Goal: Transaction & Acquisition: Purchase product/service

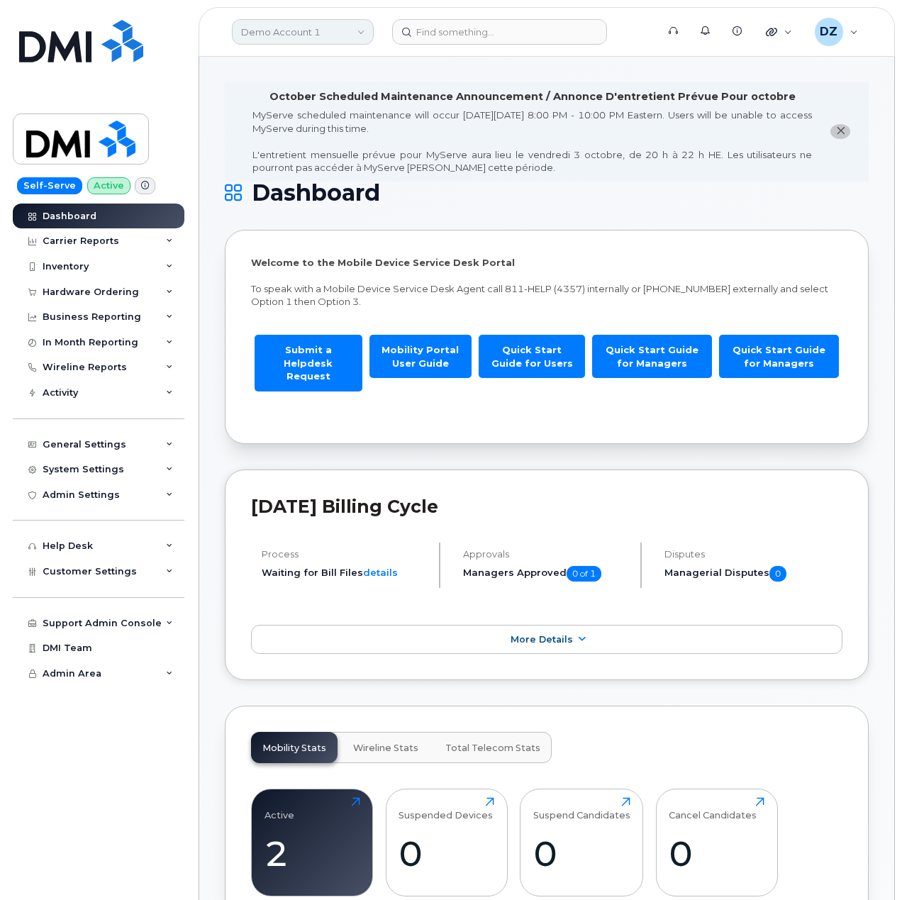
click at [267, 29] on link "Demo Account 1" at bounding box center [303, 32] width 142 height 26
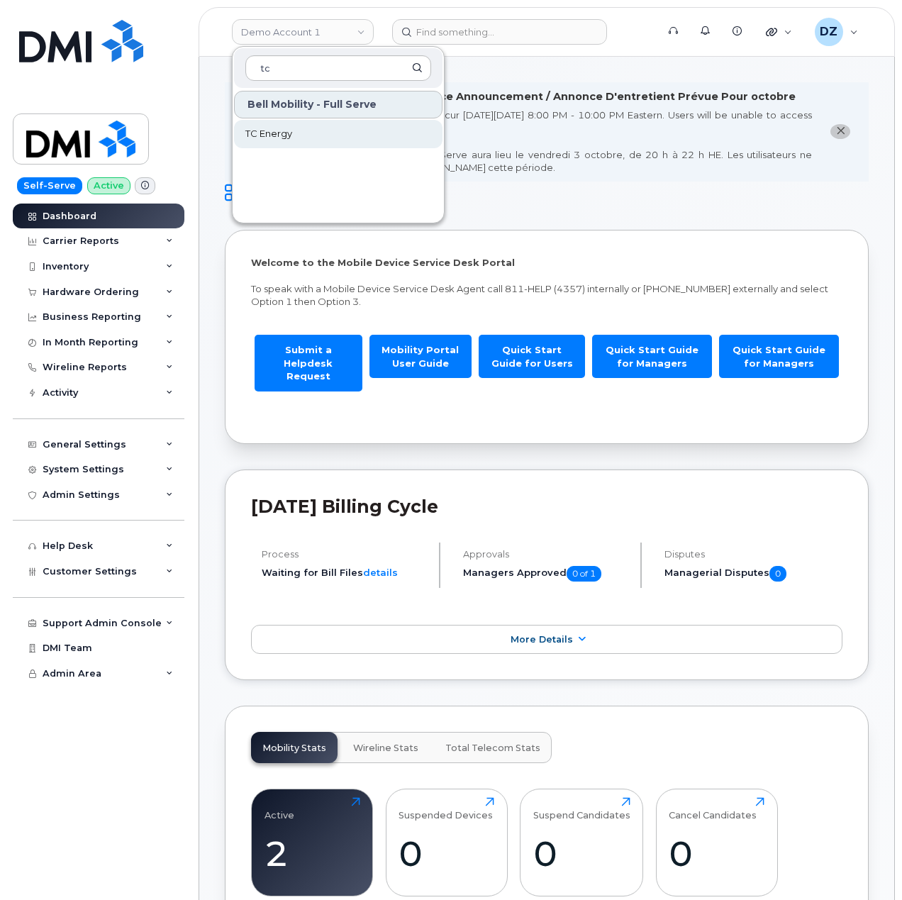
type input "tc"
click at [281, 137] on span "TC Energy" at bounding box center [268, 134] width 47 height 14
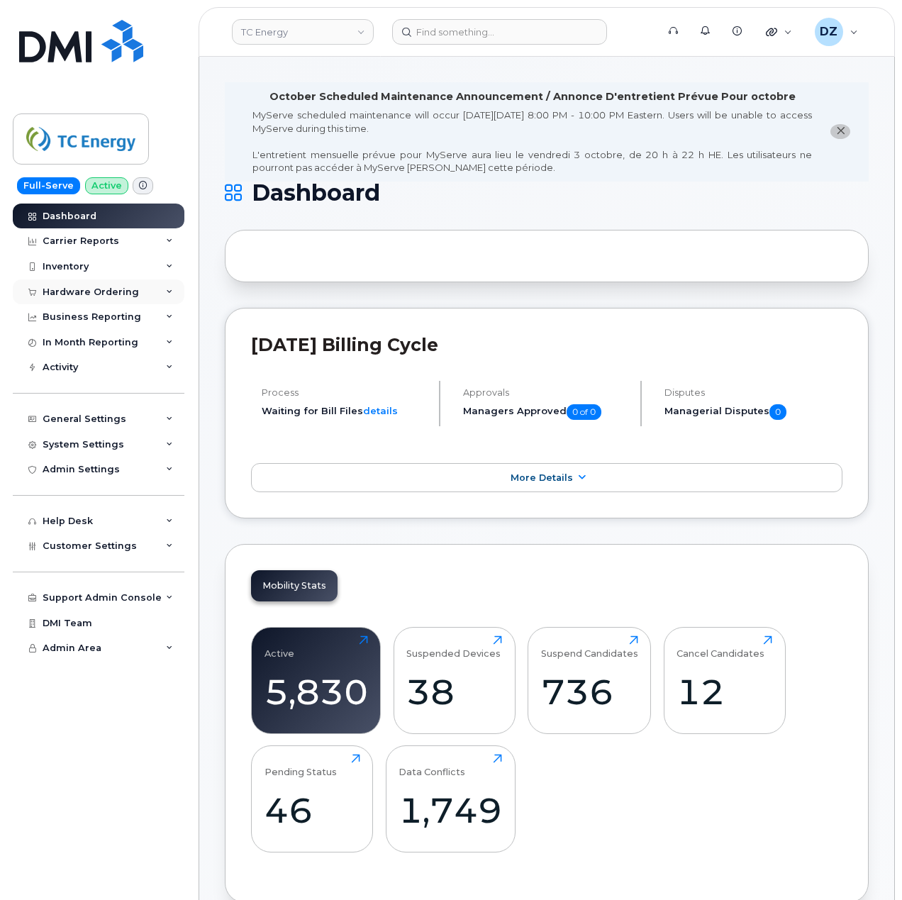
click at [139, 289] on div "Hardware Ordering" at bounding box center [99, 293] width 172 height 26
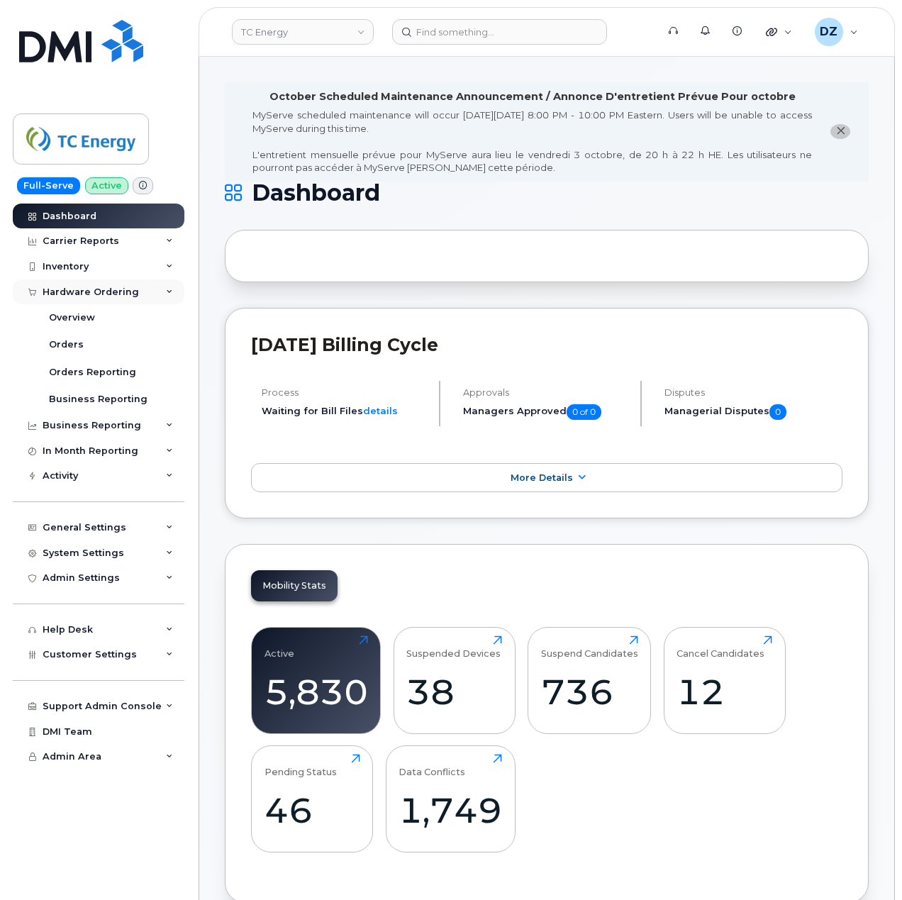
click at [134, 290] on div "Hardware Ordering" at bounding box center [99, 293] width 172 height 26
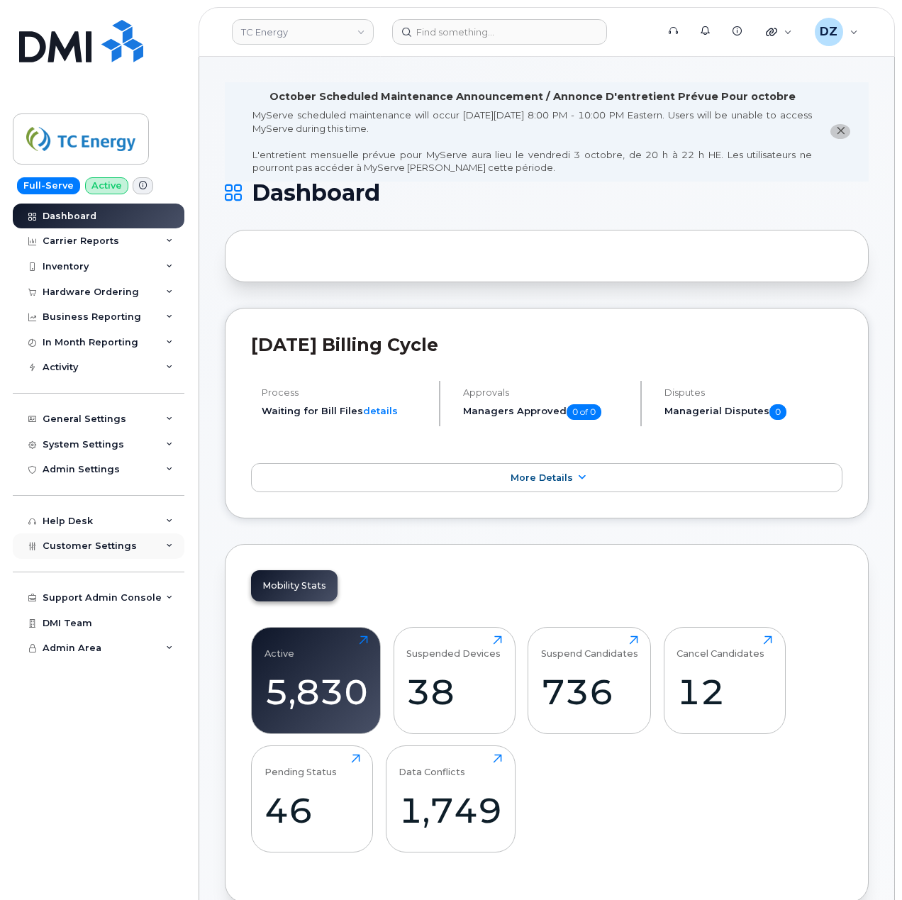
click at [142, 549] on div "Customer Settings" at bounding box center [99, 547] width 172 height 26
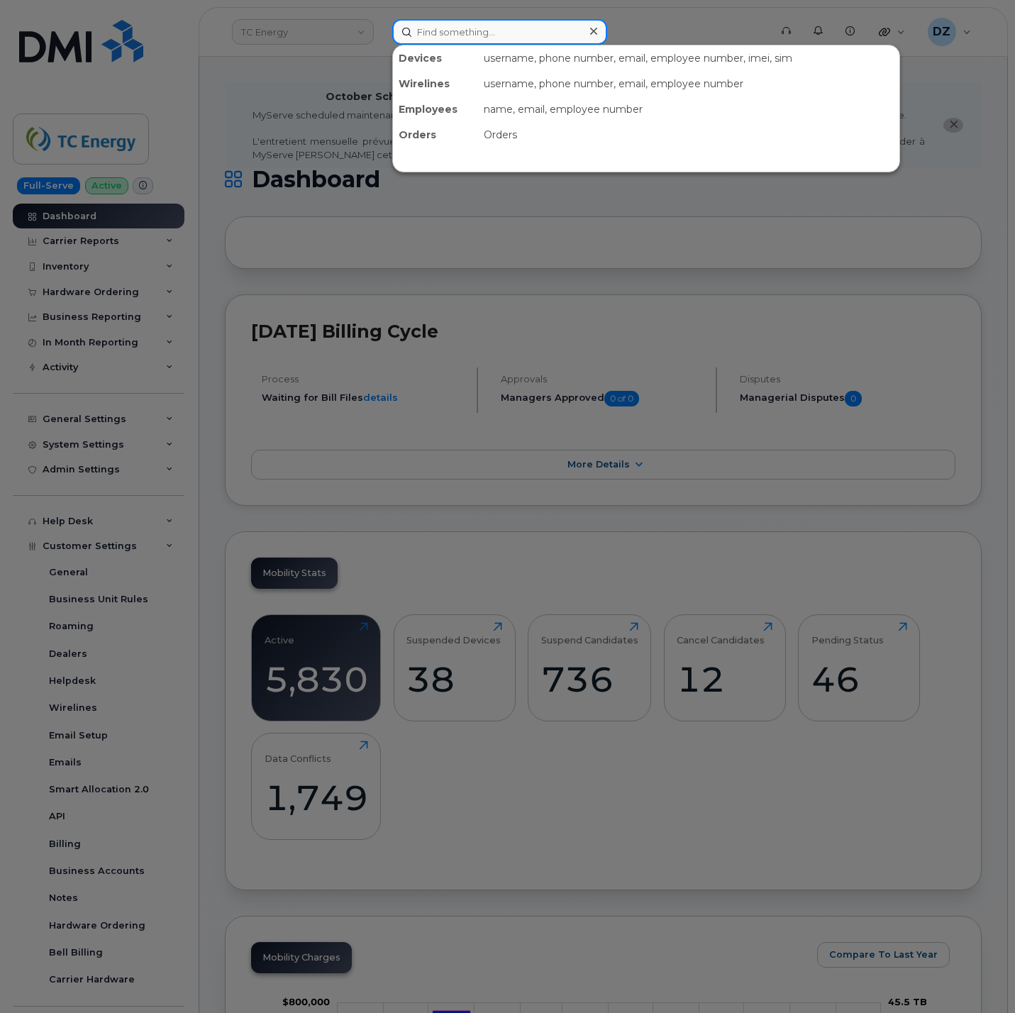
click at [446, 28] on input at bounding box center [499, 32] width 215 height 26
paste input "Andrew Dueck"
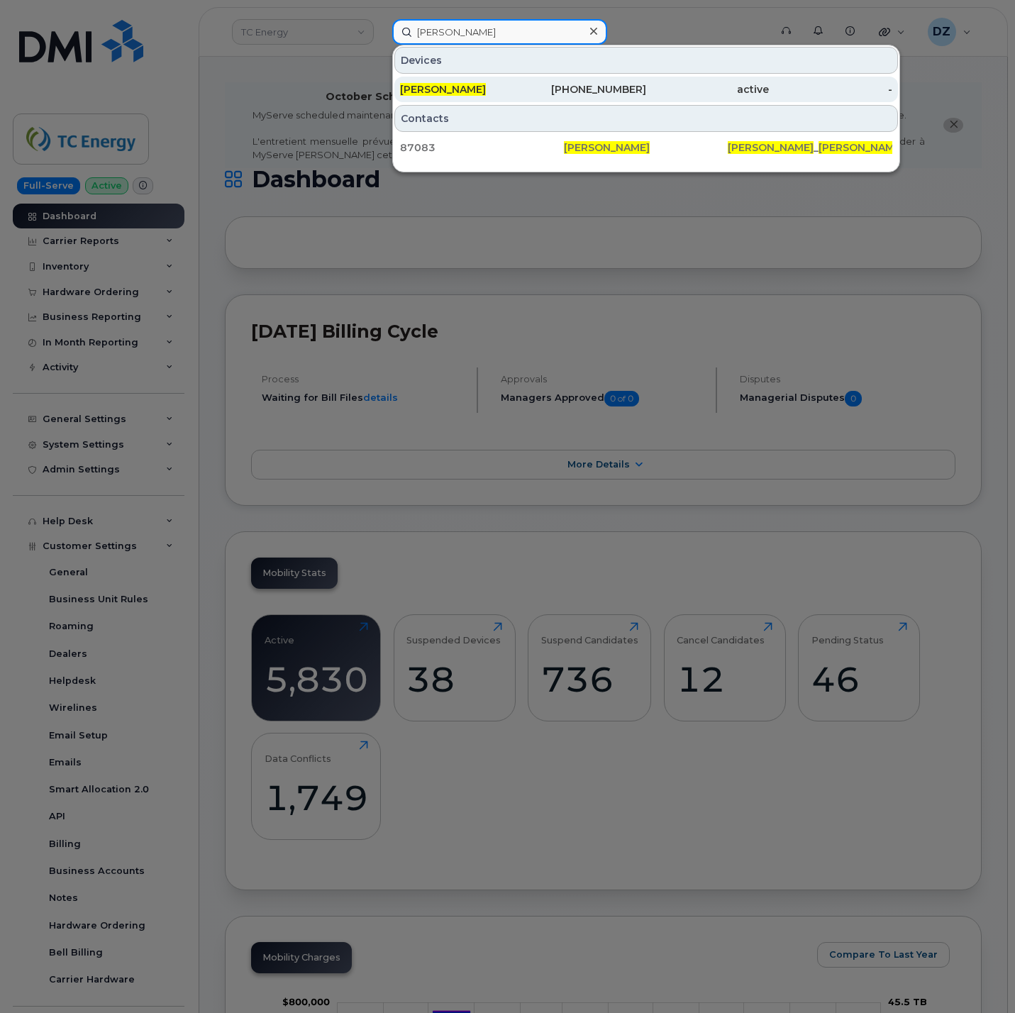
type input "Andrew Dueck"
click at [475, 84] on div "Andrew Dueck" at bounding box center [461, 89] width 123 height 14
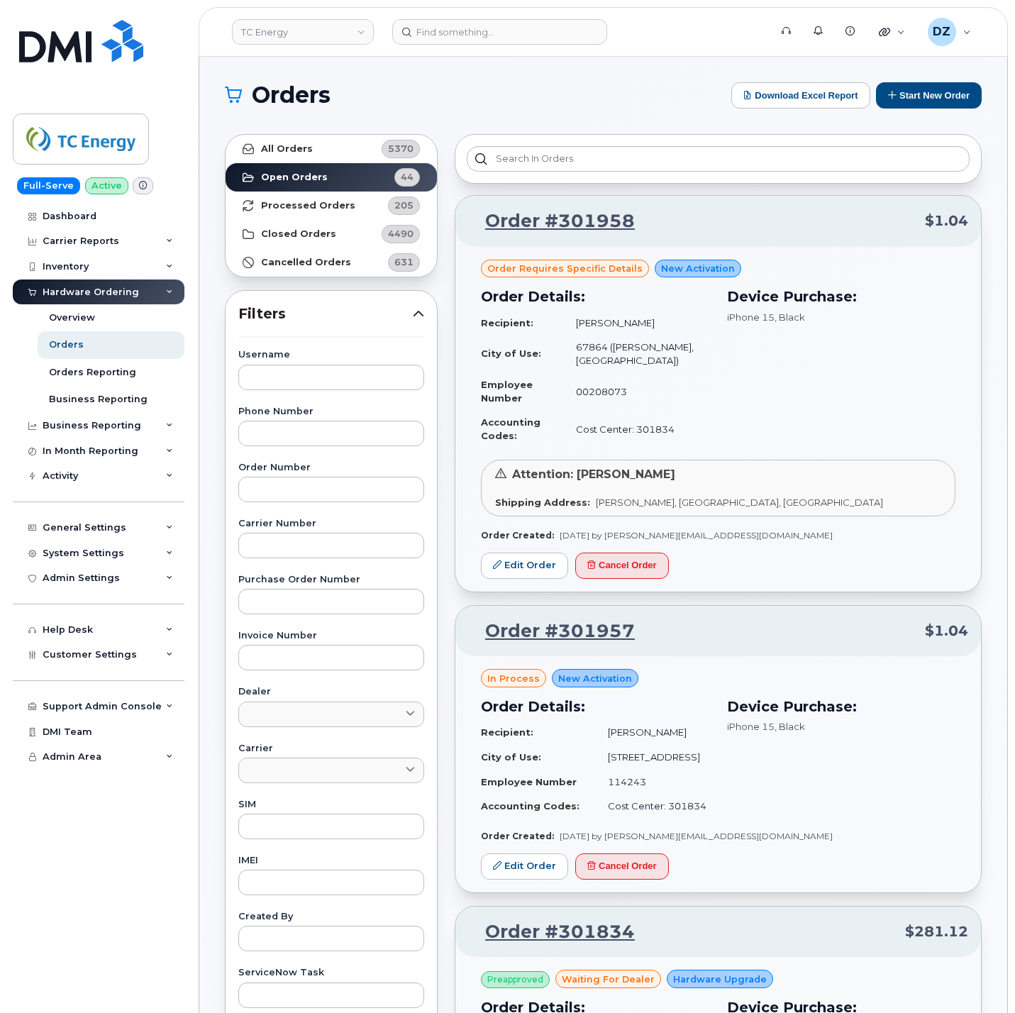
click at [505, 92] on h1 "Orders" at bounding box center [474, 95] width 499 height 23
click at [292, 492] on input "text" at bounding box center [331, 490] width 186 height 26
paste input "301252"
click at [334, 148] on link "All Orders 5370" at bounding box center [331, 149] width 211 height 28
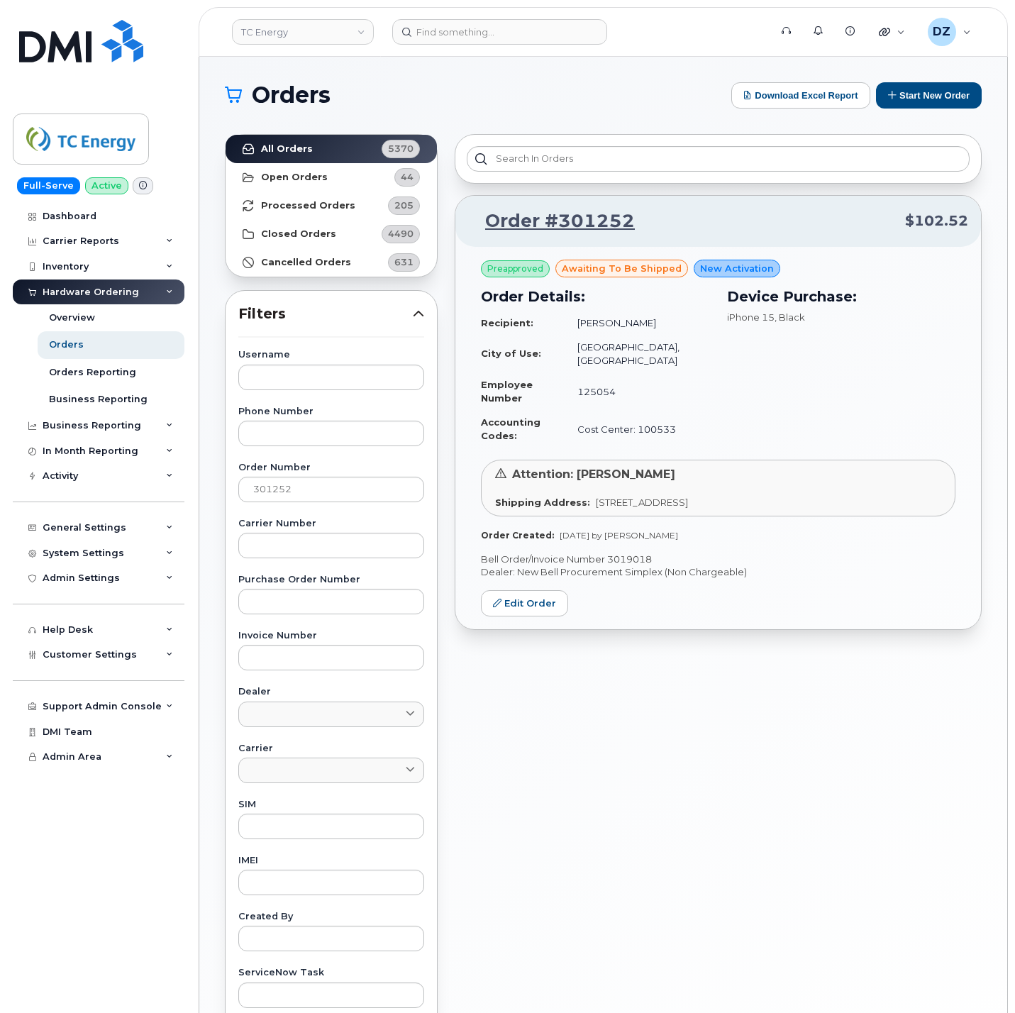
click at [645, 553] on p "Bell Order/Invoice Number 3019018" at bounding box center [718, 559] width 475 height 13
copy p "3019018"
click at [354, 500] on input "301252" at bounding box center [331, 490] width 186 height 26
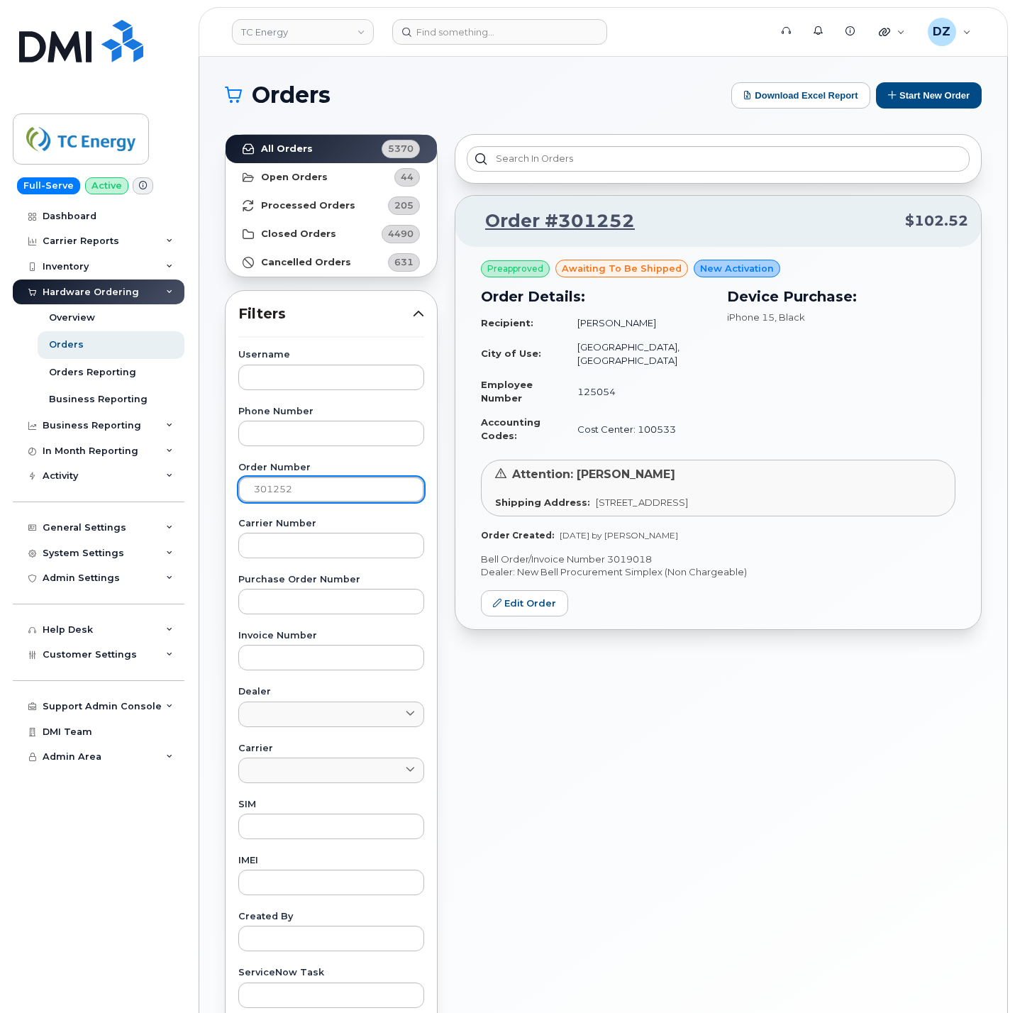
paste input "736"
click at [333, 143] on link "All Orders 5370" at bounding box center [331, 149] width 211 height 28
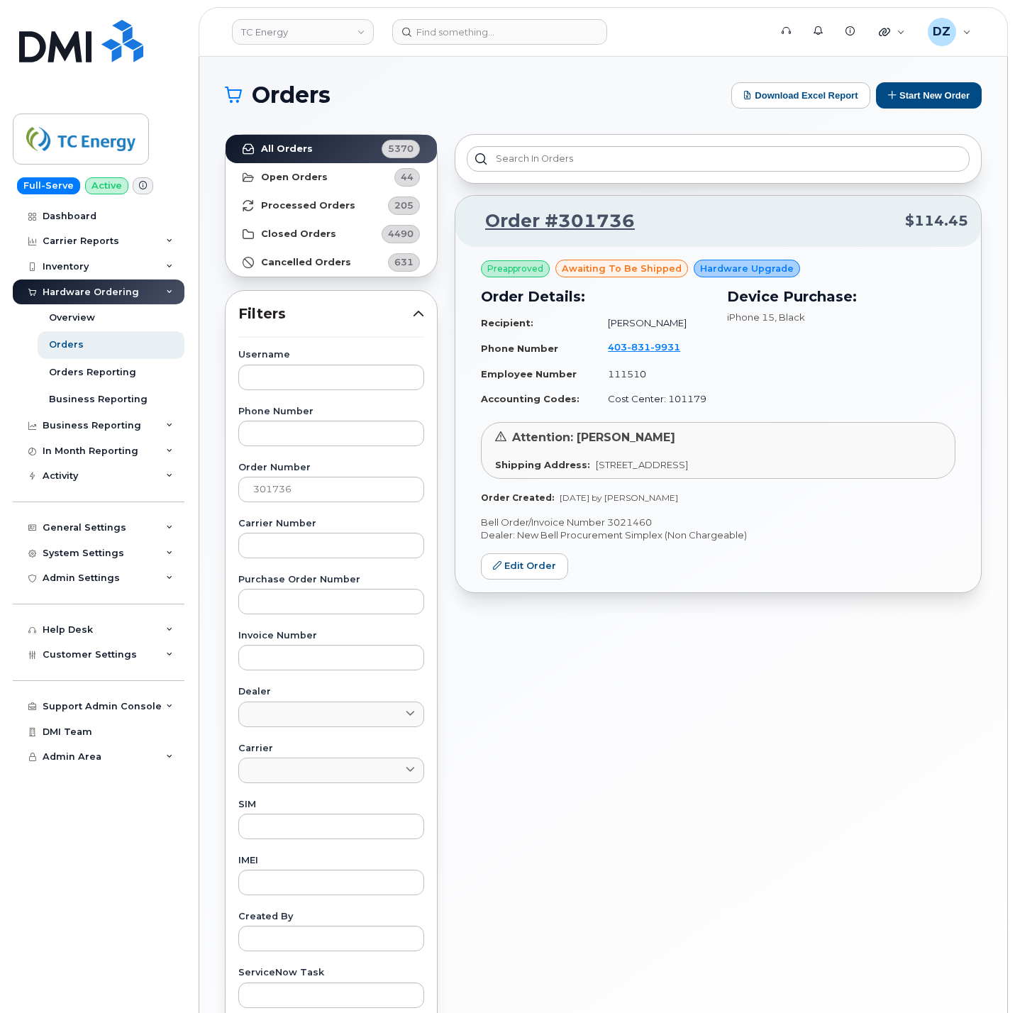
click at [629, 520] on p "Bell Order/Invoice Number 3021460" at bounding box center [718, 522] width 475 height 13
copy p "3021460"
click at [345, 499] on input "301736" at bounding box center [331, 490] width 186 height 26
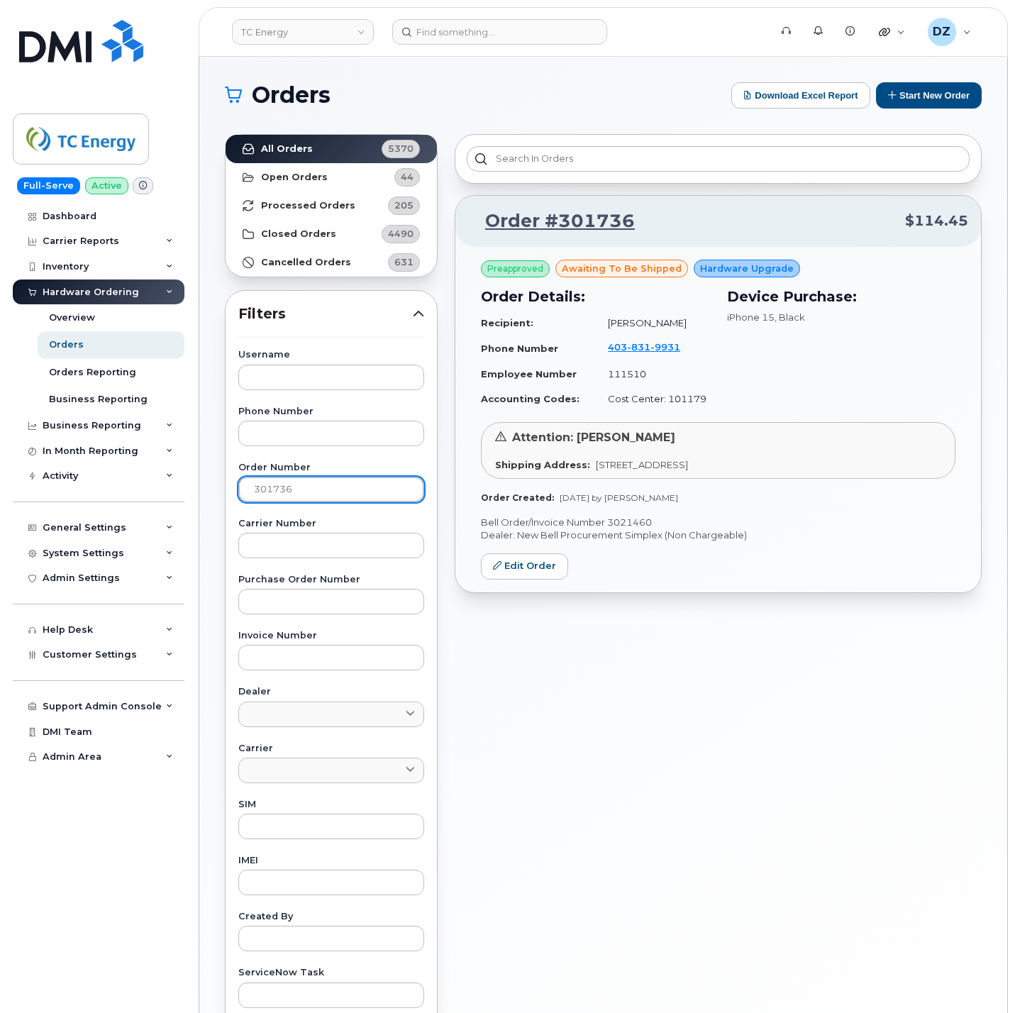
paste input "355"
click at [319, 150] on link "All Orders 5370" at bounding box center [331, 149] width 211 height 28
click at [628, 519] on p "Bell Order/Invoice Number 3019506" at bounding box center [718, 522] width 475 height 13
copy p "3019506"
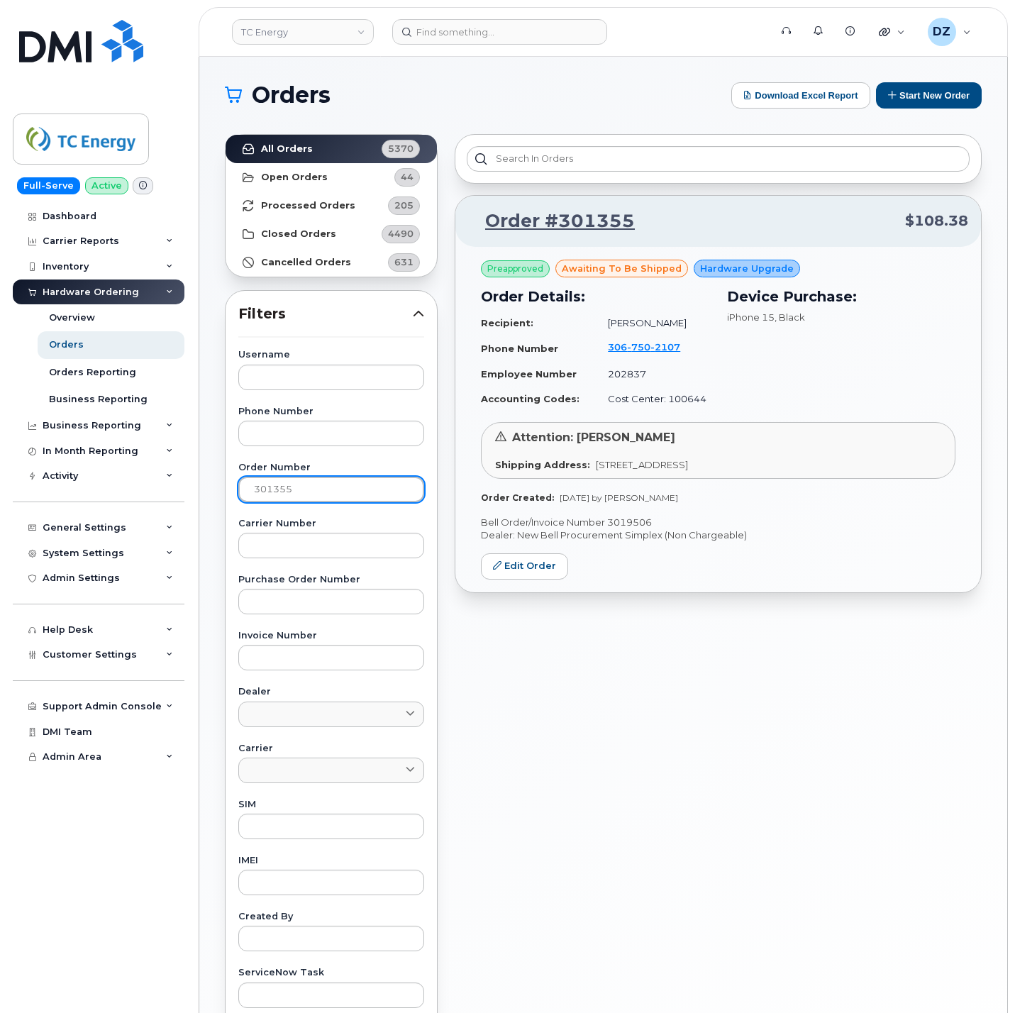
click at [330, 497] on input "301355" at bounding box center [331, 490] width 186 height 26
paste input "874"
click at [336, 145] on link "All Orders 5370" at bounding box center [331, 149] width 211 height 28
click at [631, 522] on p "Bell Order/Invoice Number 3022117" at bounding box center [718, 522] width 475 height 13
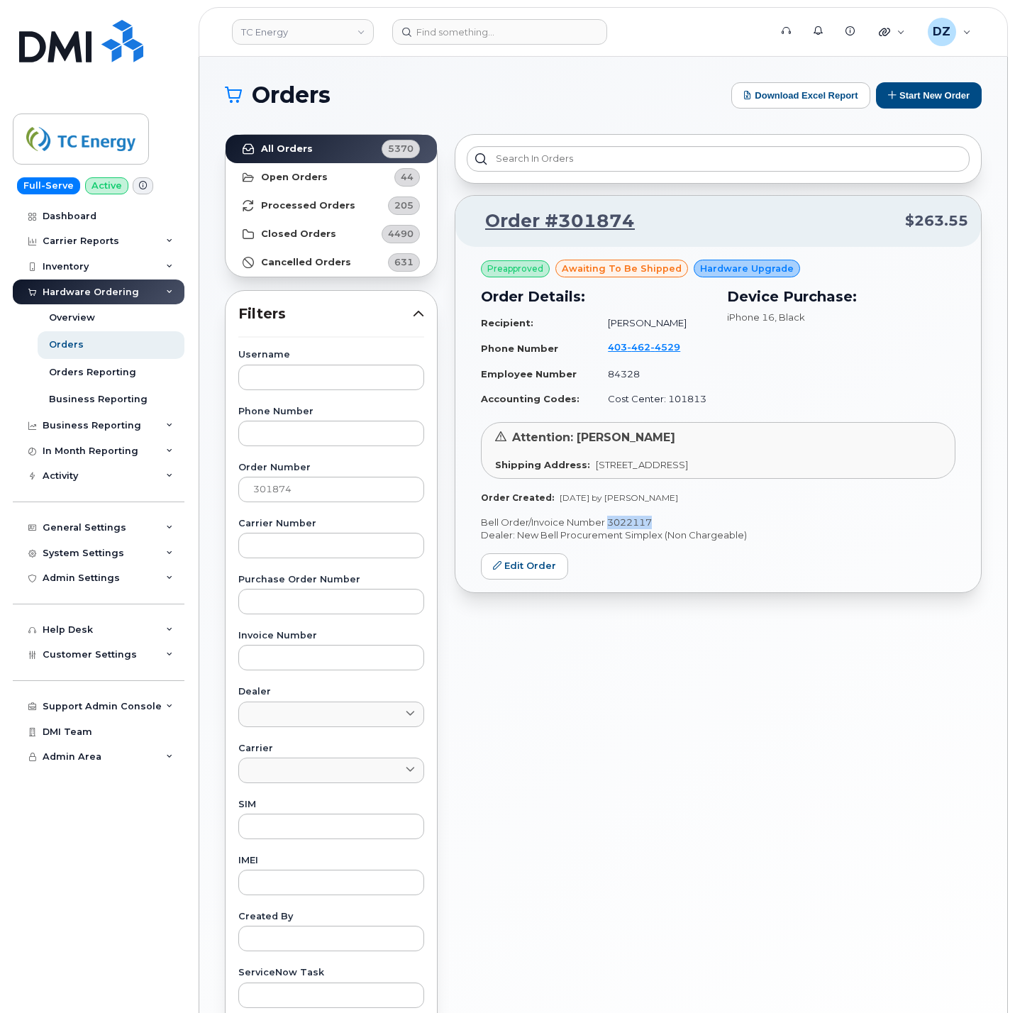
click at [631, 522] on p "Bell Order/Invoice Number 3022117" at bounding box center [718, 522] width 475 height 13
copy p "3022117"
click at [280, 486] on input "301874" at bounding box center [331, 490] width 186 height 26
paste input "729"
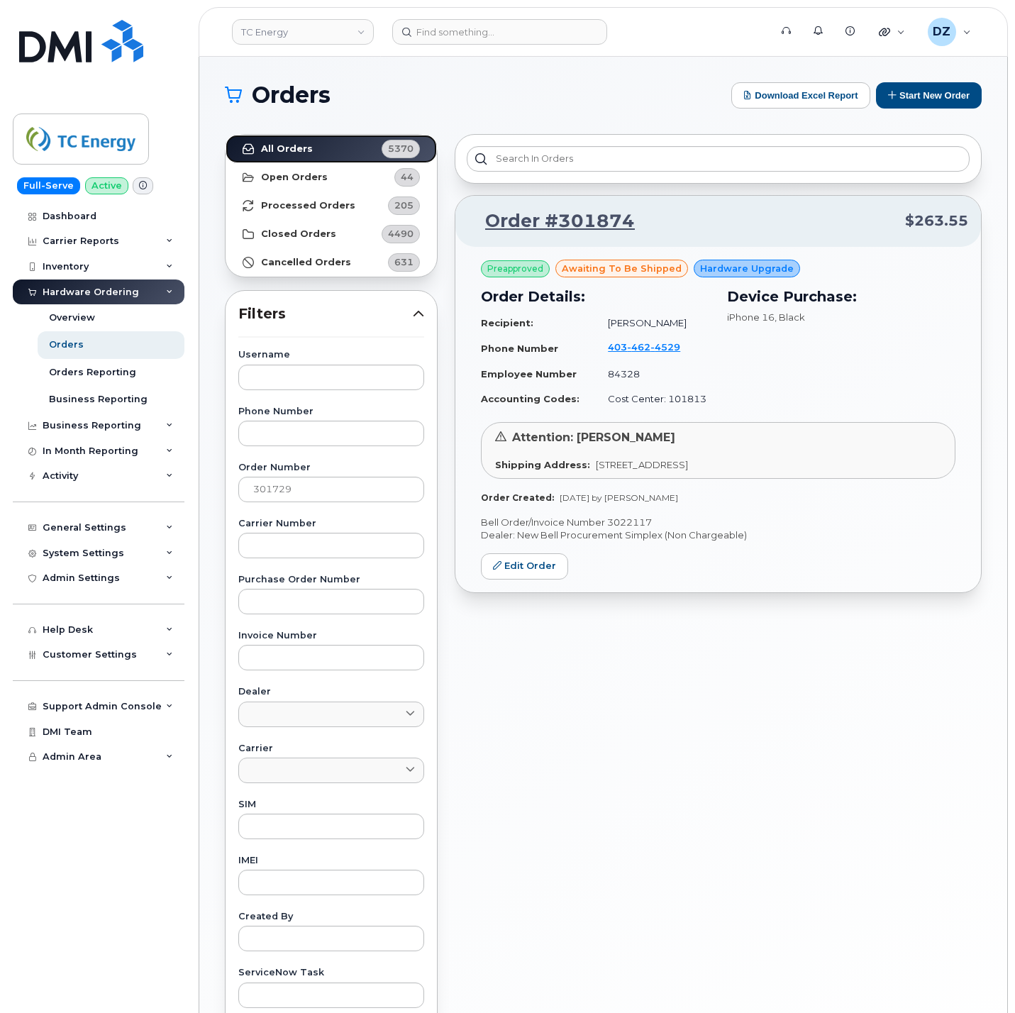
click at [317, 152] on link "All Orders 5370" at bounding box center [331, 149] width 211 height 28
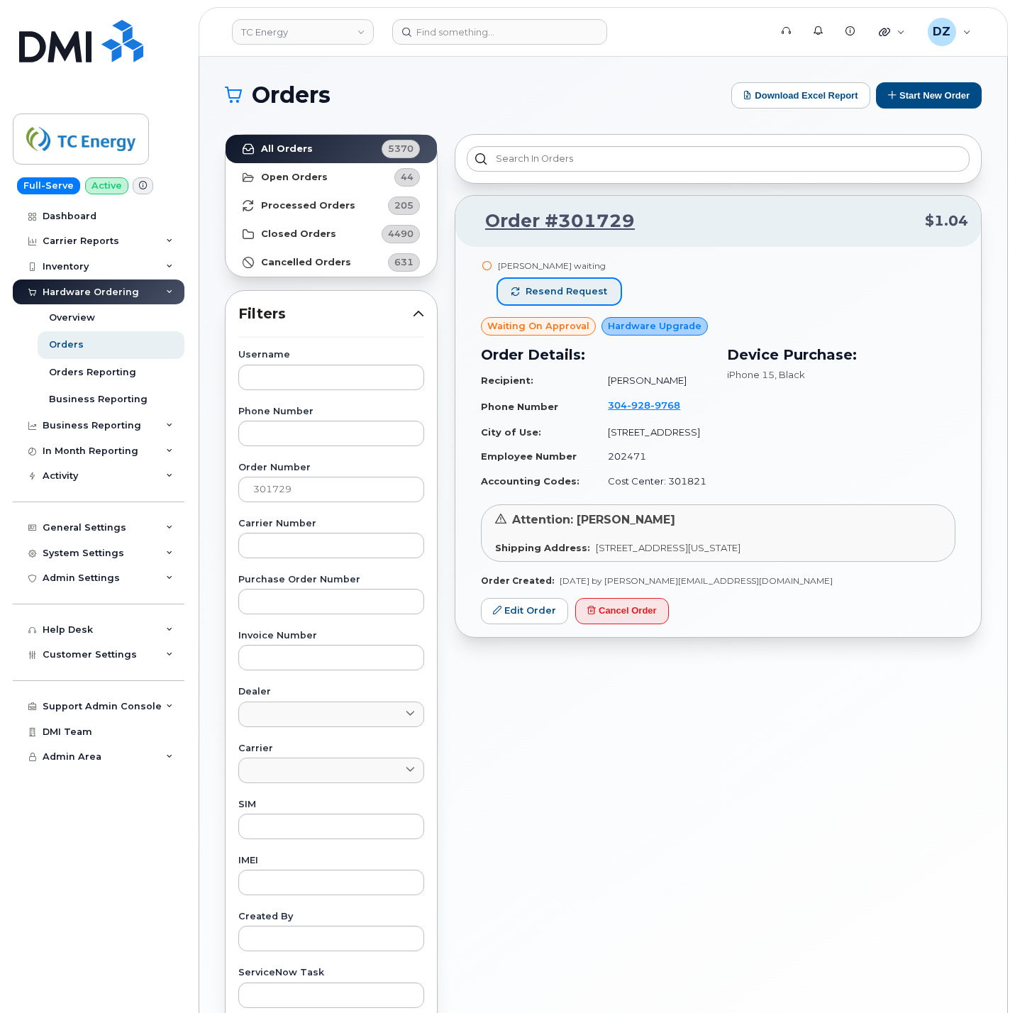
click at [563, 298] on span "Resend request" at bounding box center [567, 291] width 82 height 13
click at [315, 483] on input "301729" at bounding box center [331, 490] width 186 height 26
paste input "834"
type input "301834"
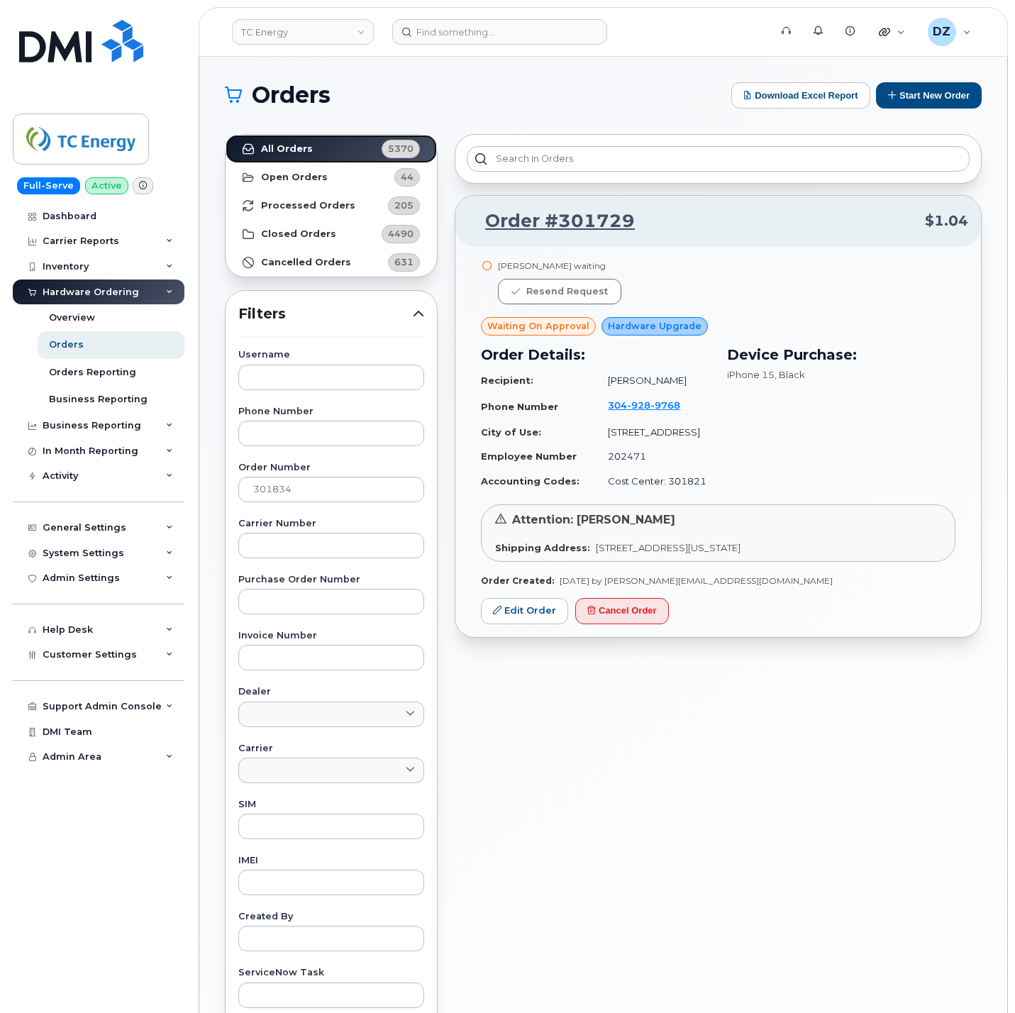
click at [304, 143] on link "All Orders 5370" at bounding box center [331, 149] width 211 height 28
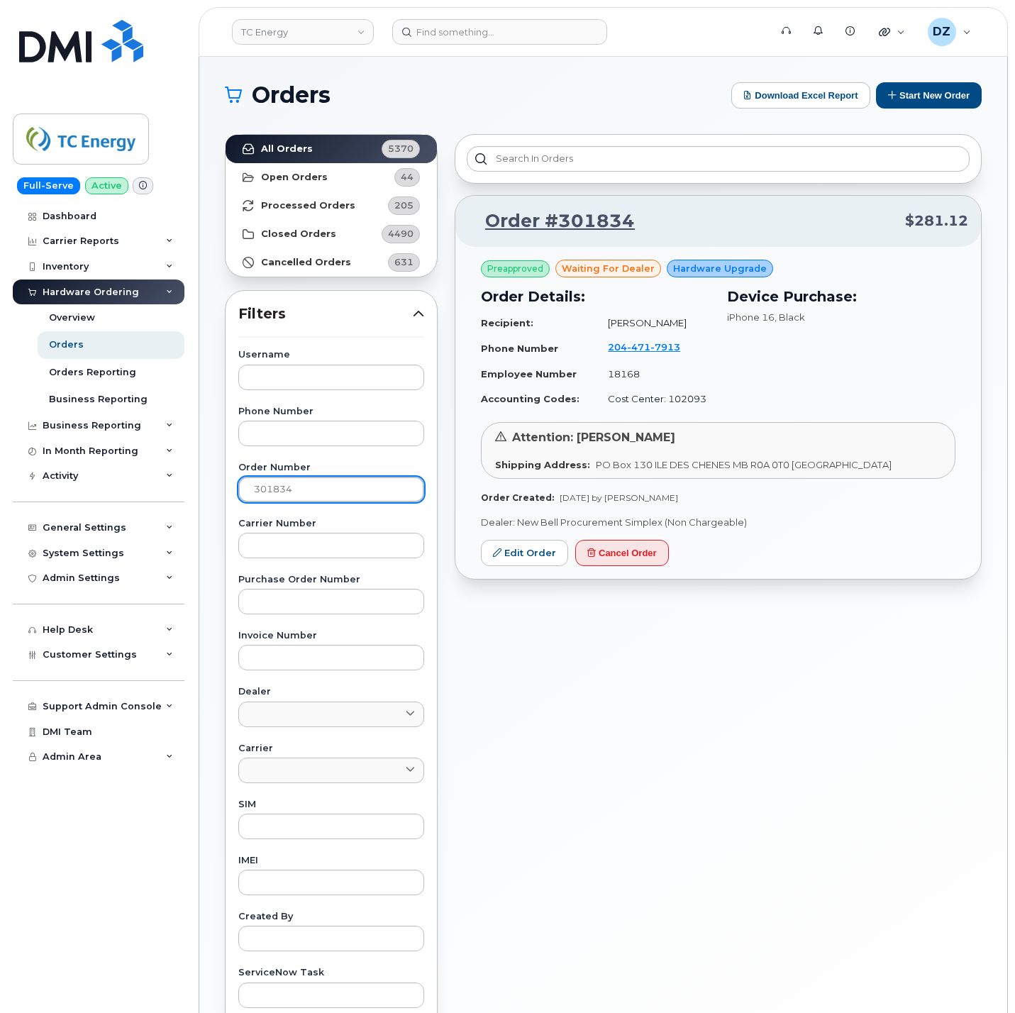
click at [280, 498] on input "301834" at bounding box center [331, 490] width 186 height 26
drag, startPoint x: 701, startPoint y: 353, endPoint x: 601, endPoint y: 354, distance: 100.0
click at [601, 354] on td "204 471 7913" at bounding box center [652, 348] width 114 height 27
copy span "204 471 7913"
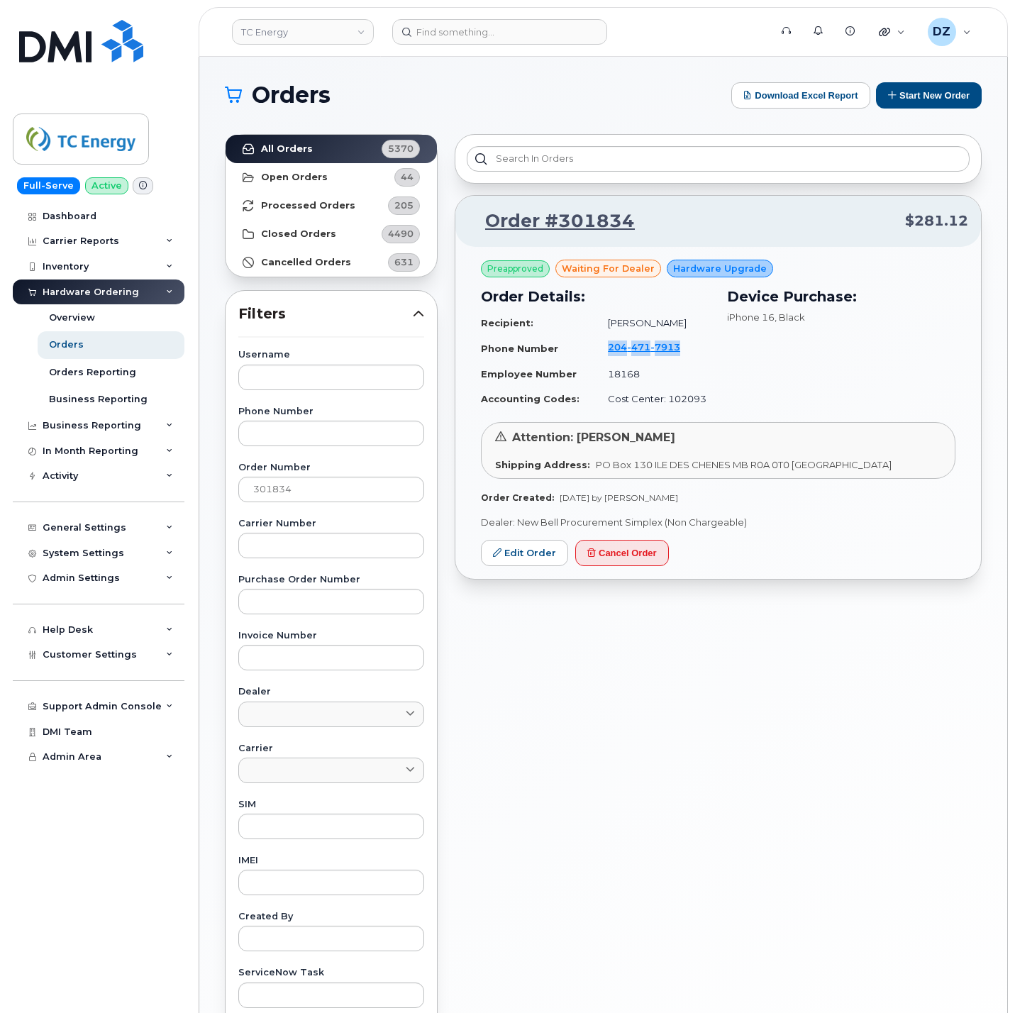
click at [752, 465] on span "PO Box 130 ILE DES CHENES MB R0A 0T0 CANADA" at bounding box center [744, 464] width 296 height 11
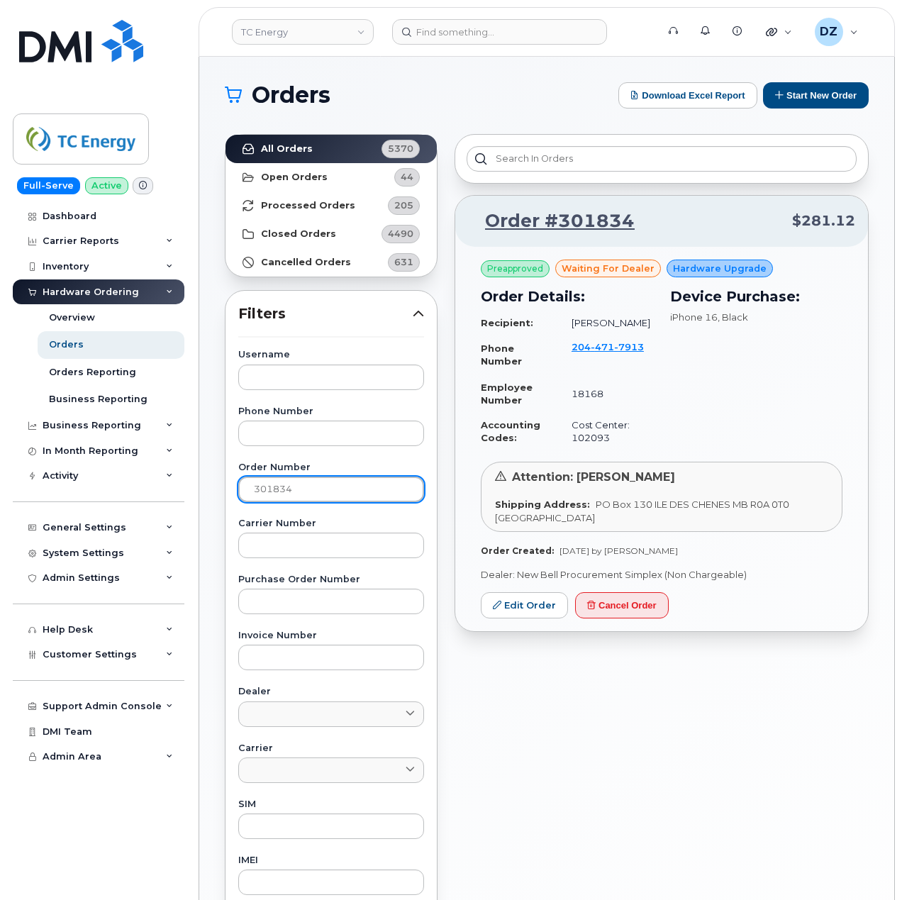
click at [307, 497] on input "301834" at bounding box center [331, 490] width 186 height 26
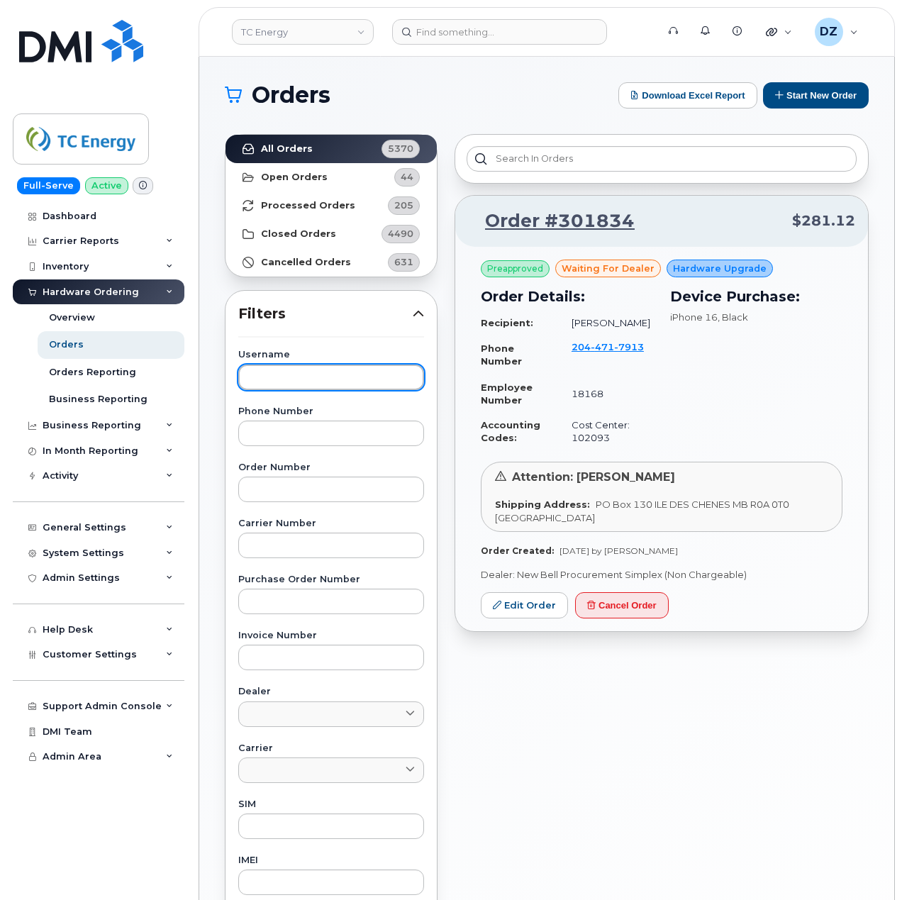
click at [322, 381] on input "text" at bounding box center [331, 378] width 186 height 26
paste input "Simon Ly"
type input "Simon Ly"
click at [329, 145] on link "All Orders 5370" at bounding box center [331, 149] width 211 height 28
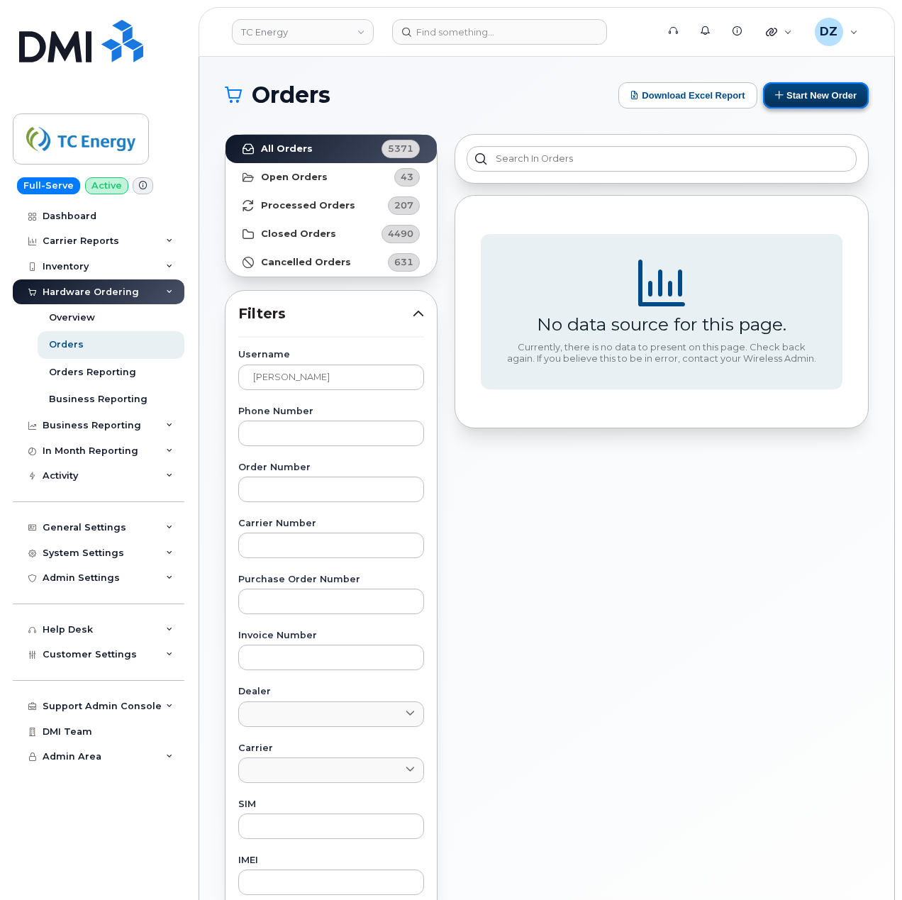
click at [830, 91] on button "Start New Order" at bounding box center [816, 95] width 106 height 26
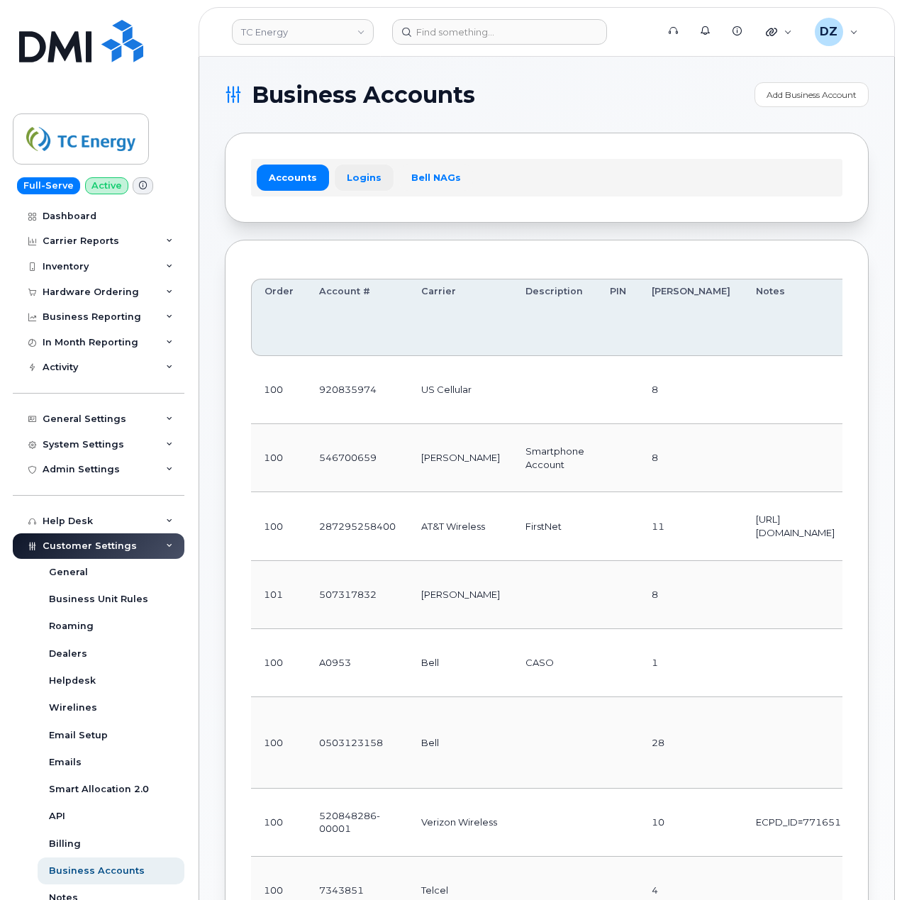
click at [361, 177] on link "Logins" at bounding box center [364, 178] width 59 height 26
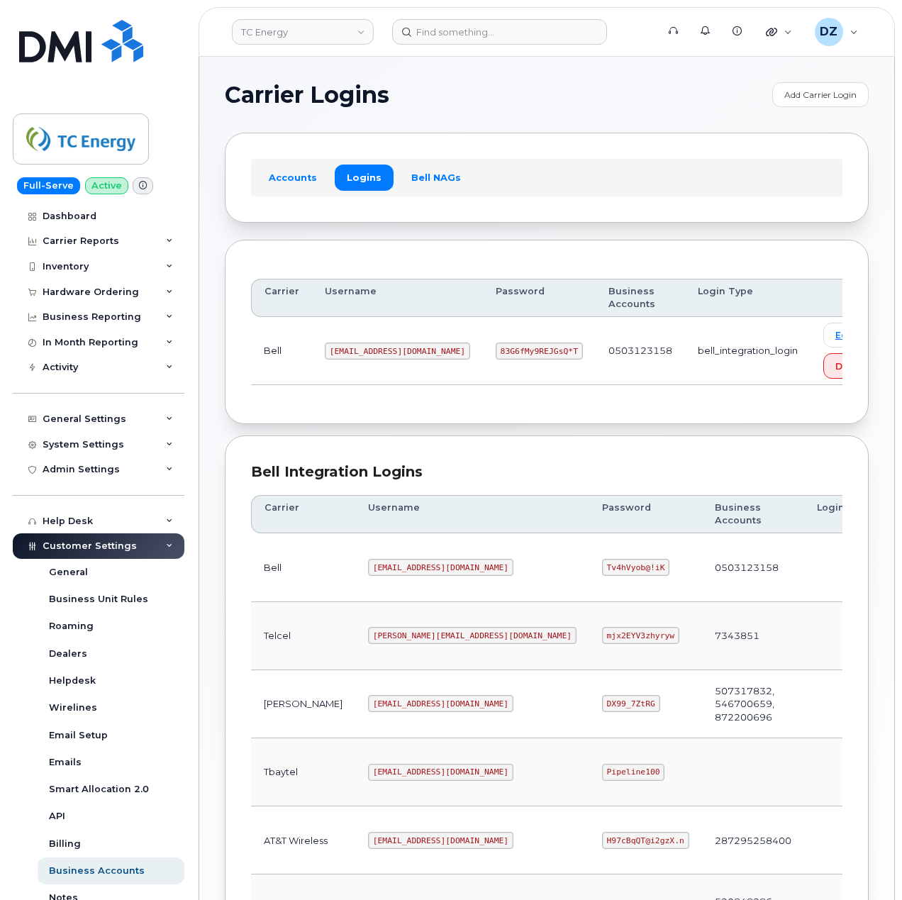
click at [536, 104] on h1 "Carrier Logins" at bounding box center [495, 95] width 541 height 23
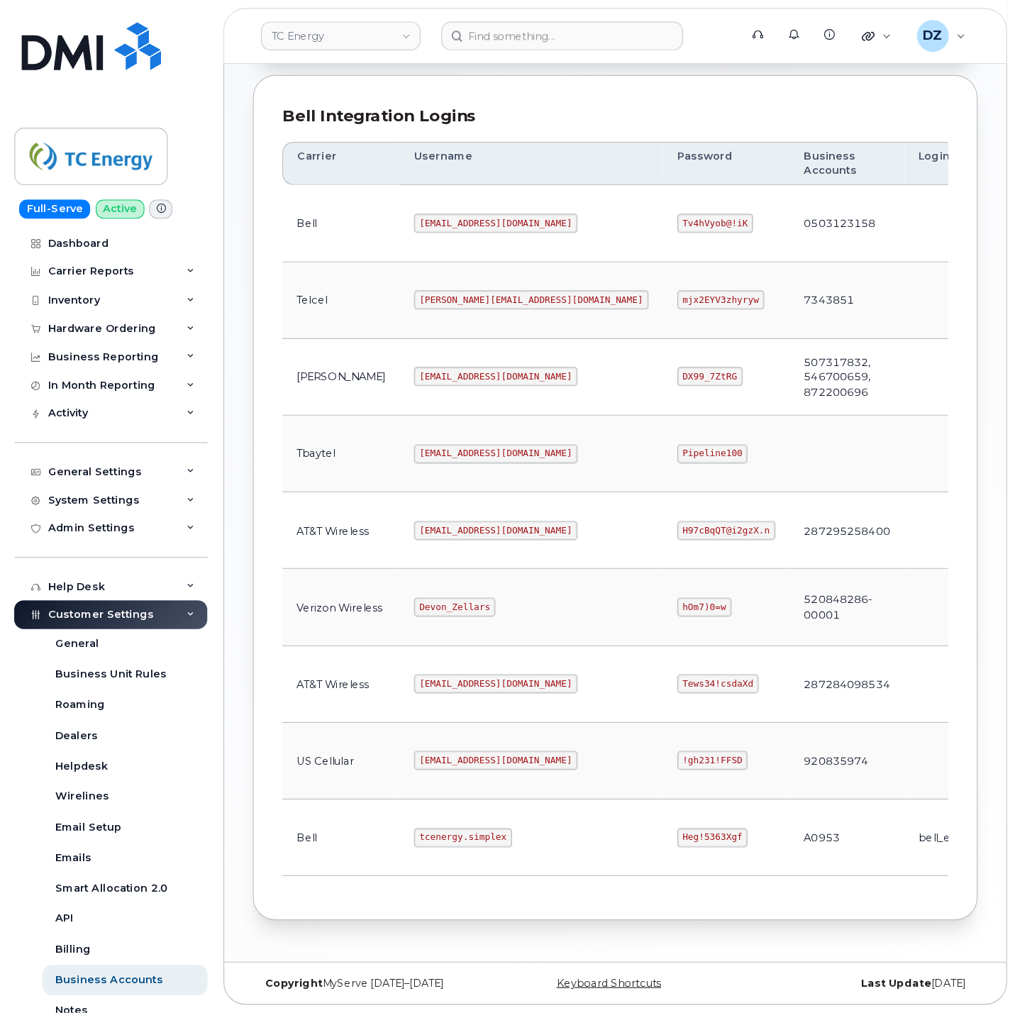
scroll to position [215, 0]
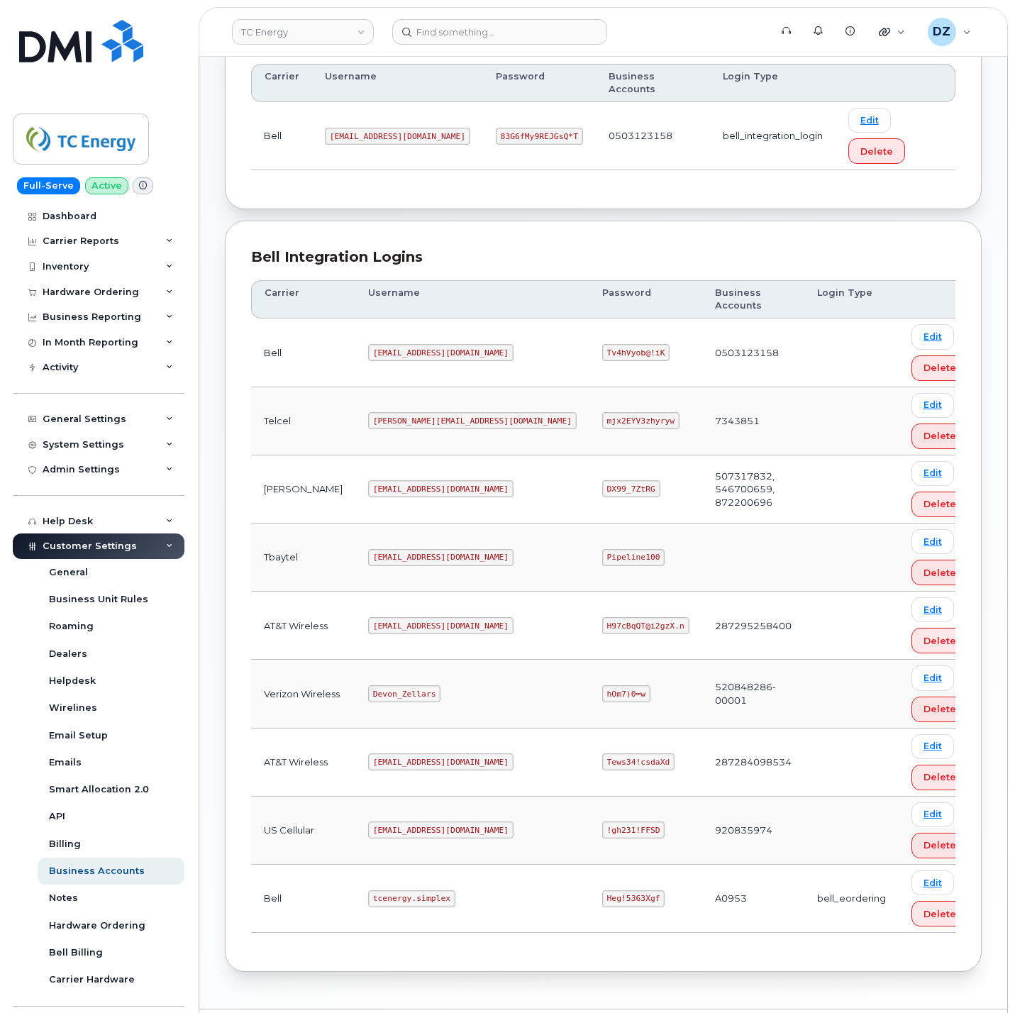
click at [602, 890] on code "Heg!5363Xgf" at bounding box center [633, 898] width 63 height 17
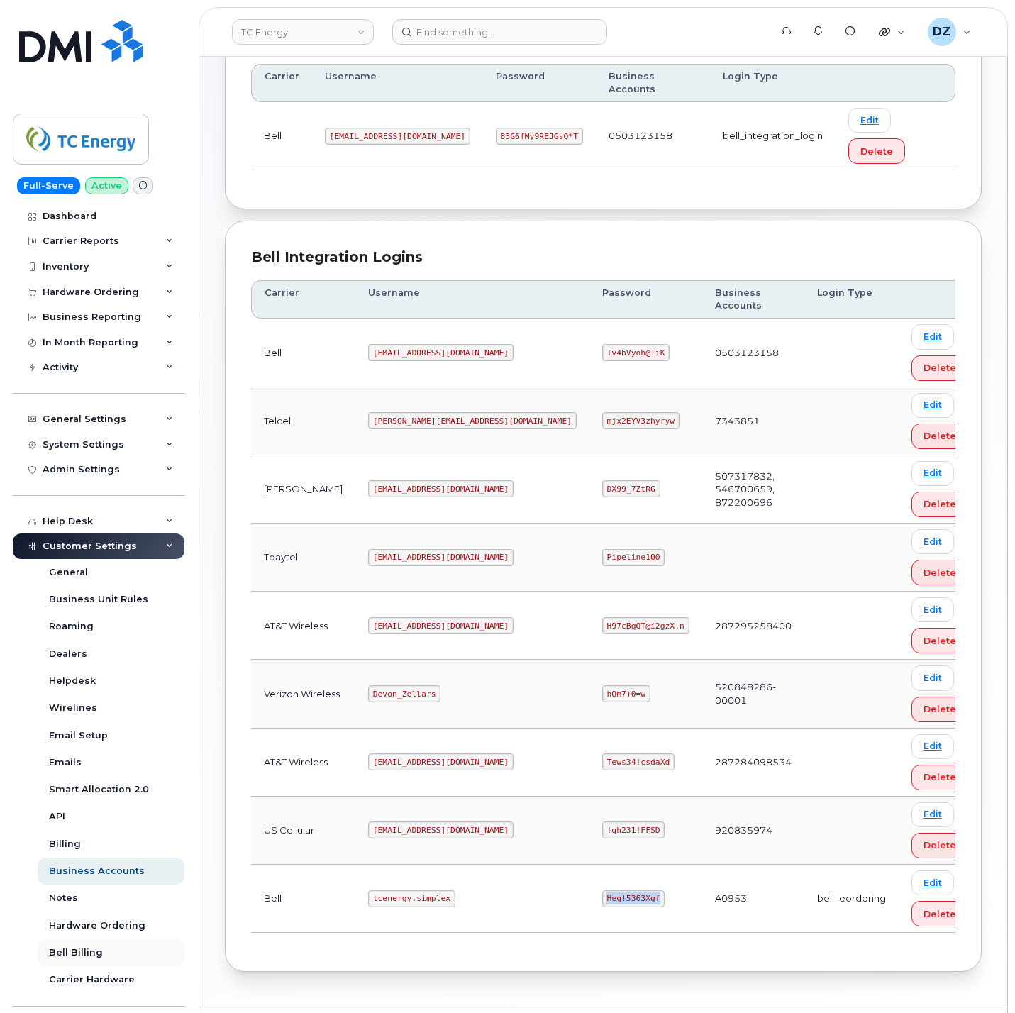
copy code "Heg!5363Xgf"
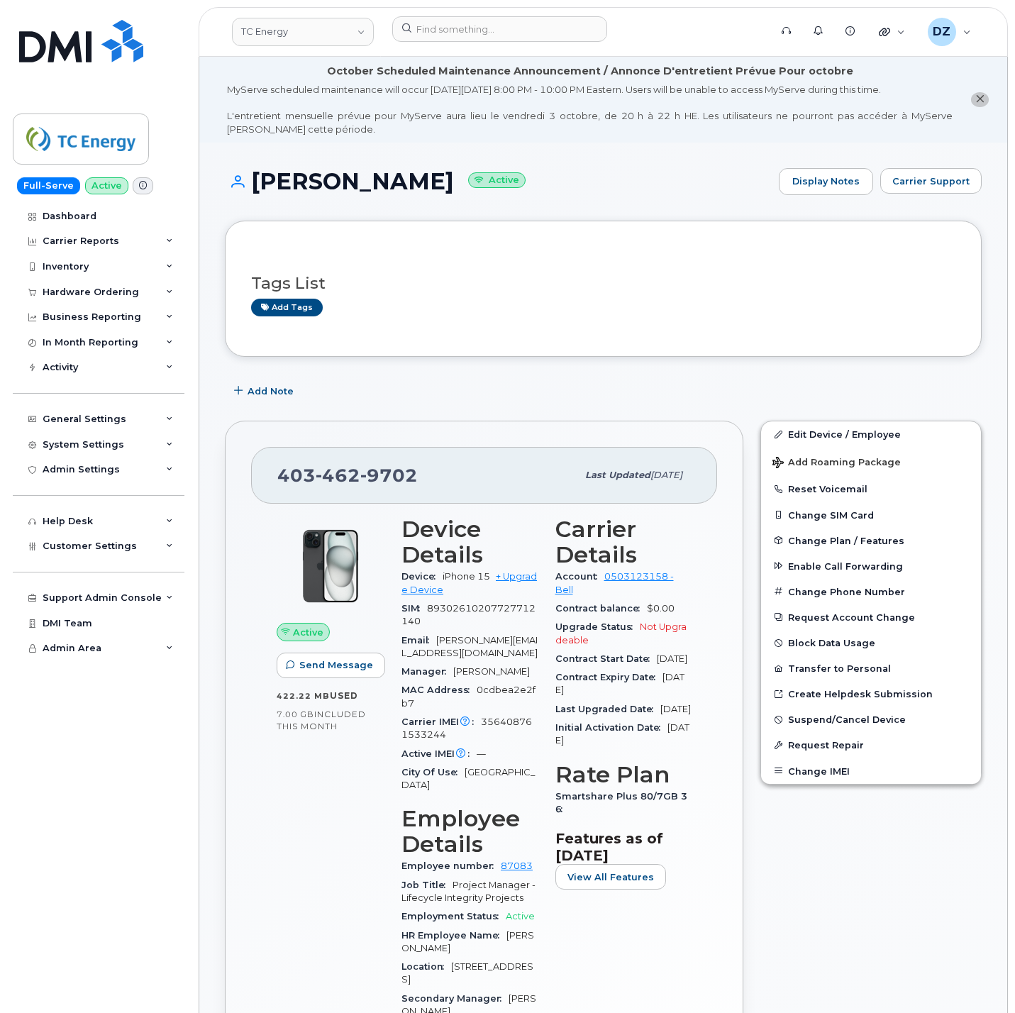
click at [330, 480] on span "462" at bounding box center [338, 475] width 45 height 21
copy span "403 462 9702"
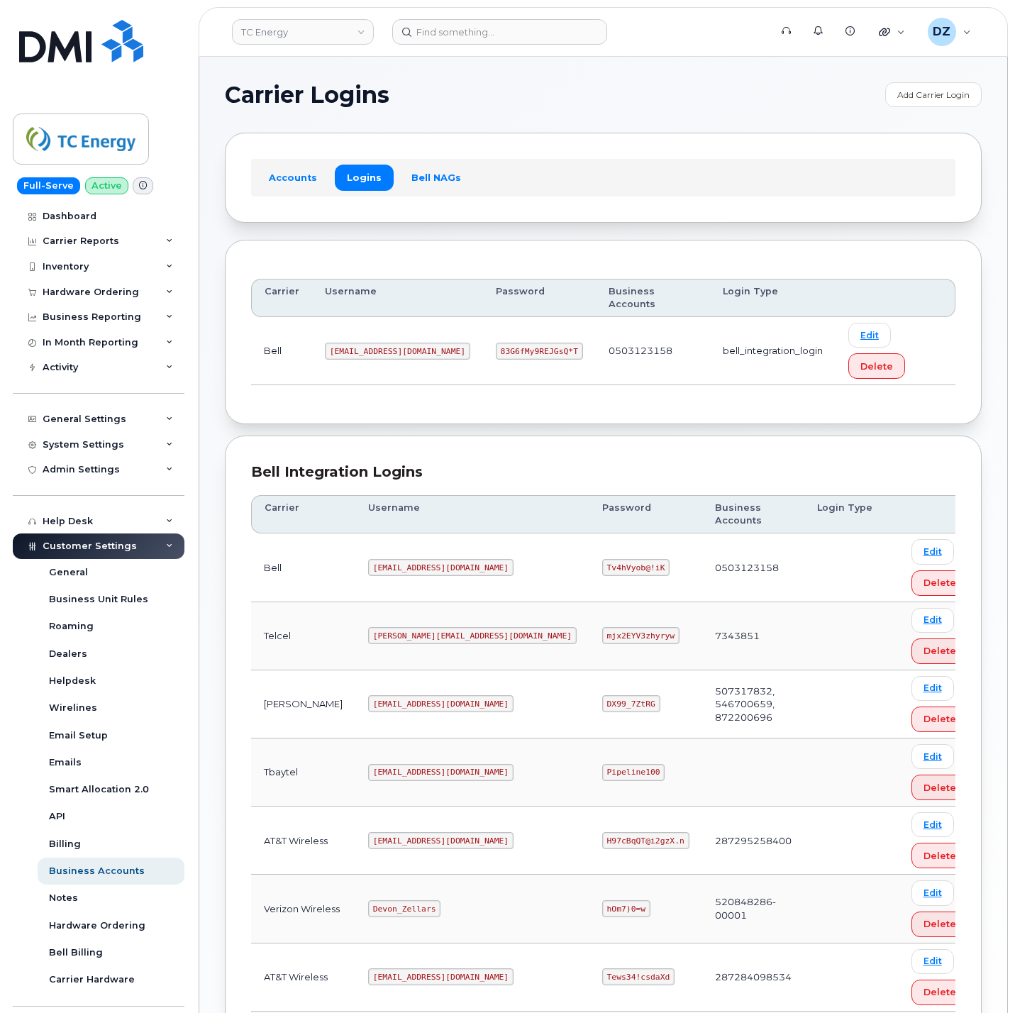
scroll to position [215, 0]
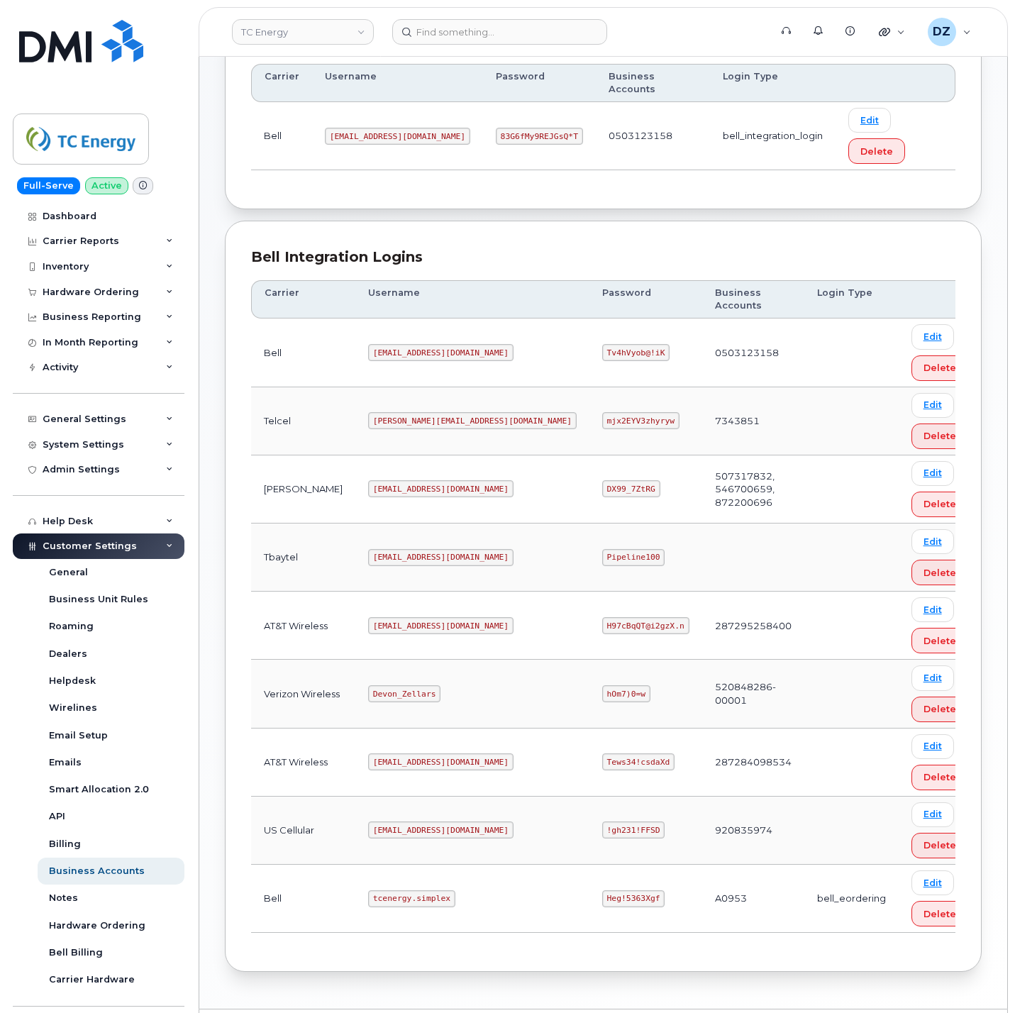
click at [369, 890] on code "tcenergy.simplex" at bounding box center [411, 898] width 87 height 17
click at [401, 890] on code "tcenergy.simplex" at bounding box center [411, 898] width 87 height 17
copy code "tcenergy.simplex"
click at [602, 890] on code "Heg!5363Xgf" at bounding box center [633, 898] width 63 height 17
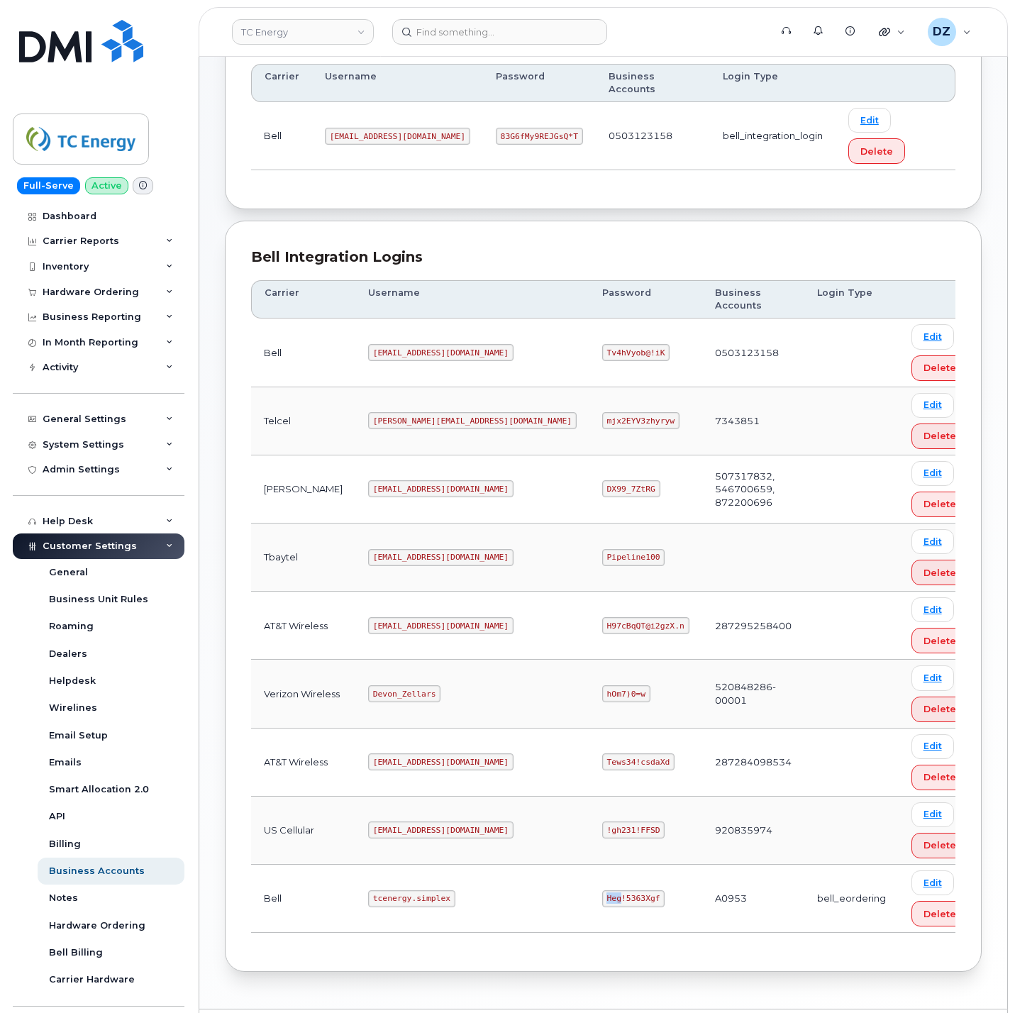
click at [602, 890] on code "Heg!5363Xgf" at bounding box center [633, 898] width 63 height 17
copy code "Heg!5363Xgf"
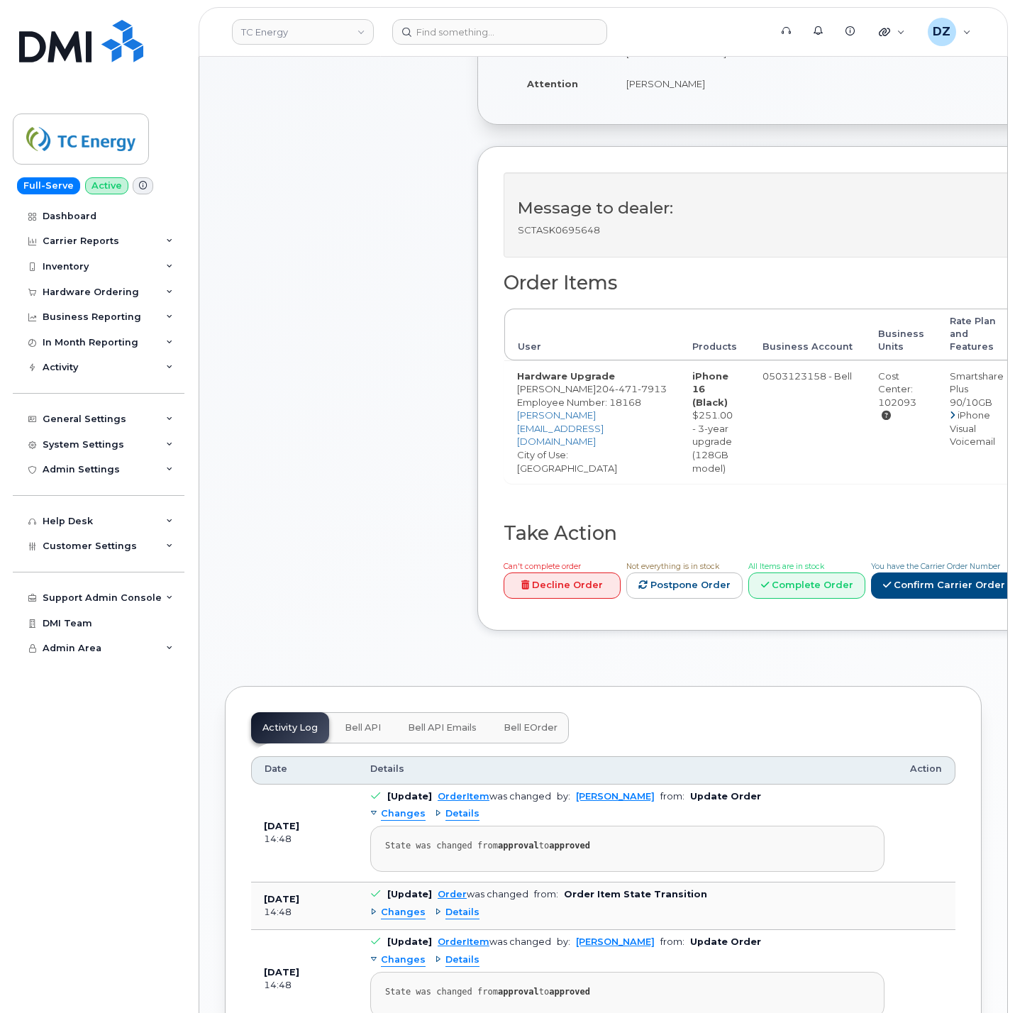
scroll to position [426, 0]
click at [951, 597] on link "Confirm Carrier Order" at bounding box center [944, 584] width 146 height 26
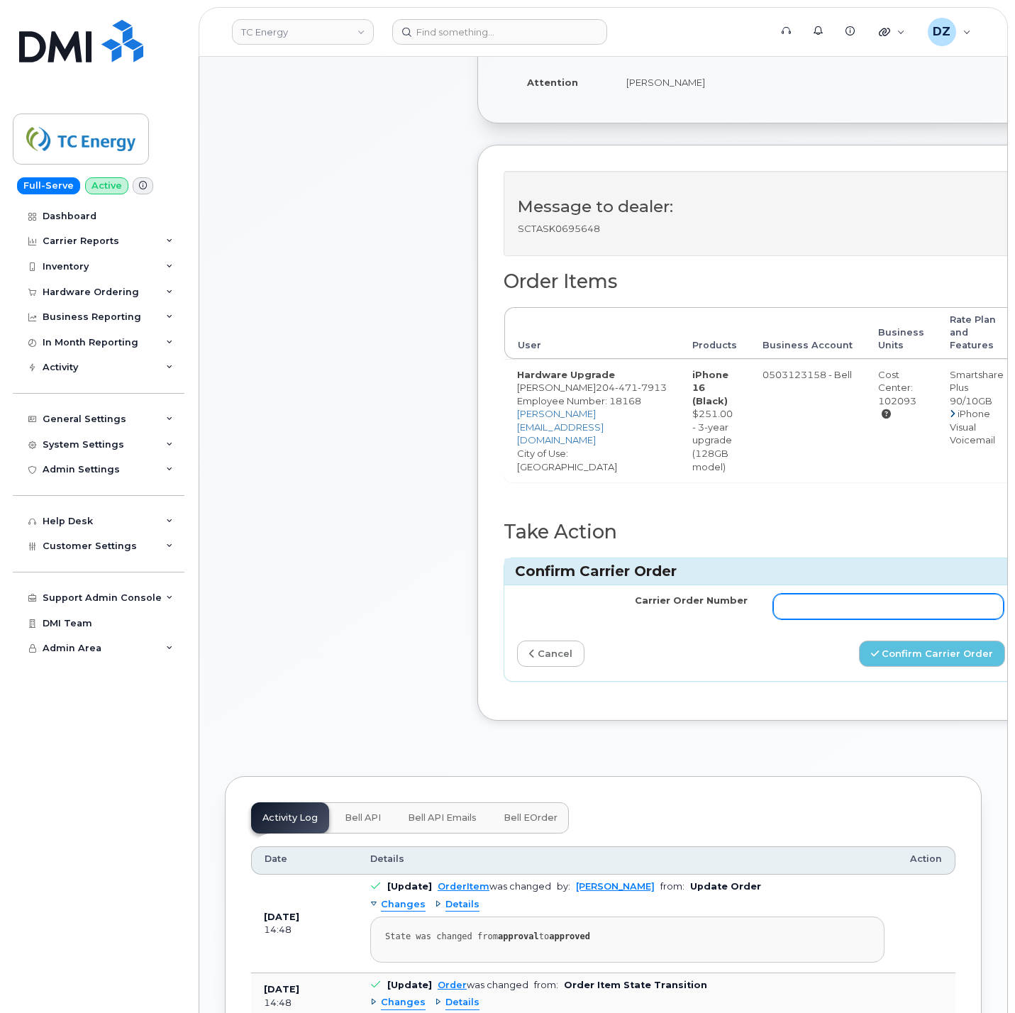
click at [850, 618] on input "Carrier Order Number" at bounding box center [888, 607] width 231 height 26
paste input "3022877"
click at [950, 667] on button "Confirm Carrier Order" at bounding box center [932, 654] width 146 height 26
click at [876, 619] on input "3022877" at bounding box center [888, 607] width 231 height 26
type input "3022877"
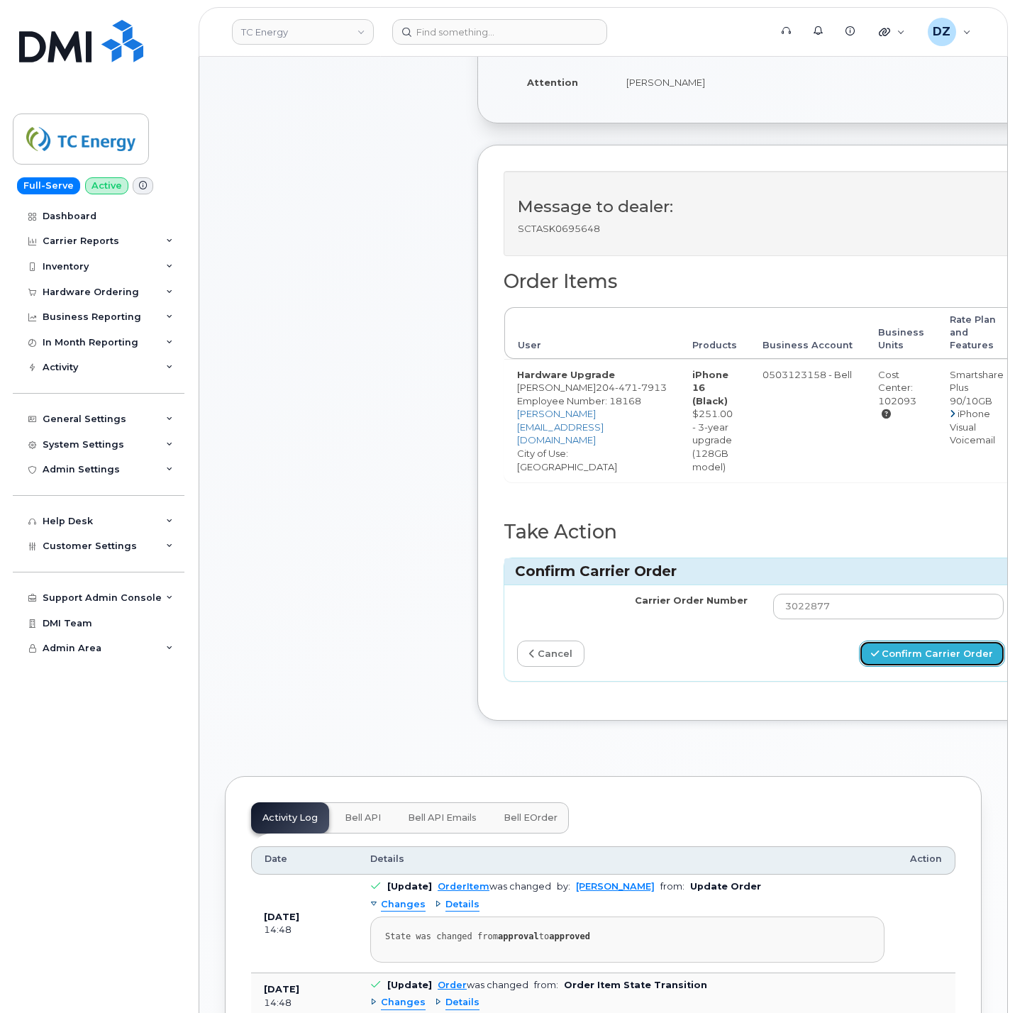
click at [956, 667] on button "Confirm Carrier Order" at bounding box center [932, 654] width 146 height 26
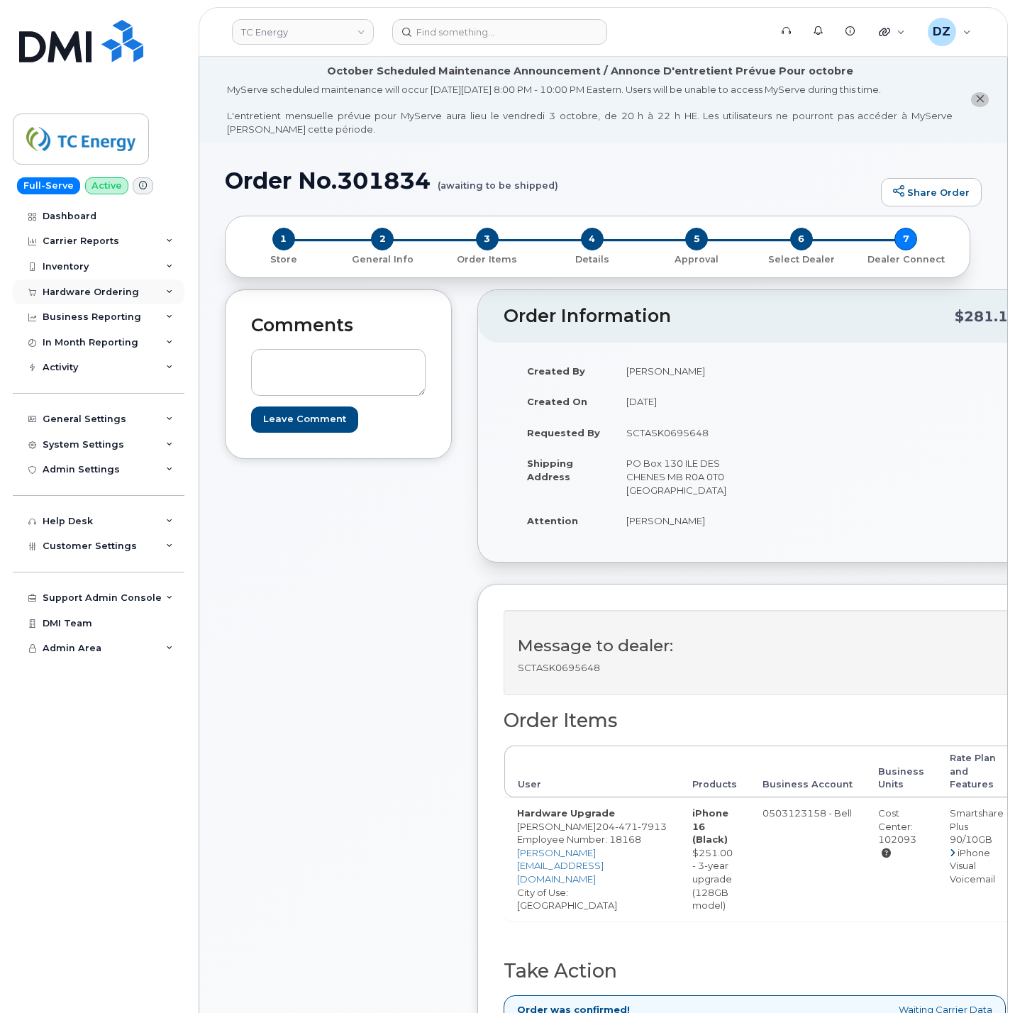
click at [123, 289] on div "Hardware Ordering" at bounding box center [91, 292] width 96 height 11
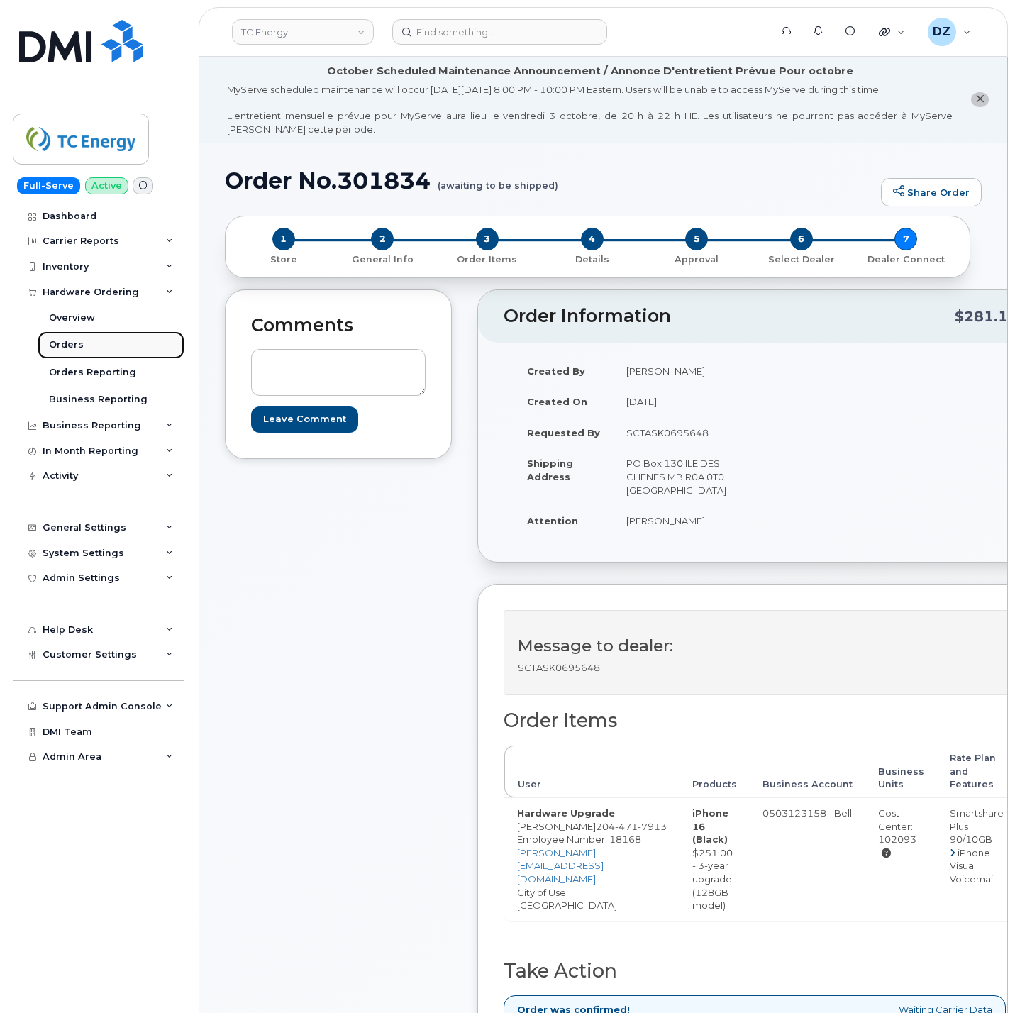
click at [109, 343] on link "Orders" at bounding box center [111, 344] width 147 height 27
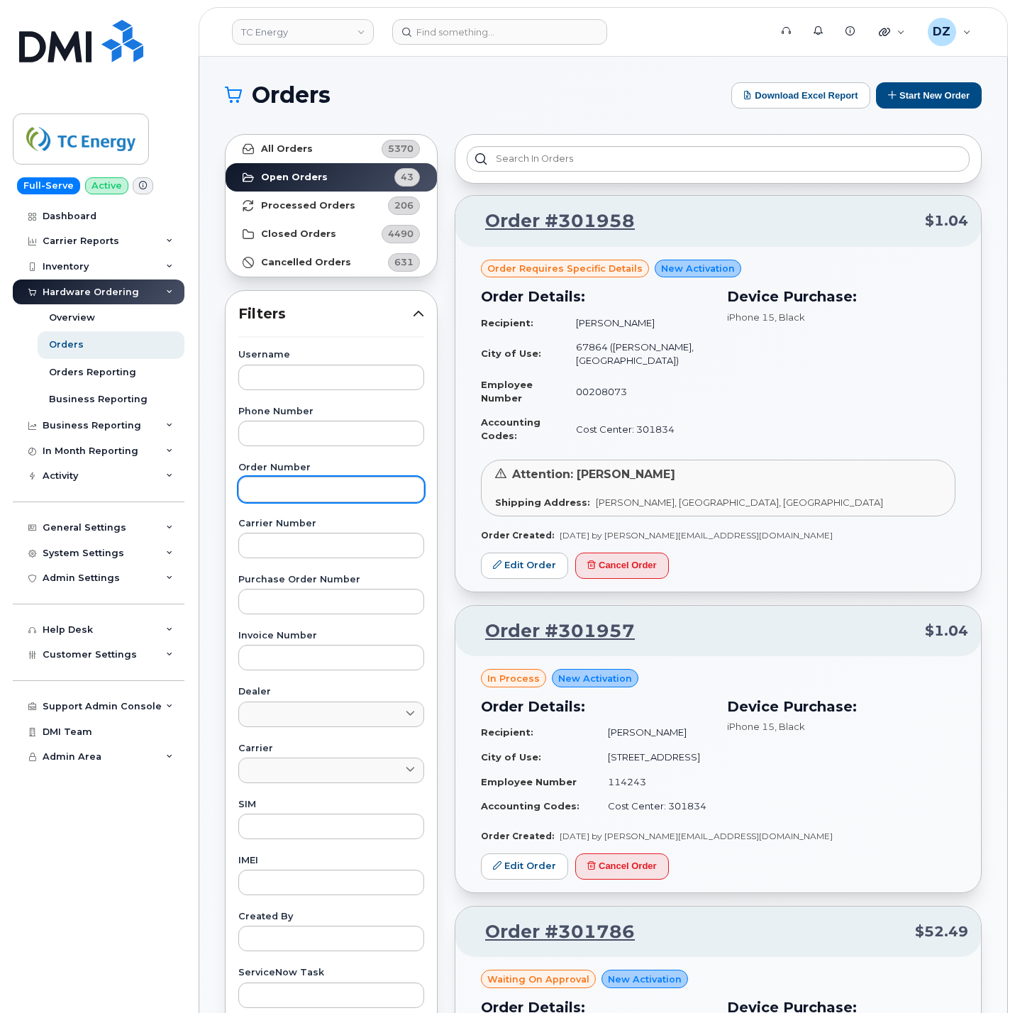
drag, startPoint x: 332, startPoint y: 475, endPoint x: 330, endPoint y: 483, distance: 8.8
click at [332, 477] on div "Order Number" at bounding box center [331, 482] width 186 height 39
click at [330, 486] on input "text" at bounding box center [331, 490] width 186 height 26
paste input "301888"
type input "301888"
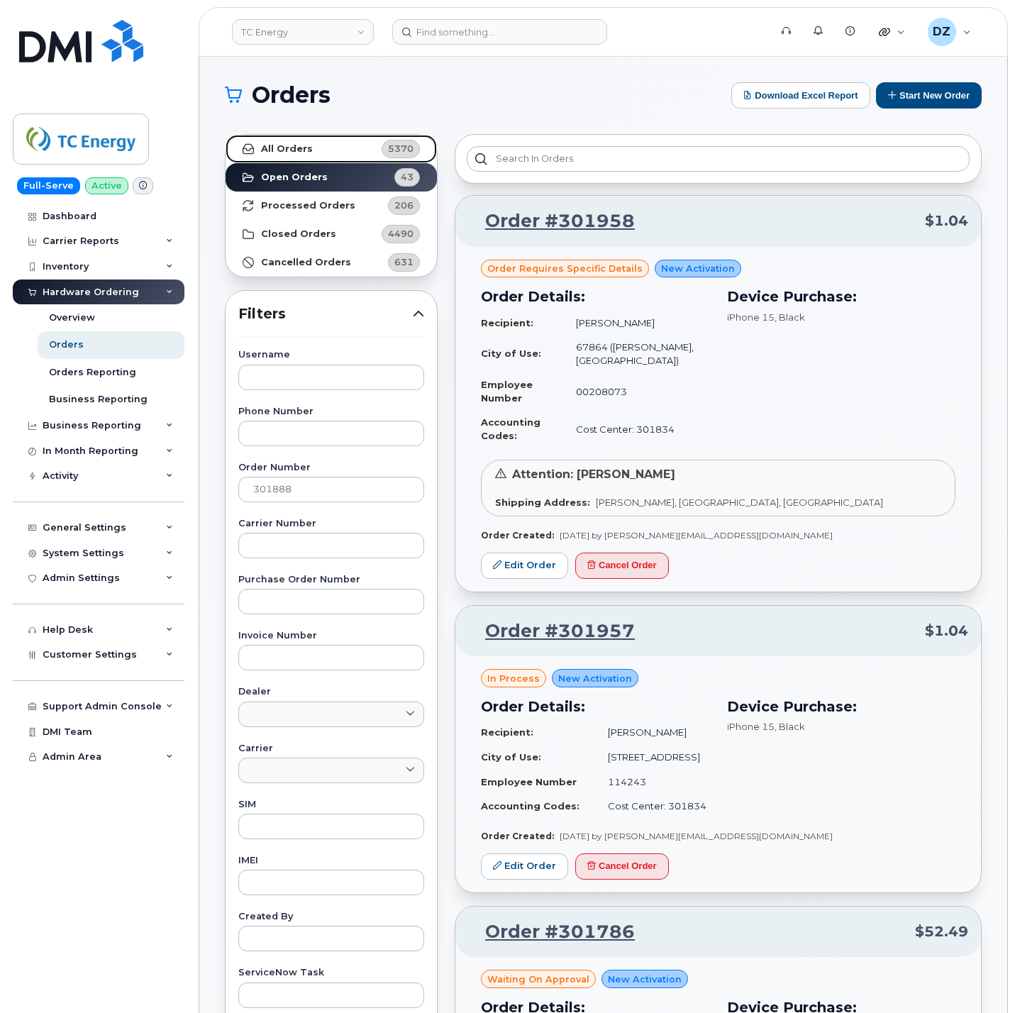
click at [343, 152] on link "All Orders 5370" at bounding box center [331, 149] width 211 height 28
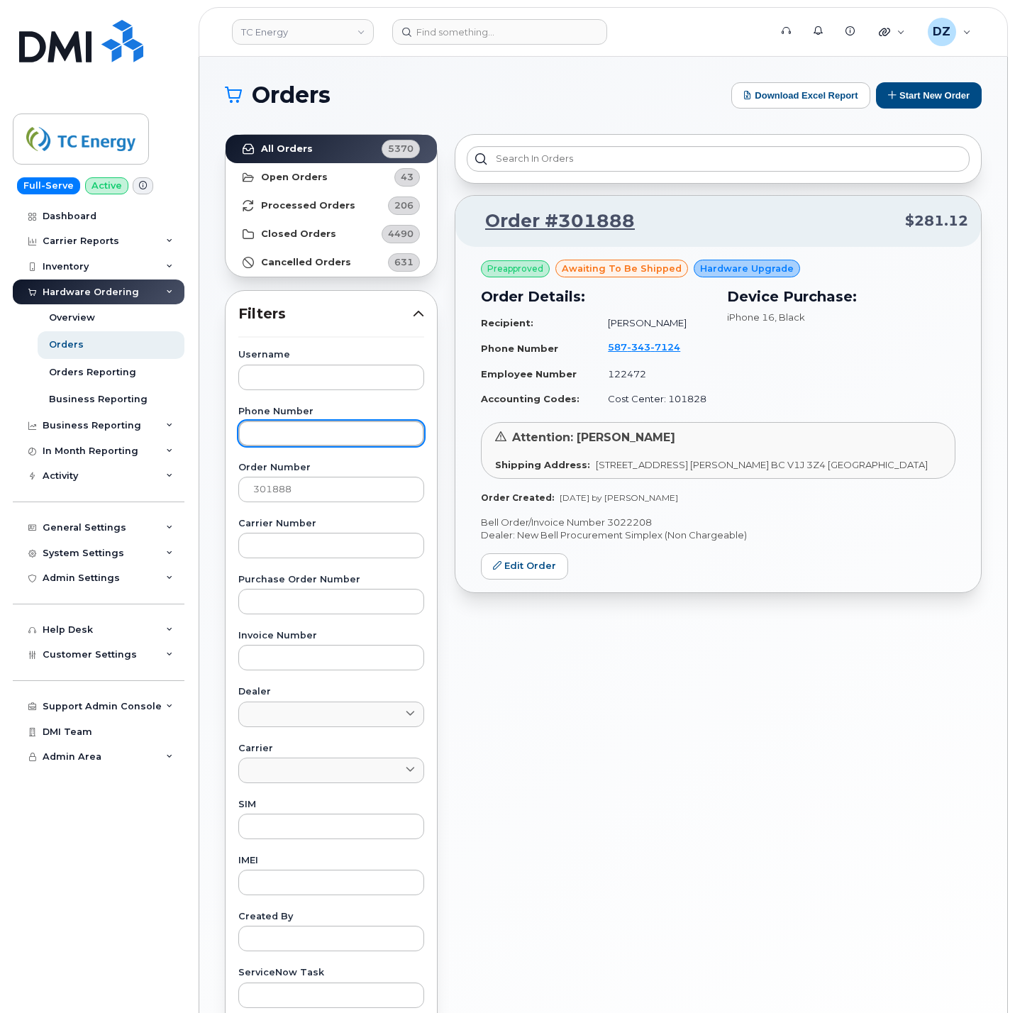
click at [305, 435] on input "text" at bounding box center [331, 434] width 186 height 26
click at [282, 498] on input "301888" at bounding box center [331, 490] width 186 height 26
click at [321, 152] on link "All Orders 5370" at bounding box center [331, 149] width 211 height 28
click at [636, 526] on p "Bell Order/Invoice Number 3022208" at bounding box center [718, 522] width 475 height 13
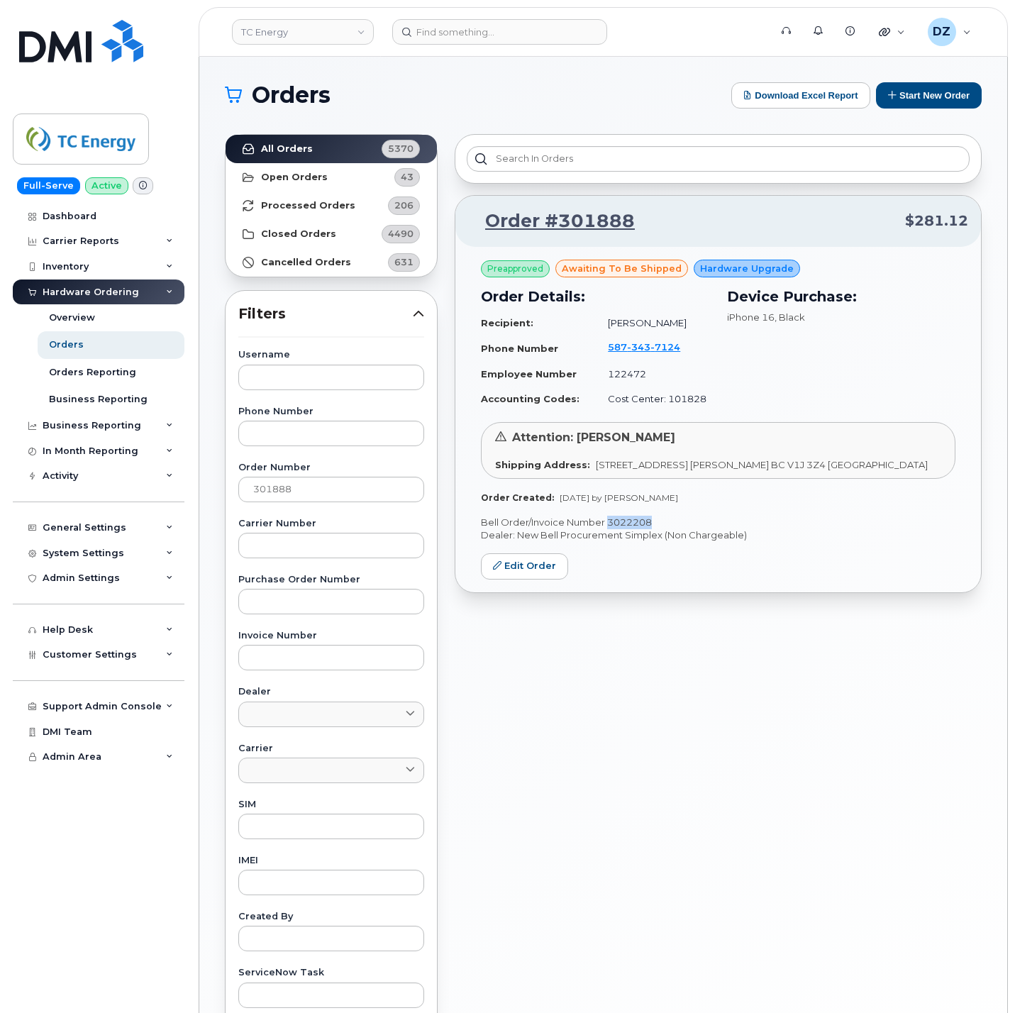
click at [636, 526] on p "Bell Order/Invoice Number 3022208" at bounding box center [718, 522] width 475 height 13
copy p "3022208"
click at [328, 490] on input "301888" at bounding box center [331, 490] width 186 height 26
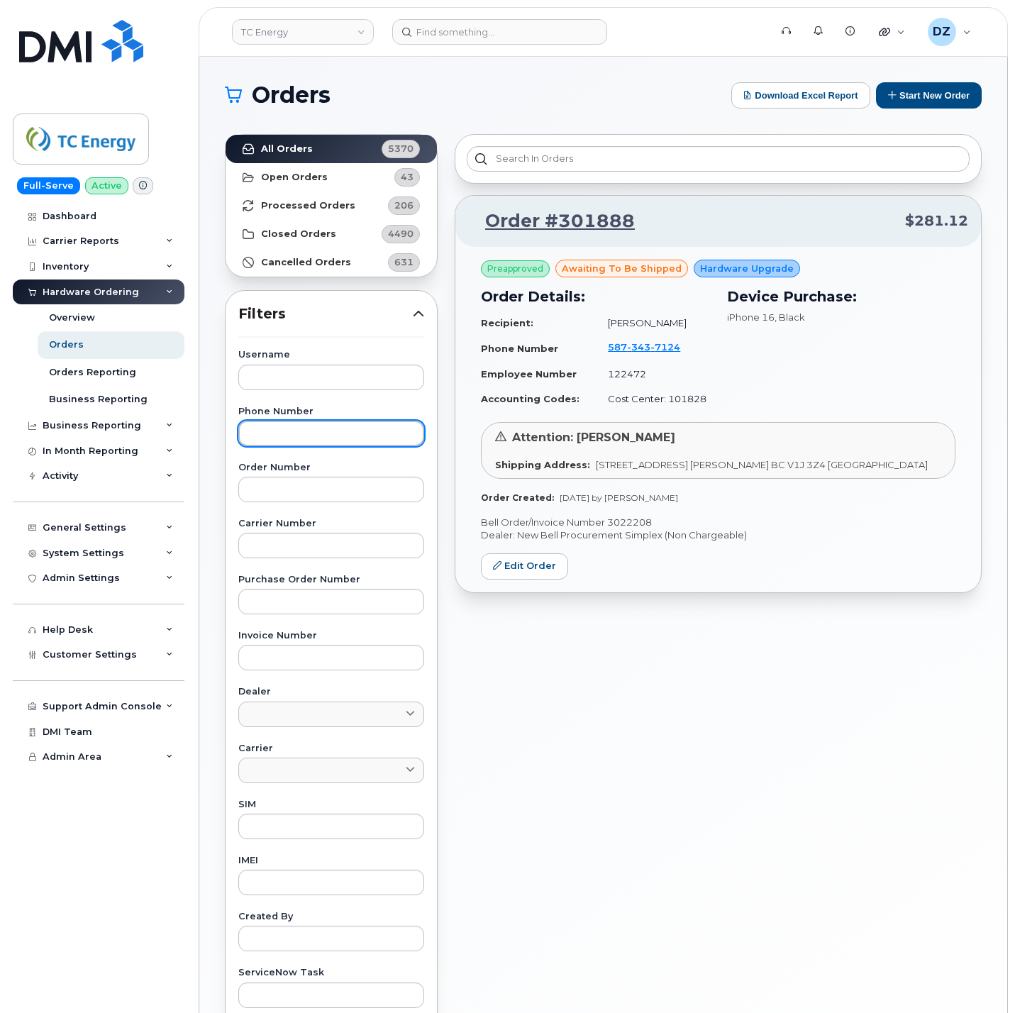
click at [305, 424] on input "text" at bounding box center [331, 434] width 186 height 26
paste input "4034619675"
type input "4034619675"
click at [320, 153] on link "All Orders 5370" at bounding box center [331, 149] width 211 height 28
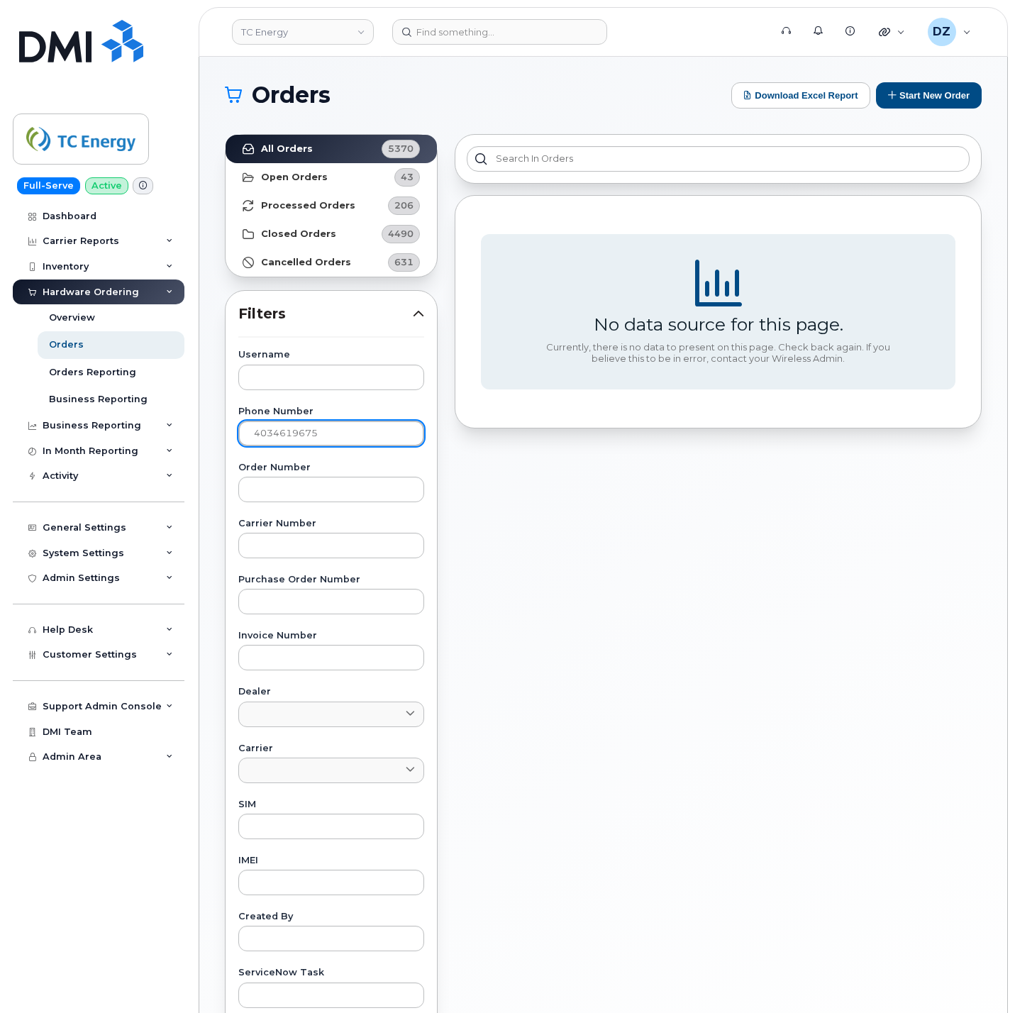
click at [288, 443] on input "4034619675" at bounding box center [331, 434] width 186 height 26
click at [311, 370] on input "text" at bounding box center [331, 378] width 186 height 26
paste input "Phong Lam"
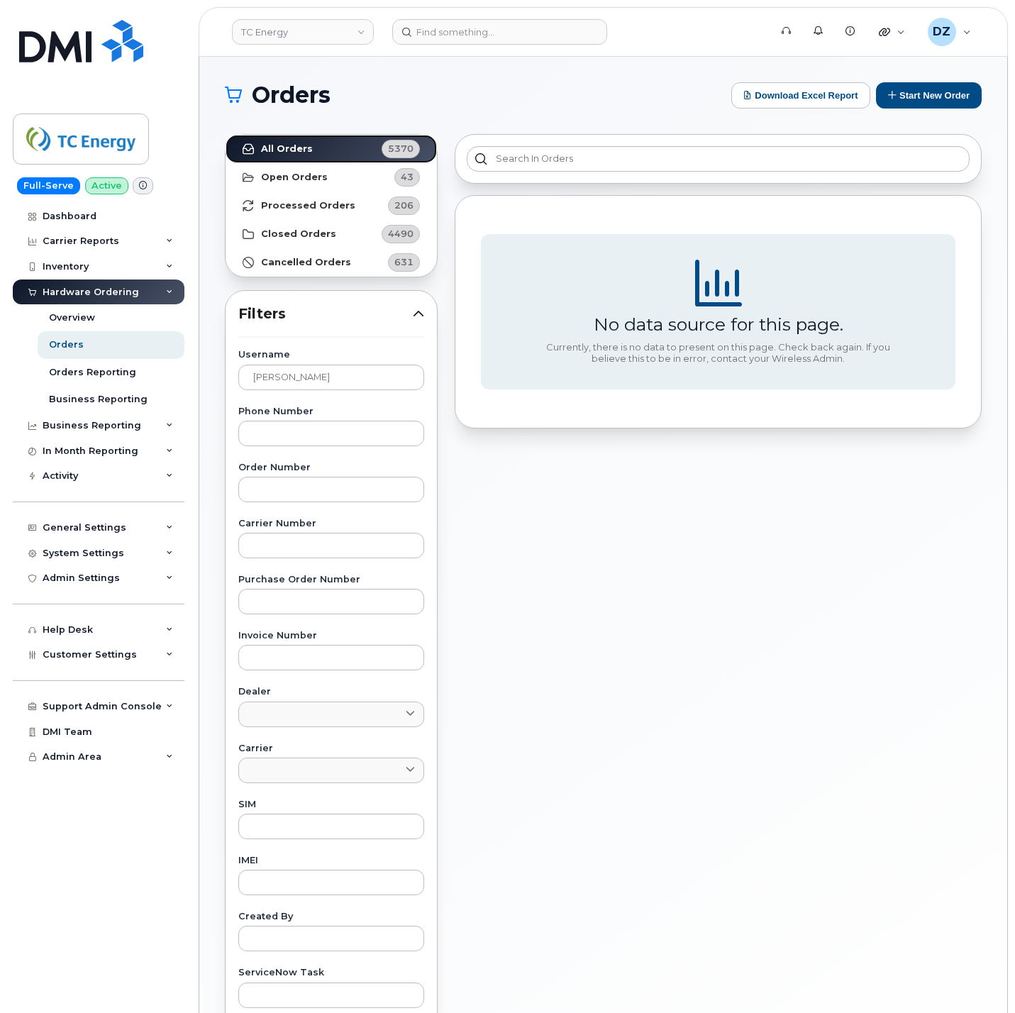
click at [305, 145] on strong "All Orders" at bounding box center [287, 148] width 52 height 11
click at [336, 377] on input "[PERSON_NAME]" at bounding box center [331, 378] width 186 height 26
click at [336, 377] on input "Phong Lam" at bounding box center [331, 378] width 186 height 26
type input "Phong"
click at [331, 375] on input "Phong" at bounding box center [331, 378] width 186 height 26
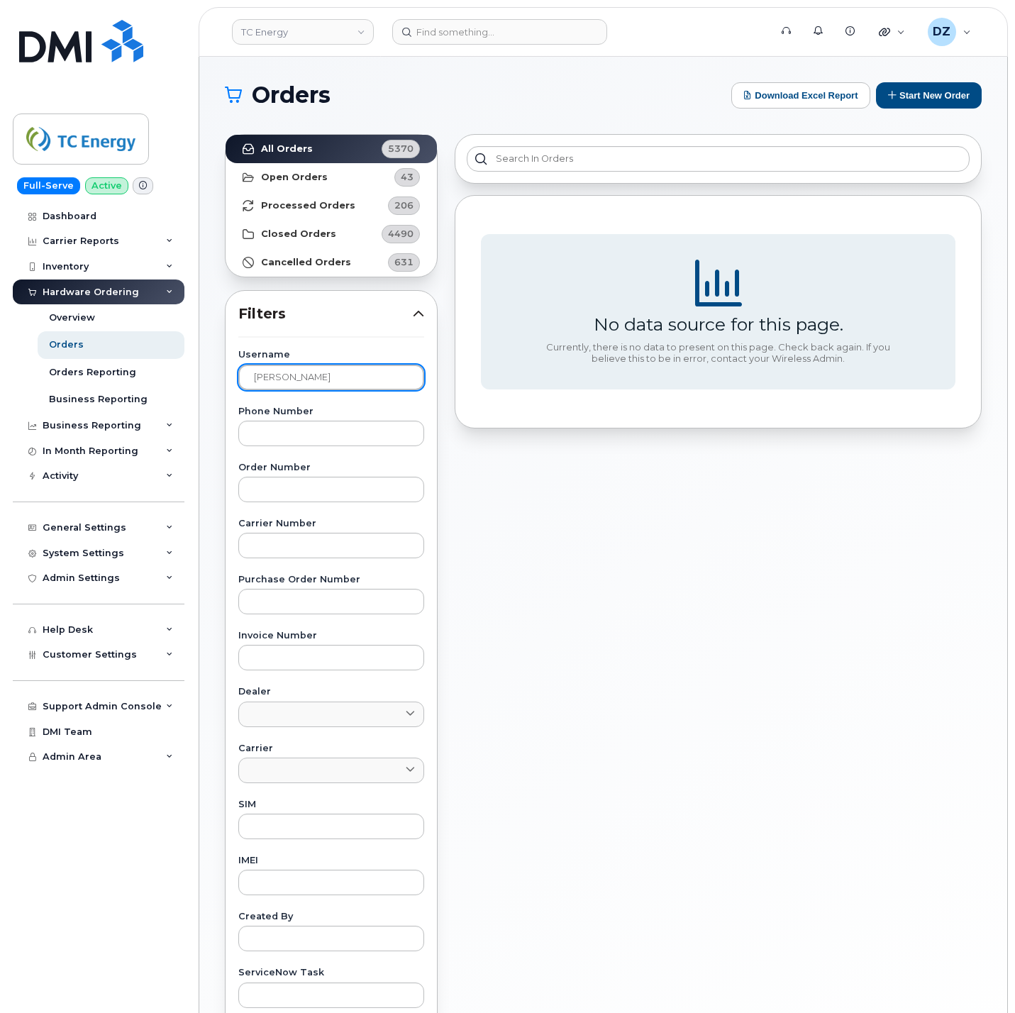
click at [331, 375] on input "Phong" at bounding box center [331, 378] width 186 height 26
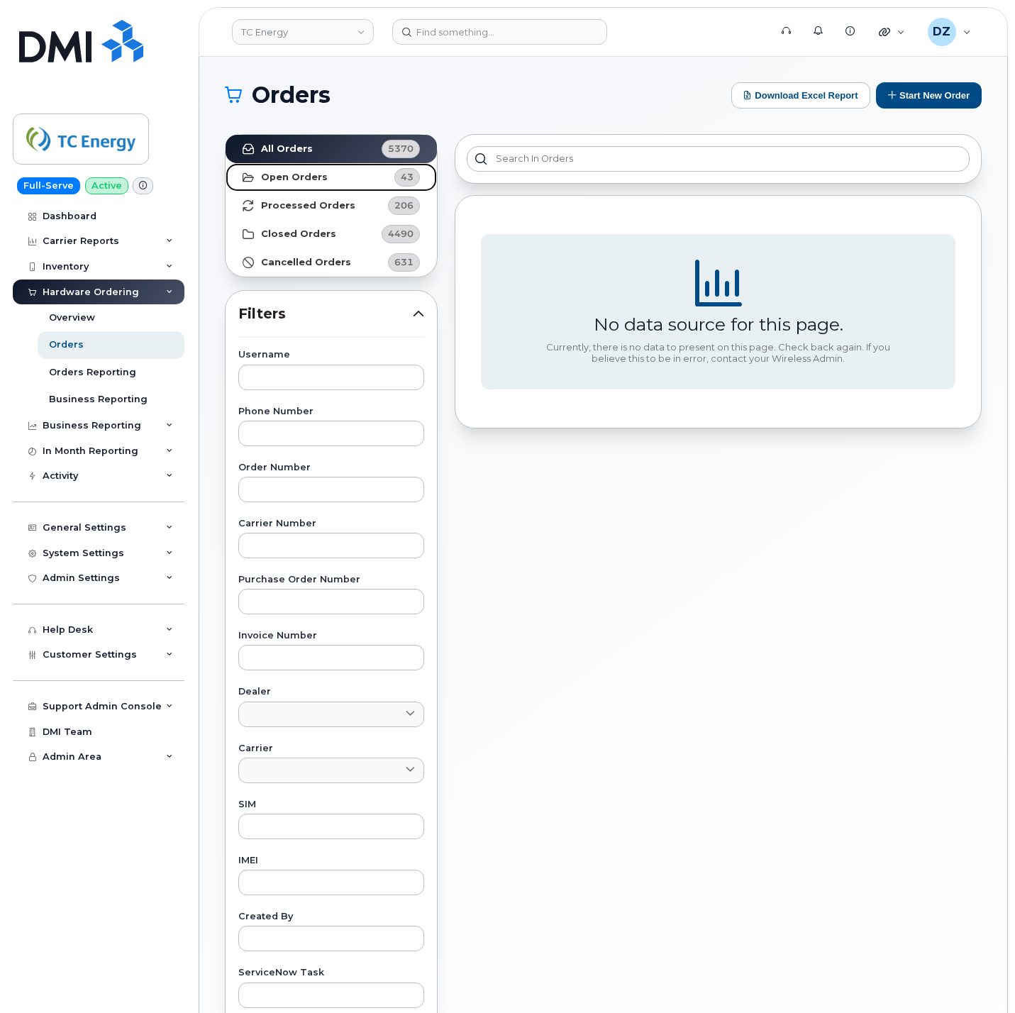
click at [341, 175] on link "Open Orders 43" at bounding box center [331, 177] width 211 height 28
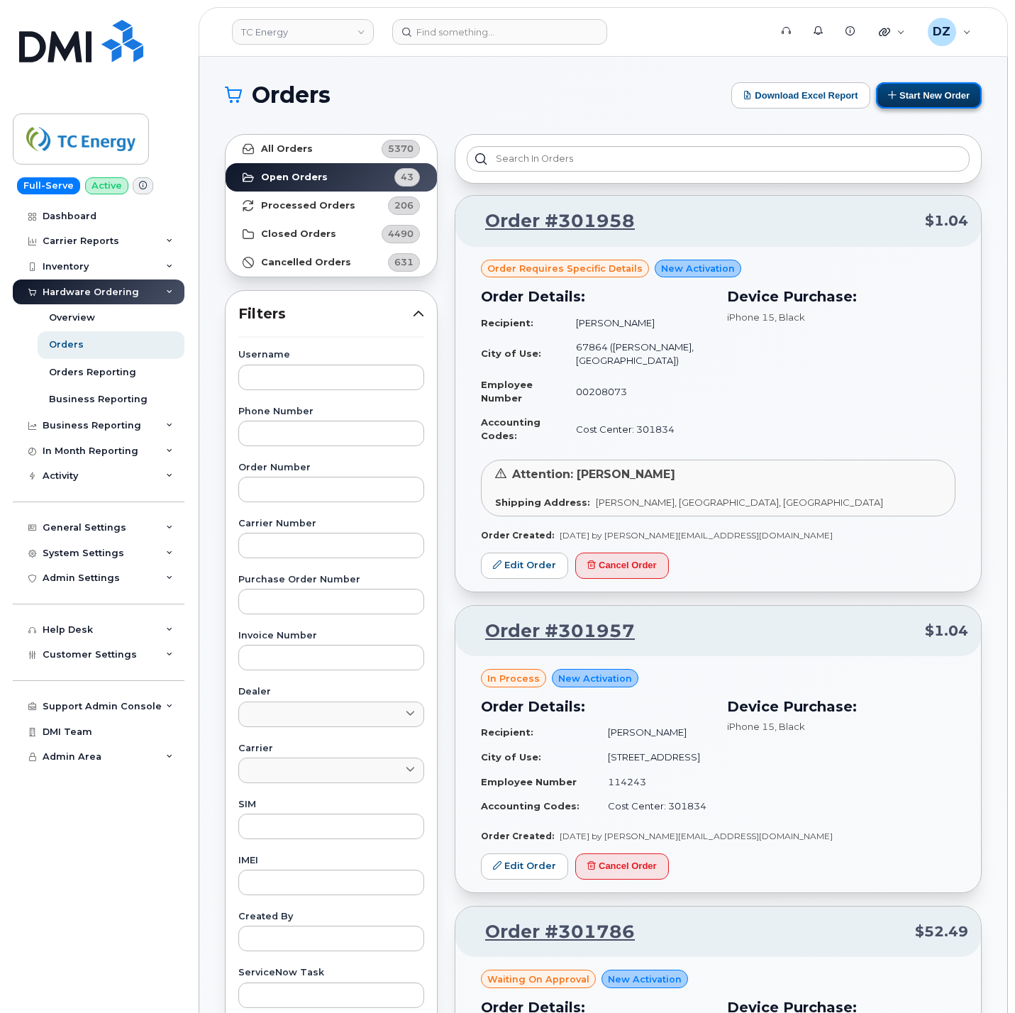
click at [926, 98] on button "Start New Order" at bounding box center [929, 95] width 106 height 26
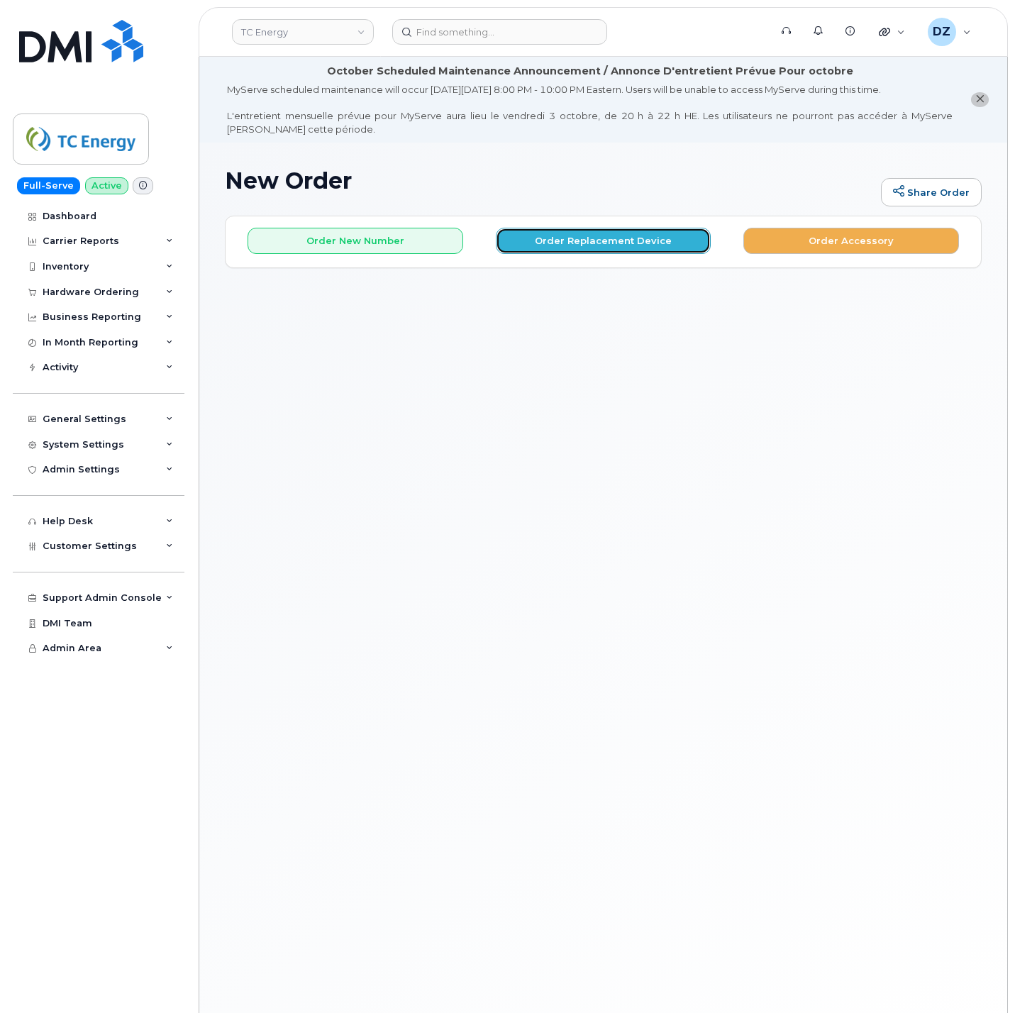
click at [612, 241] on button "Order Replacement Device" at bounding box center [604, 241] width 216 height 26
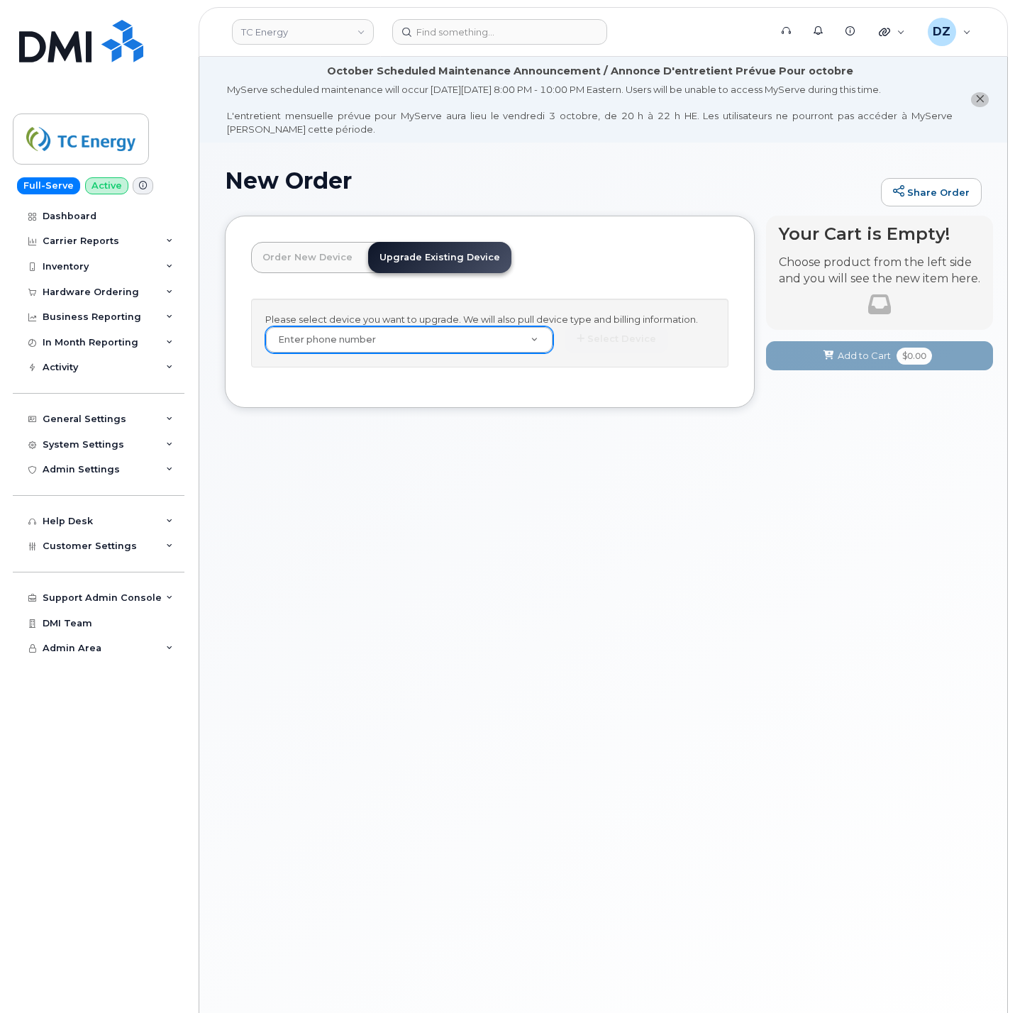
paste input "4034619675"
type input "4034619675"
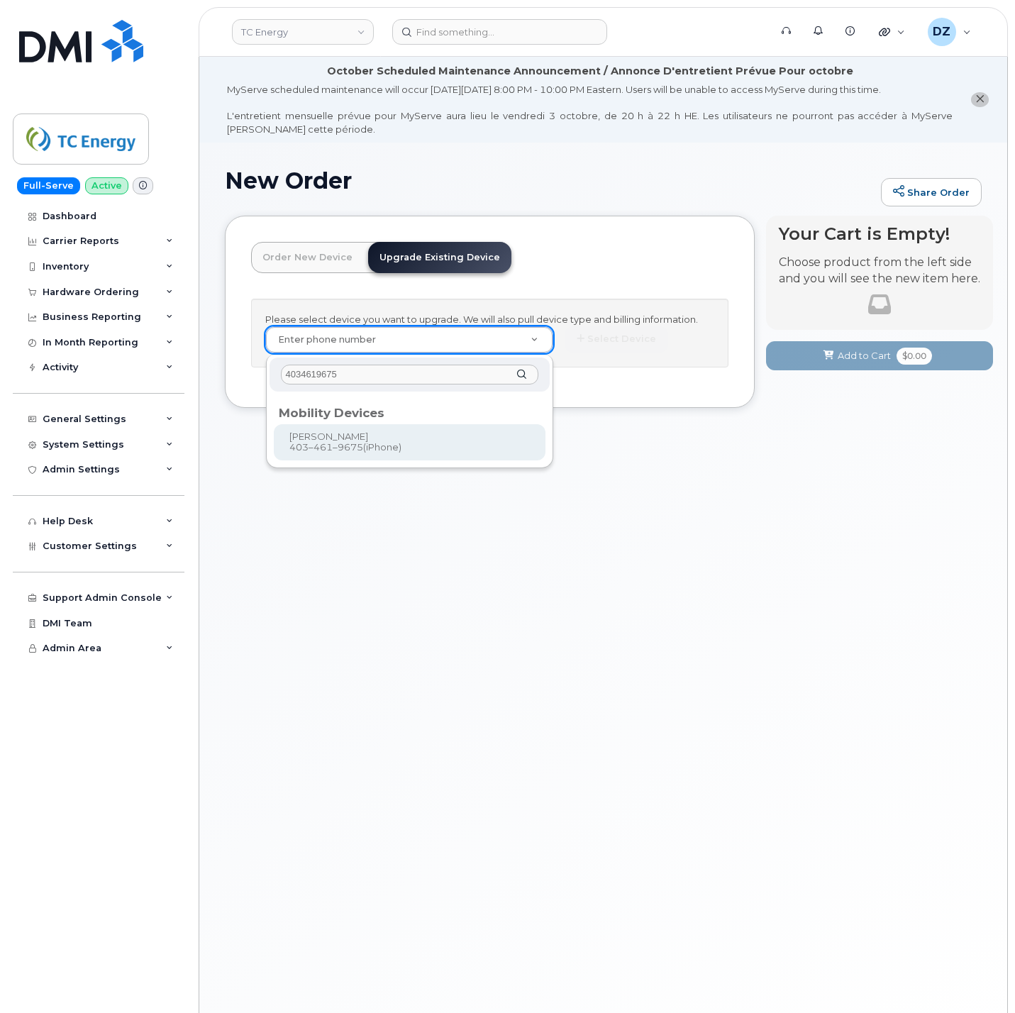
type input "4034619675"
type input "559344"
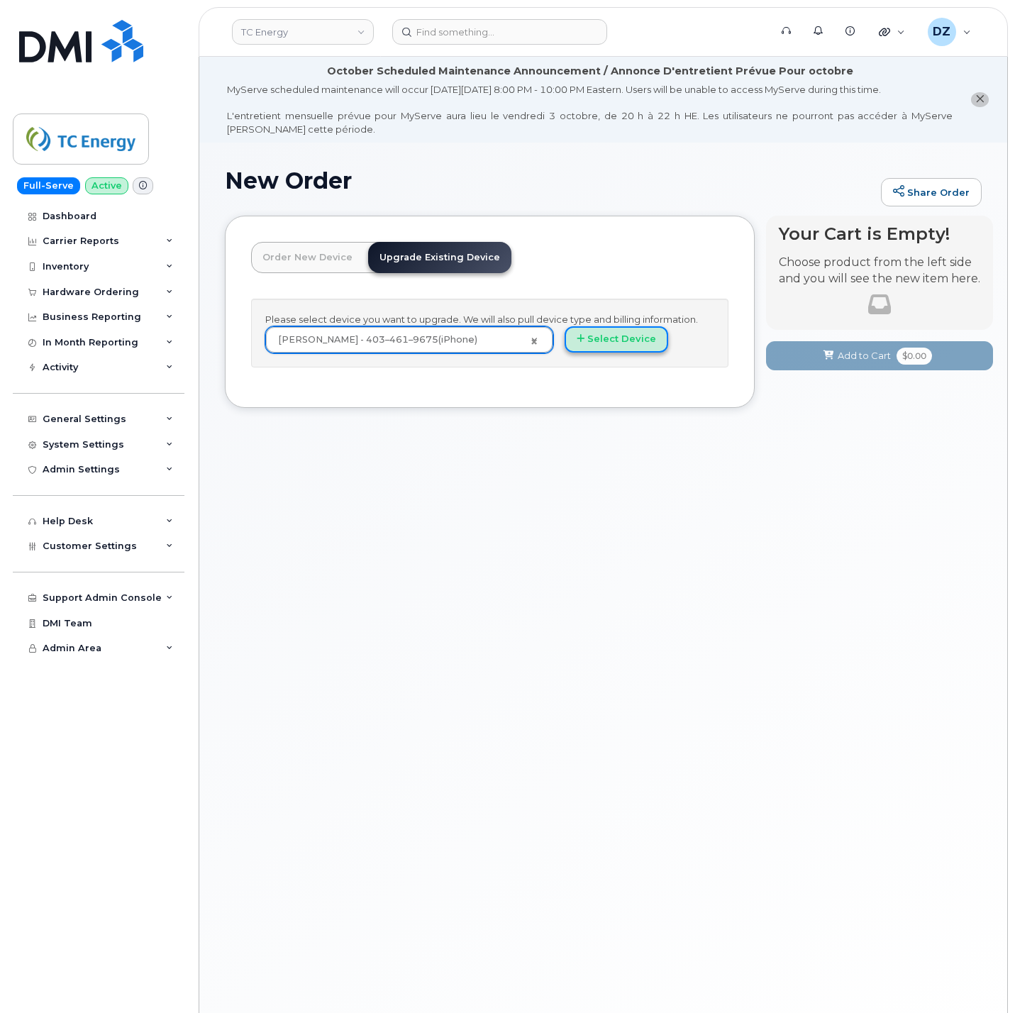
click at [630, 346] on button "Select Device" at bounding box center [617, 339] width 104 height 26
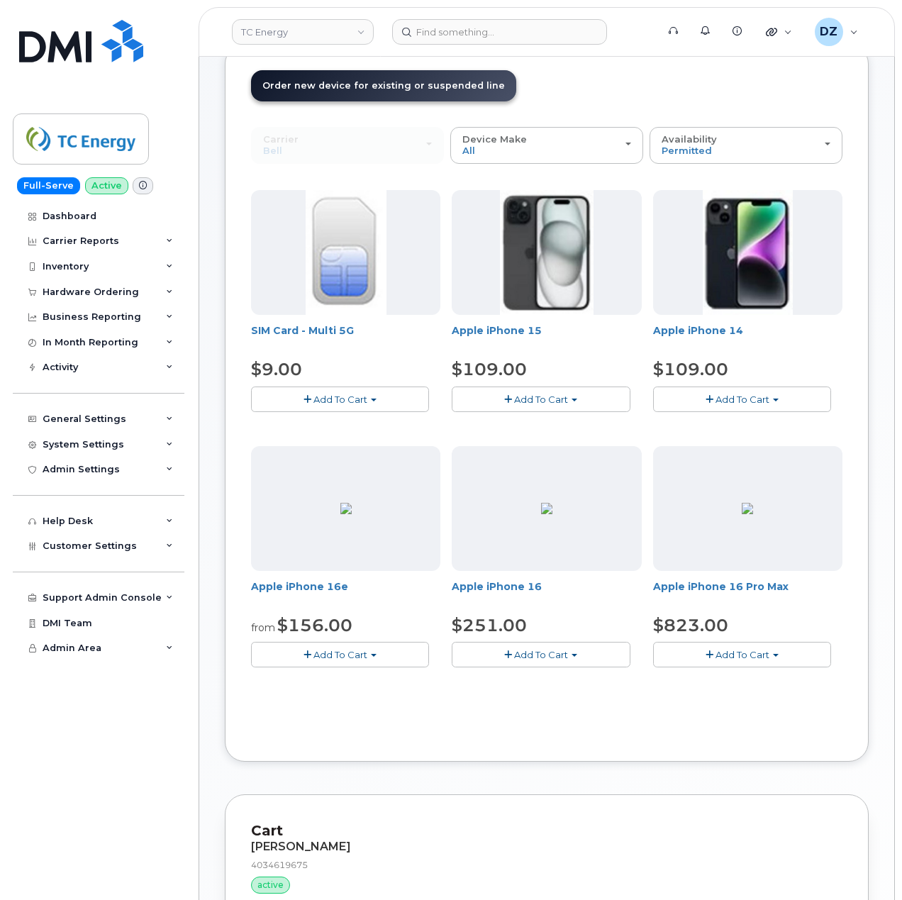
scroll to position [284, 0]
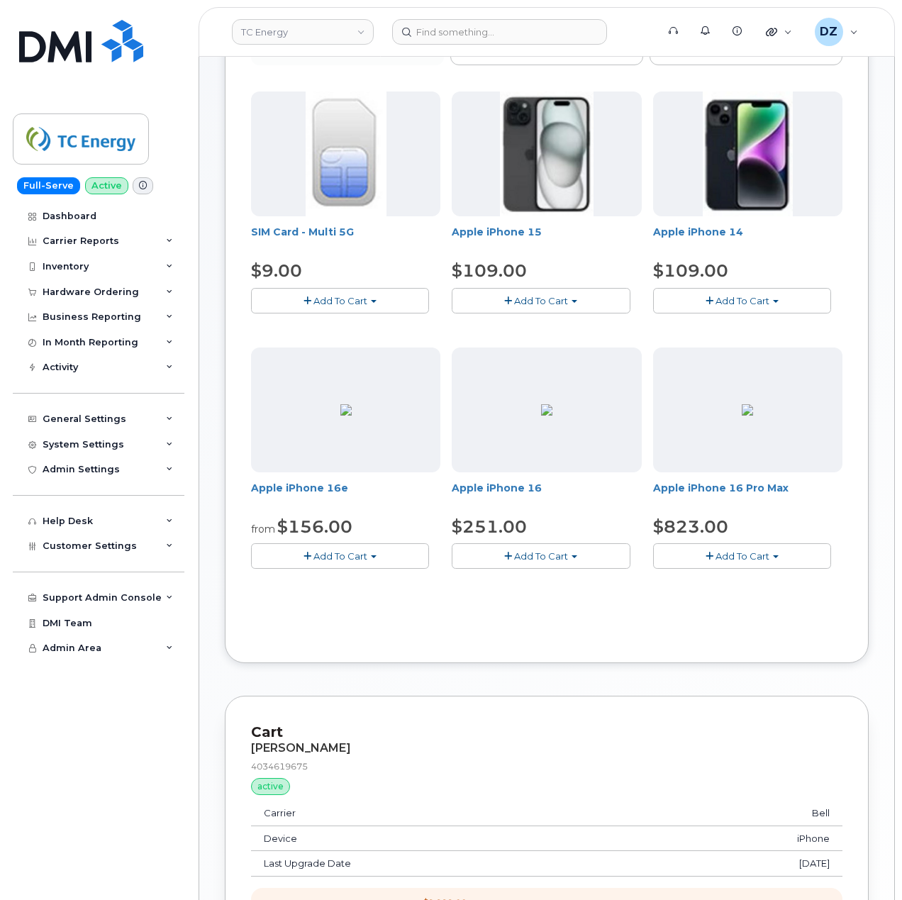
click at [589, 299] on button "Add To Cart" at bounding box center [541, 300] width 178 height 25
click at [575, 558] on span "button" at bounding box center [575, 557] width 6 height 3
click at [573, 602] on link "$251.00 - 3-year upgrade (128GB model)" at bounding box center [566, 600] width 223 height 18
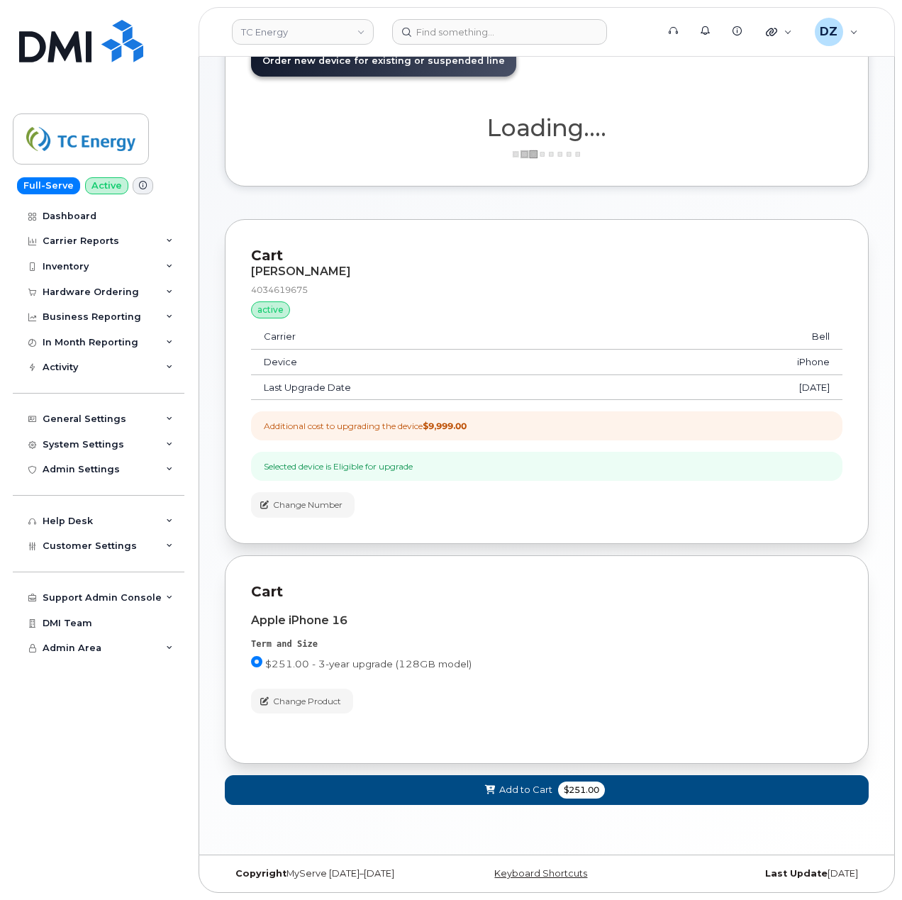
scroll to position [214, 0]
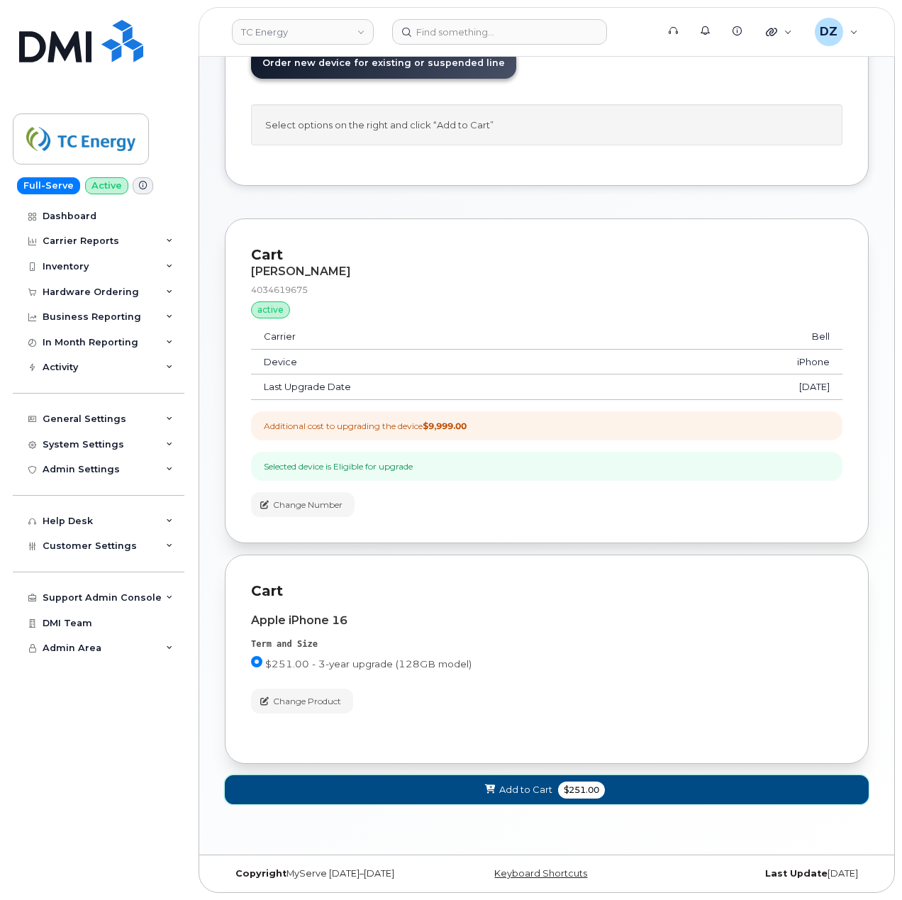
click at [611, 783] on button "Add to Cart $251.00" at bounding box center [547, 789] width 644 height 29
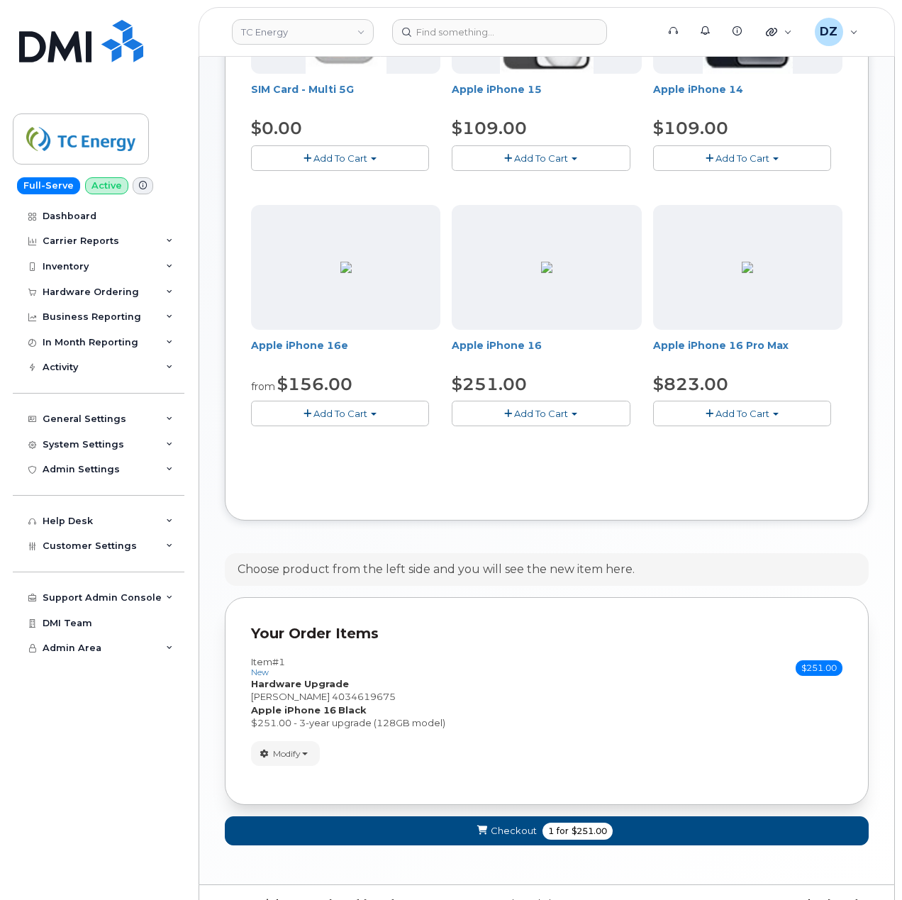
scroll to position [460, 0]
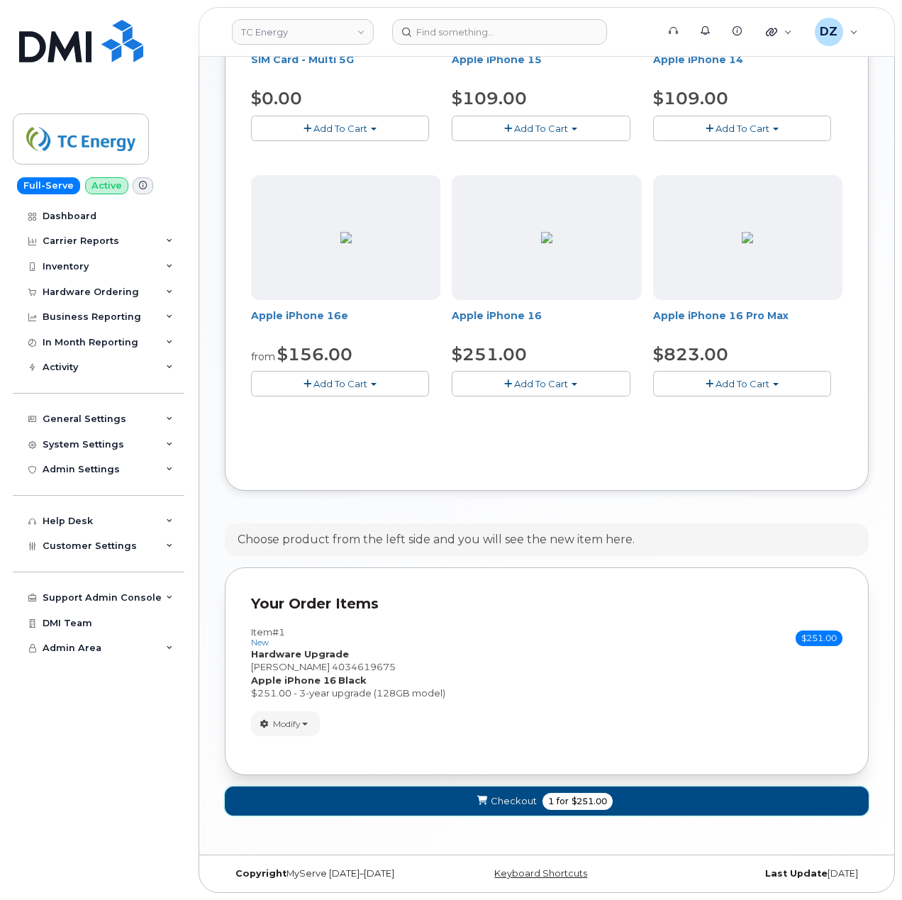
click at [565, 798] on span "for" at bounding box center [563, 801] width 18 height 13
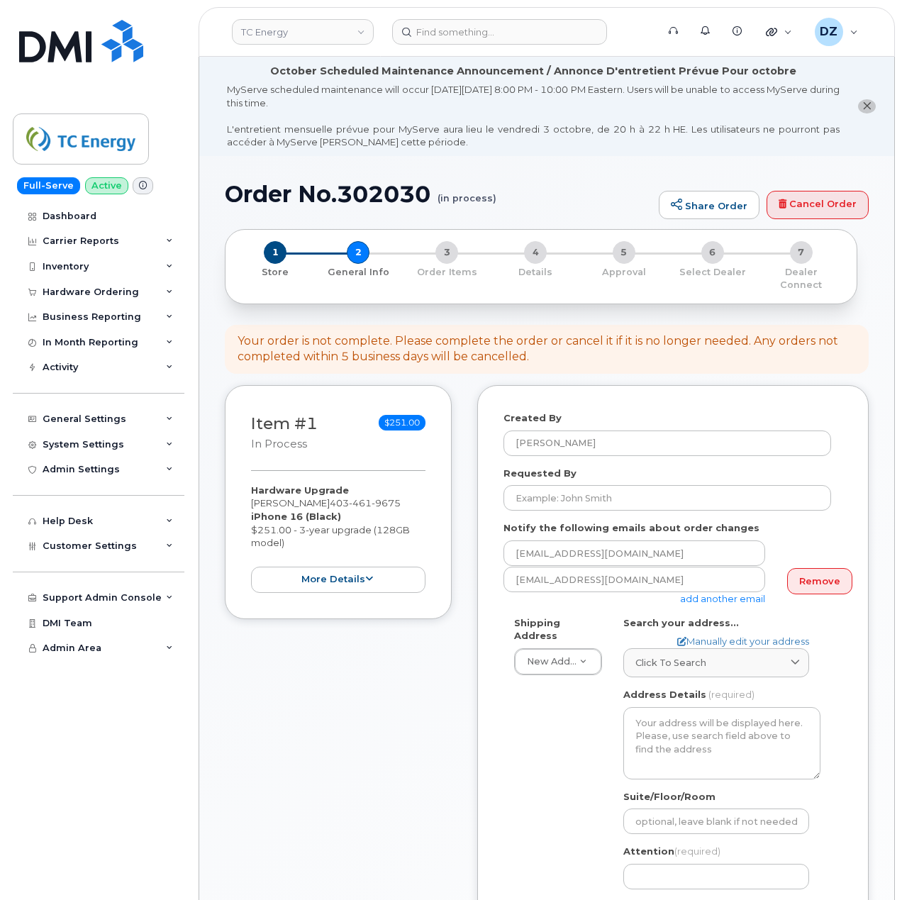
select select
click at [656, 485] on input "Requested By" at bounding box center [668, 498] width 328 height 26
paste input "SCTASK0696219"
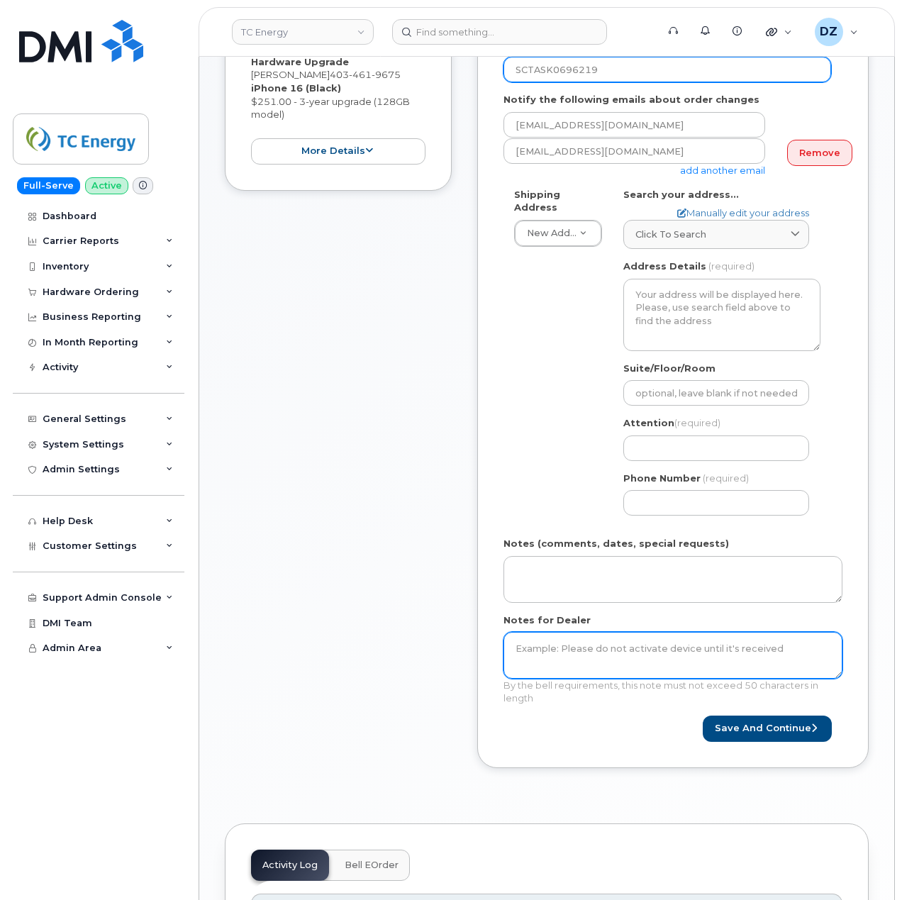
scroll to position [473, 0]
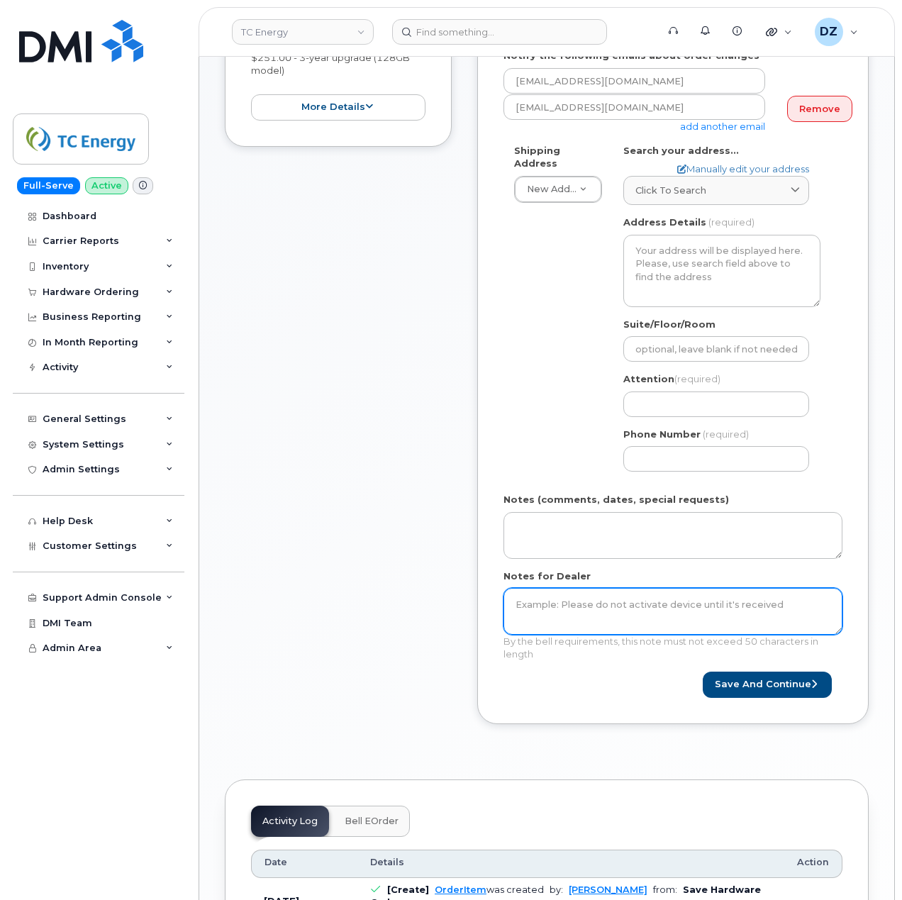
type input "SCTASK0696219"
click at [607, 606] on textarea "Notes for Dealer" at bounding box center [673, 611] width 339 height 47
paste textarea "SCTASK0696219"
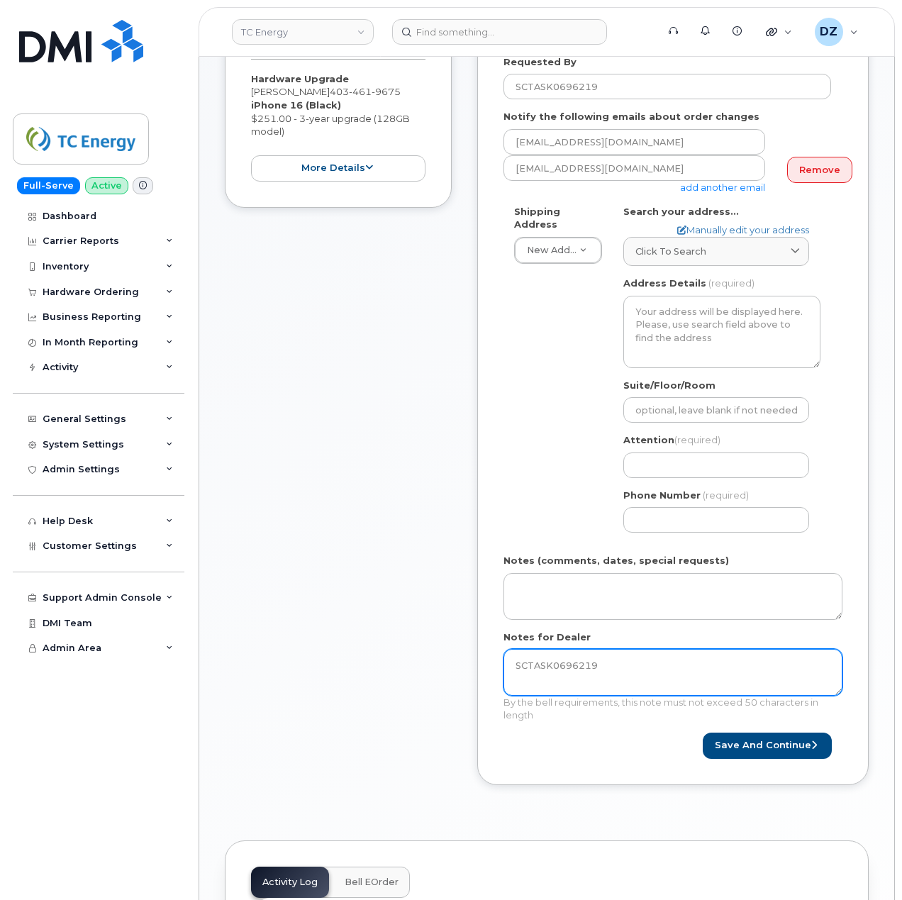
scroll to position [378, 0]
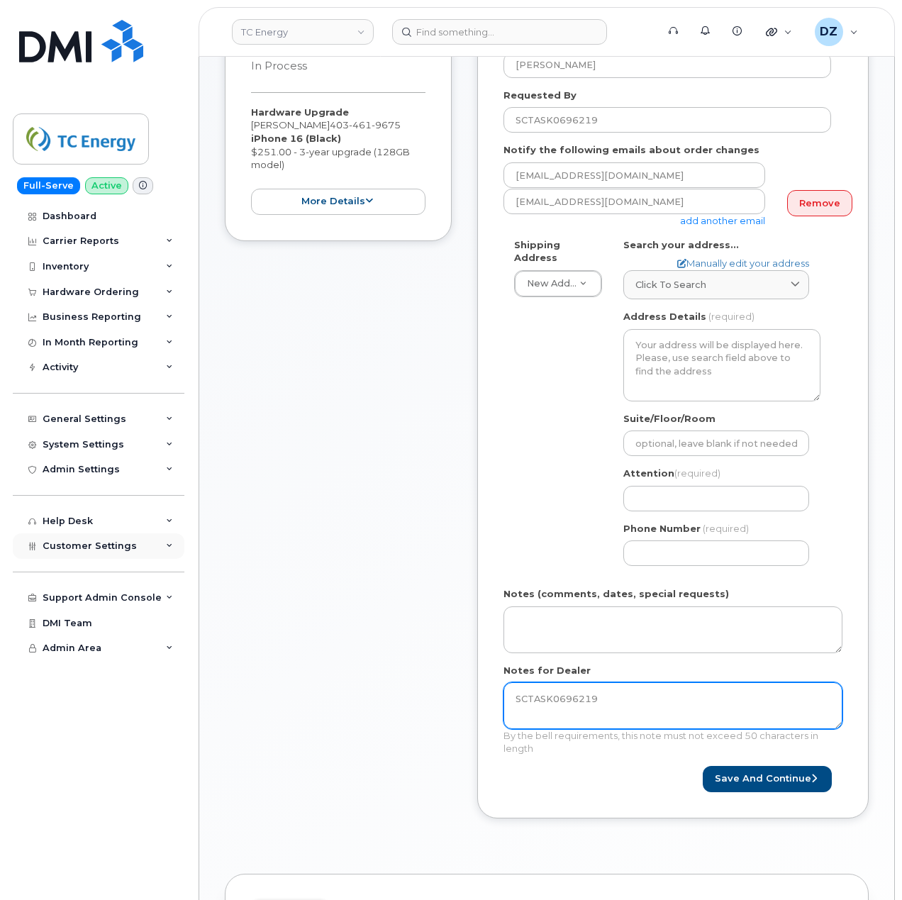
type textarea "SCTASK0696219"
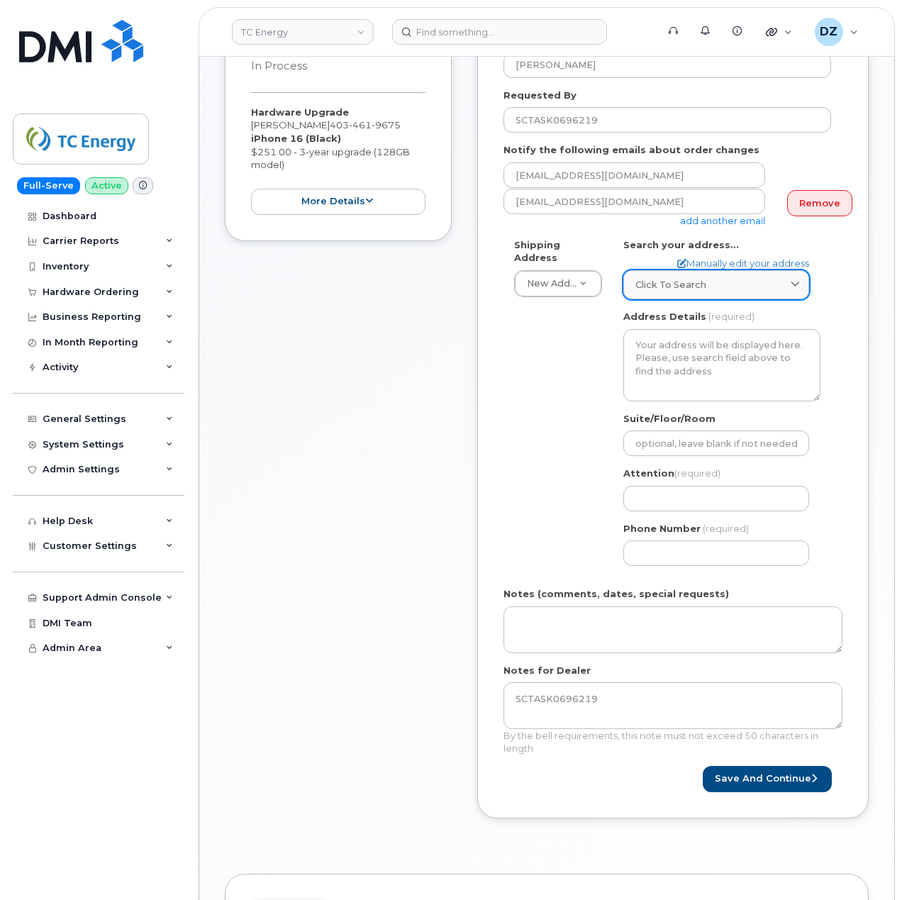
click at [715, 278] on div "Click to search" at bounding box center [717, 284] width 162 height 13
paste input "[STREET_ADDRESS]"
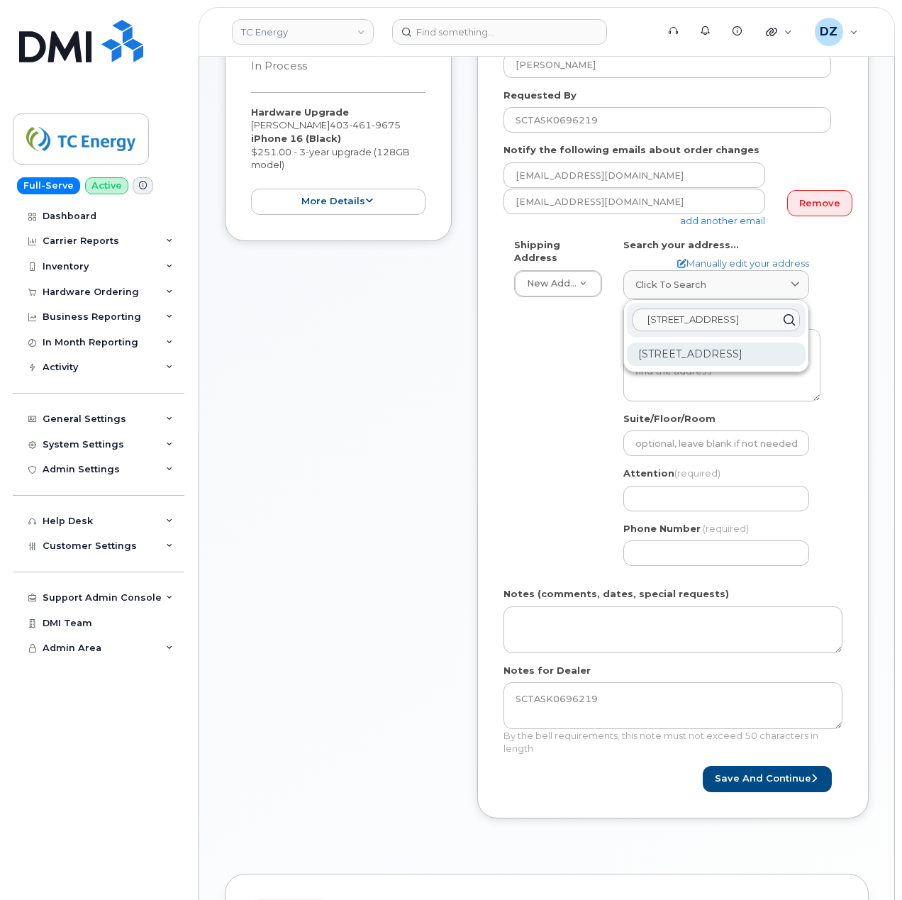
type input "[STREET_ADDRESS]"
click at [704, 356] on div "[STREET_ADDRESS]" at bounding box center [716, 354] width 179 height 23
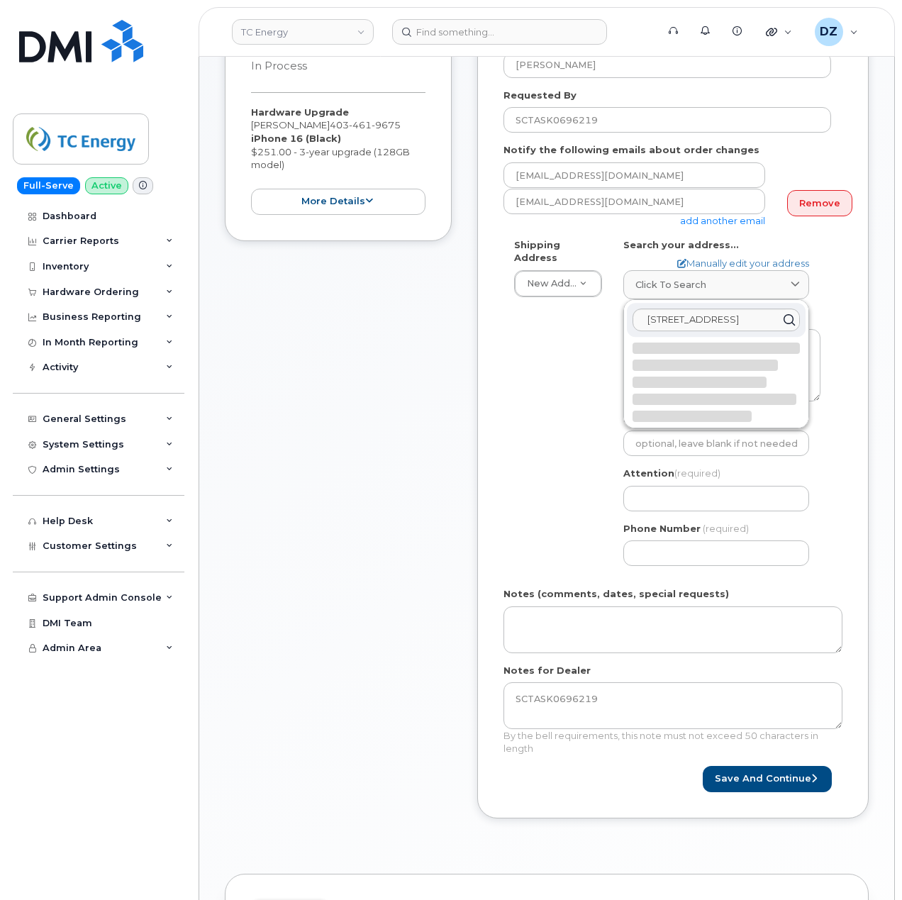
select select
type textarea "[STREET_ADDRESS]"
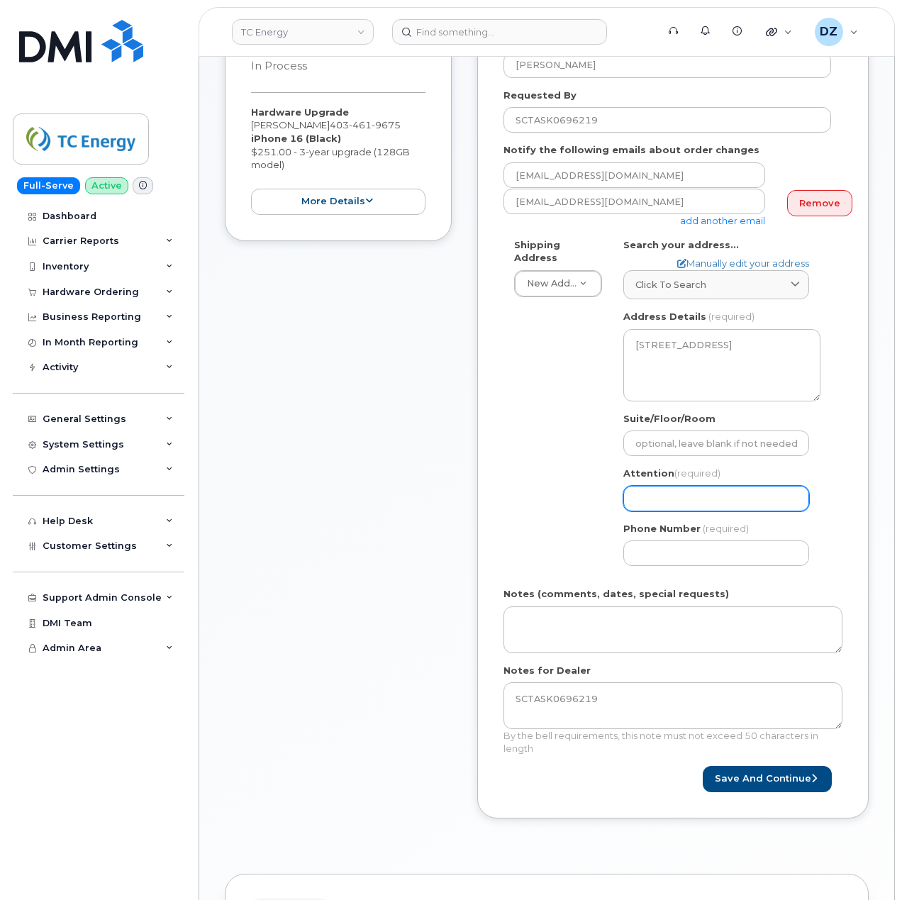
click at [670, 489] on input "Attention (required)" at bounding box center [717, 499] width 186 height 26
paste input "[PERSON_NAME]"
select select
type input "[PERSON_NAME]"
click at [661, 541] on input "Phone Number" at bounding box center [717, 554] width 186 height 26
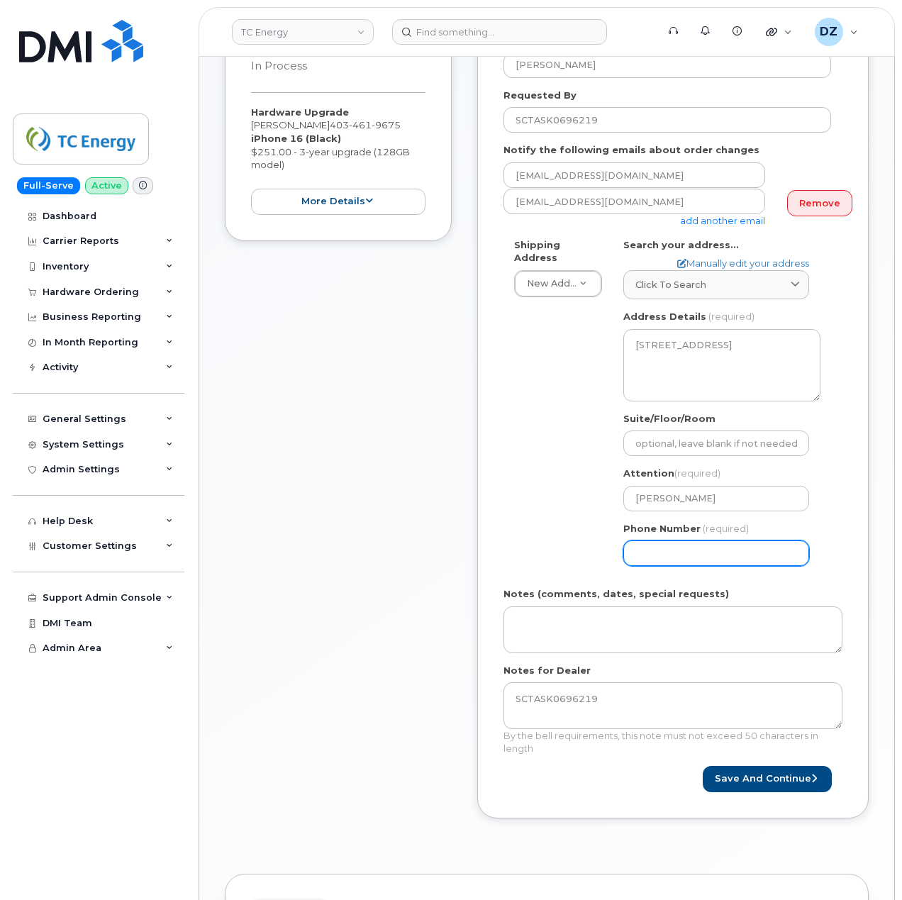
paste input "4034619675"
type input "4034619675"
select select
type input "4034619675"
click at [526, 518] on div "Shipping Address New Address New Address [STREET_ADDRESS][GEOGRAPHIC_DATA][US_S…" at bounding box center [668, 407] width 328 height 339
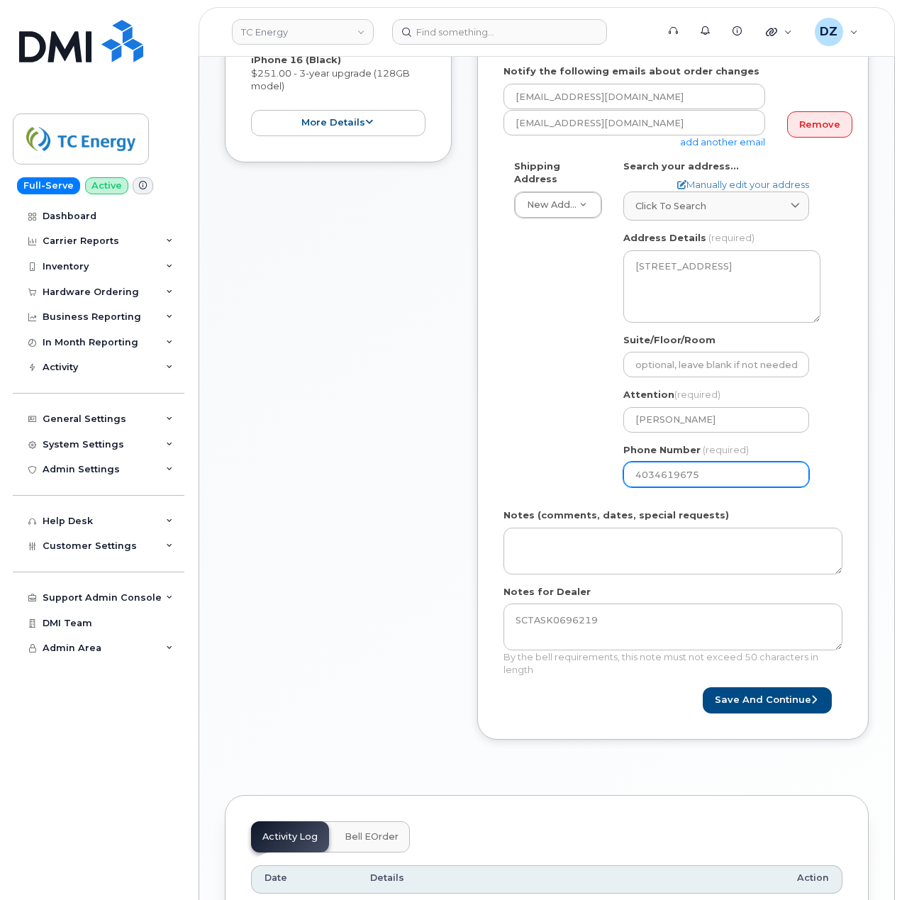
scroll to position [473, 0]
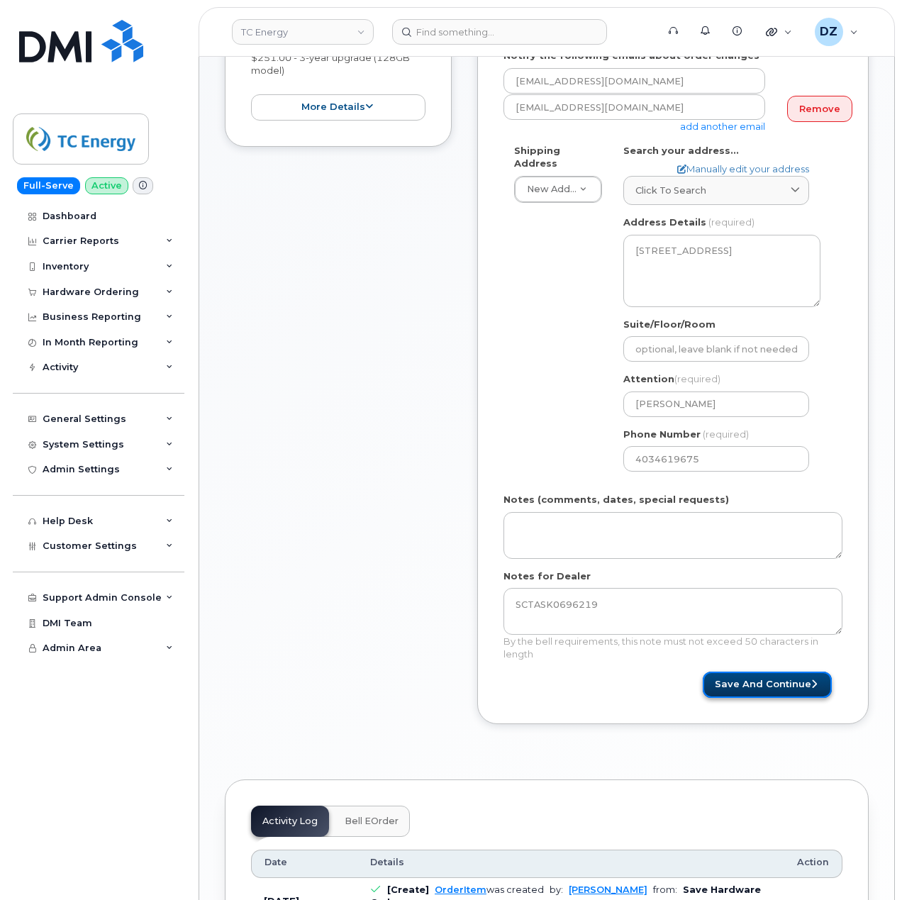
click at [781, 679] on button "Save and Continue" at bounding box center [767, 685] width 129 height 26
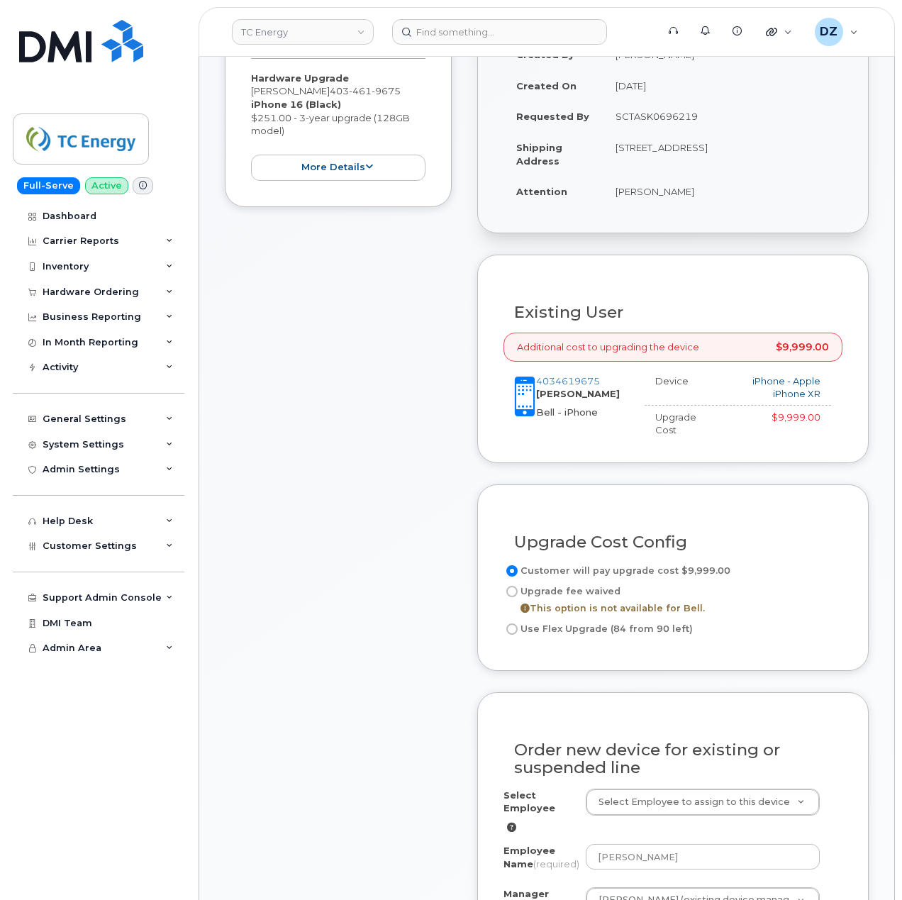
scroll to position [568, 0]
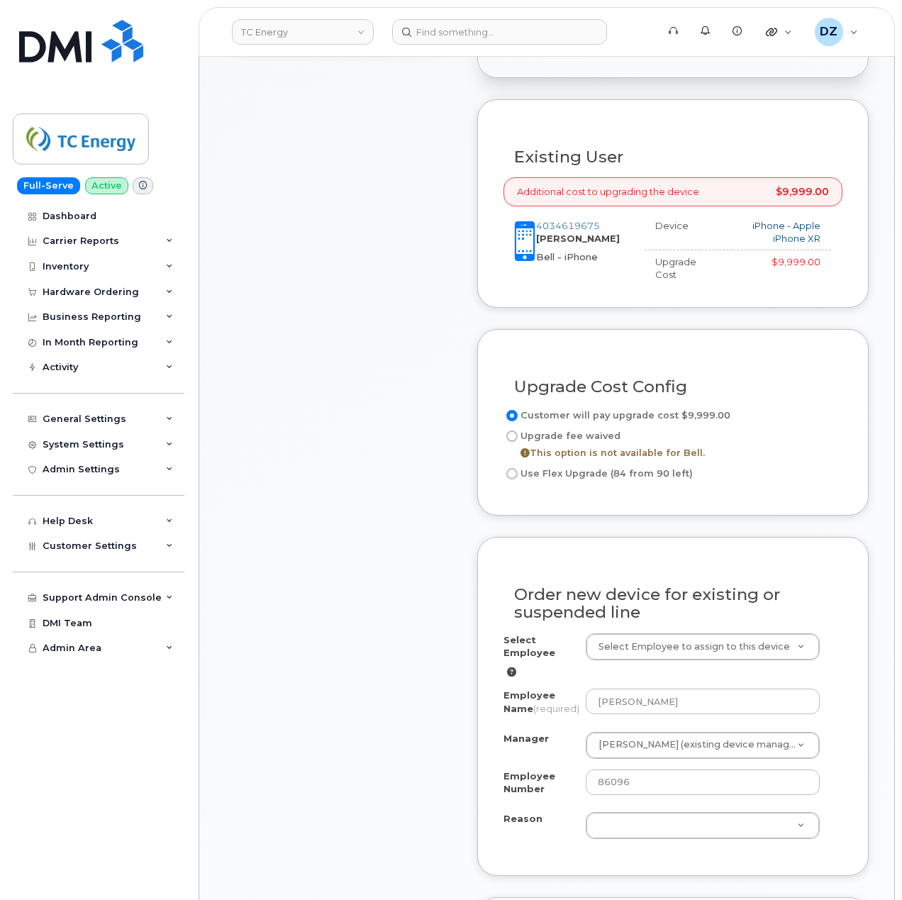
click at [511, 468] on input "Use Flex Upgrade (84 from 90 left)" at bounding box center [512, 473] width 11 height 11
radio input "true"
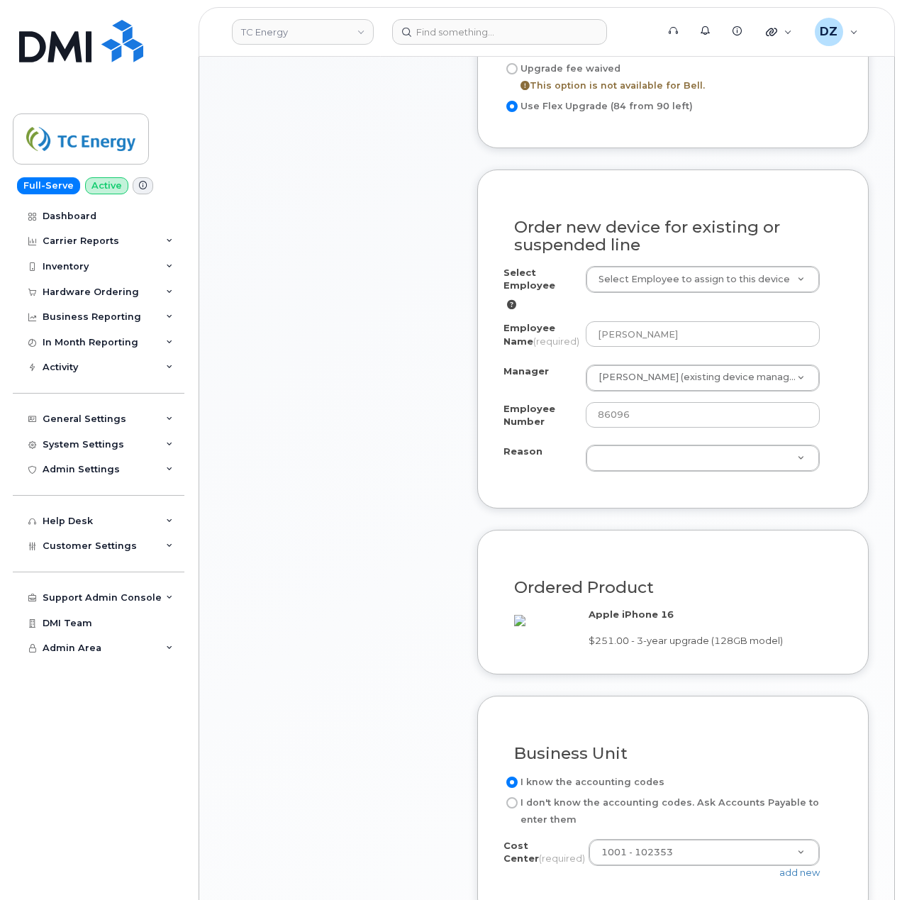
scroll to position [946, 0]
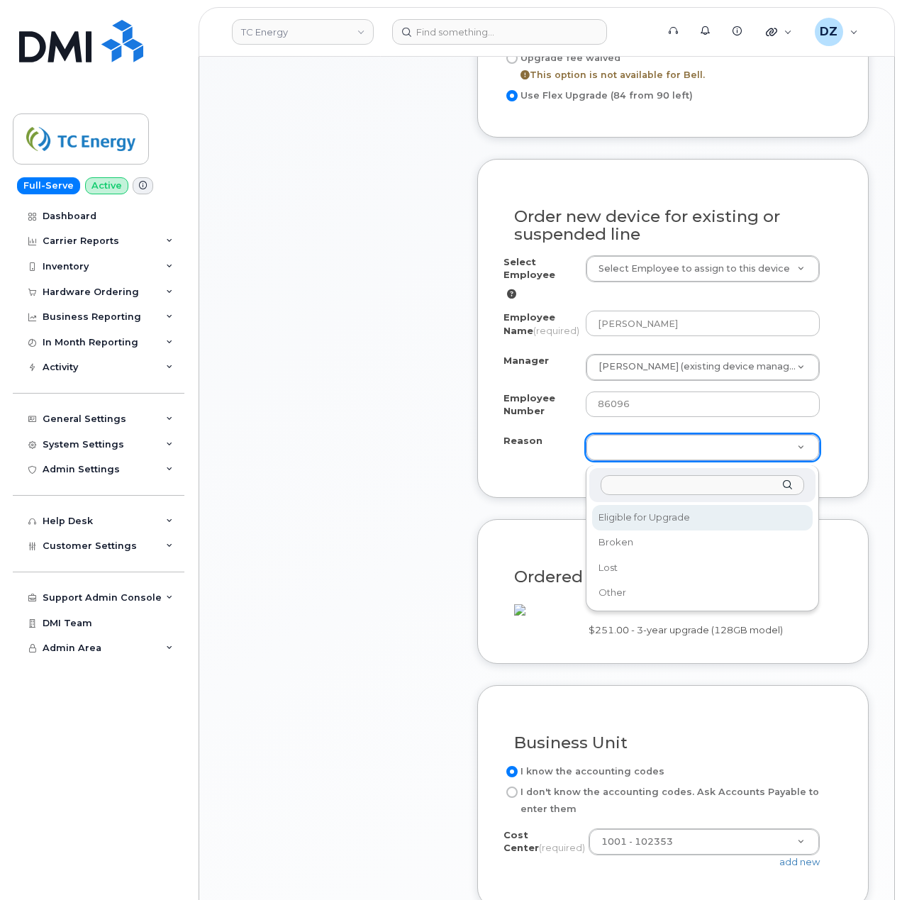
select select "eligible_for_upgrade"
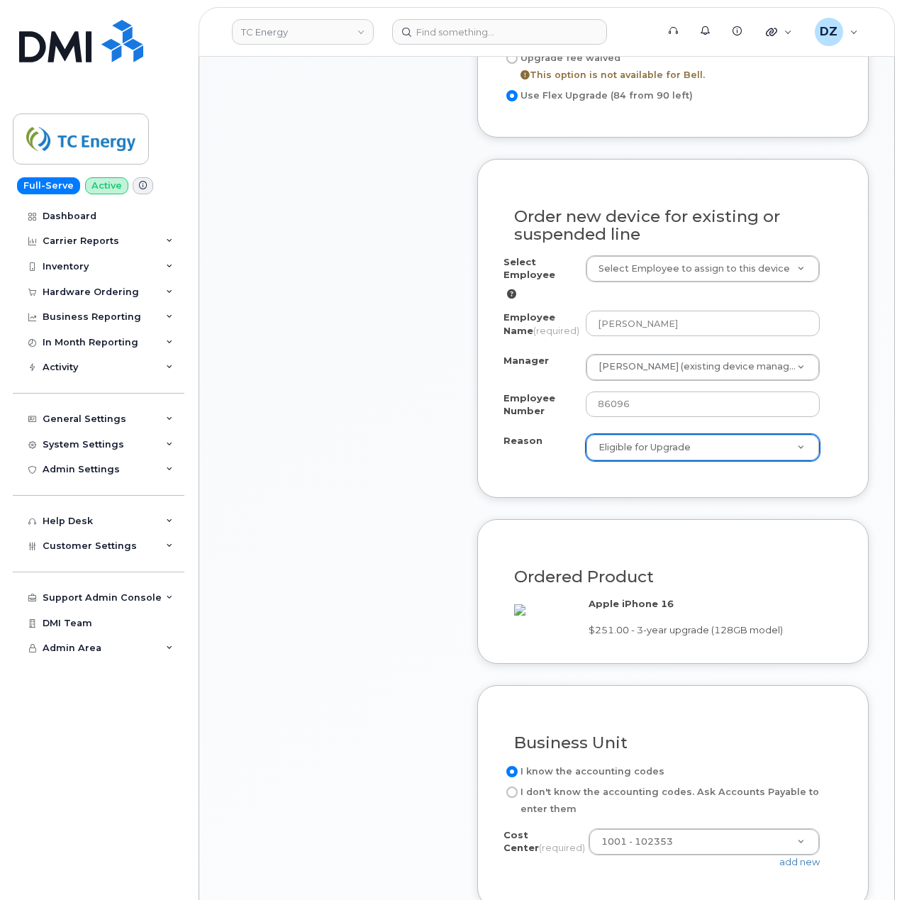
scroll to position [1419, 0]
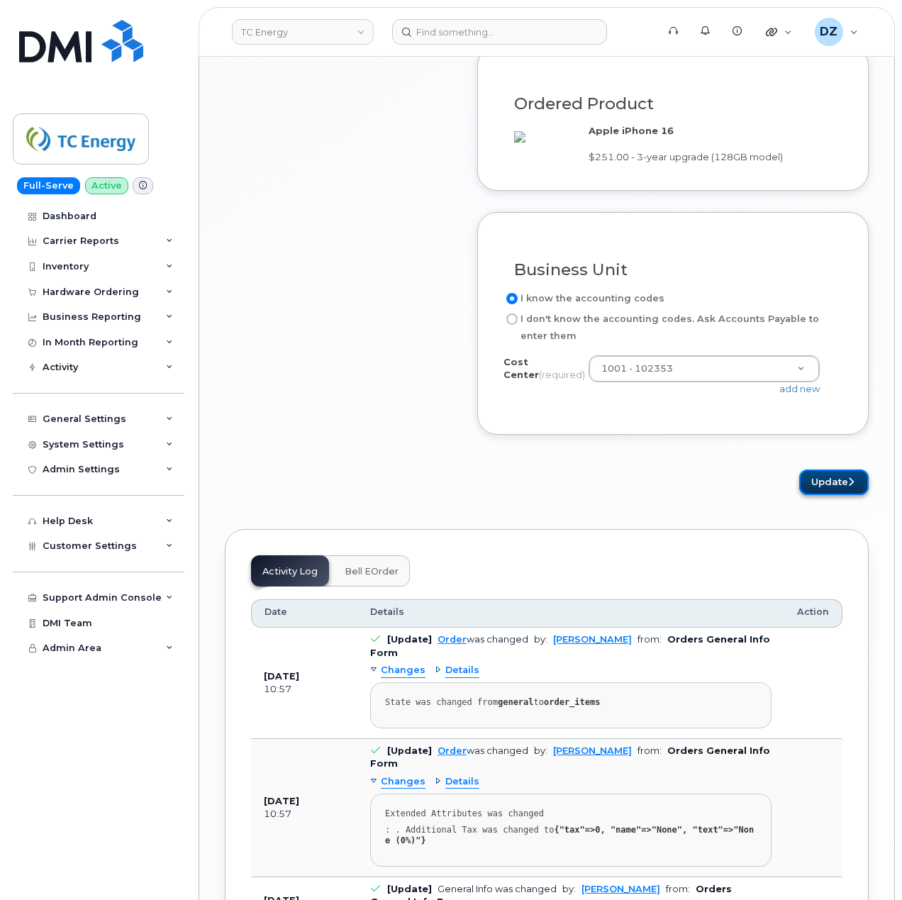
click at [844, 496] on button "Update" at bounding box center [835, 483] width 70 height 26
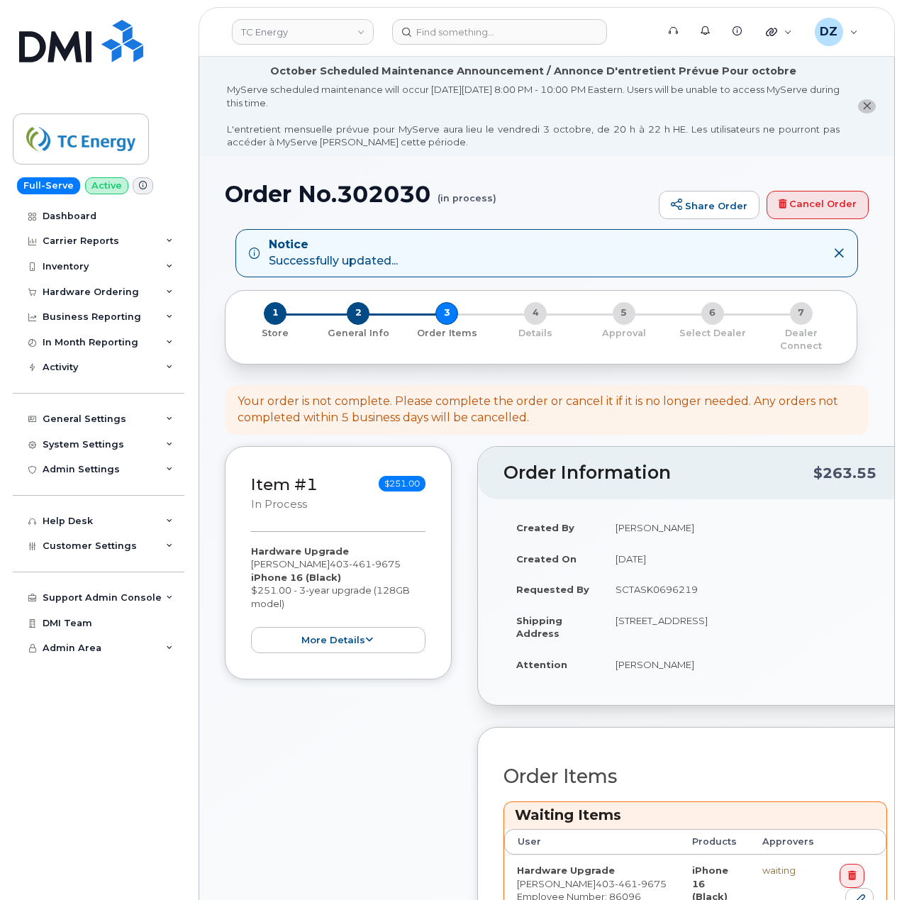
click at [277, 194] on h1 "Order No.302030 (in process)" at bounding box center [438, 194] width 427 height 25
click at [389, 185] on h1 "Order No.302030 (in process)" at bounding box center [438, 194] width 427 height 25
copy h1 "Order No.302030"
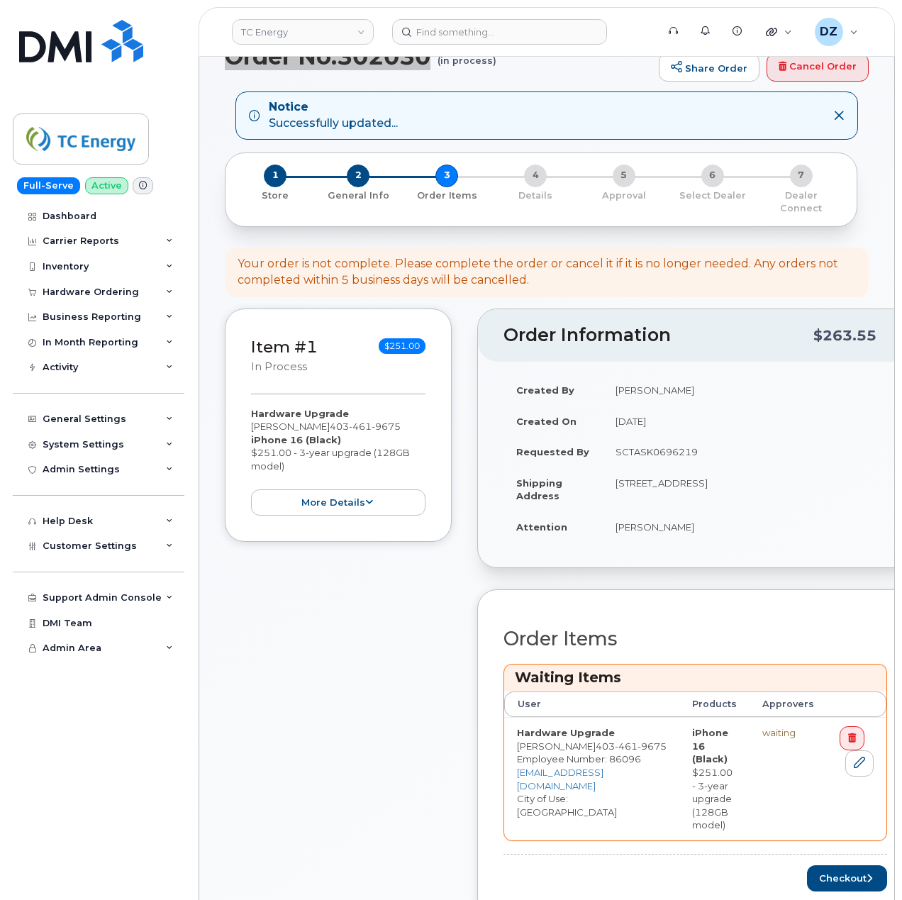
scroll to position [378, 0]
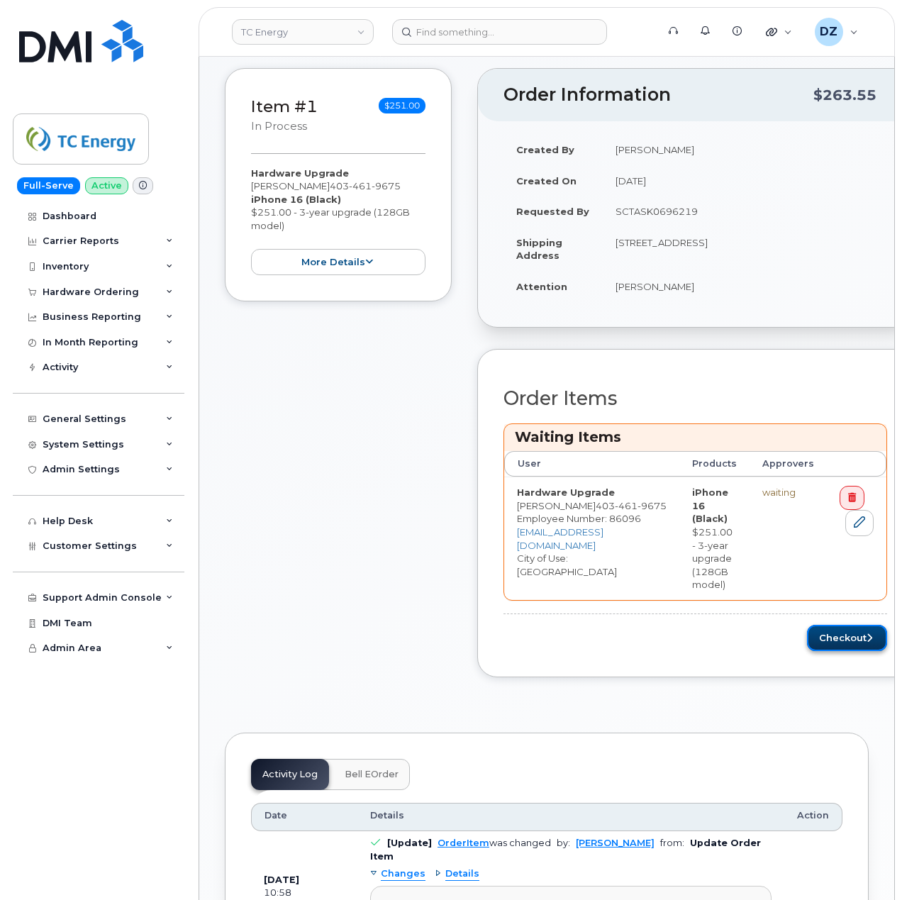
click at [819, 629] on button "Checkout" at bounding box center [847, 638] width 80 height 26
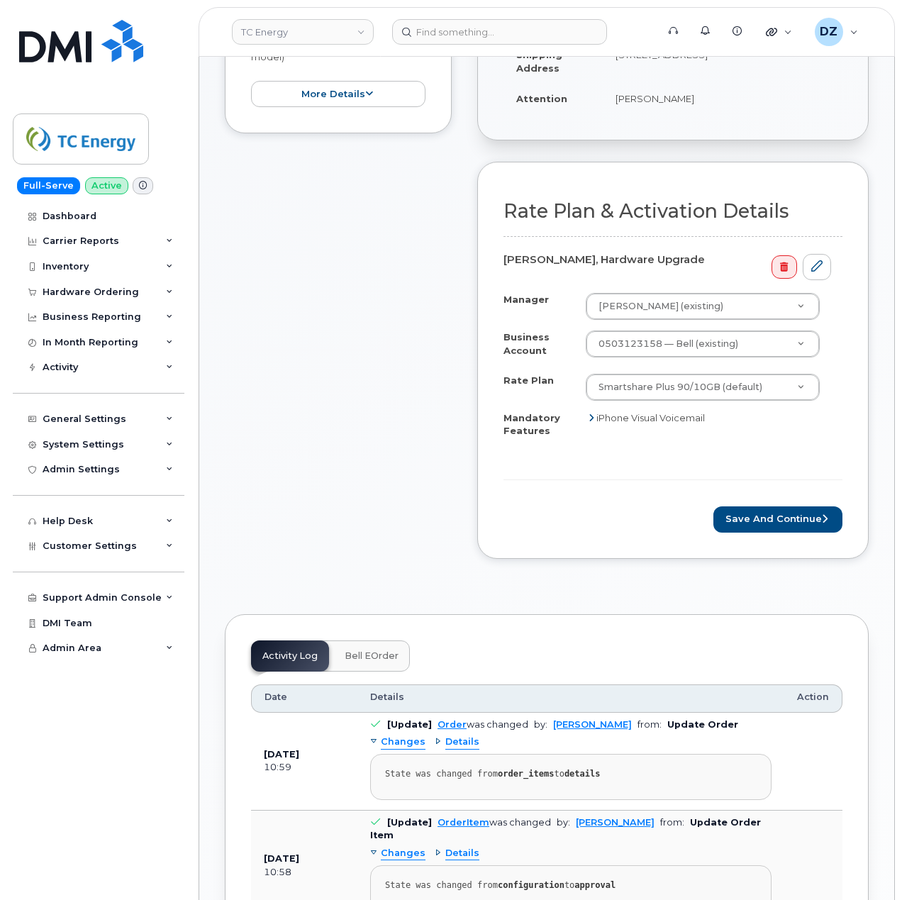
scroll to position [473, 0]
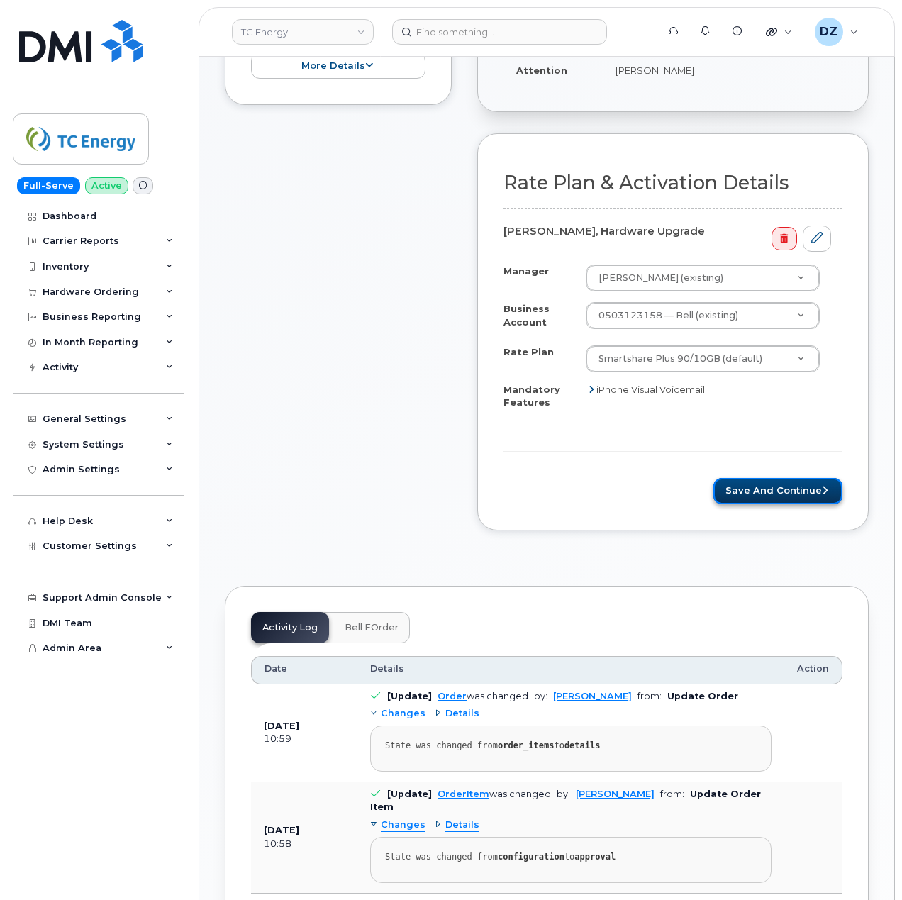
click at [790, 478] on button "Save and Continue" at bounding box center [778, 491] width 129 height 26
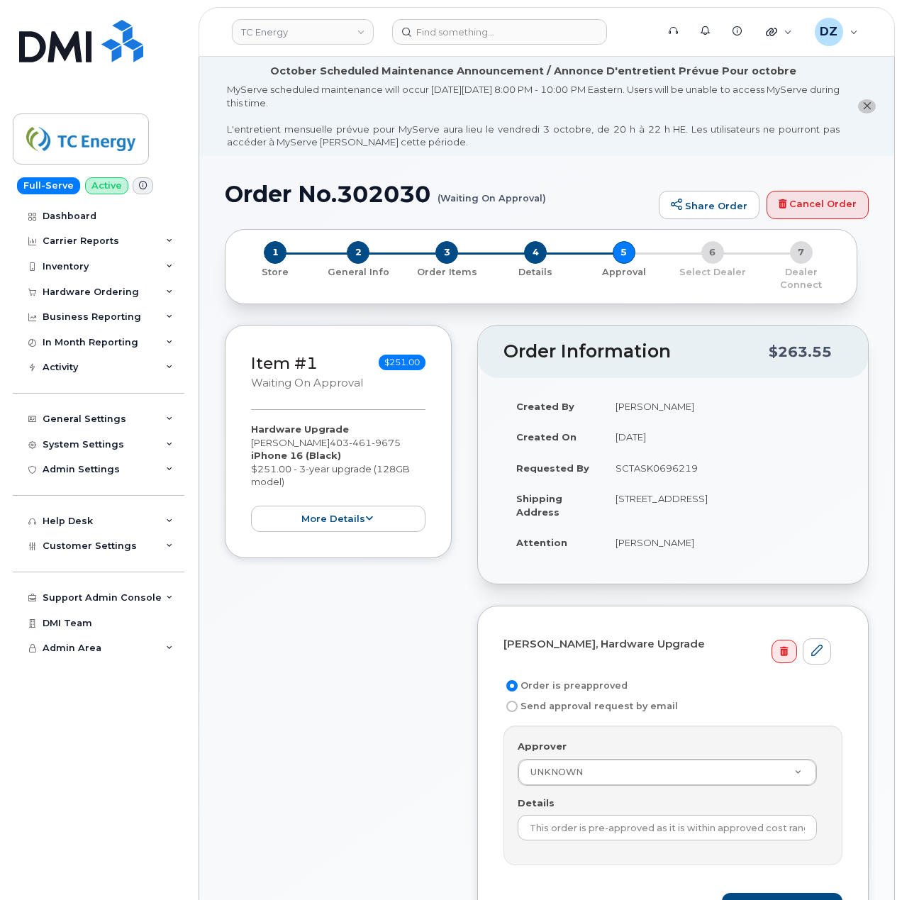
click at [658, 455] on td "SCTASK0696219" at bounding box center [723, 468] width 240 height 31
copy tbody "SCTASK0696219"
click at [639, 824] on input "This order is pre-approved as it is within approved cost range." at bounding box center [667, 828] width 299 height 26
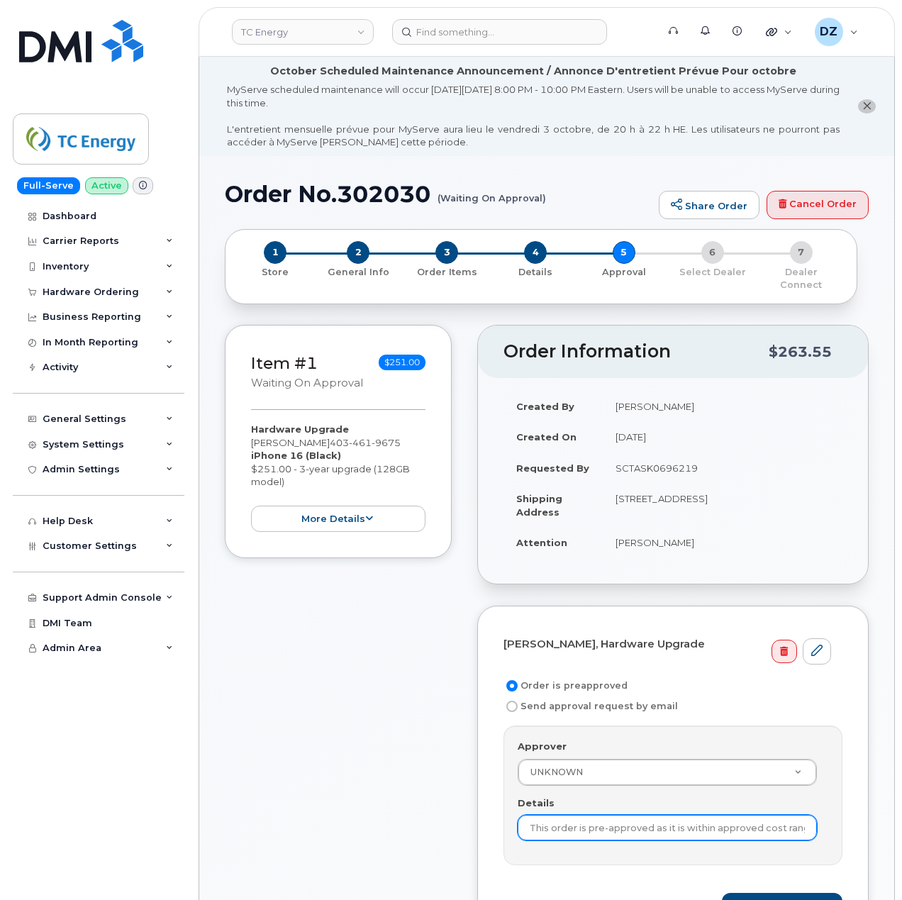
click at [639, 824] on input "This order is pre-approved as it is within approved cost range." at bounding box center [667, 828] width 299 height 26
paste input "SCTASK0696219"
type input "SCTASK0696219"
click at [424, 780] on div "Item #1 Waiting On Approval $251.00 Hardware Upgrade Phong Lam 403 461 9675 iPh…" at bounding box center [338, 646] width 227 height 642
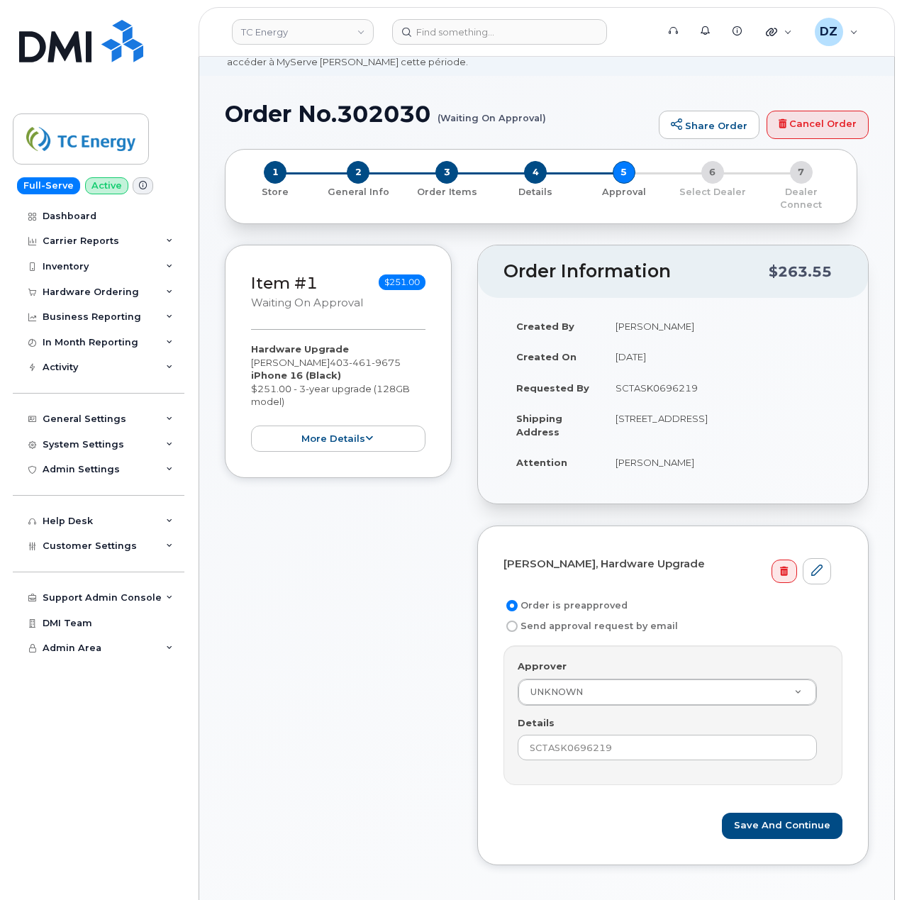
scroll to position [189, 0]
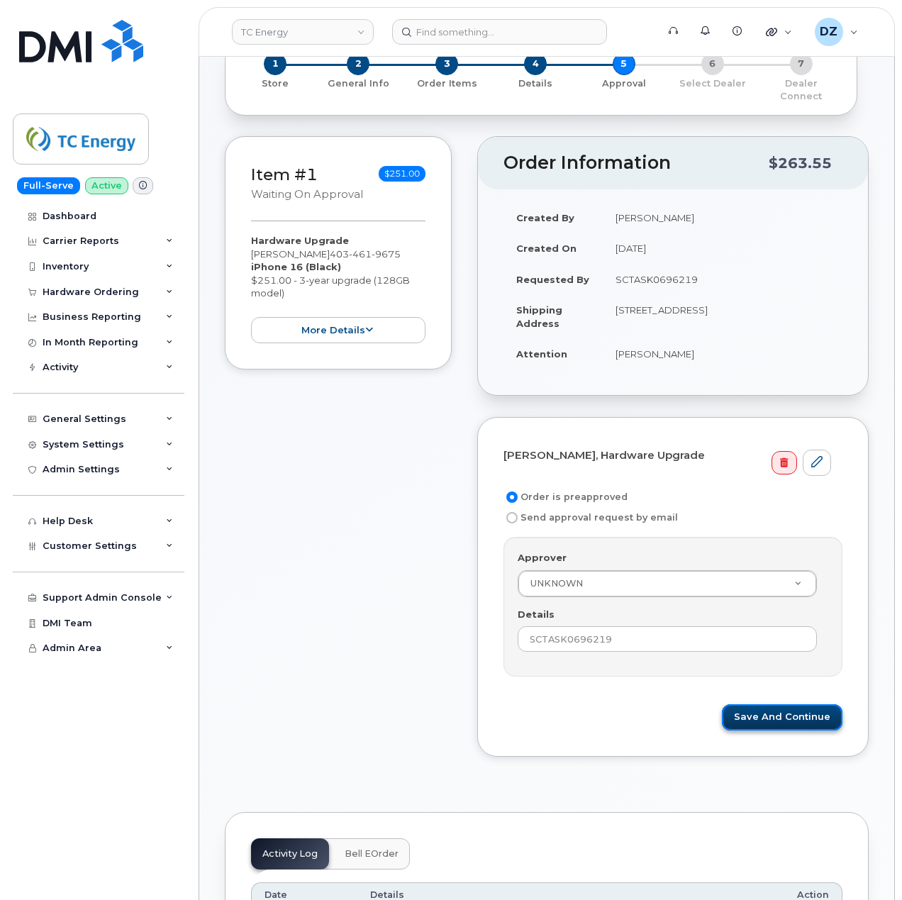
click at [785, 707] on button "Save and Continue" at bounding box center [782, 718] width 121 height 26
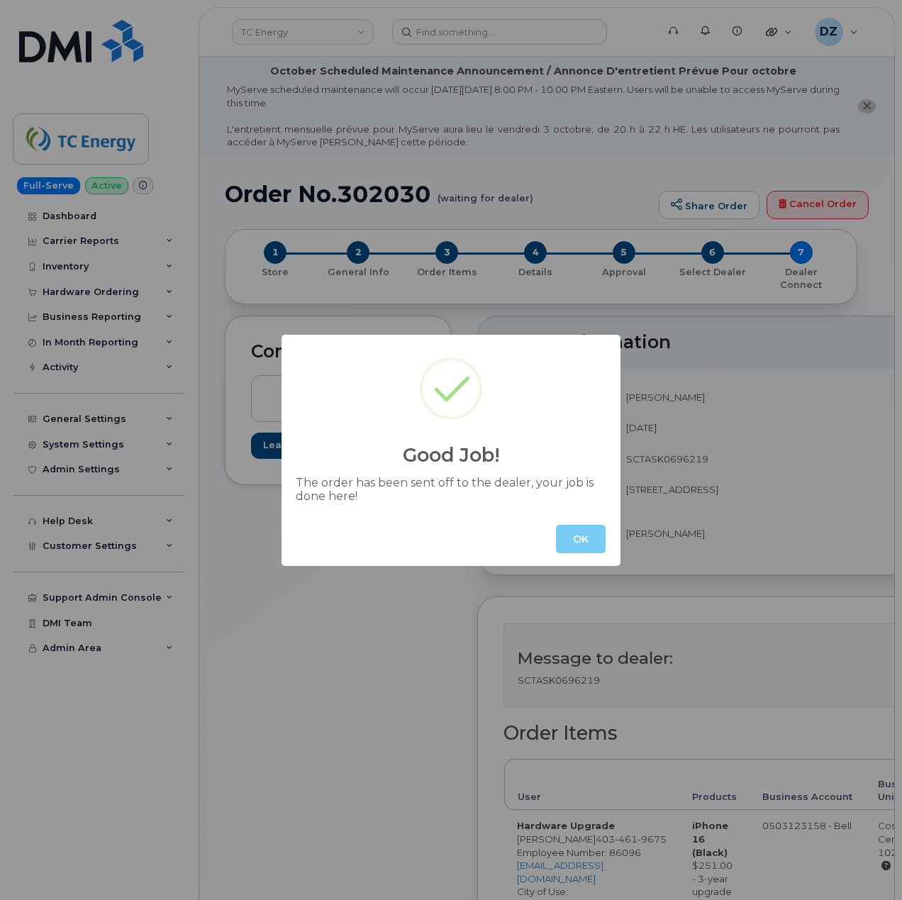
click at [577, 542] on button "OK" at bounding box center [581, 539] width 50 height 28
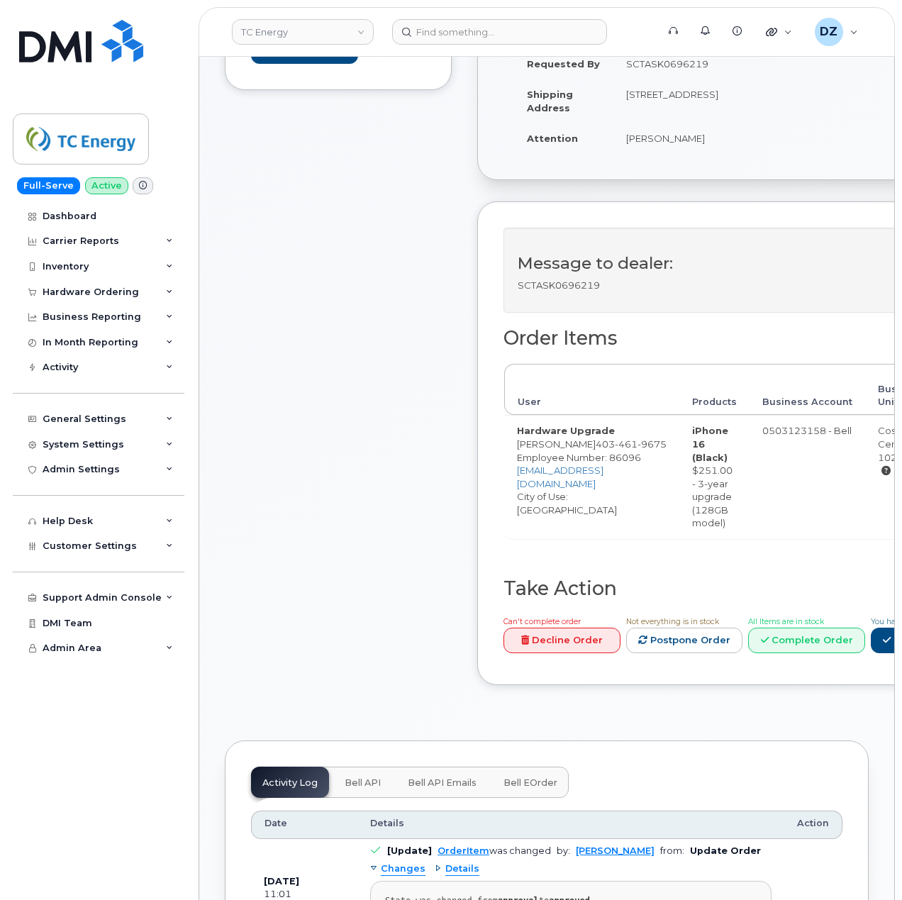
scroll to position [378, 0]
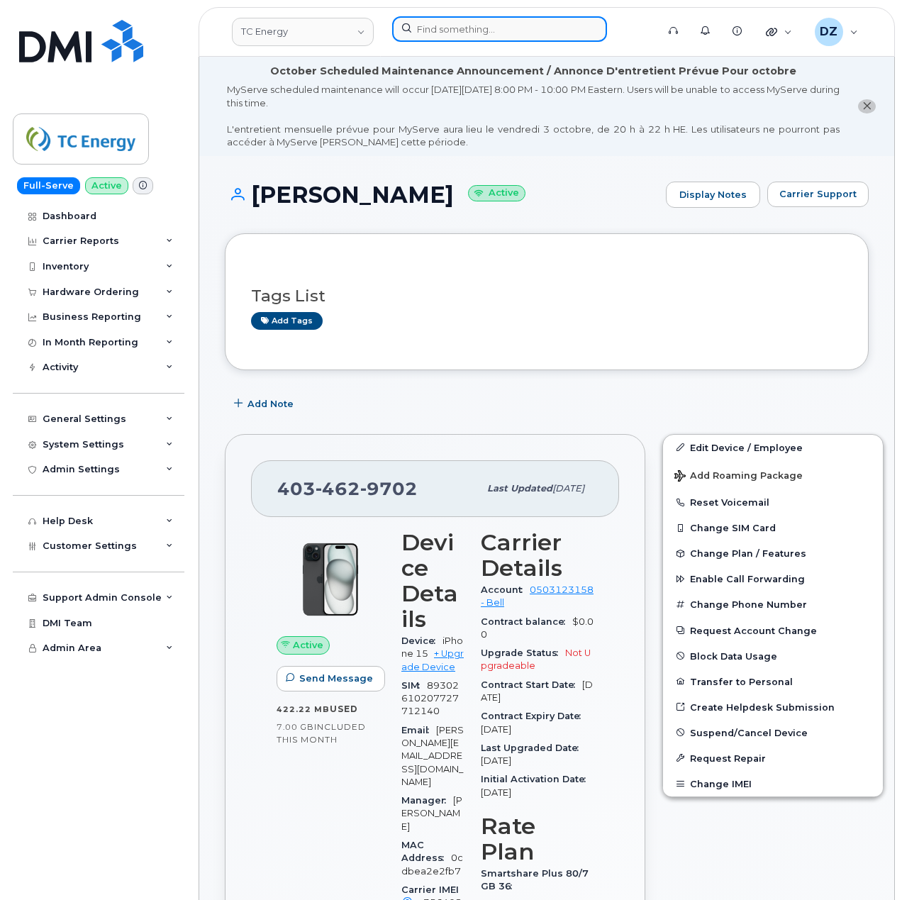
click at [451, 29] on input at bounding box center [499, 29] width 215 height 26
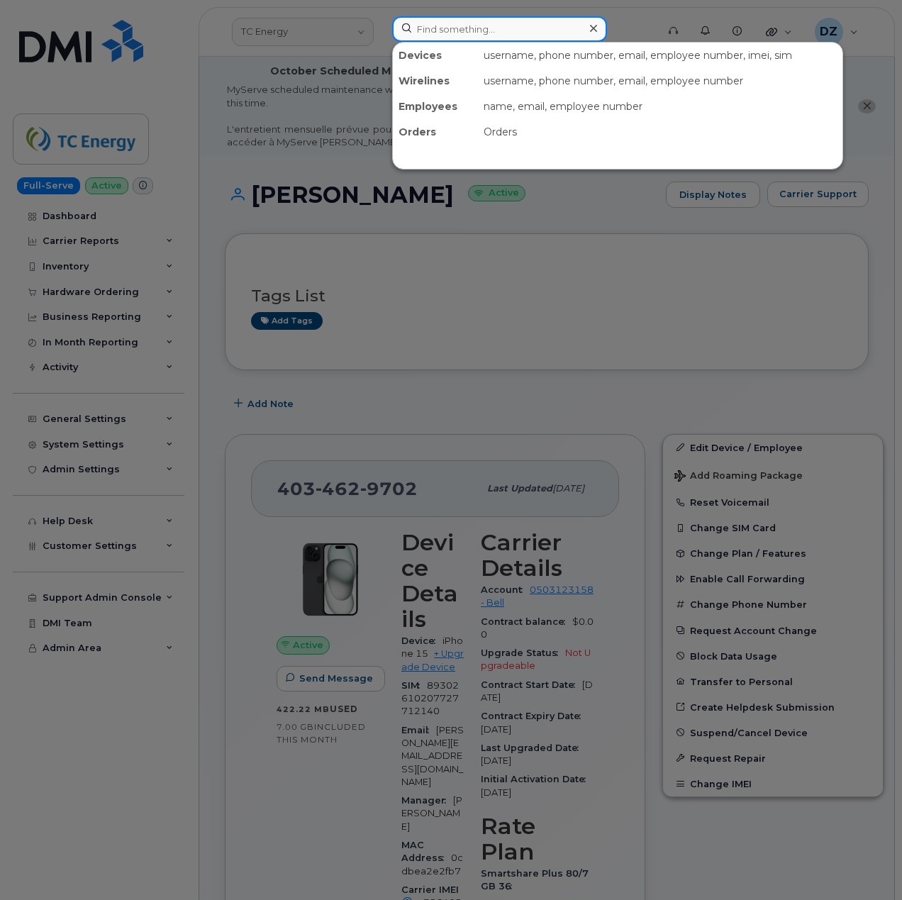
paste input "2312870351"
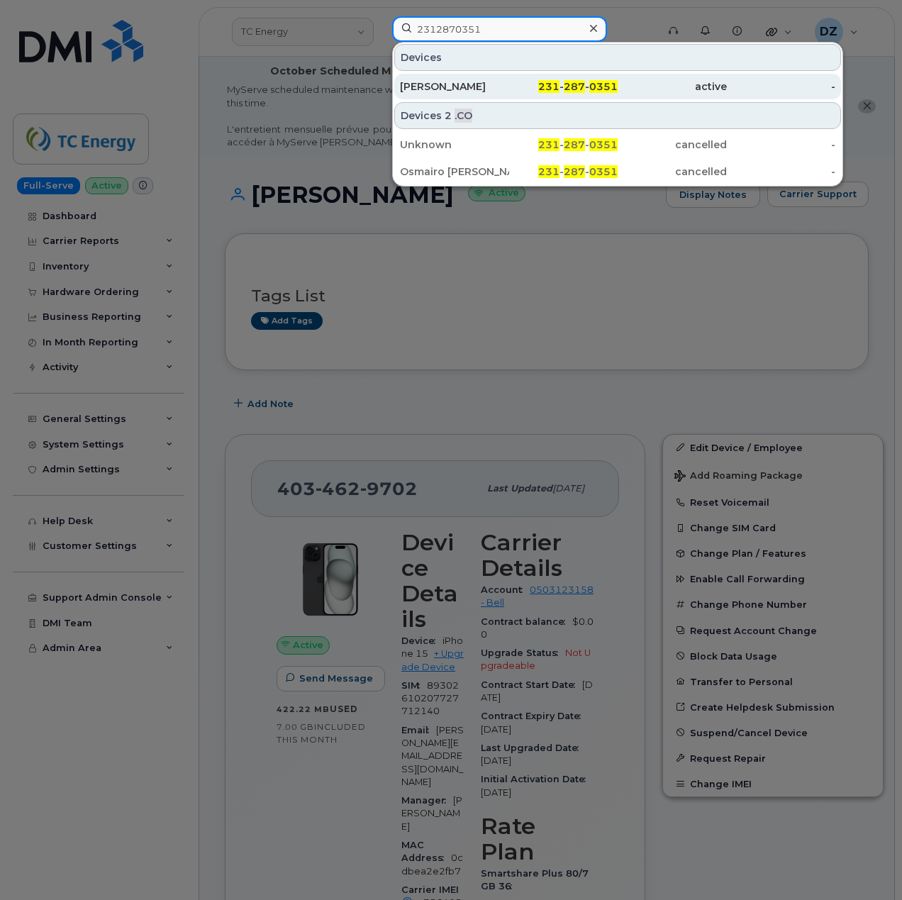
type input "2312870351"
click at [546, 87] on span "231" at bounding box center [549, 86] width 21 height 13
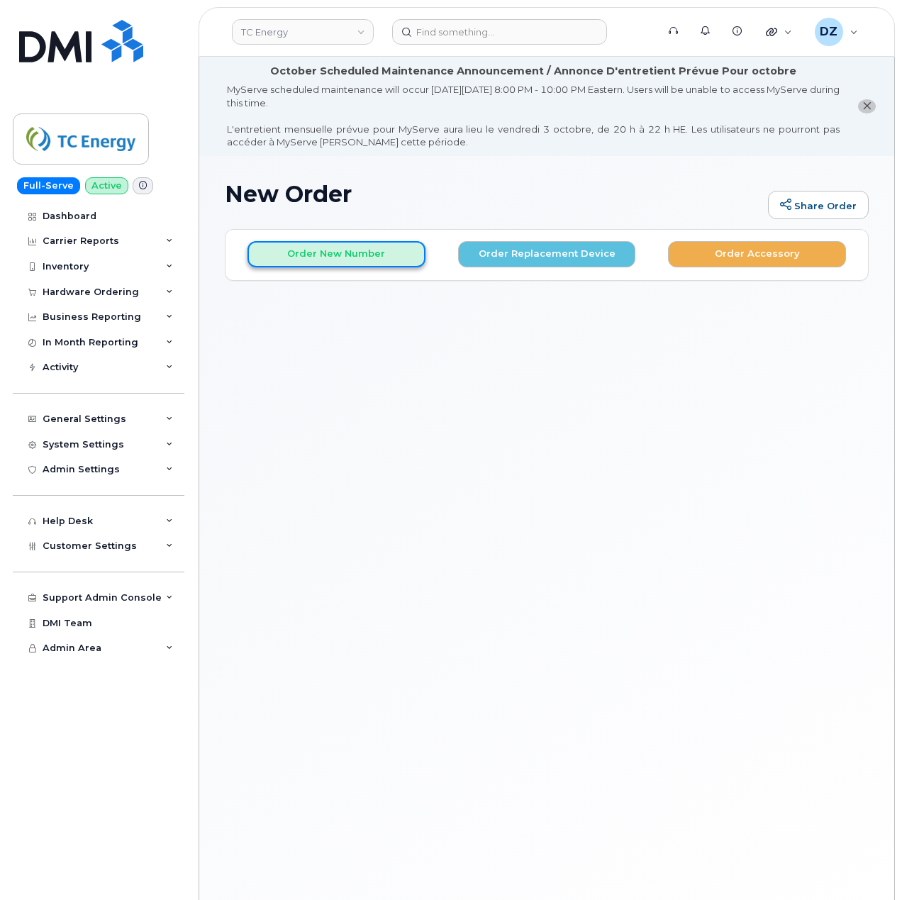
click at [375, 256] on button "Order New Number" at bounding box center [337, 254] width 178 height 26
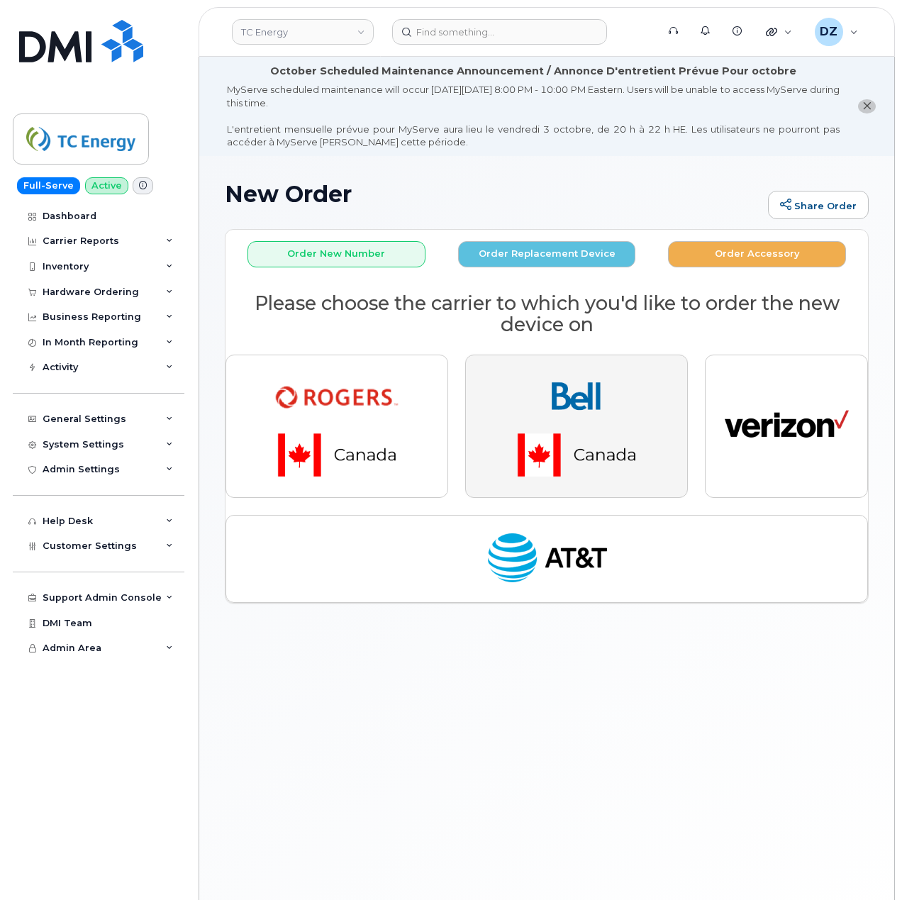
click at [602, 432] on img "button" at bounding box center [576, 426] width 199 height 119
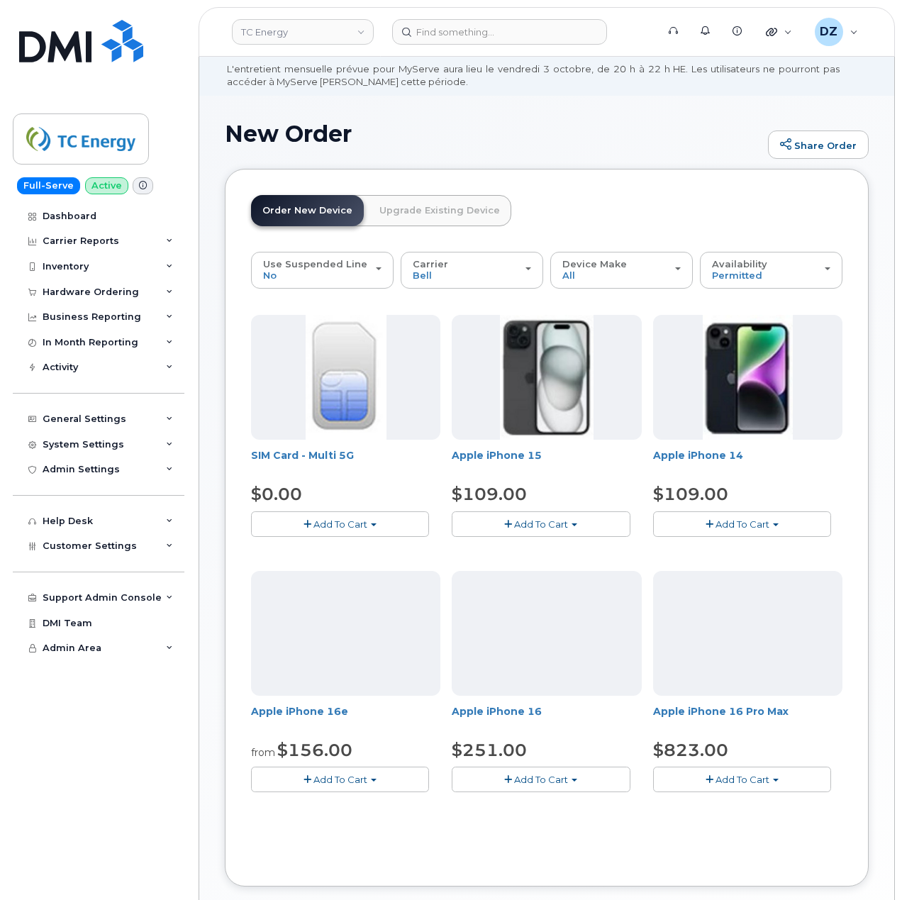
scroll to position [94, 0]
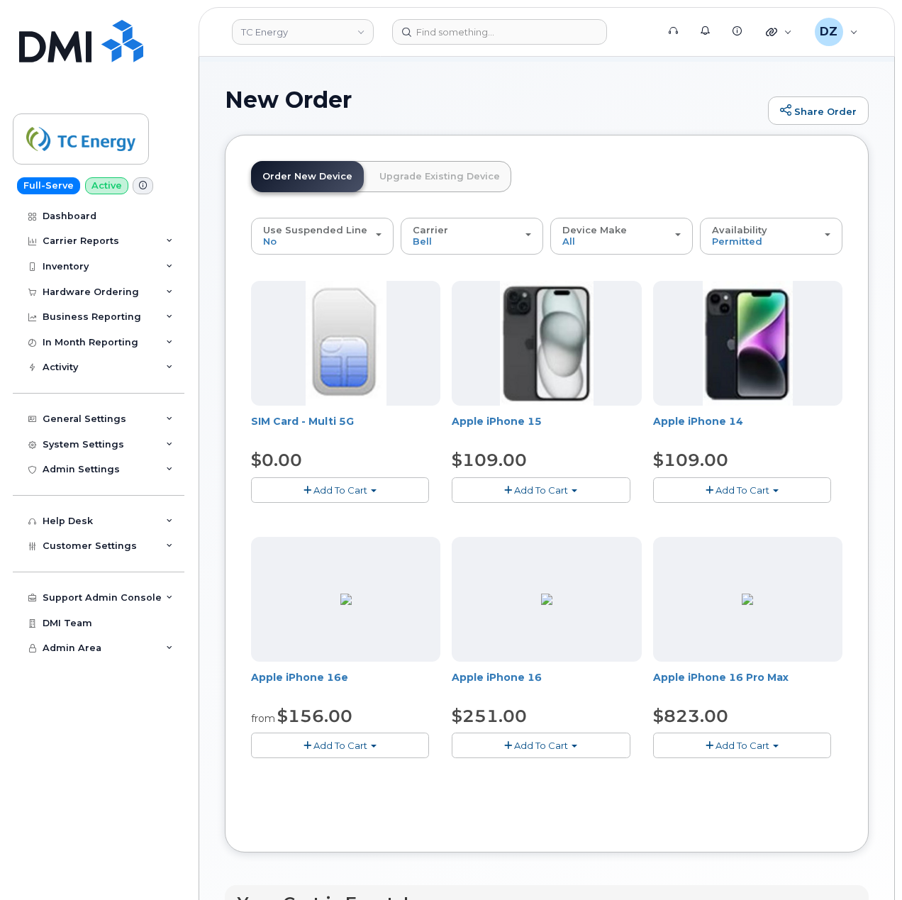
click at [552, 750] on span "Add To Cart" at bounding box center [541, 745] width 54 height 11
click at [590, 793] on link "$251.00 - 3-year activation (128GB model)" at bounding box center [569, 789] width 228 height 18
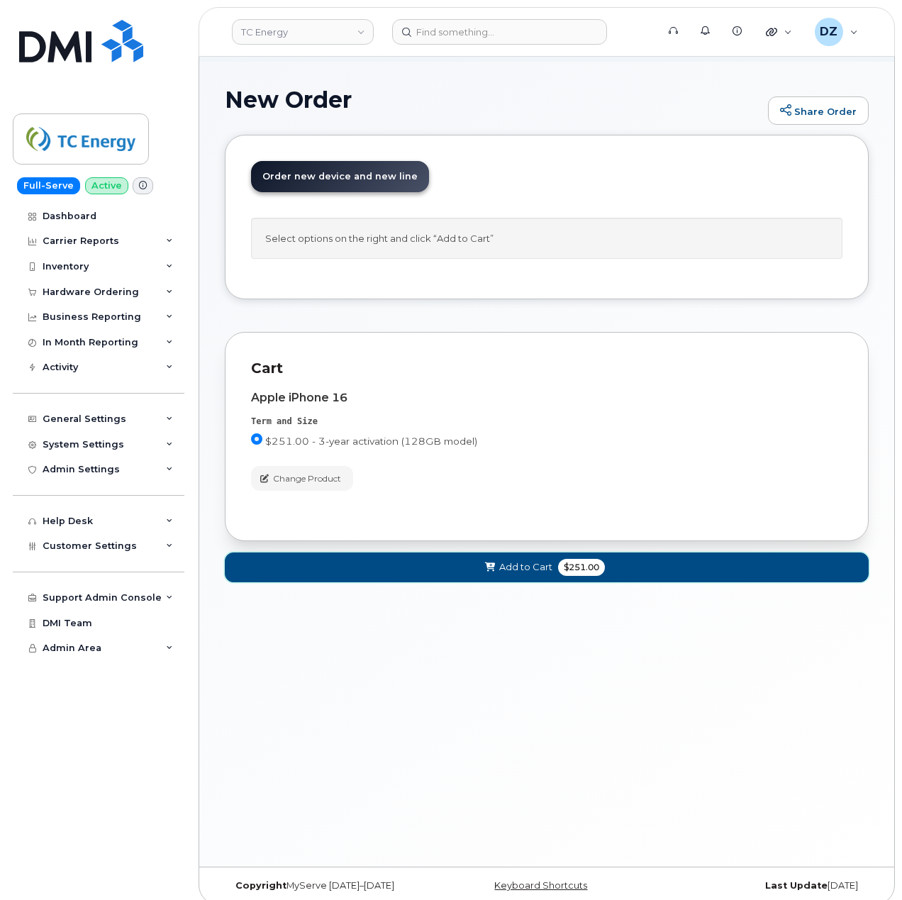
click at [582, 569] on span "$251.00" at bounding box center [581, 567] width 47 height 17
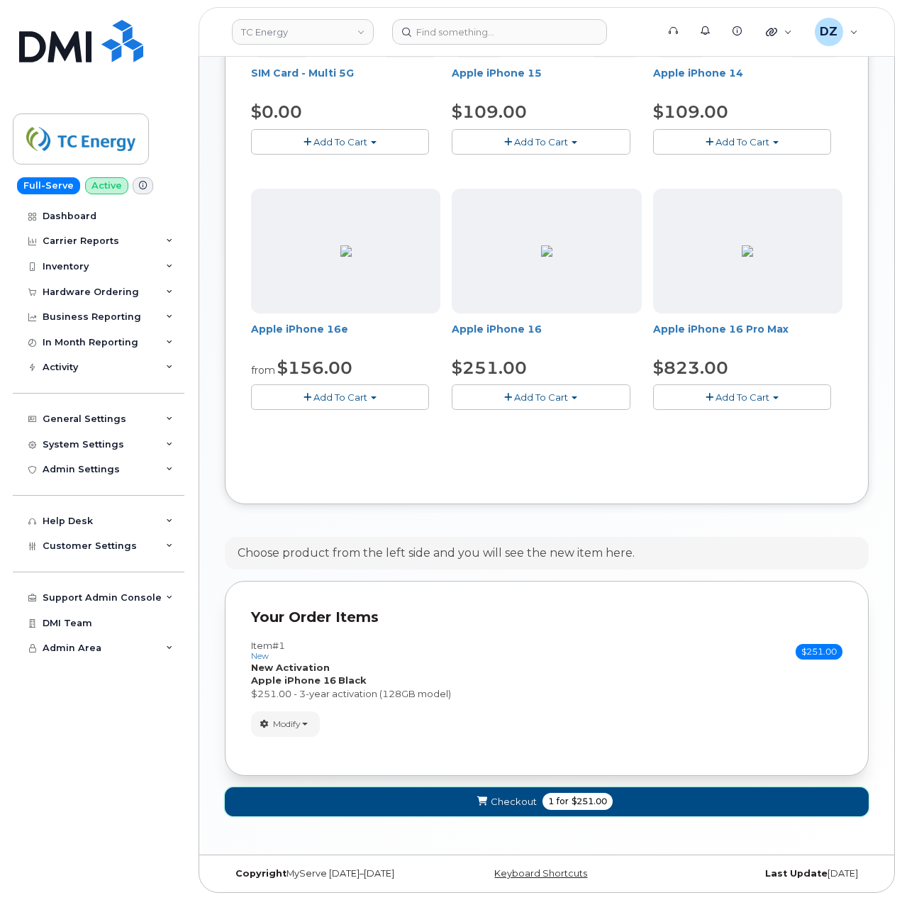
click at [609, 798] on span "1 for $251.00" at bounding box center [578, 801] width 70 height 17
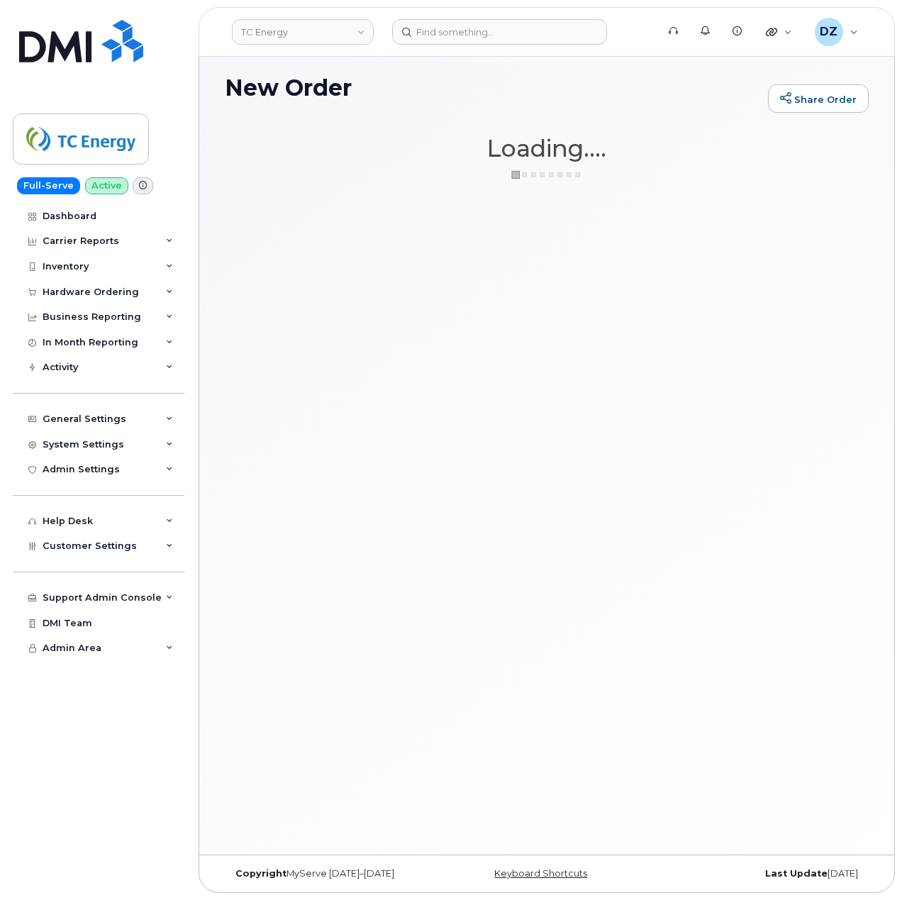
scroll to position [106, 0]
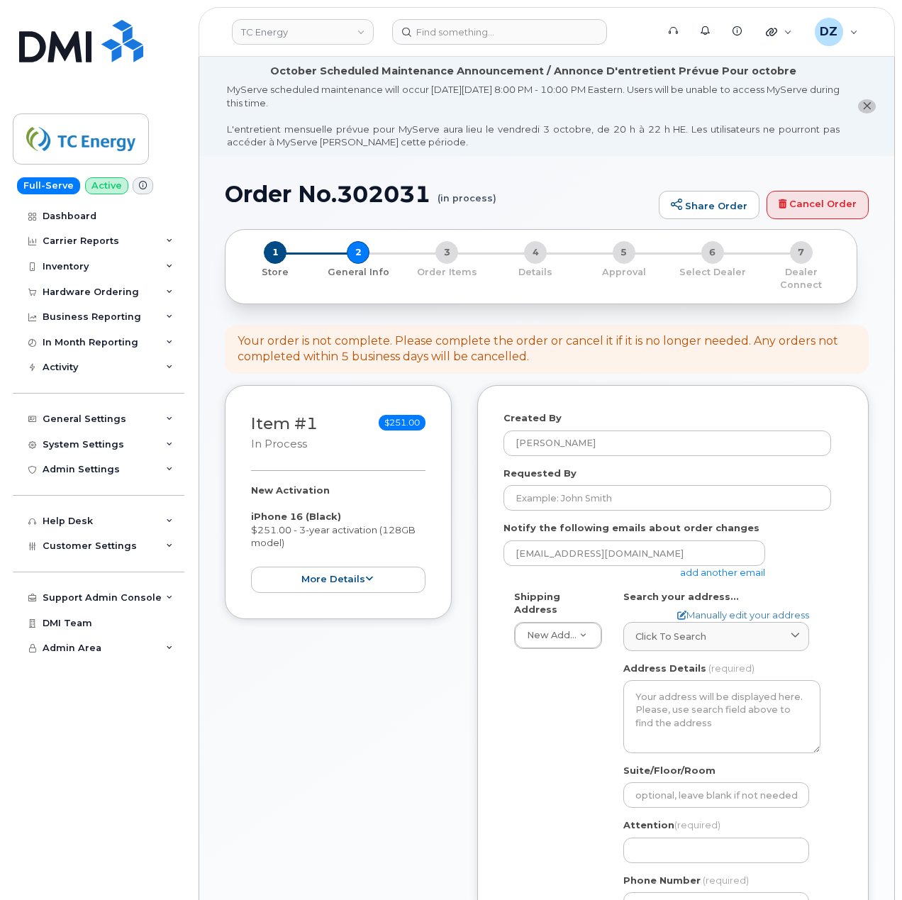
select select
click at [553, 485] on input "Requested By" at bounding box center [668, 498] width 328 height 26
paste input "SCTASK0696551"
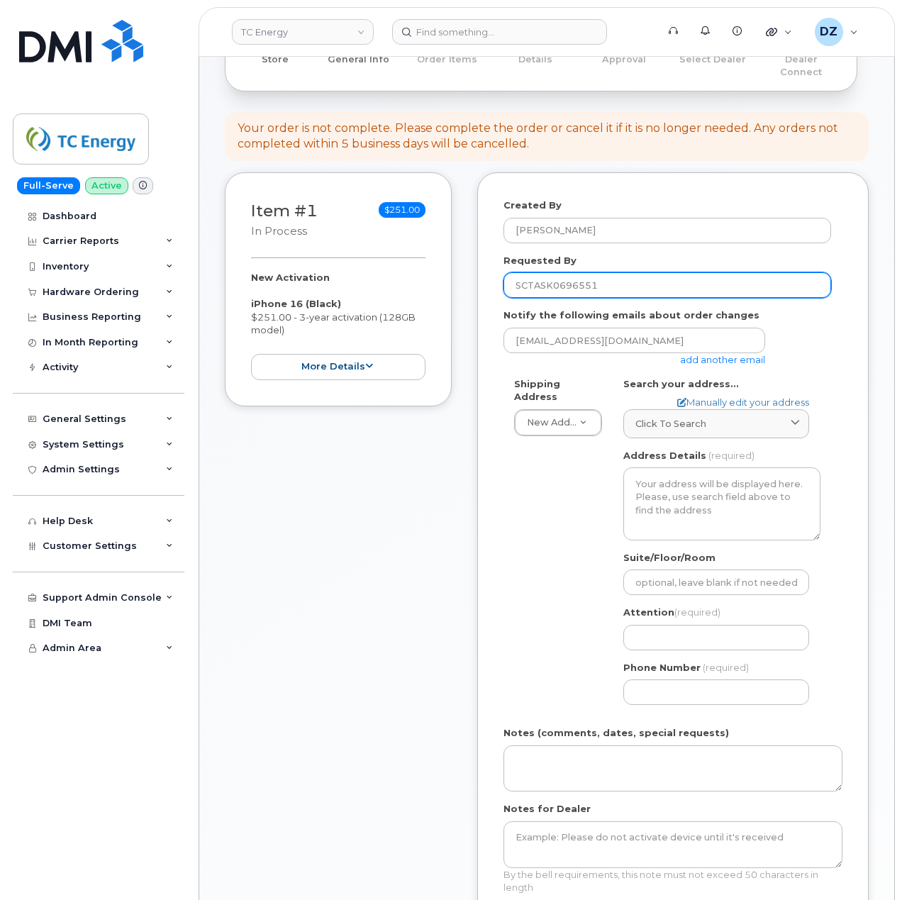
scroll to position [378, 0]
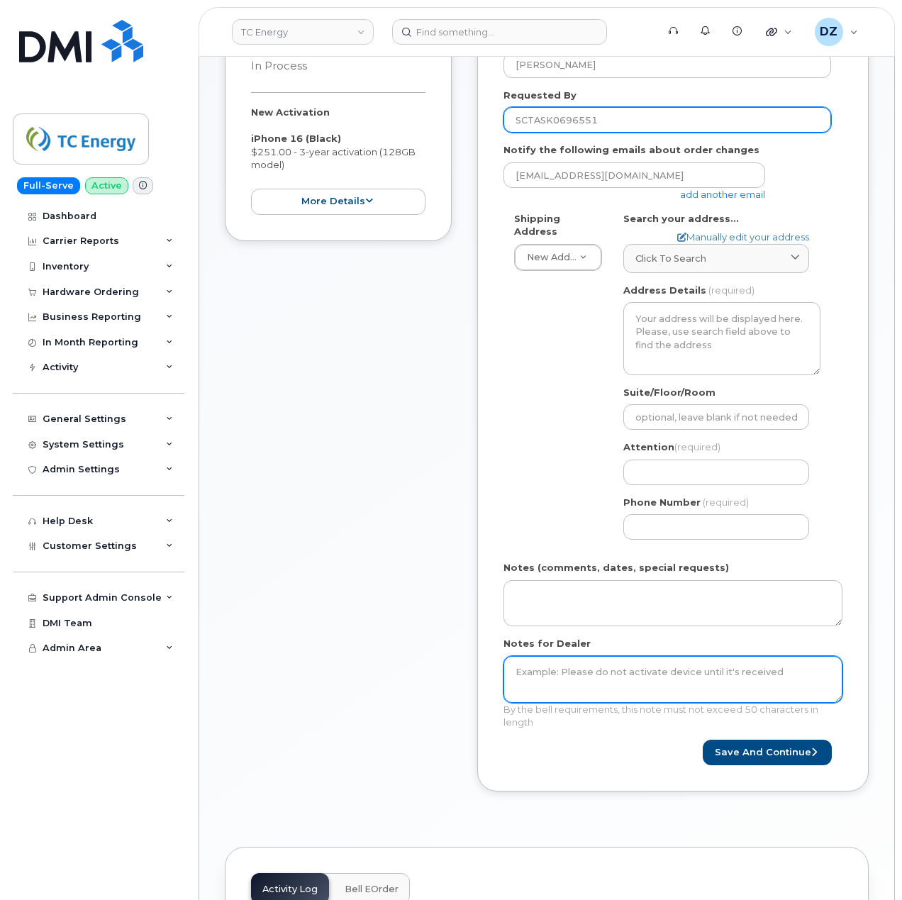
type input "SCTASK0696551"
click at [579, 660] on textarea "Notes for Dealer" at bounding box center [673, 679] width 339 height 47
paste textarea "SCTASK0696551"
type textarea "SCTASK0696551"
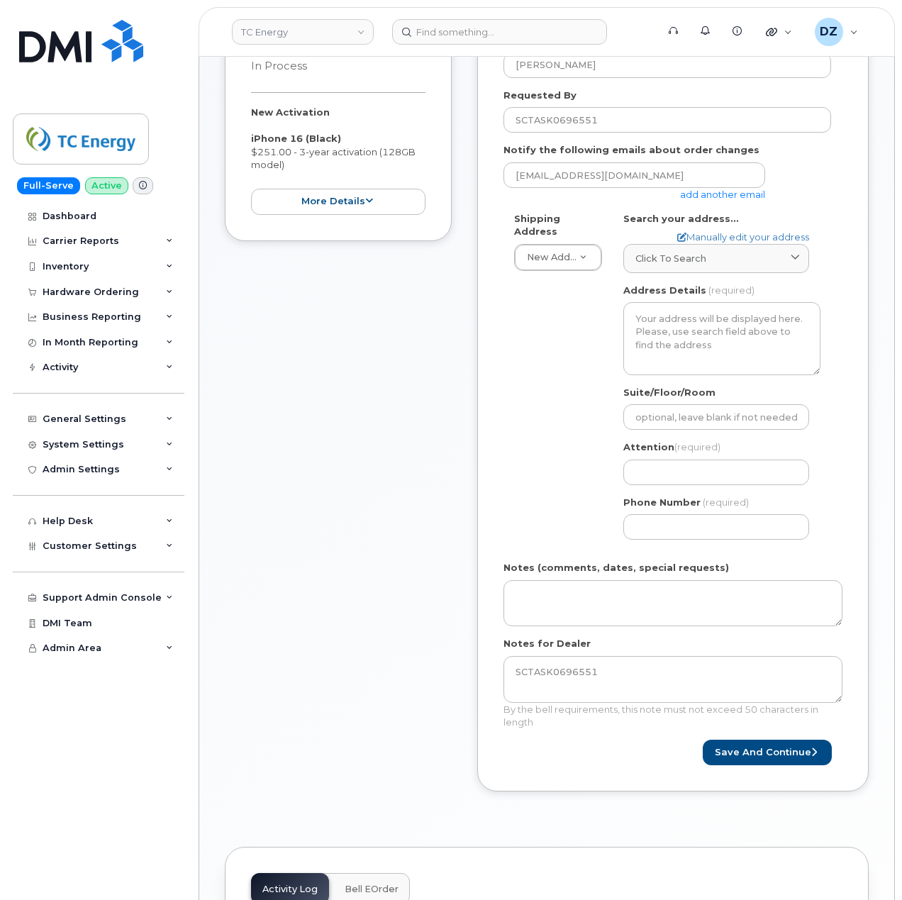
click at [727, 189] on link "add another email" at bounding box center [722, 194] width 85 height 11
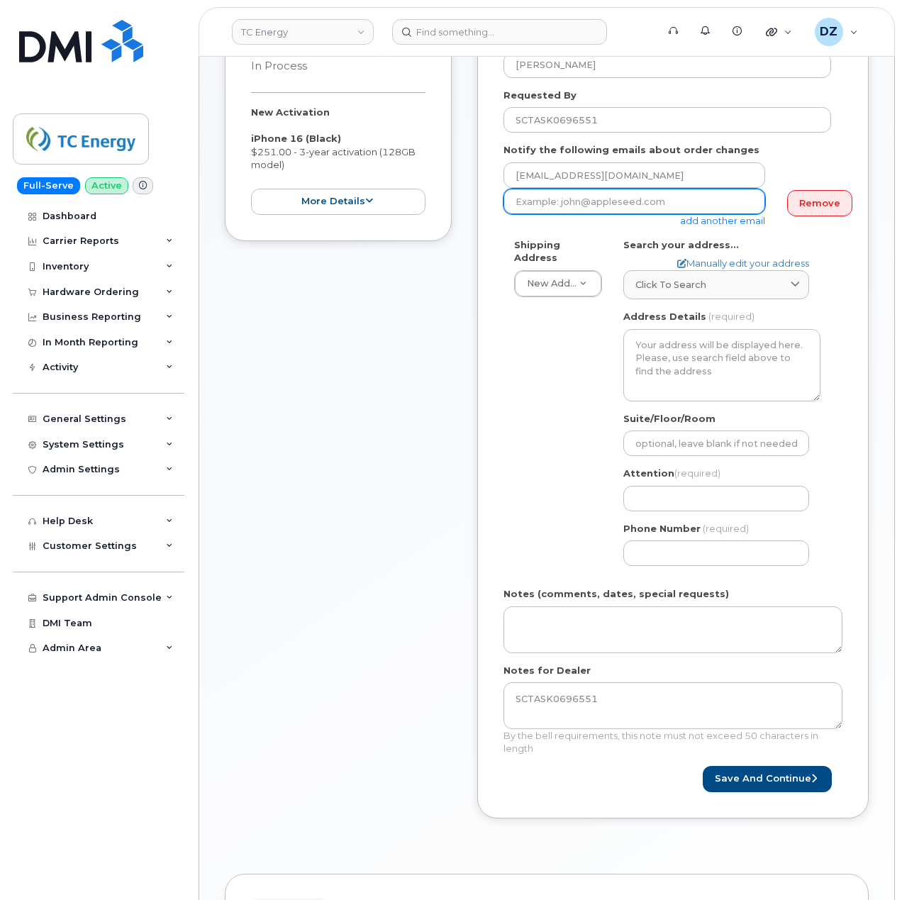
click at [605, 194] on input "email" at bounding box center [635, 202] width 262 height 26
paste input "simon_ly@tcenergy.com"
type input "simon_ly@tcenergy.com"
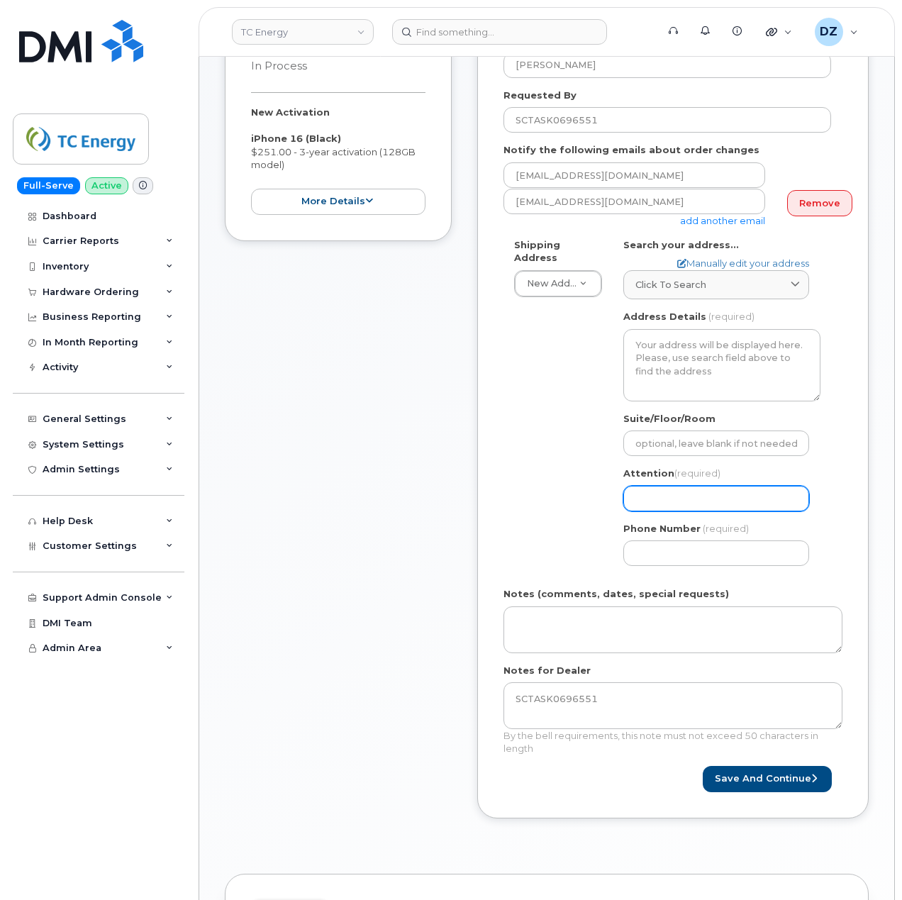
click at [722, 487] on input "Attention (required)" at bounding box center [717, 499] width 186 height 26
paste input "Simon Ly"
select select
type input "Simon Ly"
click at [688, 541] on input "Phone Number" at bounding box center [717, 554] width 186 height 26
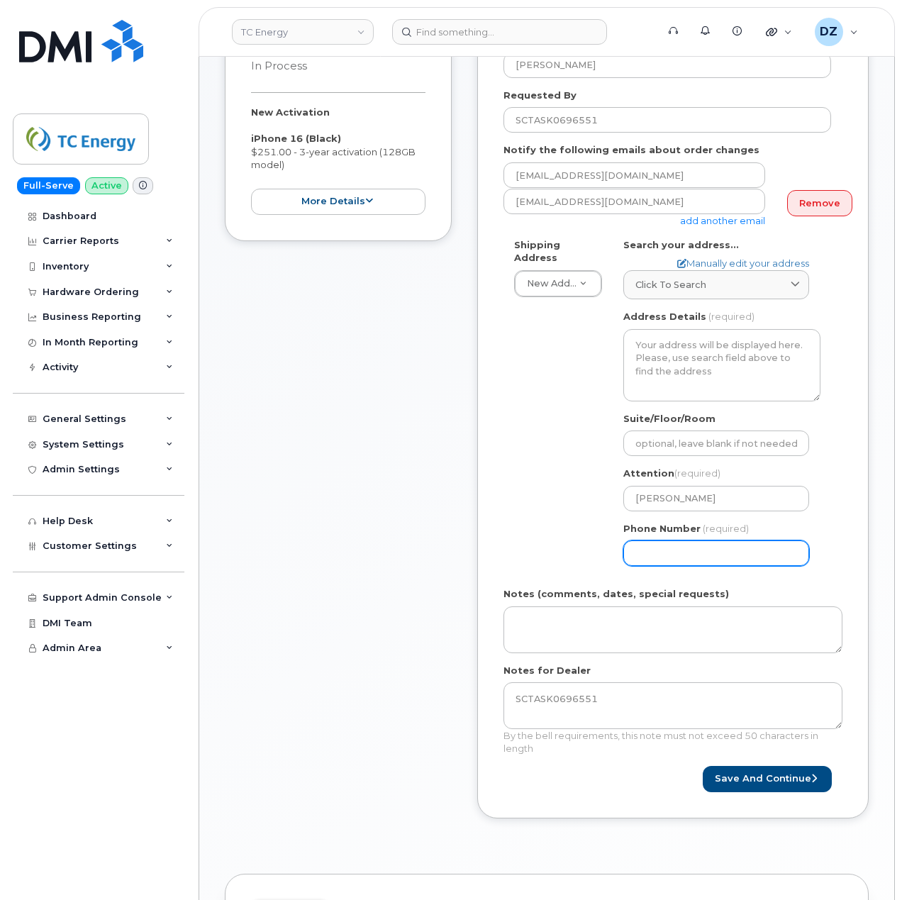
paste input "4039207258"
select select
type input "4039207258"
click at [548, 492] on div "Shipping Address New Address New Address 10255 S Washington Ave 117 Kohen Dr 18…" at bounding box center [668, 407] width 328 height 339
click at [499, 455] on div "Created By Devon Zellars Requested By SCTASK0696551 Notify the following emails…" at bounding box center [673, 412] width 392 height 811
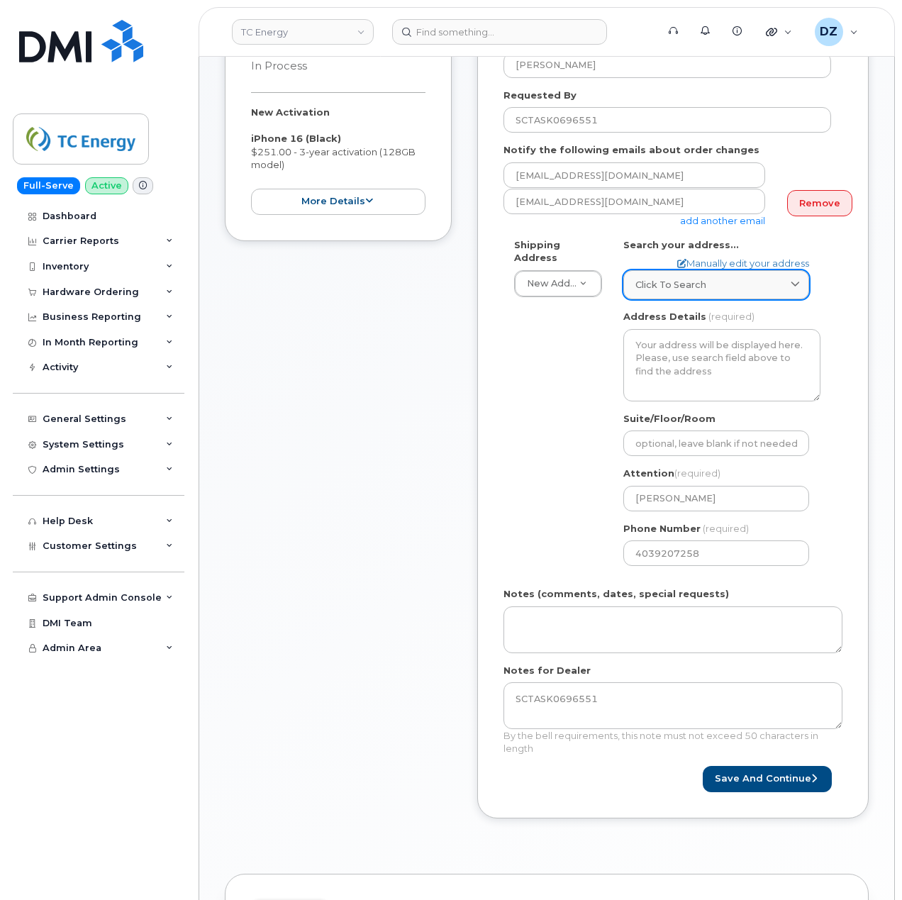
click at [722, 278] on div "Click to search" at bounding box center [717, 284] width 162 height 13
paste input "T2P 5H1"
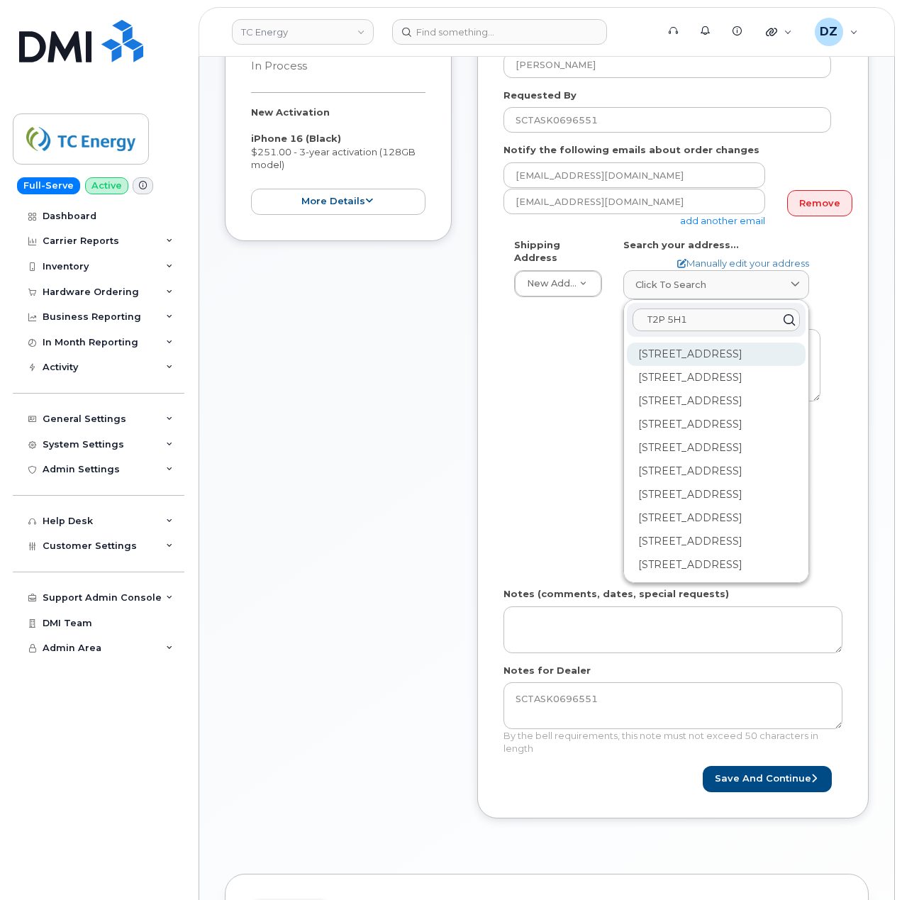
type input "T2P 5H1"
click at [673, 347] on div "450 1 St SW Calgary AB T2P 5H1" at bounding box center [716, 354] width 179 height 23
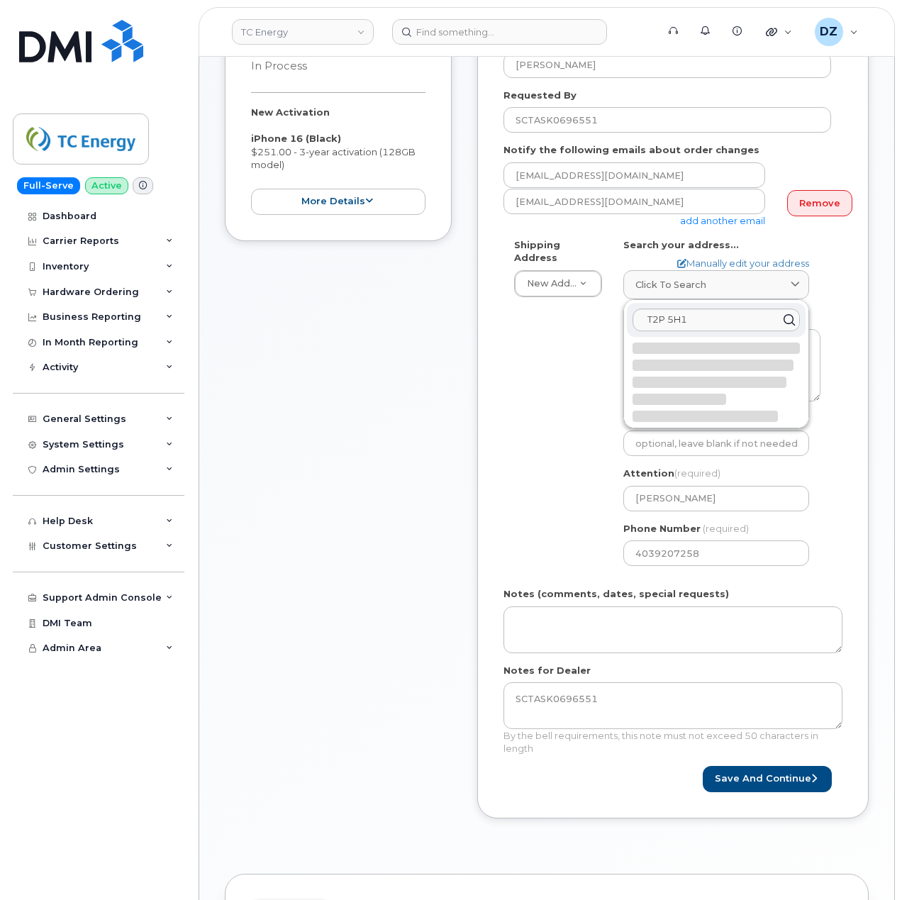
select select
type textarea "450 1 St SW CALGARY AB T2P 5H1 CANADA"
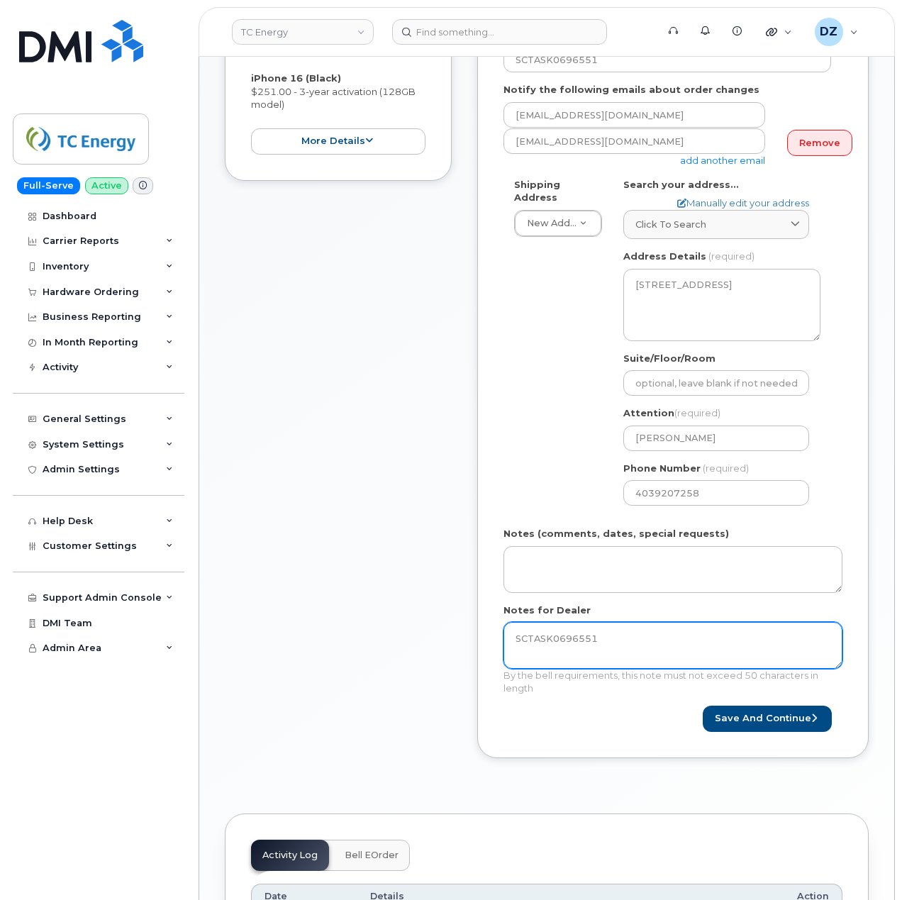
scroll to position [473, 0]
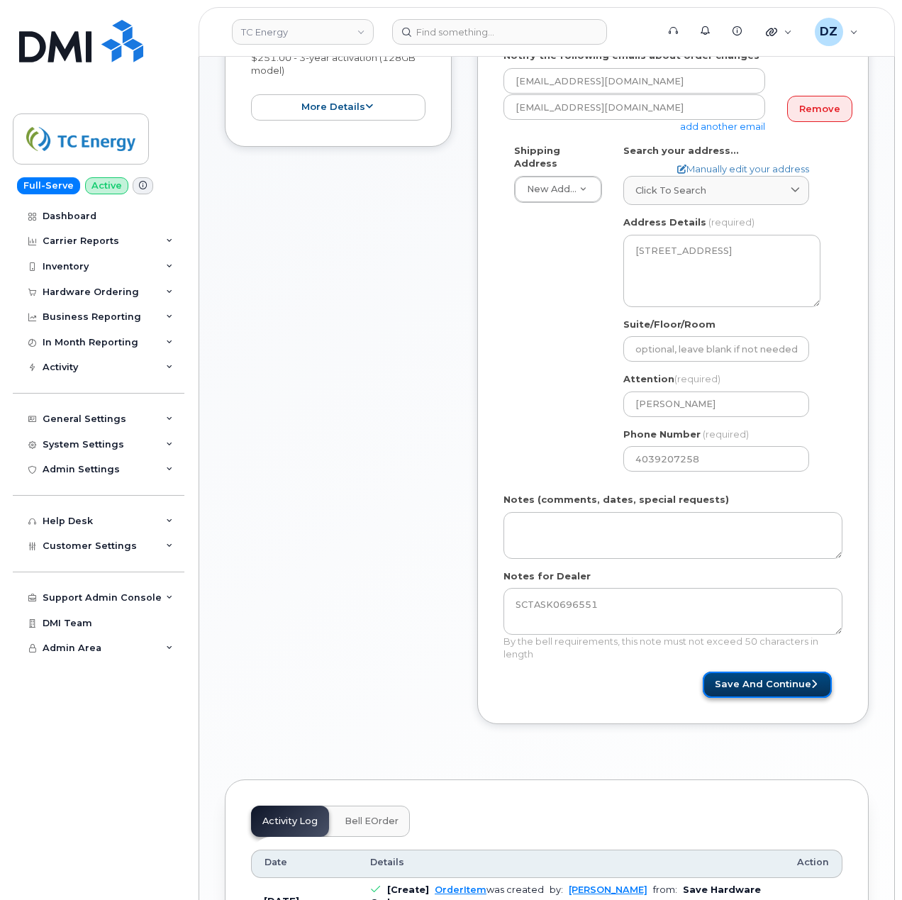
click at [762, 672] on button "Save and Continue" at bounding box center [767, 685] width 129 height 26
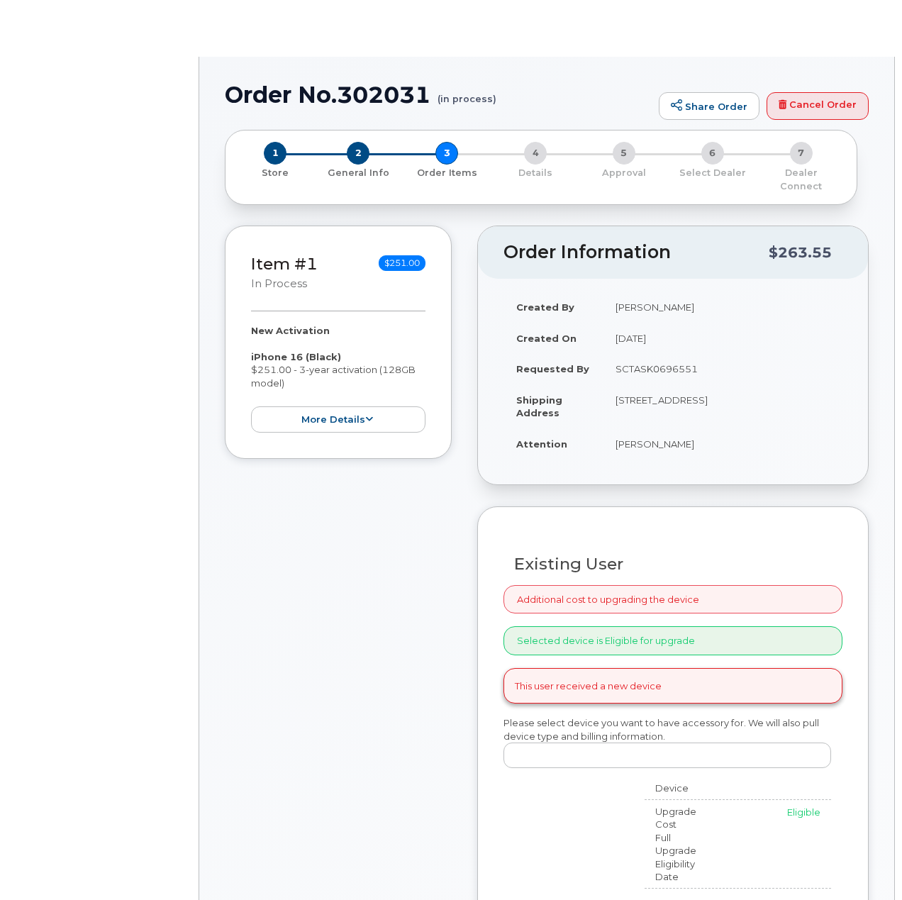
select select "1120196"
radio input "true"
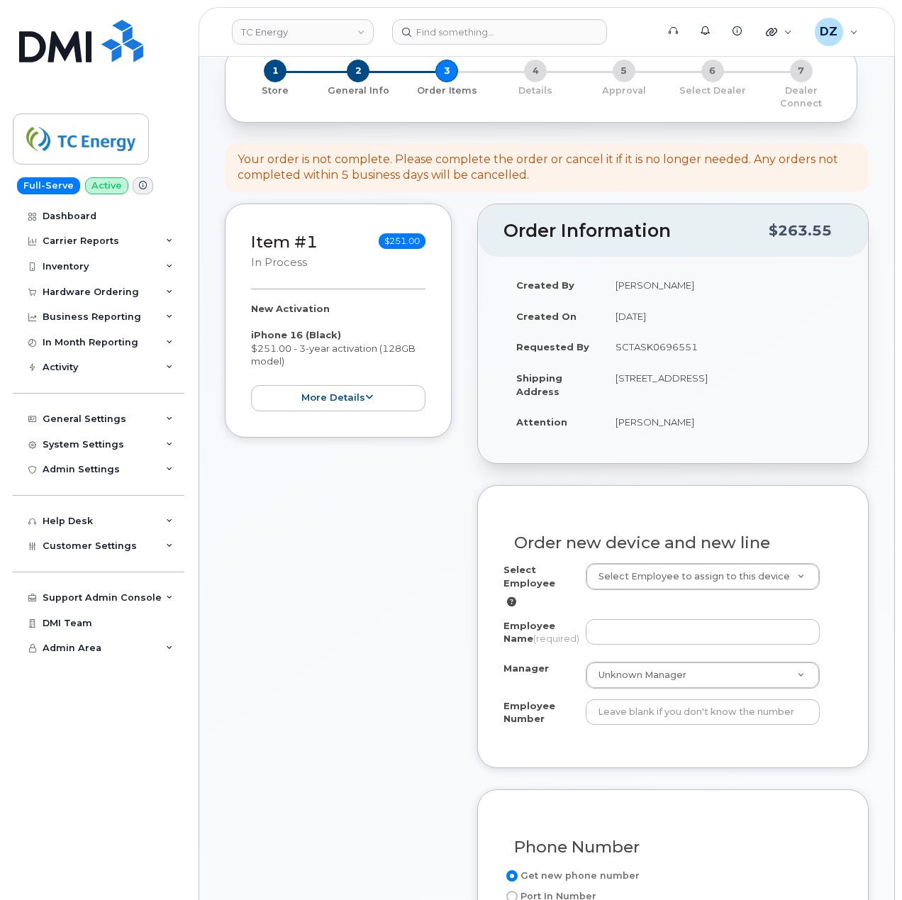
scroll to position [189, 0]
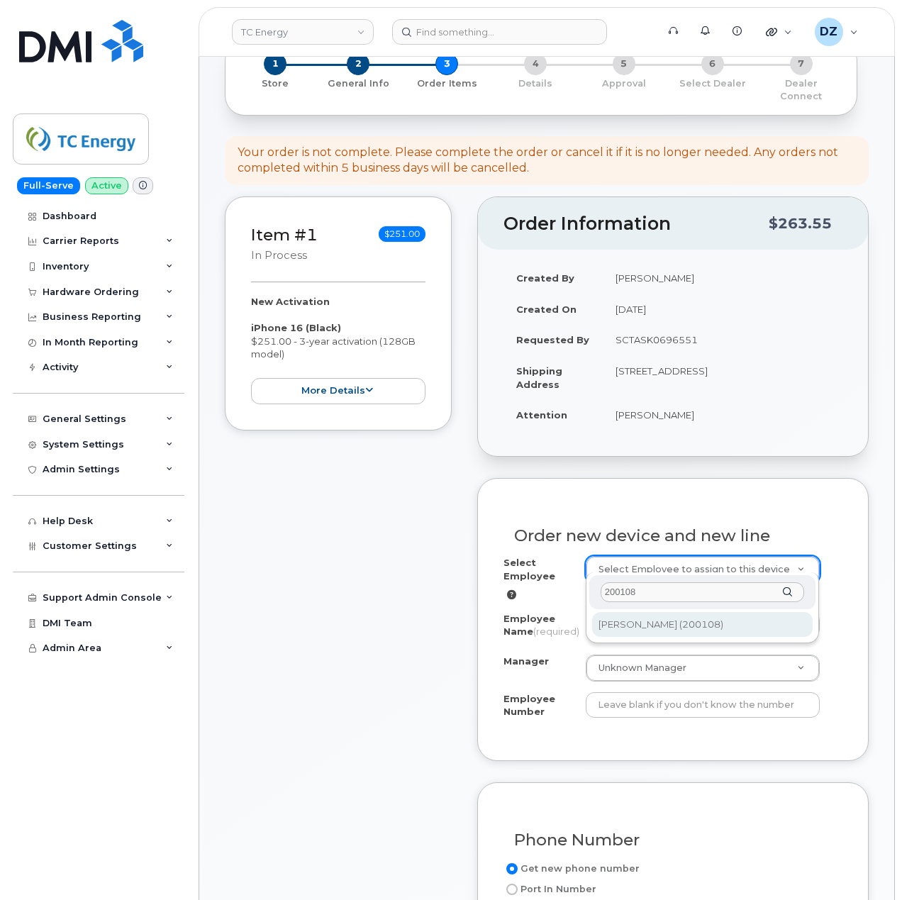
type input "200108"
type input "1524904"
type input "[PERSON_NAME]"
type input "200108"
type input "102277"
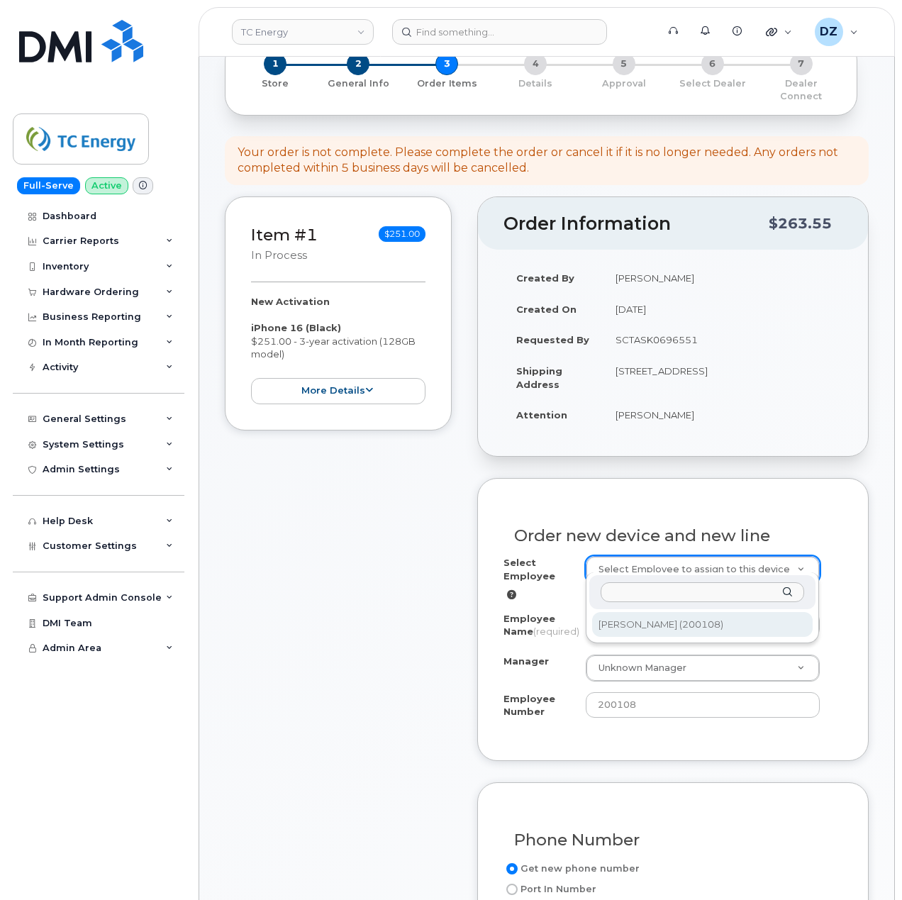
select select "1384737"
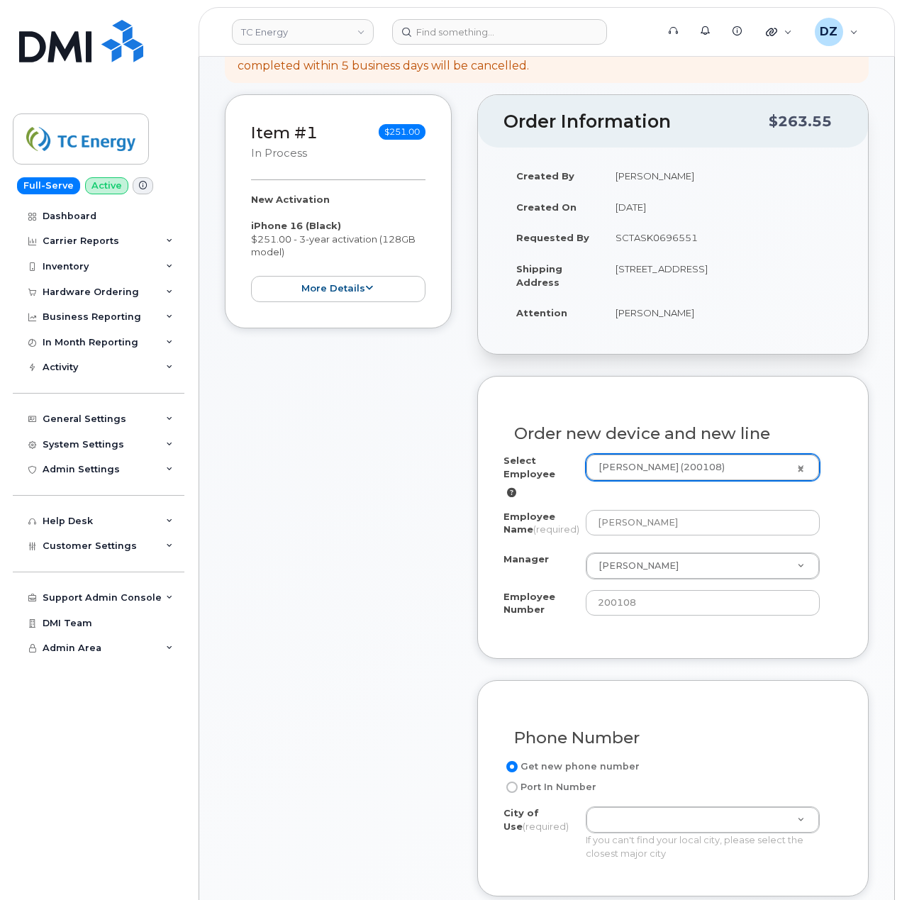
scroll to position [284, 0]
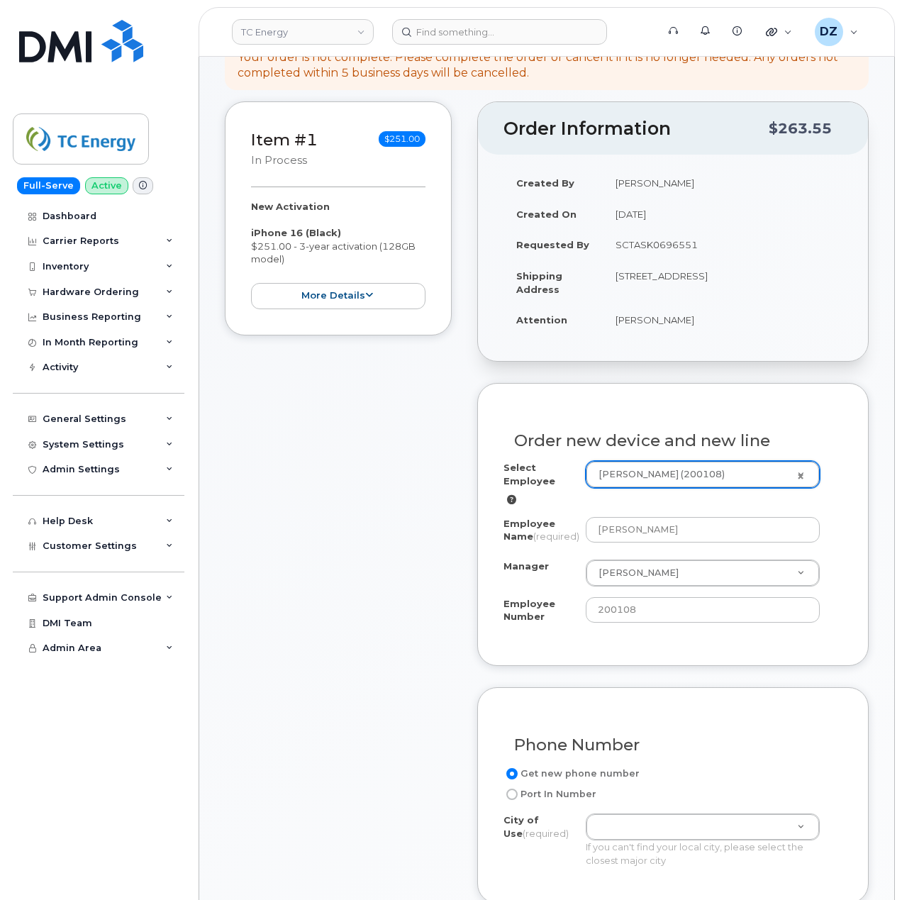
click at [696, 263] on td "[STREET_ADDRESS]" at bounding box center [723, 282] width 240 height 44
copy td "CALGARY"
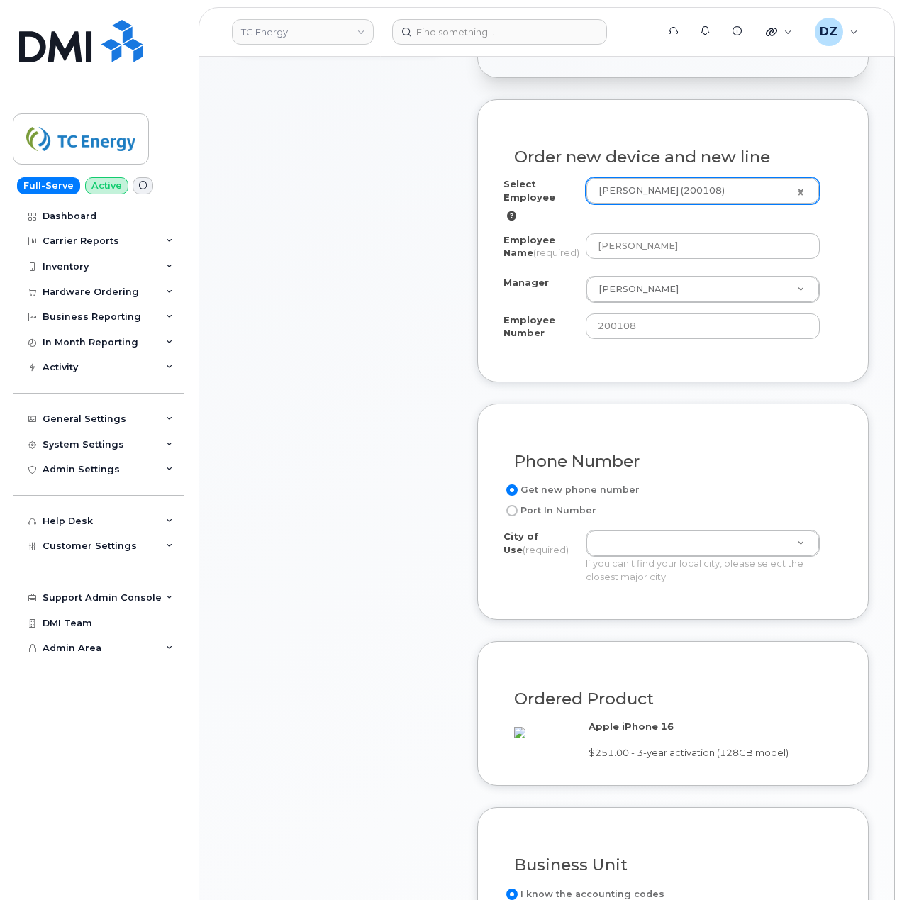
paste input "CALGARY"
type input "CALGARY"
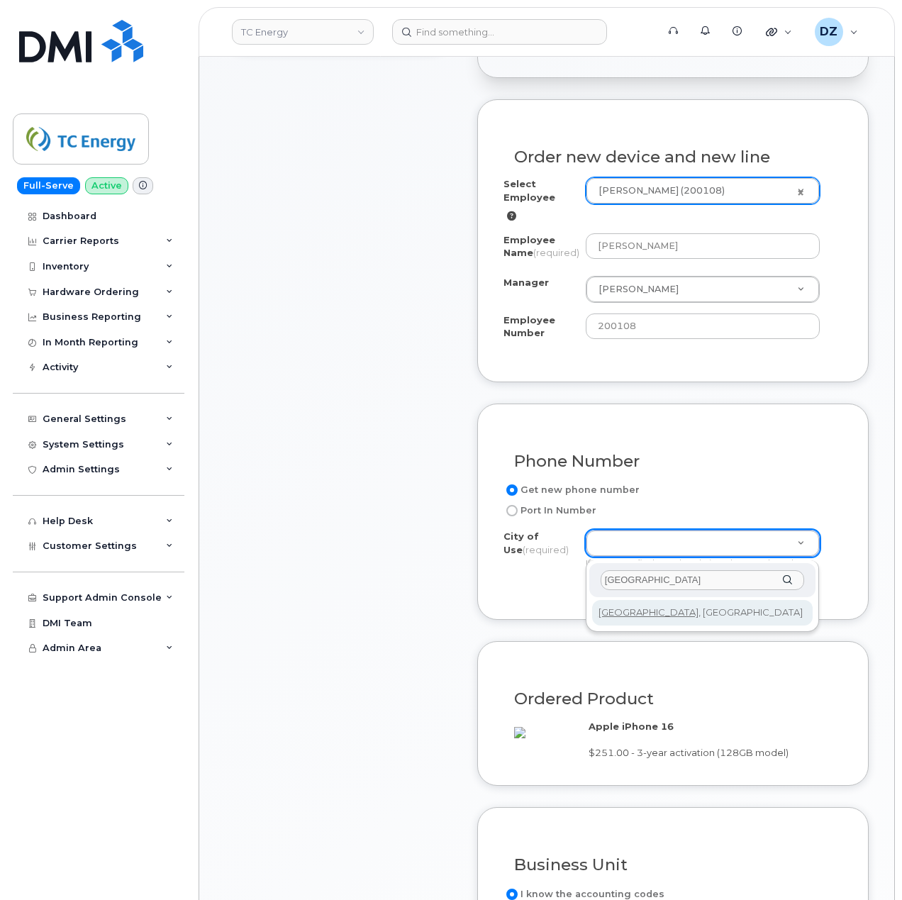
type input "CALGARY"
type input "88"
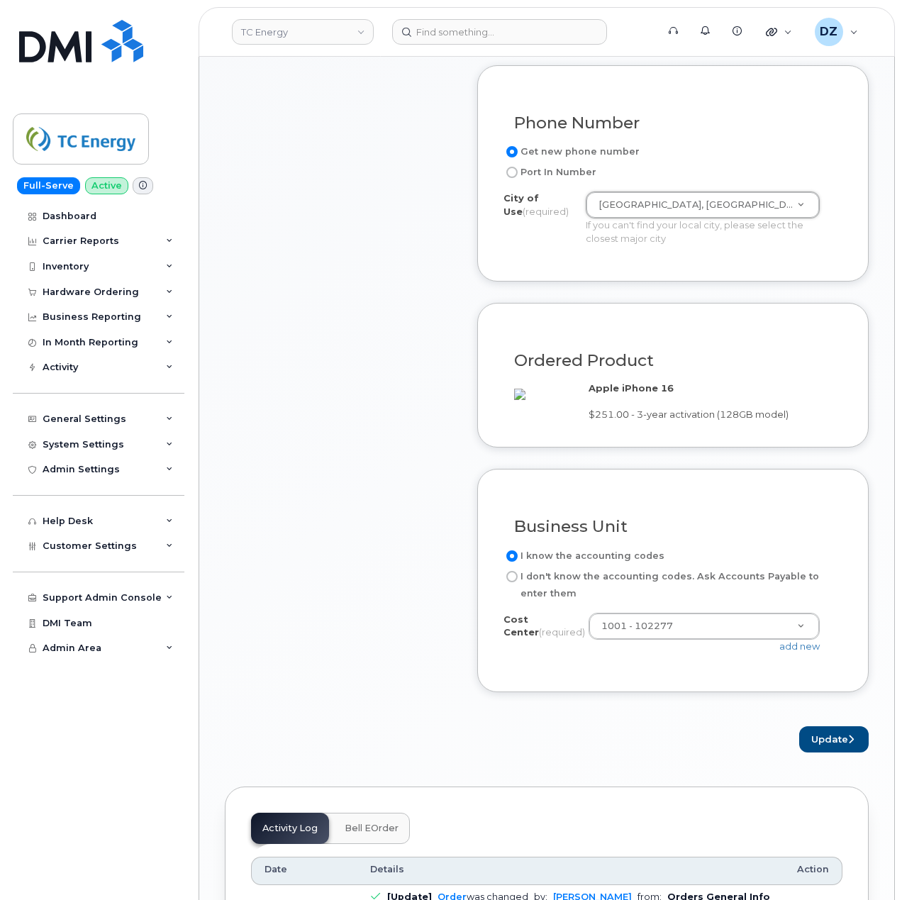
scroll to position [946, 0]
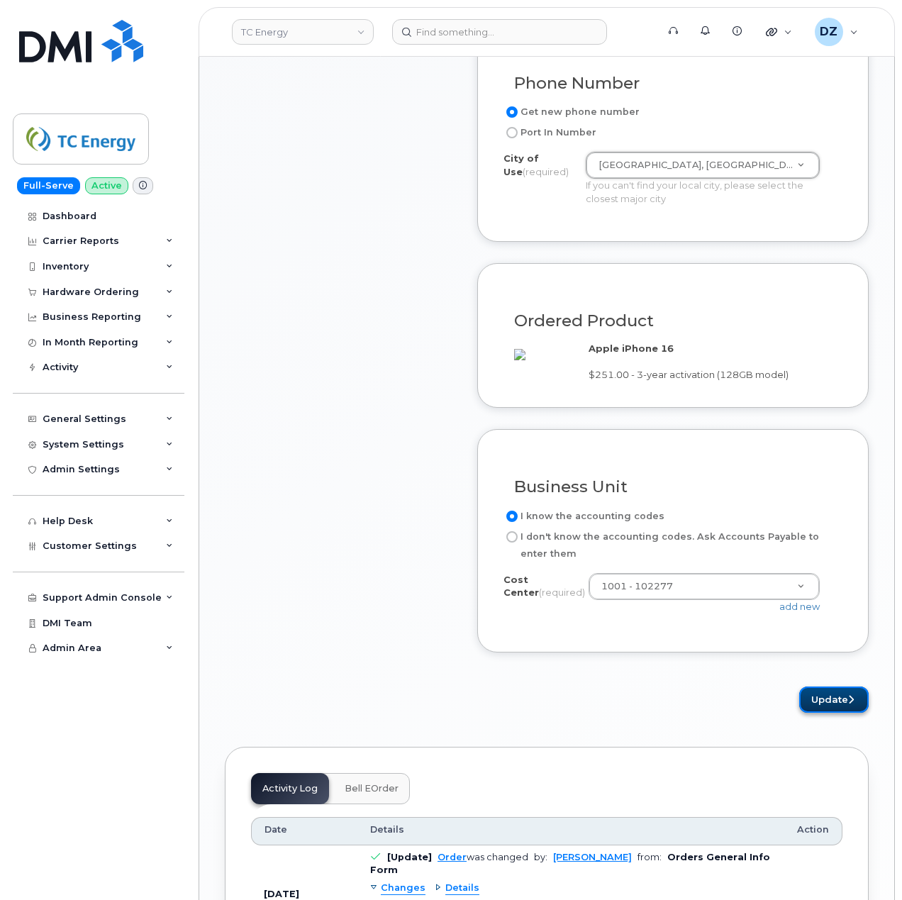
click at [832, 713] on button "Update" at bounding box center [835, 700] width 70 height 26
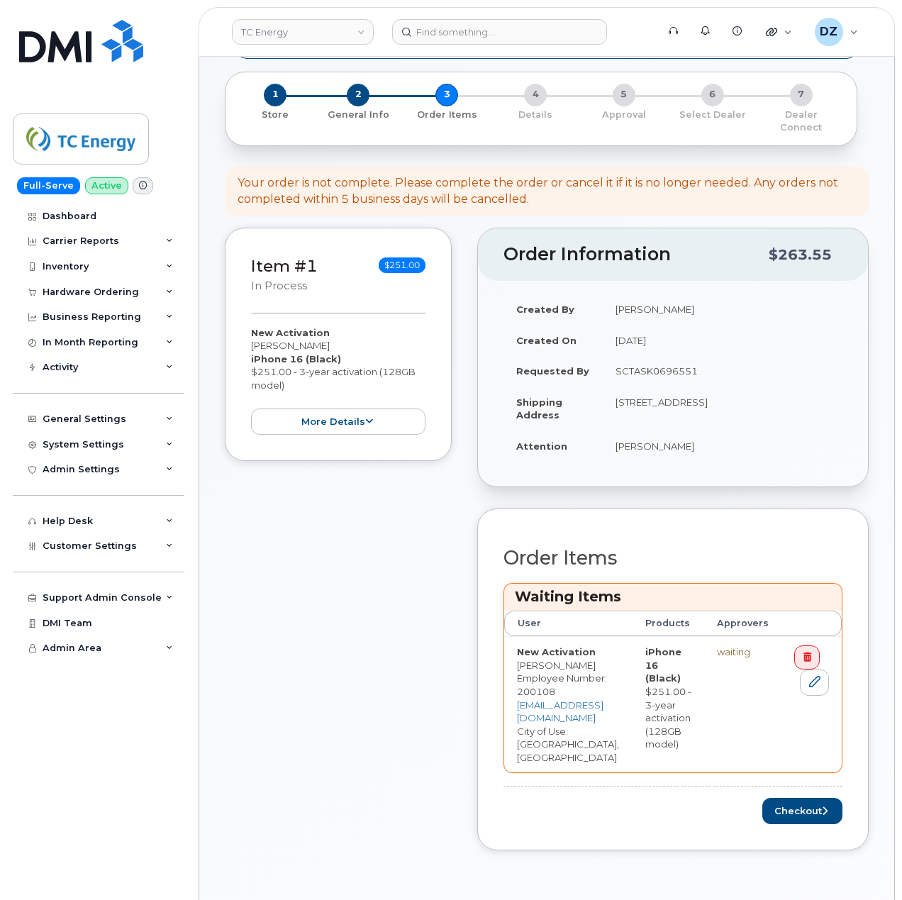
scroll to position [378, 0]
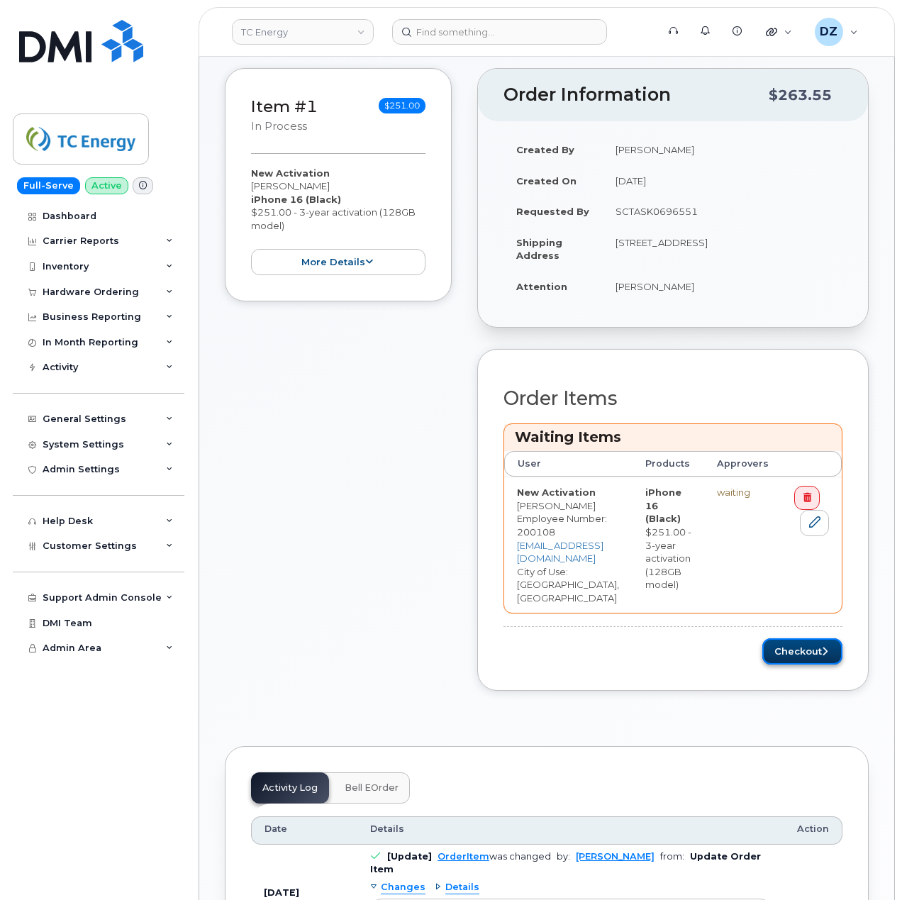
click at [824, 639] on button "Checkout" at bounding box center [803, 652] width 80 height 26
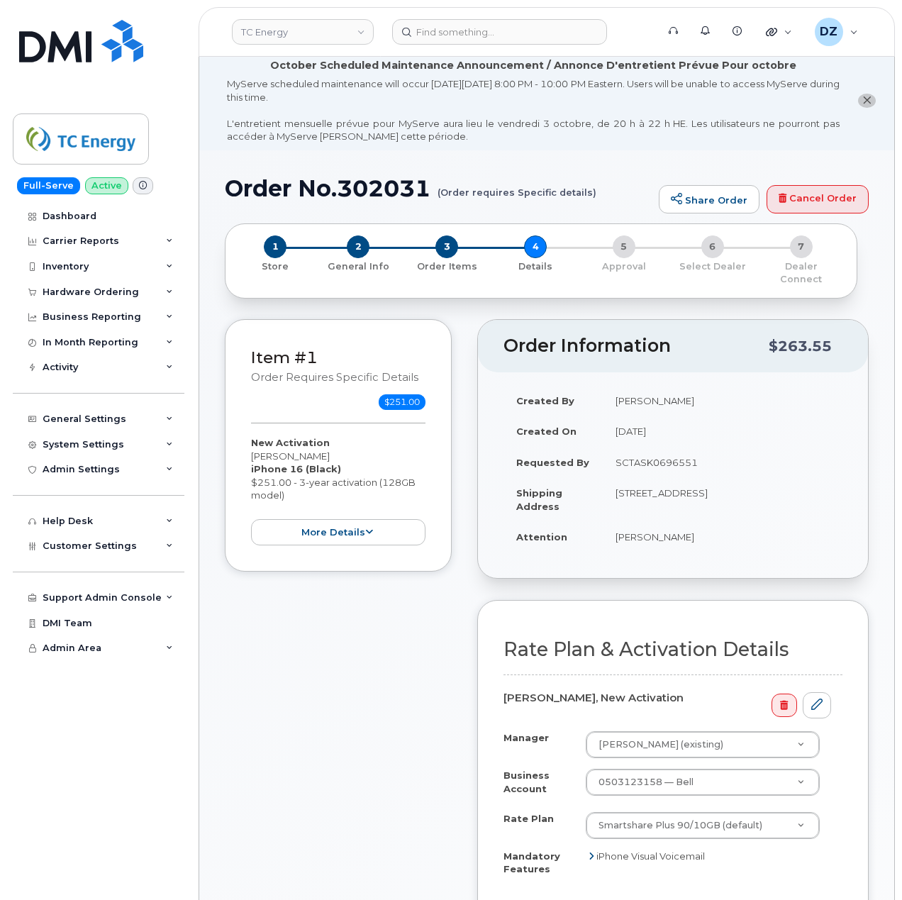
scroll to position [284, 0]
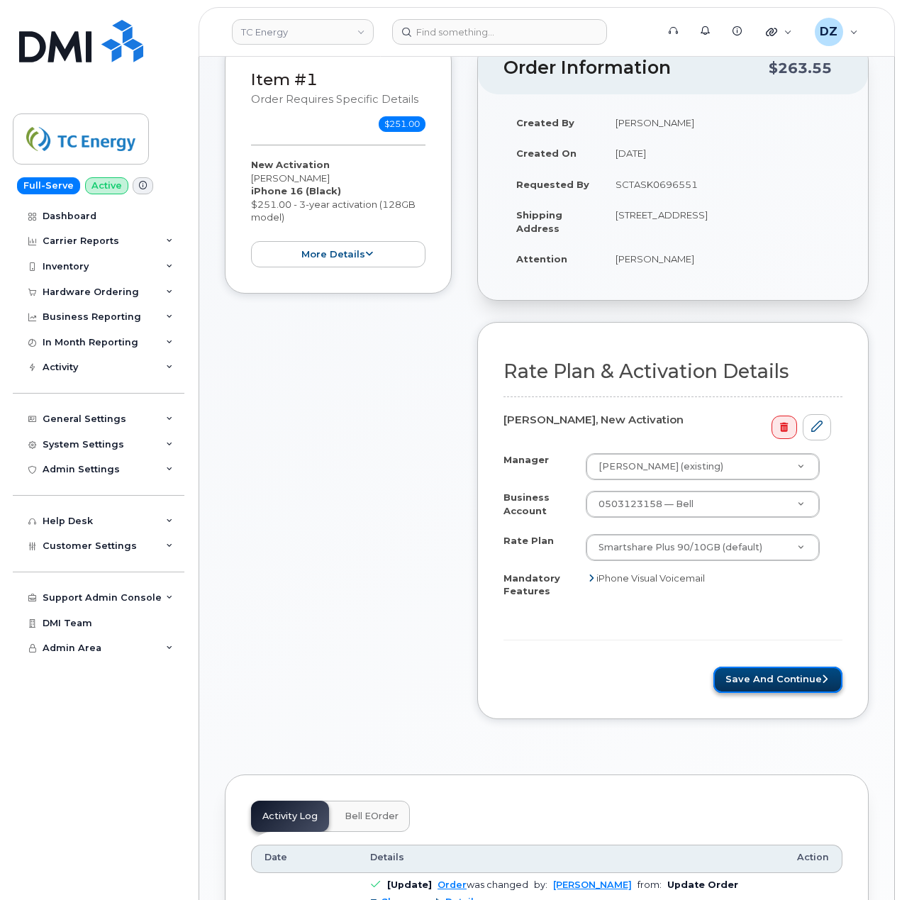
click at [767, 670] on button "Save and Continue" at bounding box center [778, 680] width 129 height 26
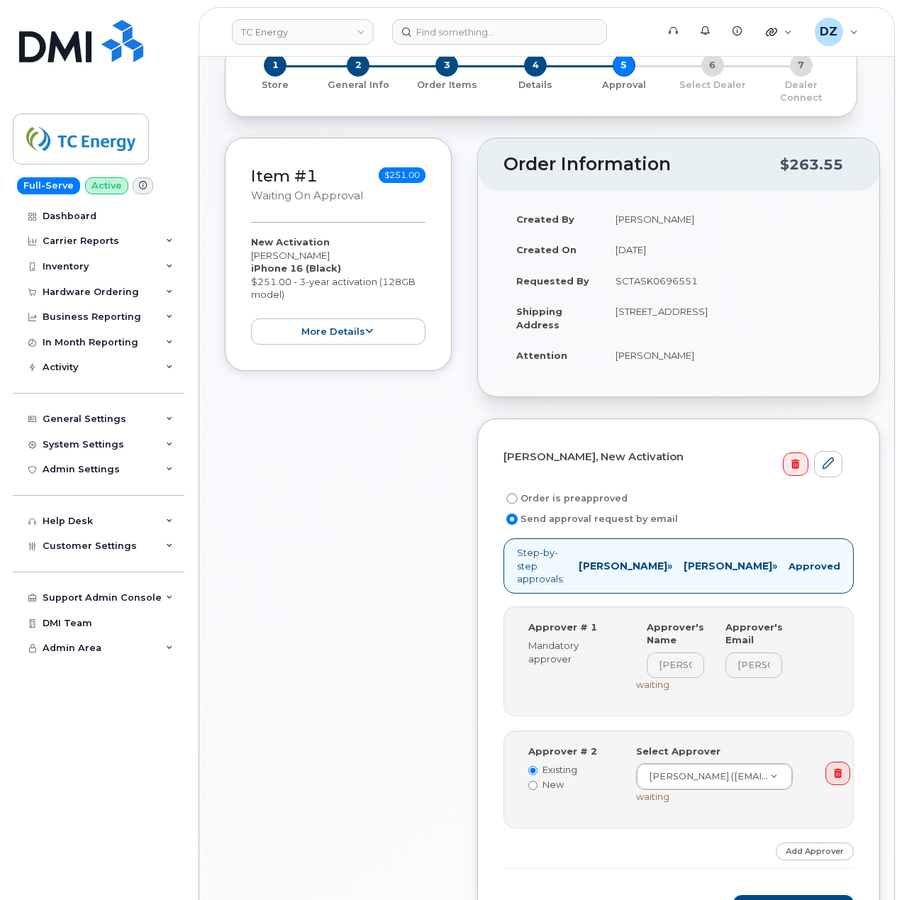
scroll to position [189, 0]
click at [551, 489] on label "Order is preapproved" at bounding box center [566, 497] width 124 height 17
click at [518, 492] on input "Order is preapproved" at bounding box center [512, 497] width 11 height 11
radio input "true"
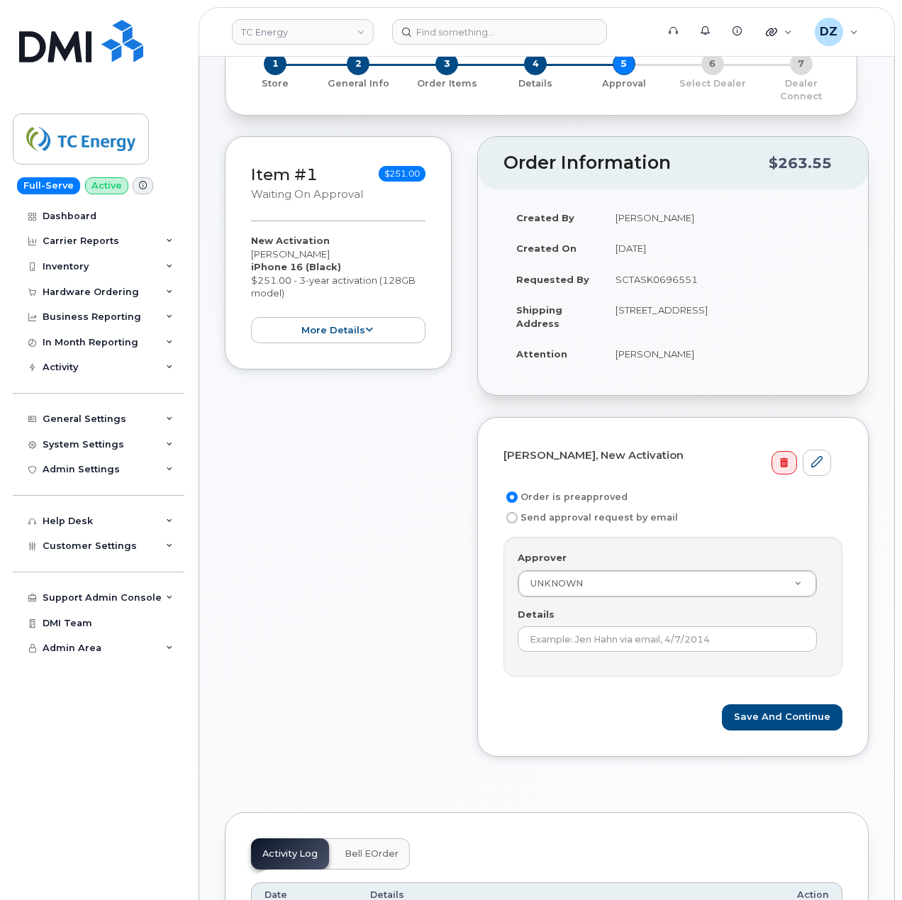
click at [659, 264] on td "SCTASK0696551" at bounding box center [723, 279] width 240 height 31
copy td "SCTASK0696551"
click at [633, 626] on input "Details" at bounding box center [667, 639] width 299 height 26
paste input "SCTASK0696551"
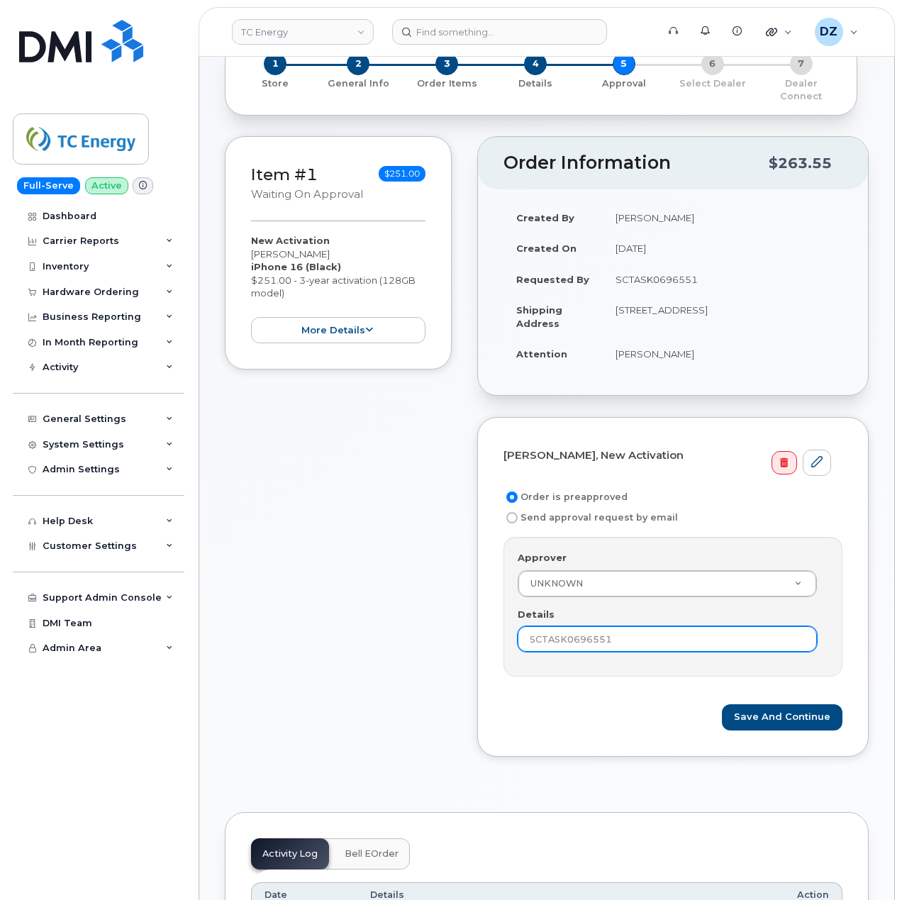
type input "SCTASK0696551"
click at [521, 705] on div "Save and Continue" at bounding box center [673, 718] width 339 height 26
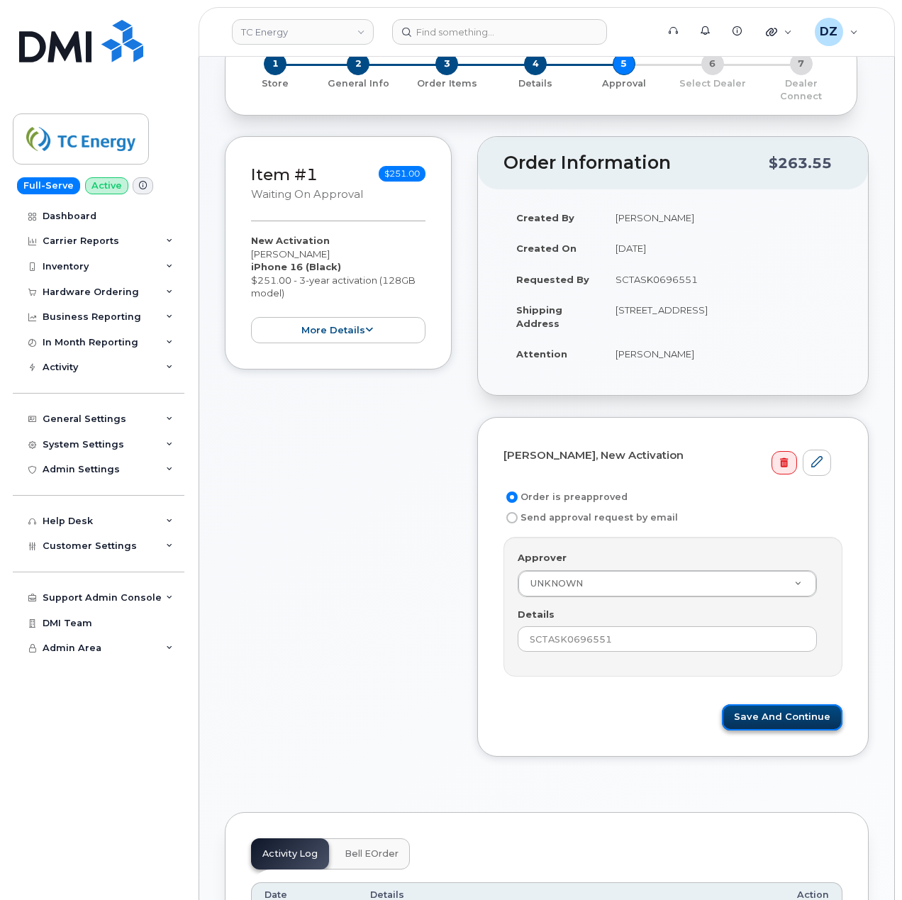
click at [758, 705] on button "Save and Continue" at bounding box center [782, 718] width 121 height 26
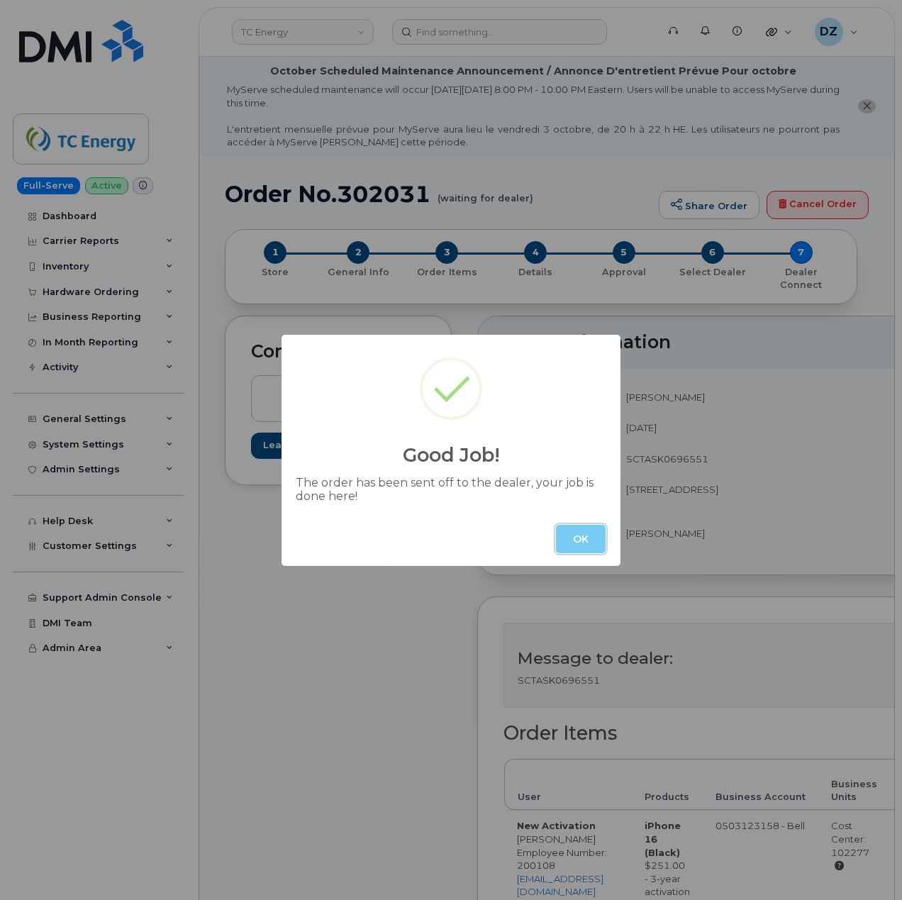
click at [586, 543] on button "OK" at bounding box center [581, 539] width 50 height 28
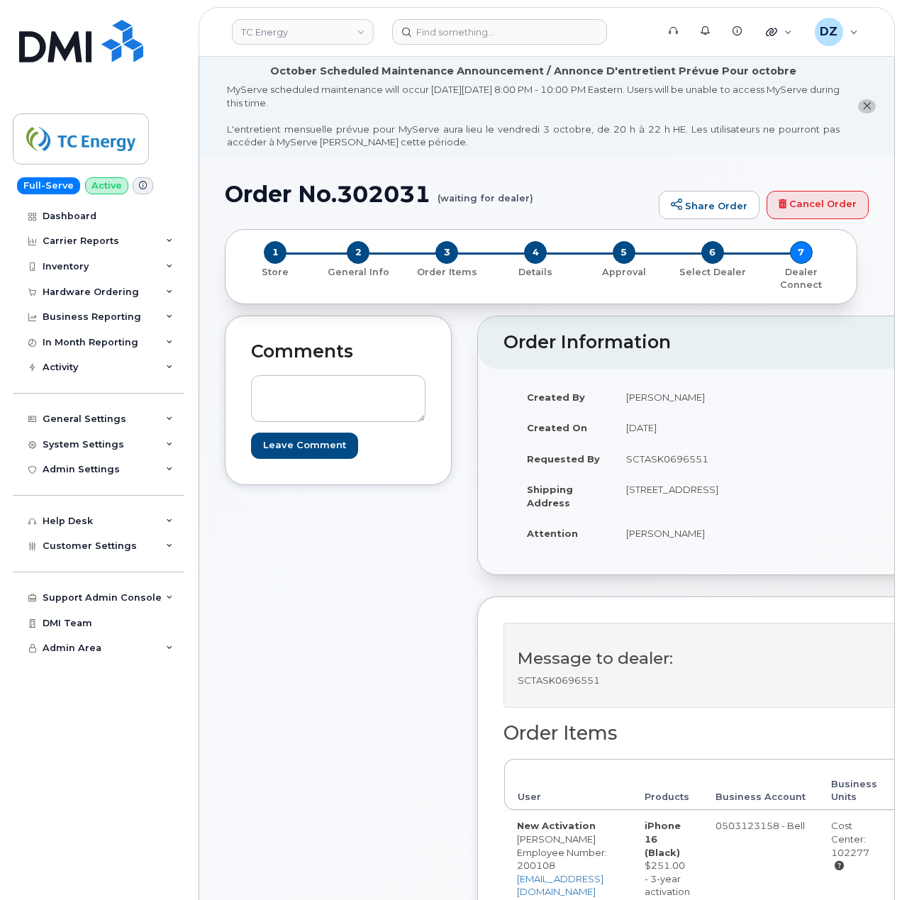
click at [264, 194] on h1 "Order No.302031 (waiting for dealer)" at bounding box center [438, 194] width 427 height 25
drag, startPoint x: 264, startPoint y: 194, endPoint x: 348, endPoint y: 182, distance: 84.6
click at [265, 194] on h1 "Order No.302031 (waiting for dealer)" at bounding box center [438, 194] width 427 height 25
click at [372, 183] on h1 "Order No.302031 (waiting for dealer)" at bounding box center [438, 194] width 427 height 25
copy h1 "Order No.302031"
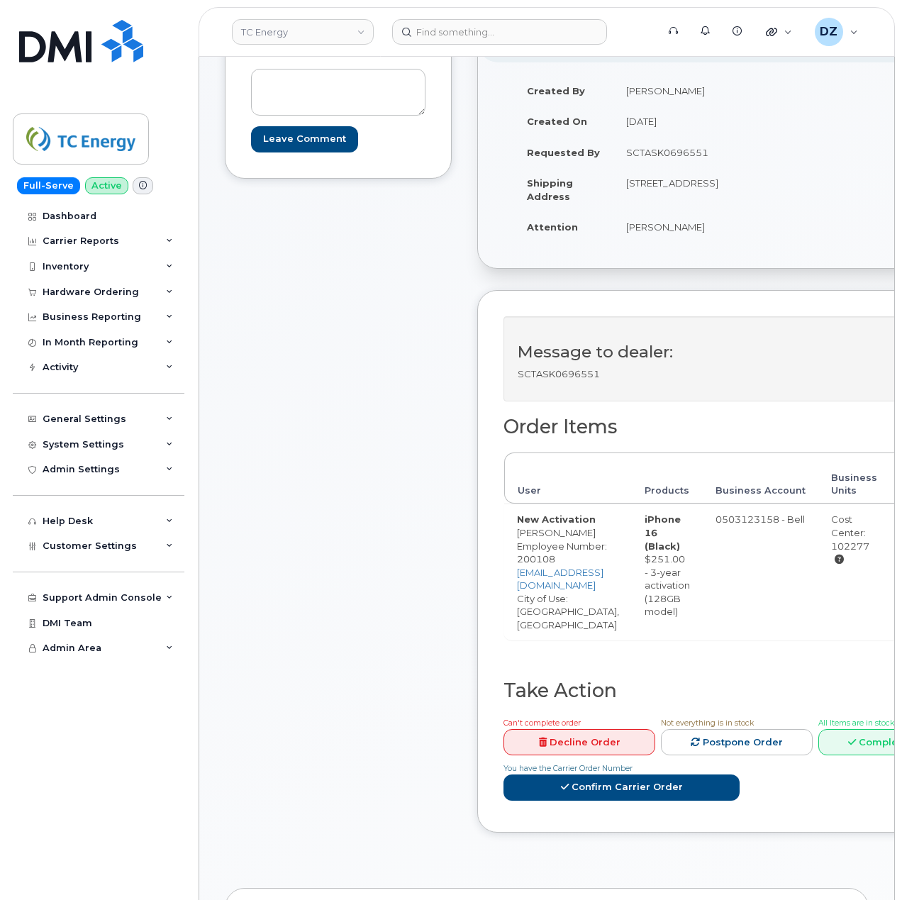
scroll to position [94, 0]
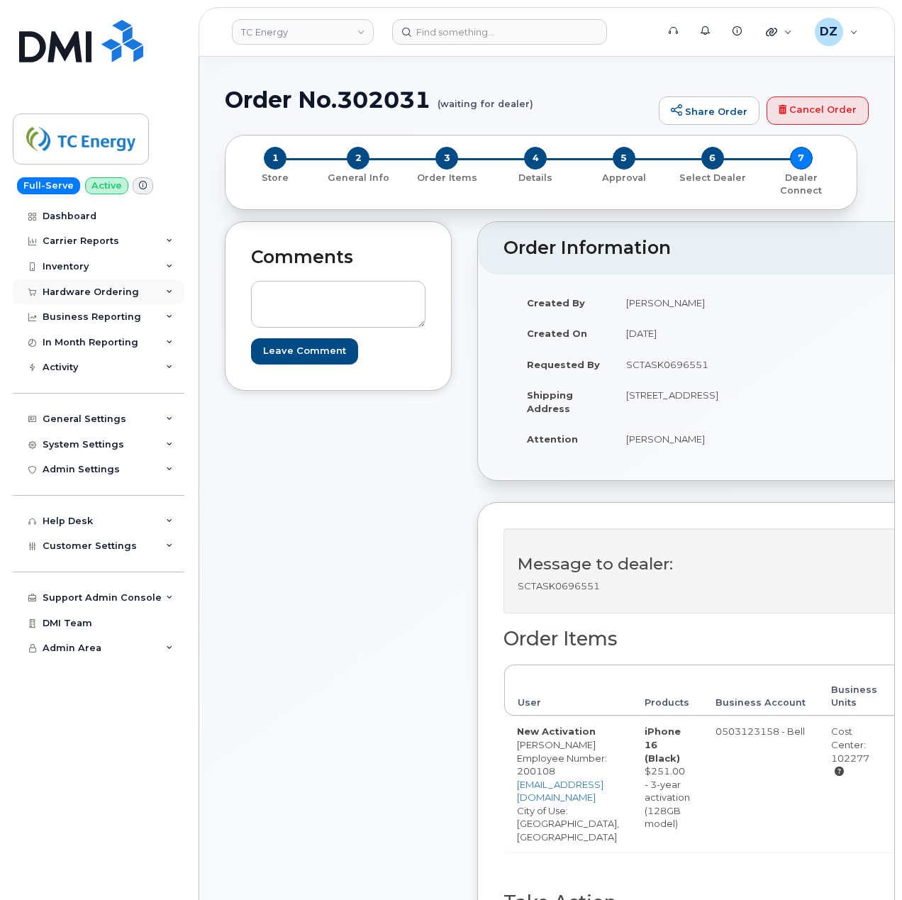
click at [111, 288] on div "Hardware Ordering" at bounding box center [91, 292] width 96 height 11
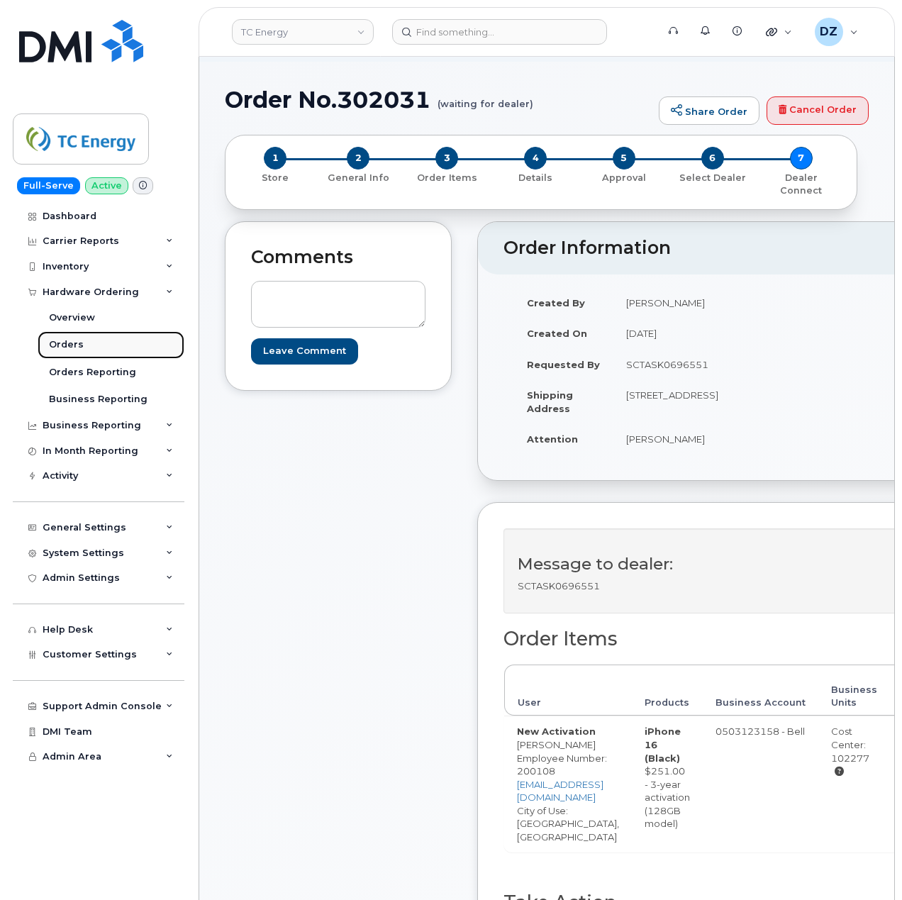
click at [108, 346] on link "Orders" at bounding box center [111, 344] width 147 height 27
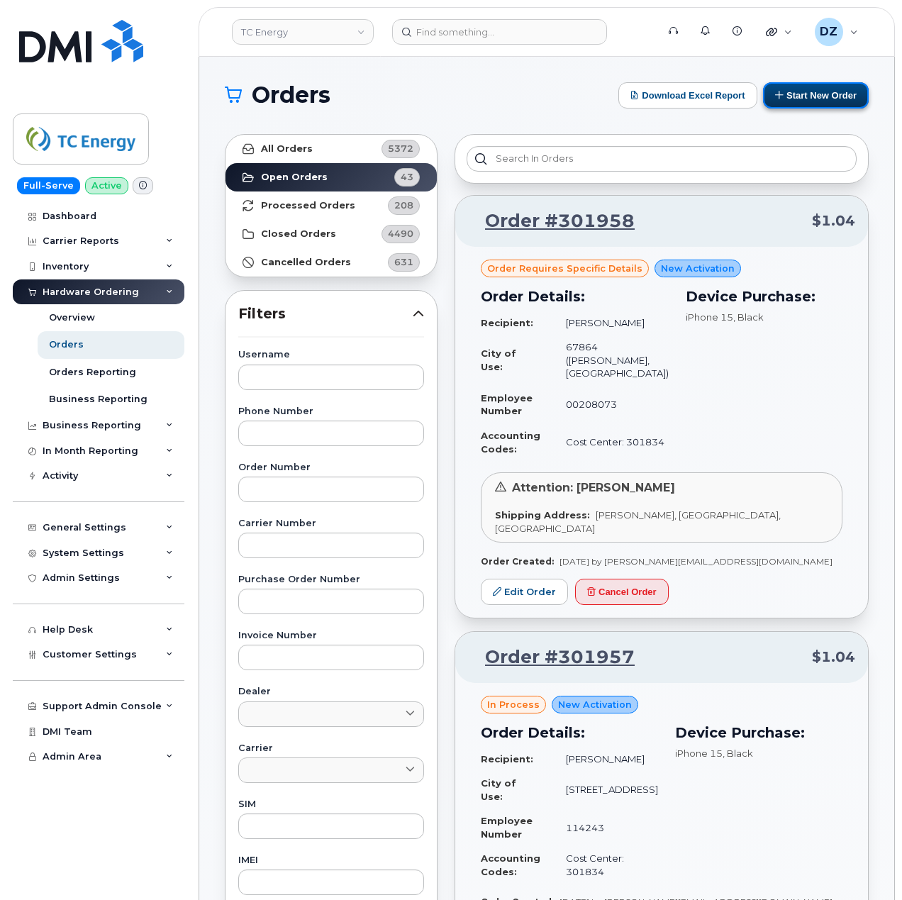
click at [835, 92] on button "Start New Order" at bounding box center [816, 95] width 106 height 26
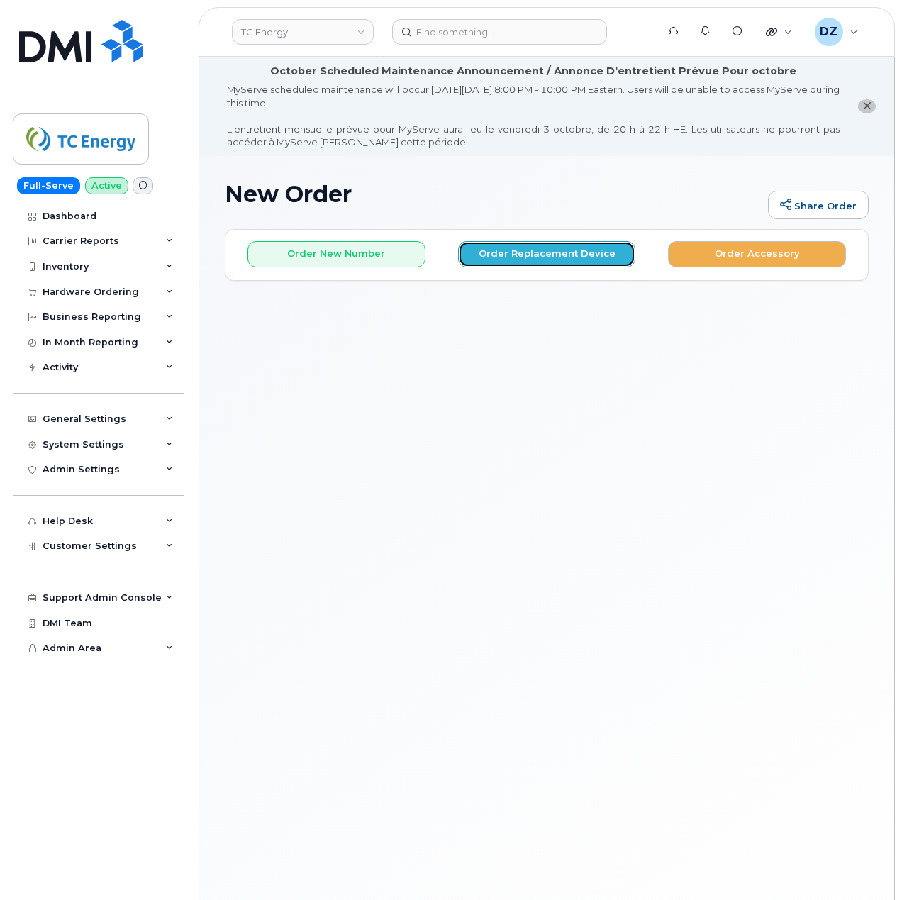
click at [523, 253] on button "Order Replacement Device" at bounding box center [547, 254] width 178 height 26
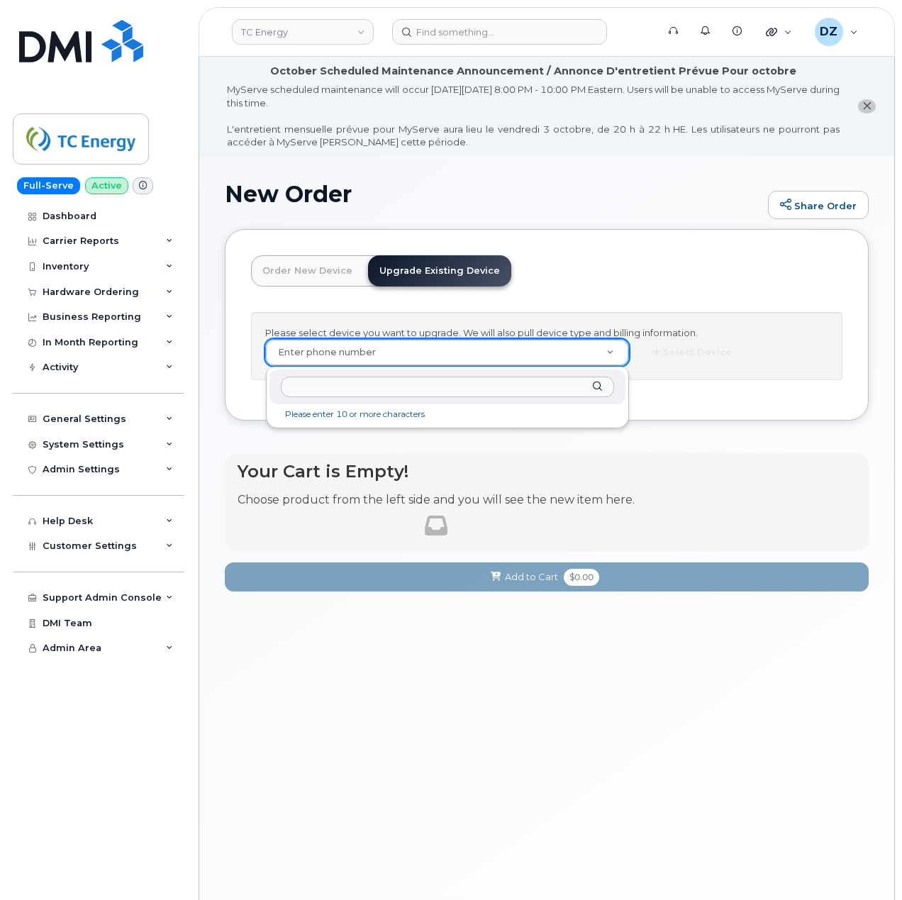
type input "[PERSON_NAME]"
click at [315, 270] on link "Order New Device" at bounding box center [307, 270] width 113 height 31
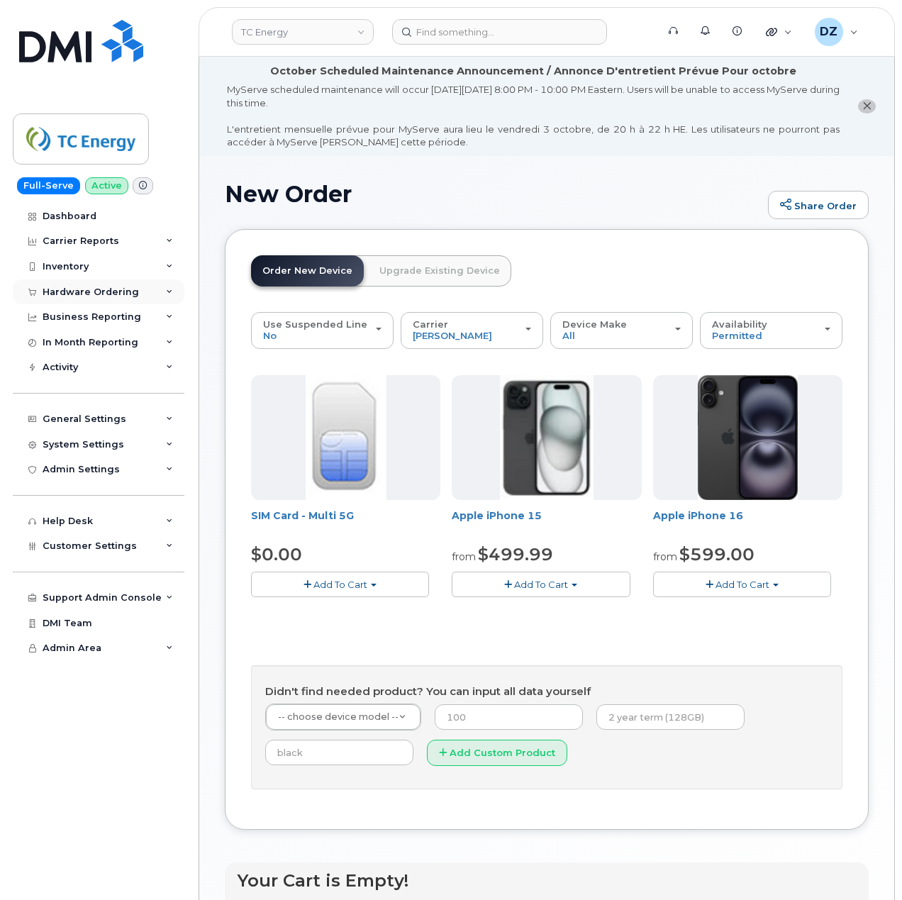
click at [160, 292] on div "Hardware Ordering" at bounding box center [99, 293] width 172 height 26
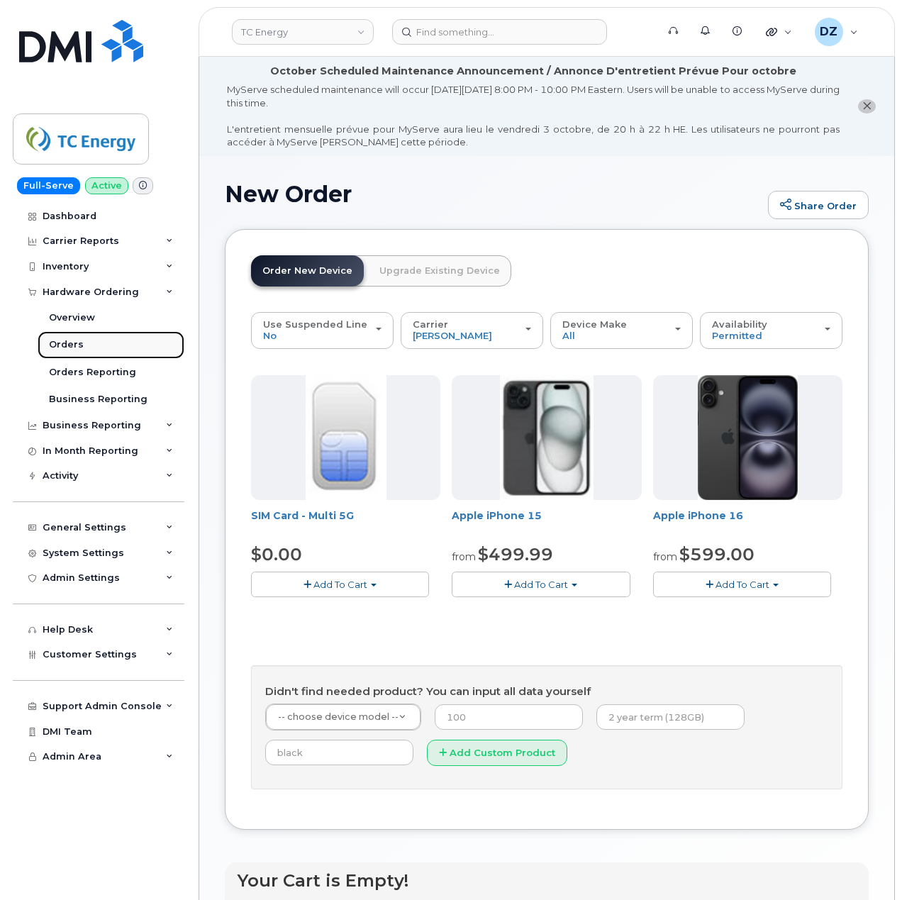
click at [119, 343] on link "Orders" at bounding box center [111, 344] width 147 height 27
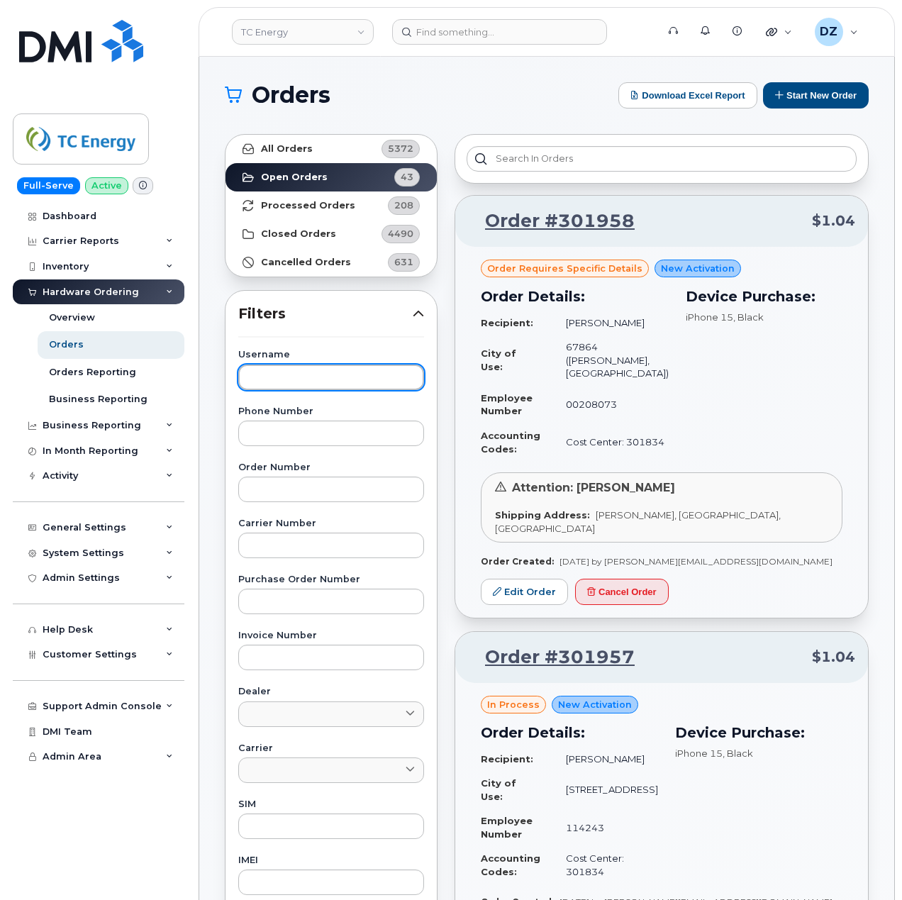
click at [307, 377] on input "text" at bounding box center [331, 378] width 186 height 26
paste input "Mike Tucci"
type input "Mike Tucci"
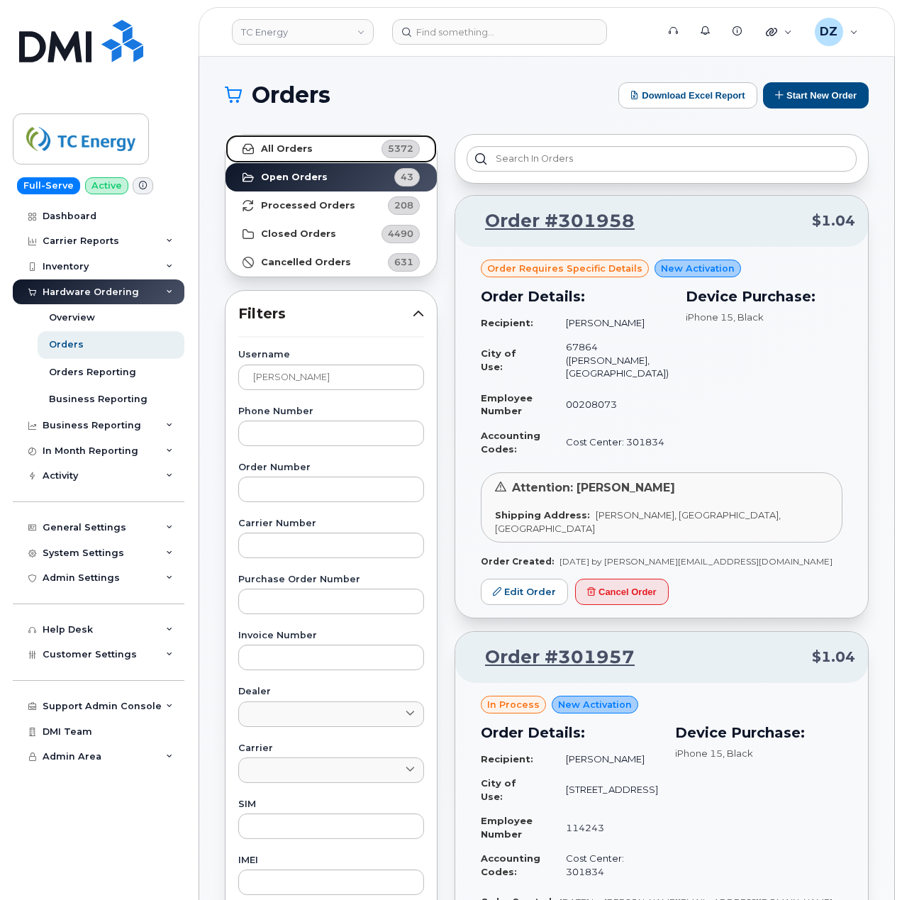
click at [344, 150] on link "All Orders 5372" at bounding box center [331, 149] width 211 height 28
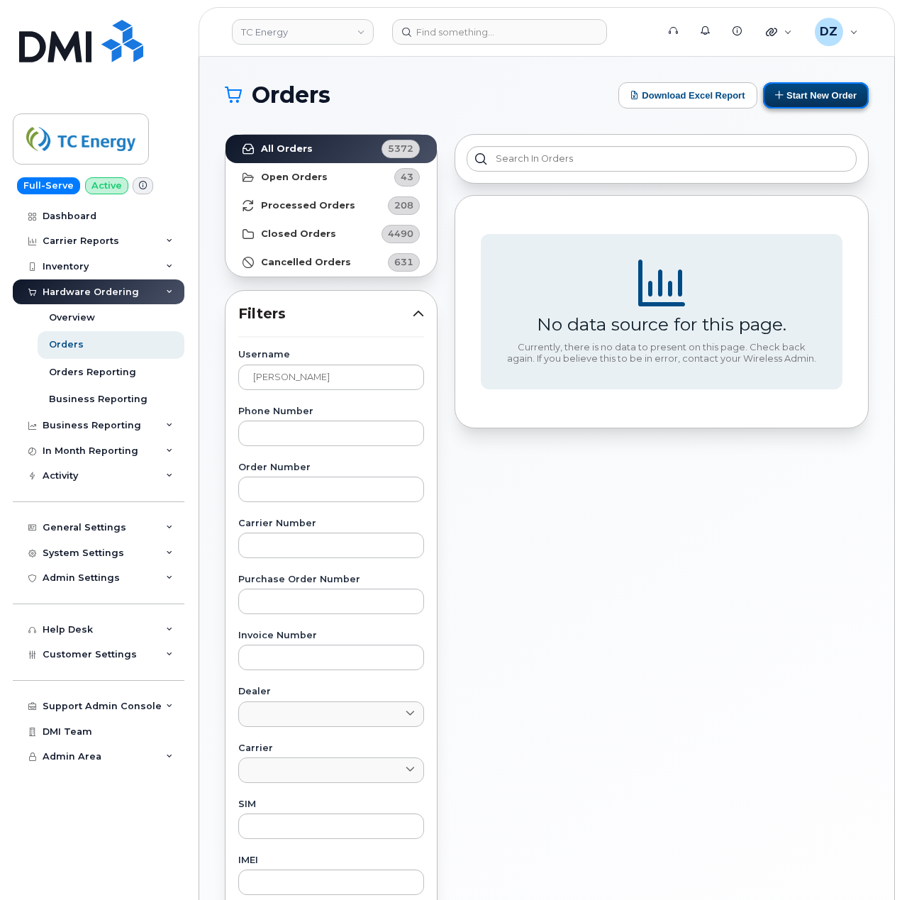
click at [821, 94] on button "Start New Order" at bounding box center [816, 95] width 106 height 26
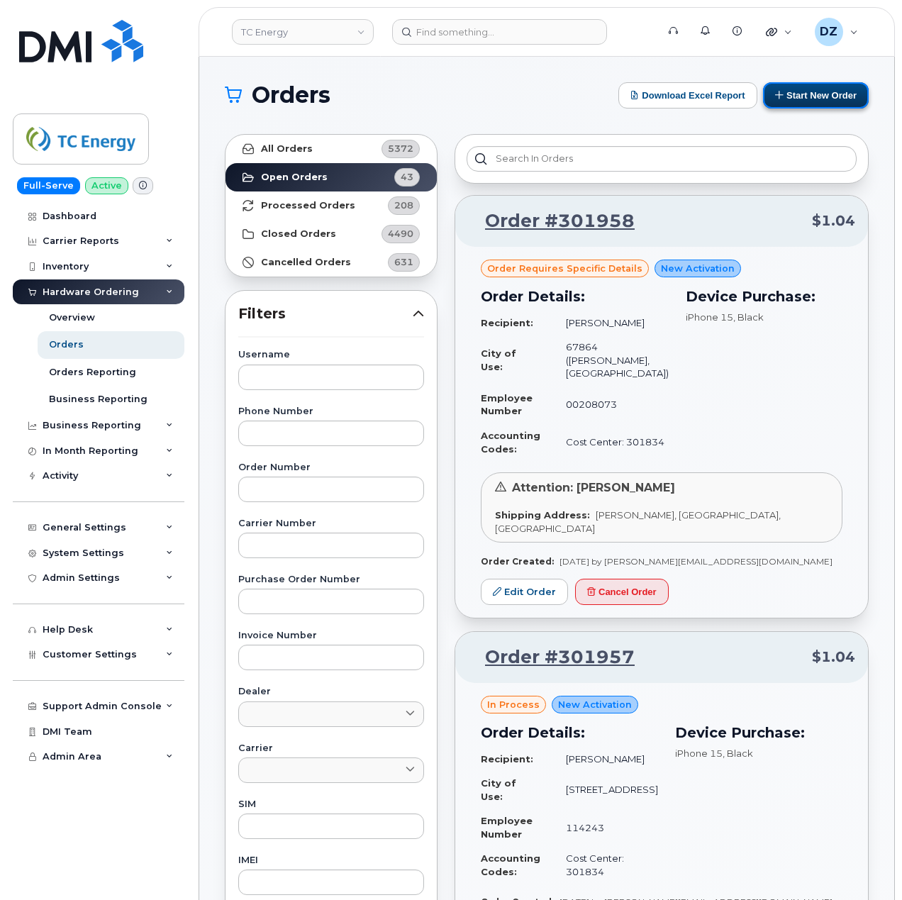
click at [817, 96] on button "Start New Order" at bounding box center [816, 95] width 106 height 26
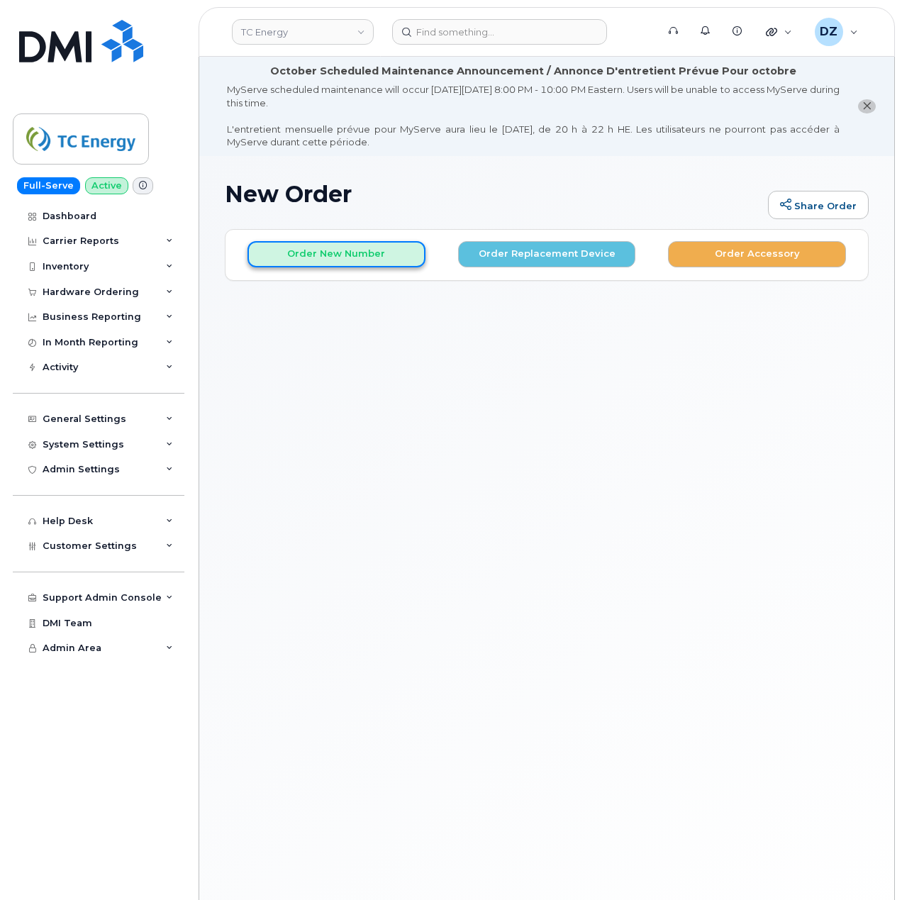
click at [358, 253] on button "Order New Number" at bounding box center [337, 254] width 178 height 26
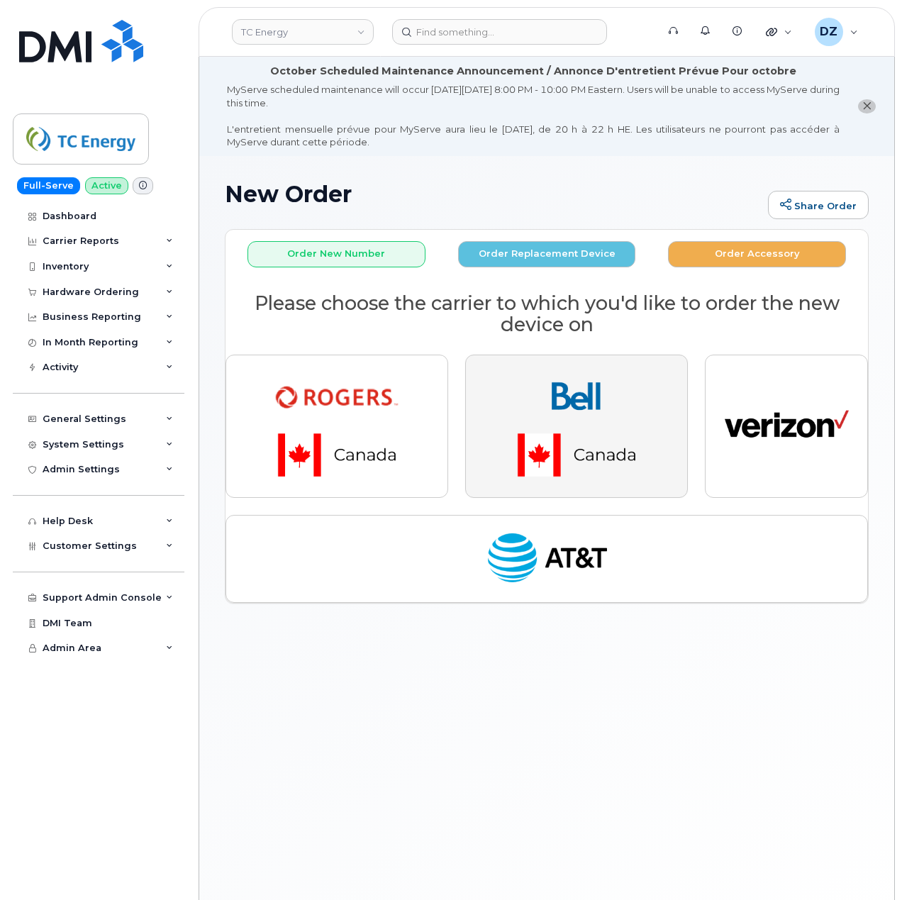
click at [565, 431] on img "button" at bounding box center [576, 426] width 199 height 119
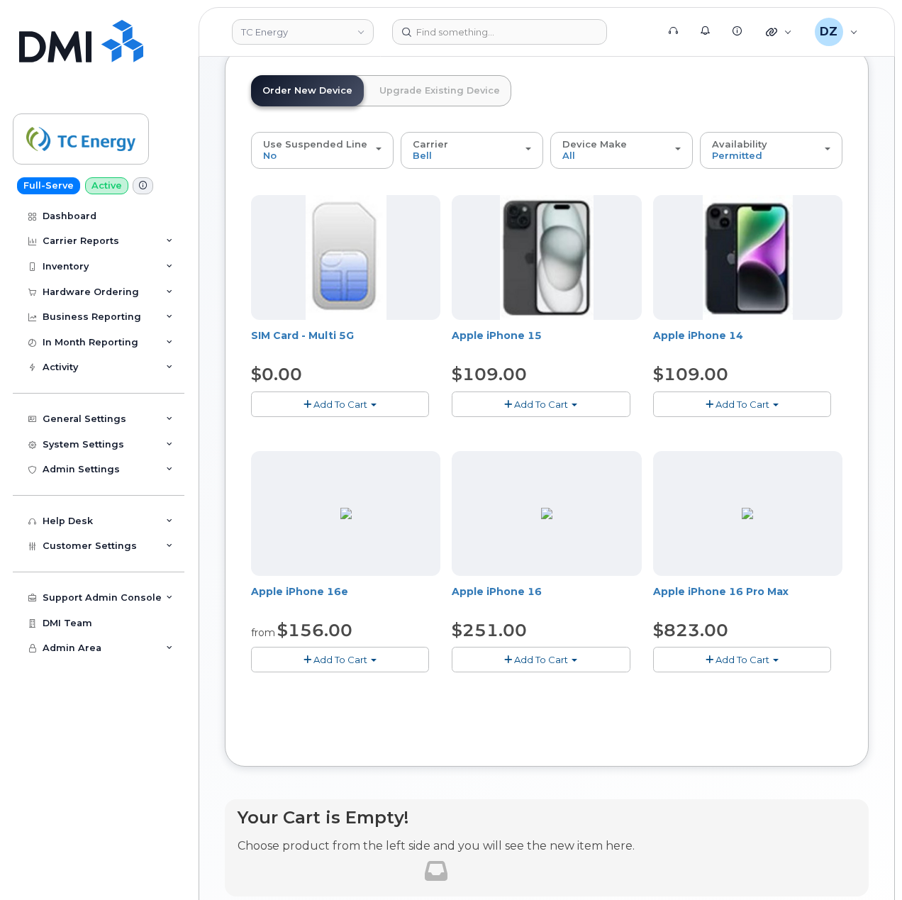
scroll to position [189, 0]
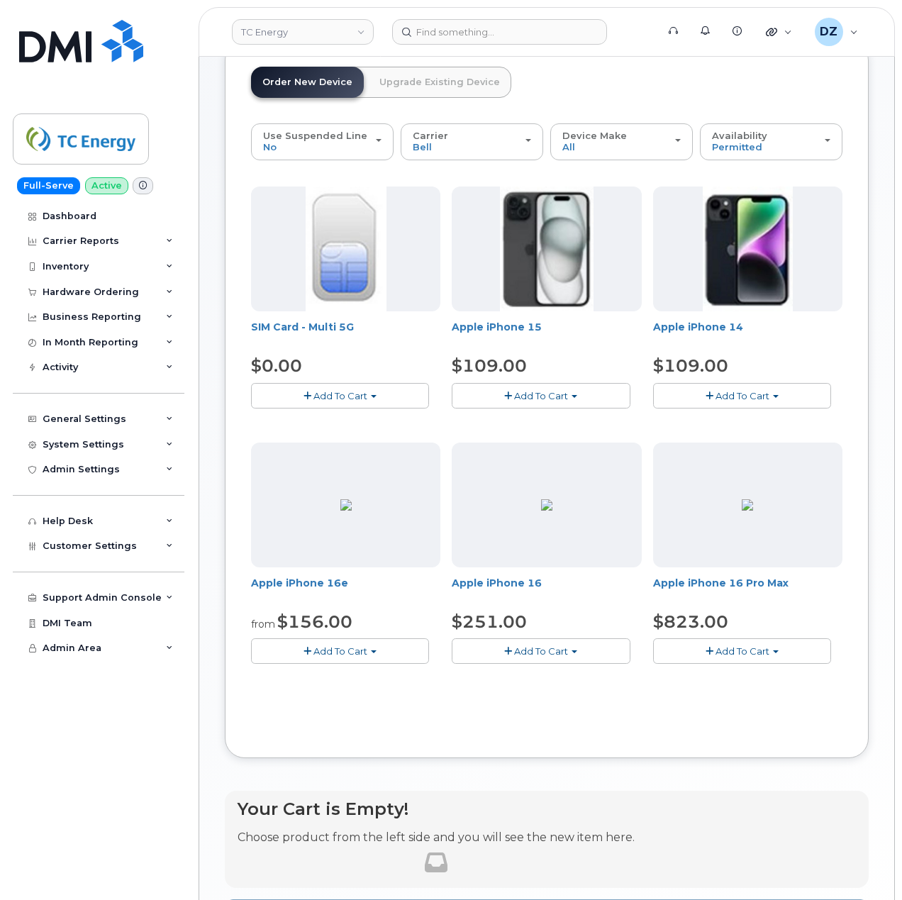
click at [556, 656] on span "Add To Cart" at bounding box center [541, 651] width 54 height 11
click at [563, 699] on link "$251.00 - 3-year activation (128GB model)" at bounding box center [569, 695] width 228 height 18
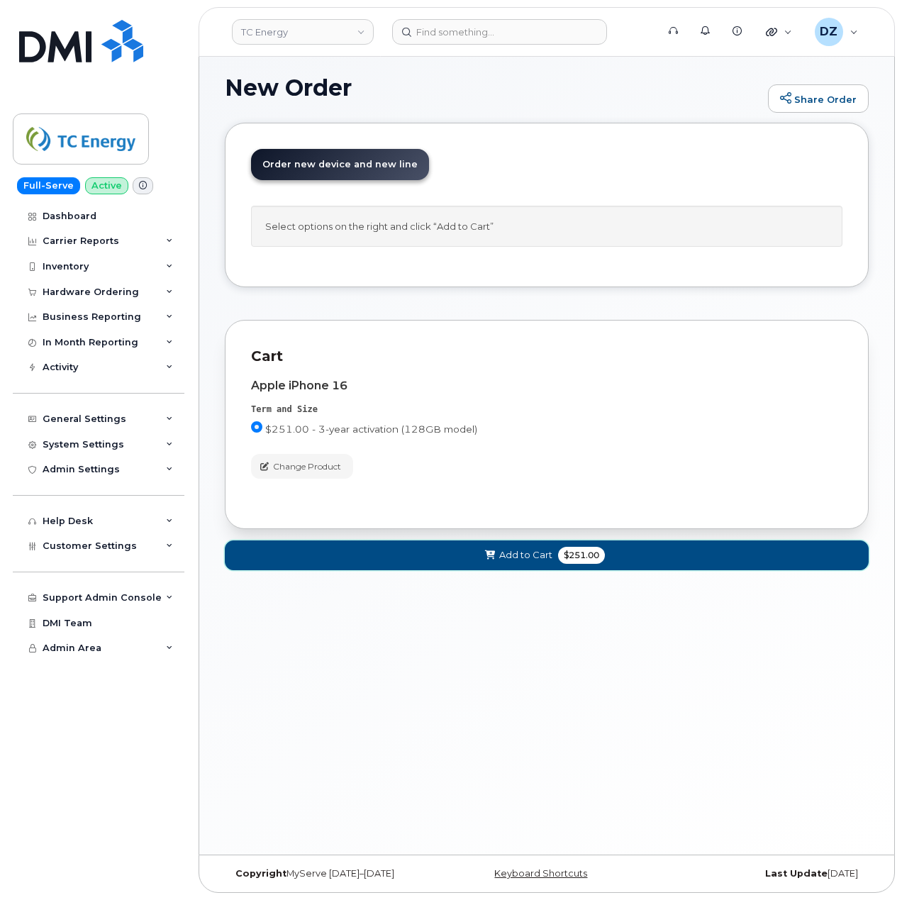
click at [583, 563] on span "$251.00" at bounding box center [581, 555] width 47 height 17
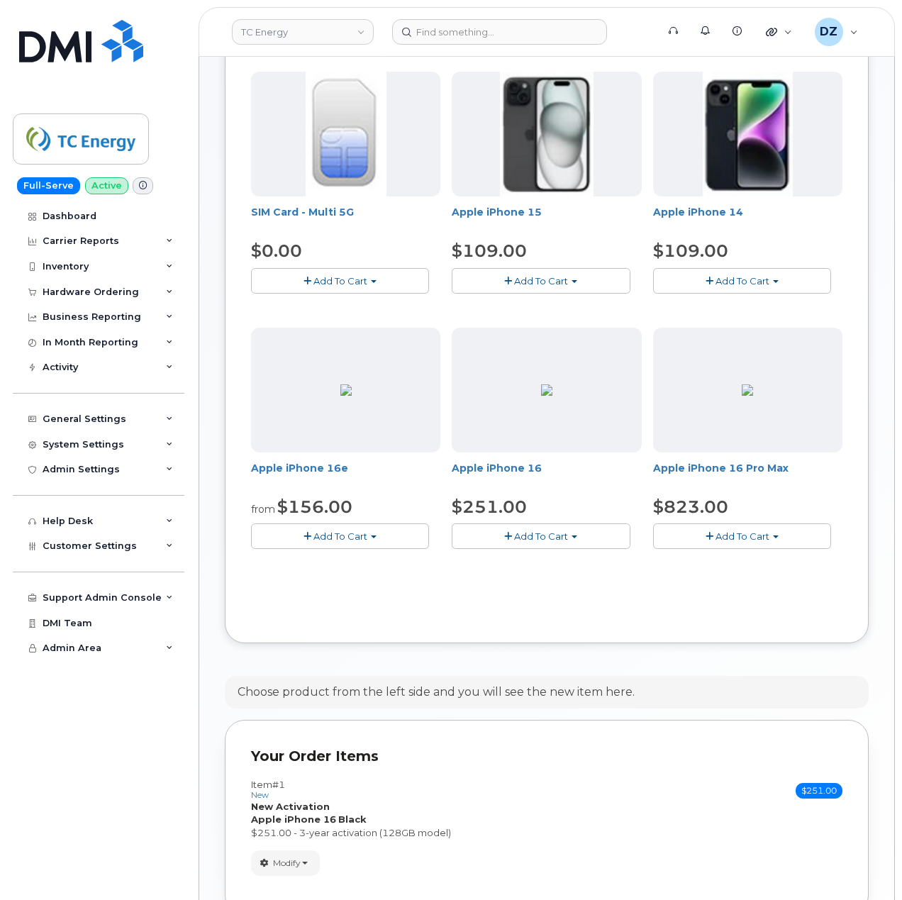
scroll to position [446, 0]
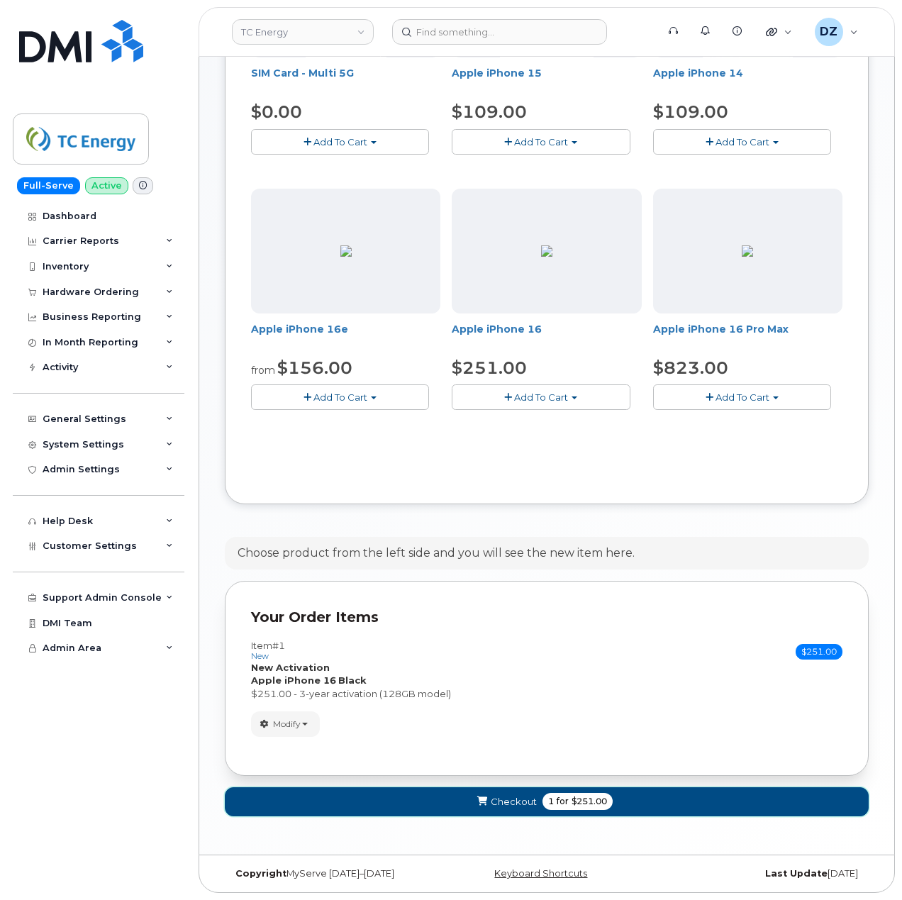
click at [593, 797] on span "$251.00" at bounding box center [589, 801] width 35 height 13
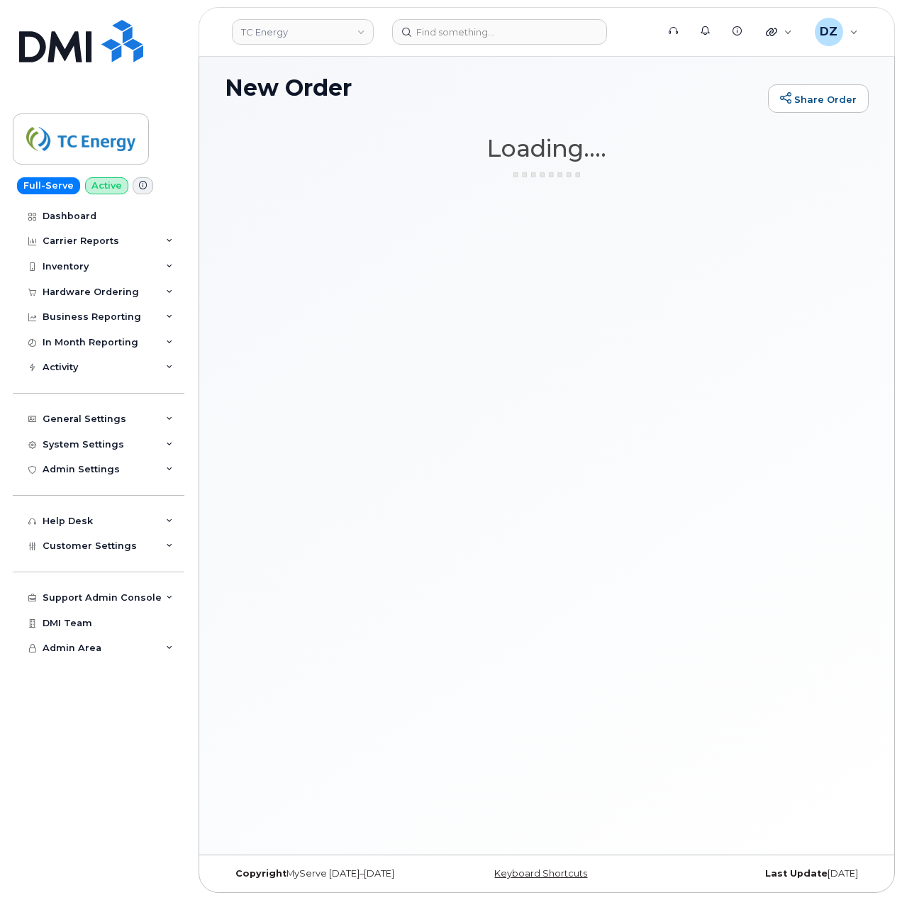
scroll to position [106, 0]
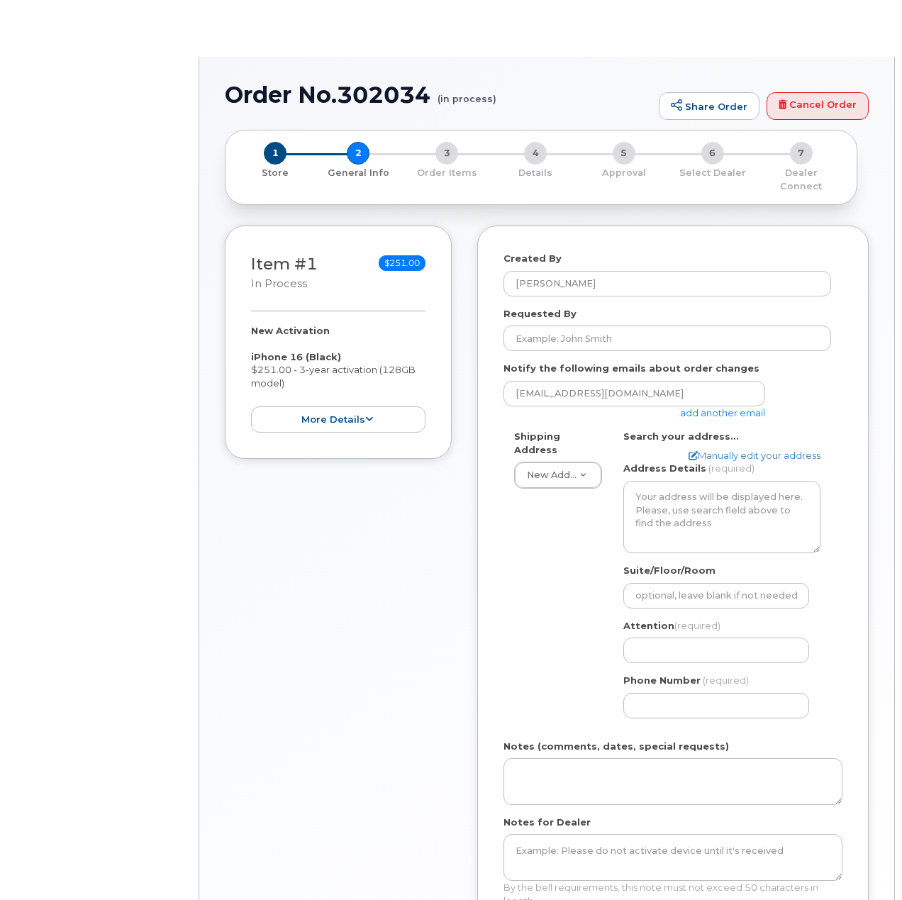
select select
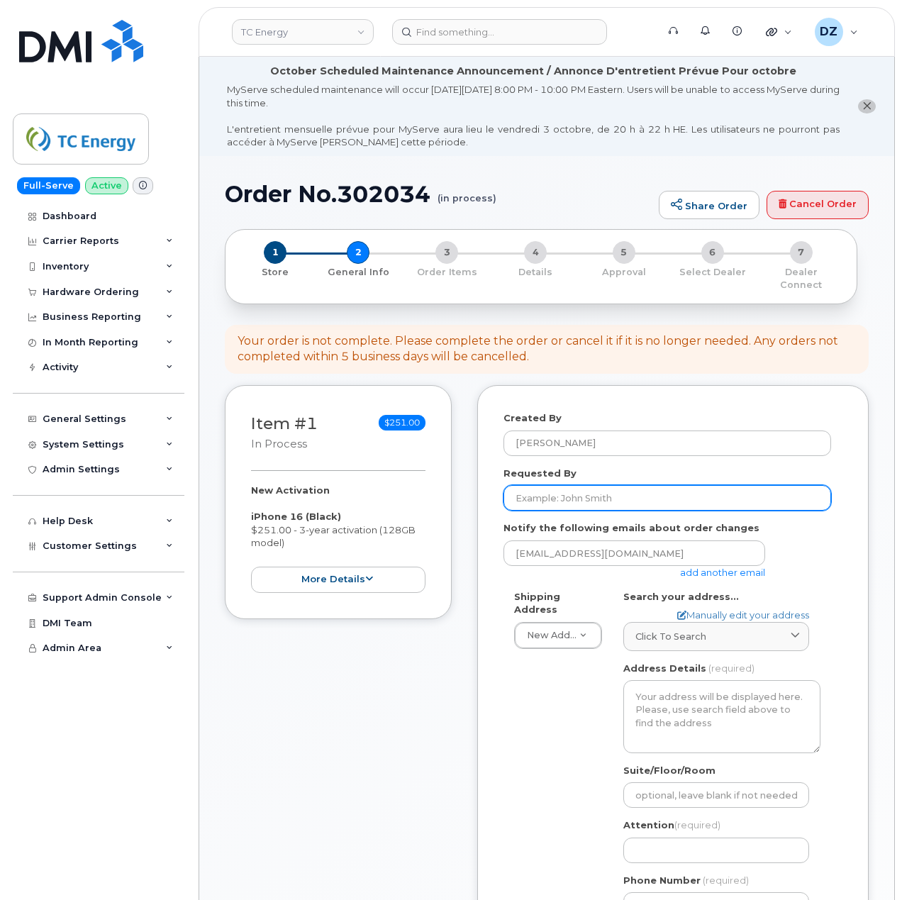
click at [568, 495] on input "Requested By" at bounding box center [668, 498] width 328 height 26
paste input "SCTASK0696553"
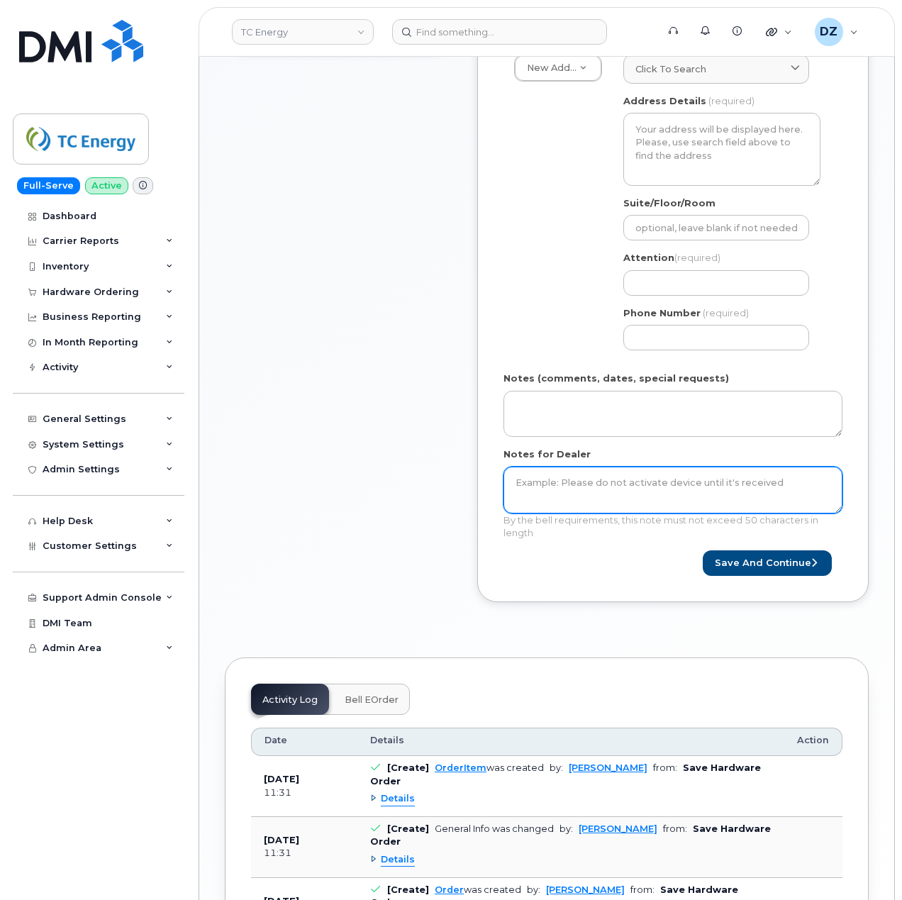
type input "SCTASK0696553"
click at [602, 482] on textarea "Notes for Dealer" at bounding box center [673, 490] width 339 height 47
paste textarea "SCTASK0696553"
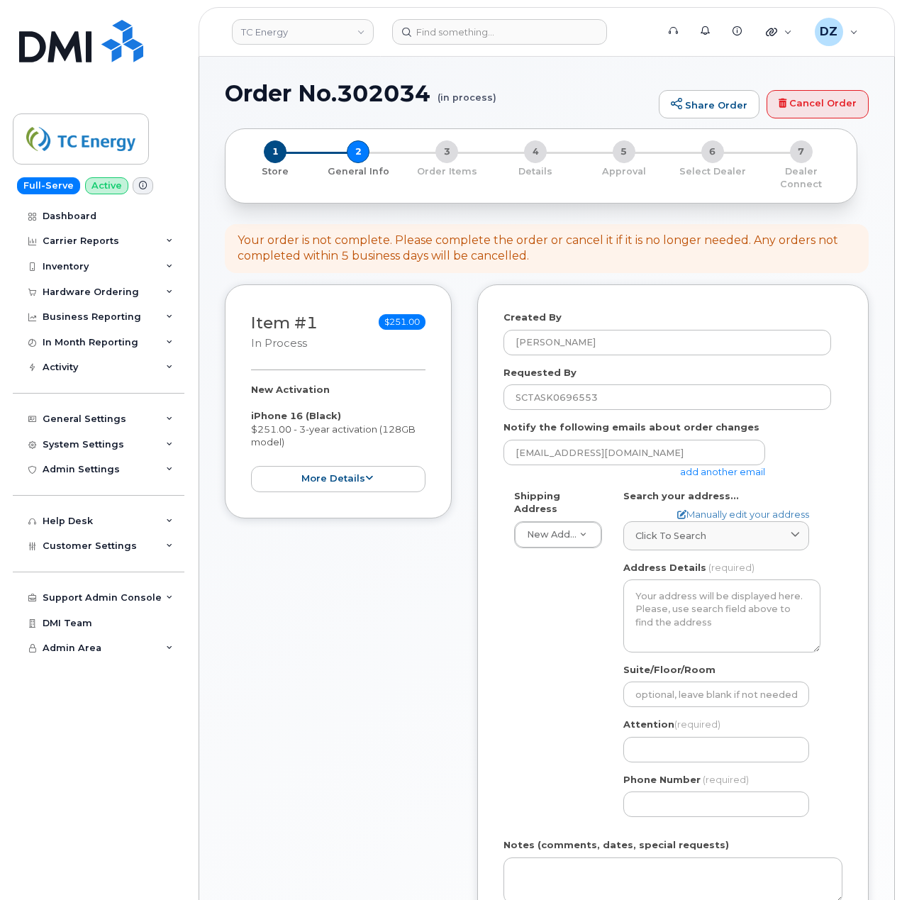
scroll to position [94, 0]
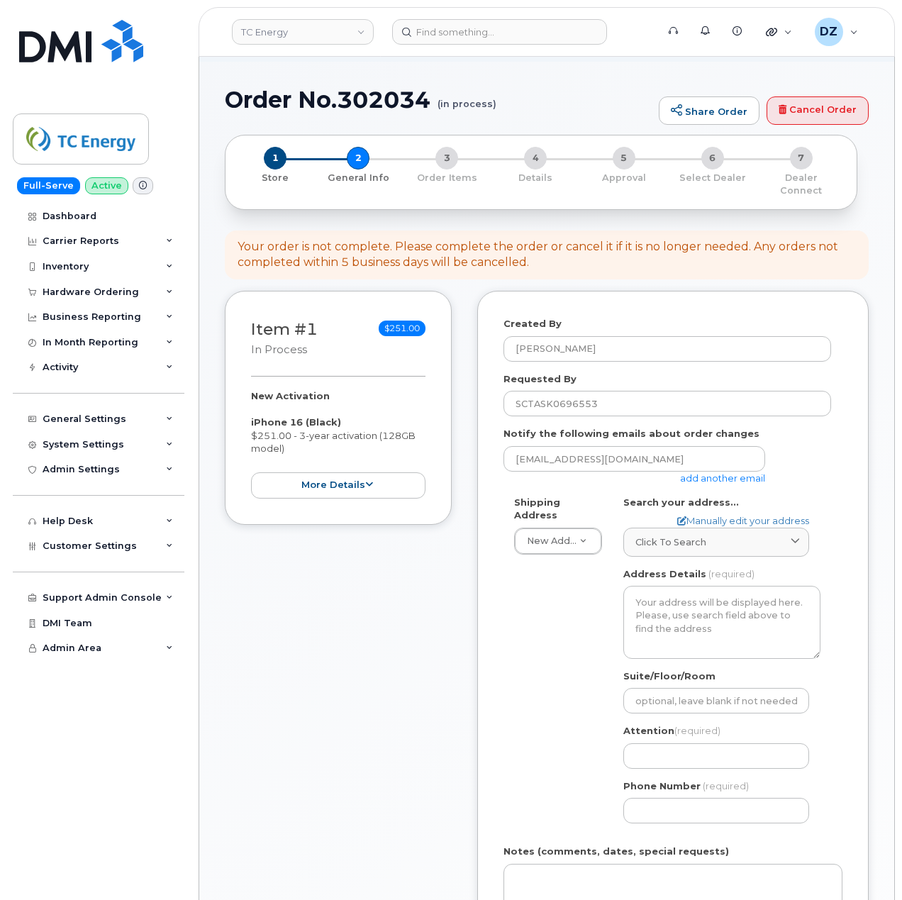
type textarea "SCTASK0696553"
click at [708, 473] on link "add another email" at bounding box center [722, 478] width 85 height 11
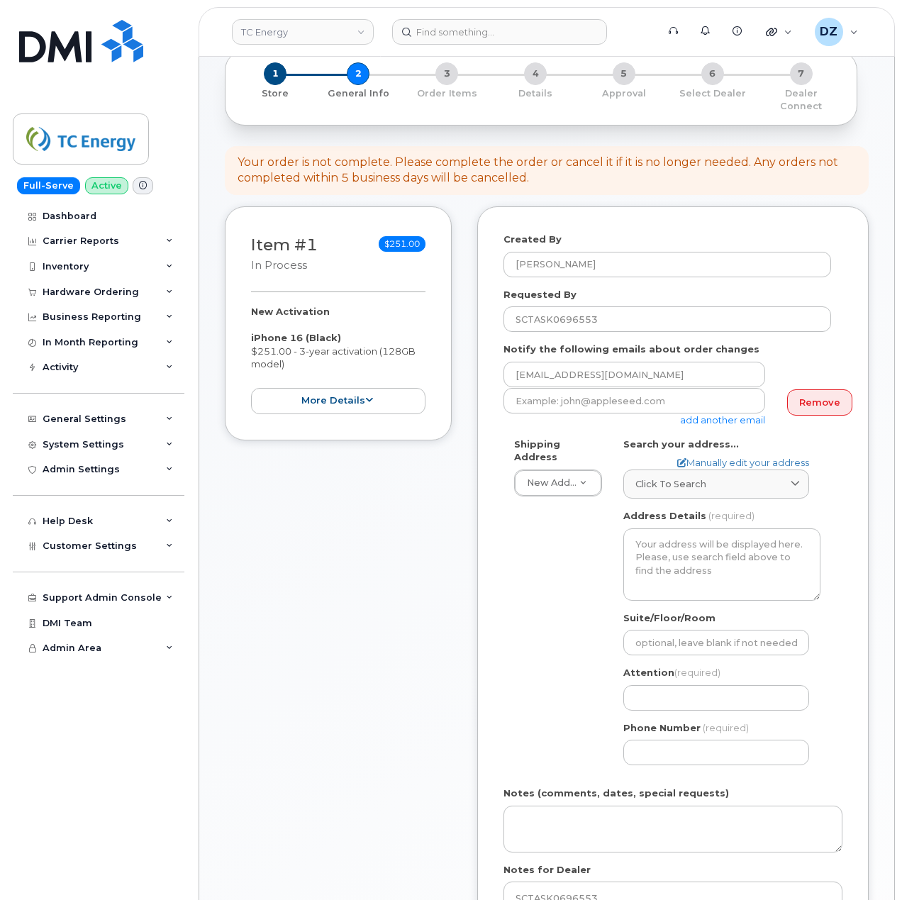
scroll to position [284, 0]
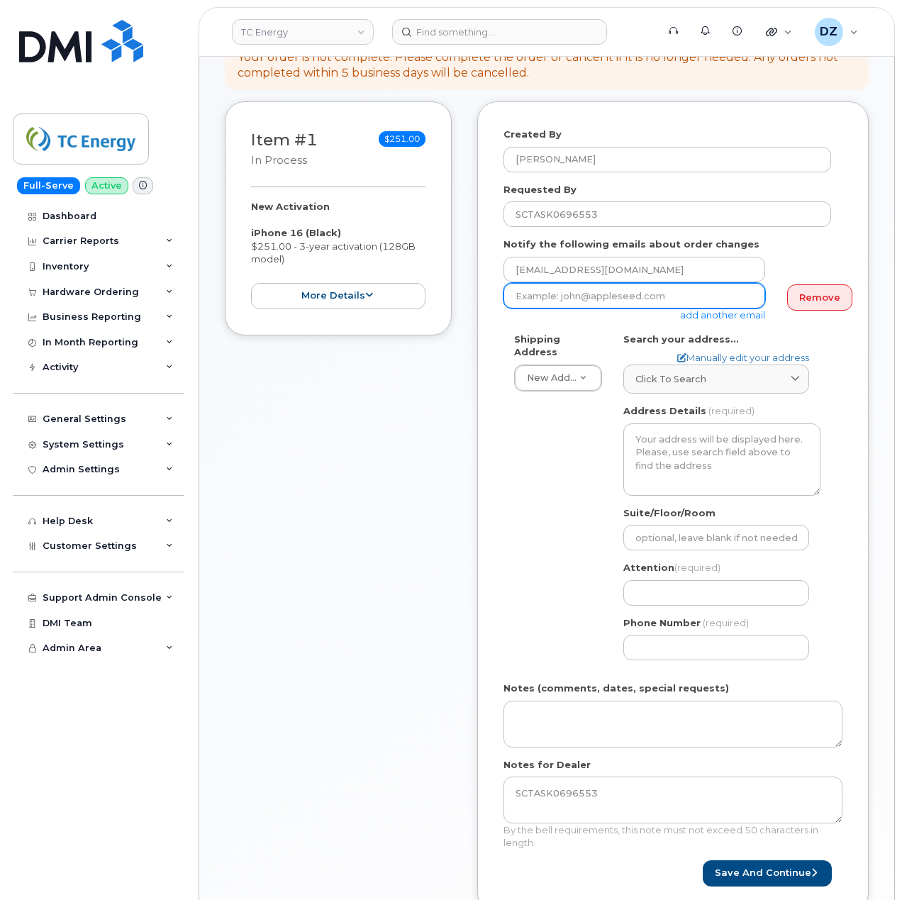
click at [658, 287] on input "email" at bounding box center [635, 296] width 262 height 26
paste input "mike_tucci@tcenergy.com"
type input "mike_tucci@tcenergy.com"
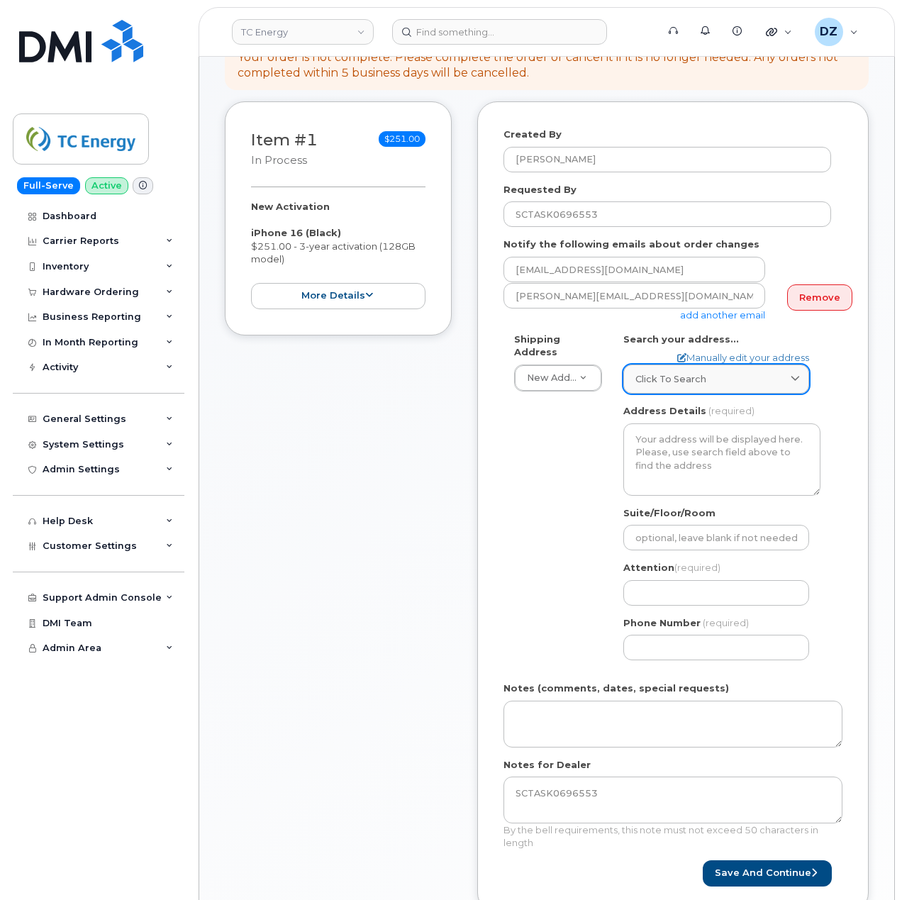
click at [691, 372] on span "Click to search" at bounding box center [671, 378] width 71 height 13
paste input "608 Line 3 North ORO-MEDONTE, ON L0L 2L0"
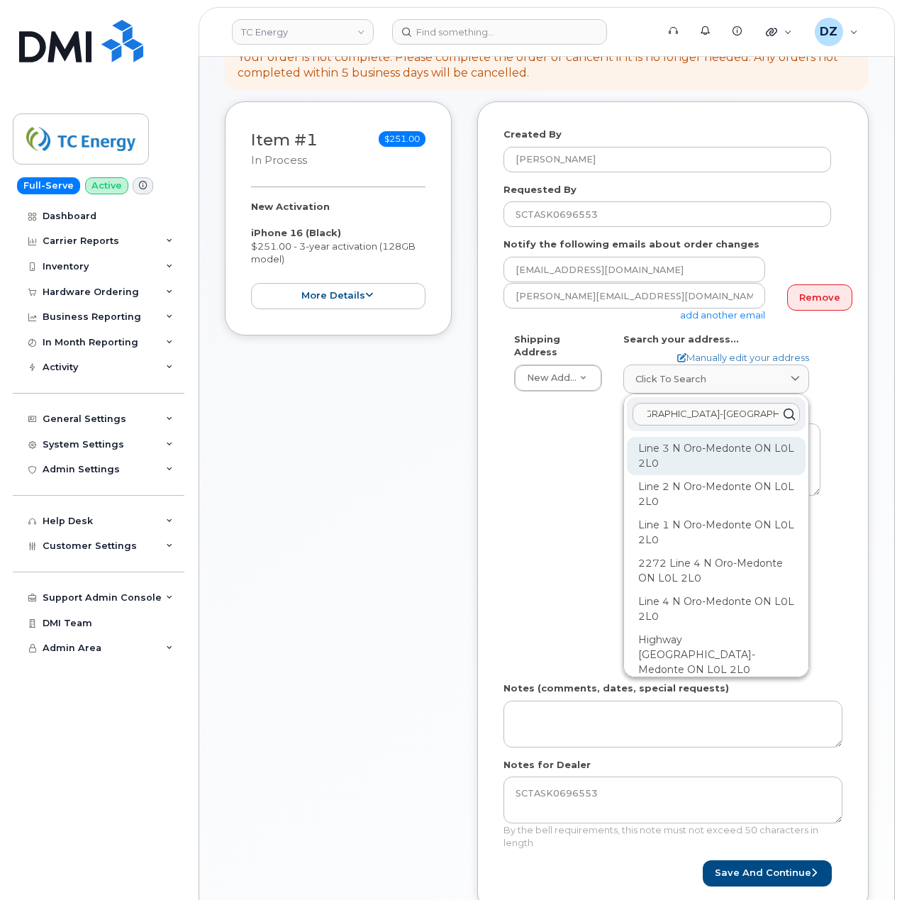
scroll to position [0, 0]
click at [755, 446] on div "Line 3 N Oro-Medonte ON L0L 2L0" at bounding box center [716, 456] width 179 height 38
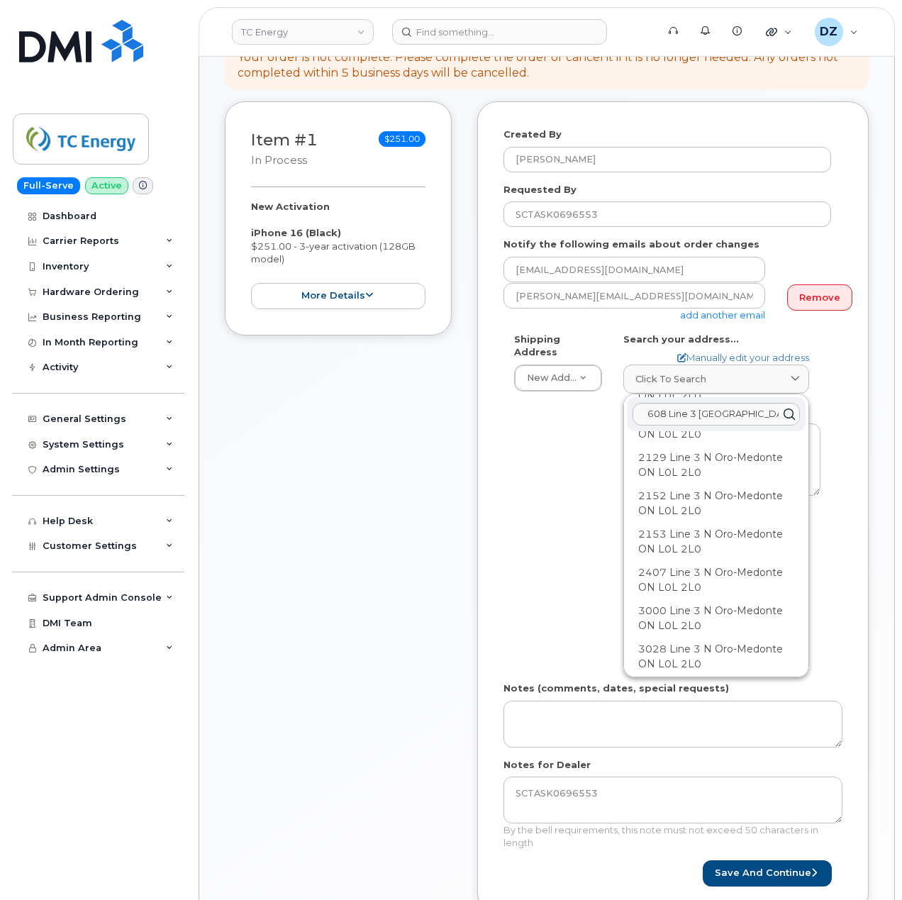
scroll to position [1987, 0]
click at [738, 403] on input "608 Line 3 North ORO-MEDONTE, ON L0L 2L0" at bounding box center [716, 414] width 167 height 23
drag, startPoint x: 670, startPoint y: 407, endPoint x: 631, endPoint y: 409, distance: 39.8
click at [631, 409] on div "608 Line 3 North ORO-MEDONTE, ON L0L 2L0" at bounding box center [716, 414] width 179 height 34
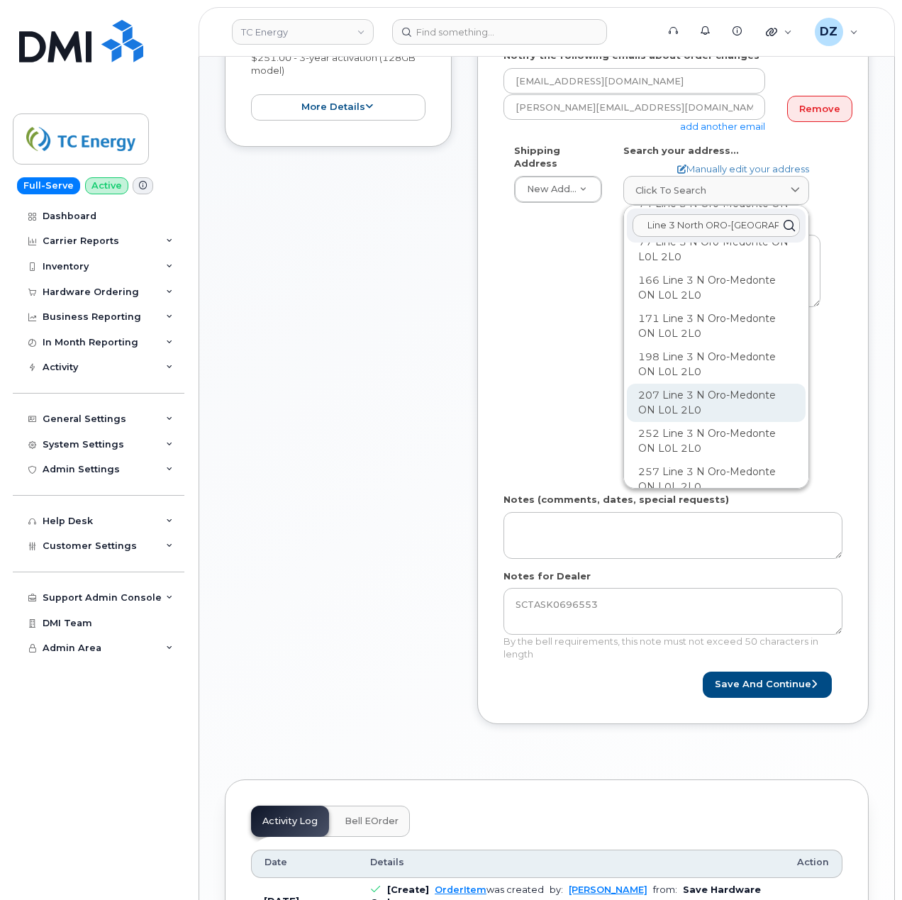
scroll to position [0, 0]
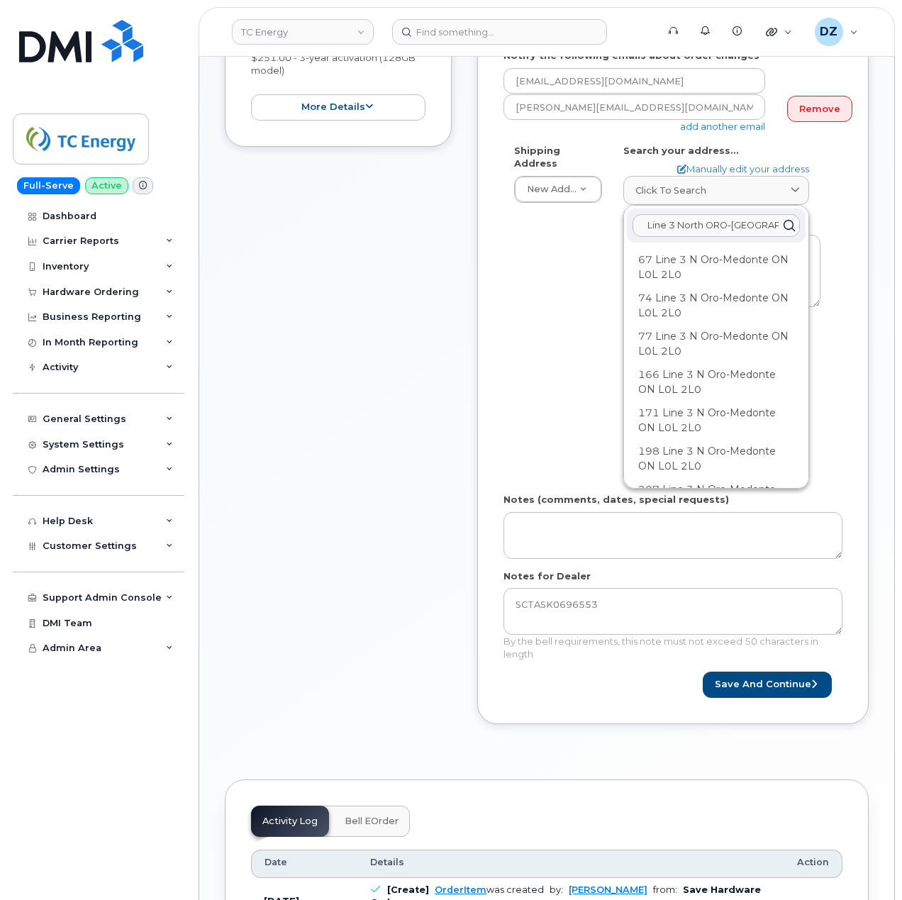
type input "Line 3 North ORO-MEDONTE, ON L0L 2L0"
click at [348, 387] on div "Item #1 in process $251.00 New Activation iPhone 16 (Black) $251.00 - 3-year ac…" at bounding box center [338, 329] width 227 height 832
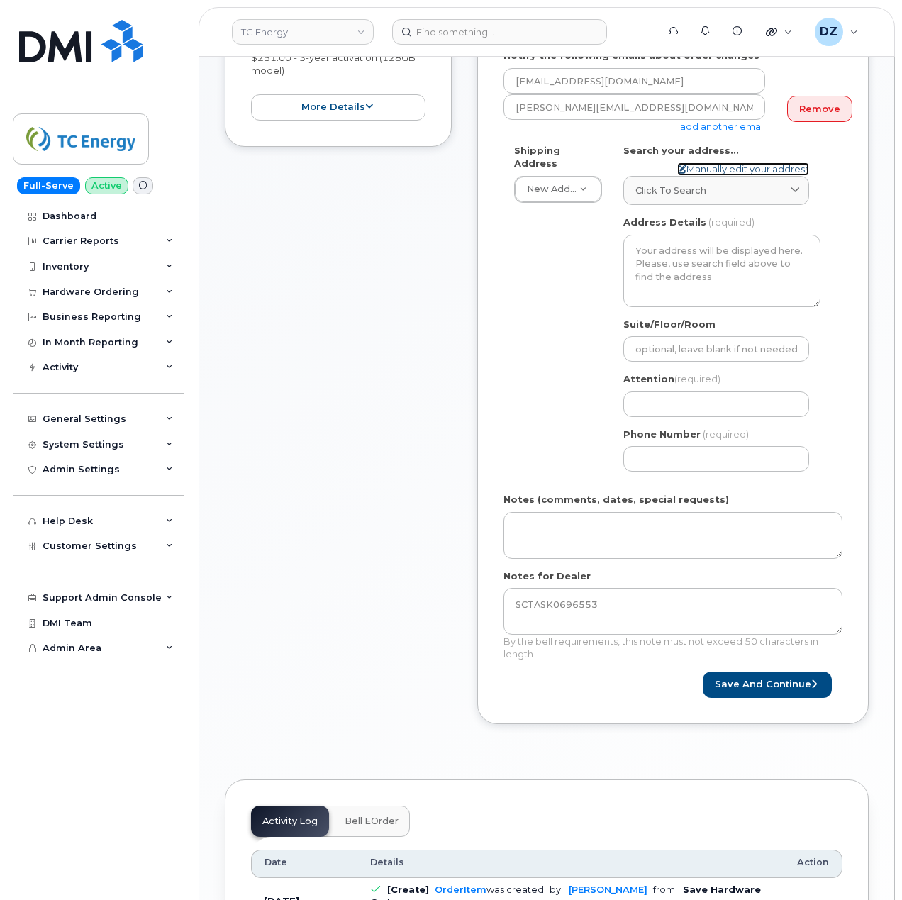
click at [705, 162] on link "Manually edit your address" at bounding box center [744, 168] width 132 height 13
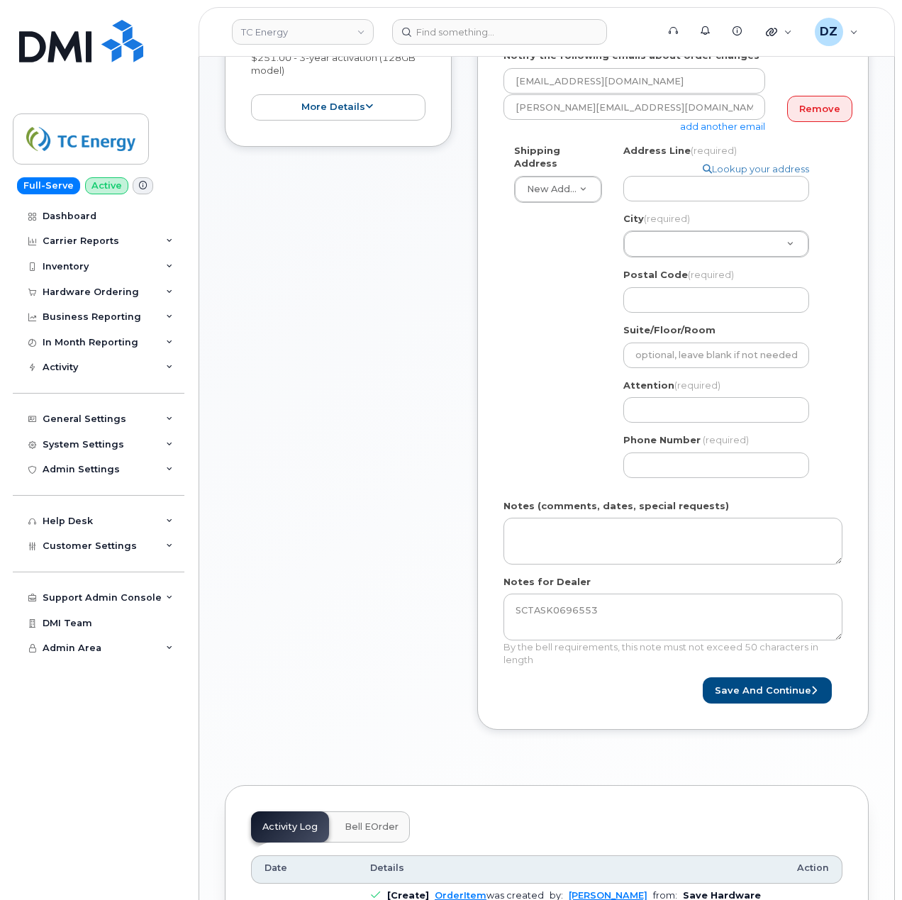
click at [685, 189] on div "Address Line (required) Lookup your address City (required) City (required) Cit…" at bounding box center [722, 228] width 197 height 169
click at [690, 186] on input "Address Line (required)" at bounding box center [717, 189] width 186 height 26
paste input "608 Line 3 North ORO-MEDONTE, ON L0L 2L0"
select select
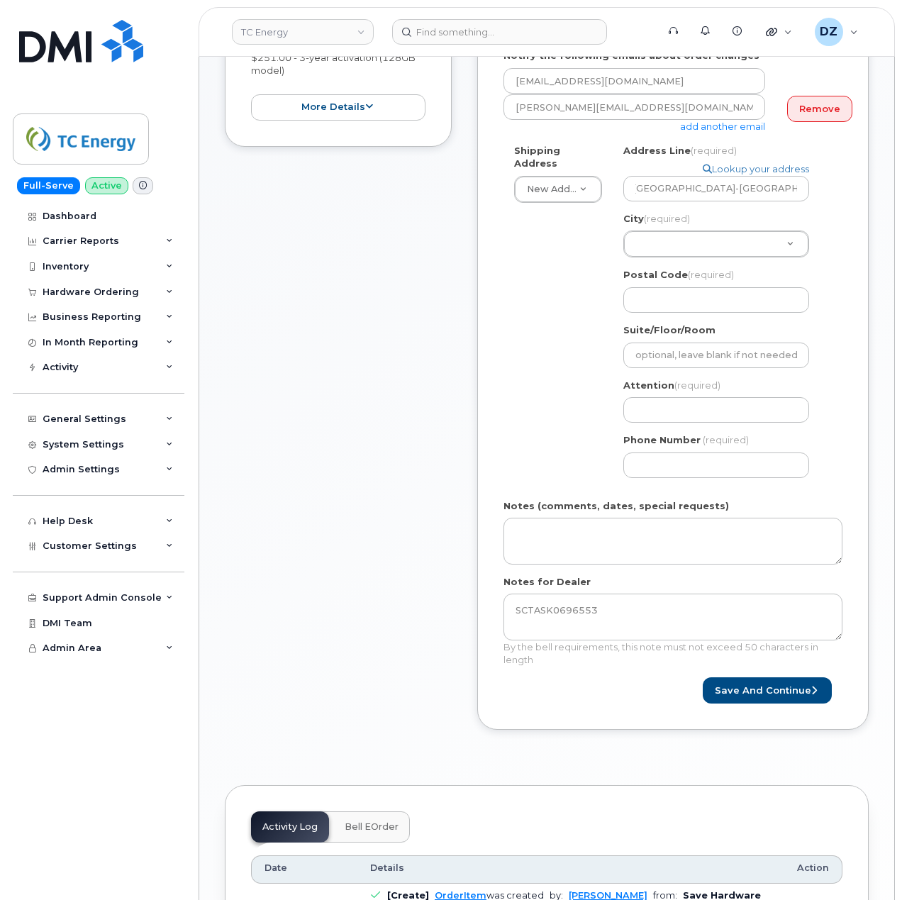
click at [546, 223] on div "Shipping Address New Address New Address 10255 S Washington Ave 117 Kohen Dr 18…" at bounding box center [668, 316] width 328 height 345
drag, startPoint x: 719, startPoint y: 176, endPoint x: 735, endPoint y: 180, distance: 16.7
click at [735, 180] on input "608 Line 3 North ORO-MEDONTE, ON L0L 2L0" at bounding box center [717, 189] width 186 height 26
type input "608 Line 3 North , ON L0L 2L0"
select select
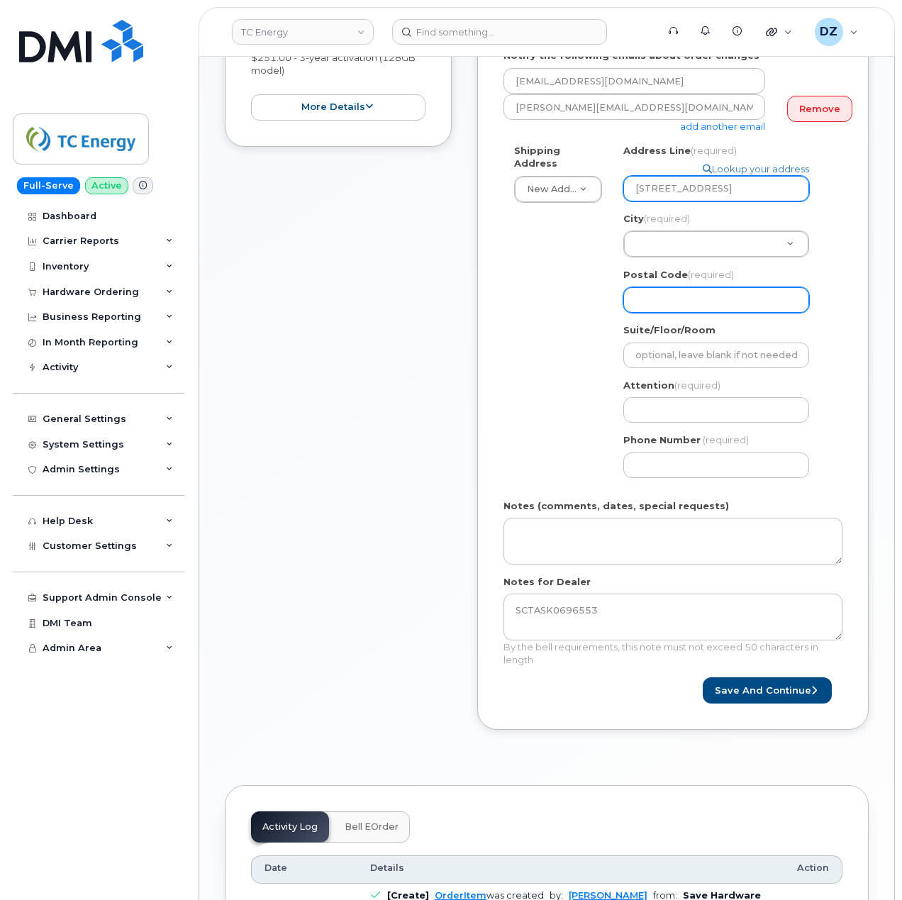
scroll to position [0, 0]
type input "608 Line 3 North , ON L0L 2L0"
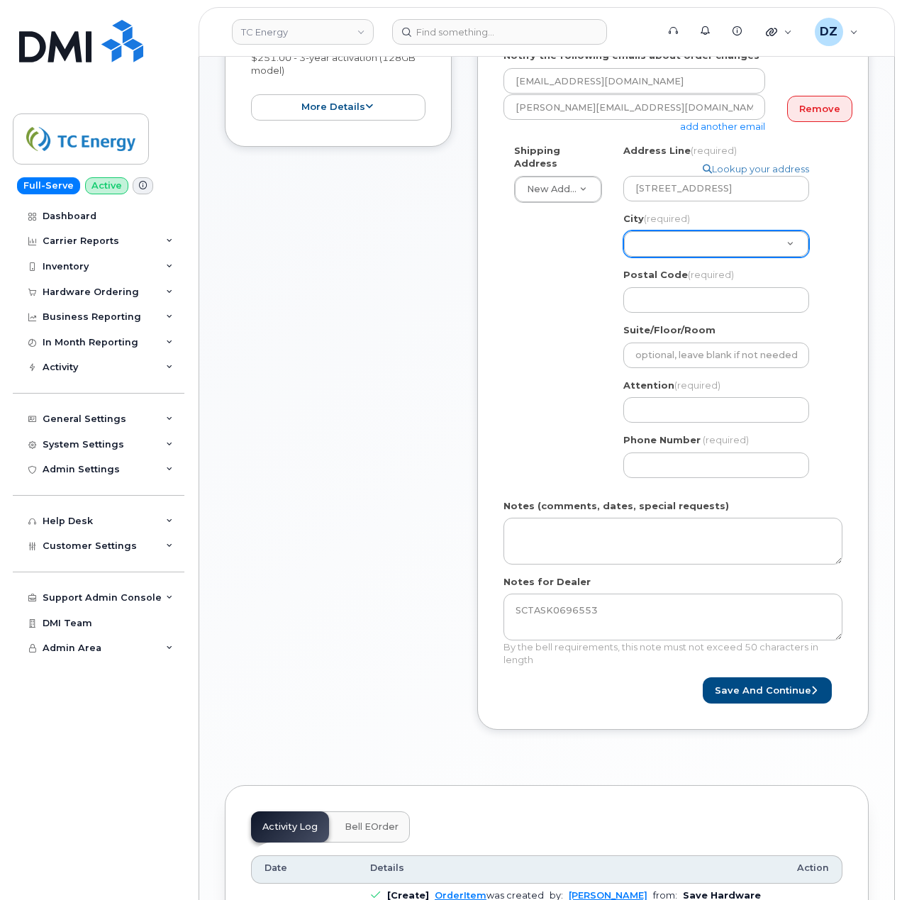
click at [707, 245] on div "City (required) City (required)" at bounding box center [717, 244] width 186 height 27
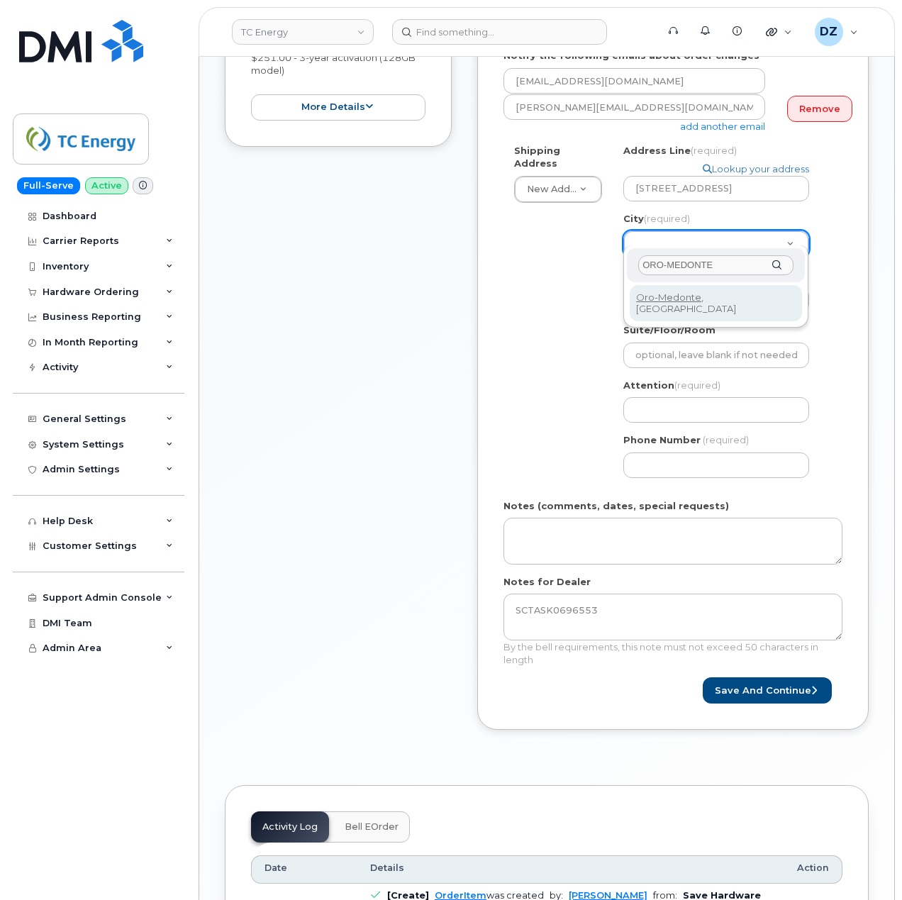
type input "ORO-MEDONTE"
select select
type input "4572"
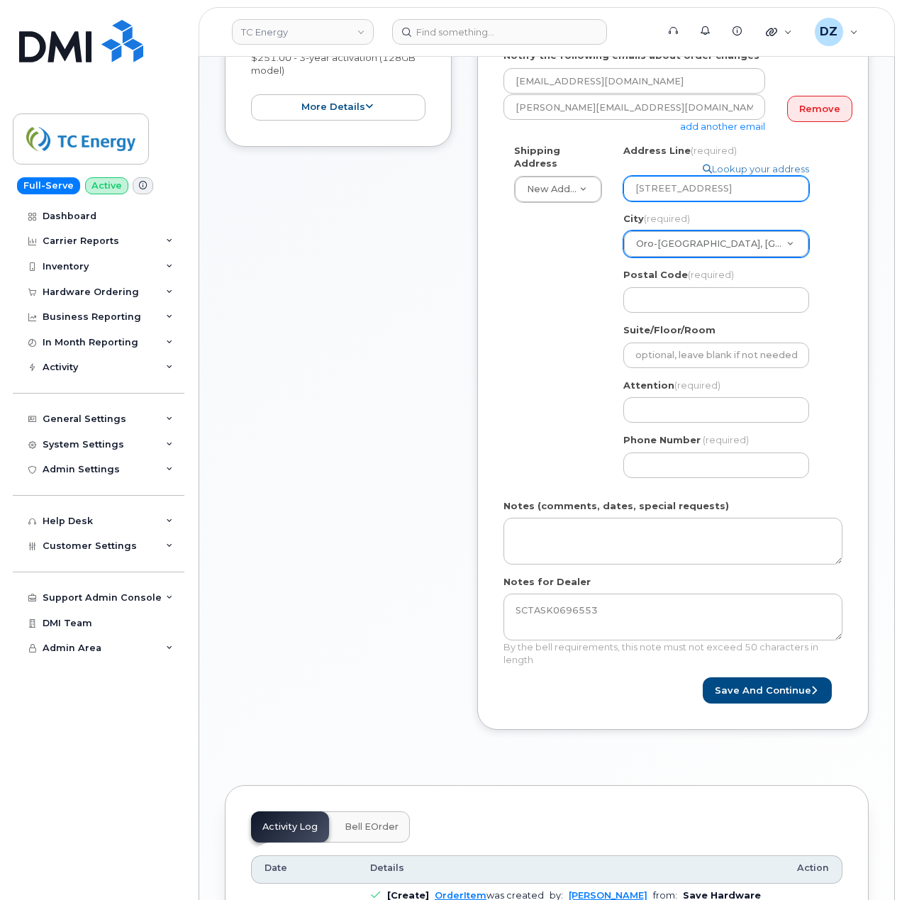
drag, startPoint x: 717, startPoint y: 177, endPoint x: 736, endPoint y: 182, distance: 20.3
click at [736, 182] on input "608 Line 3 North , ON L0L 2L0" at bounding box center [717, 189] width 186 height 26
type input "608 Line 3 North L0L 2L0"
select select
type input "608 Line 3 North L0L 2L0"
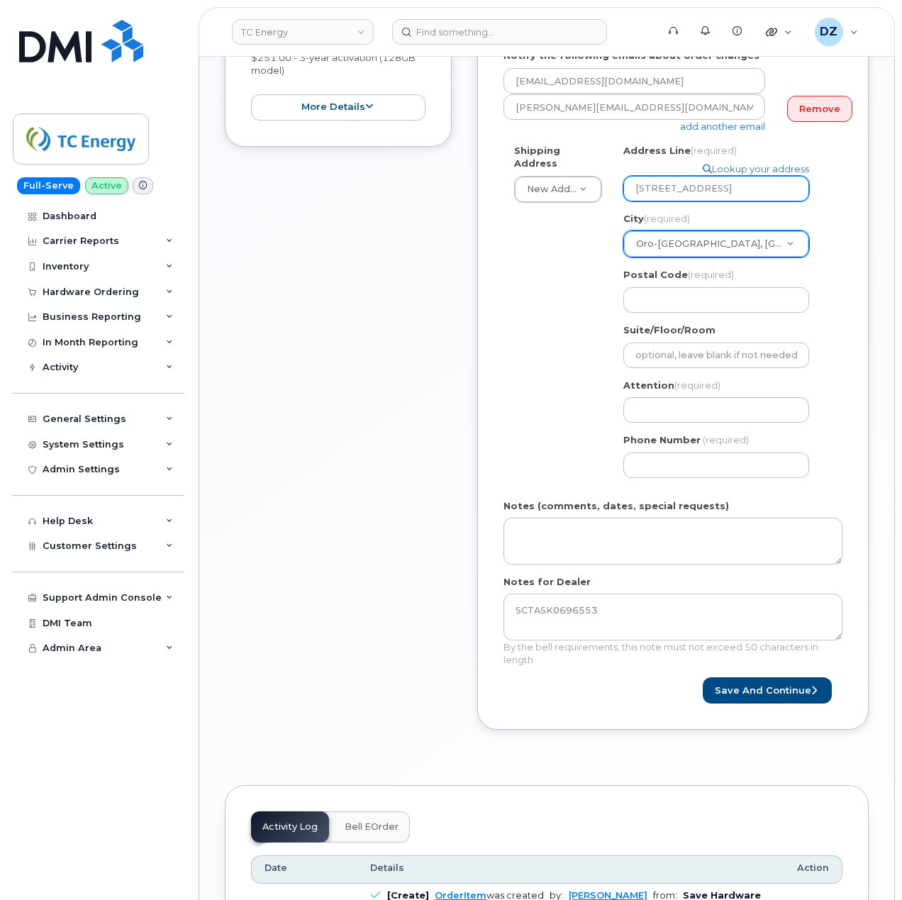
select select
type input "608 Line 3 North"
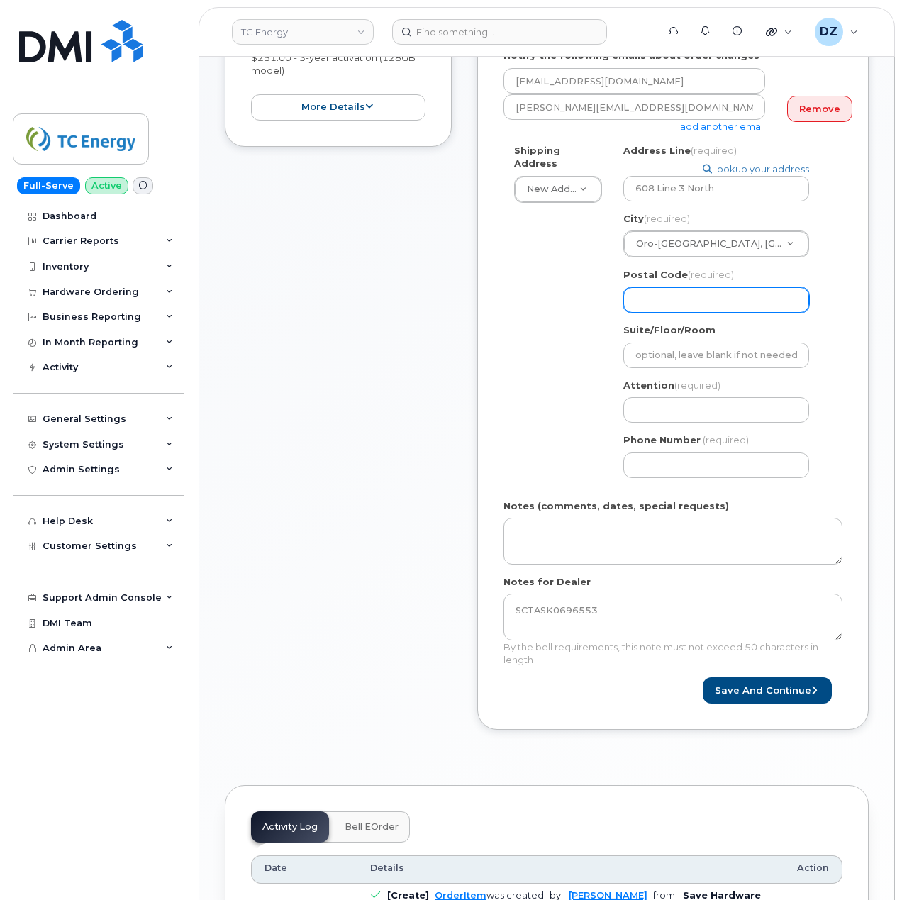
click at [722, 287] on input "Postal Code (required)" at bounding box center [717, 300] width 186 height 26
paste input "L0L 2L0"
select select
type input "L0L 2L0"
click at [438, 343] on div "Item #1 in process $251.00 New Activation iPhone 16 (Black) $251.00 - 3-year ac…" at bounding box center [338, 332] width 227 height 838
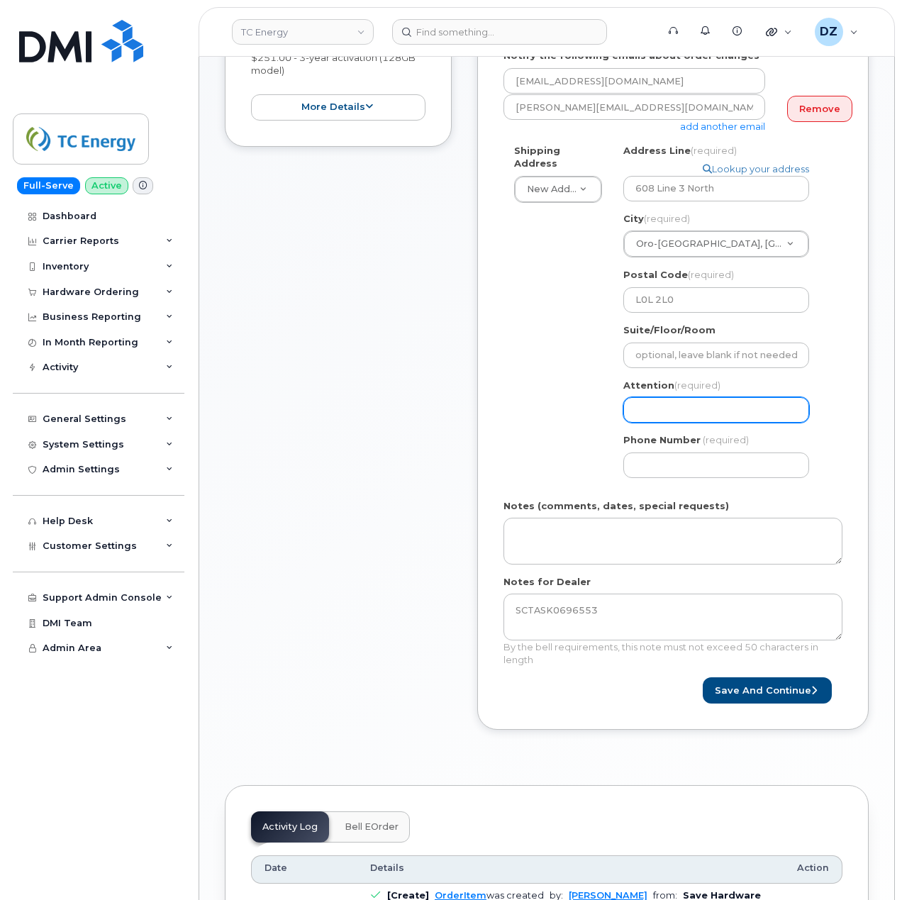
click at [685, 397] on input "Attention (required)" at bounding box center [717, 410] width 186 height 26
paste input "[PERSON_NAME]"
select select
type input "[PERSON_NAME]"
click at [673, 458] on input "Phone Number" at bounding box center [717, 466] width 186 height 26
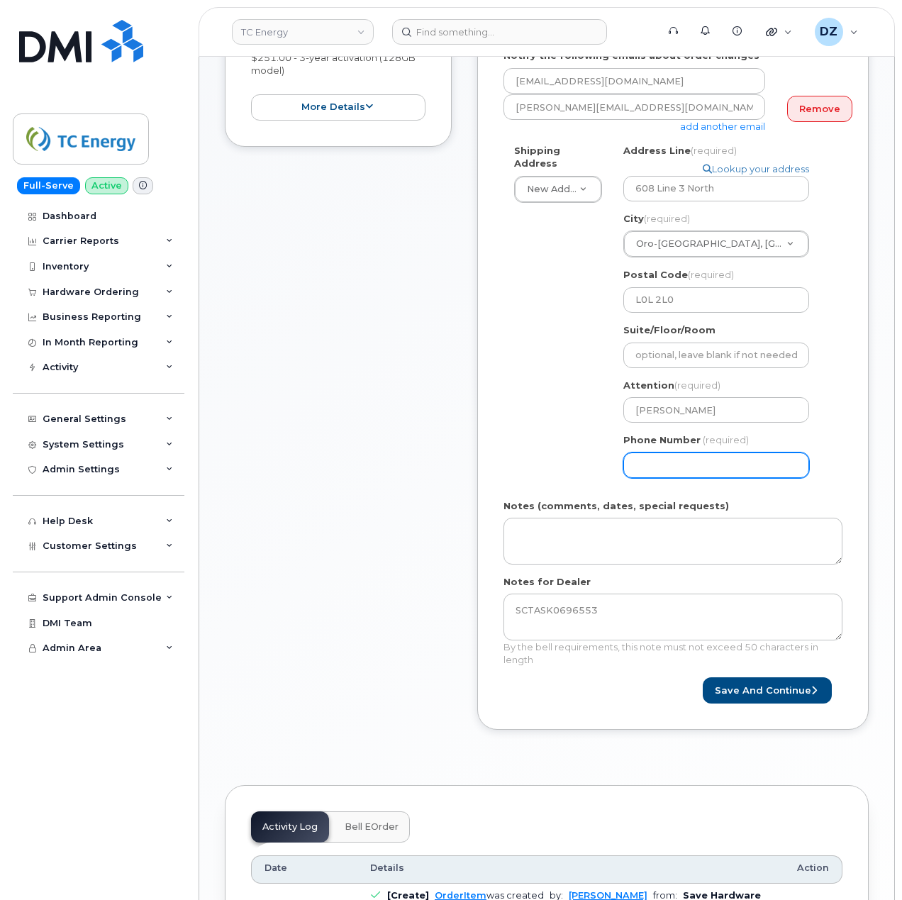
paste input "7058407473"
select select
type input "7058407473"
click at [532, 447] on div "Shipping Address New Address New Address 10255 S Washington Ave 117 Kohen Dr 18…" at bounding box center [668, 316] width 328 height 345
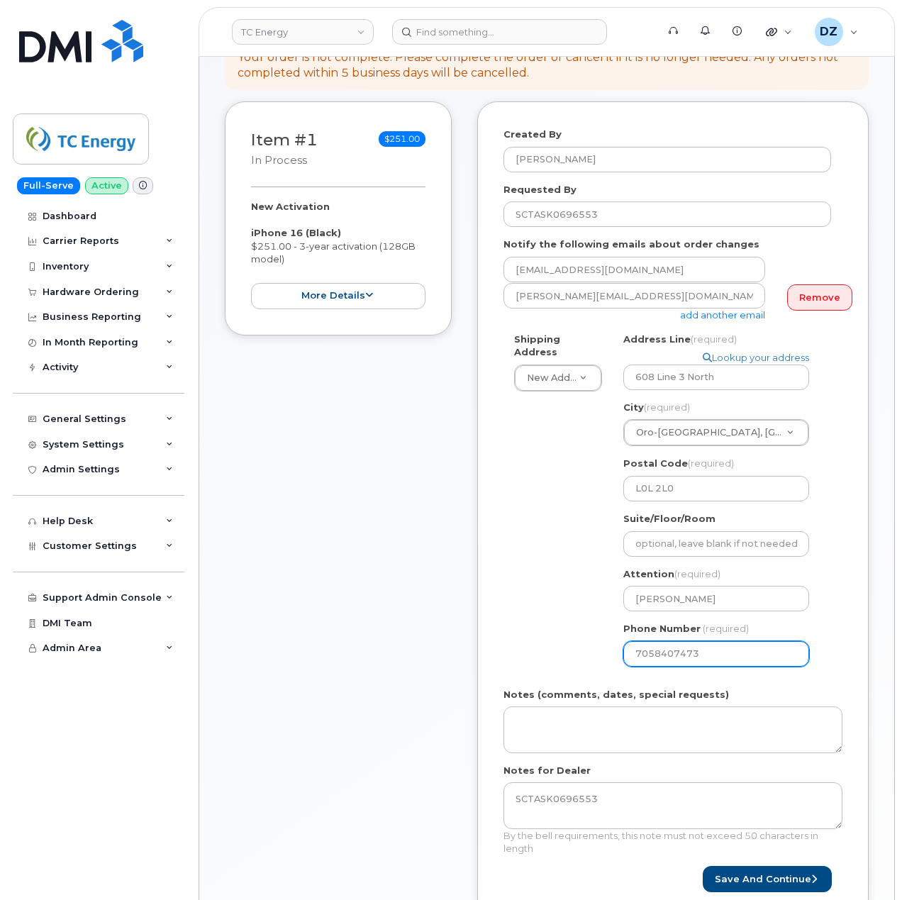
scroll to position [473, 0]
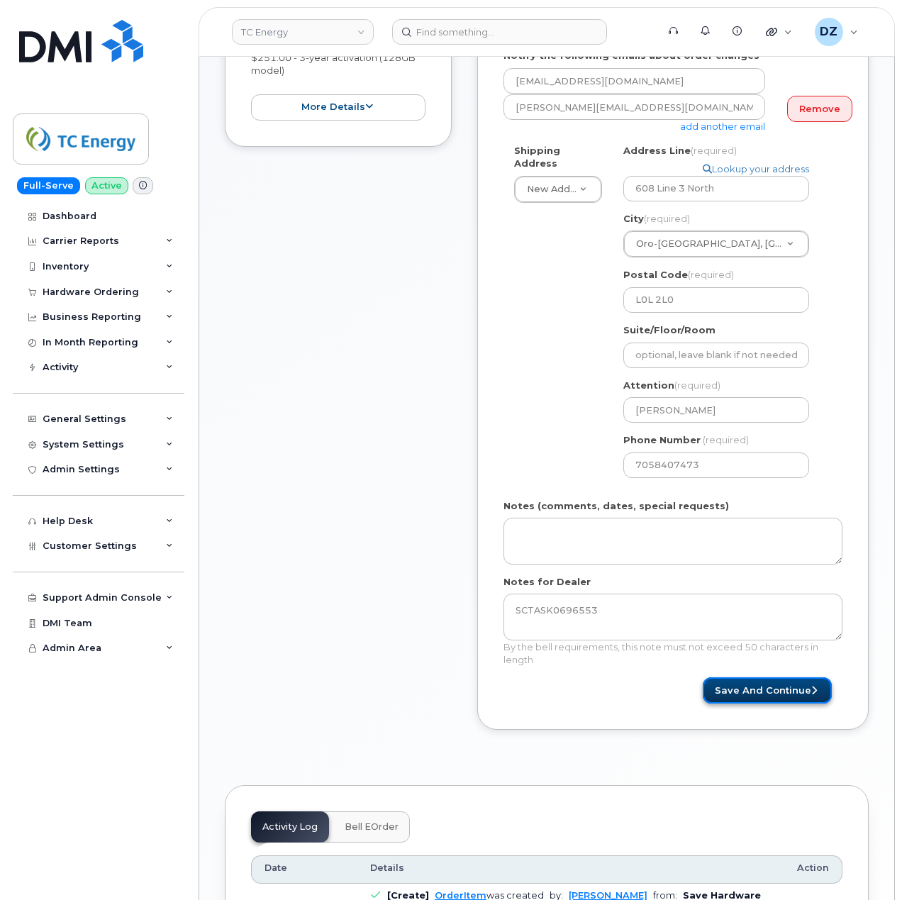
click at [770, 679] on button "Save and Continue" at bounding box center [767, 691] width 129 height 26
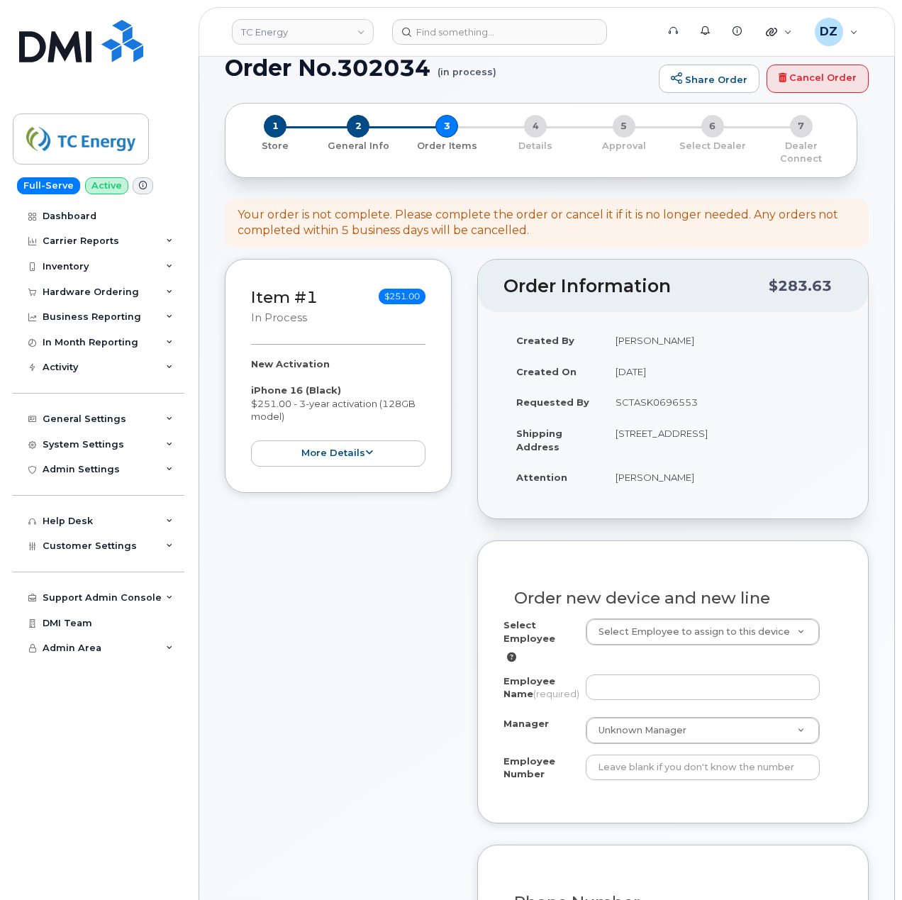
scroll to position [378, 0]
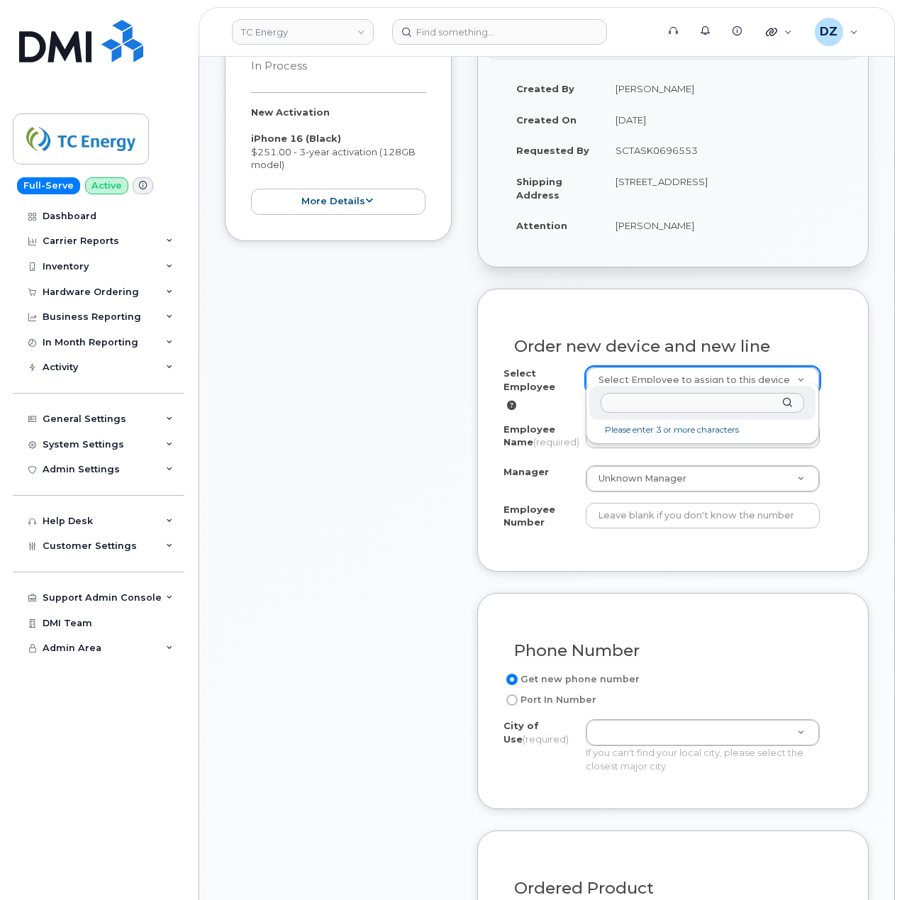
type input "208098"
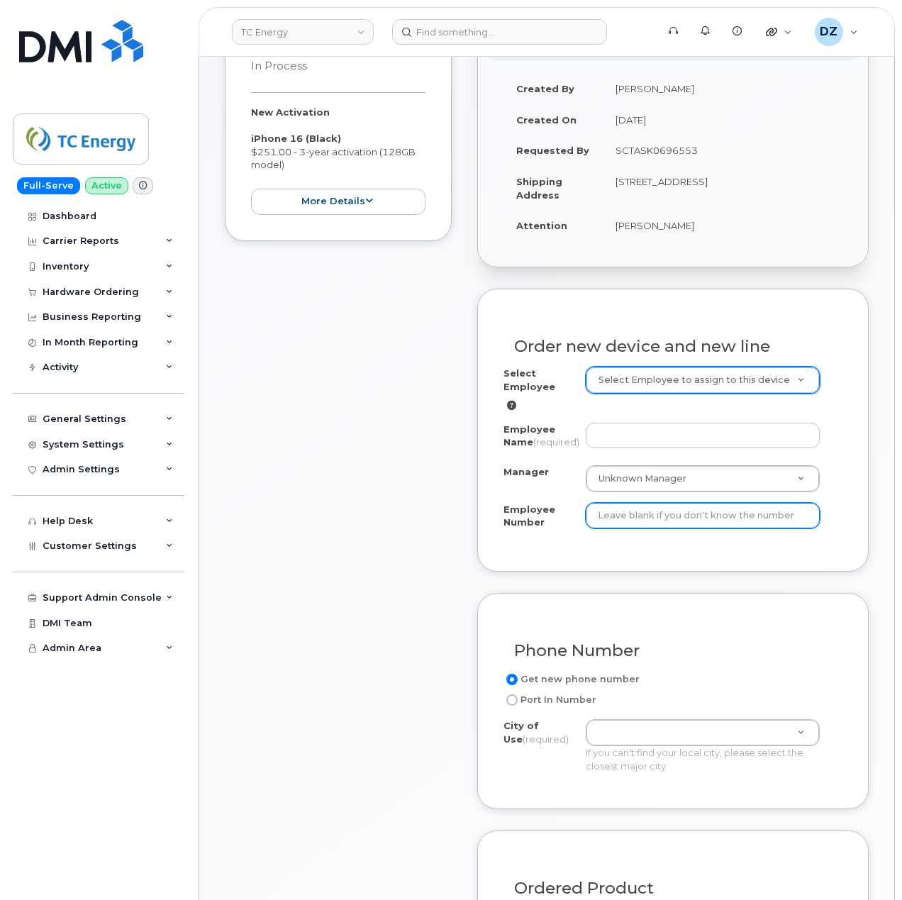
click at [634, 517] on input "Employee Number" at bounding box center [703, 516] width 235 height 26
paste input "208098"
type input "208098"
paste input "Mark McMahon"
type input "Mark McMahon"
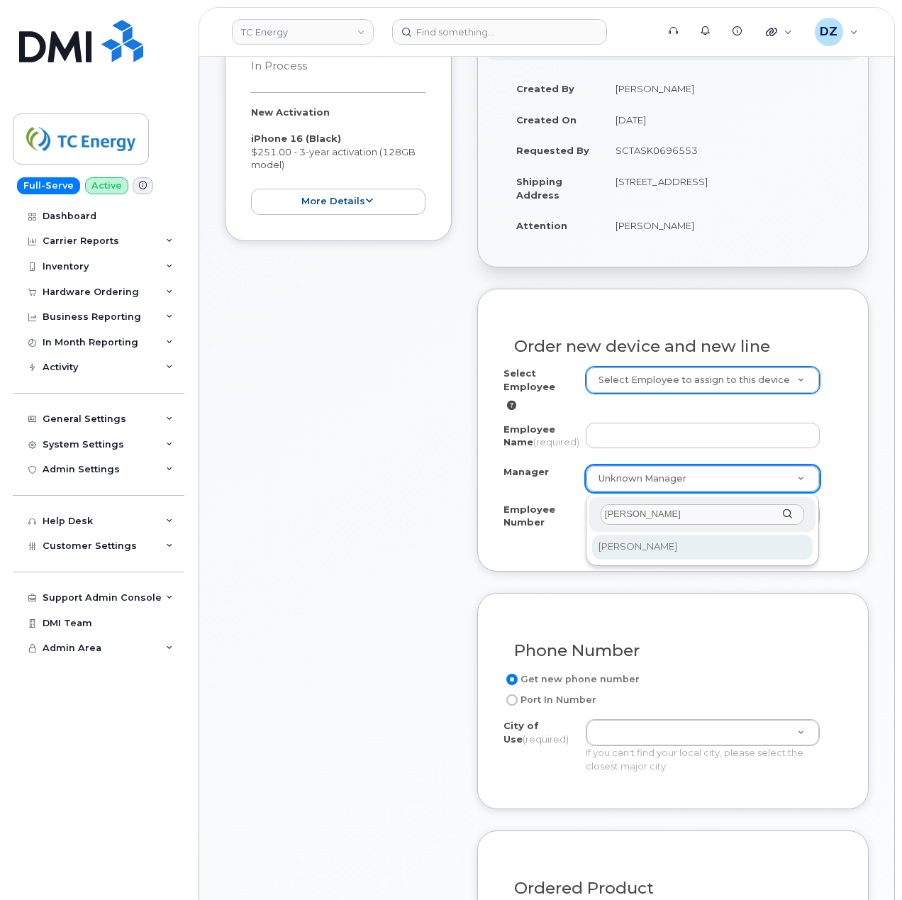
type input "Mark McMahon"
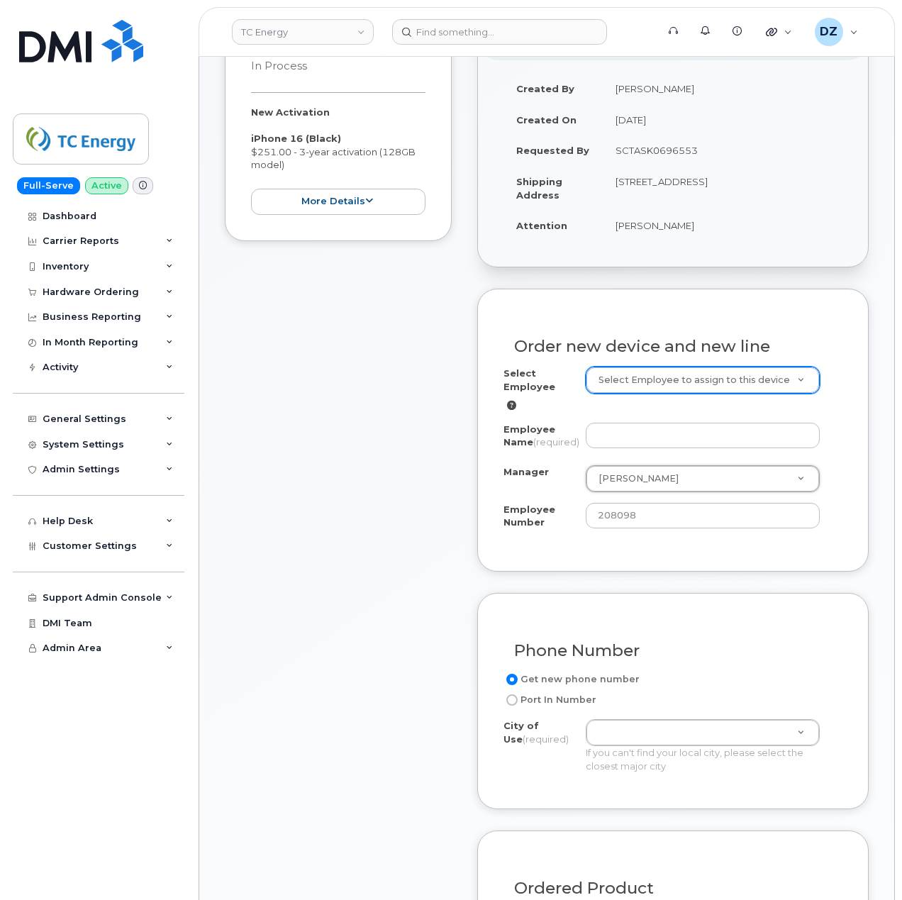
select select "1376935"
click at [665, 426] on input "Employee Name (required)" at bounding box center [703, 436] width 235 height 26
paste input "[PERSON_NAME]"
type input "[PERSON_NAME]"
click at [452, 436] on div "Item #1 in process $251.00 New Activation iPhone 16 (Black) $251.00 - 3-year ac…" at bounding box center [547, 644] width 644 height 1274
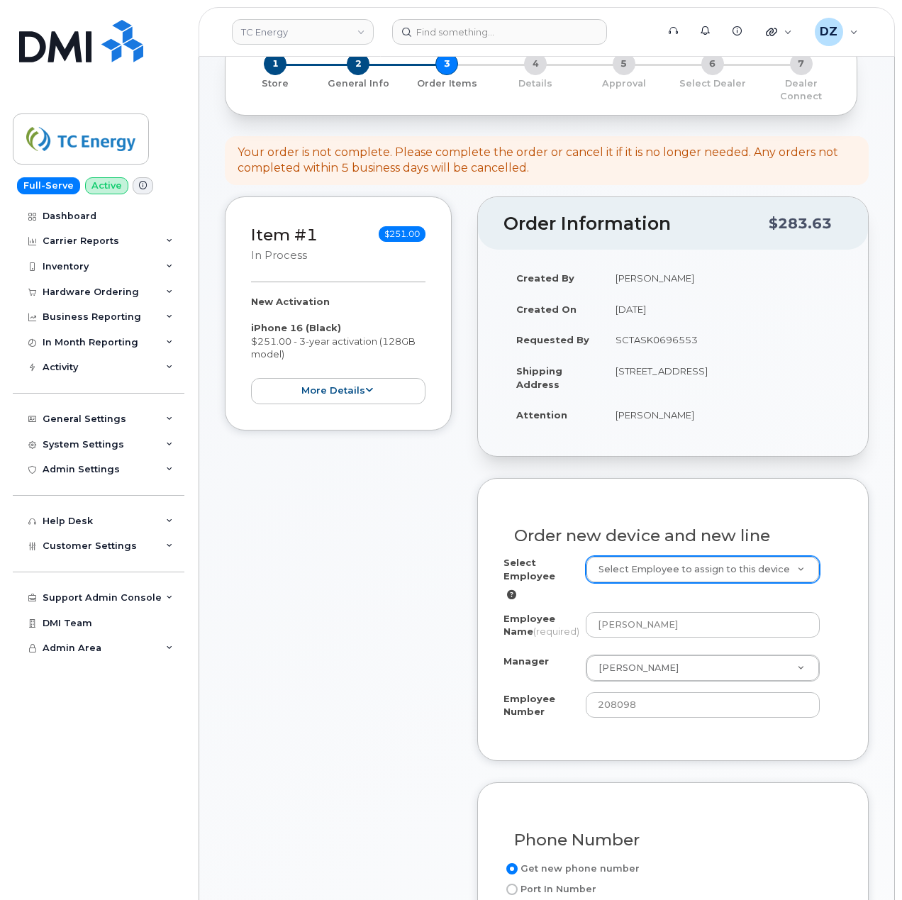
scroll to position [94, 0]
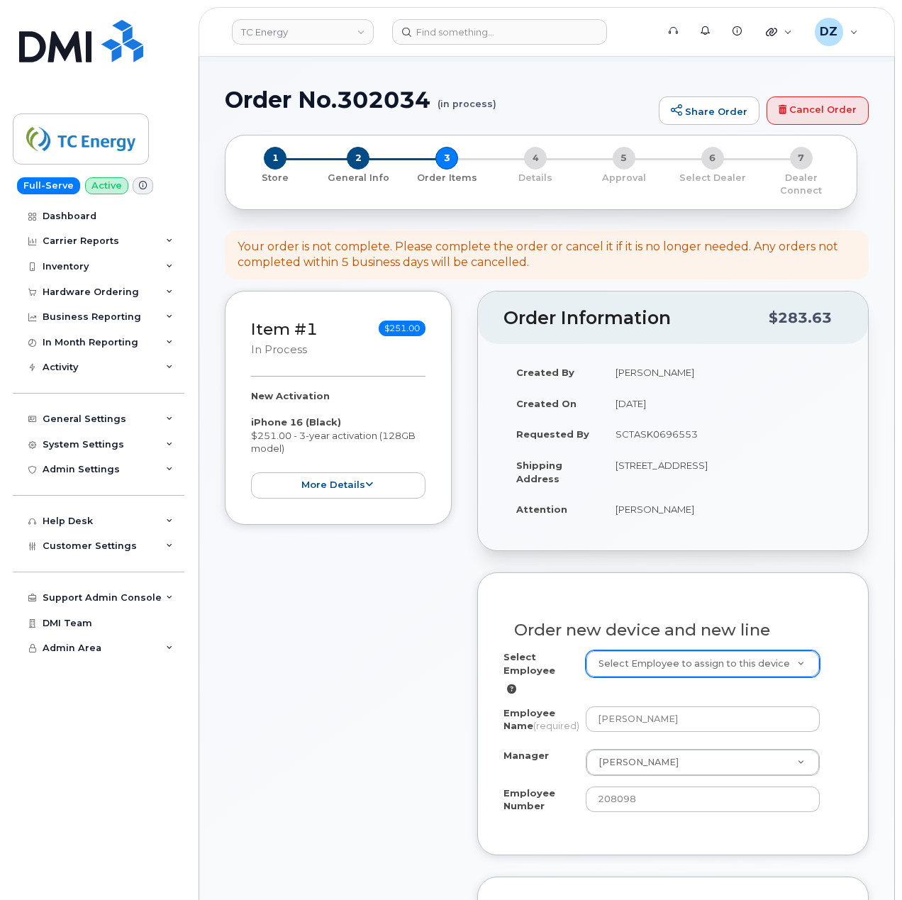
click at [731, 452] on td "[STREET_ADDRESS]" at bounding box center [723, 472] width 240 height 44
click at [707, 457] on td "[STREET_ADDRESS]" at bounding box center [723, 472] width 240 height 44
copy td "Oro-Medonte"
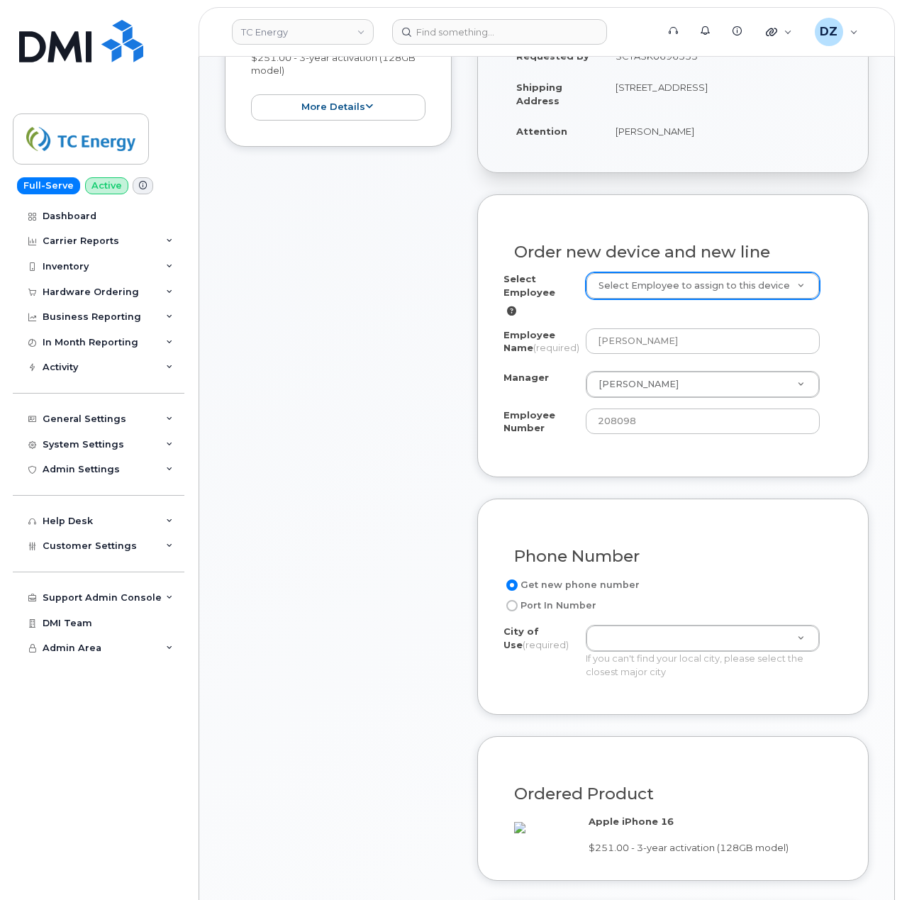
scroll to position [756, 0]
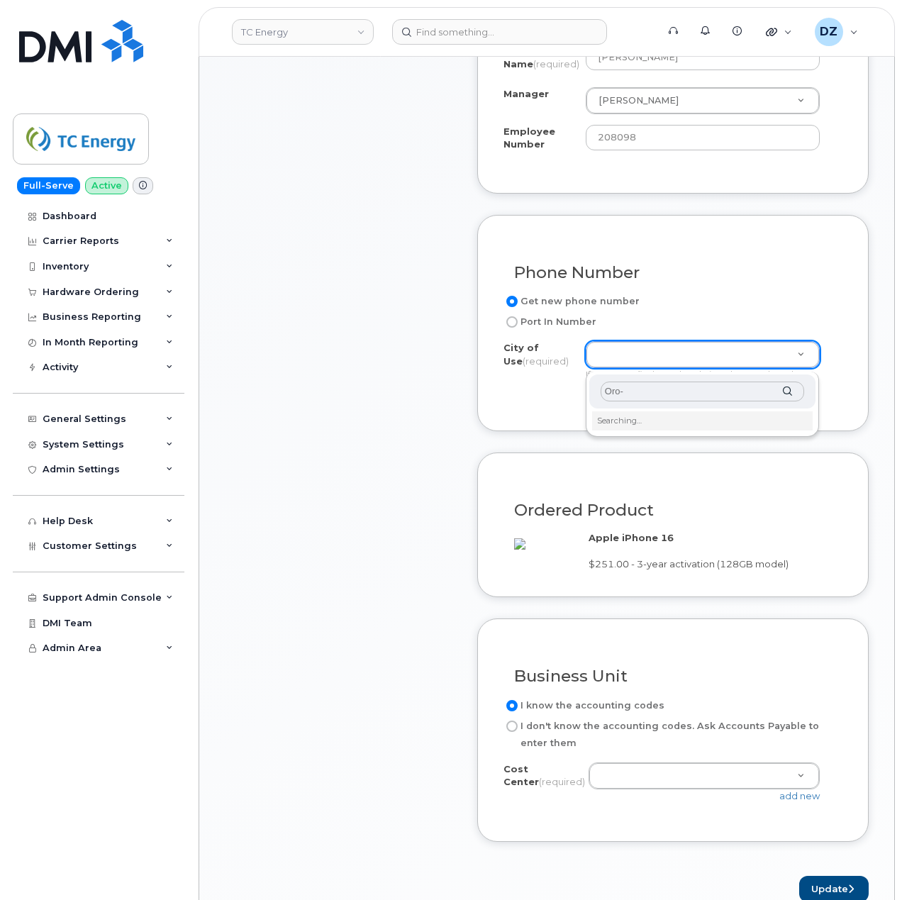
type input "Oro"
click at [667, 385] on input "text" at bounding box center [703, 392] width 204 height 21
paste input "Oro-Medonte"
type input "Oro"
paste input "Oro-Medonte"
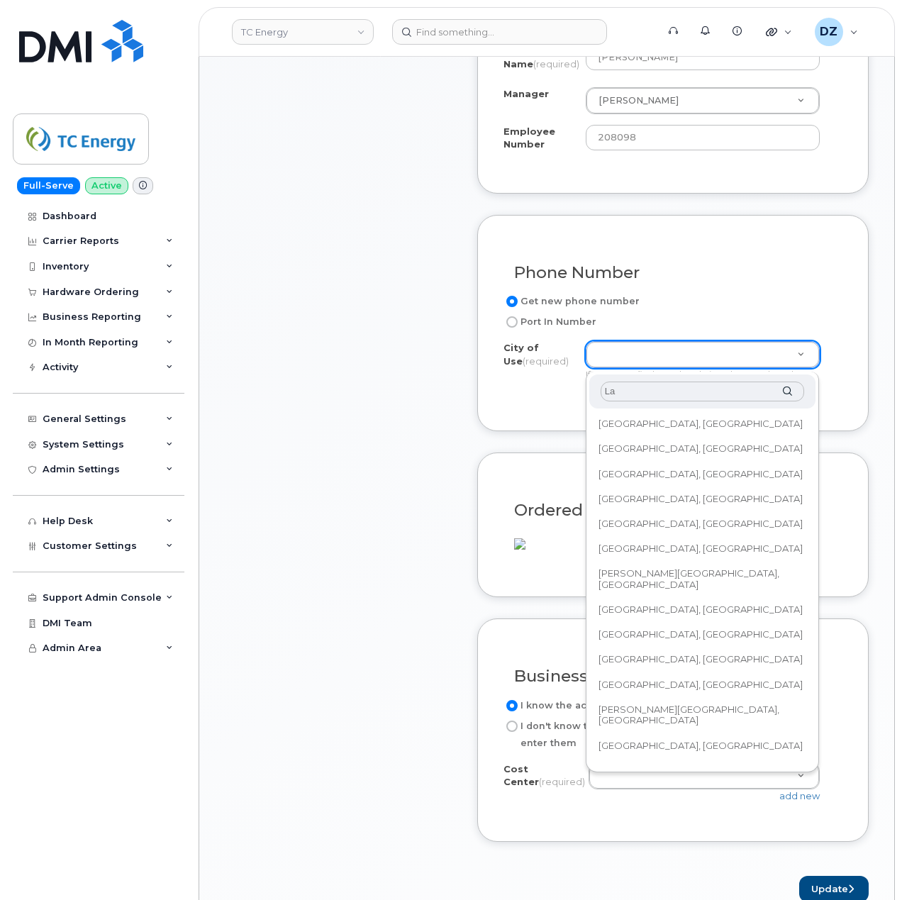
type input "L"
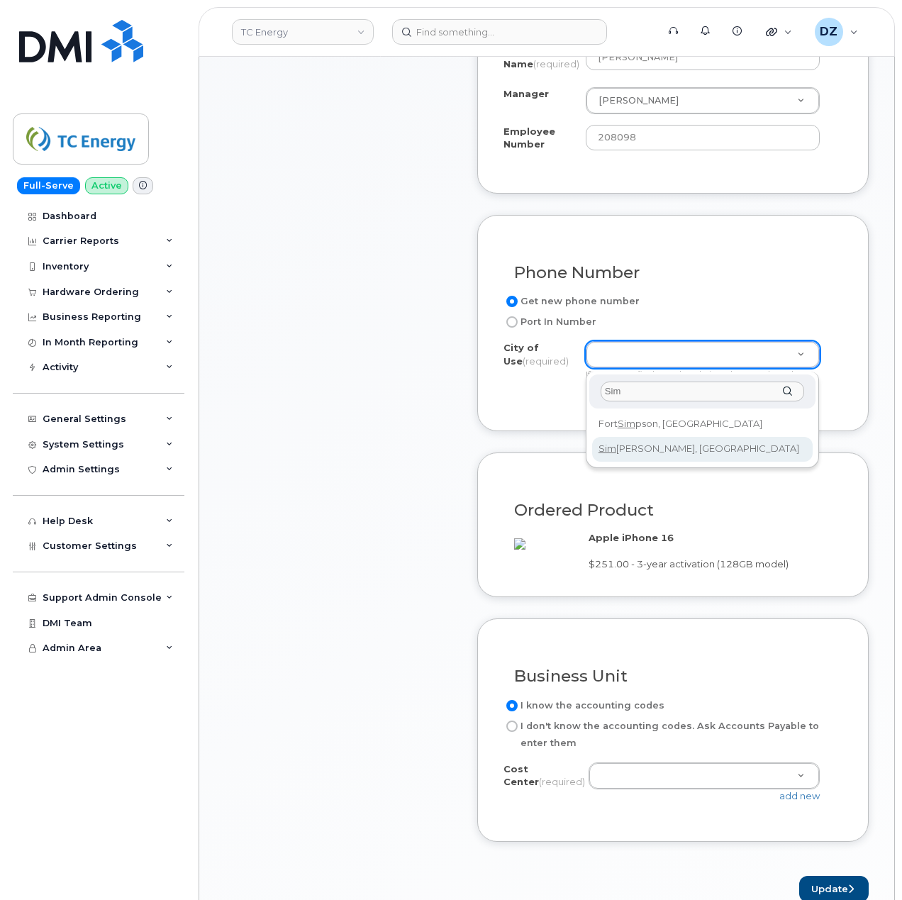
type input "Sim"
type input "4779"
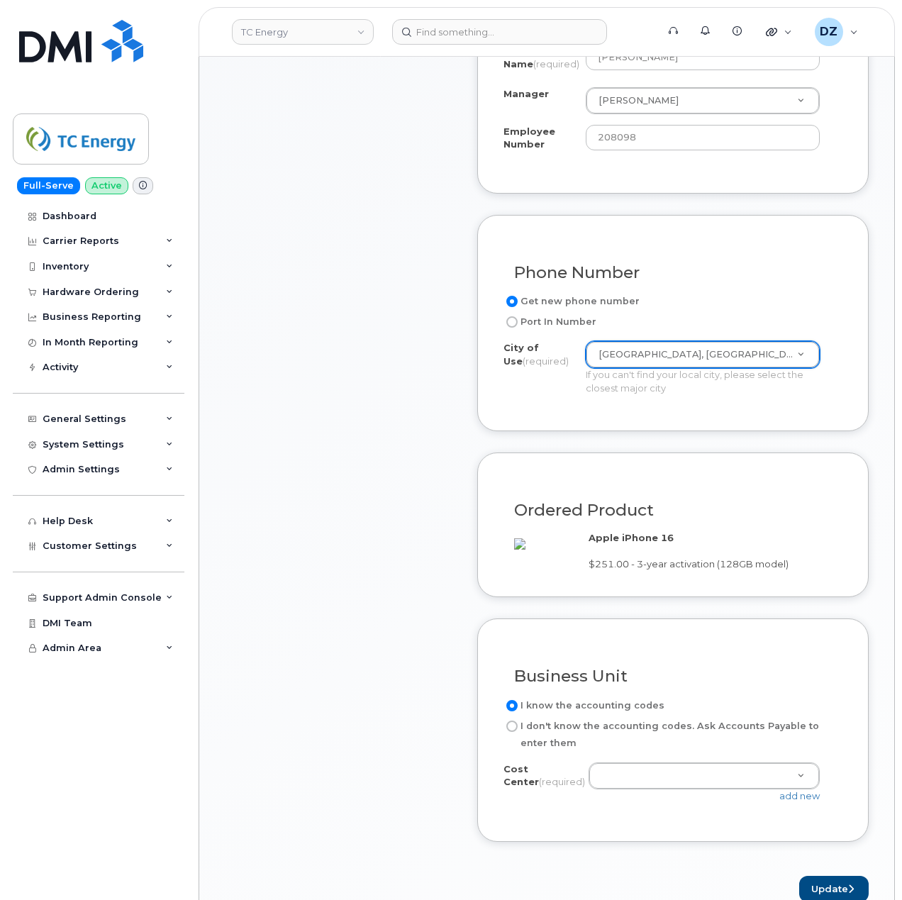
scroll to position [851, 0]
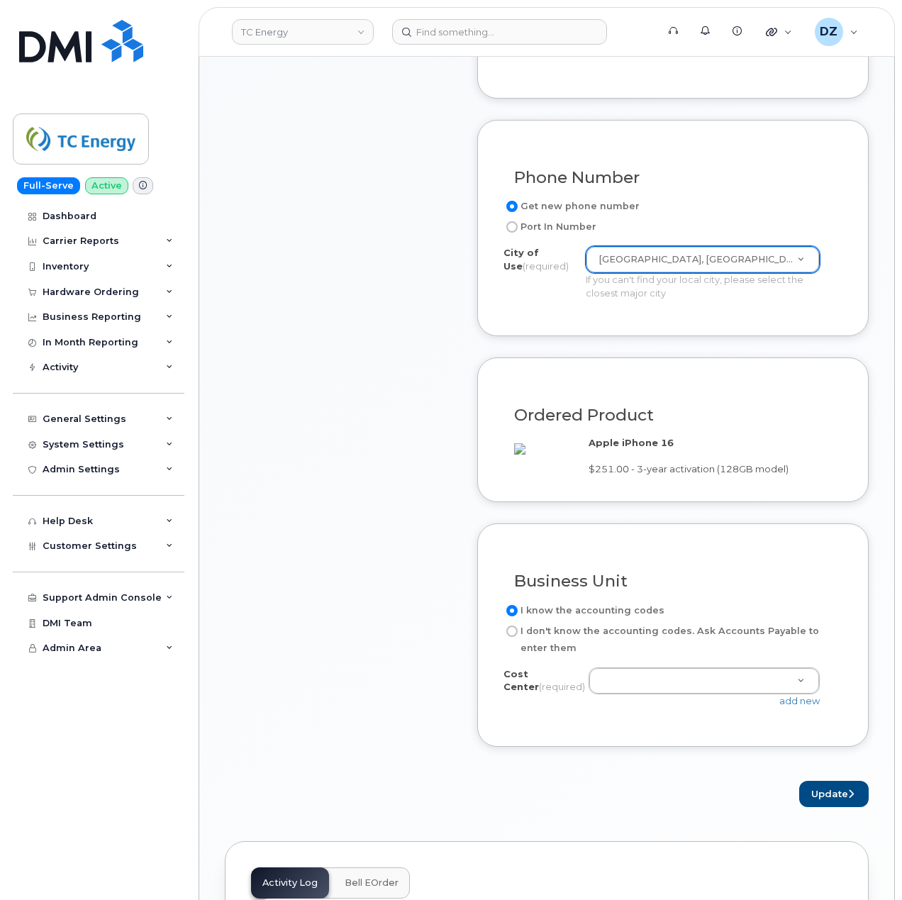
click at [531, 653] on label "I don't know the accounting codes. Ask Accounts Payable to enter them" at bounding box center [668, 640] width 328 height 34
click at [518, 637] on input "I don't know the accounting codes. Ask Accounts Payable to enter them" at bounding box center [512, 631] width 11 height 11
radio input "true"
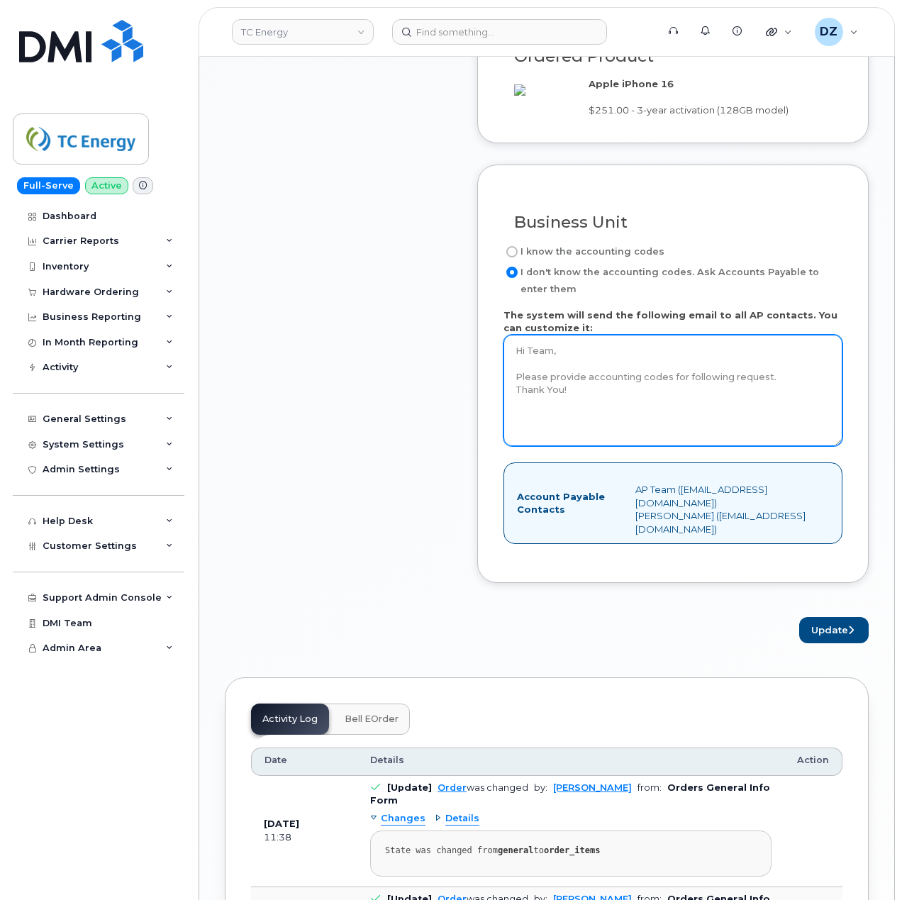
scroll to position [1230, 0]
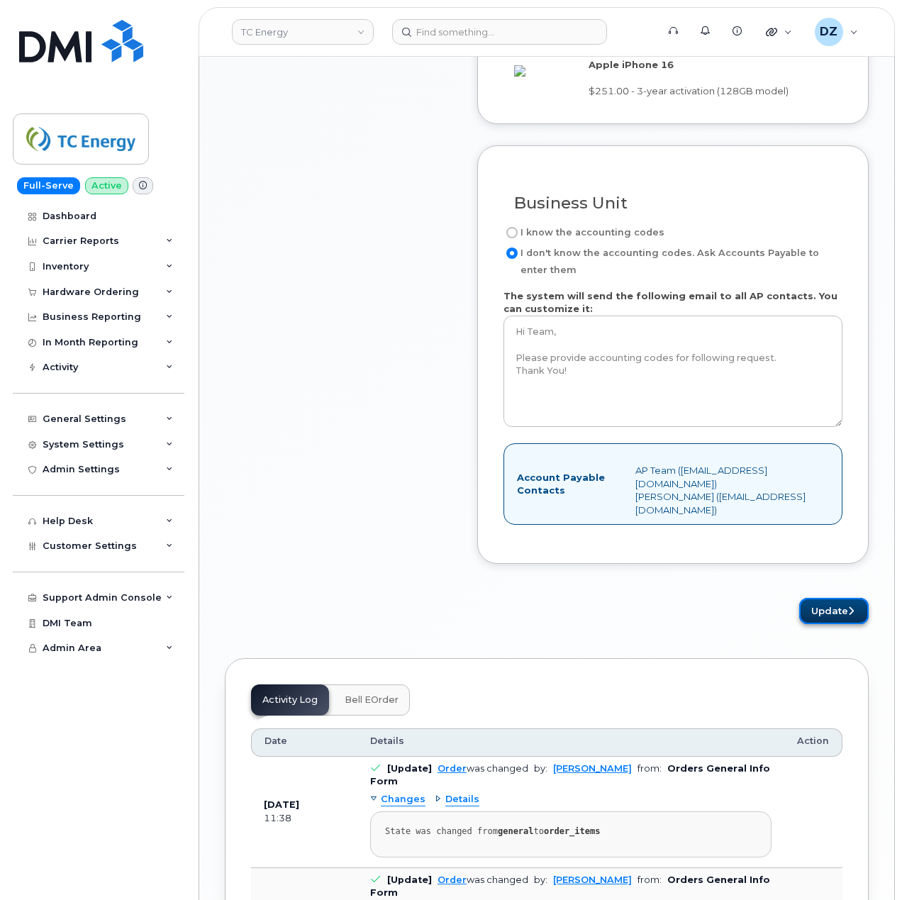
click at [850, 616] on icon "submit" at bounding box center [852, 611] width 6 height 9
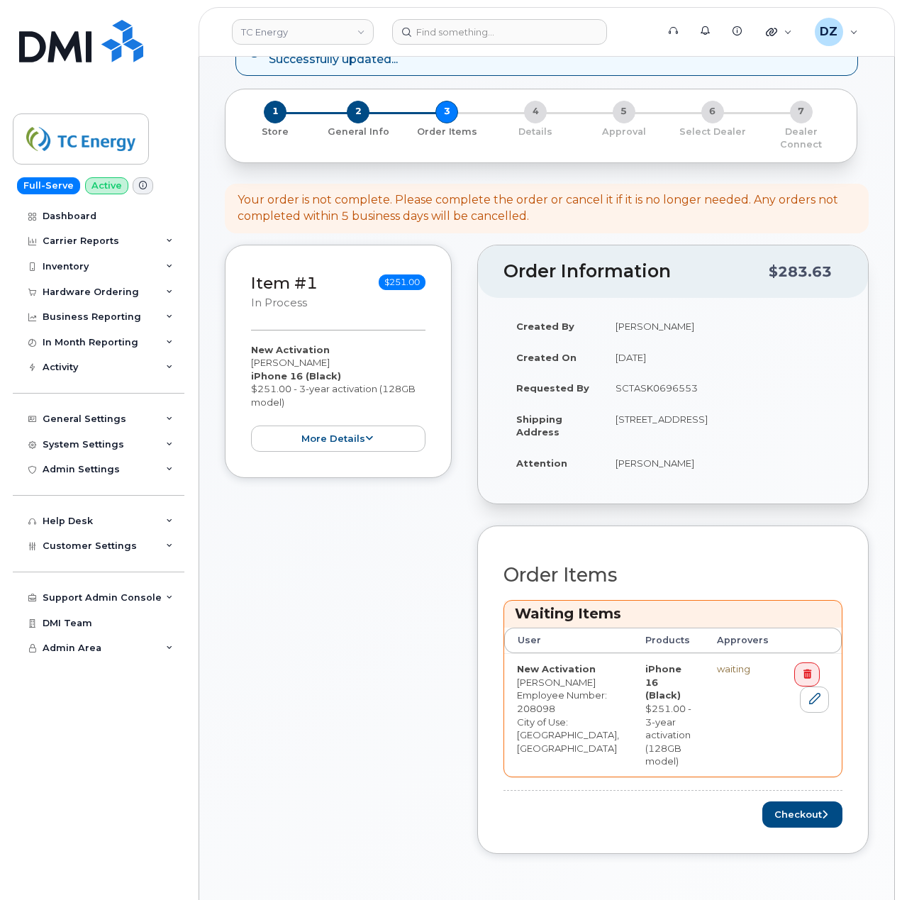
scroll to position [473, 0]
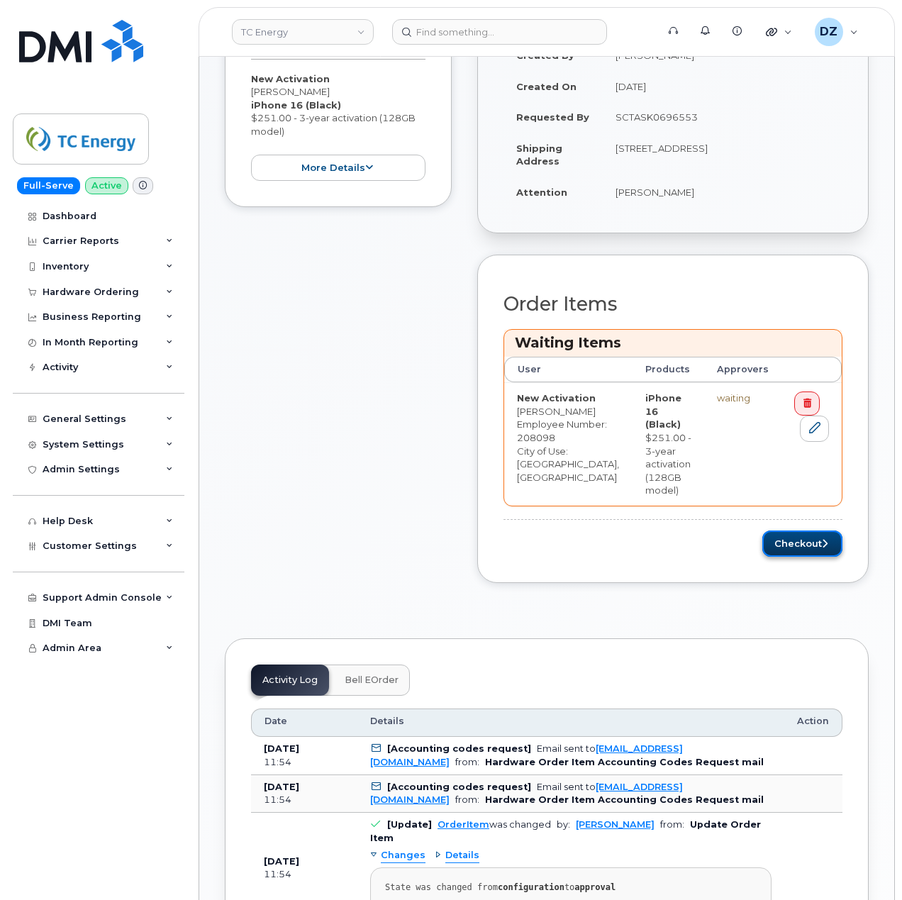
click at [801, 546] on button "Checkout" at bounding box center [803, 544] width 80 height 26
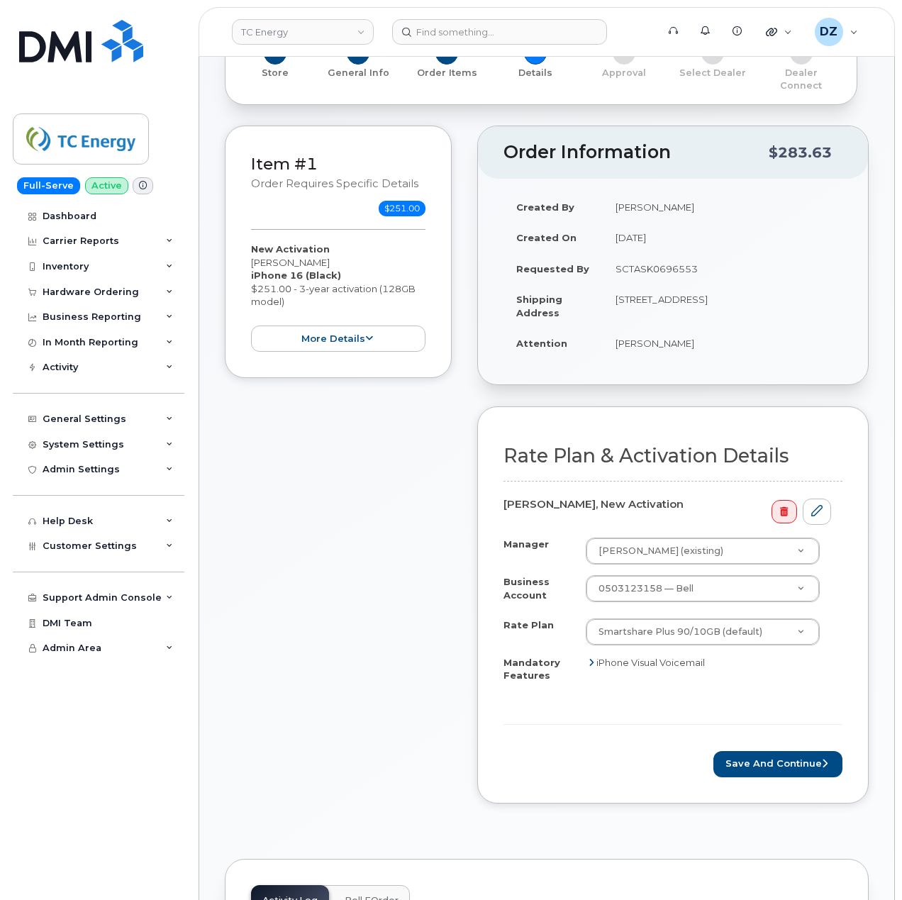
scroll to position [568, 0]
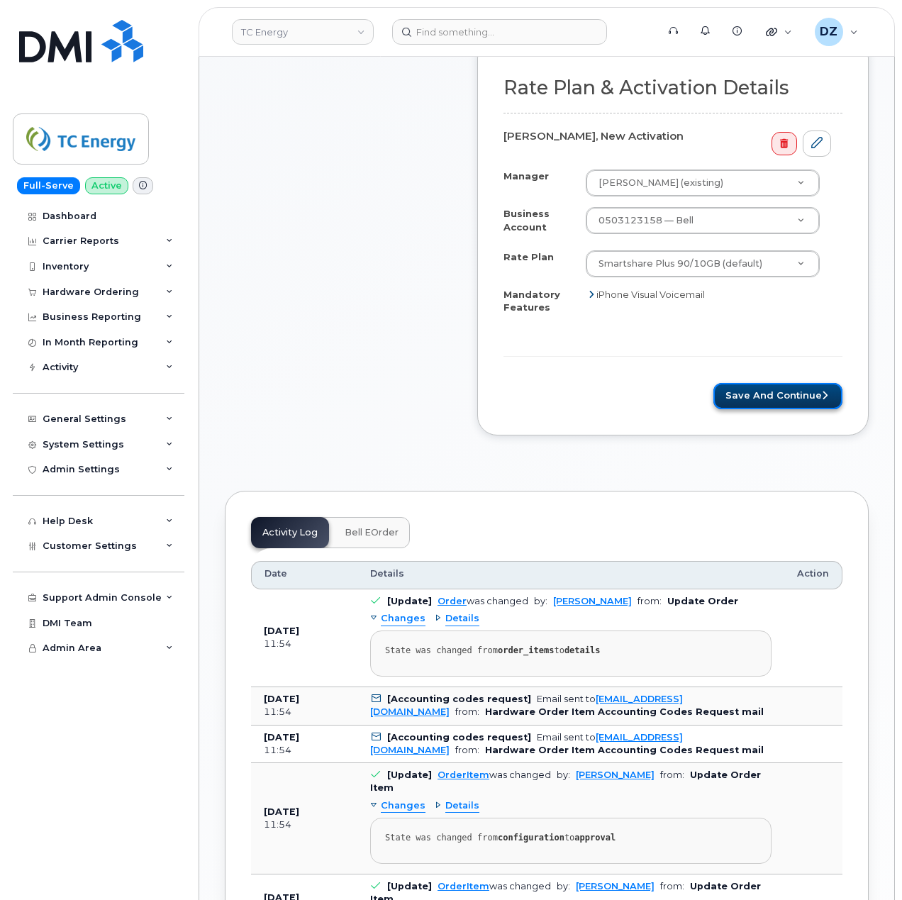
click at [795, 383] on button "Save and Continue" at bounding box center [778, 396] width 129 height 26
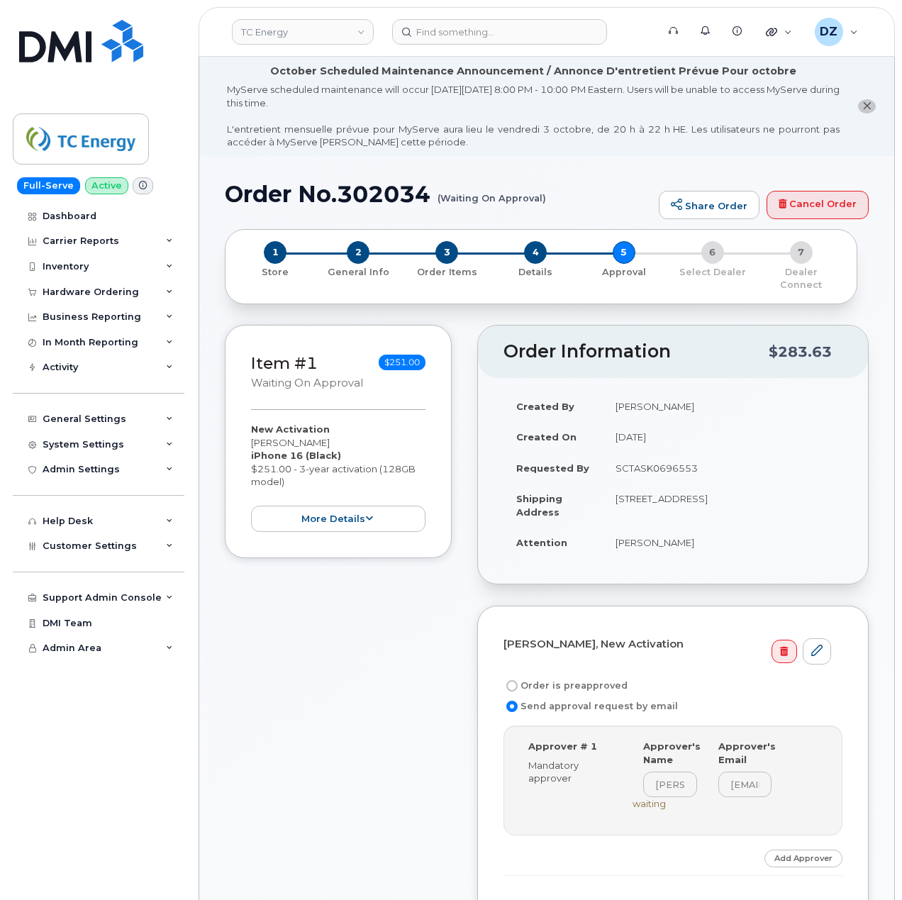
click at [577, 678] on label "Order is preapproved" at bounding box center [566, 686] width 124 height 17
click at [518, 680] on input "Order is preapproved" at bounding box center [512, 685] width 11 height 11
radio input "true"
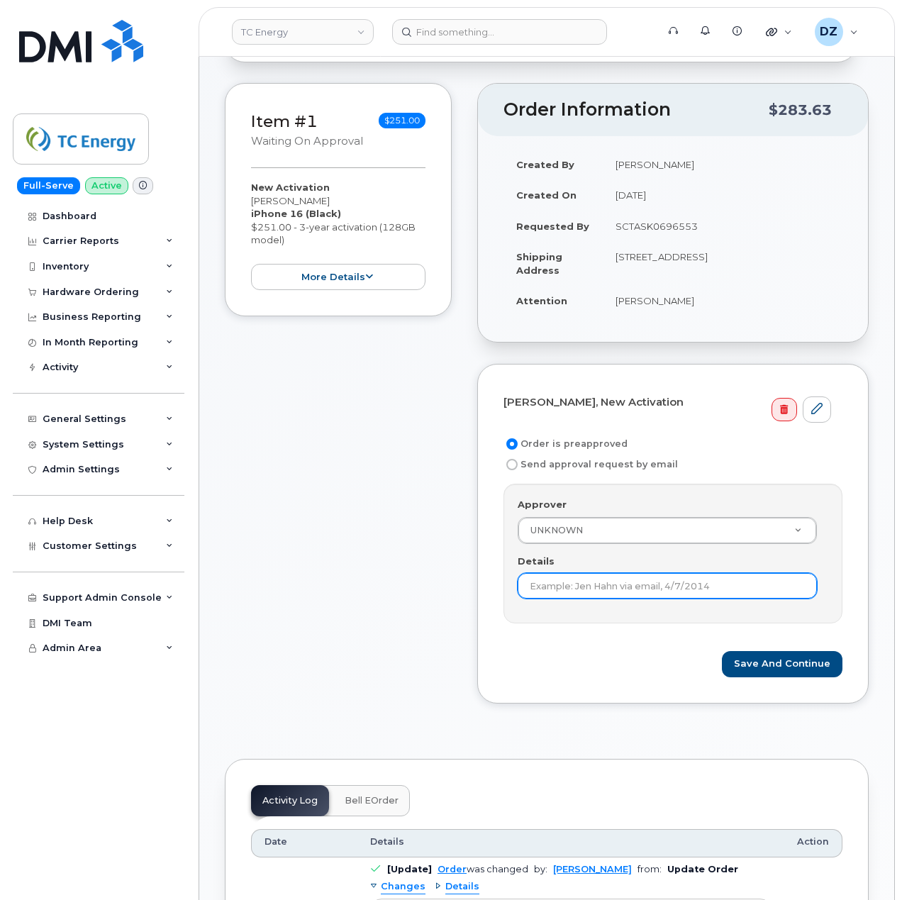
scroll to position [284, 0]
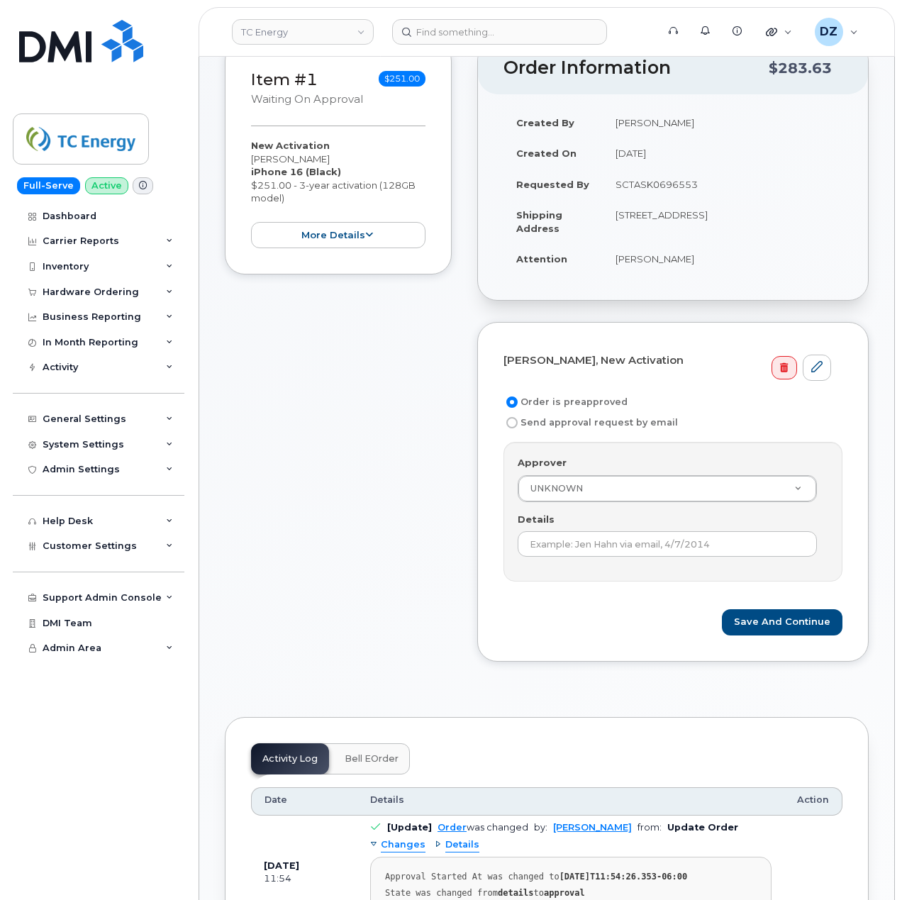
click at [654, 171] on td "SCTASK0696553" at bounding box center [723, 184] width 240 height 31
copy td "SCTASK0696553"
click at [654, 546] on input "Details" at bounding box center [667, 544] width 299 height 26
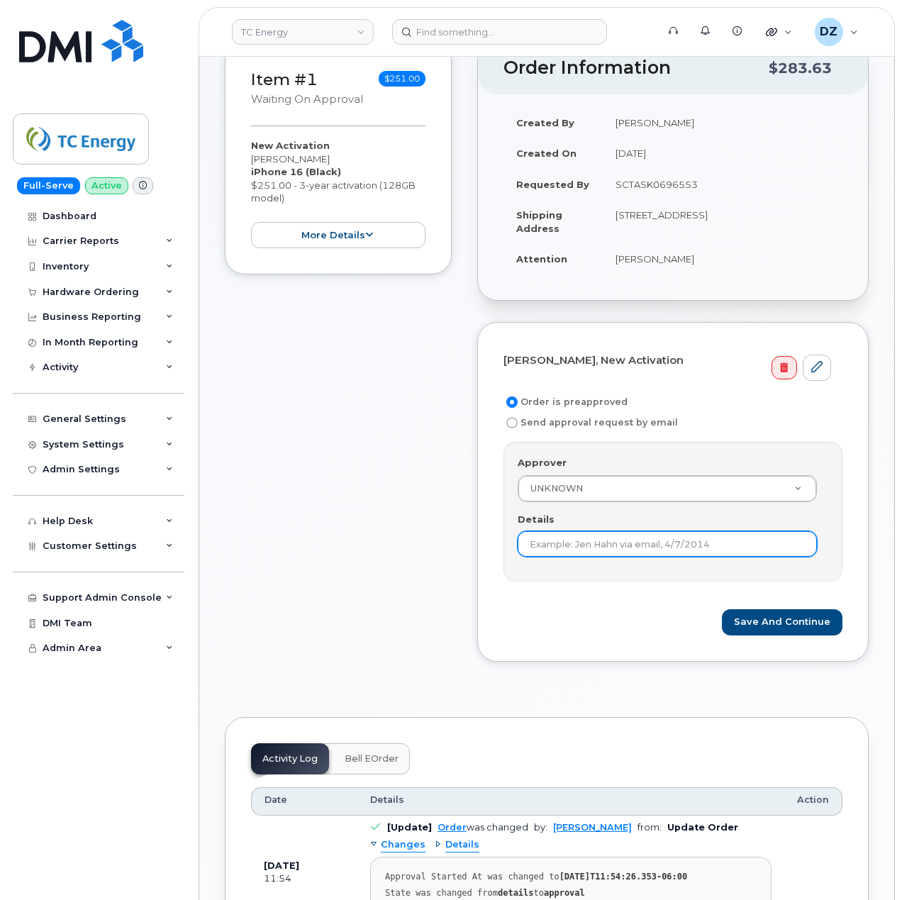
click at [654, 546] on input "Details" at bounding box center [667, 544] width 299 height 26
paste input "SCTASK0696553"
type input "SCTASK0696553"
click at [483, 593] on div "Mike Tucci, New Activation Order is preapproved Send approval request by email …" at bounding box center [673, 492] width 392 height 340
click at [790, 614] on button "Save and Continue" at bounding box center [782, 622] width 121 height 26
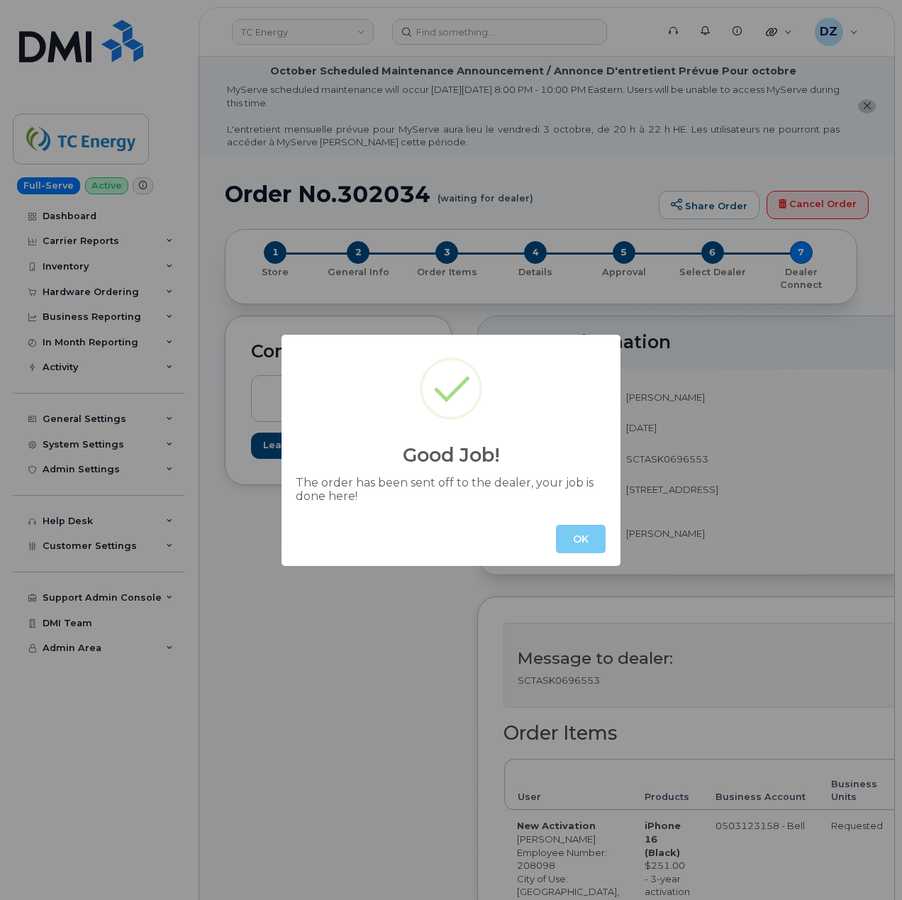
click at [580, 535] on button "OK" at bounding box center [581, 539] width 50 height 28
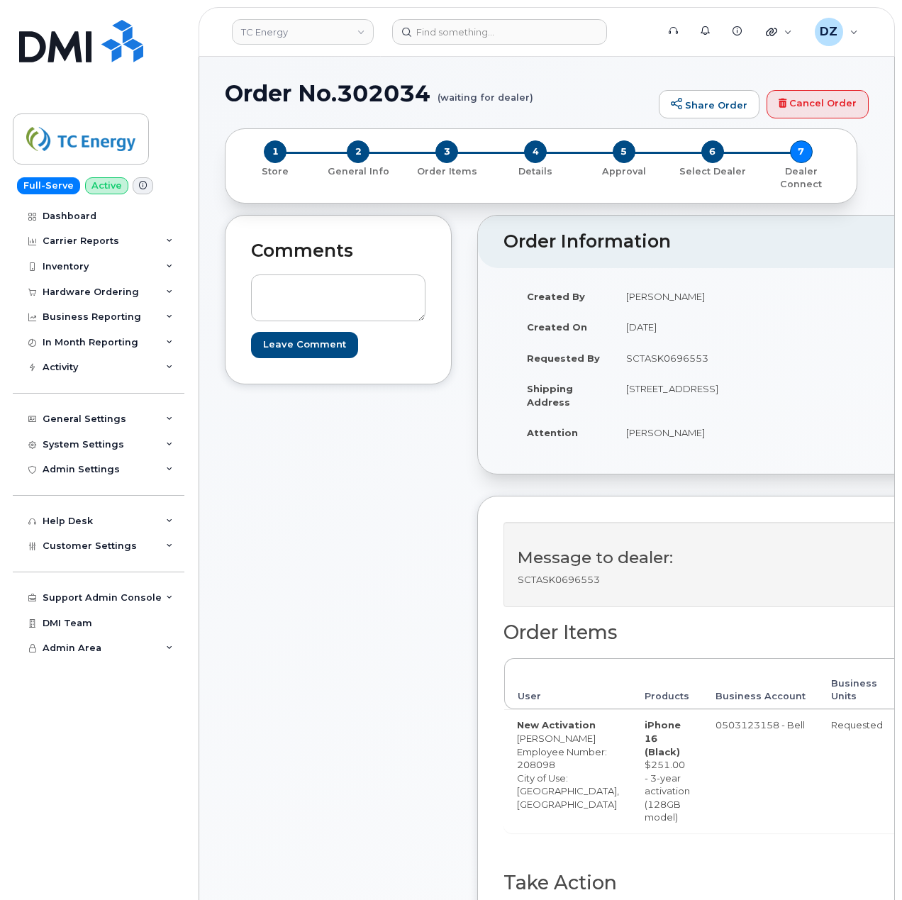
scroll to position [94, 0]
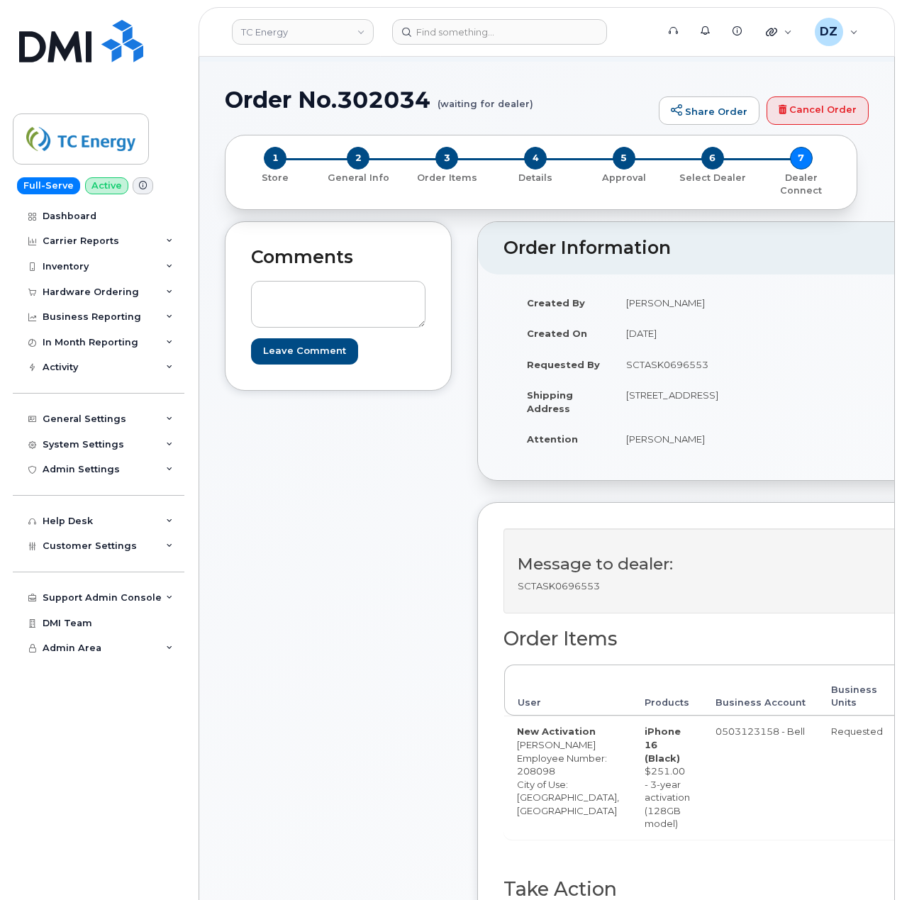
click at [274, 88] on h1 "Order No.302034 (waiting for dealer)" at bounding box center [438, 99] width 427 height 25
click at [390, 103] on h1 "Order No.302034 (waiting for dealer)" at bounding box center [438, 99] width 427 height 25
copy h1 "Order No.302034"
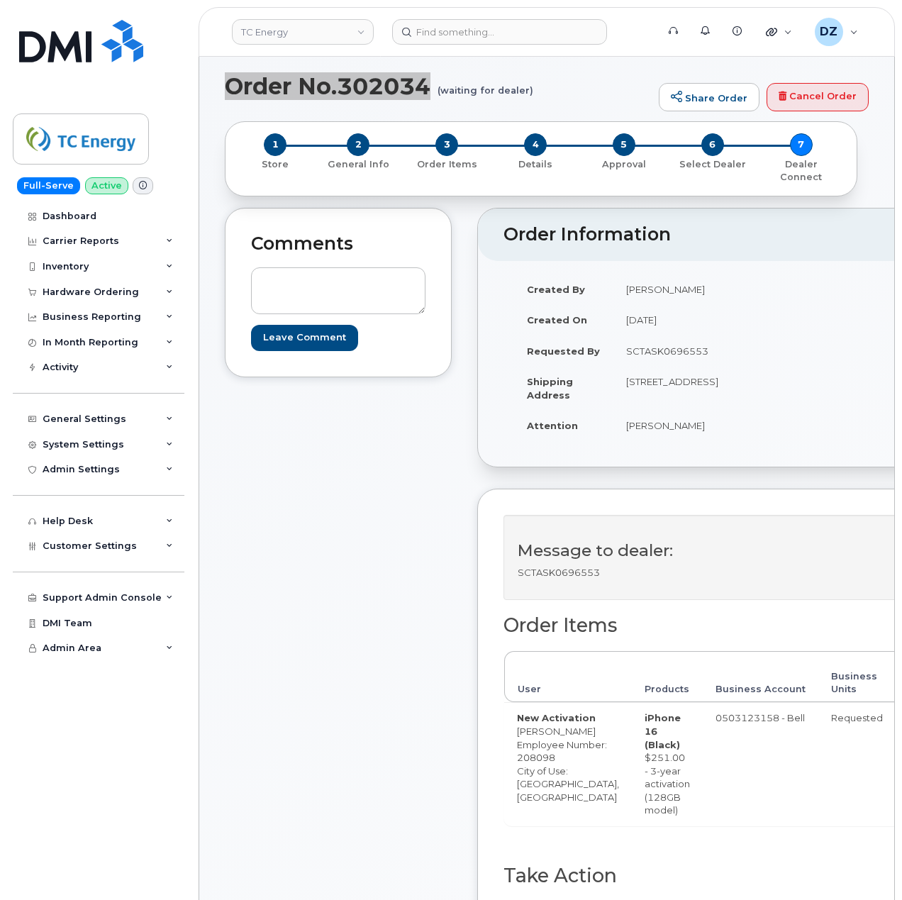
scroll to position [568, 0]
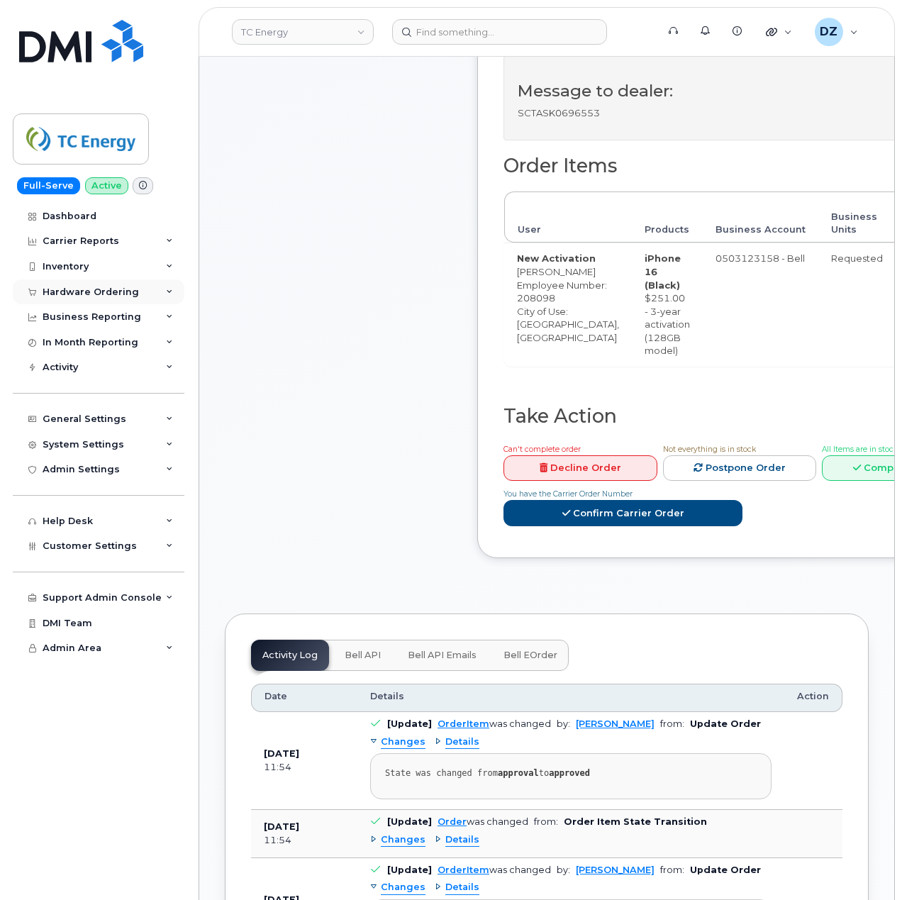
click at [125, 288] on div "Hardware Ordering" at bounding box center [91, 292] width 96 height 11
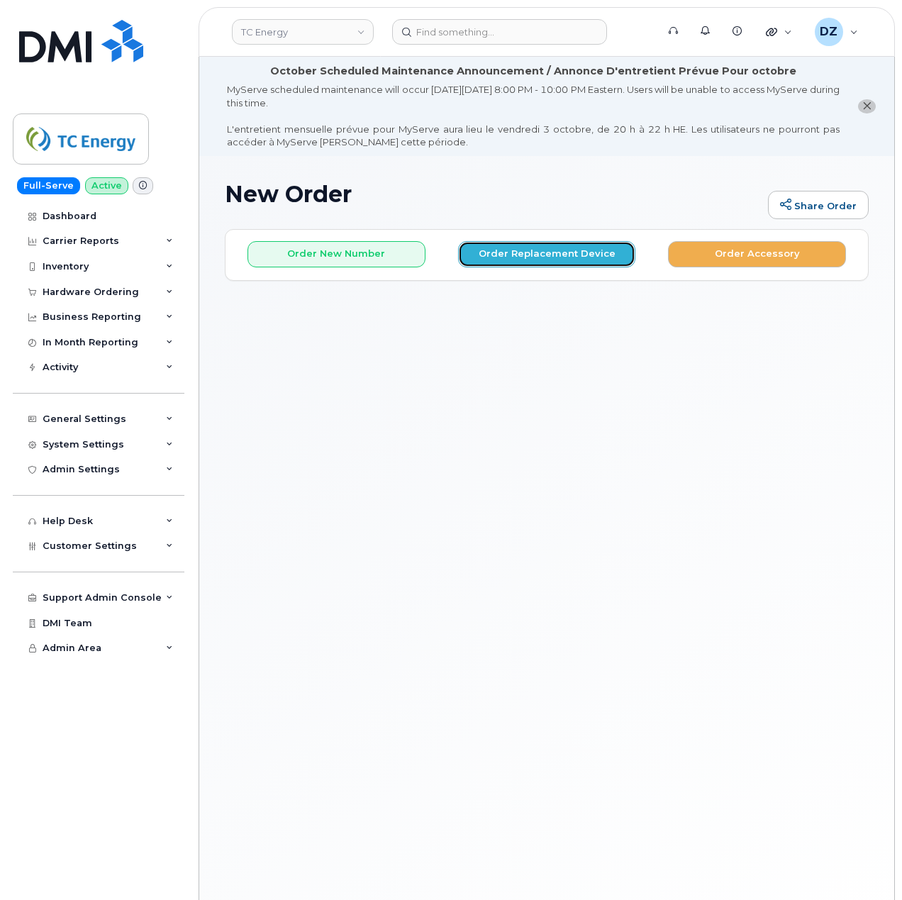
click at [542, 254] on button "Order Replacement Device" at bounding box center [547, 254] width 178 height 26
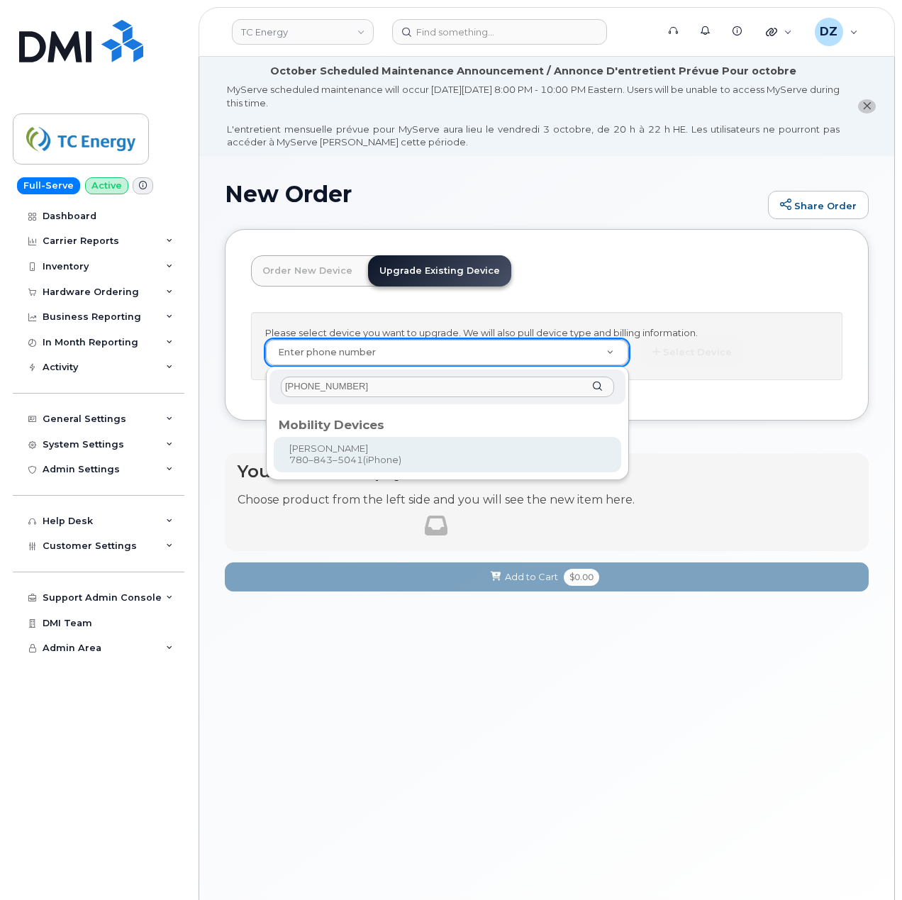
type input "[PHONE_NUMBER]"
type input "882644"
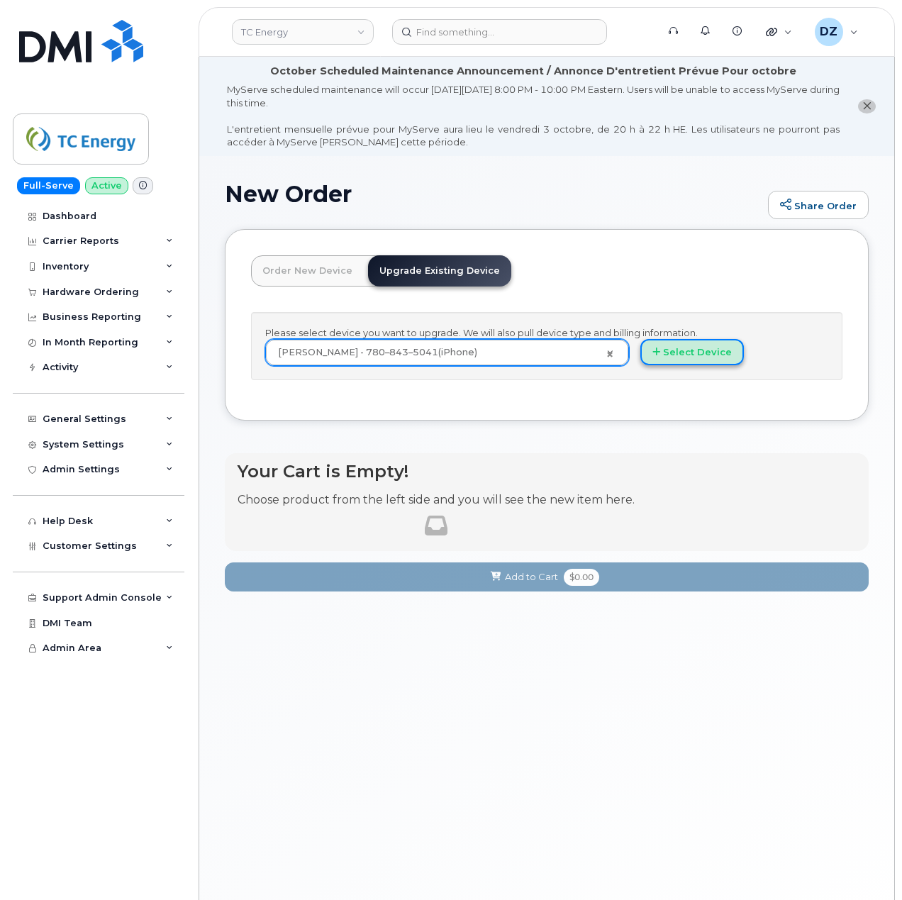
click at [707, 349] on button "Select Device" at bounding box center [693, 352] width 104 height 26
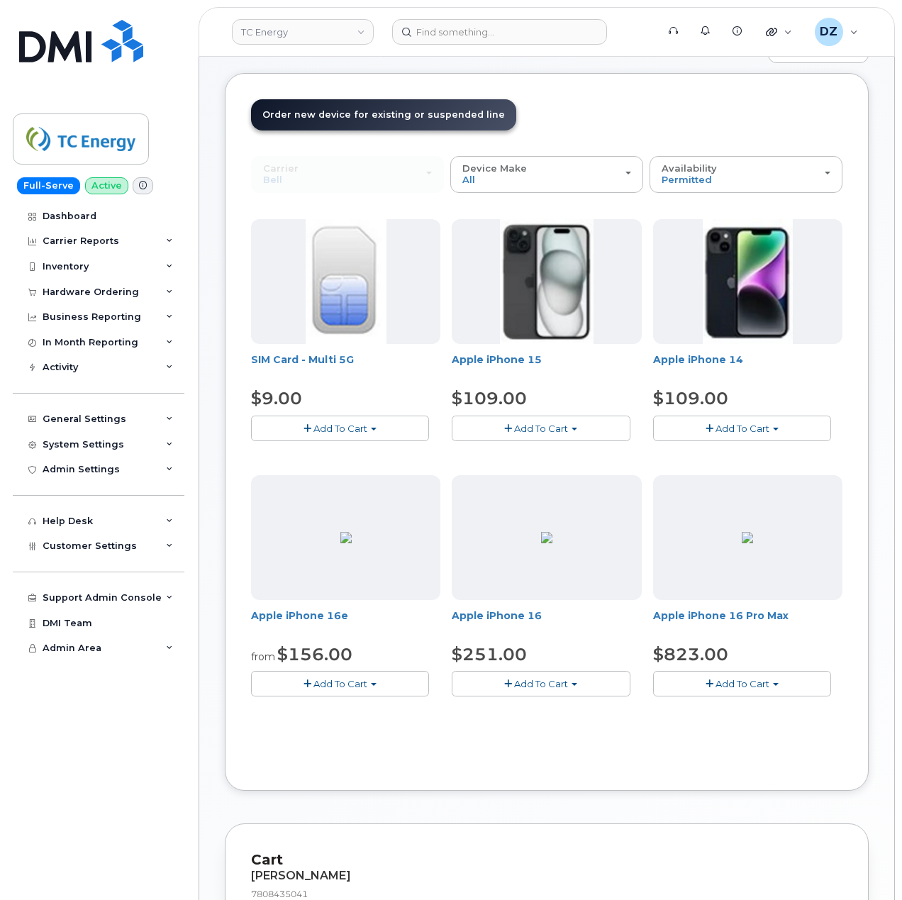
scroll to position [189, 0]
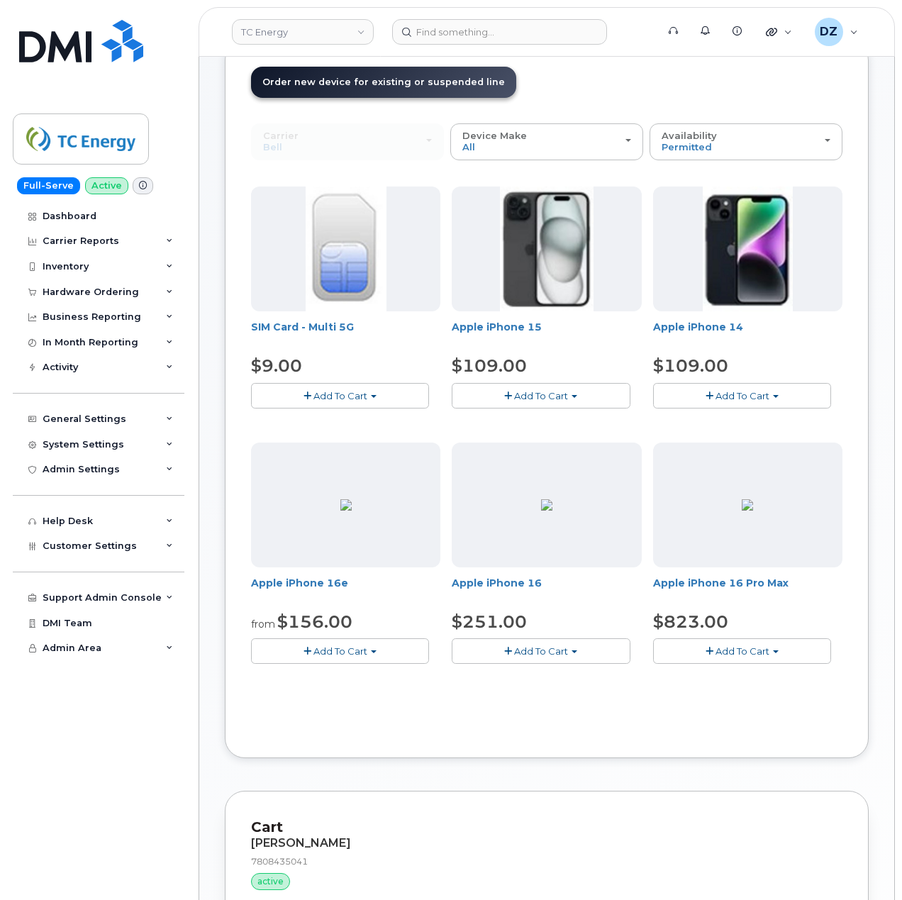
click at [543, 653] on span "Add To Cart" at bounding box center [541, 651] width 54 height 11
click at [556, 698] on link "$251.00 - 3-year upgrade (128GB model)" at bounding box center [566, 695] width 223 height 18
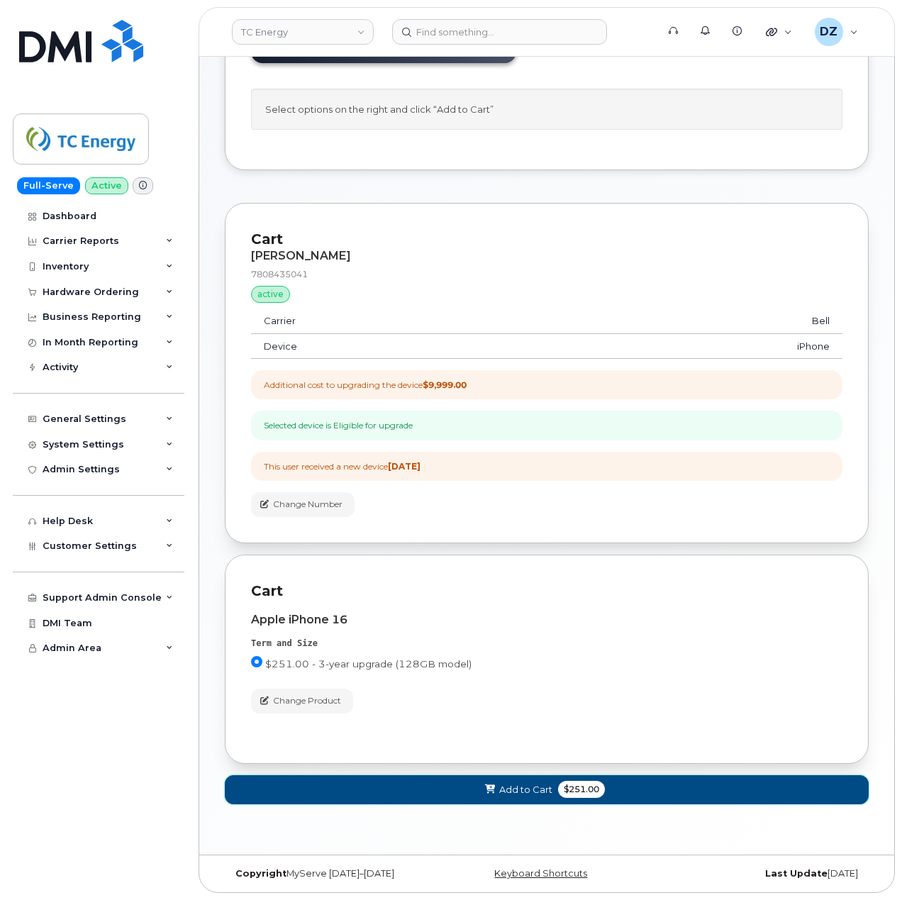
click at [551, 793] on span "Add to Cart" at bounding box center [525, 789] width 53 height 13
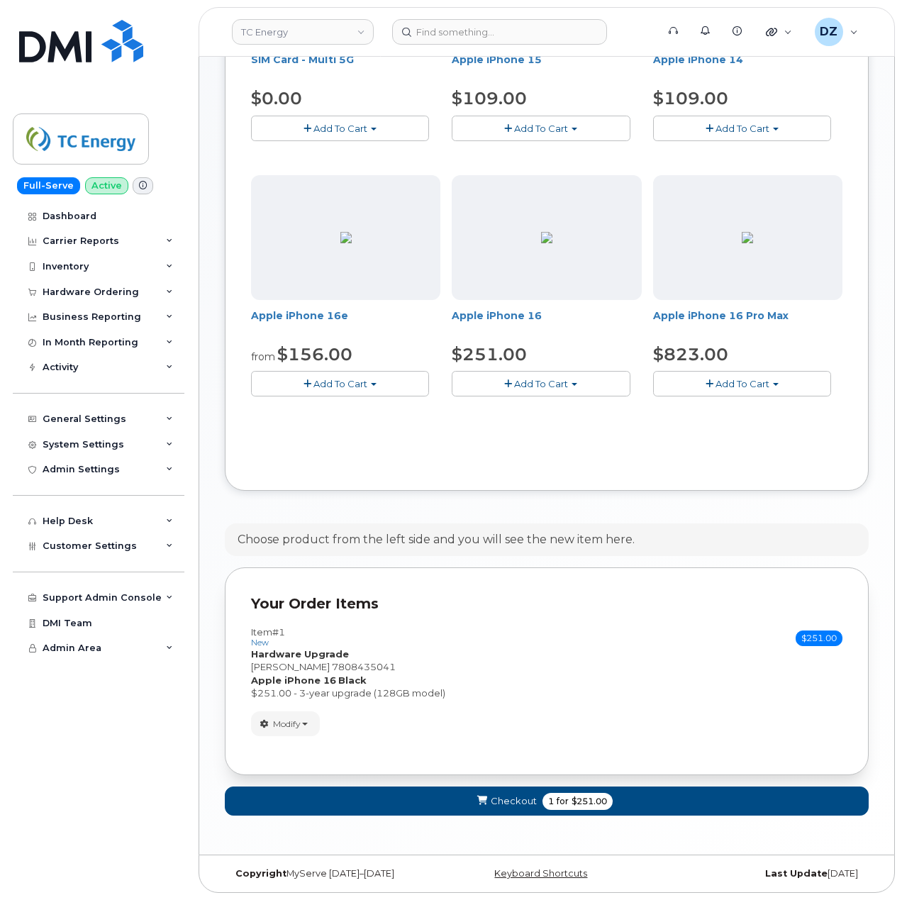
scroll to position [460, 0]
click at [587, 800] on span "$251.00" at bounding box center [589, 801] width 35 height 13
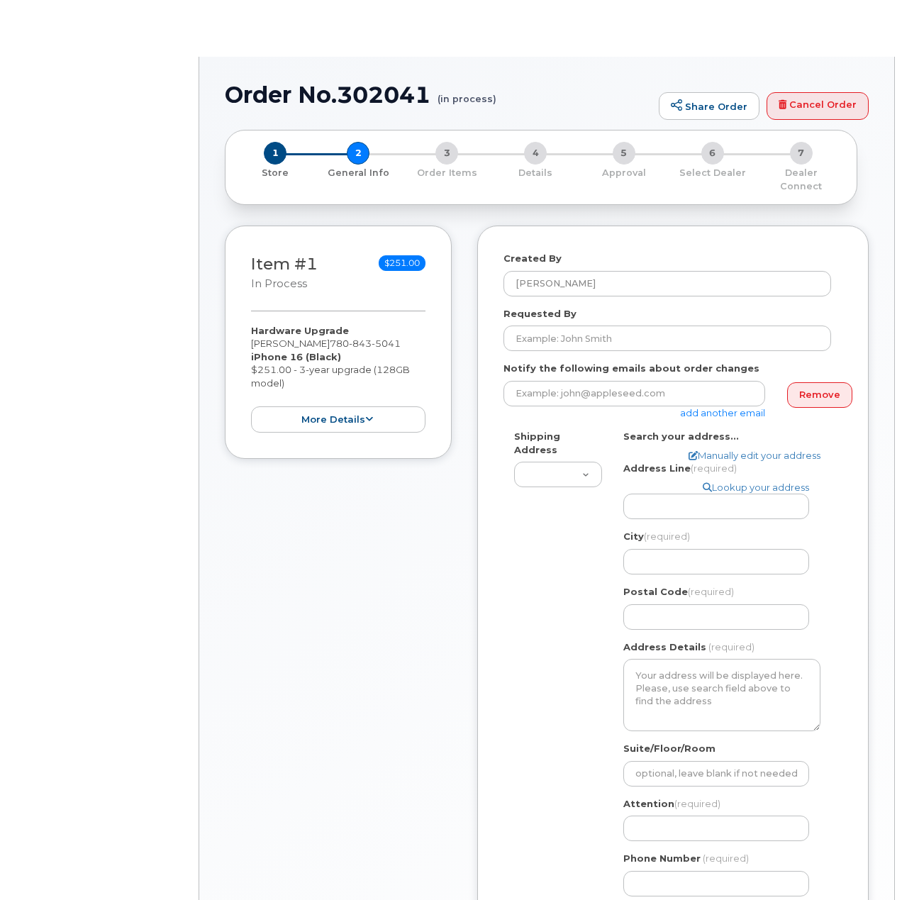
select select
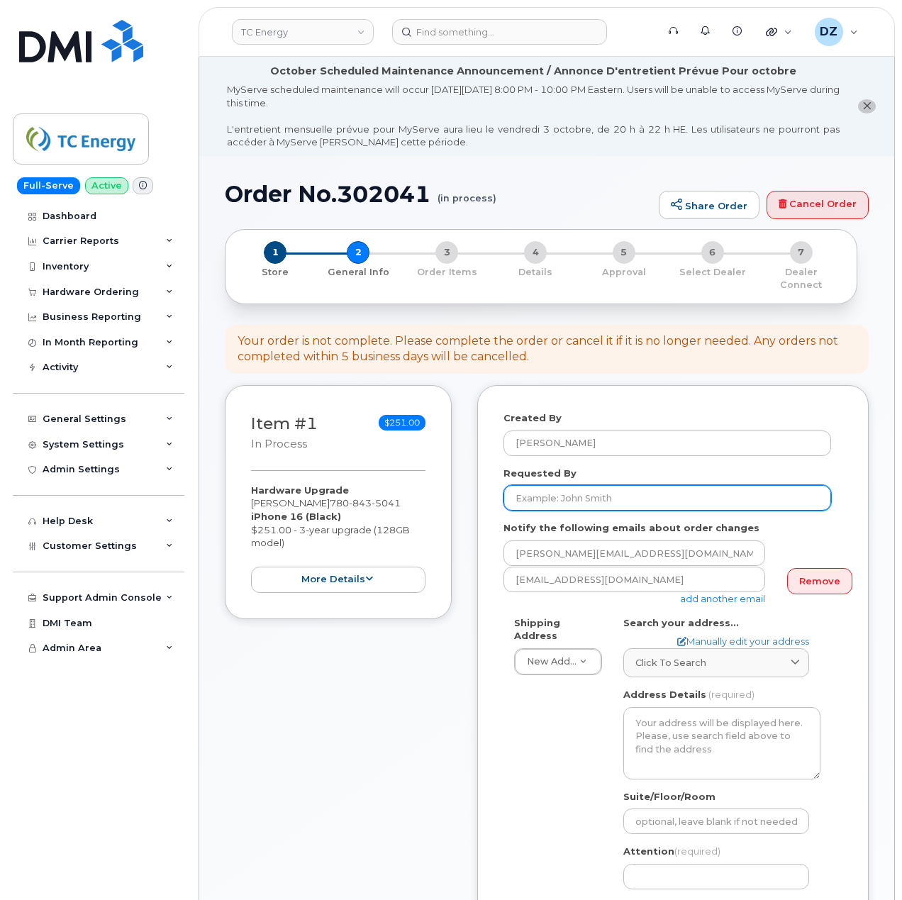
click at [594, 488] on input "Requested By" at bounding box center [668, 498] width 328 height 26
paste input "SCTASK0696565"
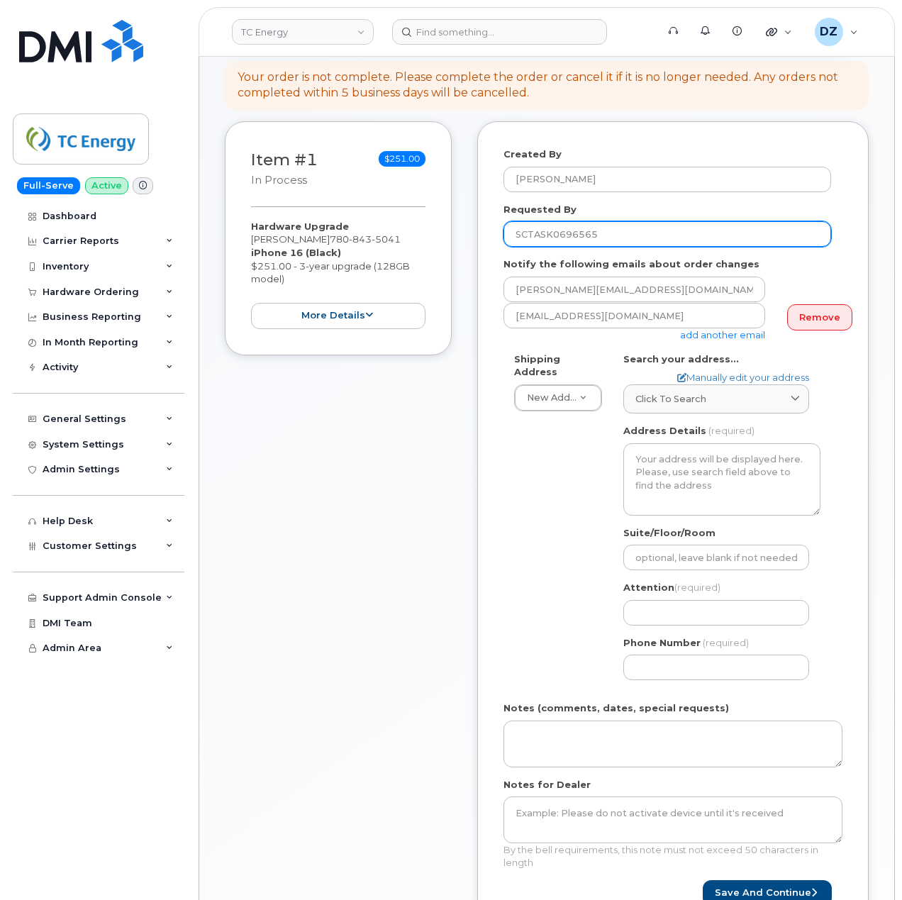
scroll to position [568, 0]
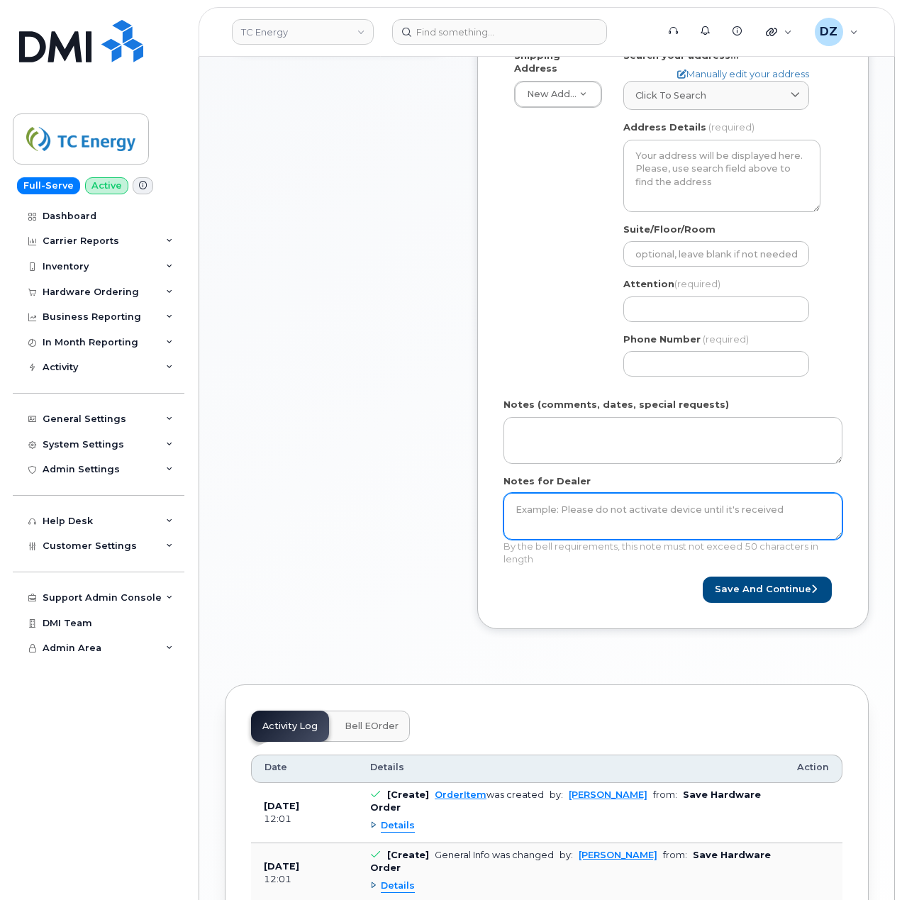
type input "SCTASK0696565"
click at [587, 511] on textarea "Notes for Dealer" at bounding box center [673, 516] width 339 height 47
paste textarea "SCTASK0696565"
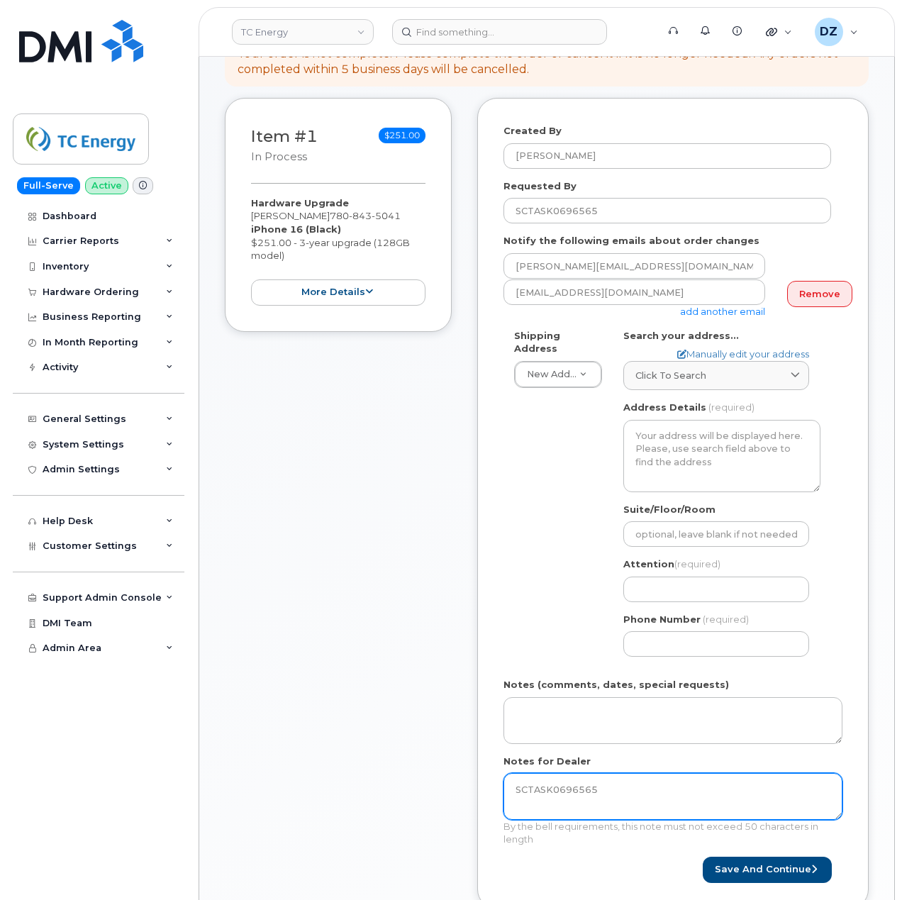
scroll to position [284, 0]
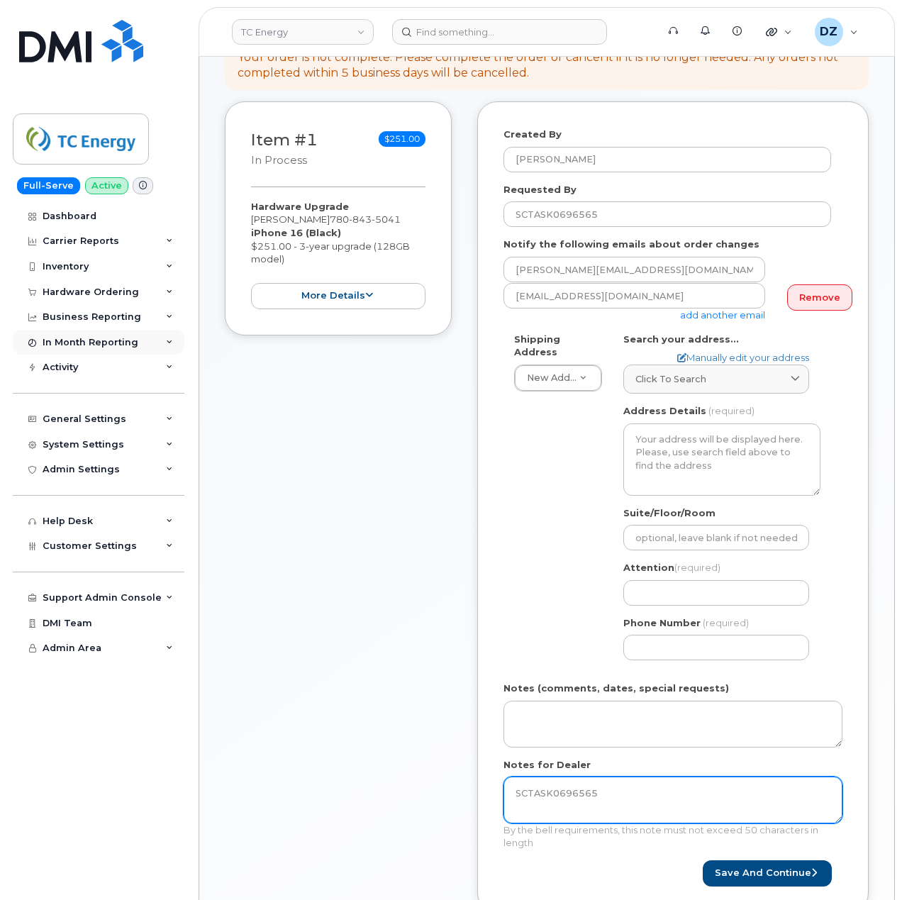
type textarea "SCTASK0696565"
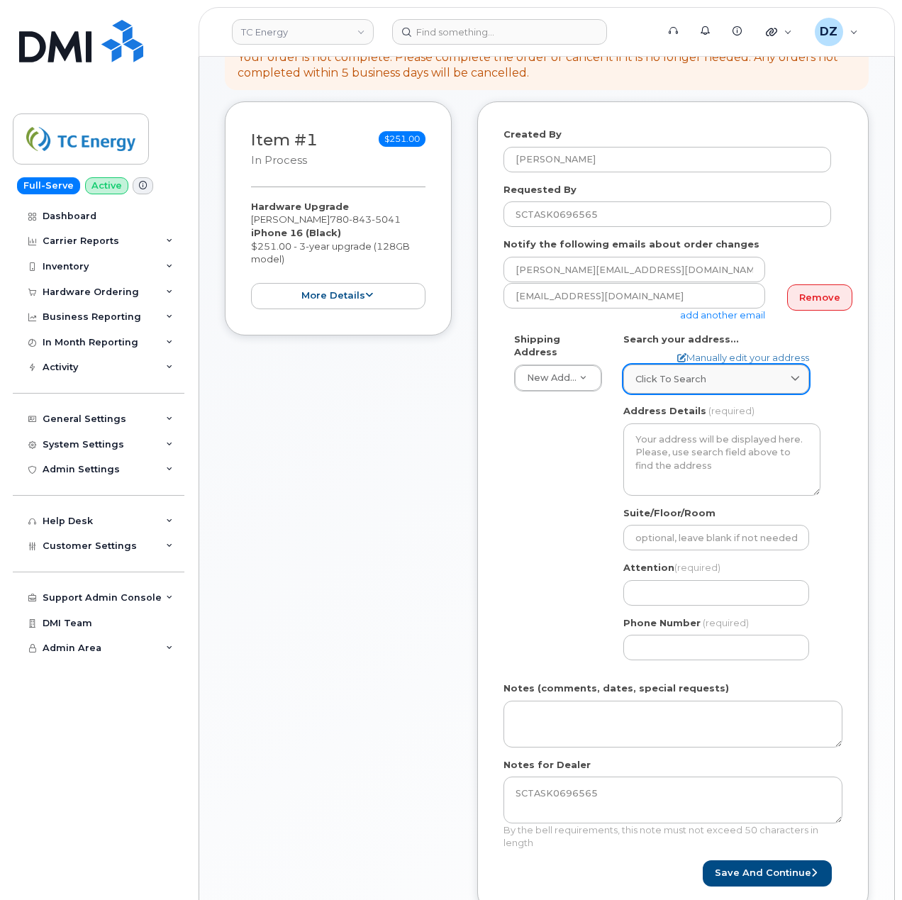
click at [705, 372] on div "Click to search" at bounding box center [717, 378] width 162 height 13
paste input "[STREET_ADDRESS]"
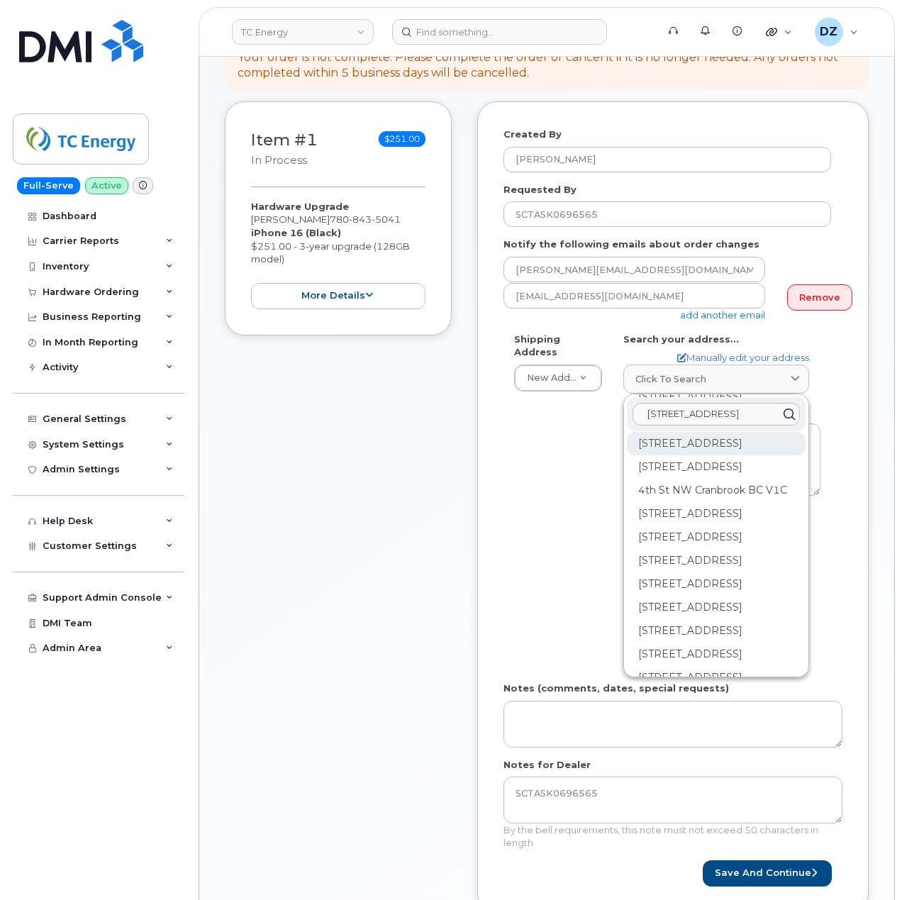
scroll to position [94, 0]
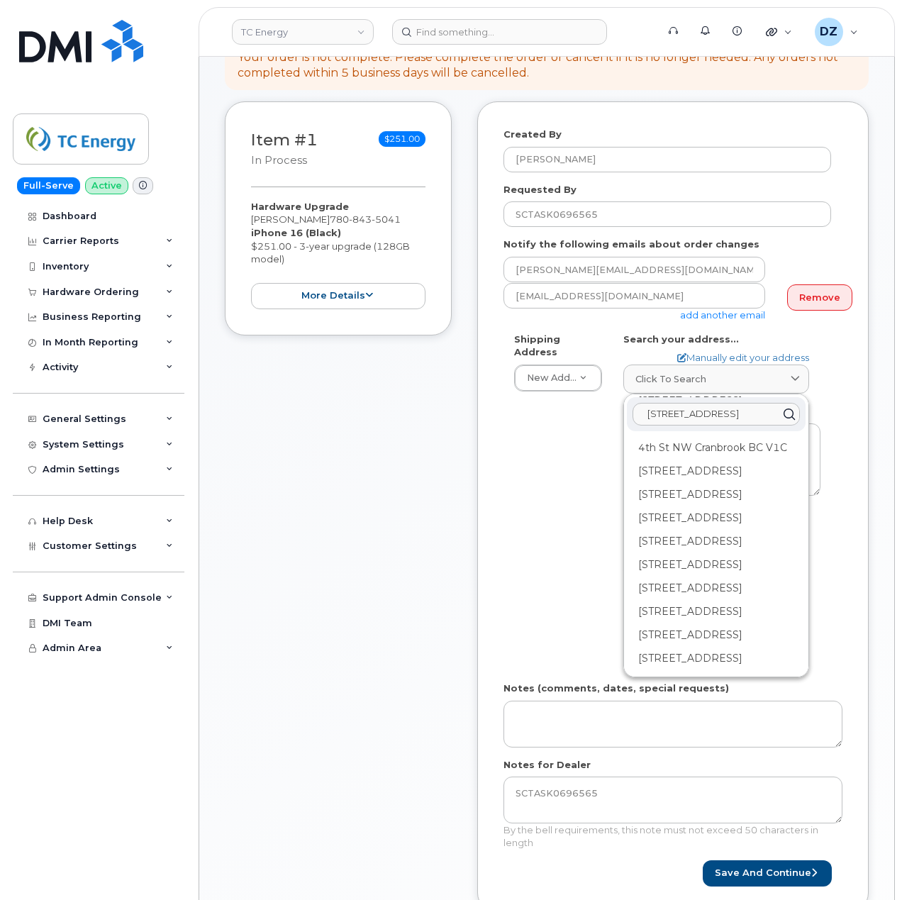
click at [721, 403] on input "[STREET_ADDRESS]" at bounding box center [716, 414] width 167 height 23
paste input "[STREET_ADDRESS]"
click at [710, 406] on input "[STREET_ADDRESS] [STREET_ADDRESS]" at bounding box center [716, 414] width 167 height 23
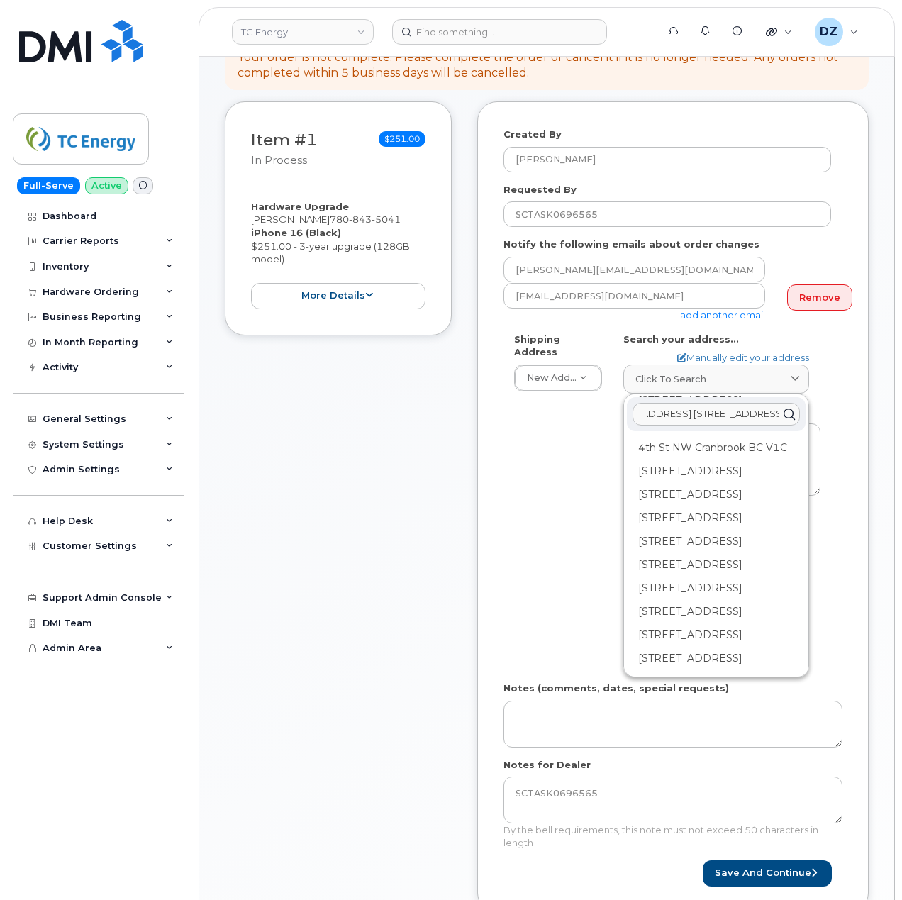
scroll to position [0, 0]
click at [710, 406] on input "[STREET_ADDRESS] [STREET_ADDRESS]" at bounding box center [716, 414] width 167 height 23
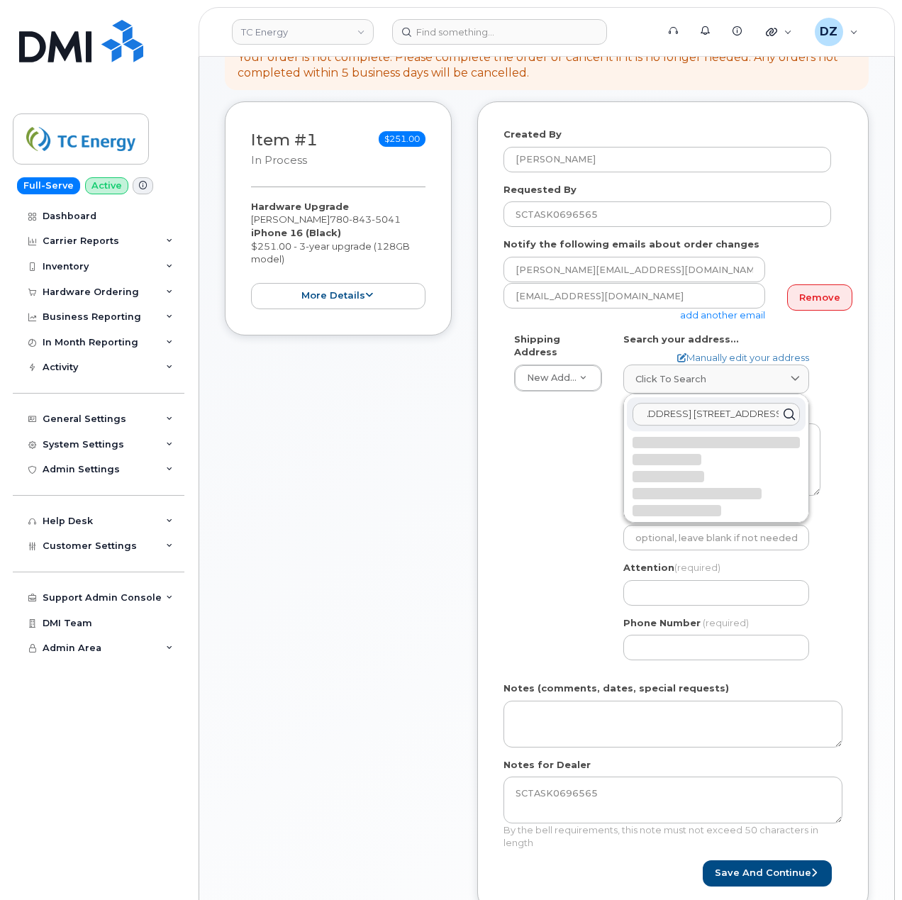
paste input "[STREET_ADDRESS]"
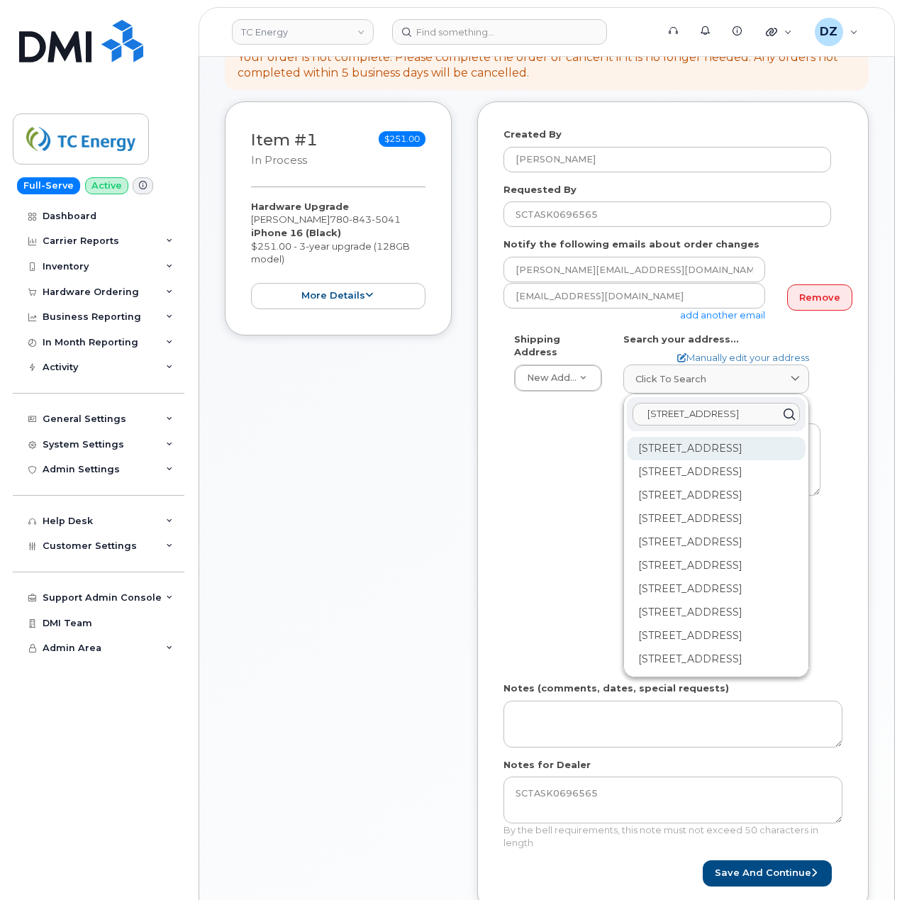
type input "[STREET_ADDRESS]"
click at [667, 437] on div "[STREET_ADDRESS]" at bounding box center [716, 448] width 179 height 23
click at [418, 535] on div "Item #1 in process $251.00 Hardware Upgrade [PERSON_NAME] [PHONE_NUMBER] iPhone…" at bounding box center [338, 517] width 227 height 832
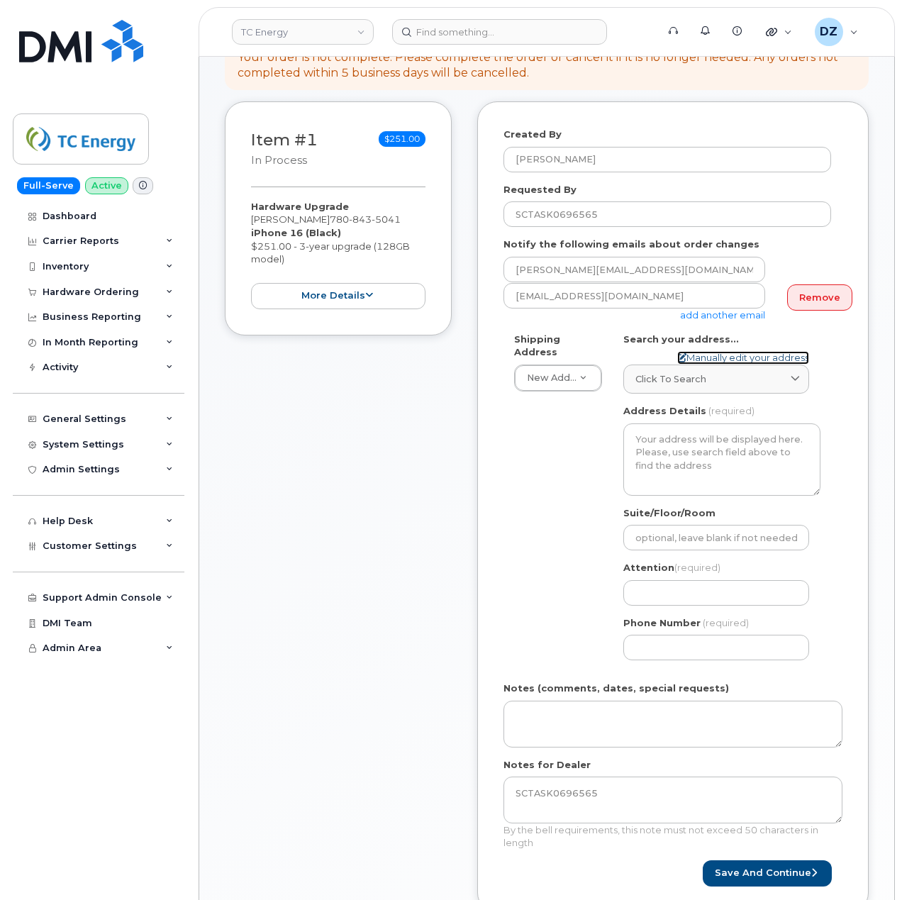
click at [748, 351] on link "Manually edit your address" at bounding box center [744, 357] width 132 height 13
select select
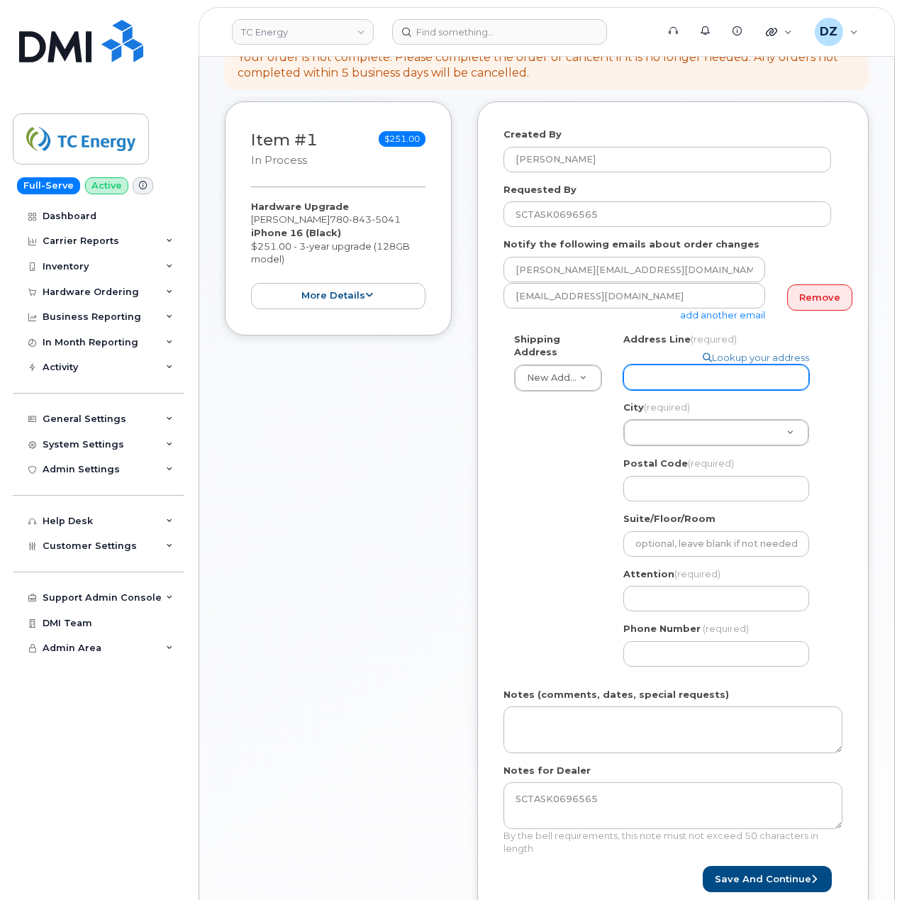
click at [682, 365] on input "Address Line (required)" at bounding box center [717, 378] width 186 height 26
paste input "[STREET_ADDRESS]"
type input "[STREET_ADDRESS]"
click at [790, 366] on input "[STREET_ADDRESS]" at bounding box center [717, 378] width 186 height 26
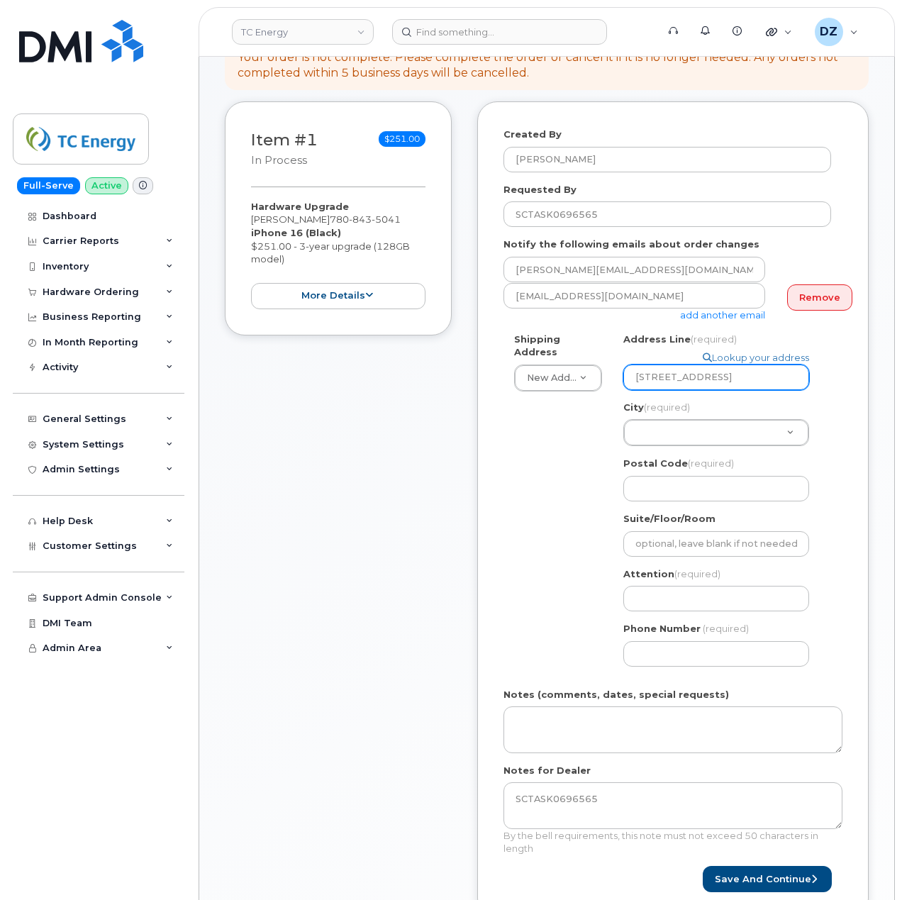
click at [790, 366] on input "[STREET_ADDRESS]" at bounding box center [717, 378] width 186 height 26
click at [766, 365] on input "[STREET_ADDRESS]" at bounding box center [717, 378] width 186 height 26
select select
type input "[STREET_ADDRESS]"
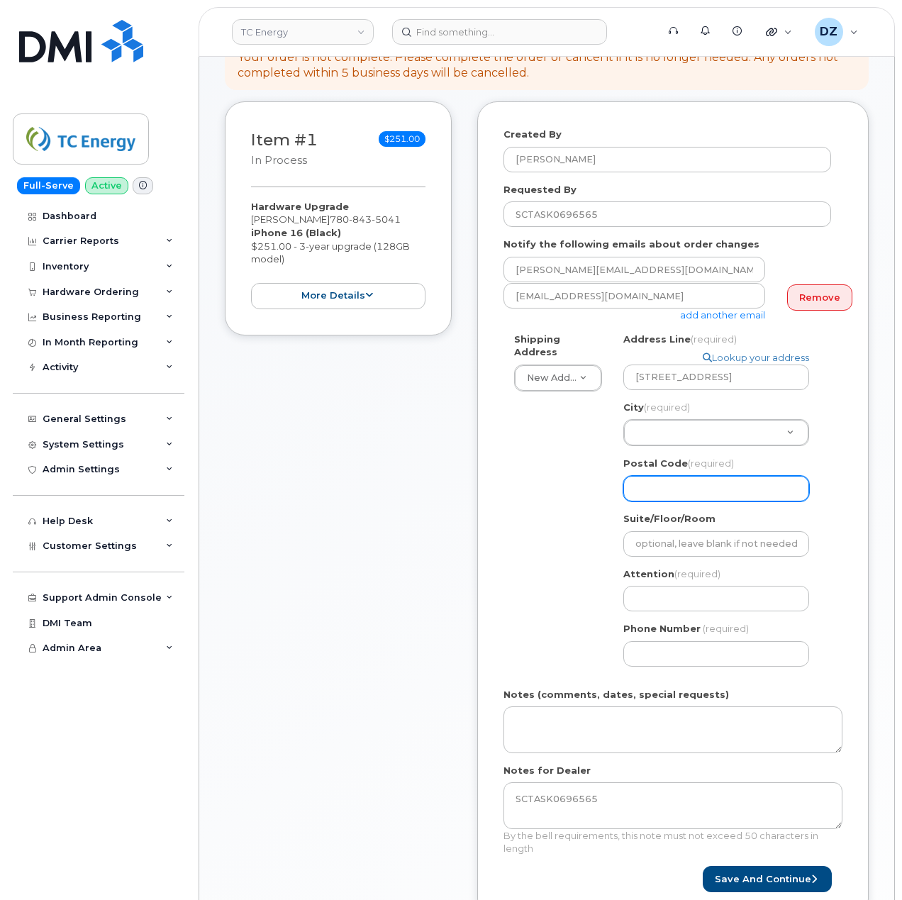
click at [693, 476] on input "Postal Code (required)" at bounding box center [717, 489] width 186 height 26
paste input "T0G 2A4"
type input "T0G 2A4"
select select
type input "T0G 2A4"
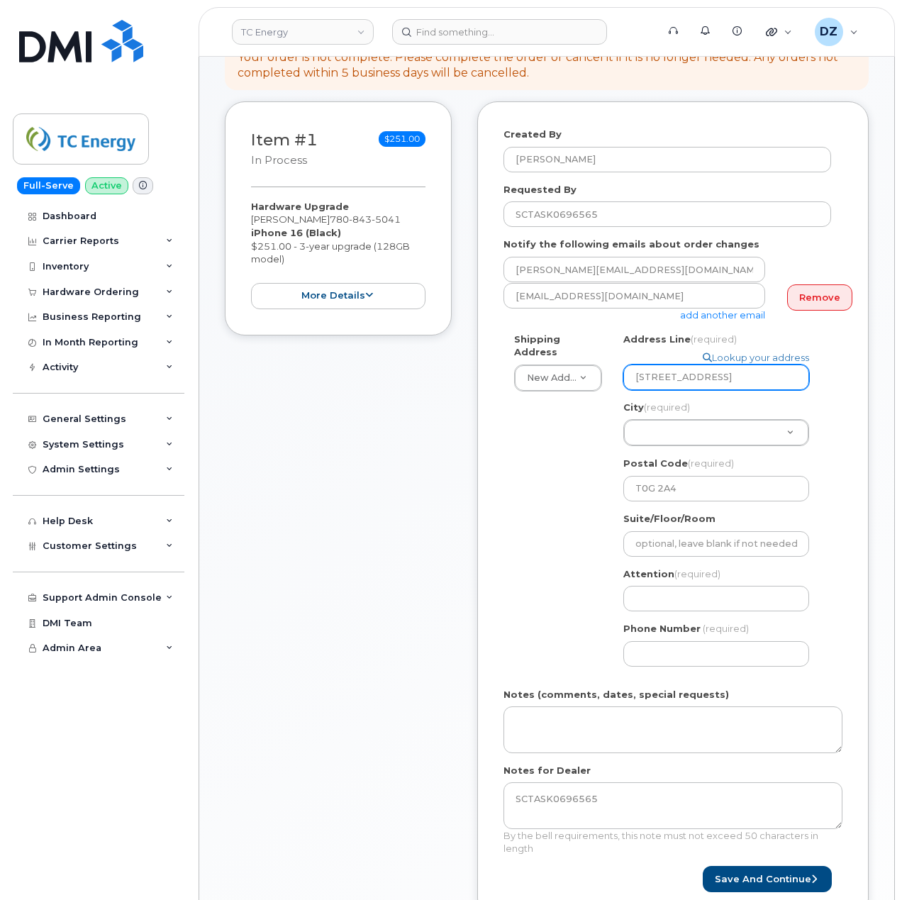
click at [704, 365] on input "[STREET_ADDRESS]" at bounding box center [717, 378] width 186 height 26
click at [702, 365] on input "[STREET_ADDRESS]" at bounding box center [717, 378] width 186 height 26
click at [735, 365] on input "[STREET_ADDRESS]" at bounding box center [717, 378] width 186 height 26
select select
type input "[STREET_ADDRESS]"
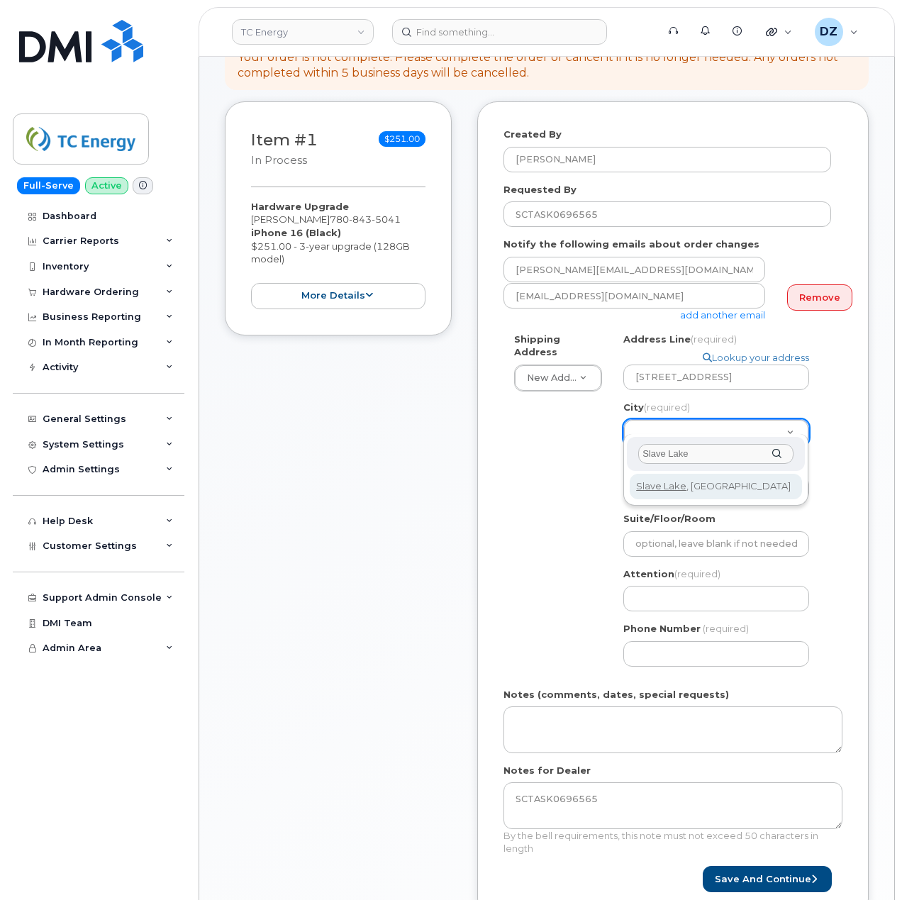
type input "Slave Lake"
select select
type input "466"
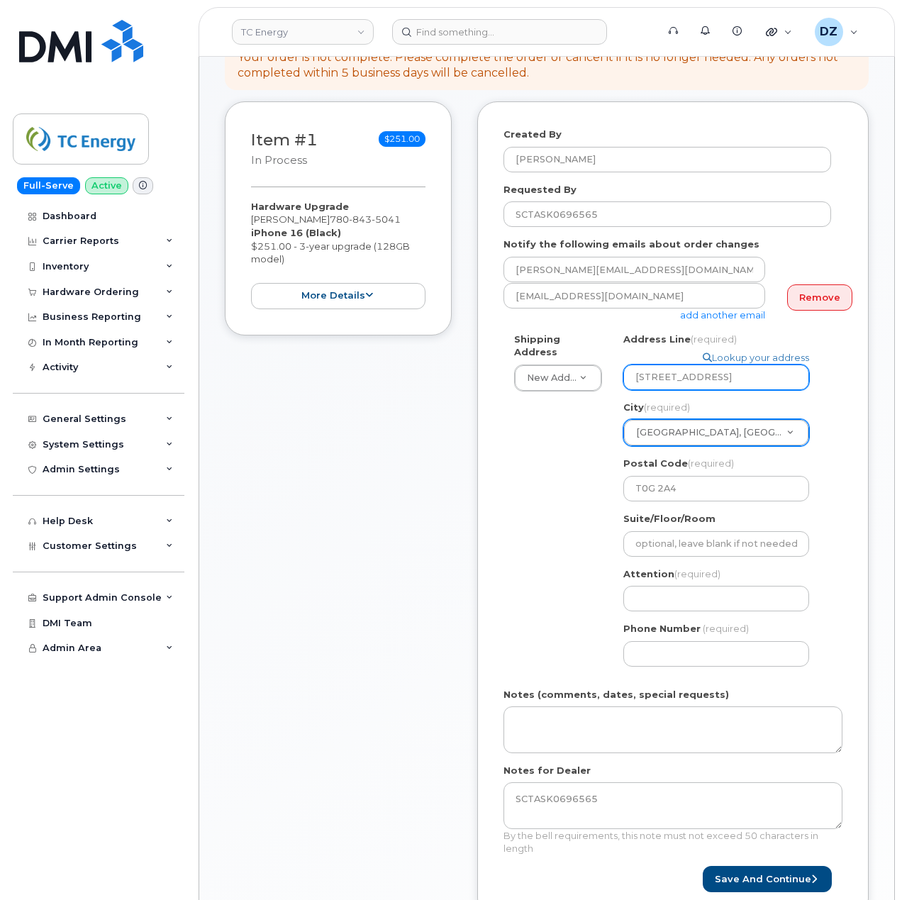
drag, startPoint x: 745, startPoint y: 369, endPoint x: 697, endPoint y: 377, distance: 49.0
click at [697, 377] on input "[STREET_ADDRESS]" at bounding box center [717, 378] width 186 height 26
select select
type input "[STREET_ADDRESS]"
click at [671, 586] on input "Attention (required)" at bounding box center [717, 599] width 186 height 26
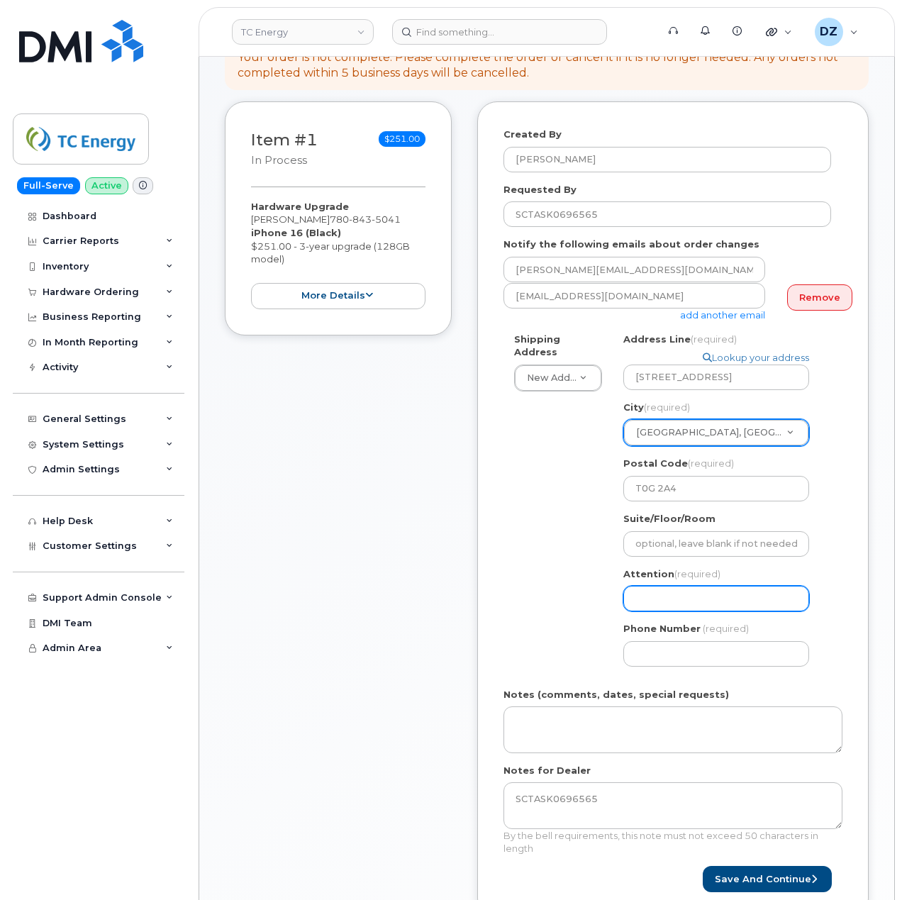
paste input "[PERSON_NAME]"
select select
type input "[PERSON_NAME]"
click at [348, 214] on span "[PHONE_NUMBER]" at bounding box center [365, 219] width 71 height 11
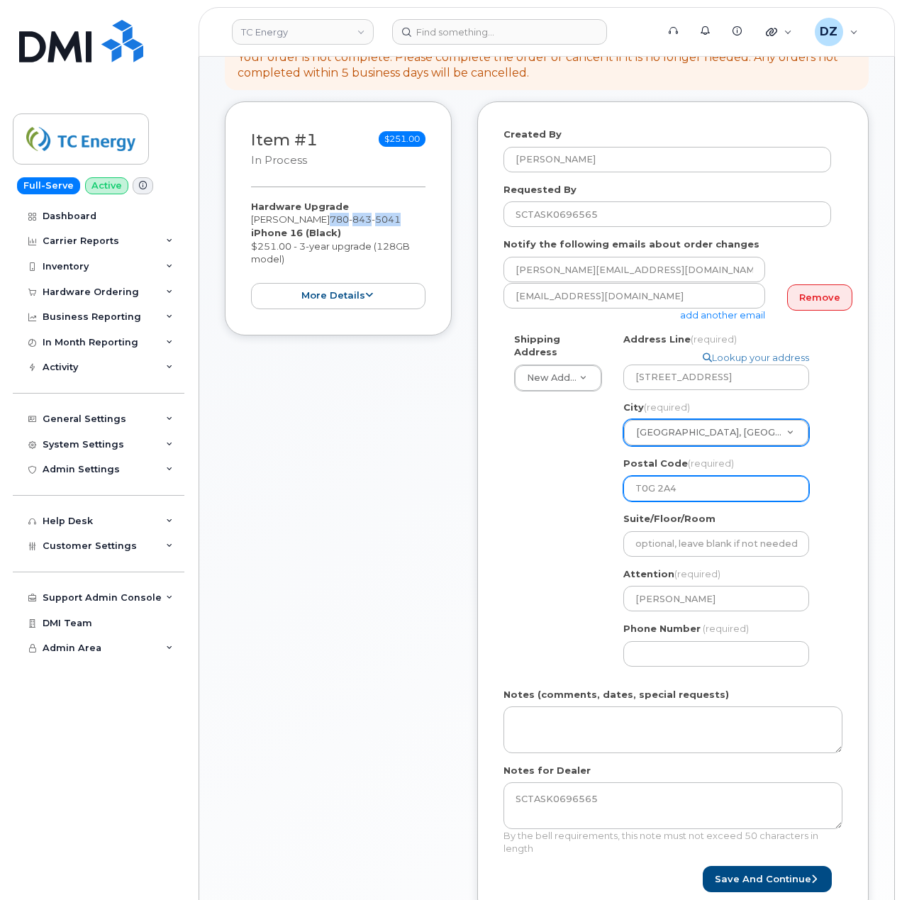
copy span "[PHONE_NUMBER]"
click at [662, 641] on input "Phone Number" at bounding box center [717, 654] width 186 height 26
paste input "7808435041"
type input "7808435041"
select select
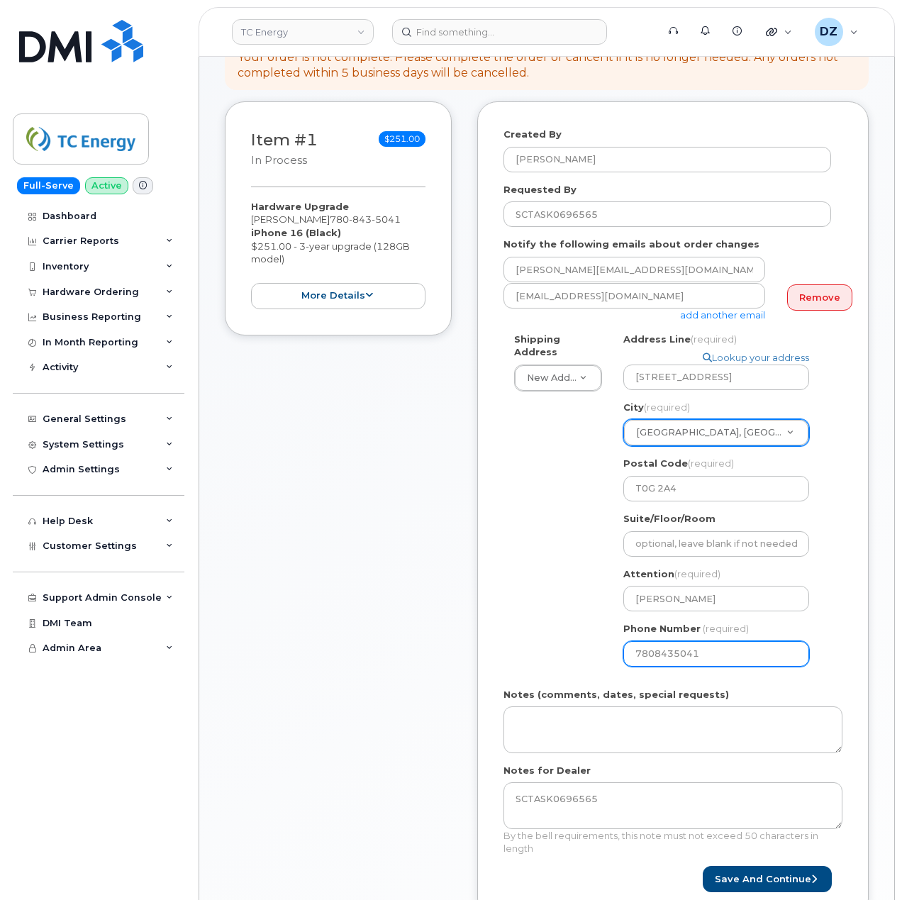
type input "7808435041"
click at [534, 556] on div "Shipping Address New Address New Address [STREET_ADDRESS][GEOGRAPHIC_DATA][US_S…" at bounding box center [668, 505] width 328 height 345
click at [543, 602] on div "Shipping Address New Address New Address [STREET_ADDRESS][GEOGRAPHIC_DATA][US_S…" at bounding box center [668, 505] width 328 height 345
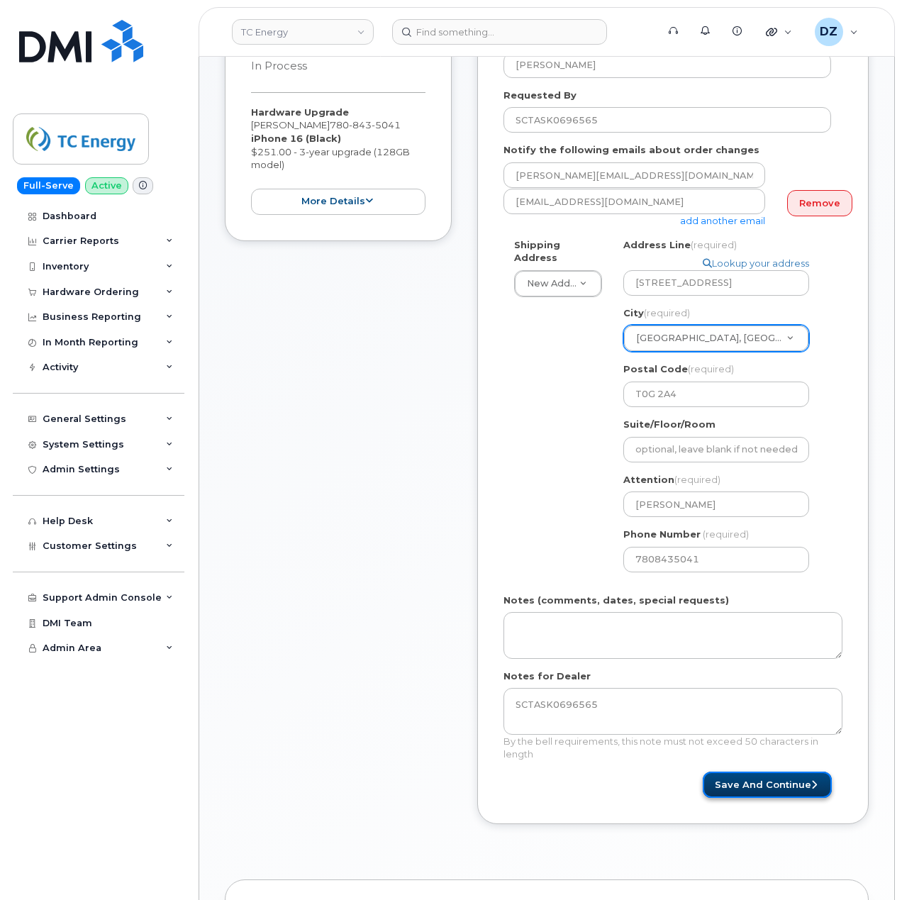
click at [747, 772] on button "Save and Continue" at bounding box center [767, 785] width 129 height 26
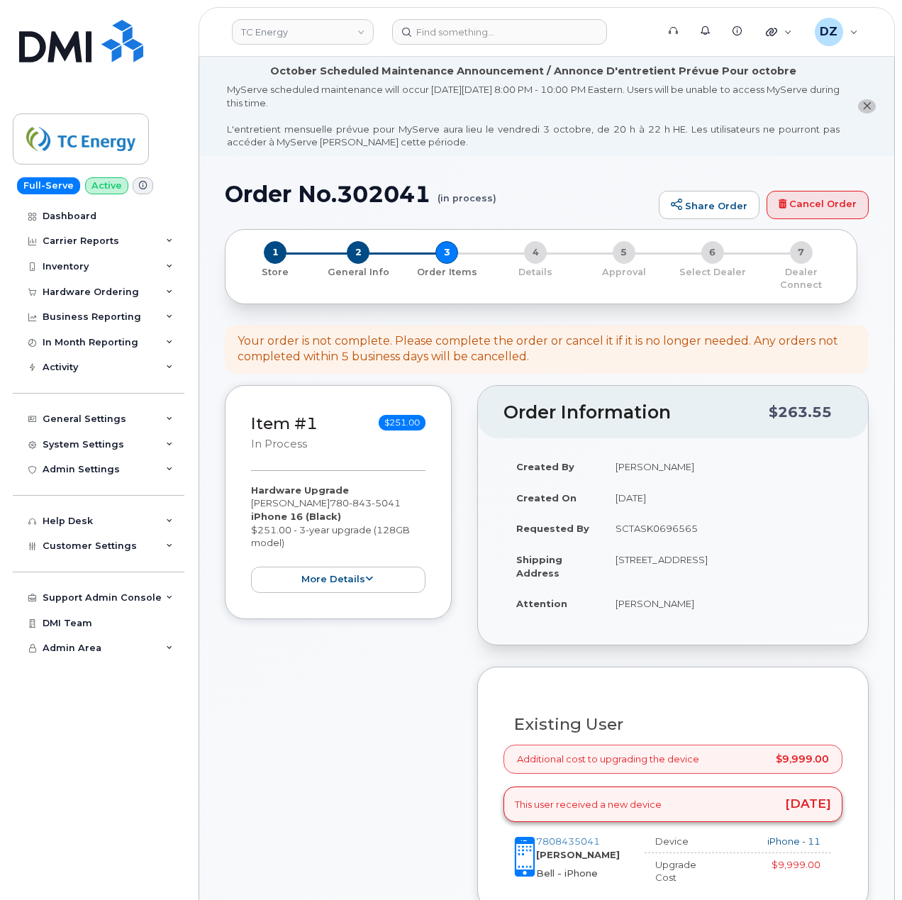
click at [256, 191] on h1 "Order No.302041 (in process)" at bounding box center [438, 194] width 427 height 25
click at [363, 187] on h1 "Order No.302041 (in process)" at bounding box center [438, 194] width 427 height 25
copy h1 "Order No.302041"
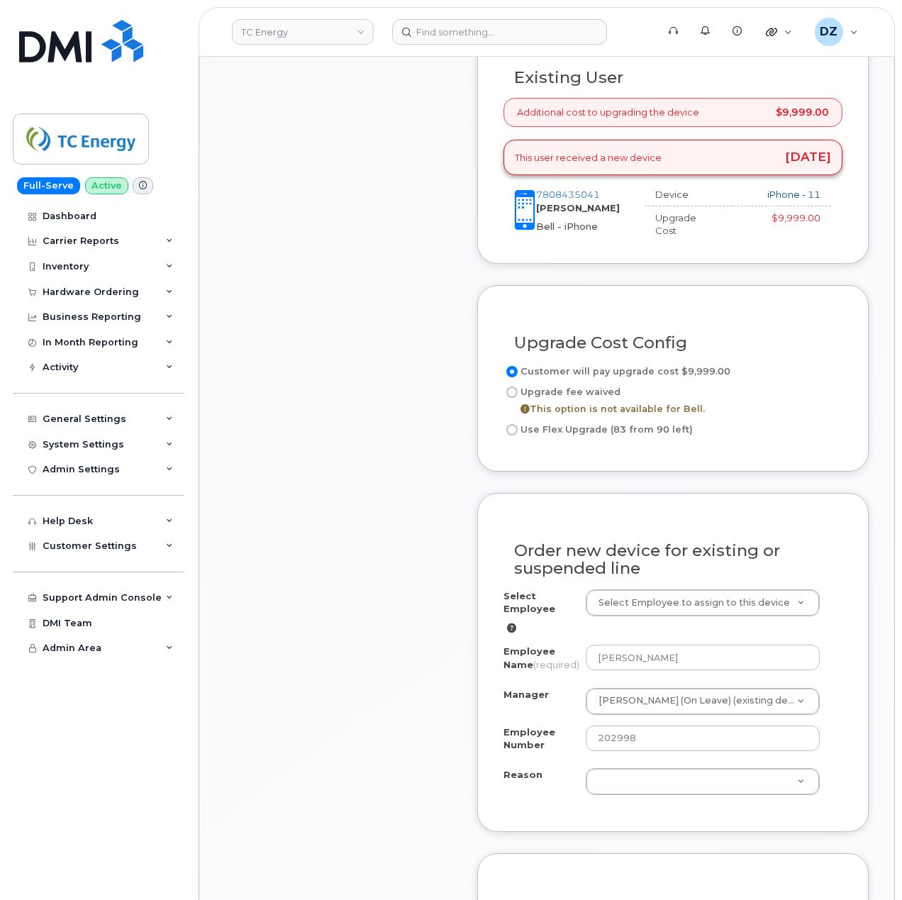
scroll to position [662, 0]
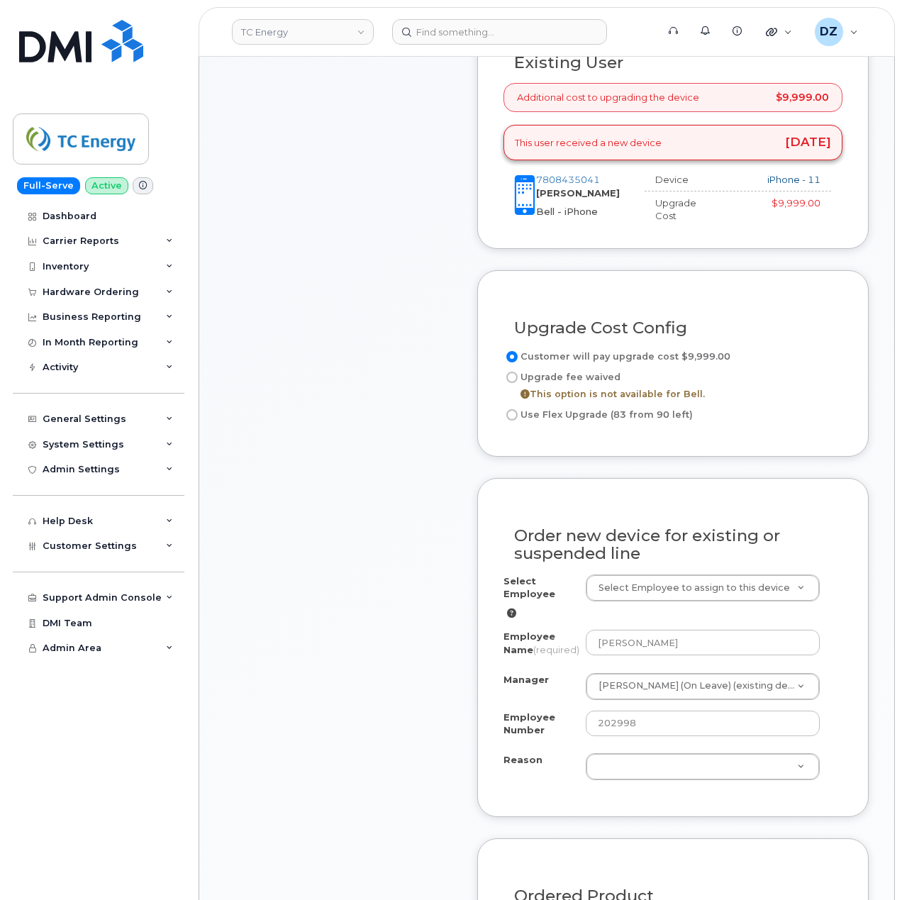
click at [511, 410] on input "Use Flex Upgrade (83 from 90 left)" at bounding box center [512, 414] width 11 height 11
radio input "true"
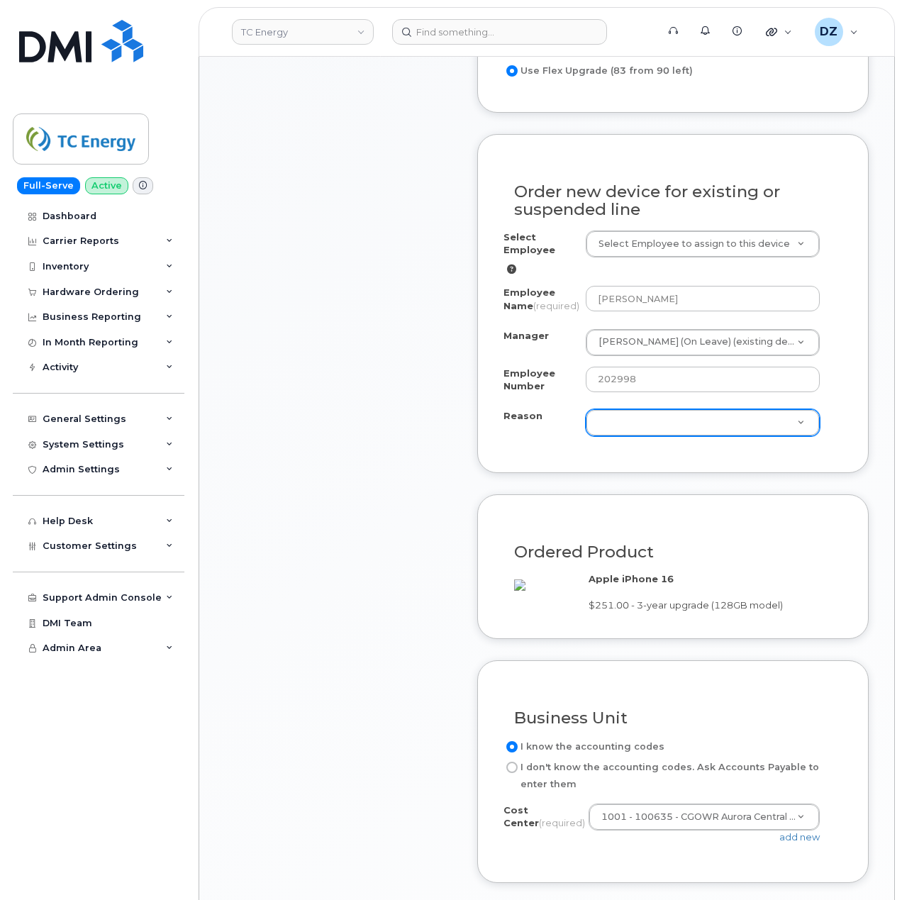
scroll to position [1040, 0]
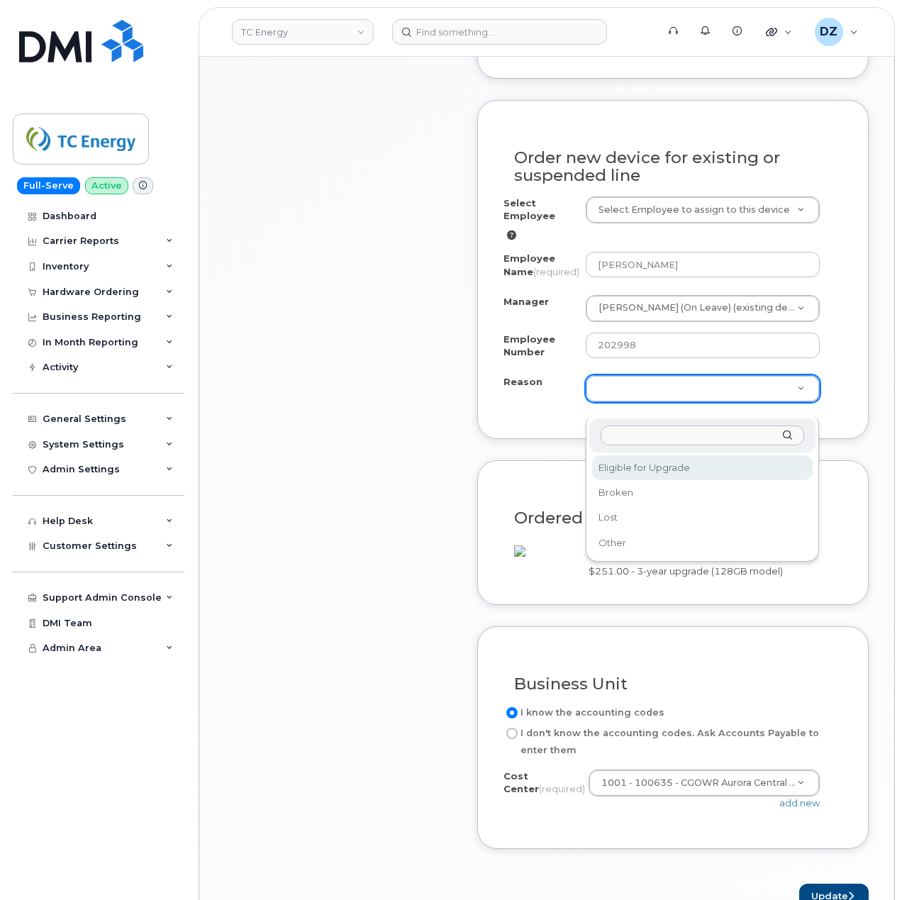
select select "eligible_for_upgrade"
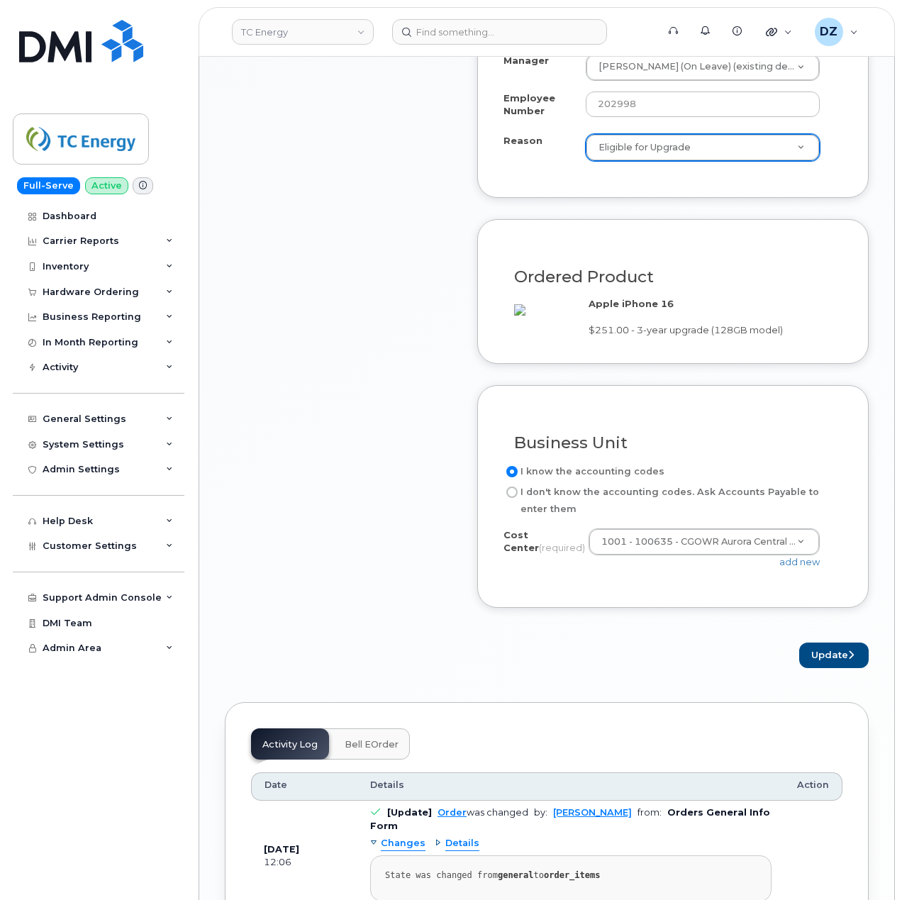
scroll to position [1324, 0]
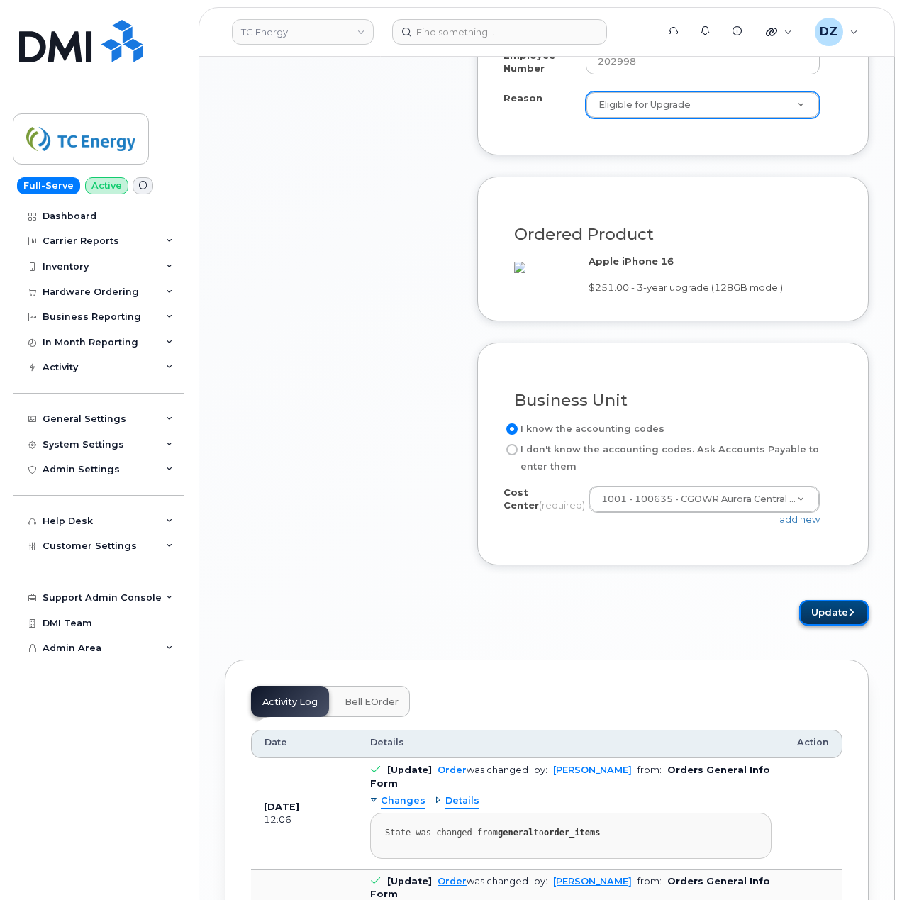
click at [834, 626] on button "Update" at bounding box center [835, 613] width 70 height 26
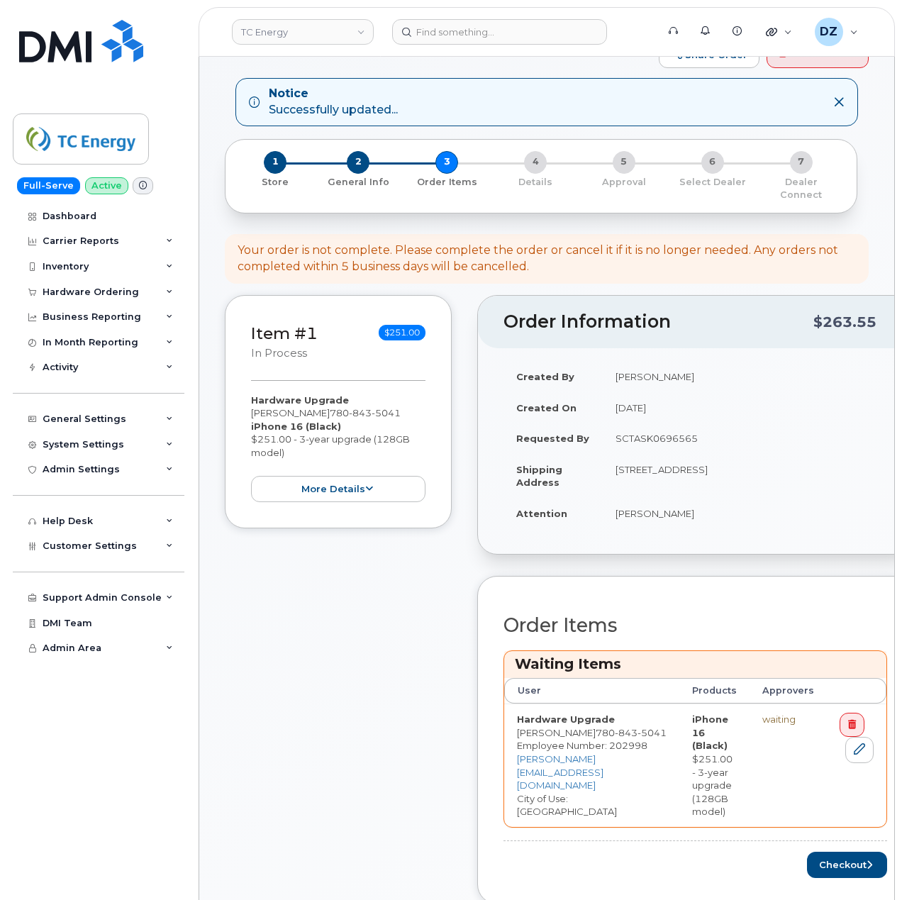
scroll to position [378, 0]
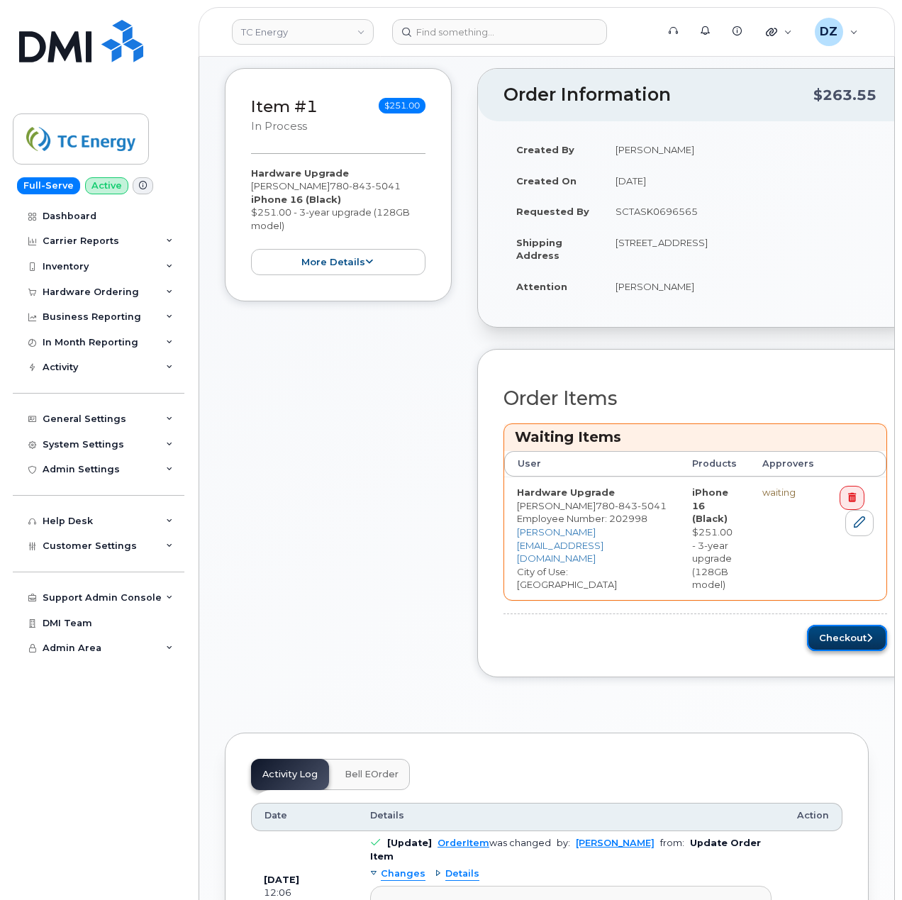
click at [852, 628] on button "Checkout" at bounding box center [847, 638] width 80 height 26
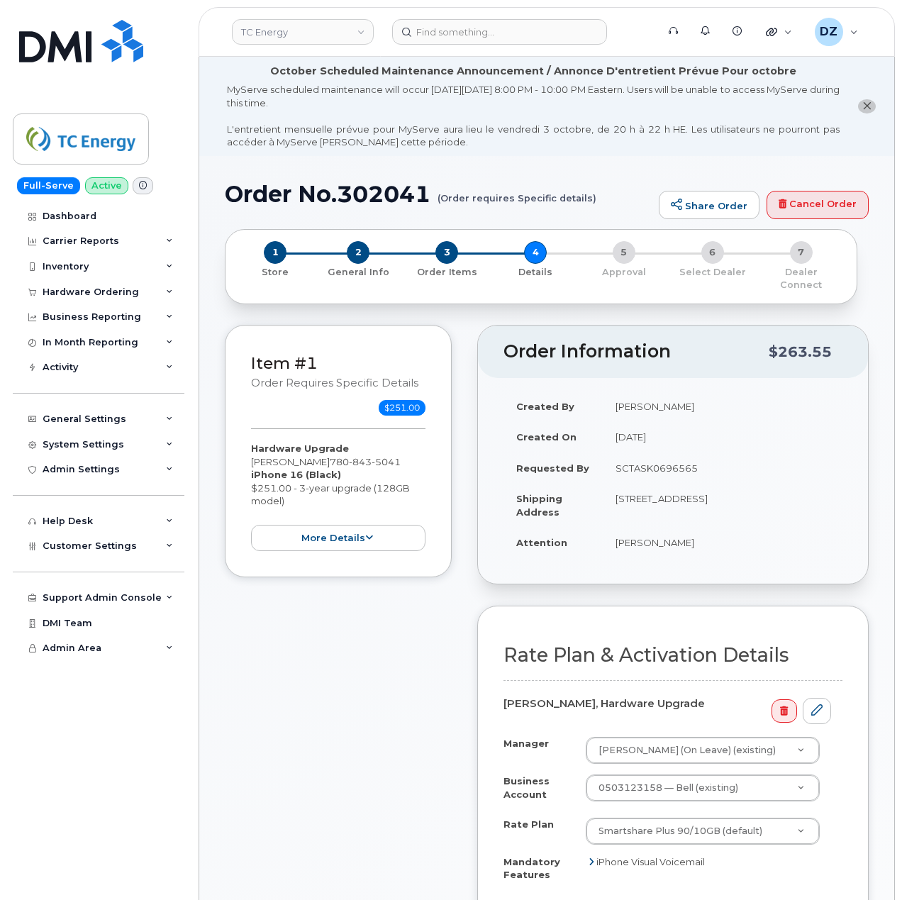
scroll to position [284, 0]
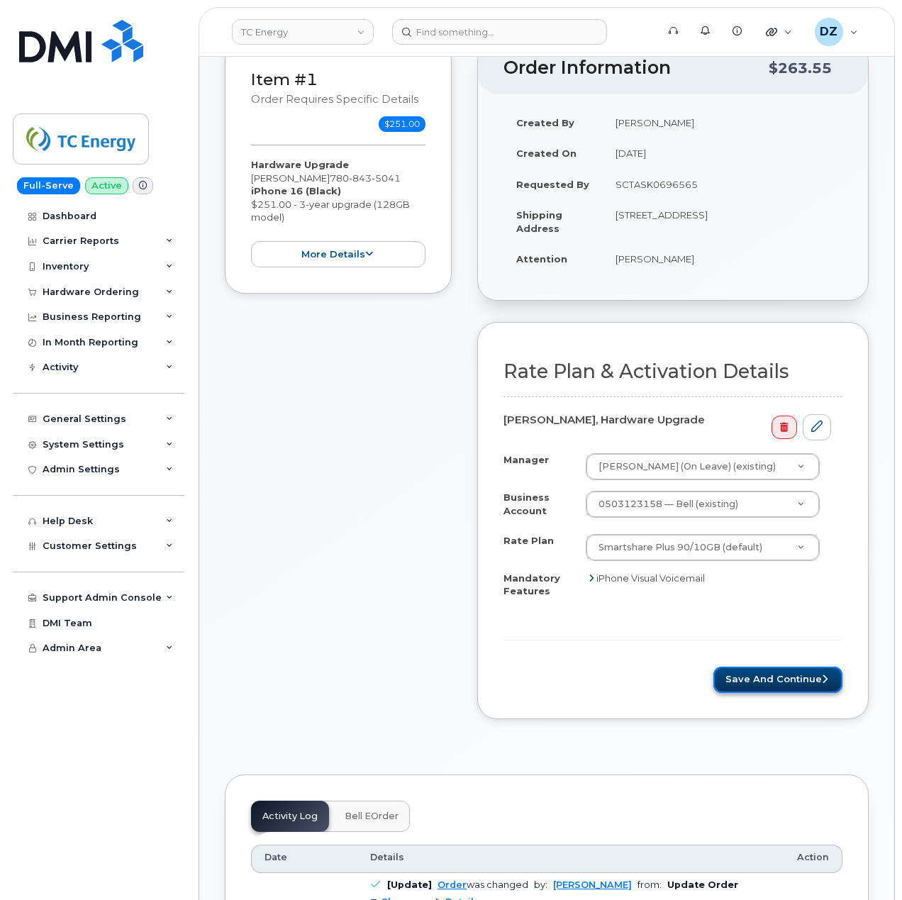
click at [784, 670] on button "Save and Continue" at bounding box center [778, 680] width 129 height 26
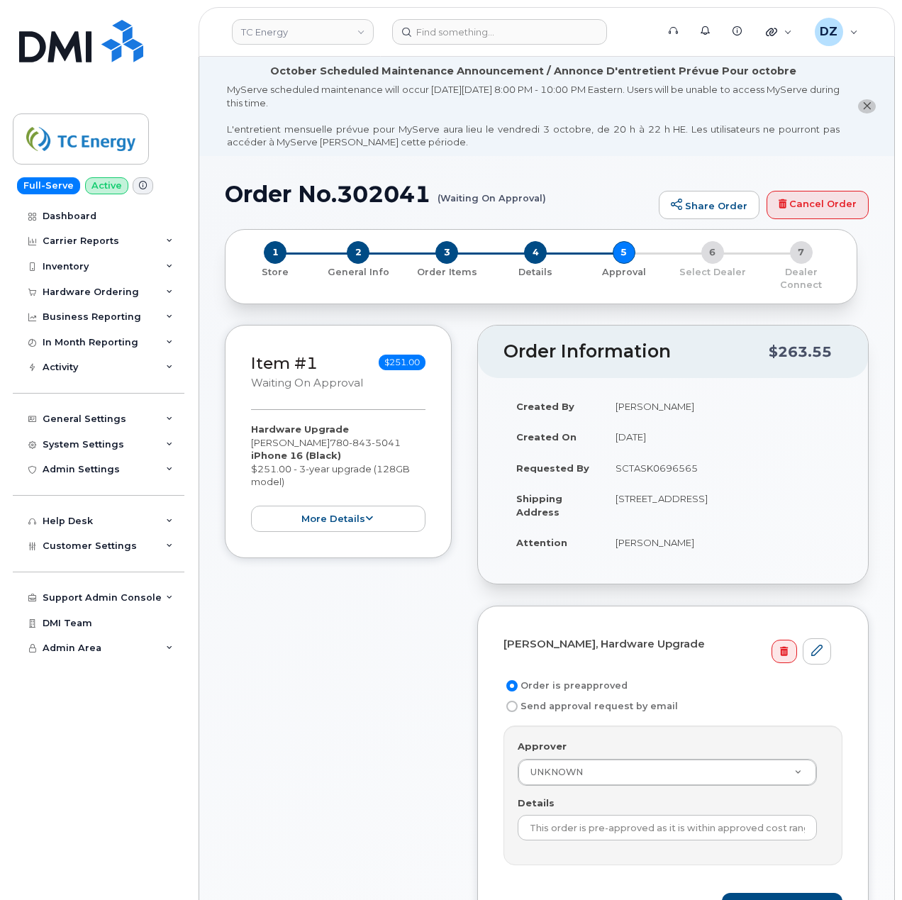
click at [648, 458] on td "SCTASK0696565" at bounding box center [723, 468] width 240 height 31
copy td "SCTASK0696565"
click at [658, 820] on input "This order is pre-approved as it is within approved cost range." at bounding box center [667, 828] width 299 height 26
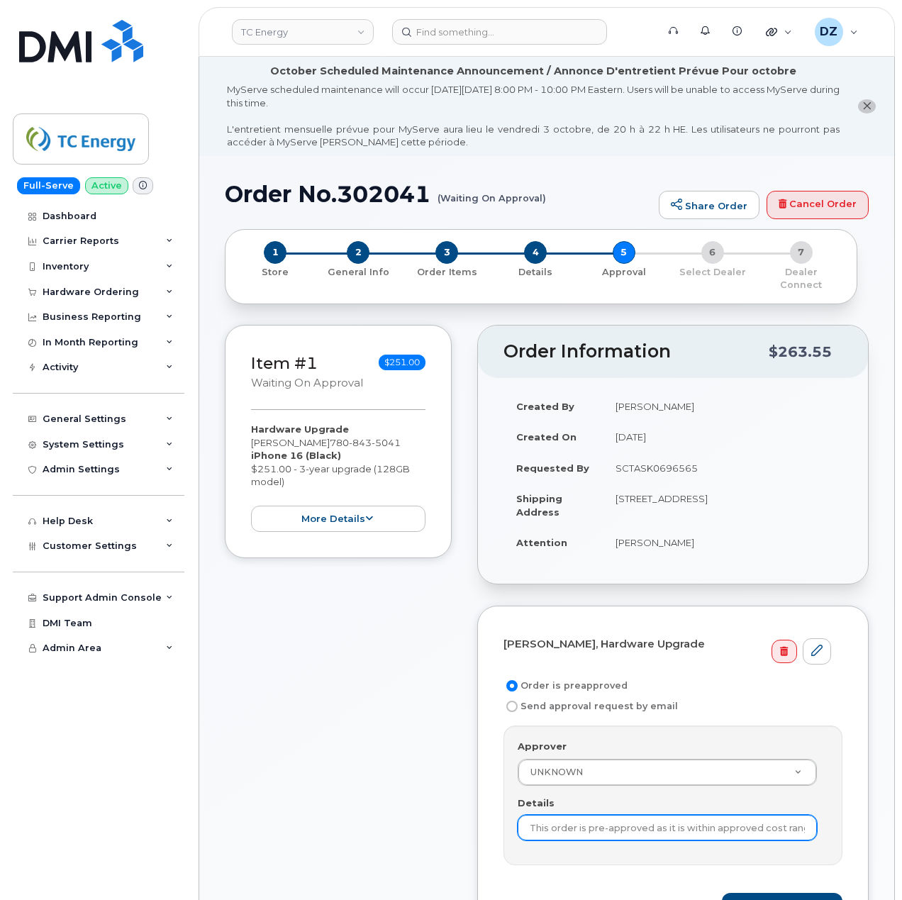
click at [658, 820] on input "This order is pre-approved as it is within approved cost range." at bounding box center [667, 828] width 299 height 26
paste input "SCTASK0696565"
type input "SCTASK0696565"
click at [450, 800] on div "Item #1 Waiting On Approval $251.00 Hardware Upgrade [PERSON_NAME] [PHONE_NUMBE…" at bounding box center [338, 646] width 227 height 642
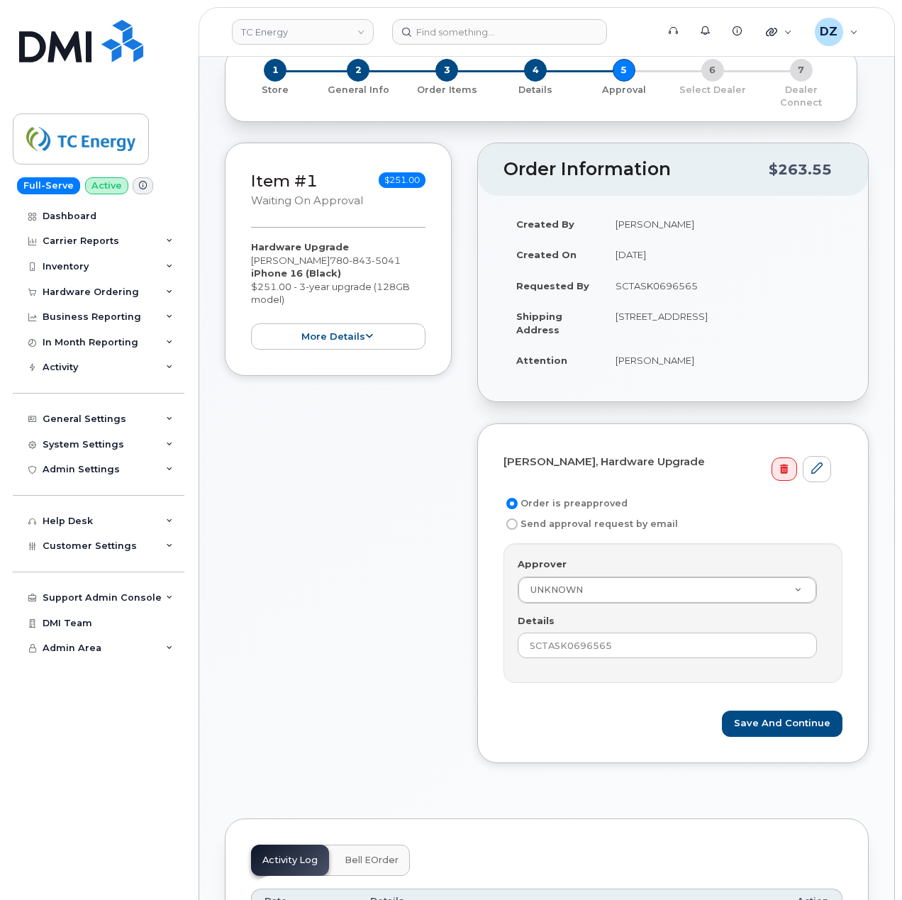
scroll to position [189, 0]
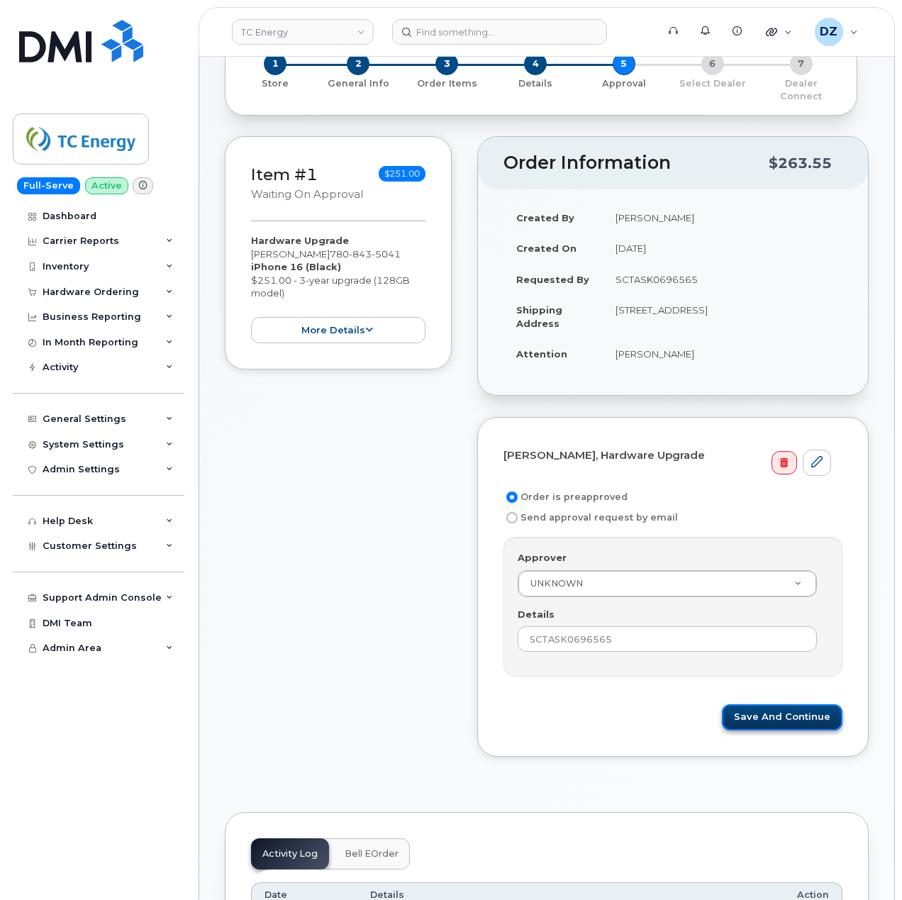
click at [784, 708] on button "Save and Continue" at bounding box center [782, 718] width 121 height 26
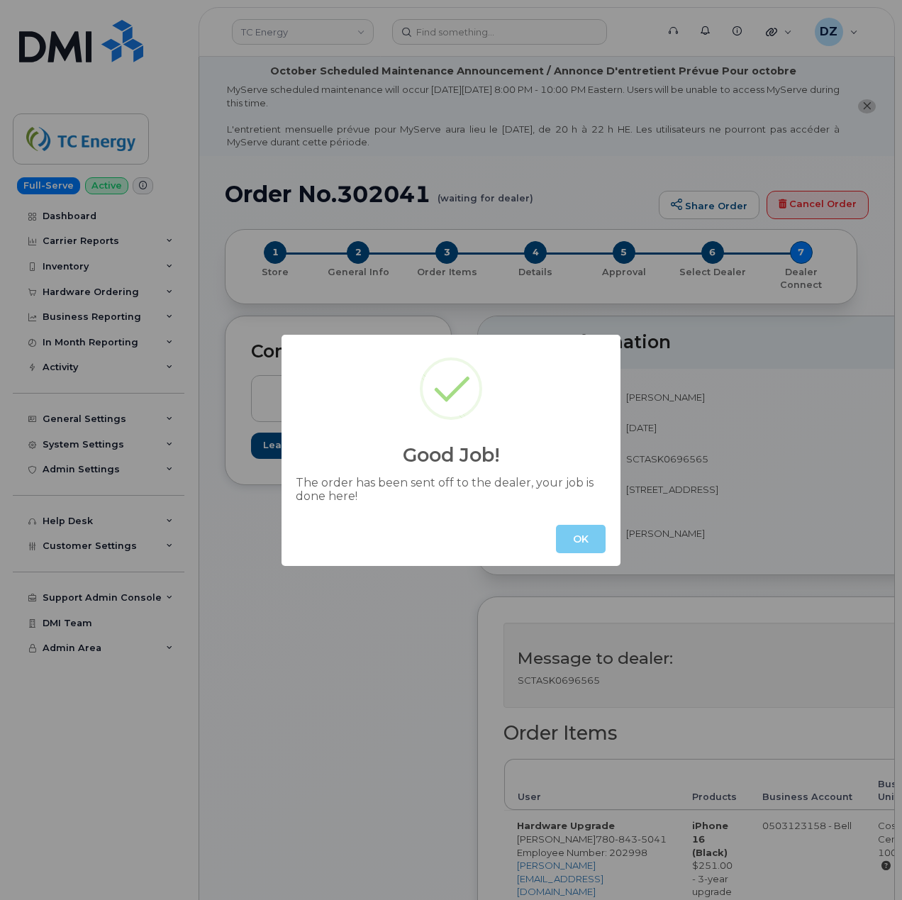
click at [568, 535] on button "OK" at bounding box center [581, 539] width 50 height 28
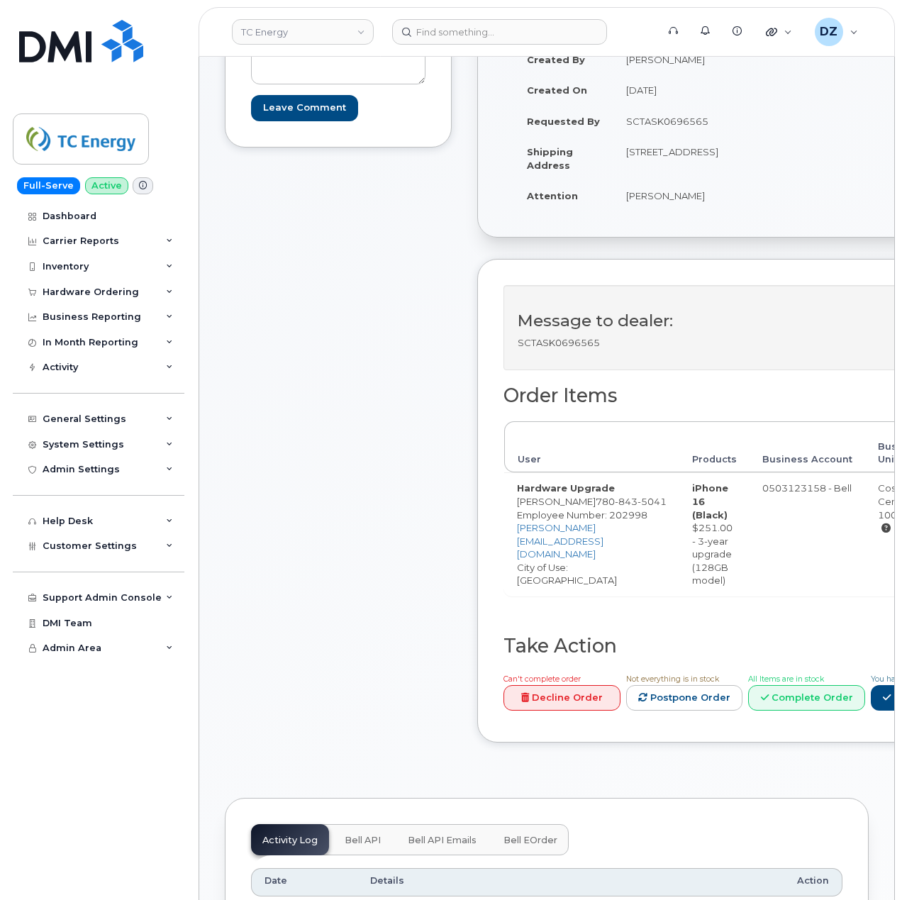
scroll to position [378, 0]
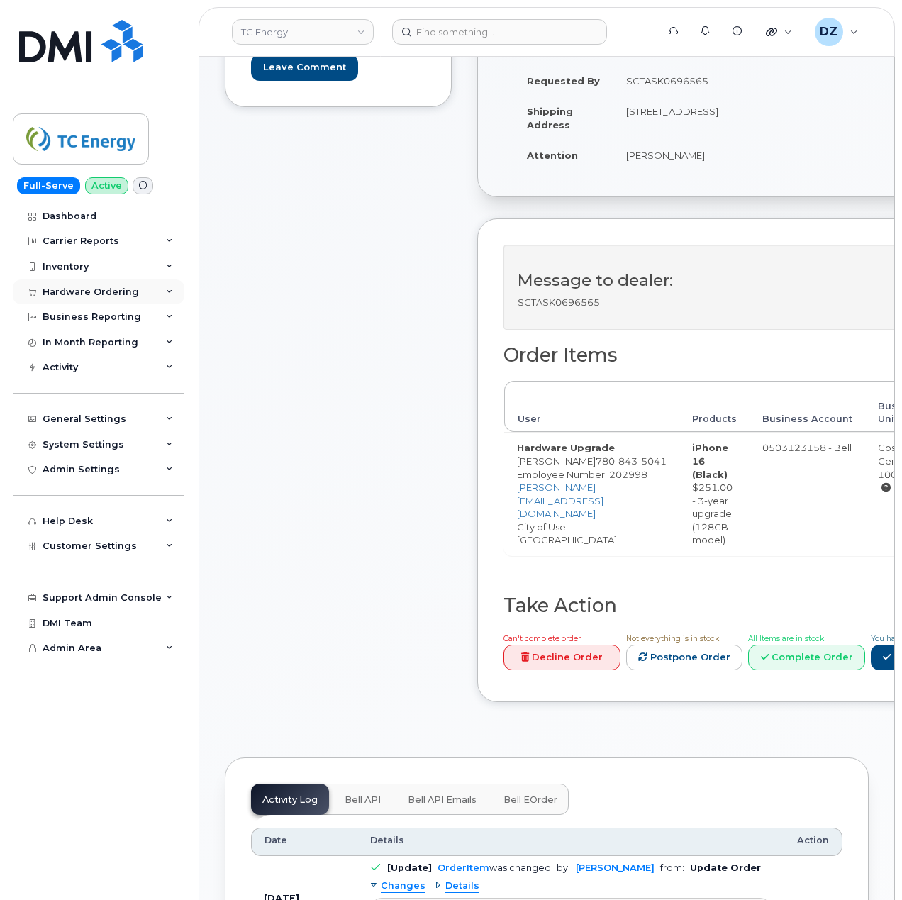
click at [155, 299] on div "Hardware Ordering" at bounding box center [99, 293] width 172 height 26
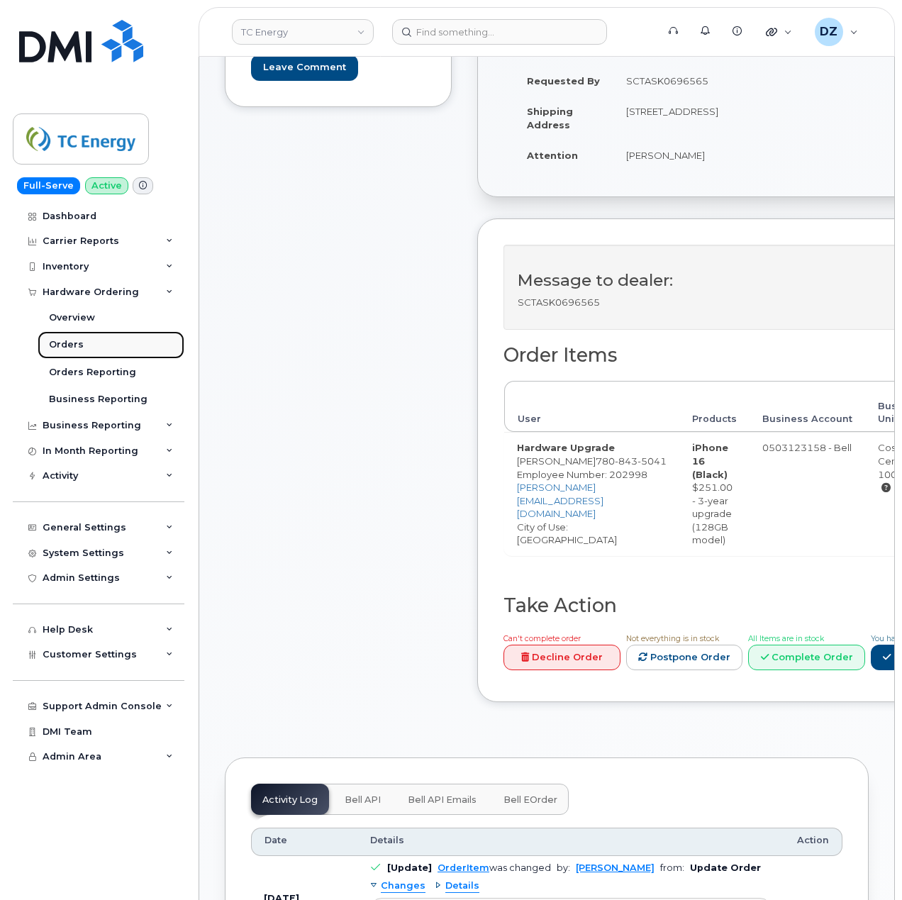
click at [111, 349] on link "Orders" at bounding box center [111, 344] width 147 height 27
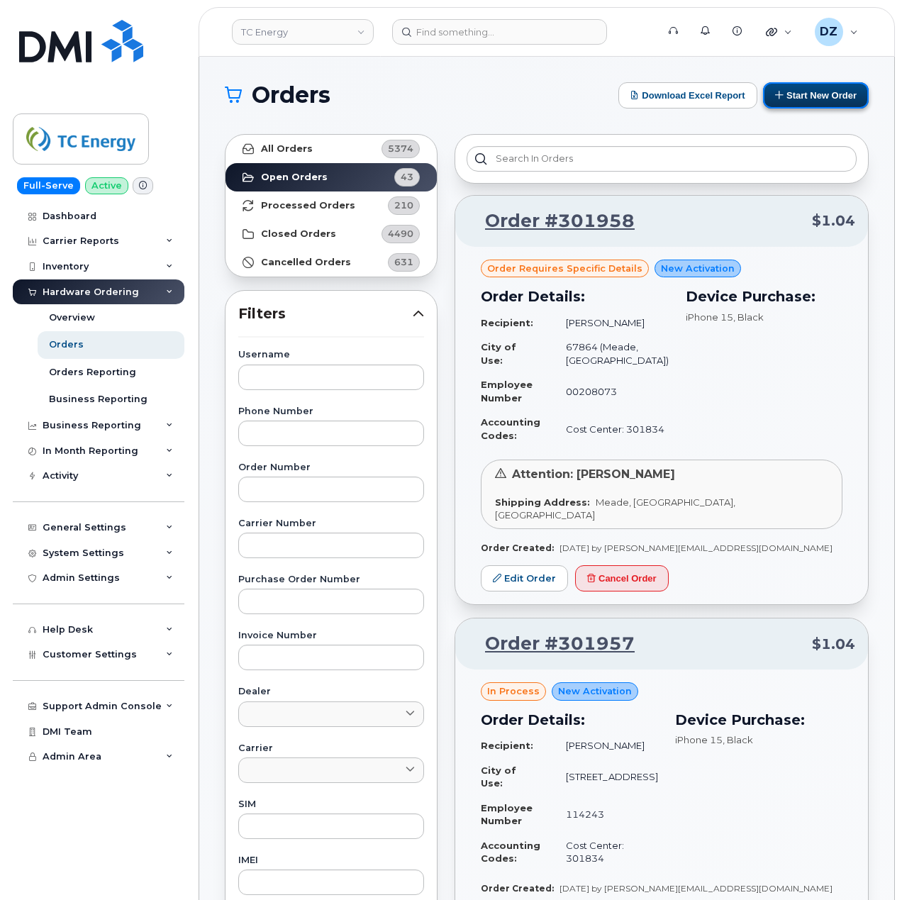
click at [830, 89] on button "Start New Order" at bounding box center [816, 95] width 106 height 26
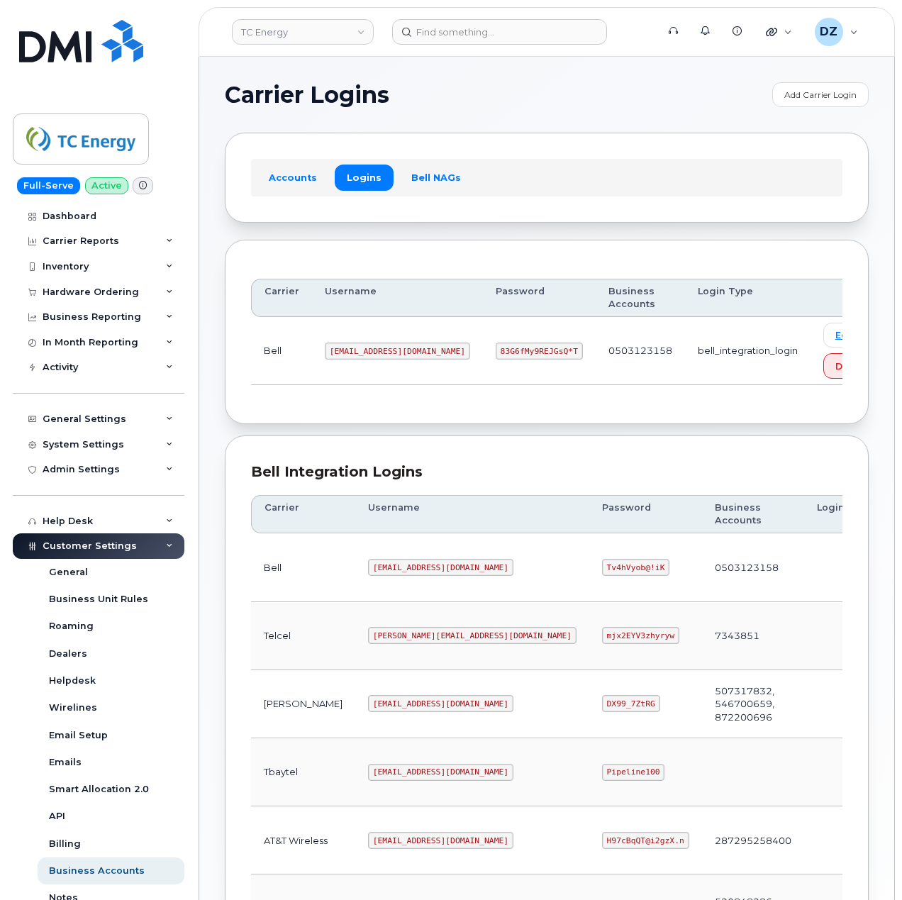
scroll to position [214, 0]
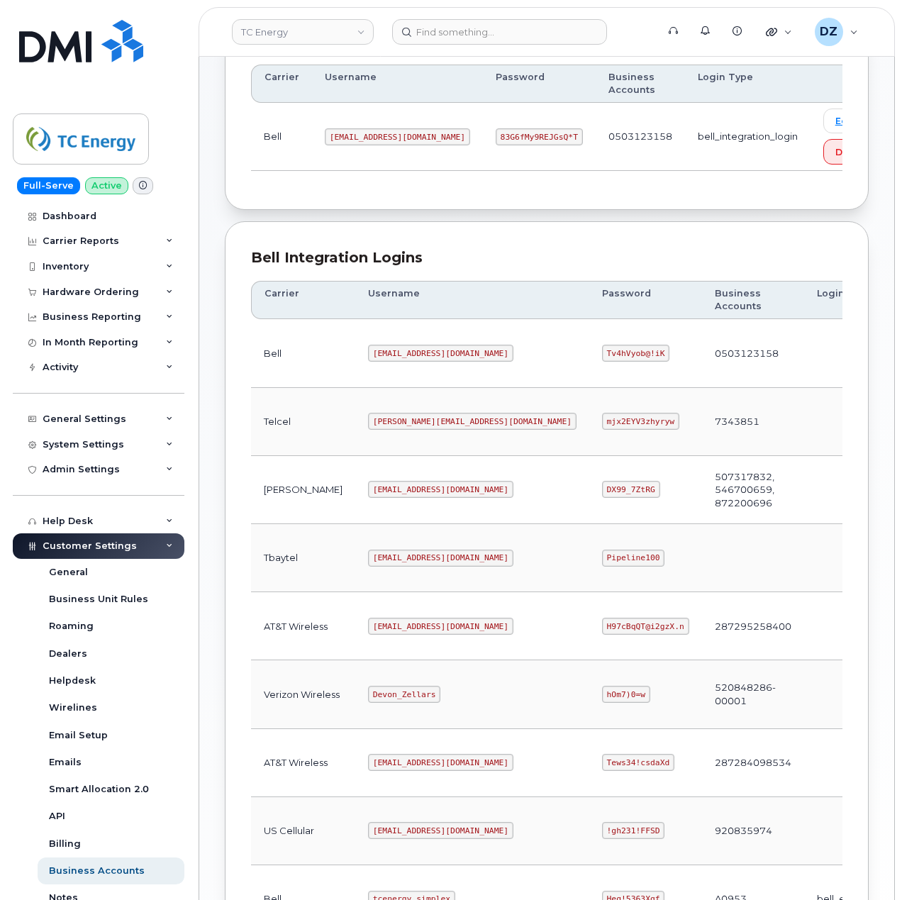
click at [368, 627] on code "[EMAIL_ADDRESS][DOMAIN_NAME]" at bounding box center [440, 626] width 145 height 17
click at [414, 631] on code "[EMAIL_ADDRESS][DOMAIN_NAME]" at bounding box center [440, 626] width 145 height 17
copy code "[EMAIL_ADDRESS][DOMAIN_NAME]"
click at [602, 635] on code "H97cBqQT@i2gzX.n" at bounding box center [645, 626] width 87 height 17
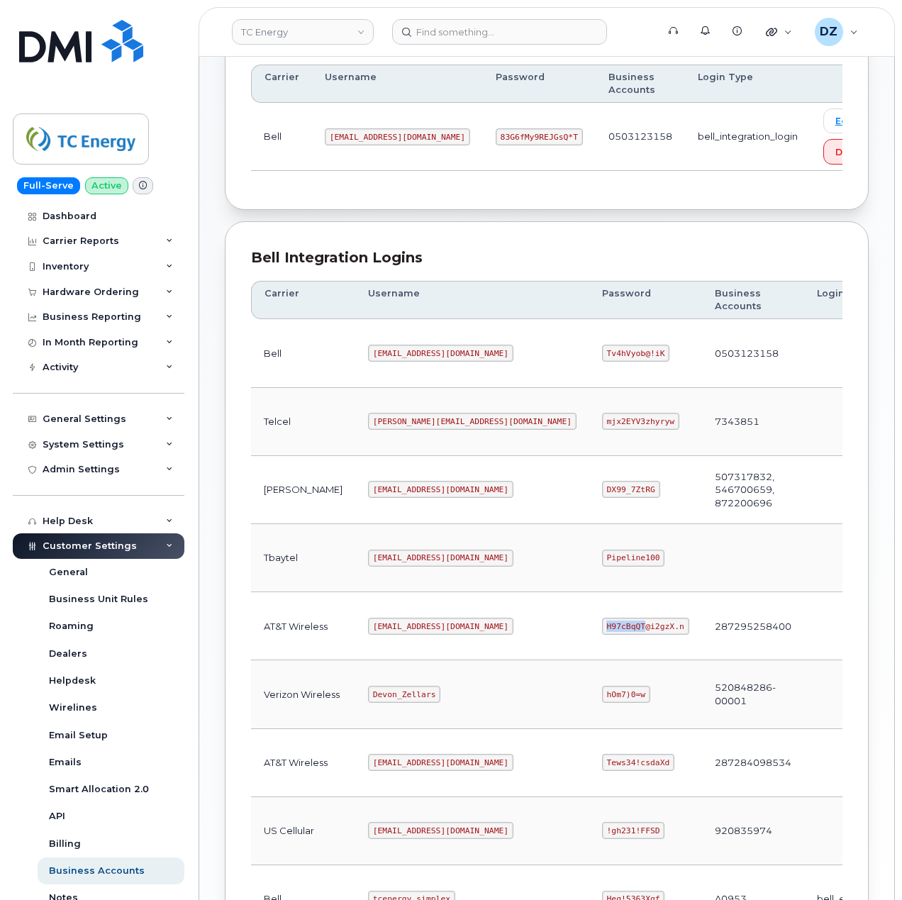
click at [602, 635] on code "H97cBqQT@i2gzX.n" at bounding box center [645, 626] width 87 height 17
click at [602, 630] on code "H97cBqQT@i2gzX.n" at bounding box center [645, 626] width 87 height 17
copy code "H97cBqQT@i2gzX.n"
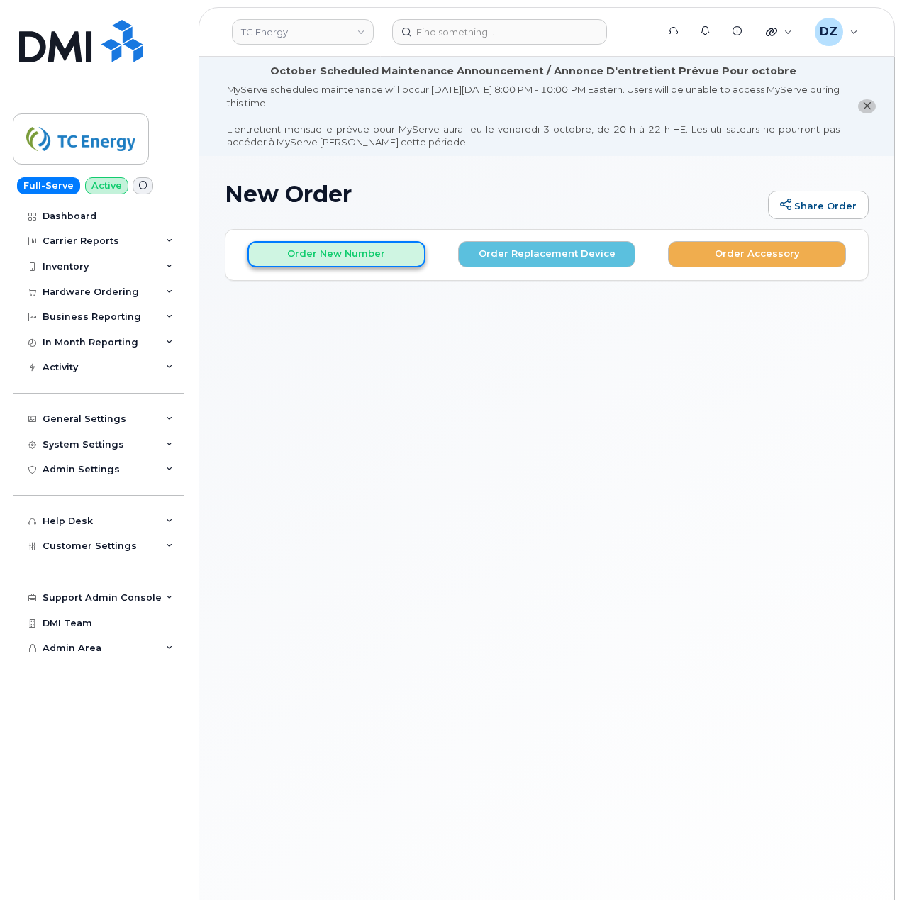
click at [350, 255] on button "Order New Number" at bounding box center [337, 254] width 178 height 26
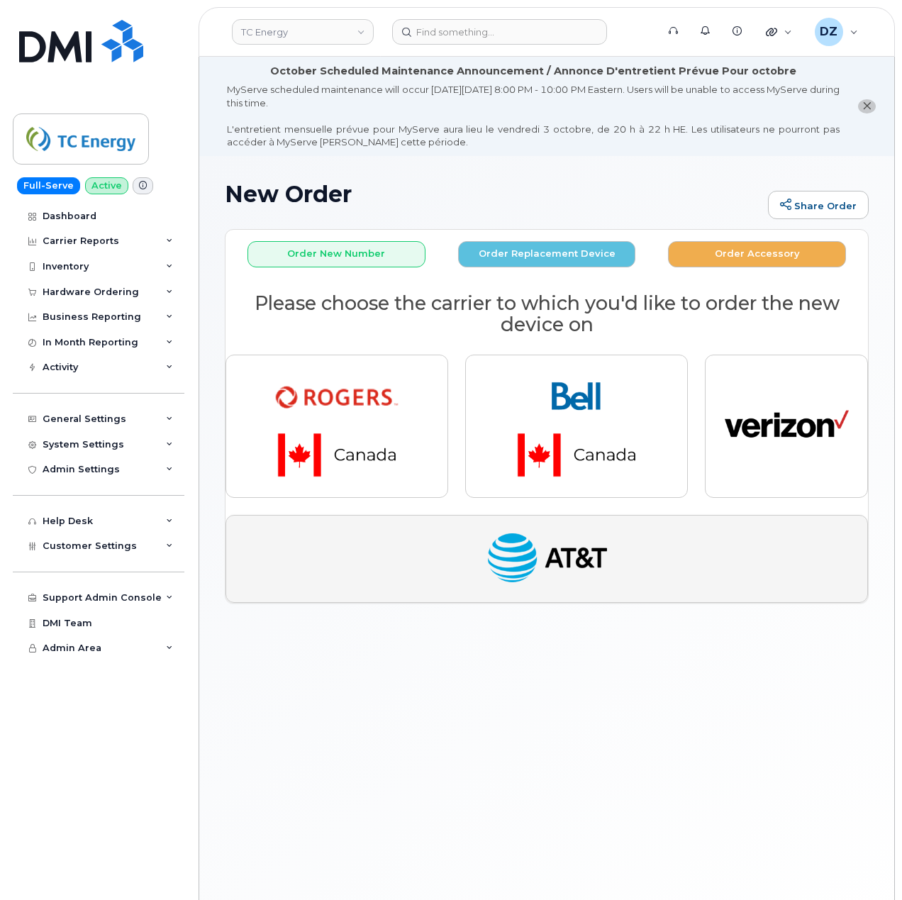
click at [570, 563] on img "button" at bounding box center [547, 559] width 124 height 64
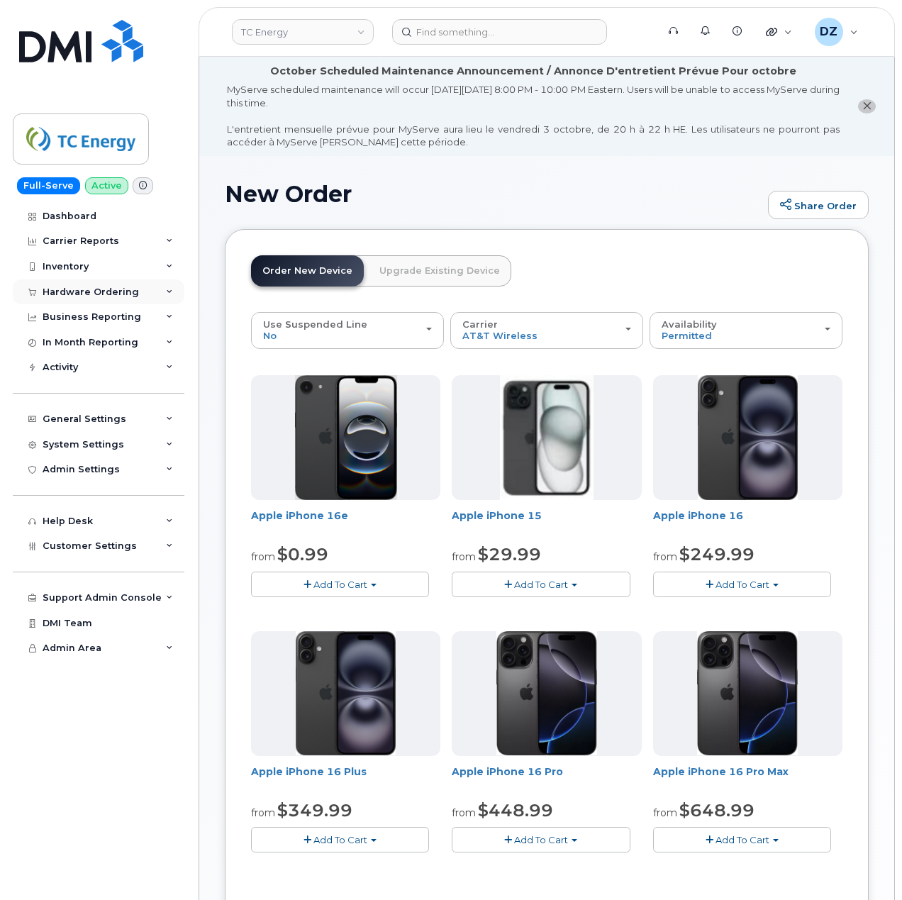
click at [133, 291] on div "Hardware Ordering" at bounding box center [91, 292] width 96 height 11
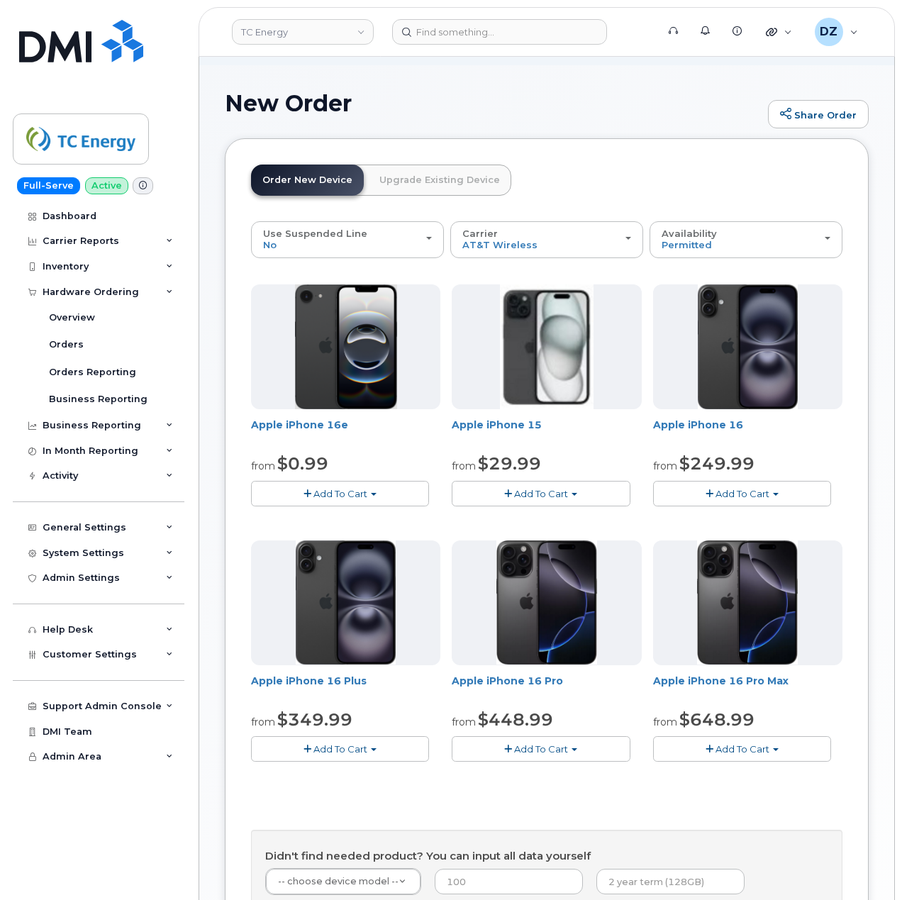
scroll to position [77, 0]
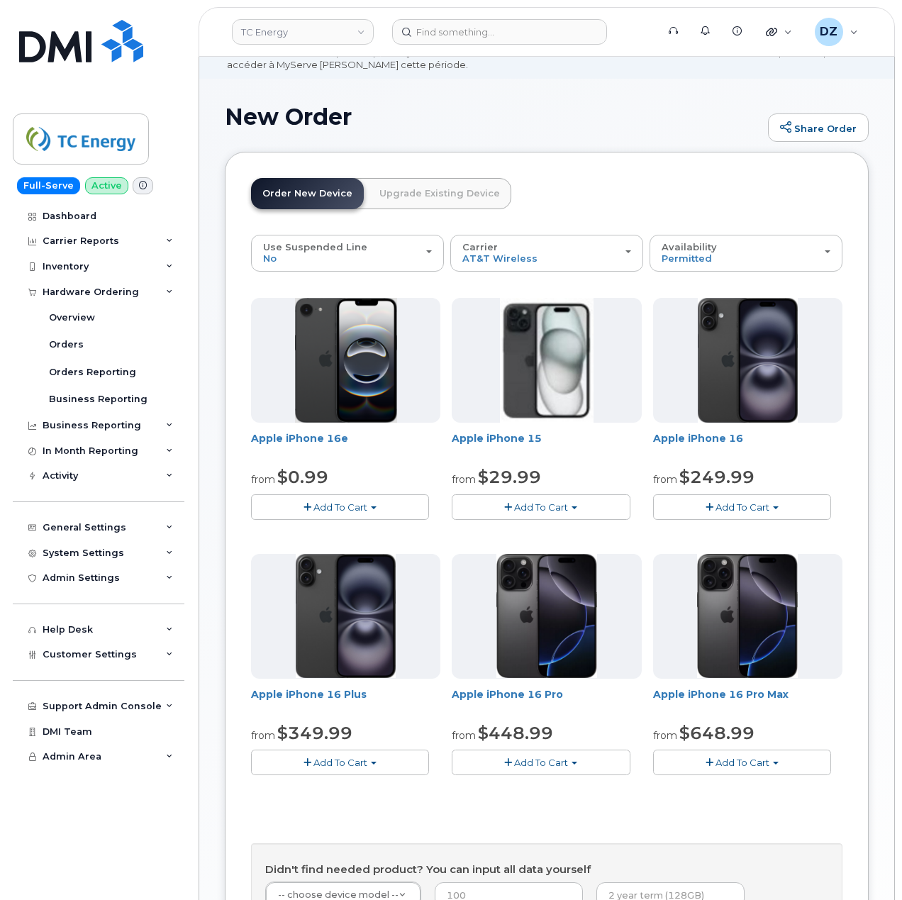
click at [802, 507] on button "Add To Cart" at bounding box center [742, 507] width 178 height 25
click at [784, 506] on button "Add To Cart" at bounding box center [742, 507] width 178 height 25
click at [770, 257] on div "Availability Permitted All" at bounding box center [746, 253] width 169 height 22
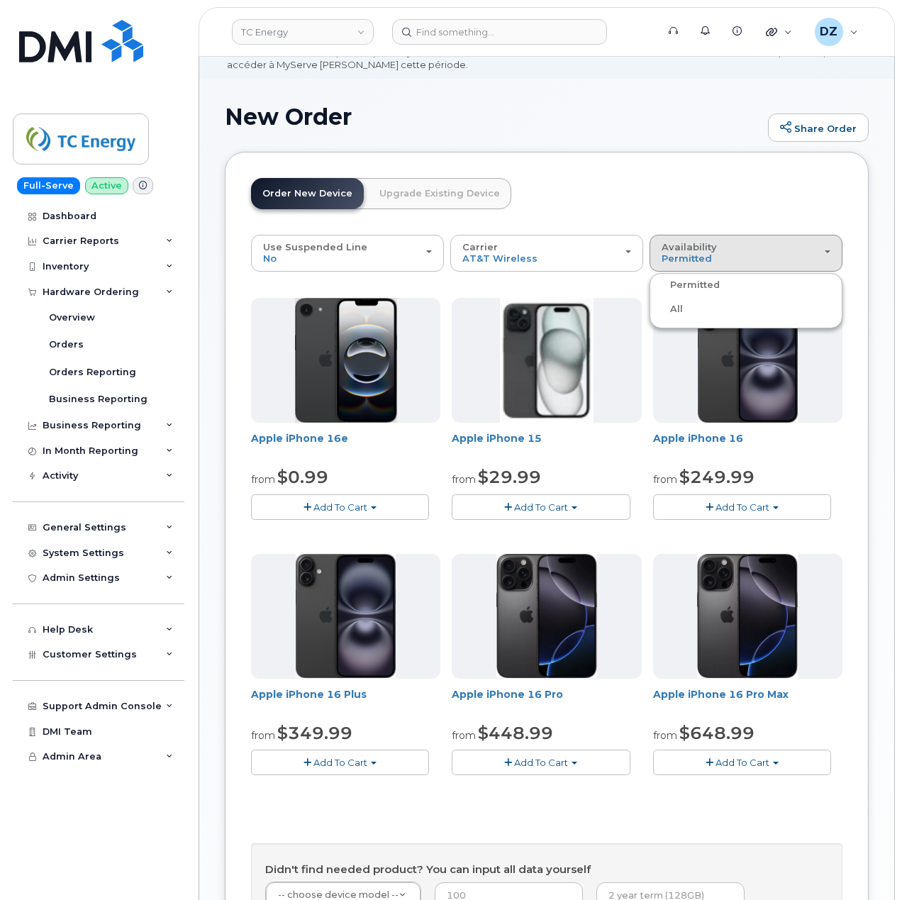
click at [674, 310] on label "All" at bounding box center [668, 309] width 30 height 17
click at [0, 0] on input "All" at bounding box center [0, 0] width 0 height 0
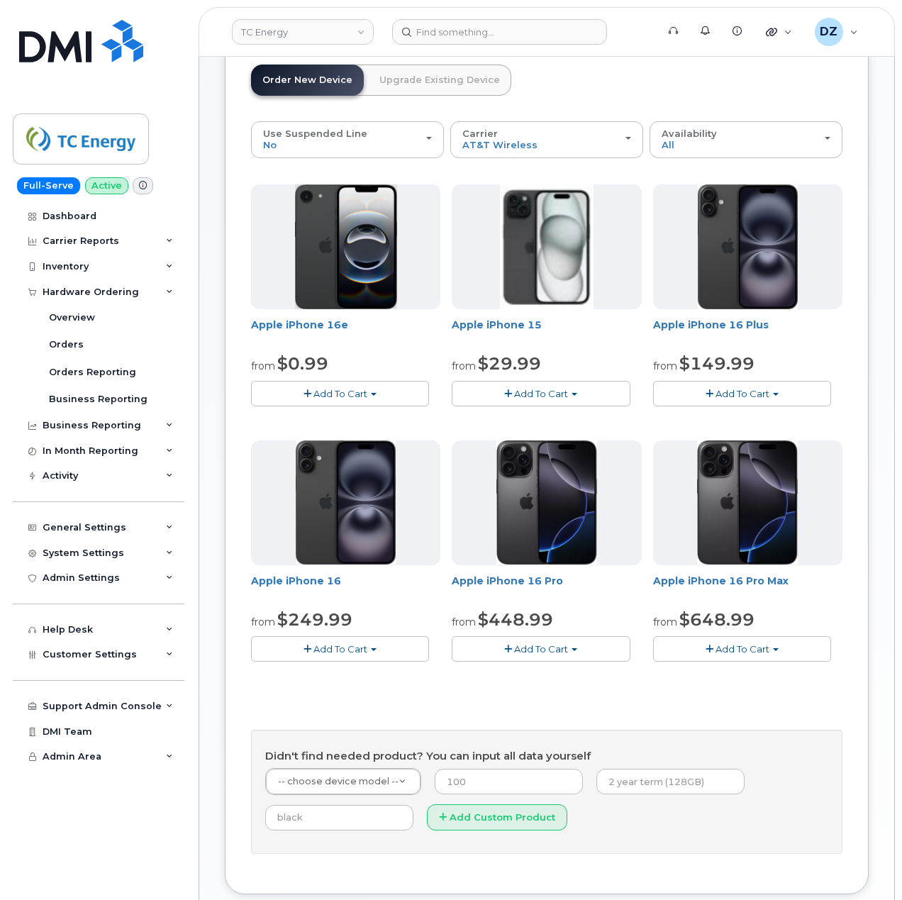
scroll to position [172, 0]
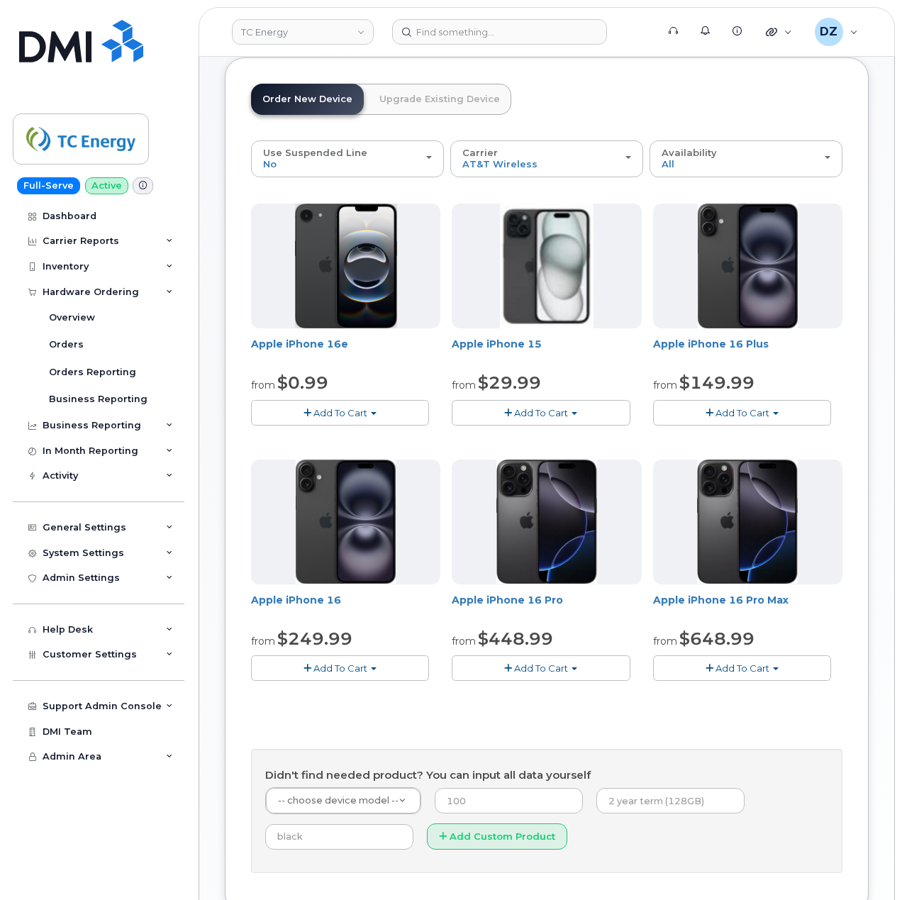
click at [355, 676] on button "Add To Cart" at bounding box center [340, 668] width 178 height 25
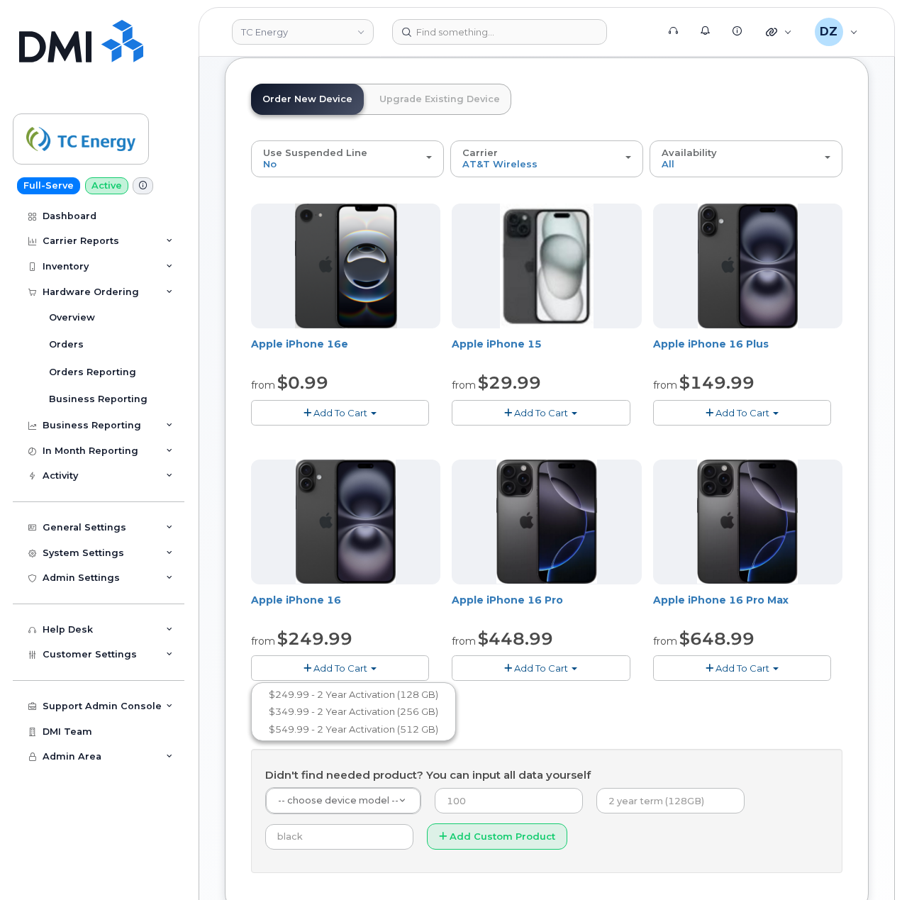
click at [368, 667] on button "Add To Cart" at bounding box center [340, 668] width 178 height 25
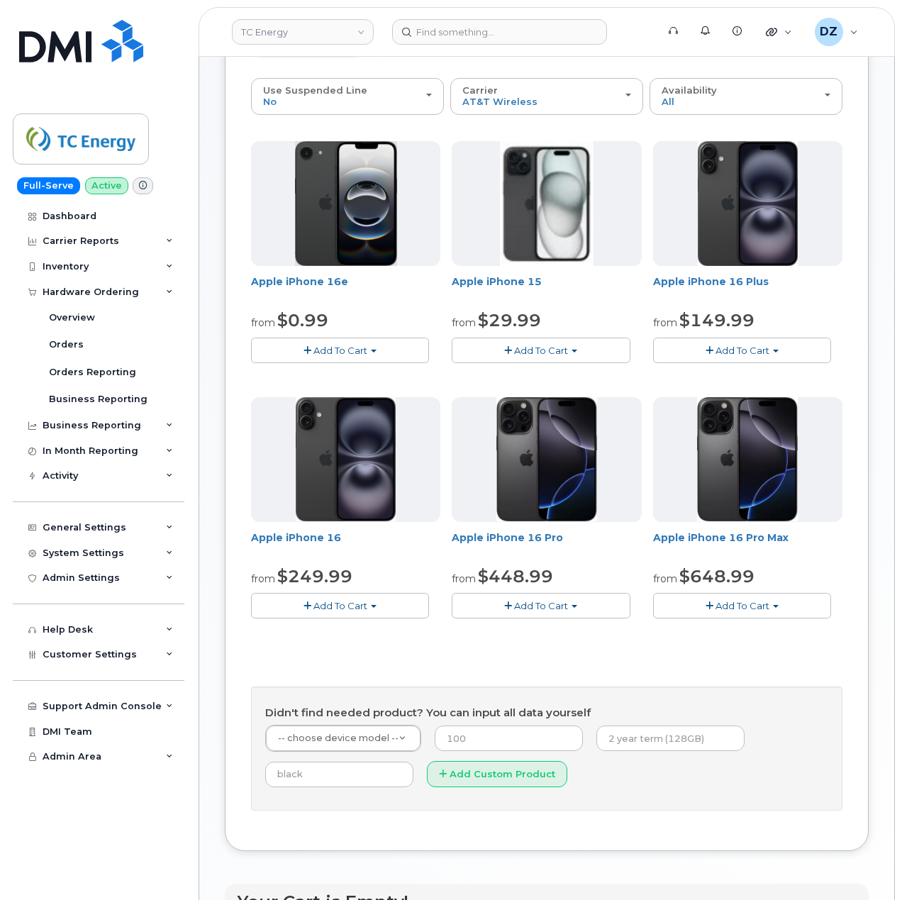
scroll to position [361, 0]
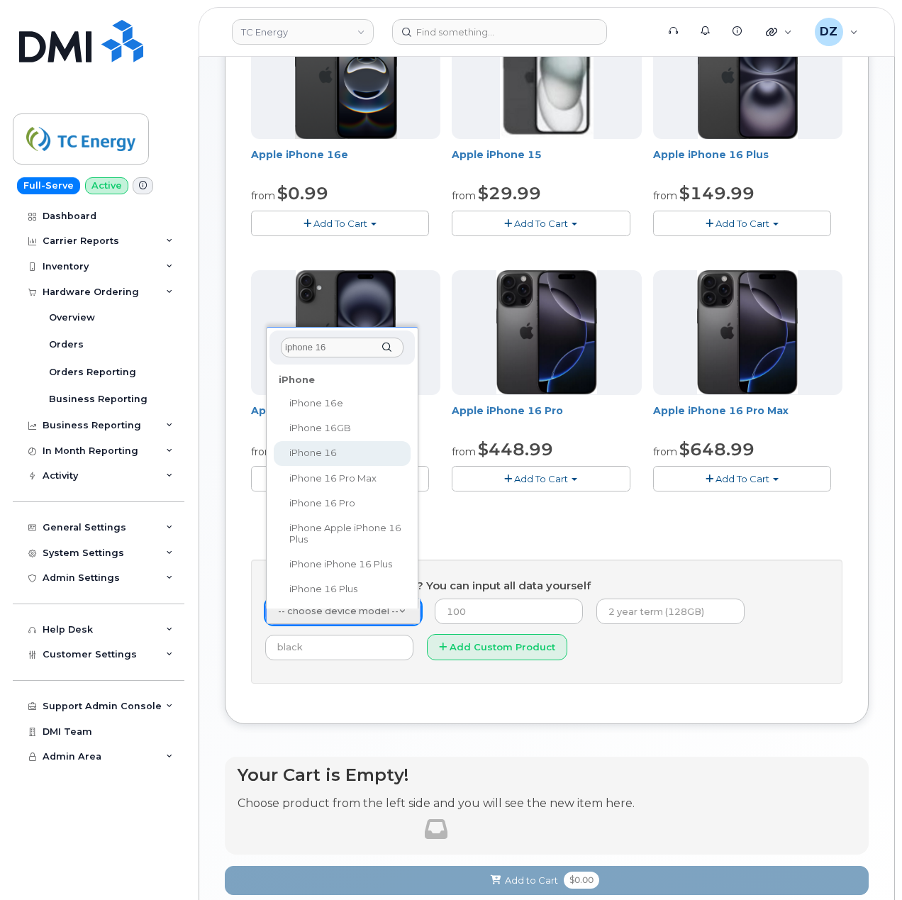
type input "iphone 16"
select select "3224"
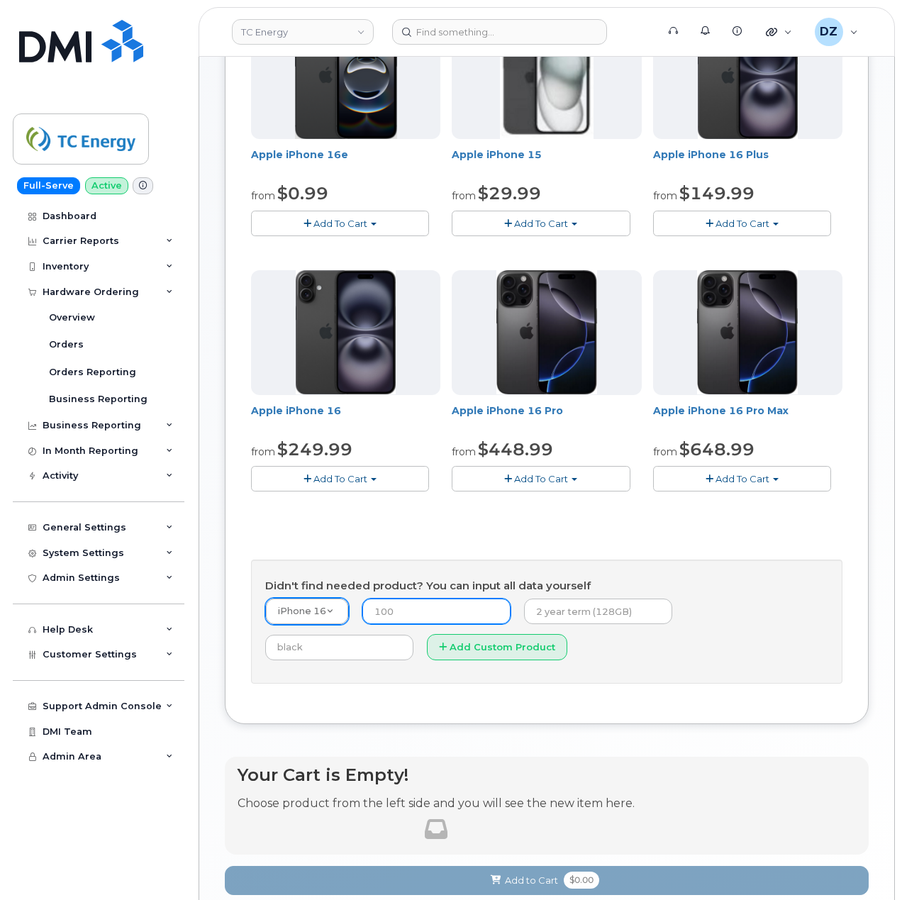
click at [437, 619] on input "number" at bounding box center [437, 612] width 148 height 26
type input "49.99"
click at [558, 607] on input "text" at bounding box center [598, 612] width 148 height 26
type input "2 year term, 128GB"
click at [414, 635] on input "text" at bounding box center [339, 648] width 148 height 26
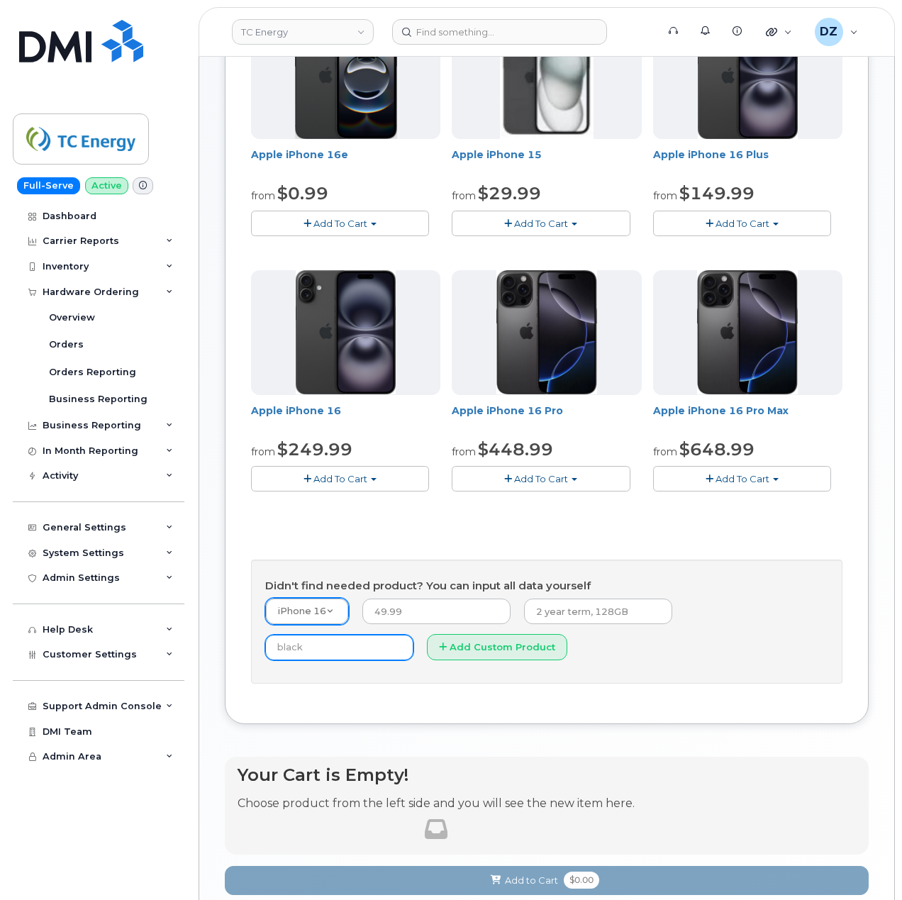
type input "Black"
click at [427, 647] on button "Add Custom Product" at bounding box center [497, 647] width 140 height 26
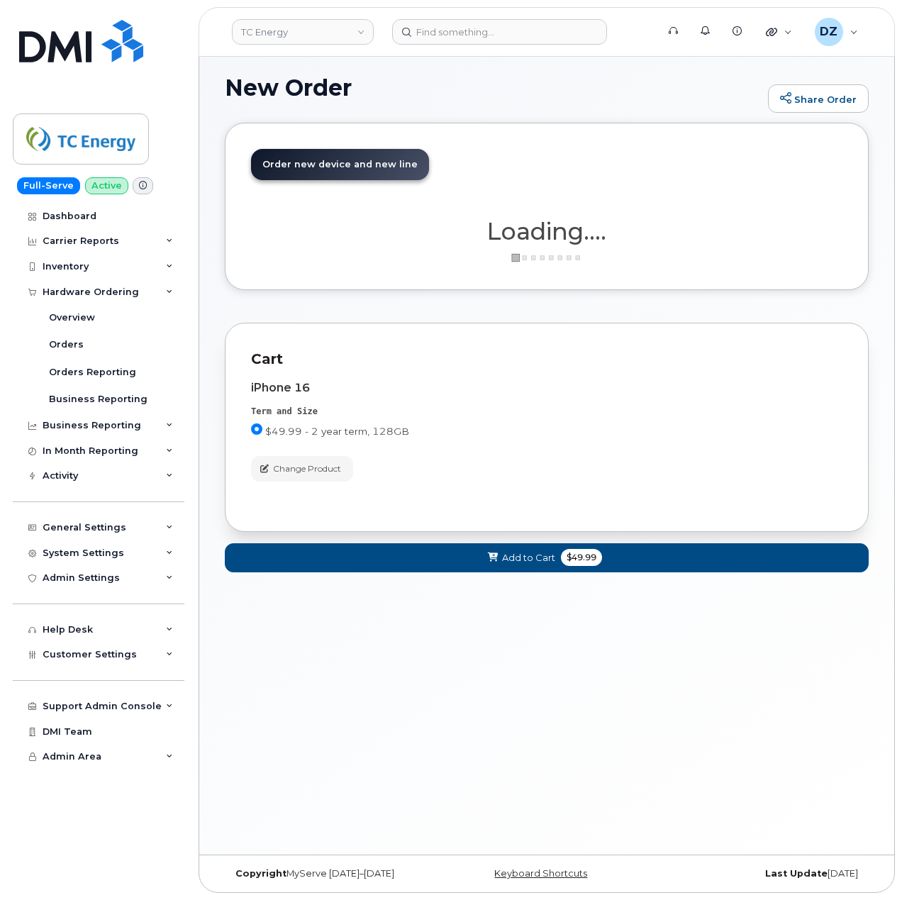
scroll to position [106, 0]
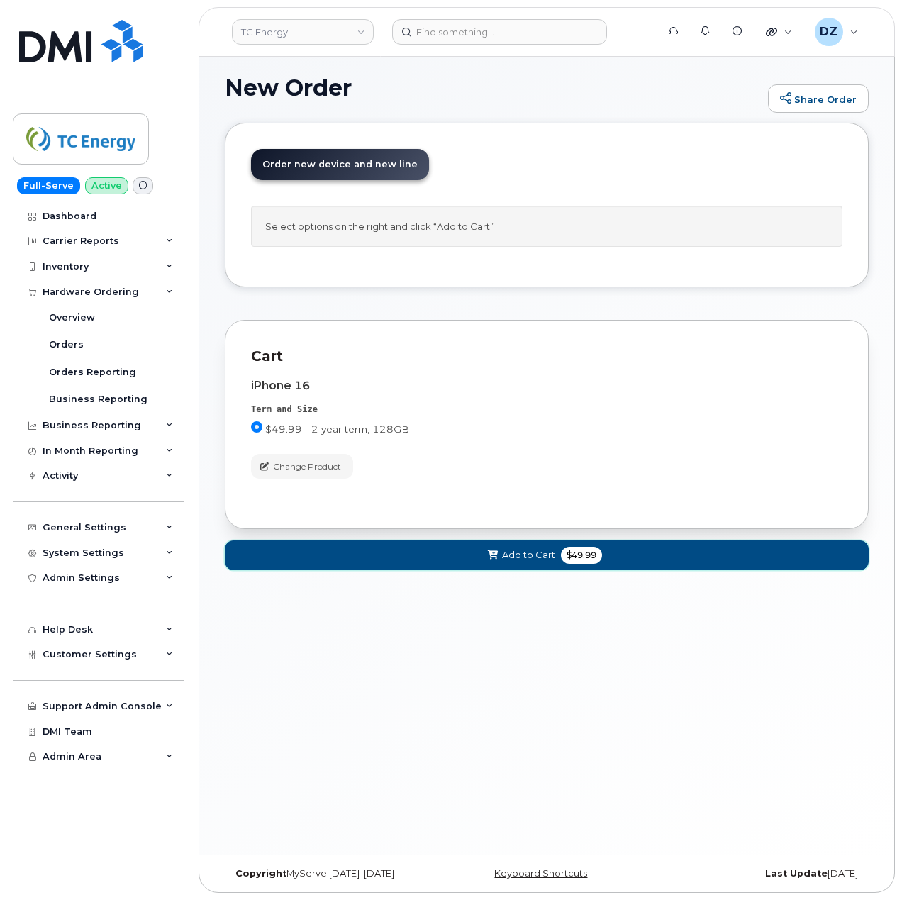
click at [509, 560] on span "Add to Cart" at bounding box center [528, 554] width 53 height 13
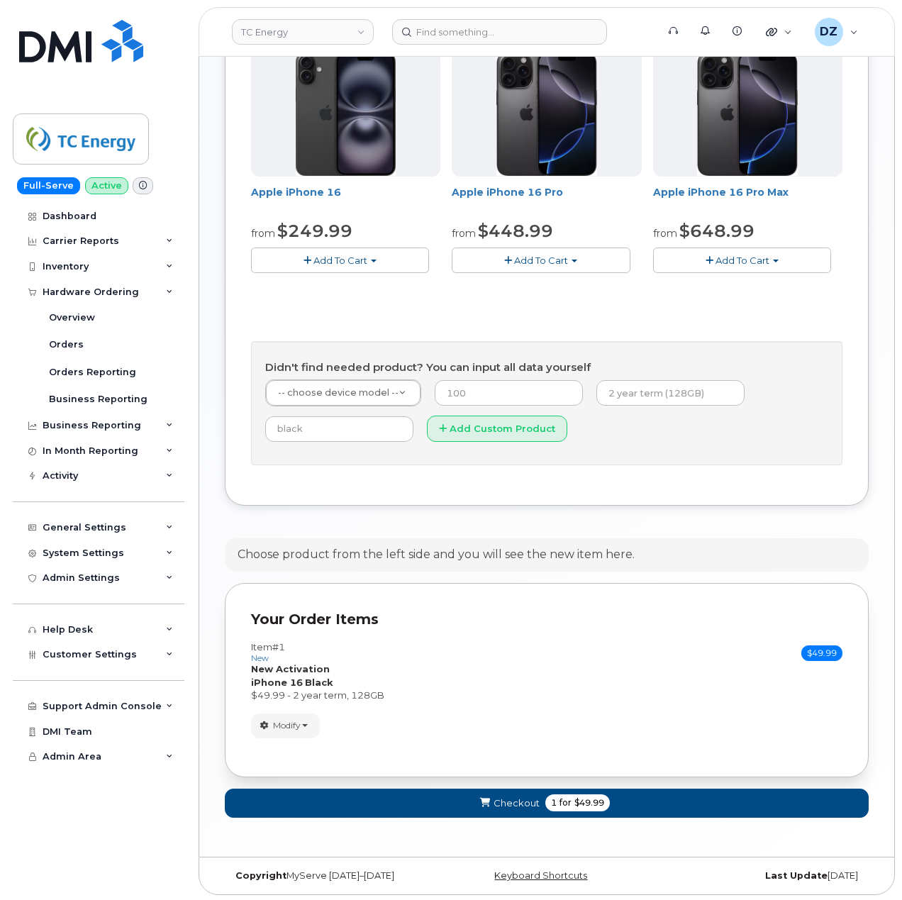
scroll to position [586, 0]
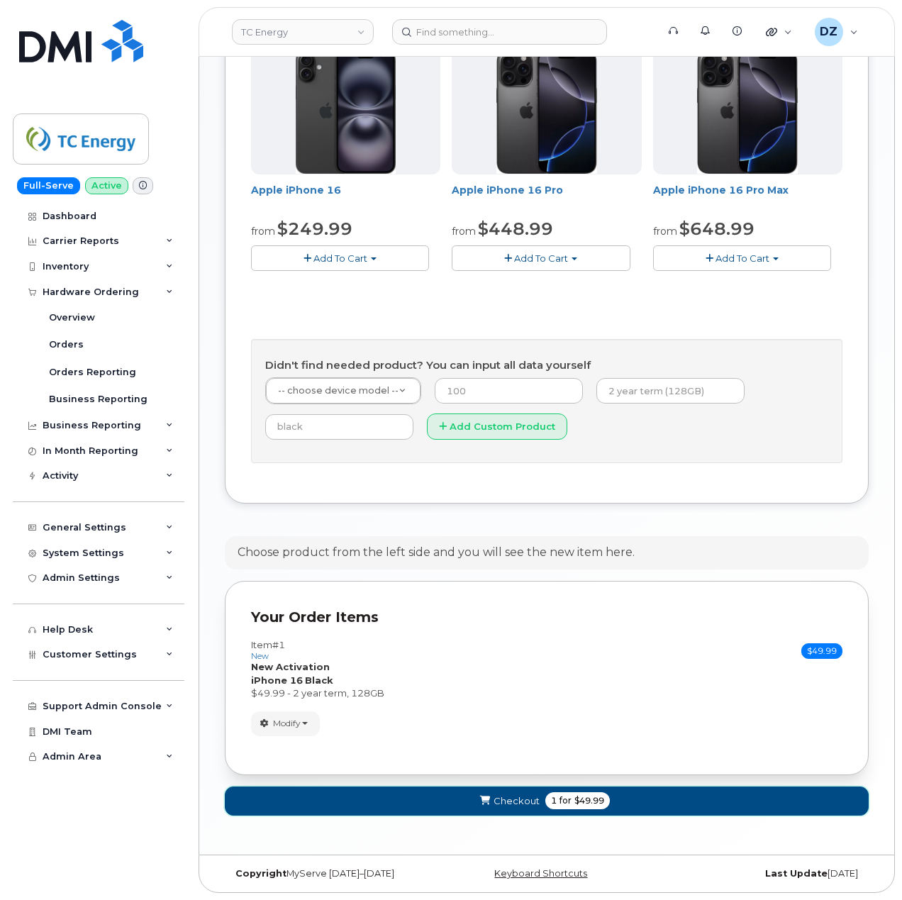
click at [536, 798] on span "Checkout" at bounding box center [517, 801] width 46 height 13
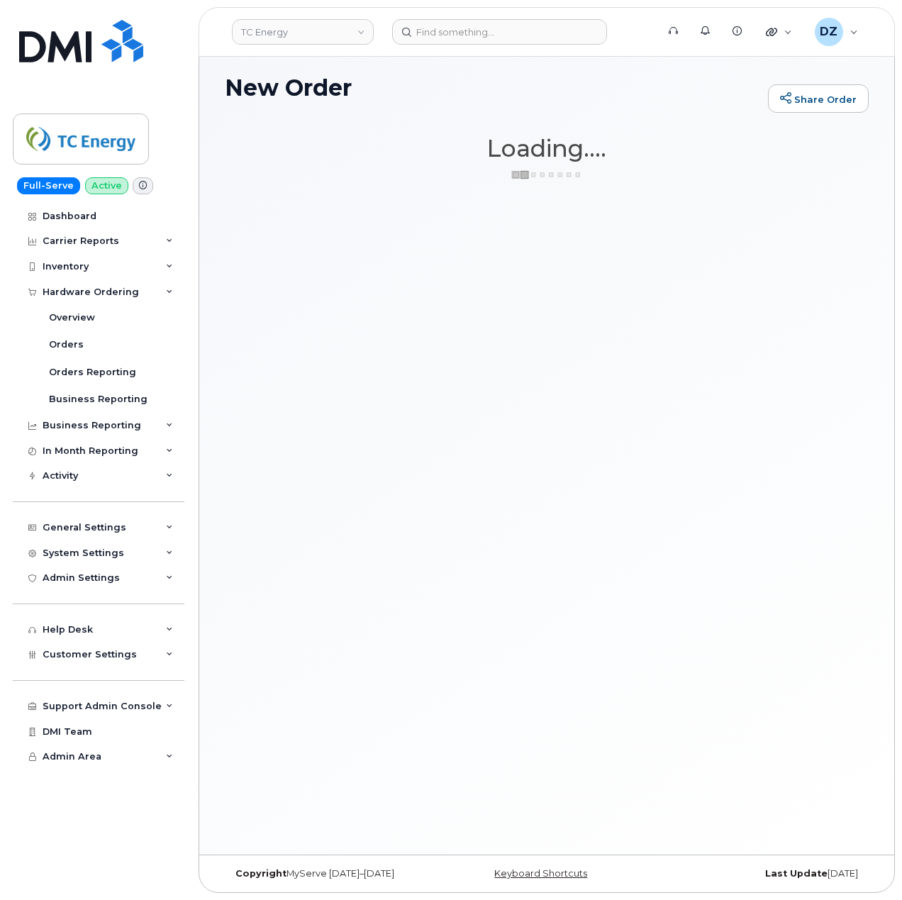
scroll to position [106, 0]
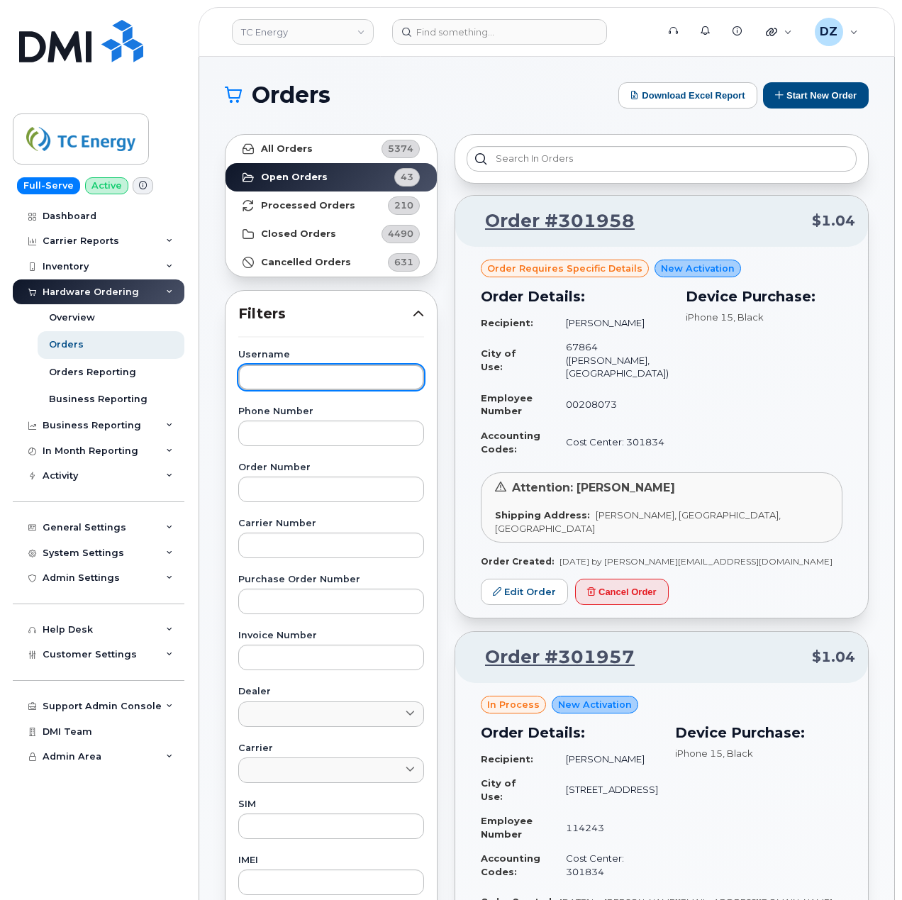
click at [335, 369] on input "text" at bounding box center [331, 378] width 186 height 26
paste input "[PERSON_NAME]"
type input "[PERSON_NAME]"
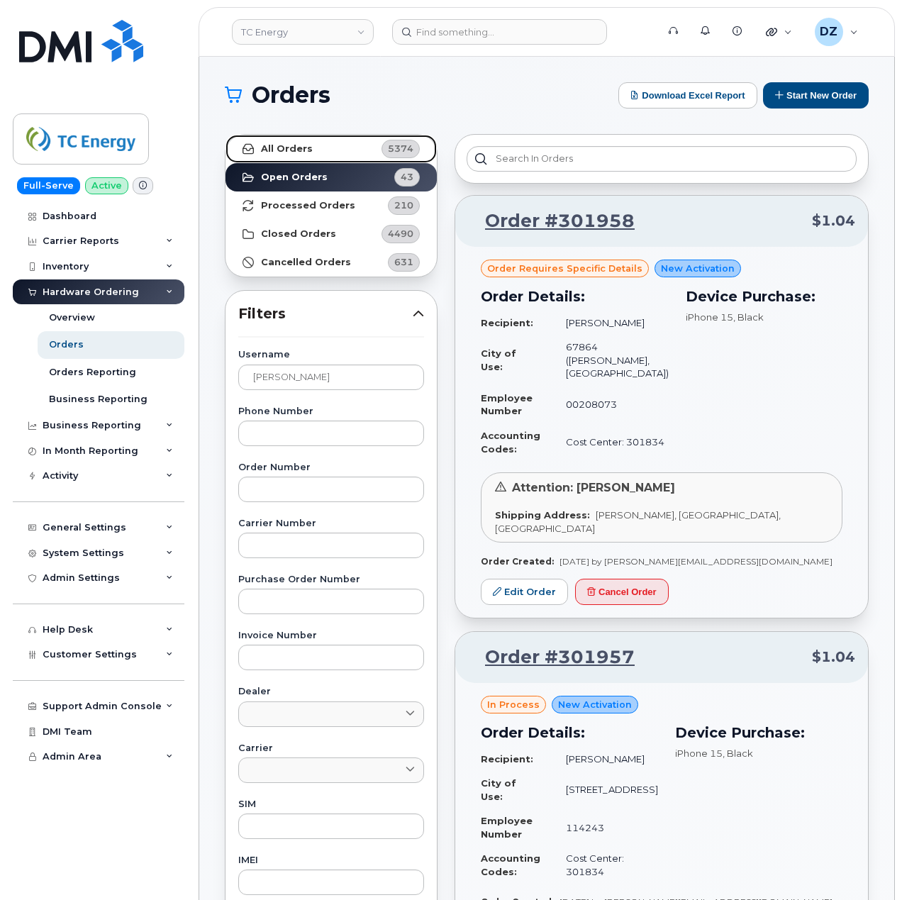
click at [321, 149] on link "All Orders 5374" at bounding box center [331, 149] width 211 height 28
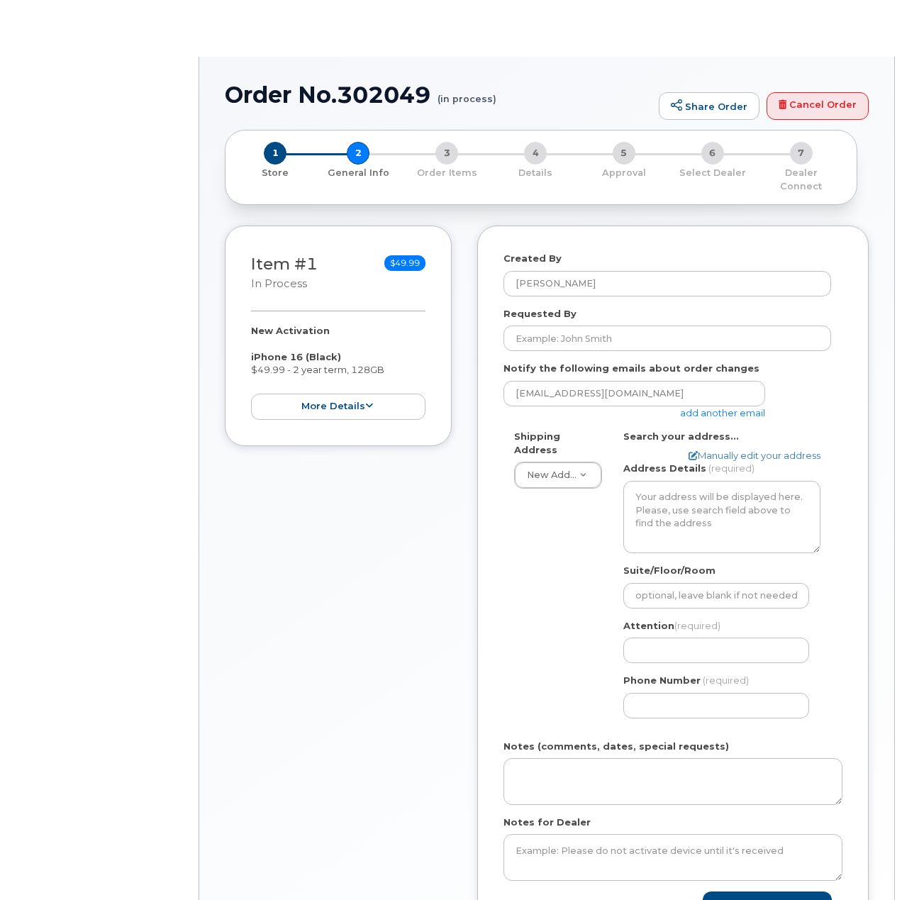
select select
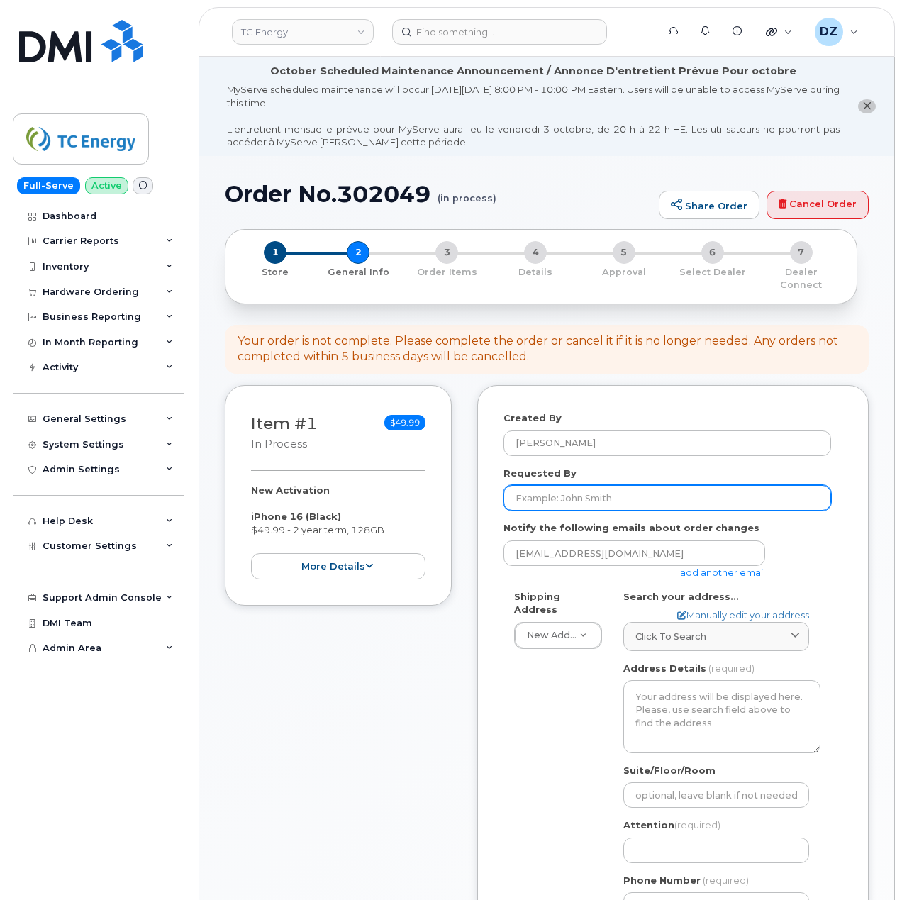
drag, startPoint x: 588, startPoint y: 495, endPoint x: 551, endPoint y: 499, distance: 37.1
click at [588, 495] on input "Requested By" at bounding box center [668, 498] width 328 height 26
paste input "SCTASK0696576"
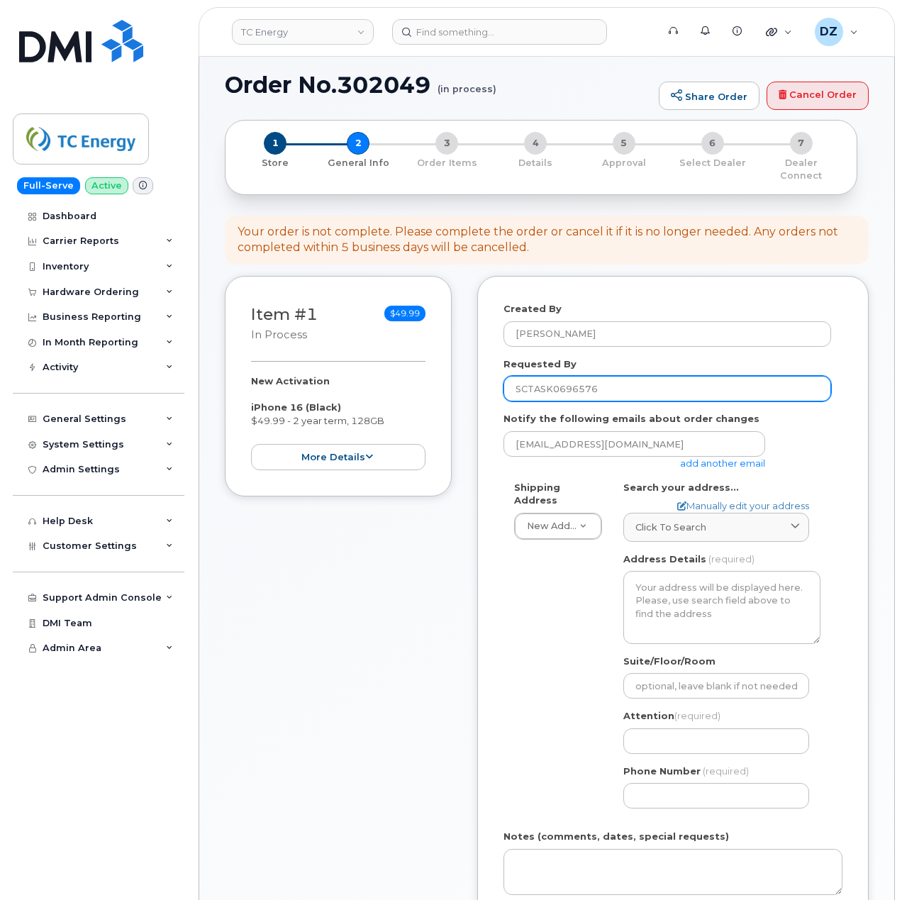
scroll to position [473, 0]
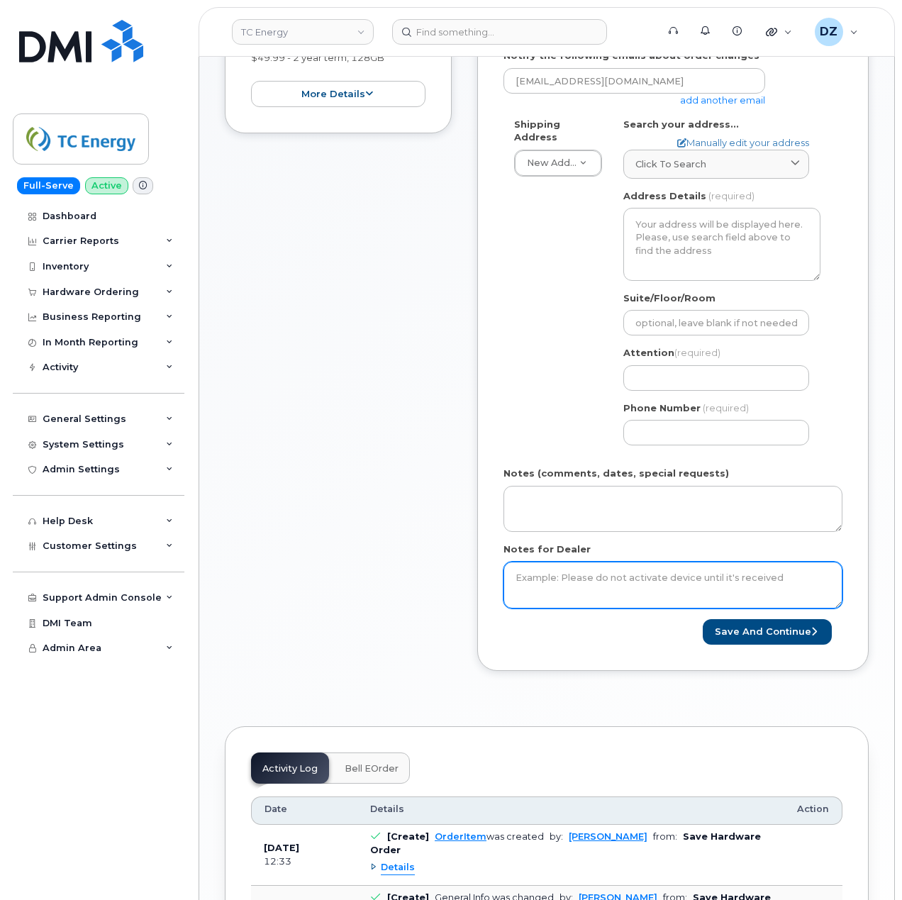
type input "SCTASK0696576"
click at [546, 579] on textarea "Notes for Dealer" at bounding box center [673, 585] width 339 height 47
paste textarea "SCTASK0696576"
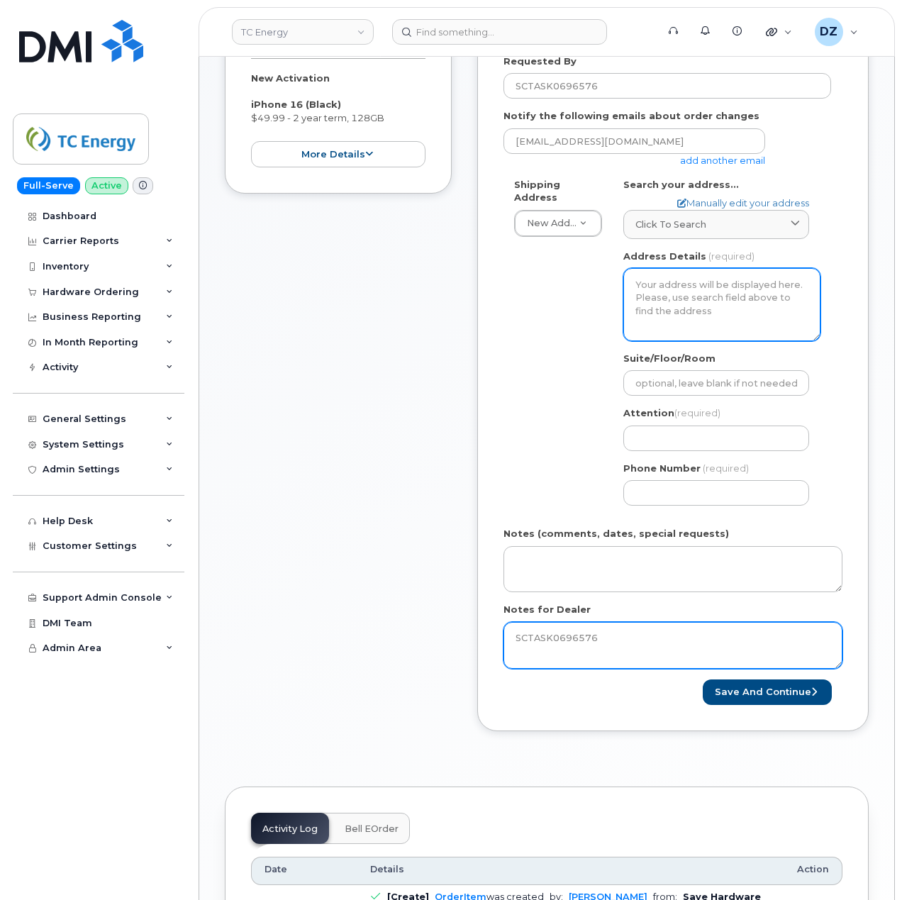
scroll to position [378, 0]
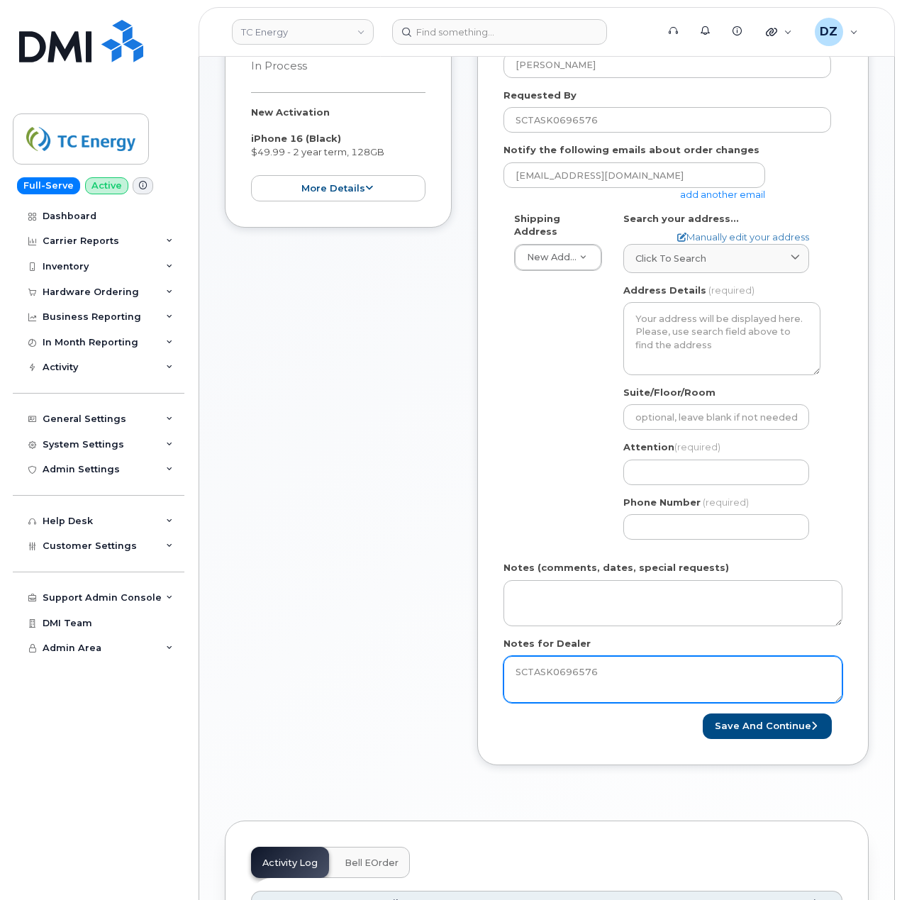
type textarea "SCTASK0696576"
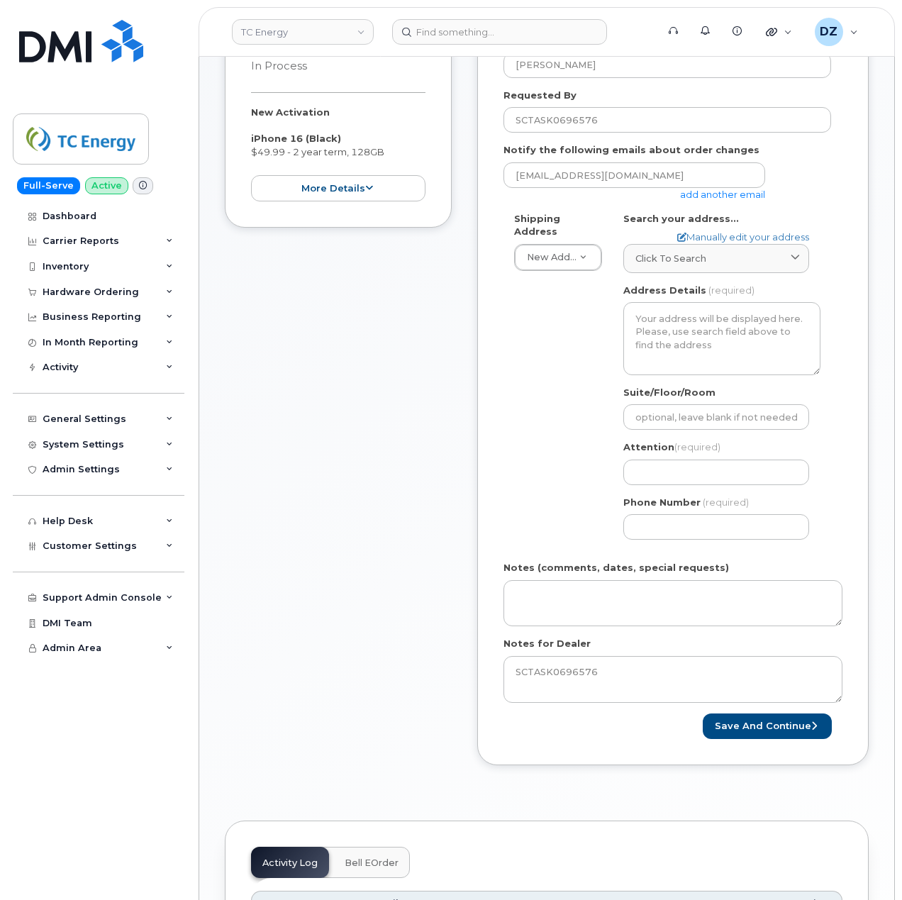
click at [719, 189] on link "add another email" at bounding box center [722, 194] width 85 height 11
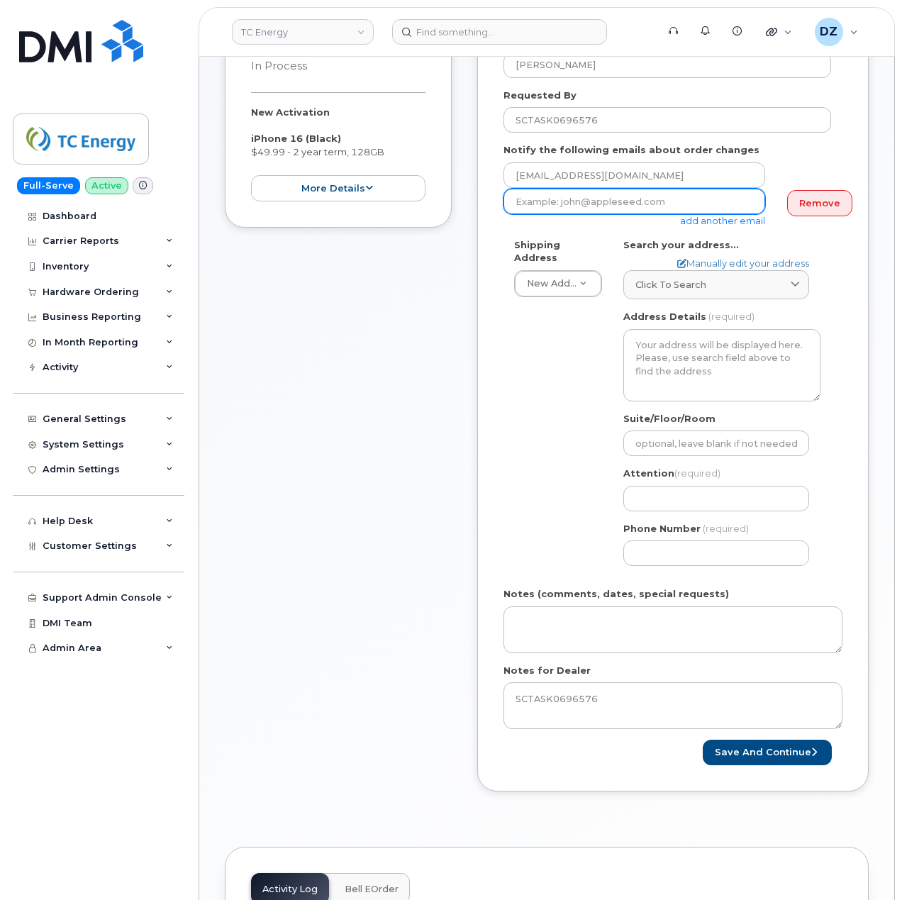
click at [558, 191] on input "email" at bounding box center [635, 202] width 262 height 26
paste input "[EMAIL_ADDRESS][DOMAIN_NAME]"
type input "[EMAIL_ADDRESS][DOMAIN_NAME]"
click at [392, 443] on div "Item #1 in process $49.99 New Activation iPhone 16 (Black) $49.99 - 2 year term…" at bounding box center [338, 410] width 227 height 806
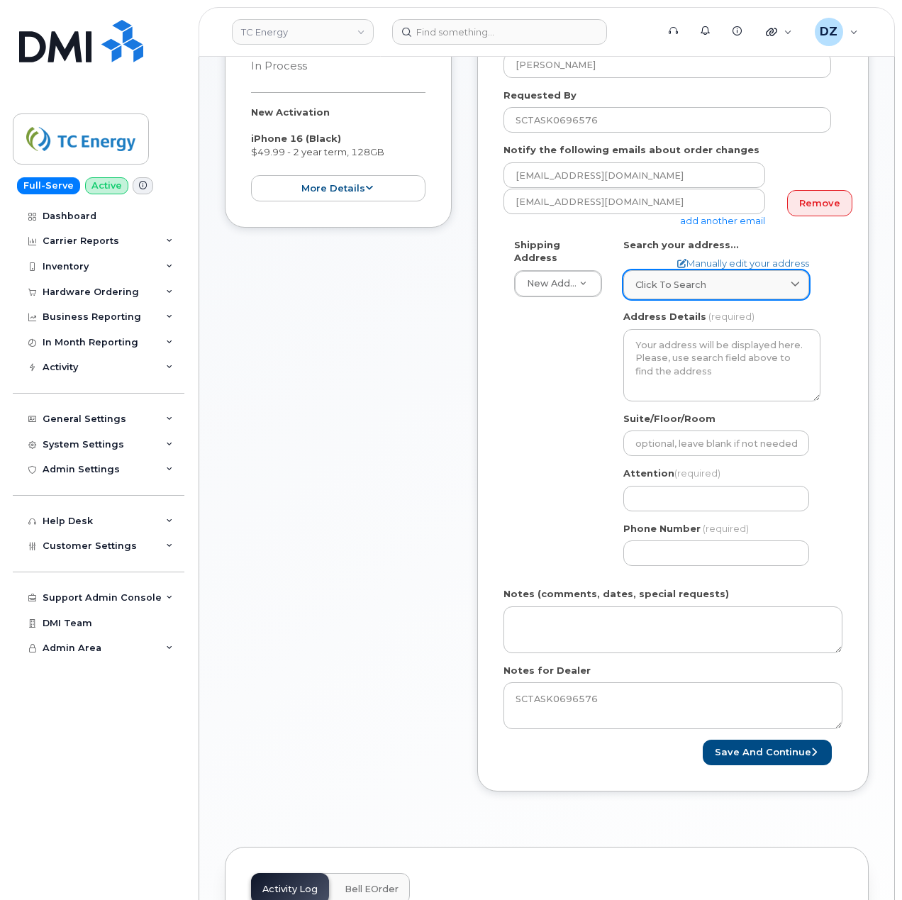
click at [704, 282] on link "Click to search" at bounding box center [717, 284] width 186 height 29
paste input "[STREET_ADDRESS][PERSON_NAME]"
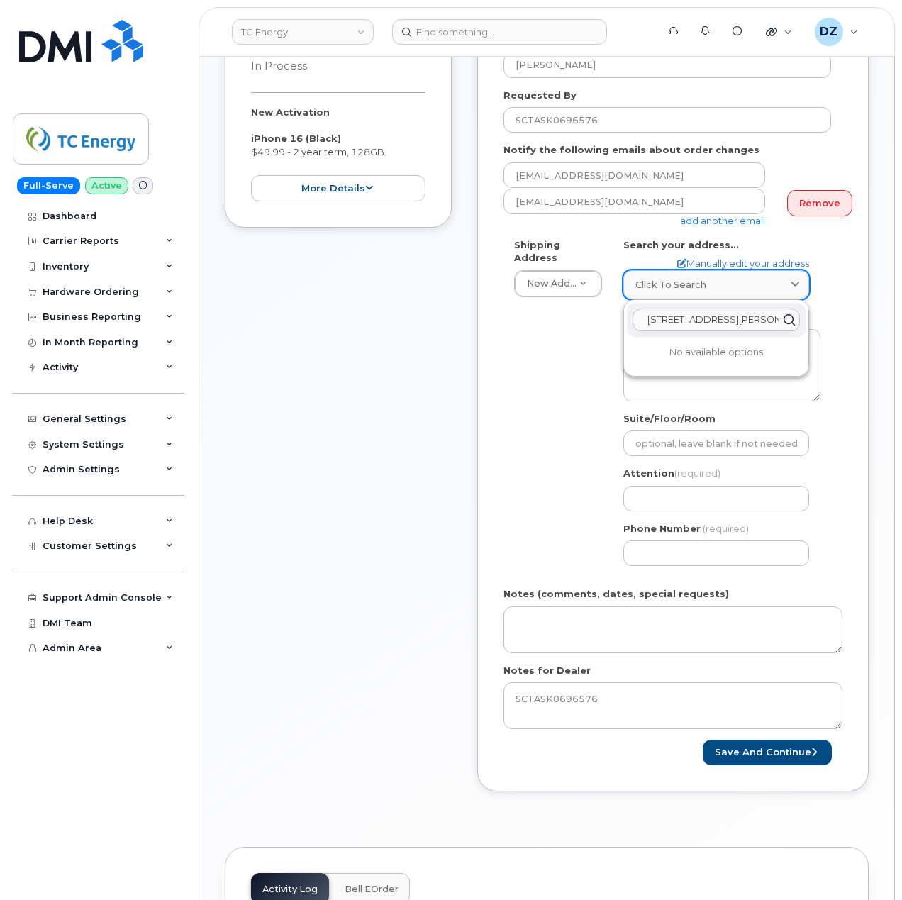
scroll to position [0, 72]
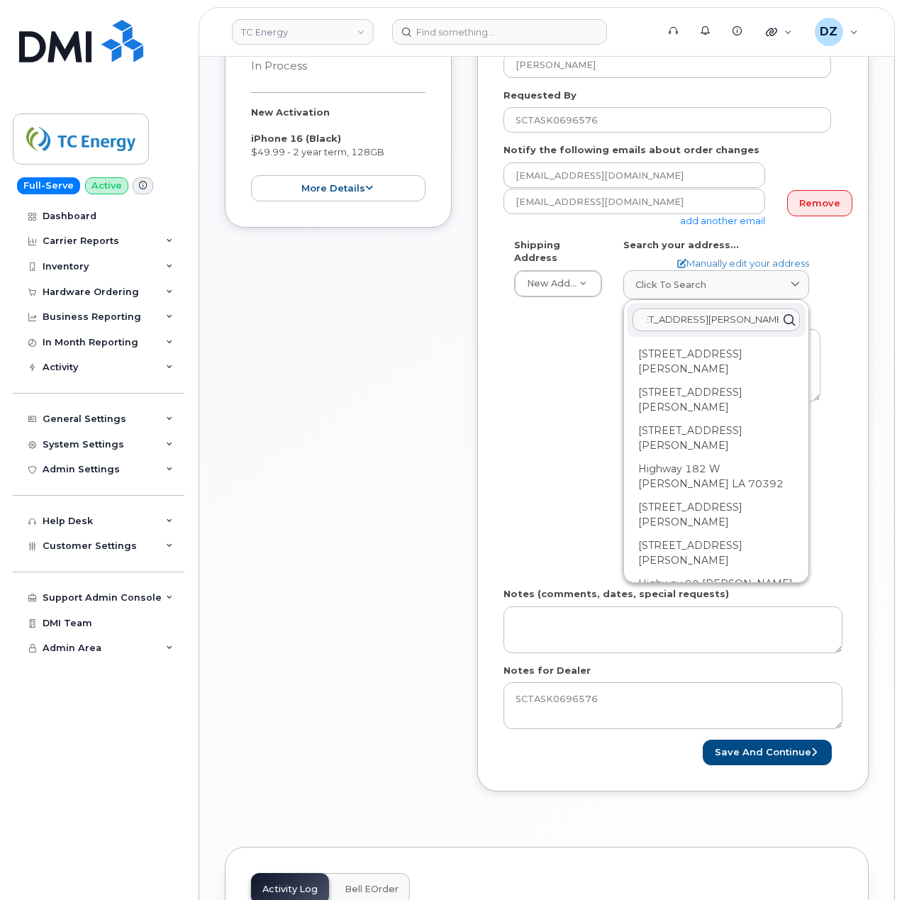
drag, startPoint x: 690, startPoint y: 305, endPoint x: 730, endPoint y: 321, distance: 43.3
click at [690, 309] on input "3609 Highway 90 West , Patterson LA 70392" at bounding box center [716, 320] width 167 height 23
type input "3609 Highway 90 West, Patterson LA 70392"
click at [764, 257] on link "Manually edit your address" at bounding box center [744, 263] width 132 height 13
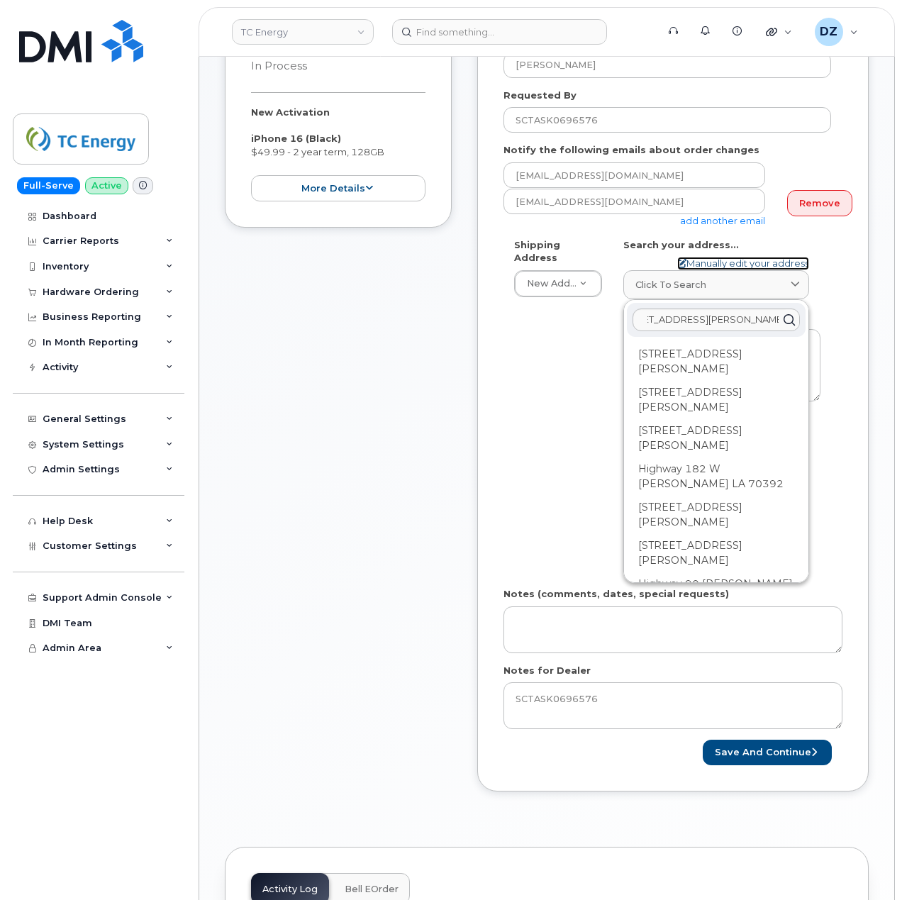
select select
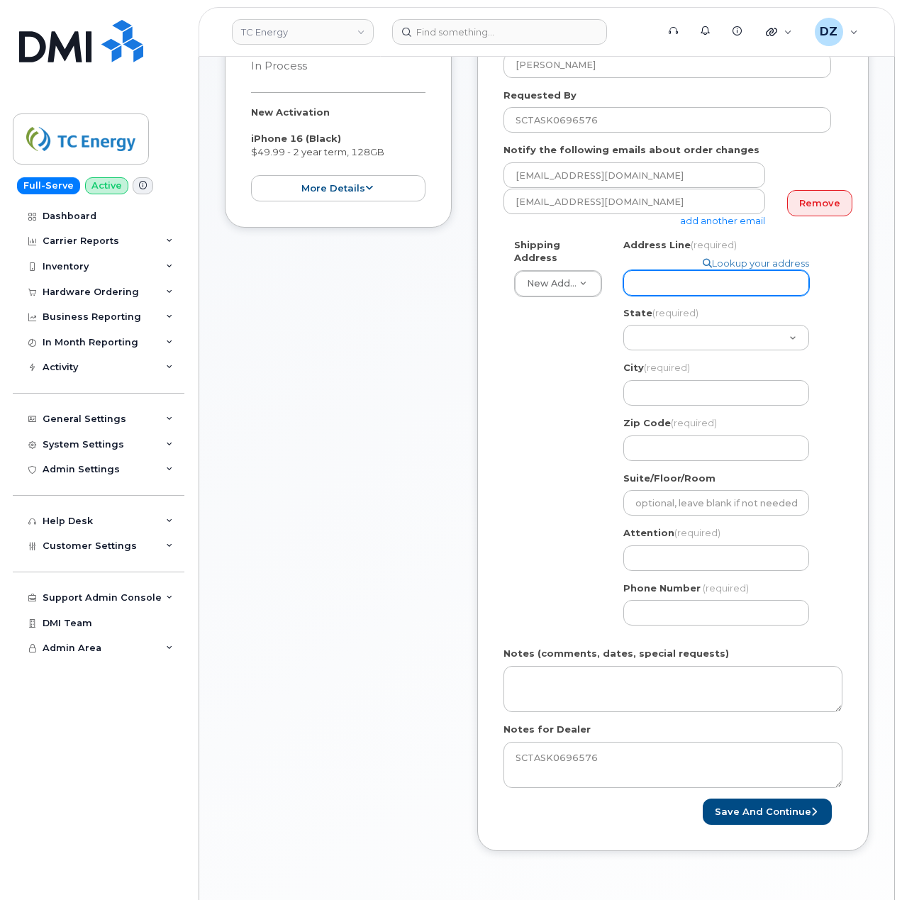
click at [698, 277] on input "Address Line (required)" at bounding box center [717, 283] width 186 height 26
paste input "3609 Highway 90 West , Patterson LA 70392"
type input "3609 Highway 90 West , Patterson LA 70392"
click at [784, 273] on input "3609 Highway 90 West , Patterson LA 70392" at bounding box center [717, 283] width 186 height 26
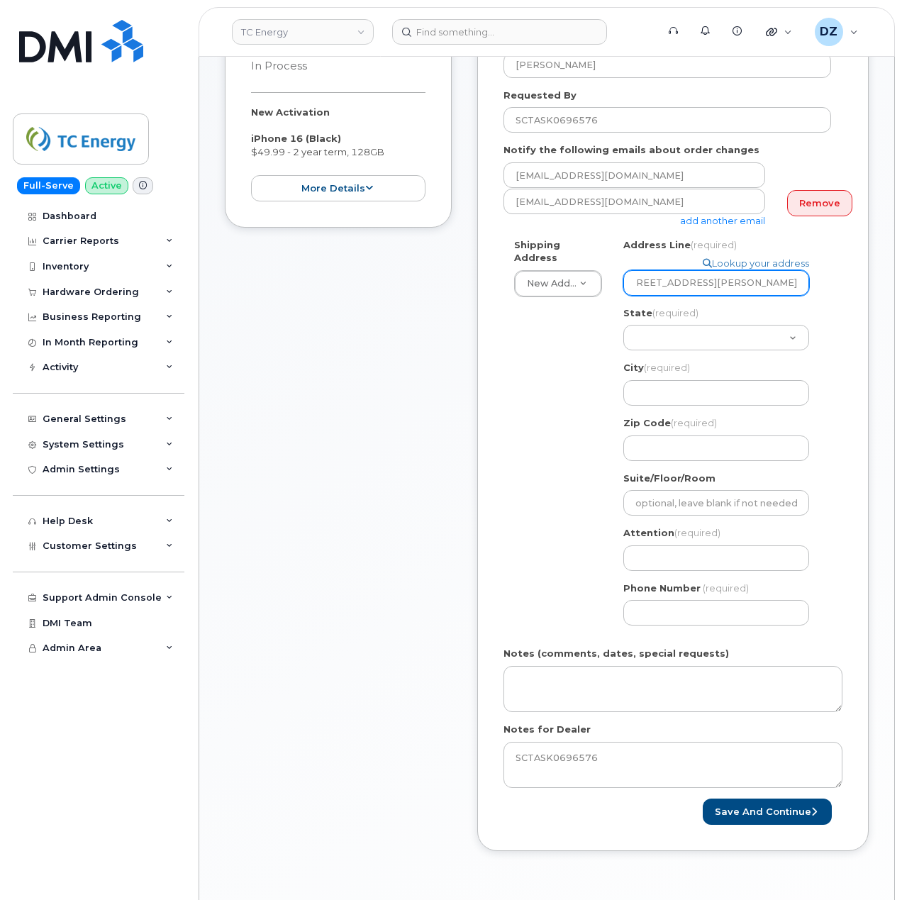
click at [784, 273] on input "3609 Highway 90 West , Patterson LA 70392" at bounding box center [717, 283] width 186 height 26
select select
type input "3609 Highway 90 West , Patterson LA"
click at [685, 436] on input "Zip Code (required)" at bounding box center [717, 449] width 186 height 26
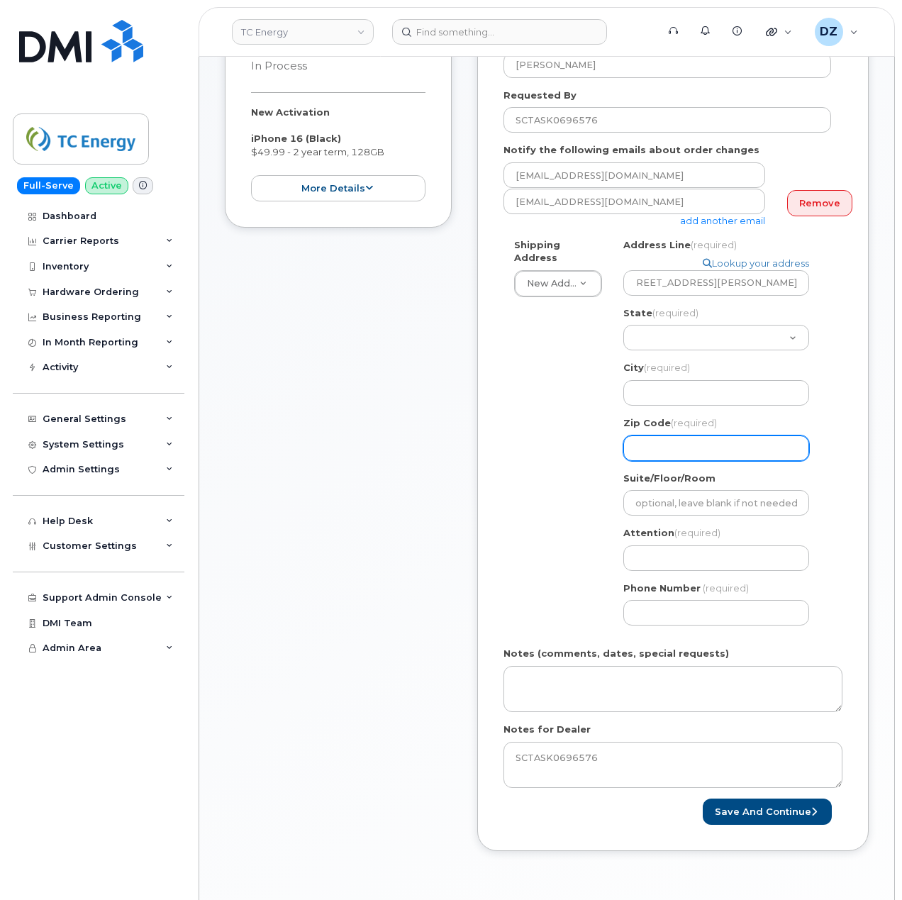
scroll to position [0, 0]
paste input "70392"
select select
type input "70392"
click at [763, 272] on input "3609 Highway 90 West , Patterson LA" at bounding box center [717, 283] width 186 height 26
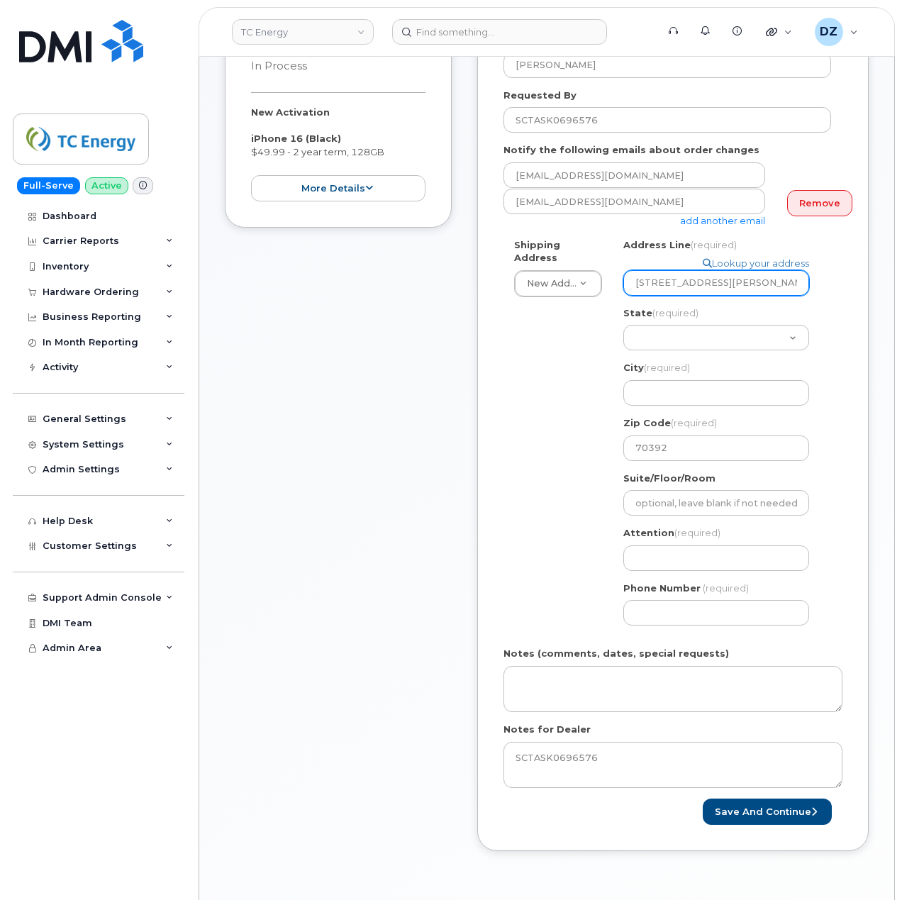
click at [763, 272] on input "3609 Highway 90 West , Patterson LA" at bounding box center [717, 283] width 186 height 26
select select
type input "3609 Highway 90 West , LA"
click at [691, 380] on input "City (required)" at bounding box center [717, 393] width 186 height 26
paste input "Patterson"
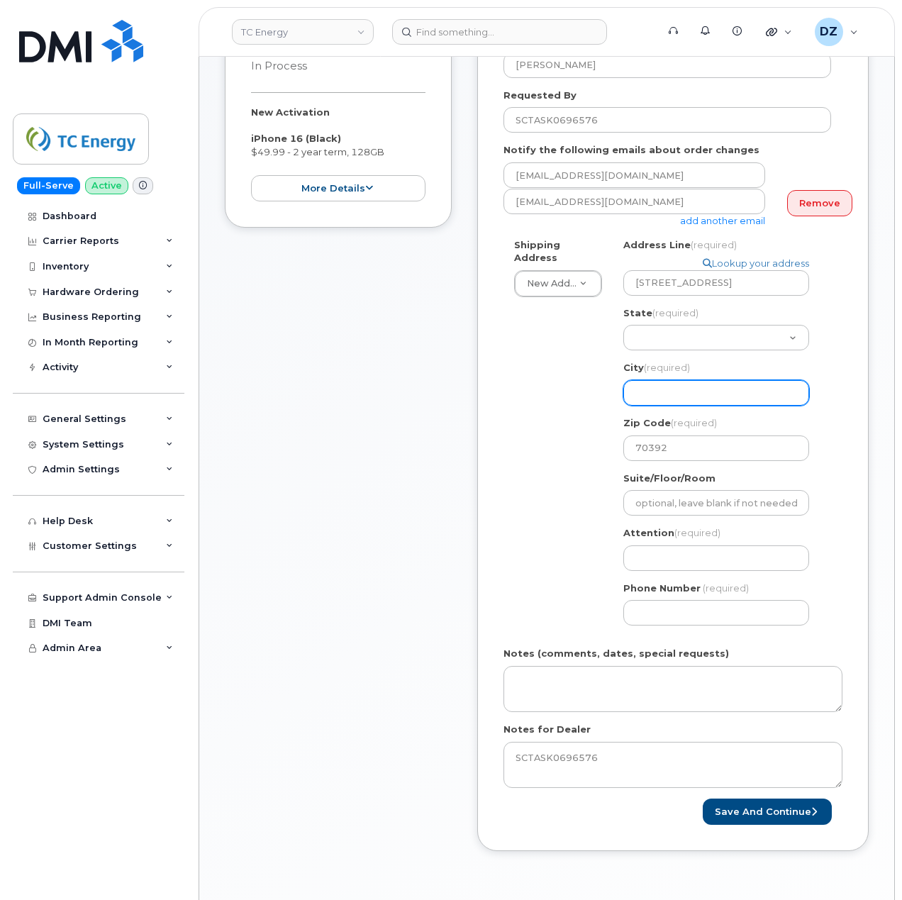
select select
type input "Patterson"
click at [734, 333] on select "Alabama Alaska American Samoa Arizona Arkansas California Colorado Connecticut …" at bounding box center [717, 338] width 186 height 26
select select "LA"
click at [624, 325] on select "Alabama Alaska American Samoa Arizona Arkansas California Colorado Connecticut …" at bounding box center [717, 338] width 186 height 26
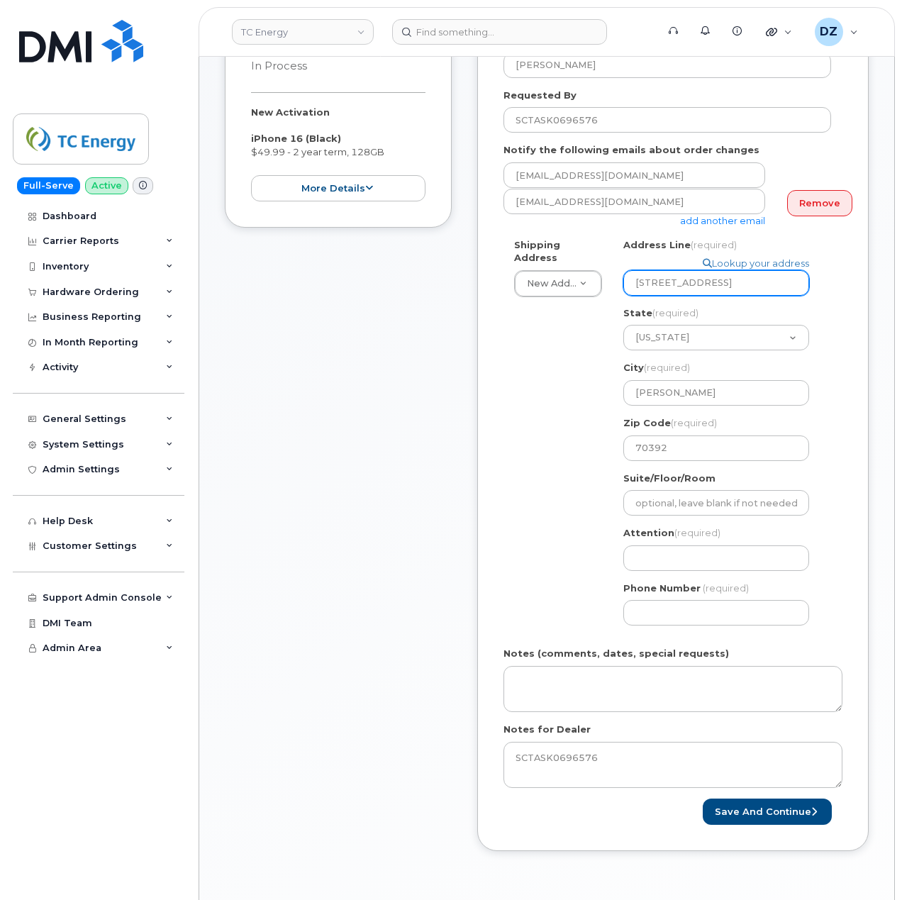
click at [784, 279] on input "3609 Highway 90 West , LA" at bounding box center [717, 283] width 186 height 26
select select
type input "3609 Highway 90 West ,"
select select
type input "3609 Highway 90 West"
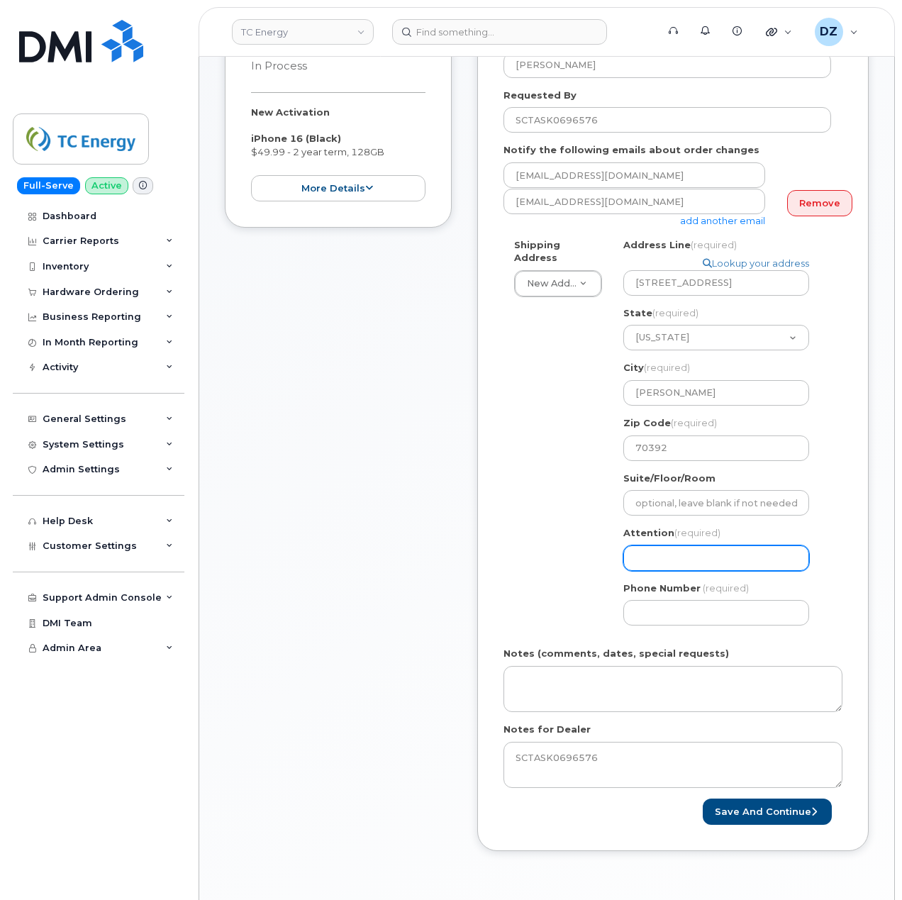
click at [685, 546] on input "Attention (required)" at bounding box center [717, 559] width 186 height 26
paste input "[PERSON_NAME]"
select select
type input "[PERSON_NAME]"
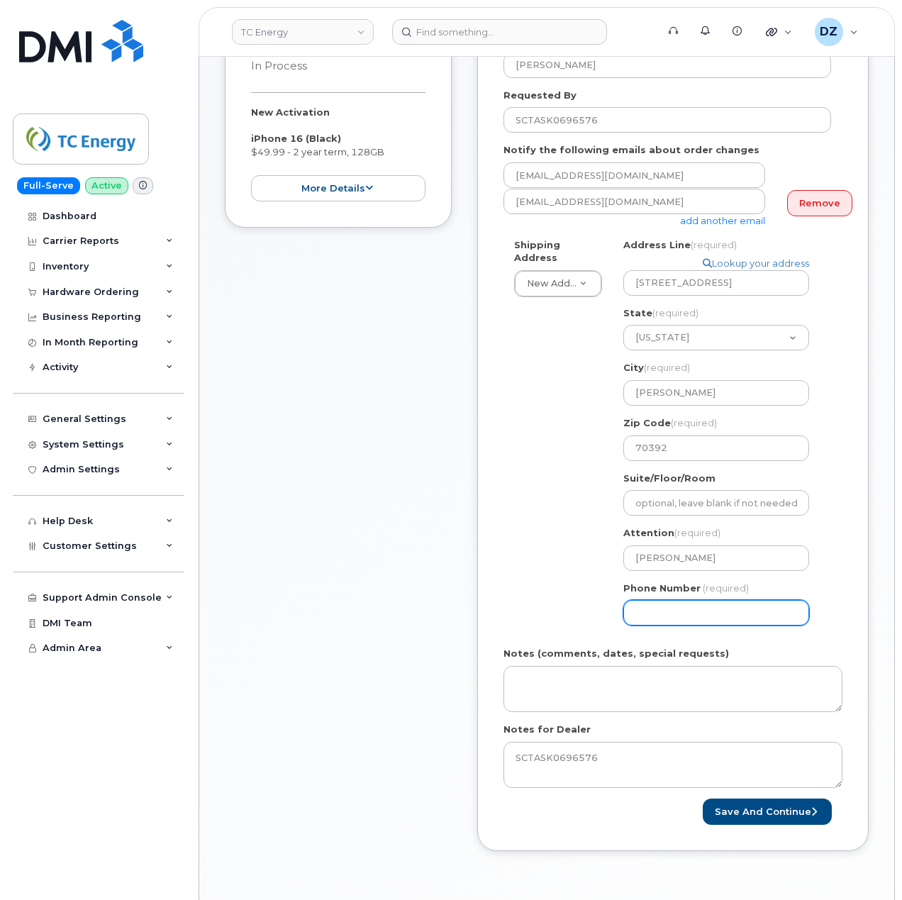
click at [653, 610] on input "Phone Number" at bounding box center [717, 613] width 186 height 26
type input "5133541153"
select select
type input "5133541153"
click at [568, 568] on div "Shipping Address New Address New Address 10255 S Washington Ave 117 Kohen Dr 18…" at bounding box center [668, 437] width 328 height 399
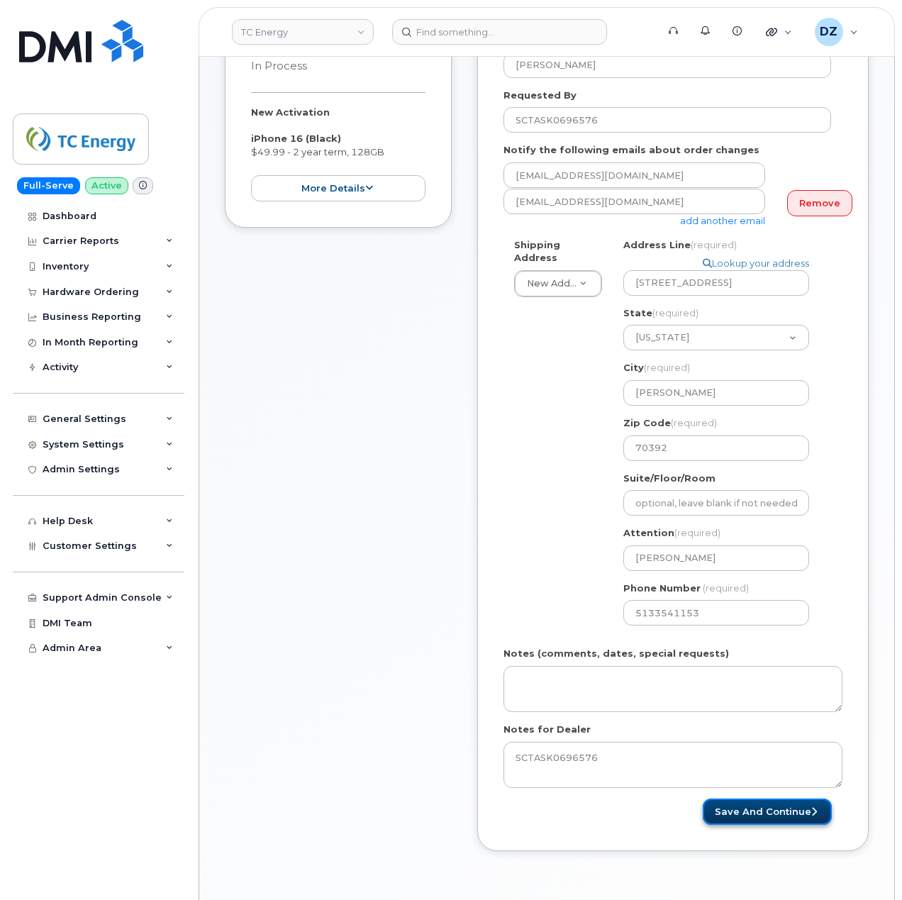
click at [750, 801] on button "Save and Continue" at bounding box center [767, 812] width 129 height 26
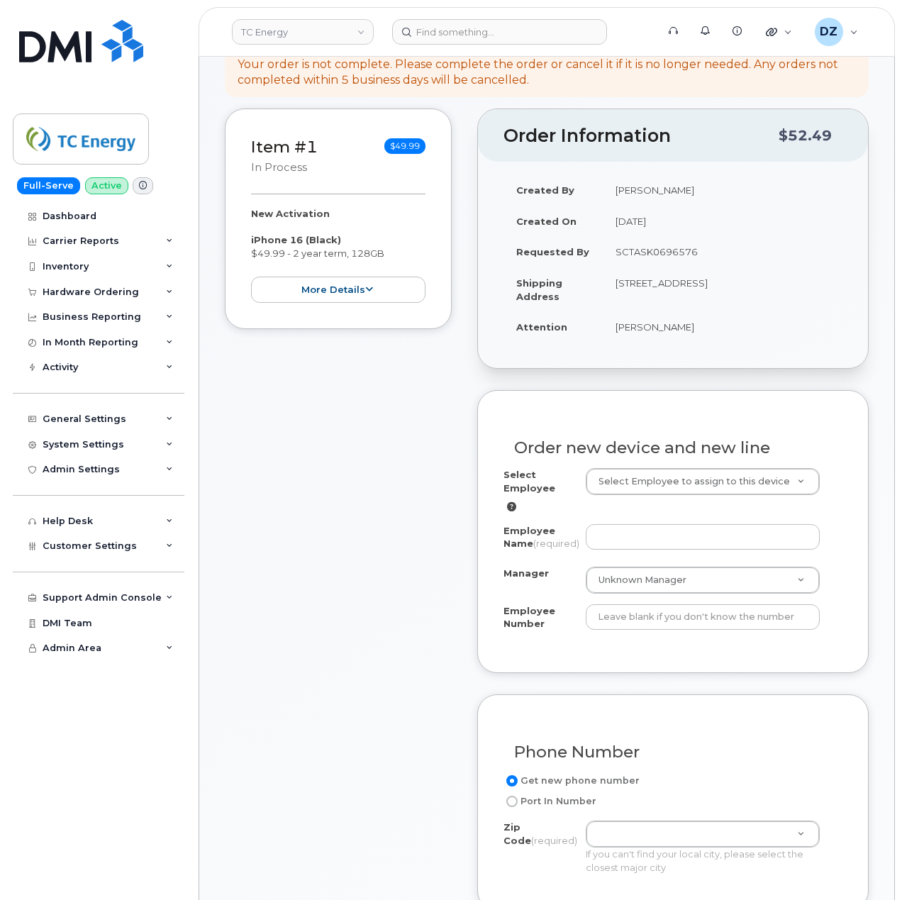
scroll to position [284, 0]
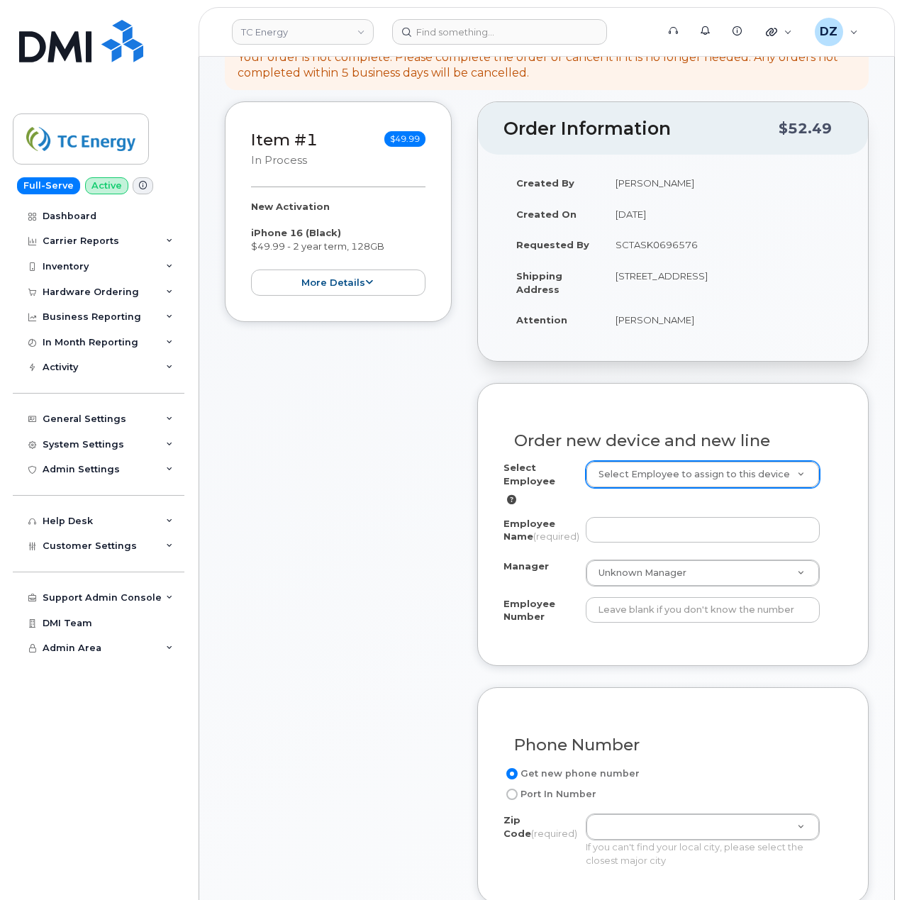
paste input "208099"
type input "208099"
click at [637, 619] on input "Employee Number" at bounding box center [703, 610] width 235 height 26
paste input "208099"
type input "208099"
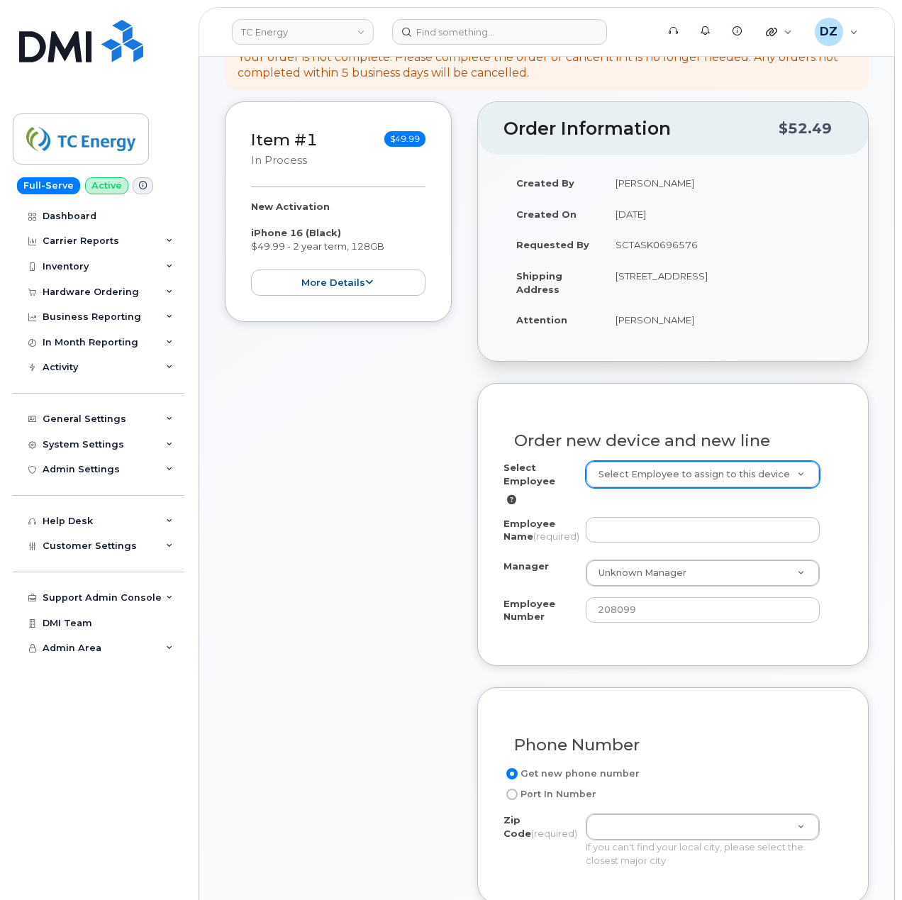
paste input "[PERSON_NAME]"
type input "[PERSON_NAME]"
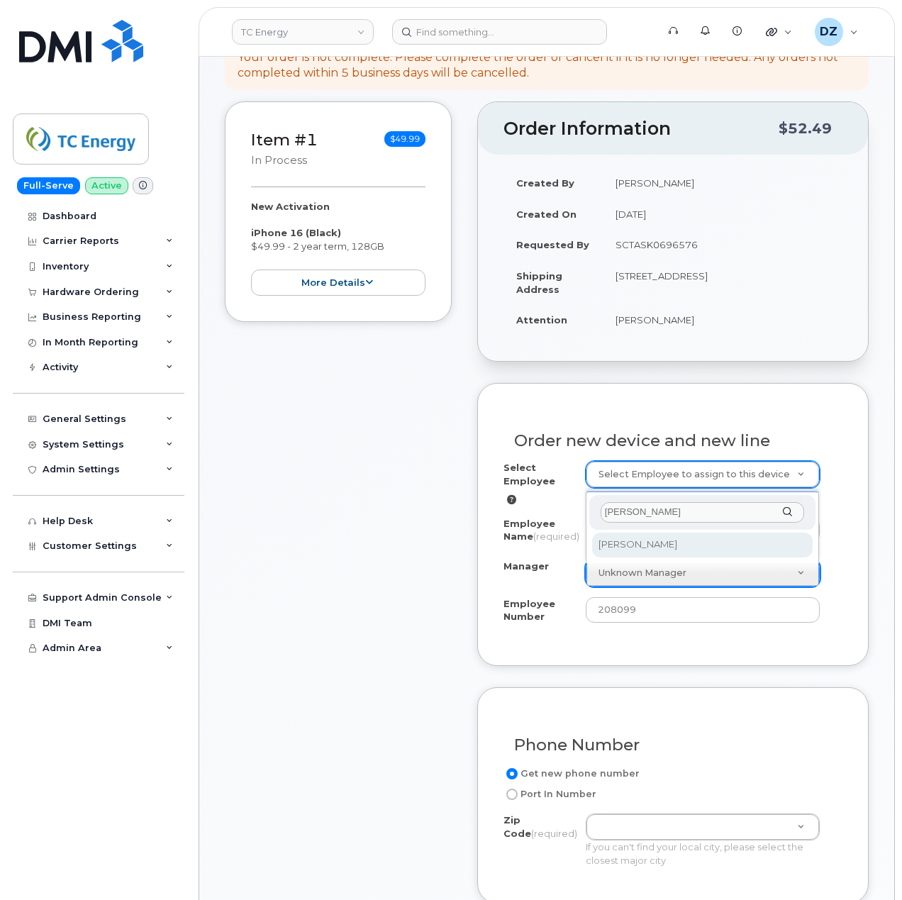
type input "[PERSON_NAME]"
select select "1881756"
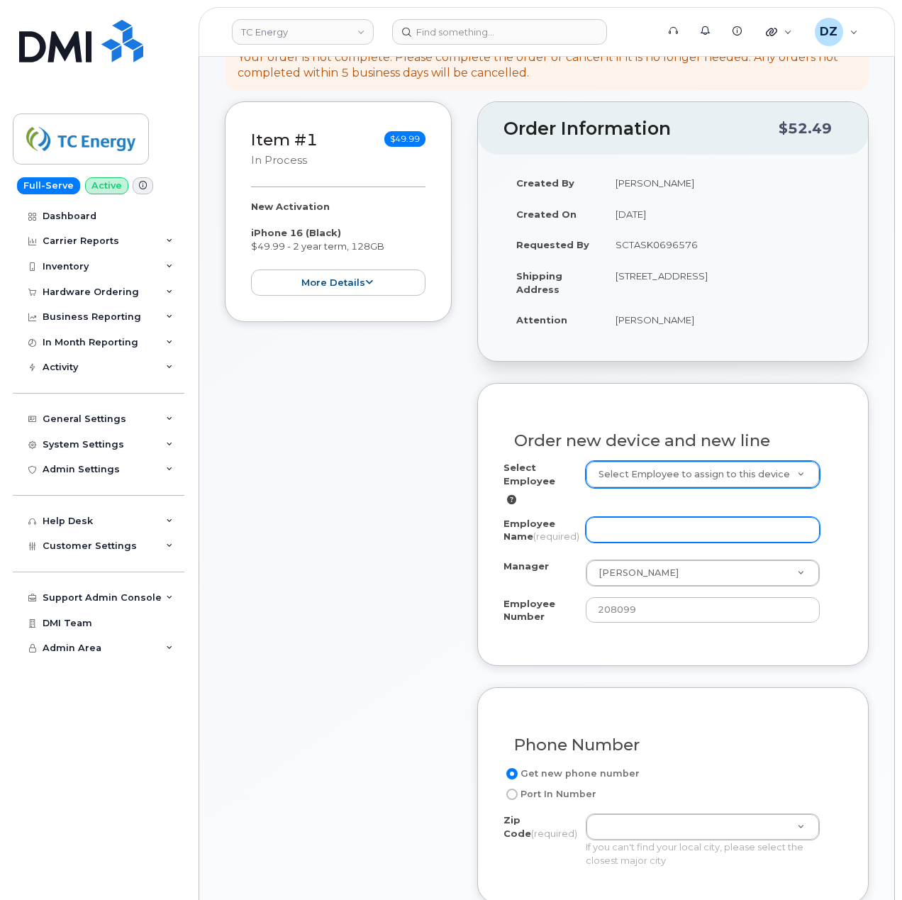
click at [643, 517] on input "Employee Name (required)" at bounding box center [703, 530] width 235 height 26
paste input "[PERSON_NAME]"
type input "[PERSON_NAME]"
click at [407, 531] on div "Item #1 in process $49.99 New Activation iPhone 16 (Black) $49.99 - 2 year term…" at bounding box center [338, 746] width 227 height 1290
click at [633, 278] on td "[STREET_ADDRESS]" at bounding box center [723, 282] width 240 height 44
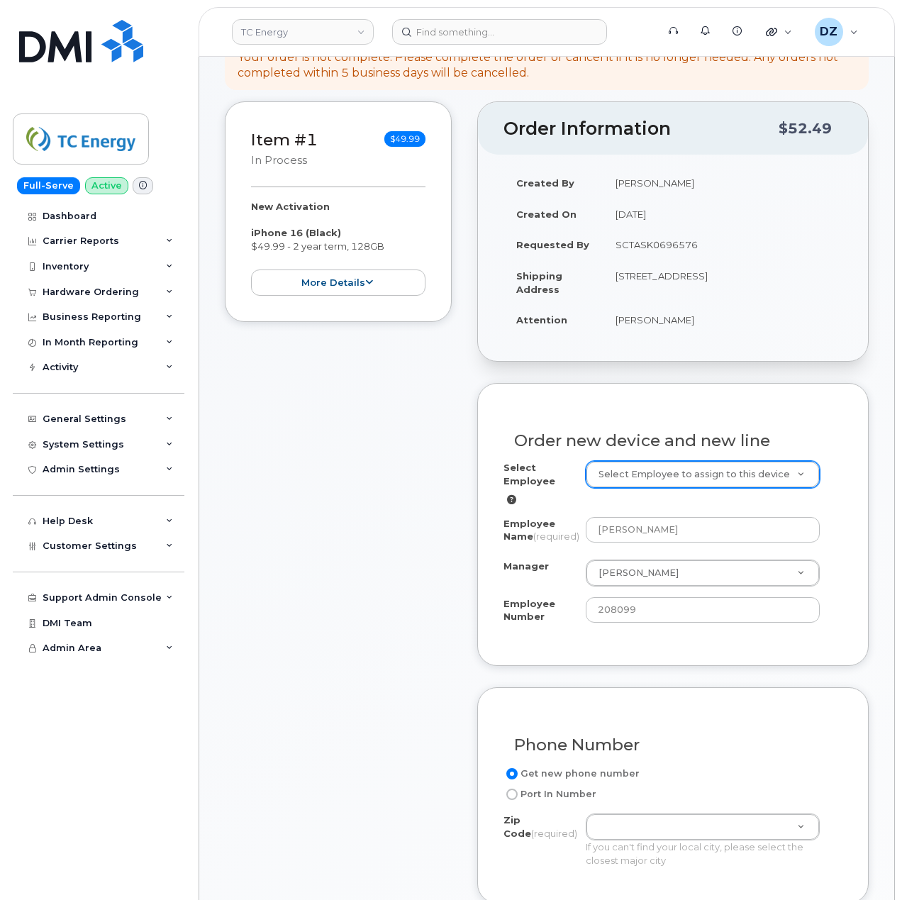
click at [633, 278] on td "[STREET_ADDRESS]" at bounding box center [723, 282] width 240 height 44
copy td "70392"
paste input "70392"
type input "70392"
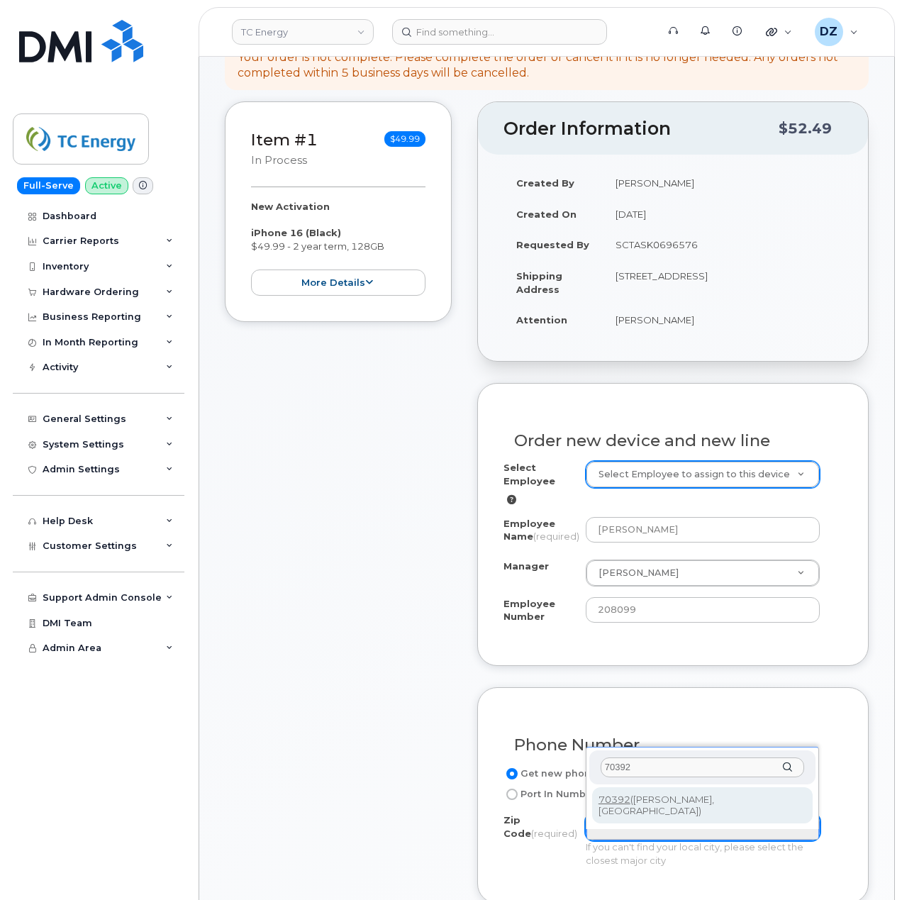
type input "70392"
type input "70392 ([PERSON_NAME], [GEOGRAPHIC_DATA])"
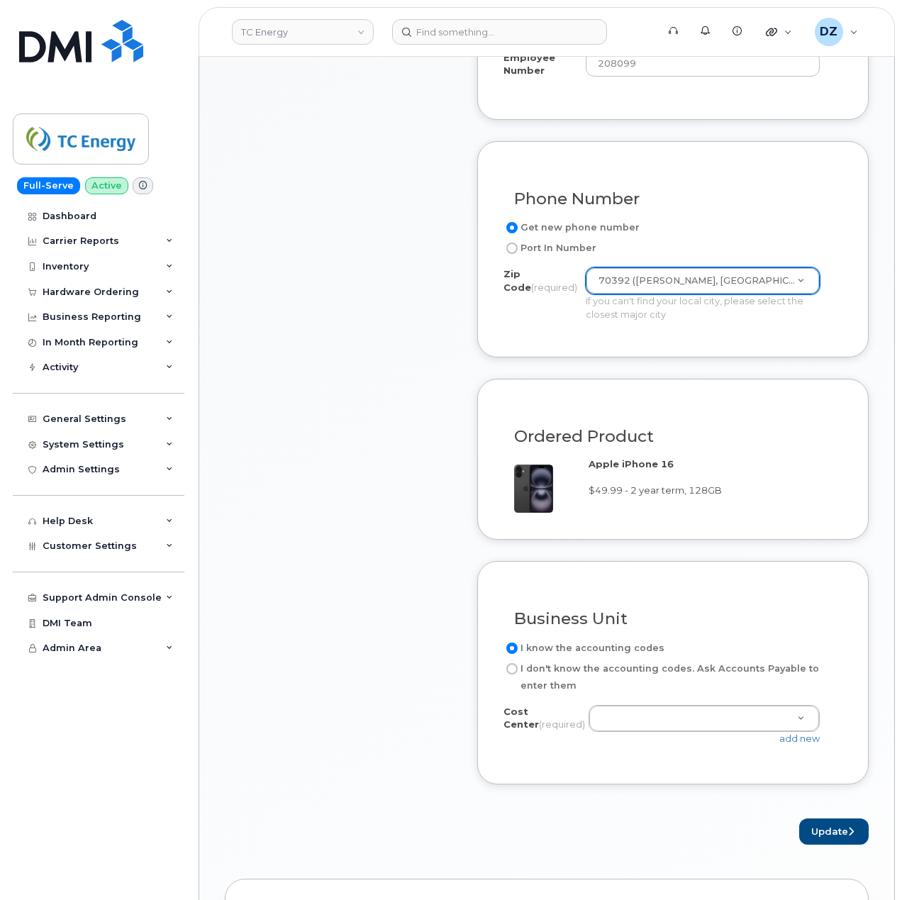
scroll to position [851, 0]
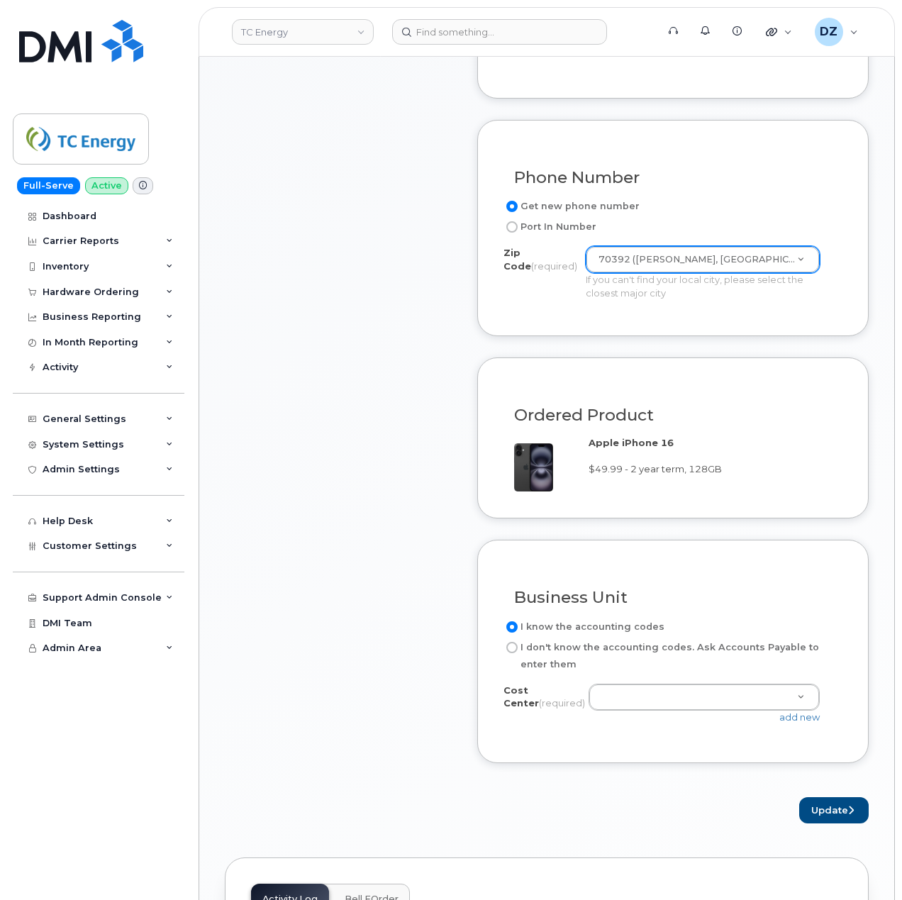
click at [529, 651] on label "I don't know the accounting codes. Ask Accounts Payable to enter them" at bounding box center [668, 656] width 328 height 34
click at [518, 651] on input "I don't know the accounting codes. Ask Accounts Payable to enter them" at bounding box center [512, 647] width 11 height 11
radio input "true"
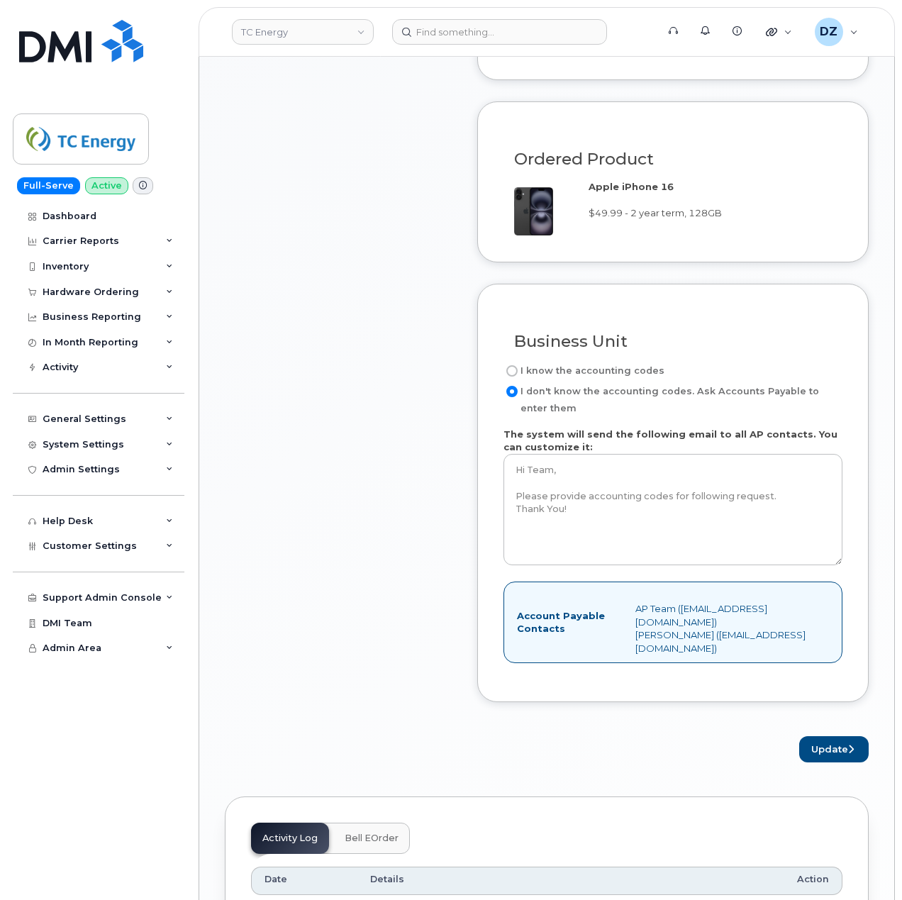
scroll to position [1135, 0]
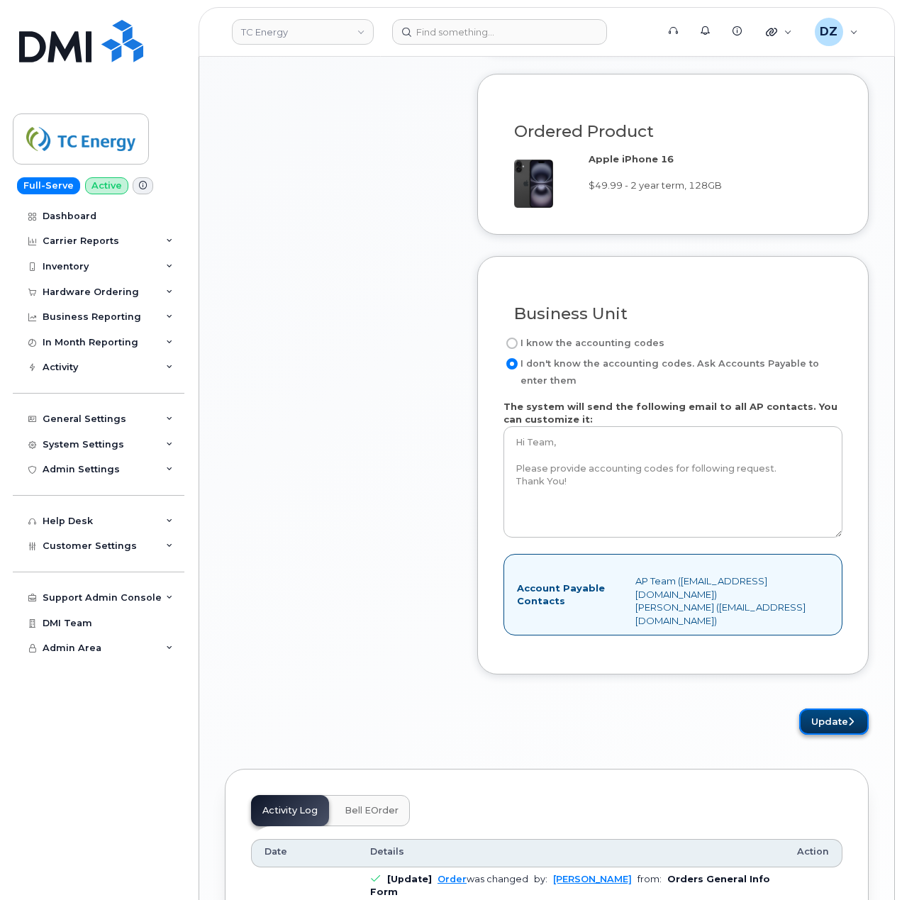
click at [824, 725] on button "Update" at bounding box center [835, 722] width 70 height 26
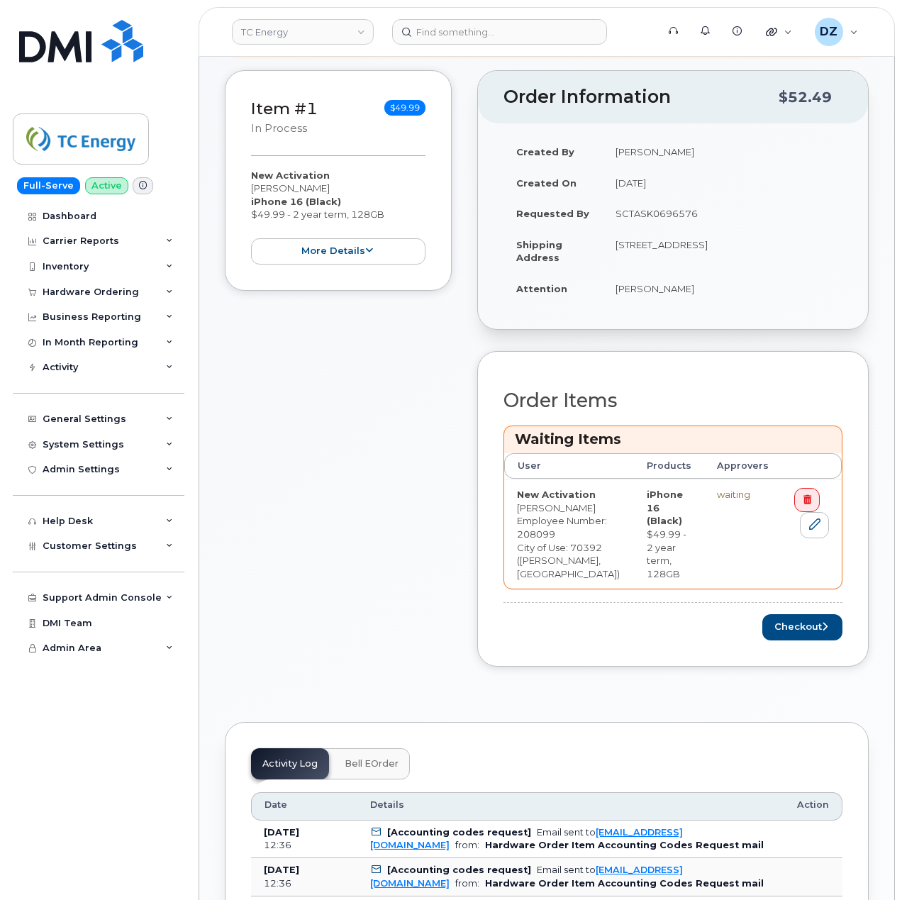
scroll to position [378, 0]
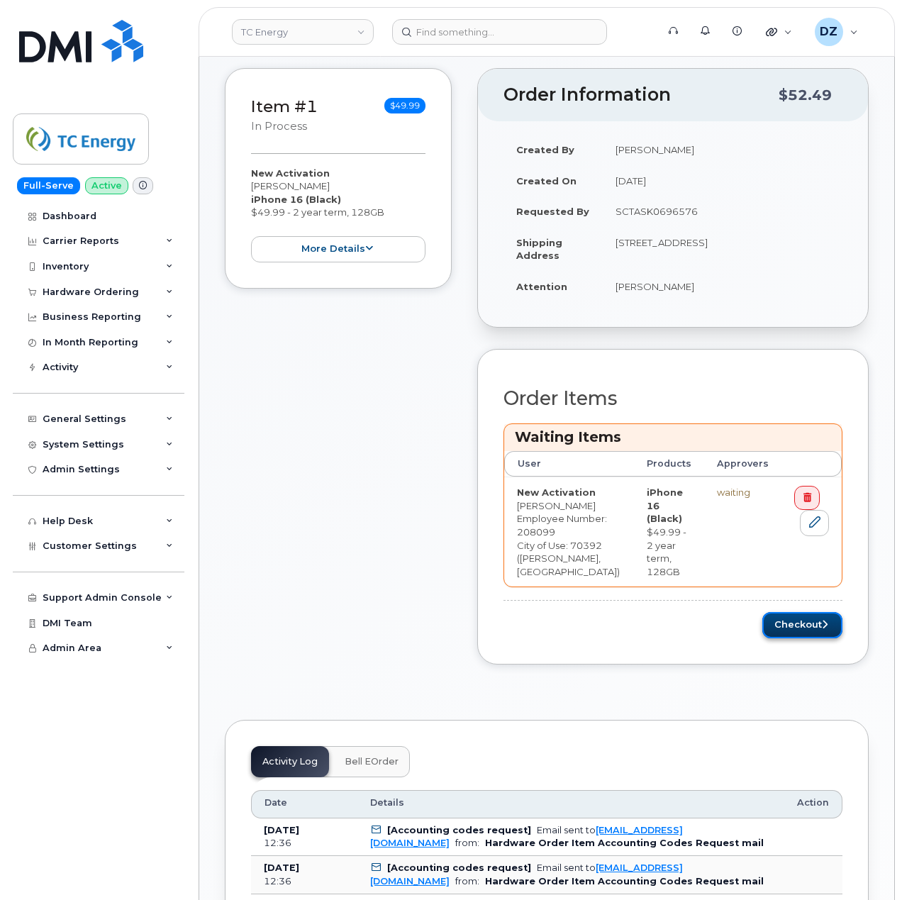
click at [807, 625] on button "Checkout" at bounding box center [803, 625] width 80 height 26
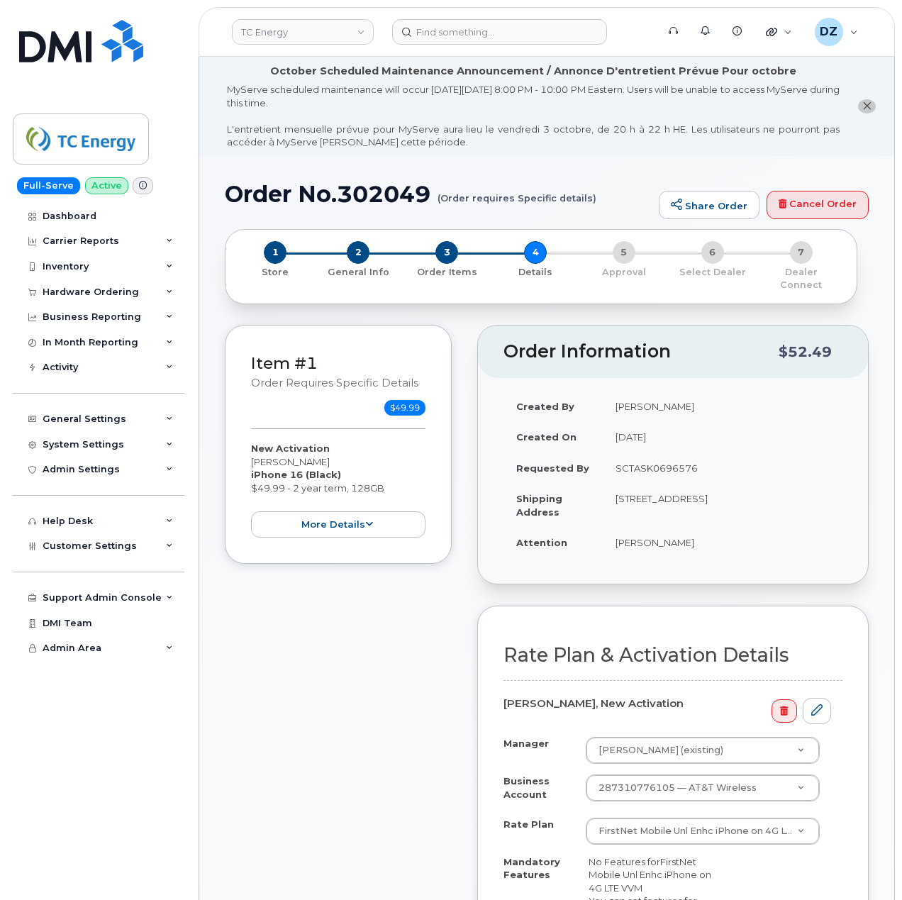
click at [625, 534] on td "[PERSON_NAME]" at bounding box center [723, 542] width 240 height 31
click at [680, 528] on td "[PERSON_NAME]" at bounding box center [723, 542] width 240 height 31
copy td "[PERSON_NAME]"
click at [631, 485] on td "[STREET_ADDRESS]" at bounding box center [723, 505] width 240 height 44
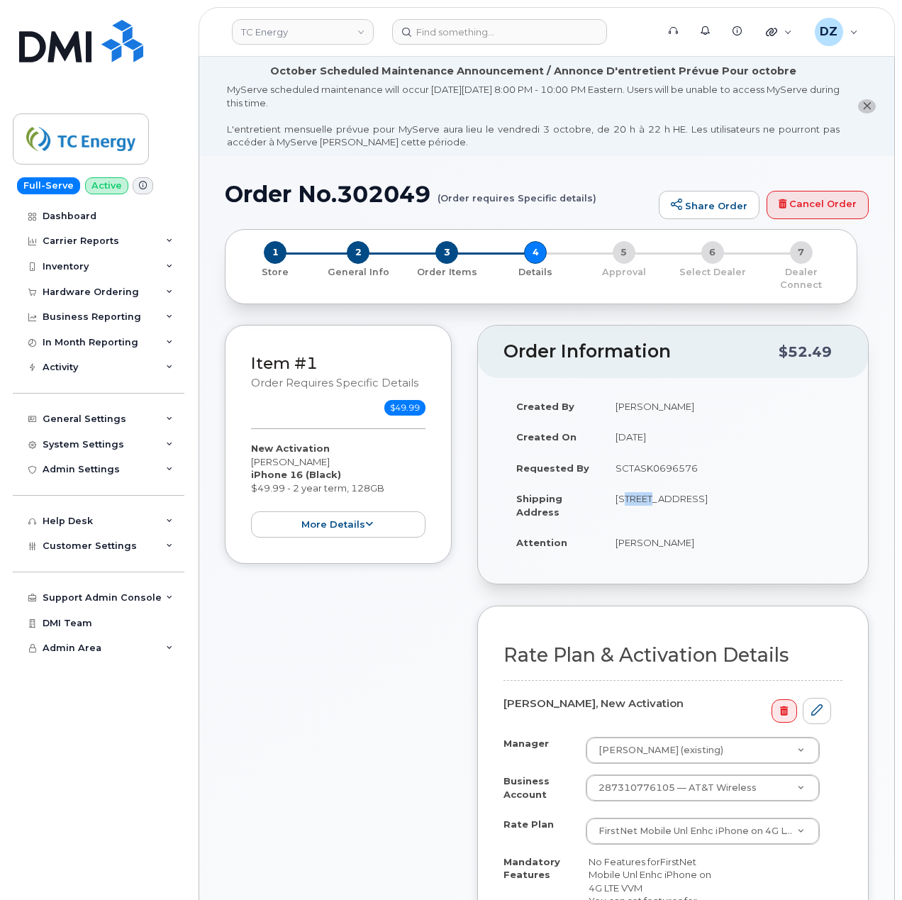
click at [631, 485] on td "[STREET_ADDRESS]" at bounding box center [723, 505] width 240 height 44
click at [624, 502] on td "[STREET_ADDRESS]" at bounding box center [723, 505] width 240 height 44
copy td "3609 Highway 90 West, Patterson, LA, 70392"
click at [749, 491] on td "3609 Highway 90 West, Patterson, LA, 70392, USA" at bounding box center [723, 505] width 240 height 44
click at [749, 491] on td "[STREET_ADDRESS]" at bounding box center [723, 505] width 240 height 44
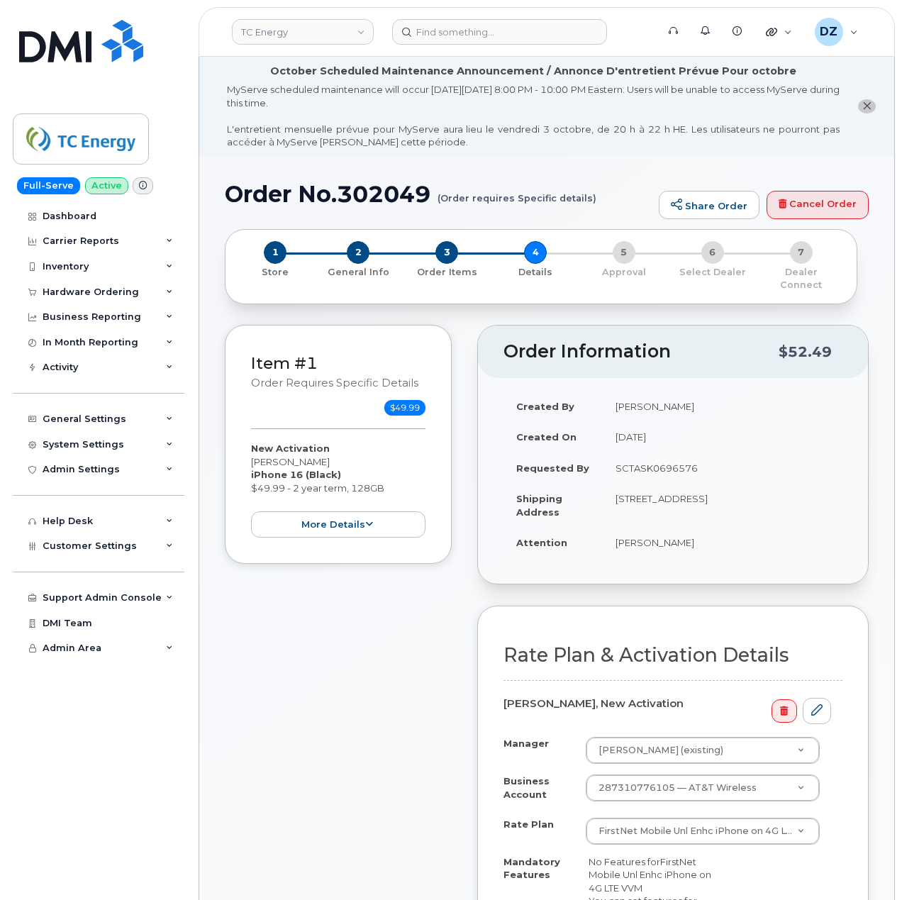
scroll to position [284, 0]
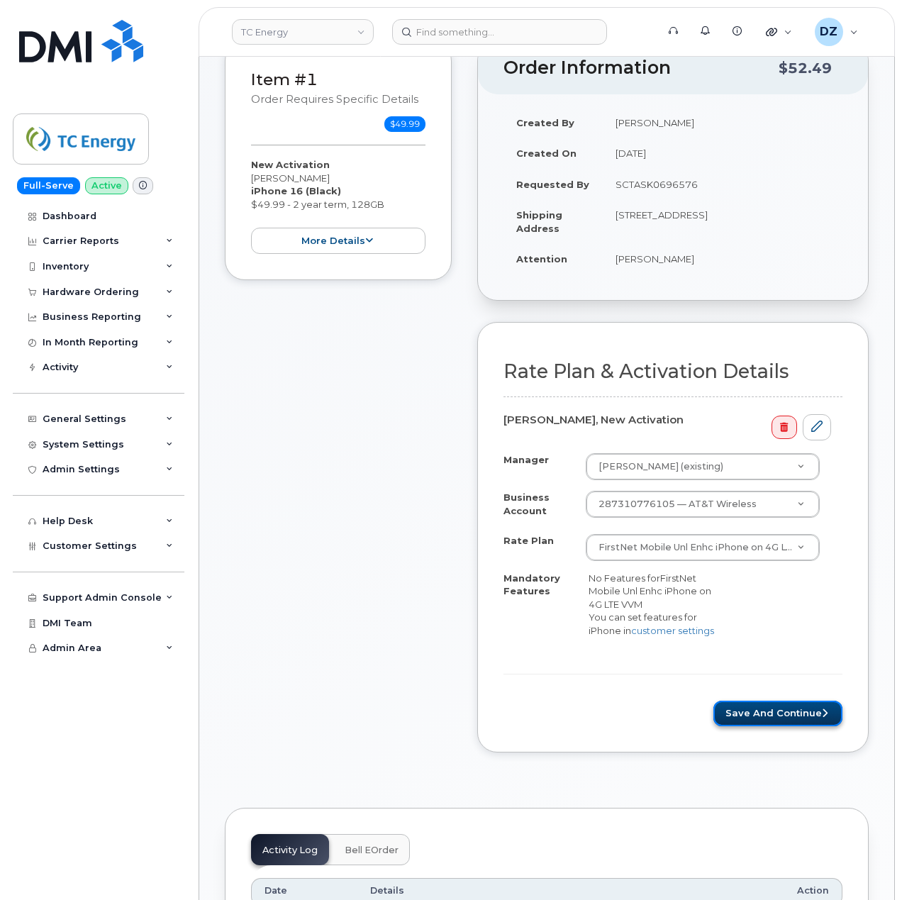
click at [784, 711] on button "Save and Continue" at bounding box center [778, 714] width 129 height 26
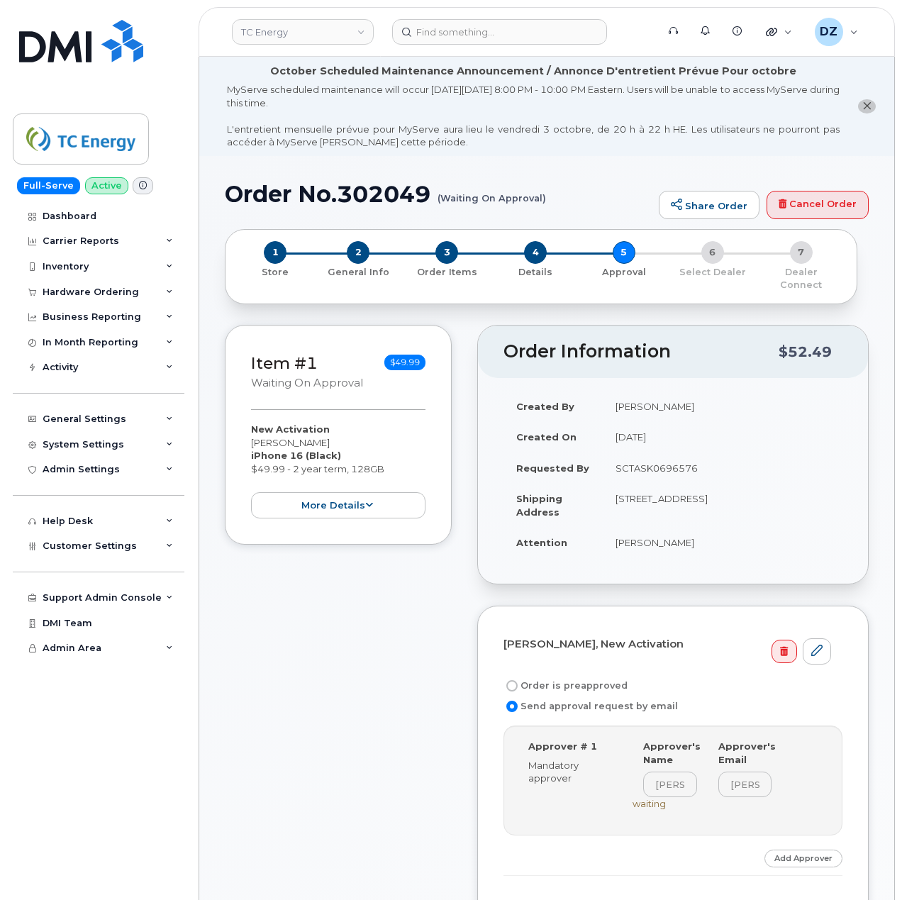
click at [526, 678] on label "Order is preapproved" at bounding box center [566, 686] width 124 height 17
click at [518, 680] on input "Order is preapproved" at bounding box center [512, 685] width 11 height 11
radio input "true"
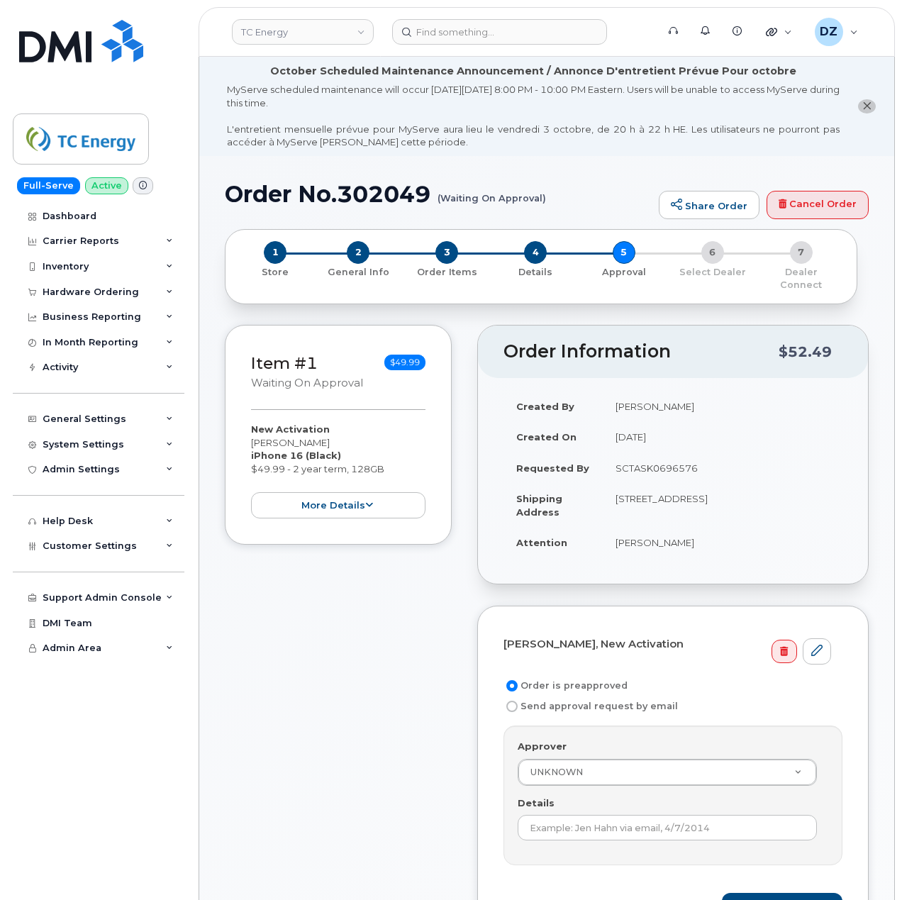
click at [657, 457] on td "SCTASK0696576" at bounding box center [723, 468] width 240 height 31
copy td "SCTASK0696576"
click at [592, 821] on input "Details" at bounding box center [667, 828] width 299 height 26
paste input "SCTASK0696576"
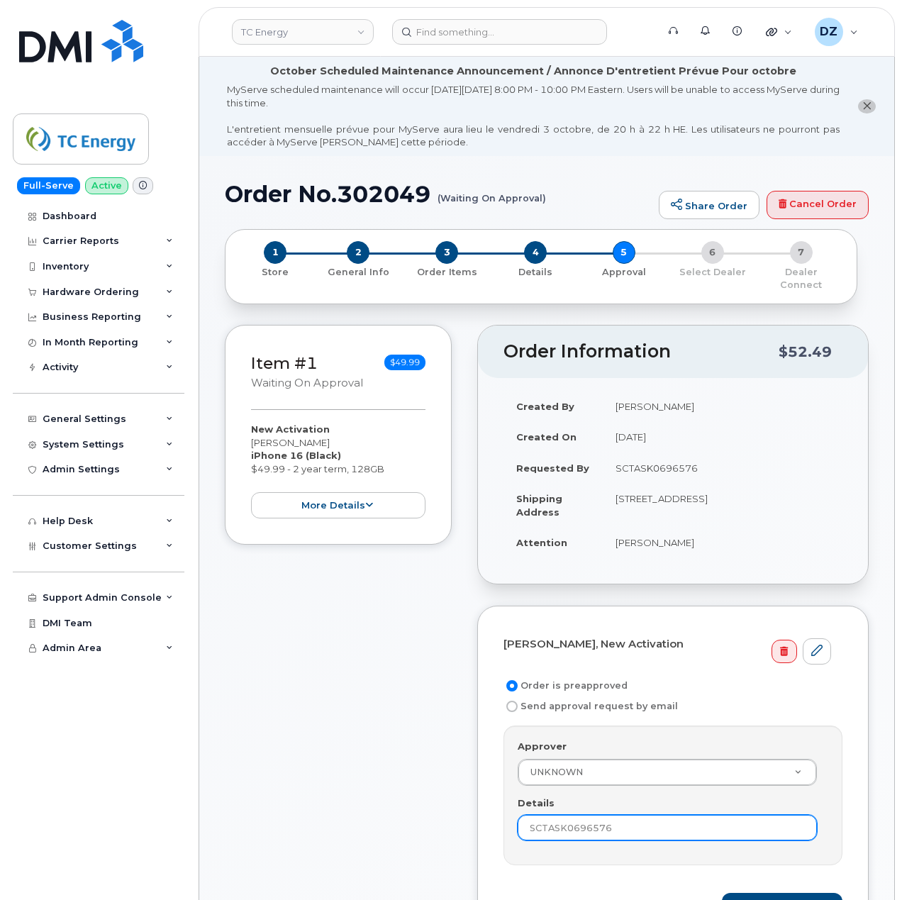
type input "SCTASK0696576"
click at [390, 786] on div "Item #1 Waiting On Approval $49.99 New Activation Luby Freeman iPhone 16 (Black…" at bounding box center [338, 646] width 227 height 642
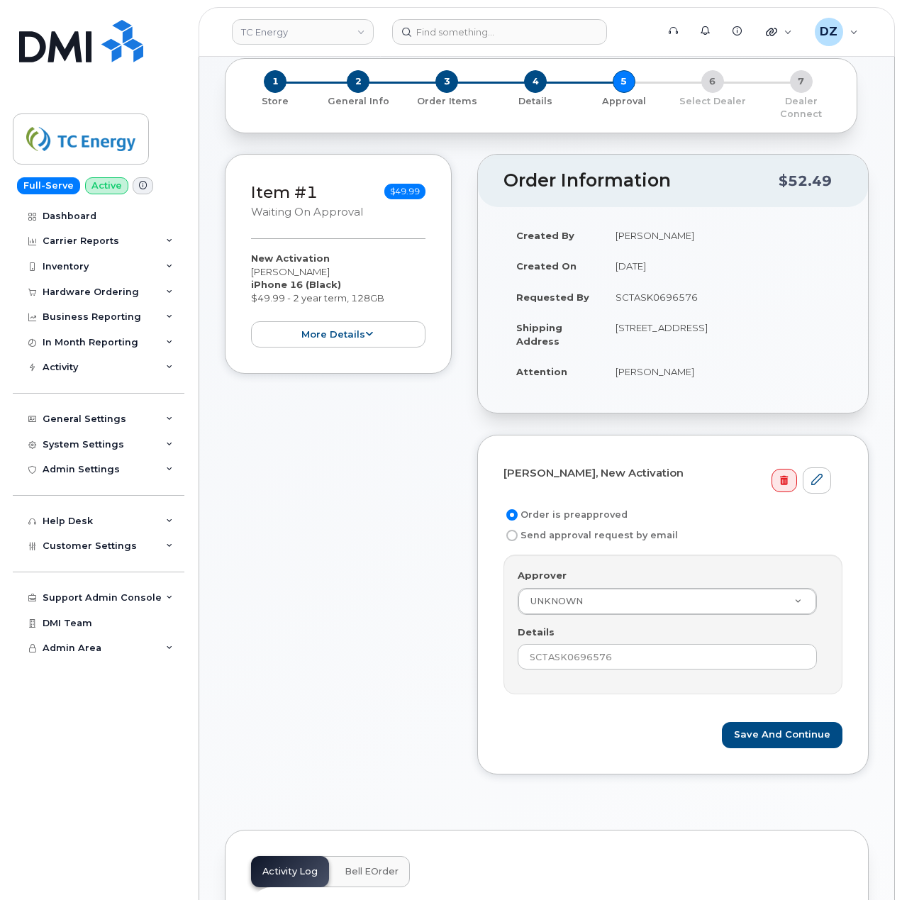
scroll to position [189, 0]
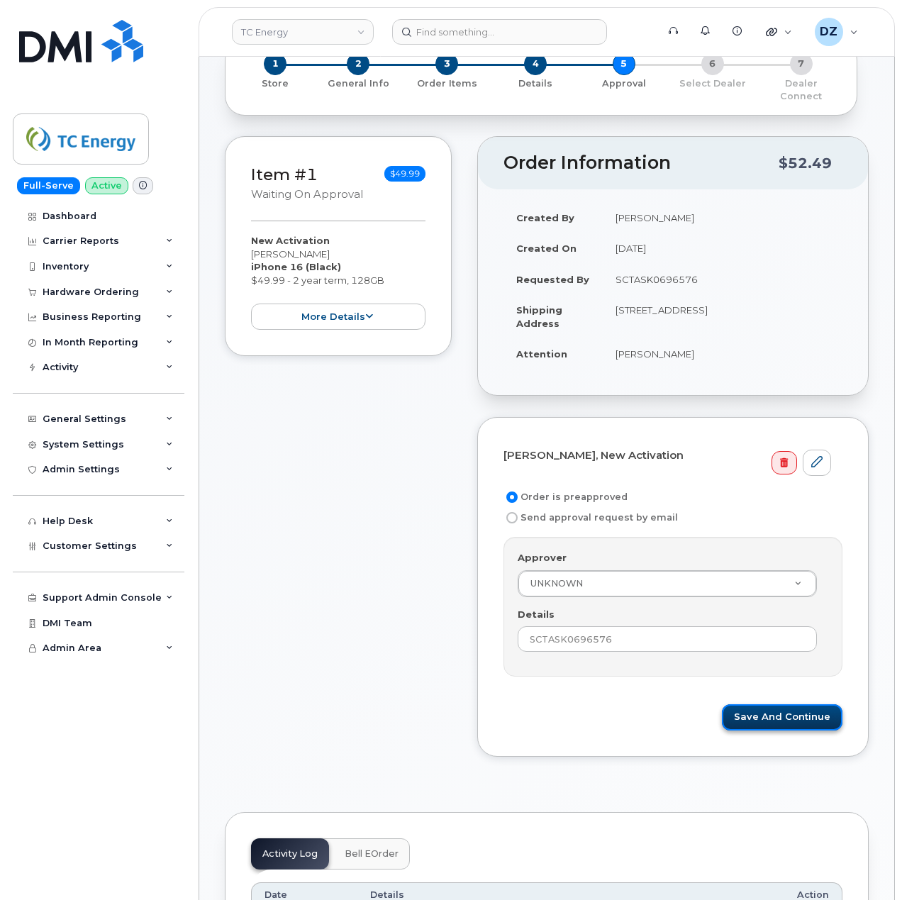
click at [795, 705] on button "Save and Continue" at bounding box center [782, 718] width 121 height 26
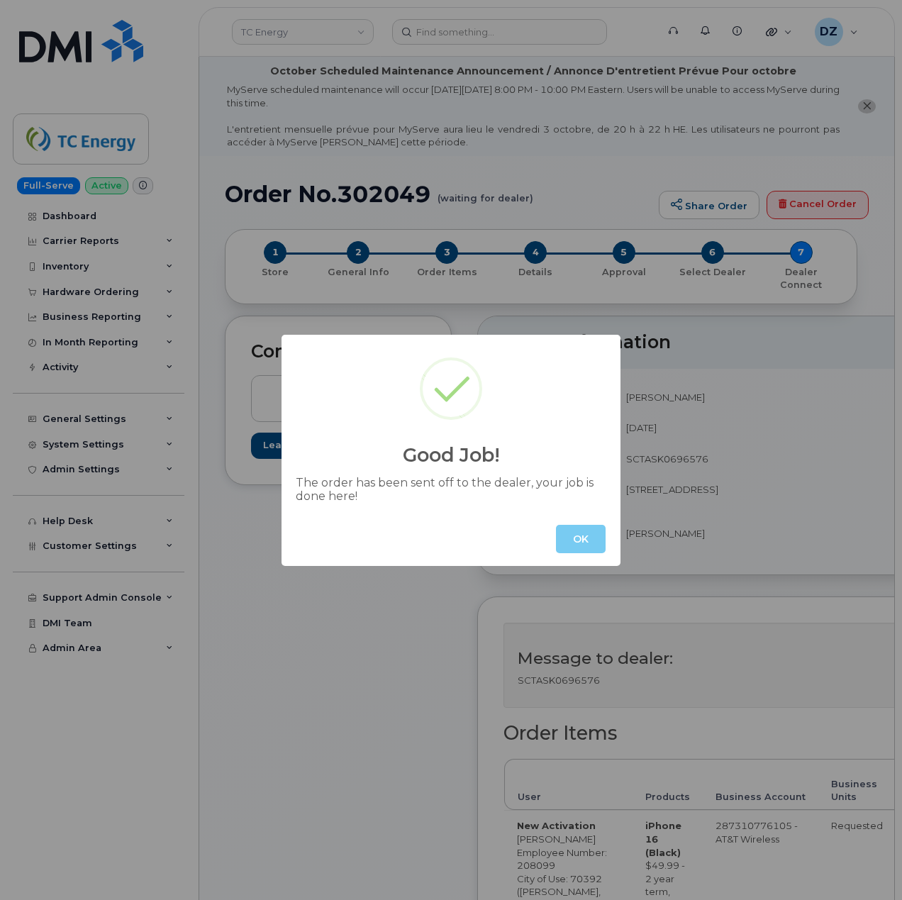
click at [589, 541] on button "OK" at bounding box center [581, 539] width 50 height 28
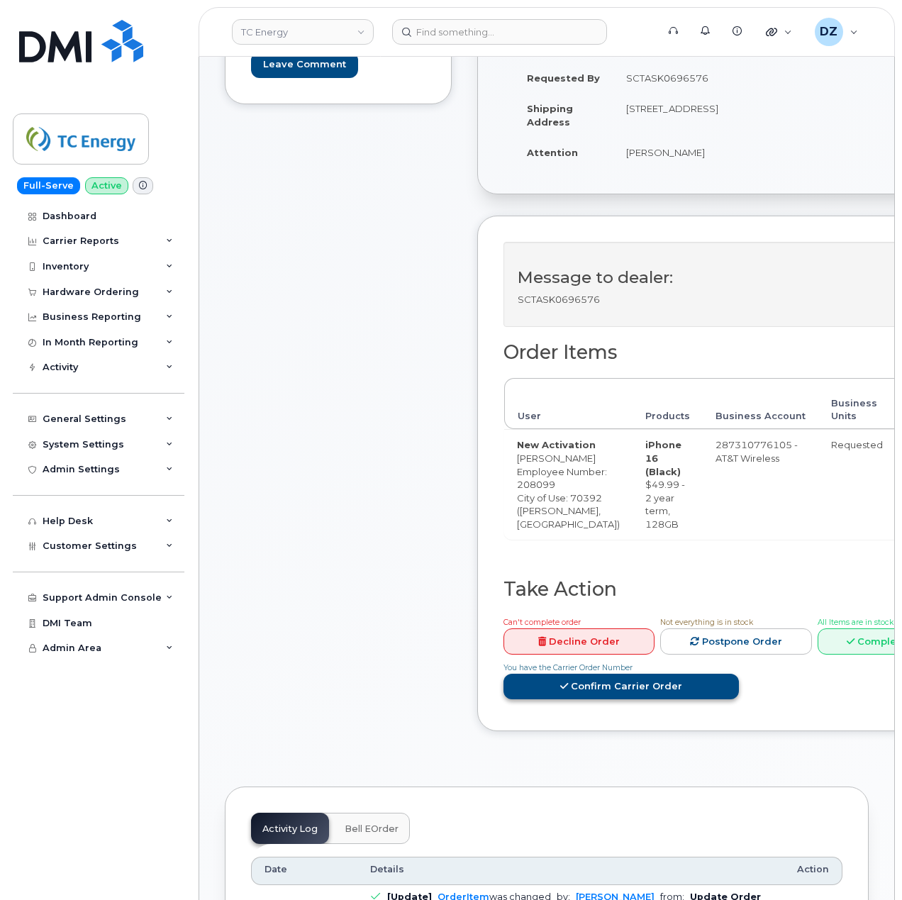
scroll to position [473, 0]
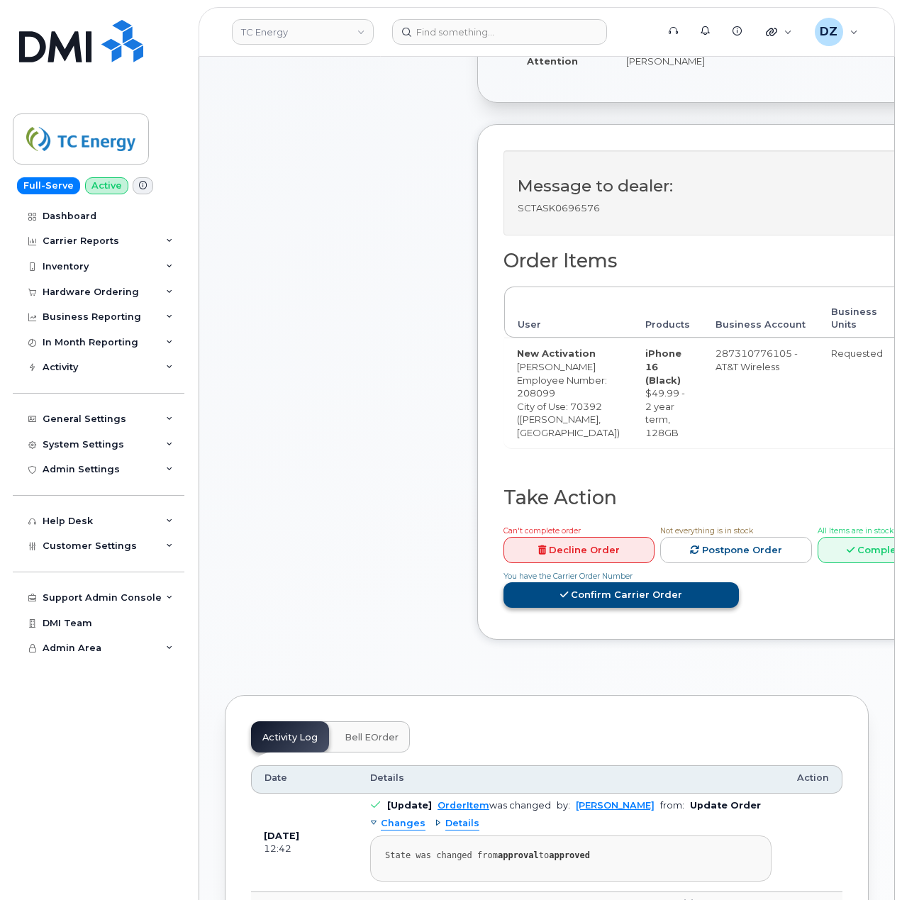
click at [595, 609] on link "Confirm Carrier Order" at bounding box center [622, 595] width 236 height 26
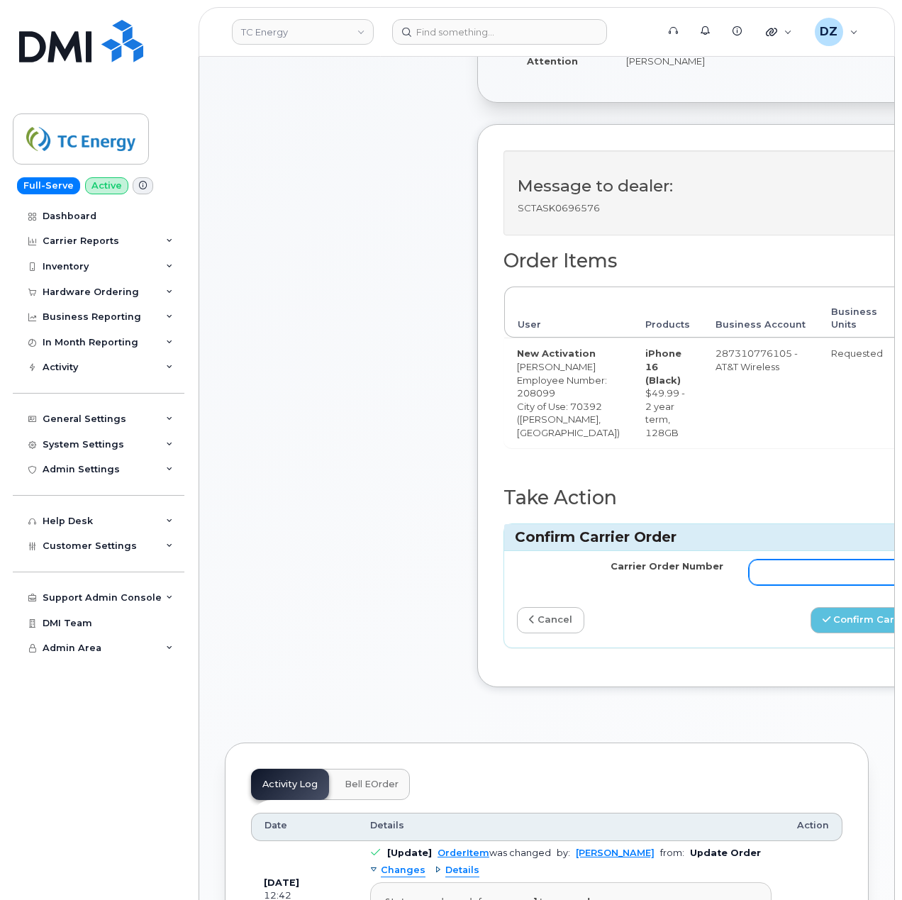
click at [749, 585] on input "Carrier Order Number" at bounding box center [852, 573] width 206 height 26
paste input "10-173354862088978"
click at [811, 634] on button "Confirm Carrier Order" at bounding box center [884, 620] width 146 height 26
click at [749, 585] on input "10-173354862088978" at bounding box center [852, 573] width 206 height 26
type input "10-173354862088978"
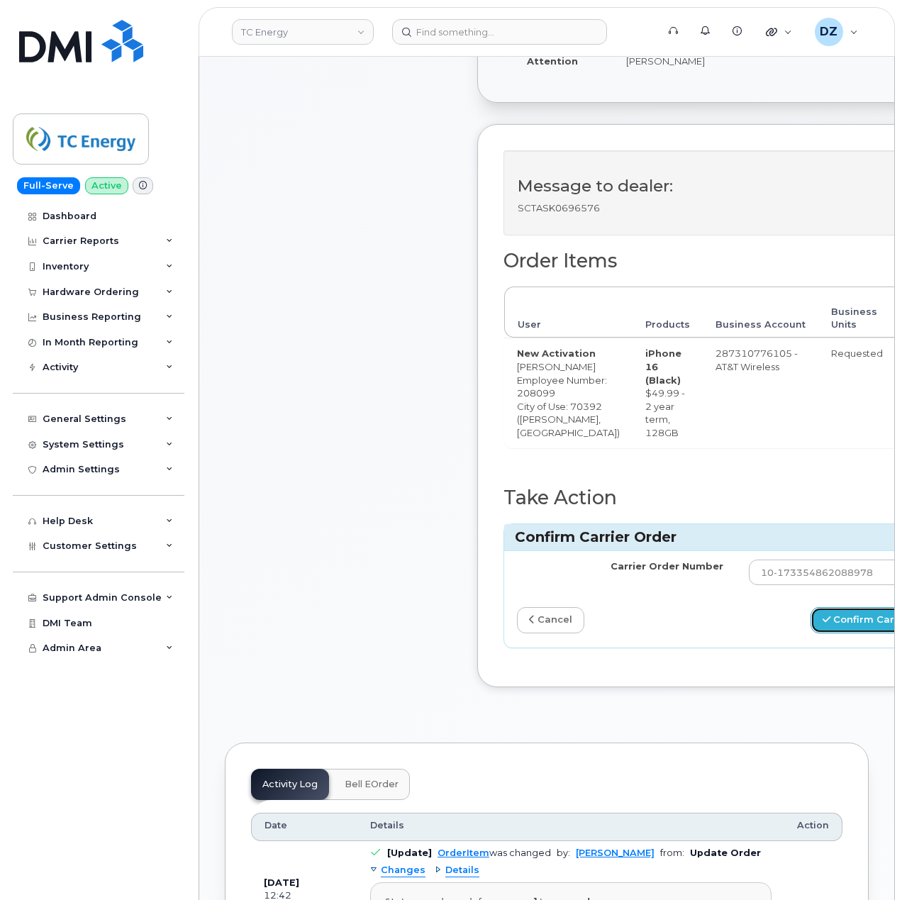
click at [811, 634] on button "Confirm Carrier Order" at bounding box center [884, 620] width 146 height 26
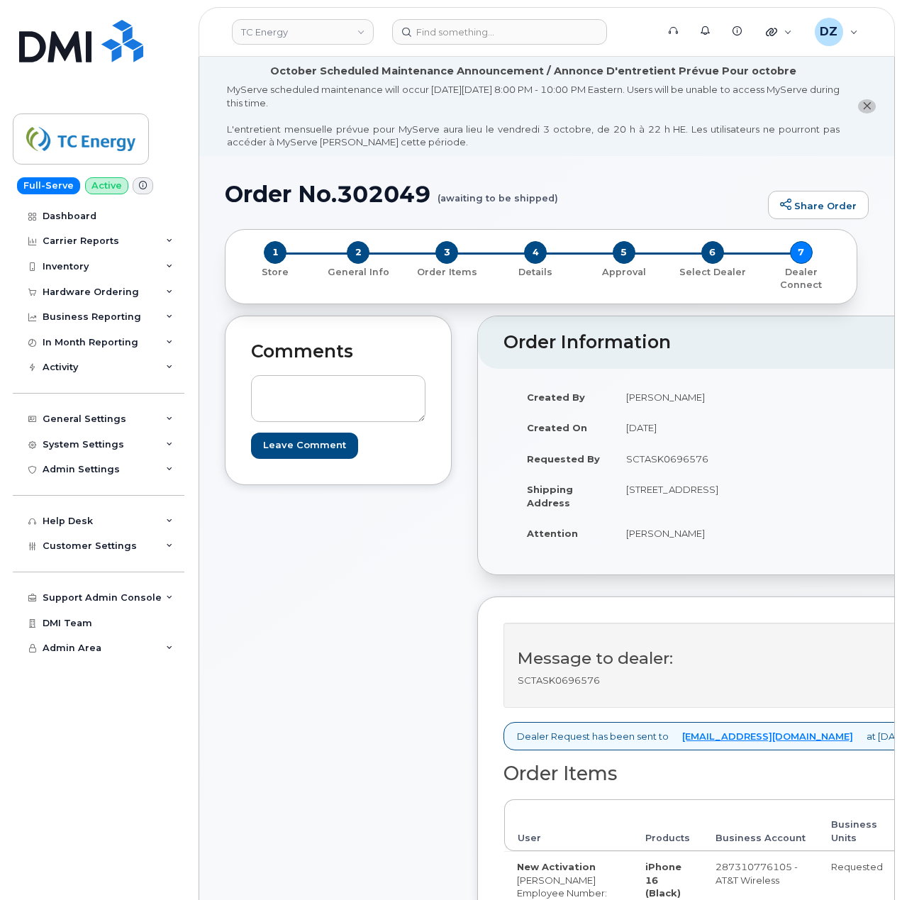
click at [270, 193] on h1 "Order No.302049 (awaiting to be shipped)" at bounding box center [493, 194] width 536 height 25
click at [358, 197] on h1 "Order No.302049 (awaiting to be shipped)" at bounding box center [493, 194] width 536 height 25
copy h1 "Order No.302049"
click at [146, 289] on div "Hardware Ordering" at bounding box center [99, 293] width 172 height 26
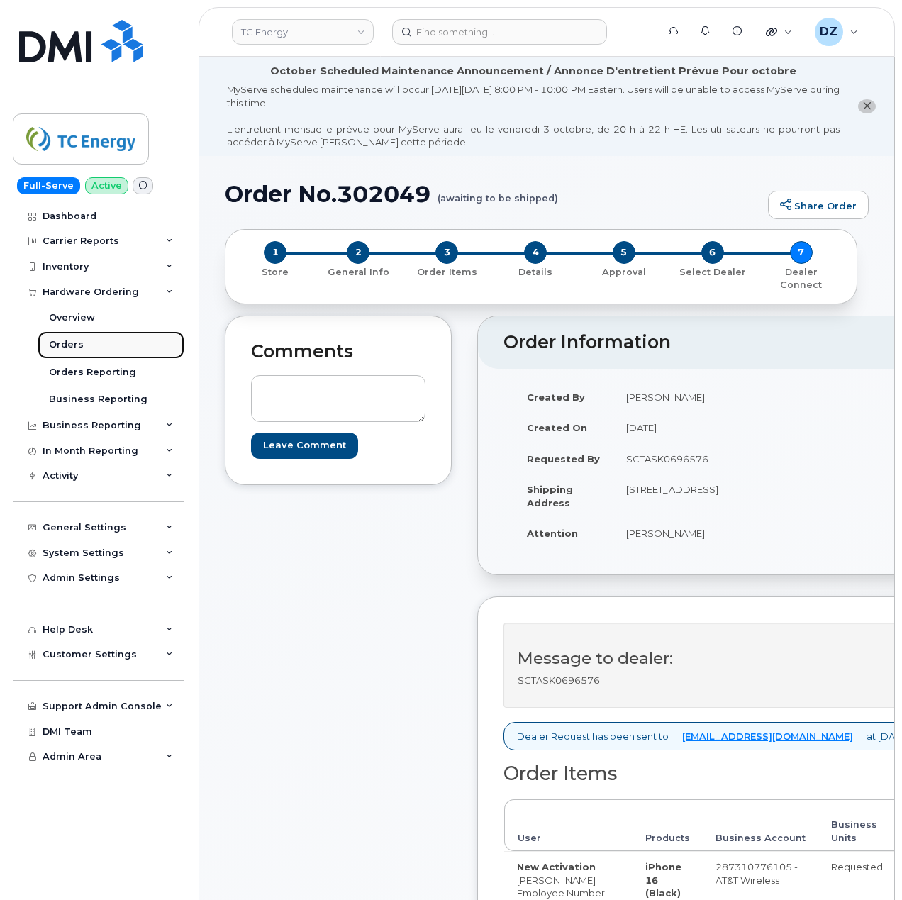
click at [123, 342] on link "Orders" at bounding box center [111, 344] width 147 height 27
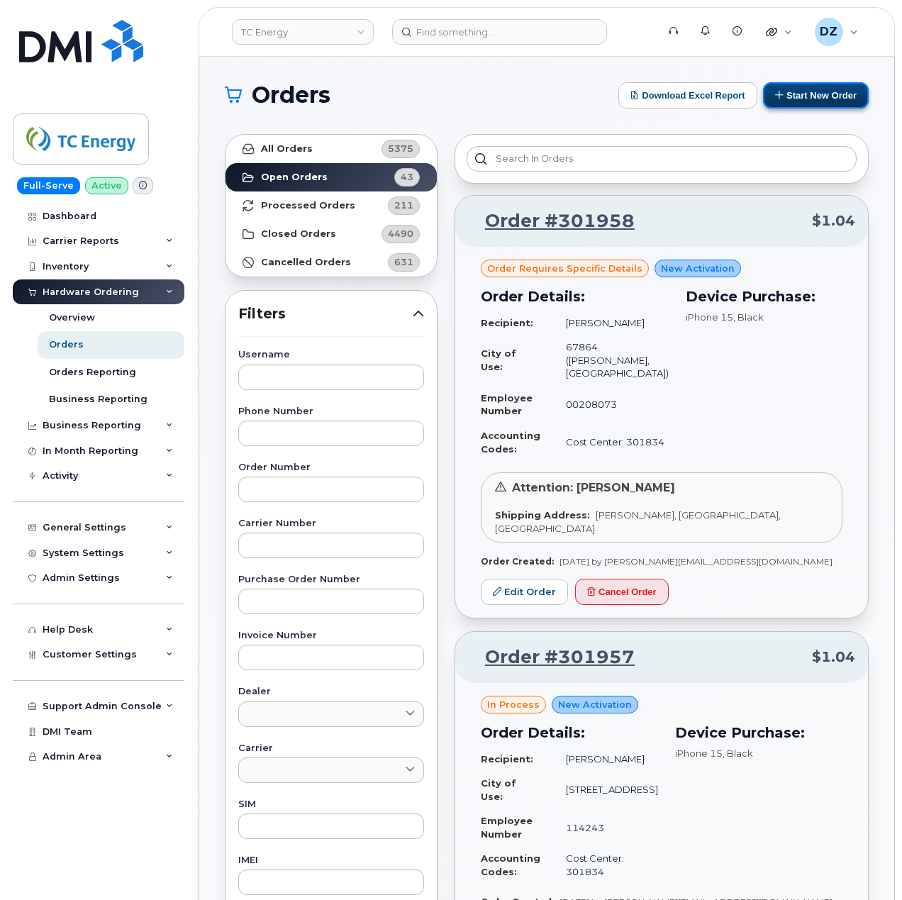
click at [819, 96] on button "Start New Order" at bounding box center [816, 95] width 106 height 26
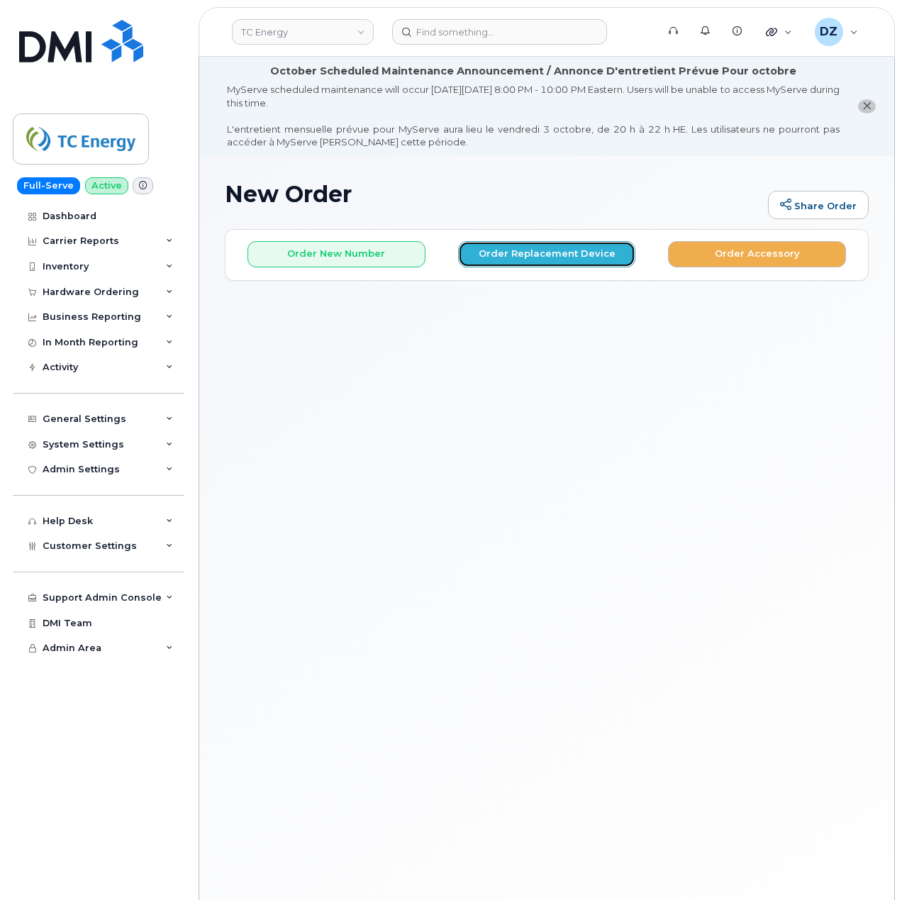
click at [543, 251] on button "Order Replacement Device" at bounding box center [547, 254] width 178 height 26
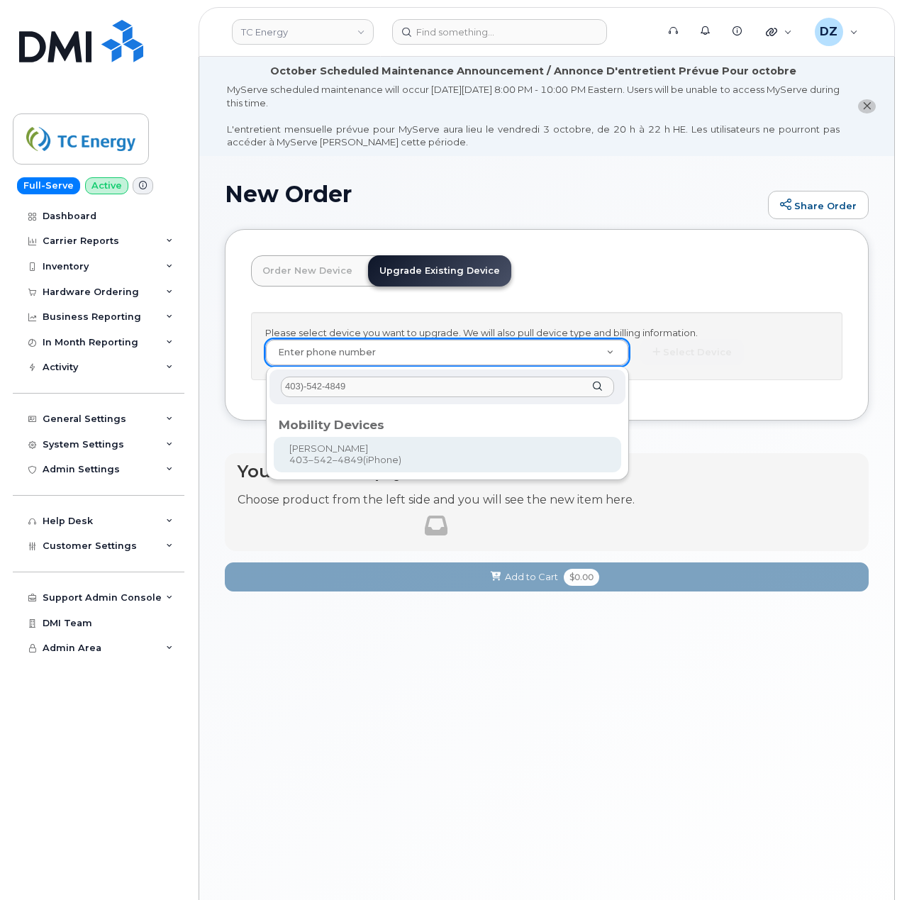
type input "403)-542-4849"
type input "559346"
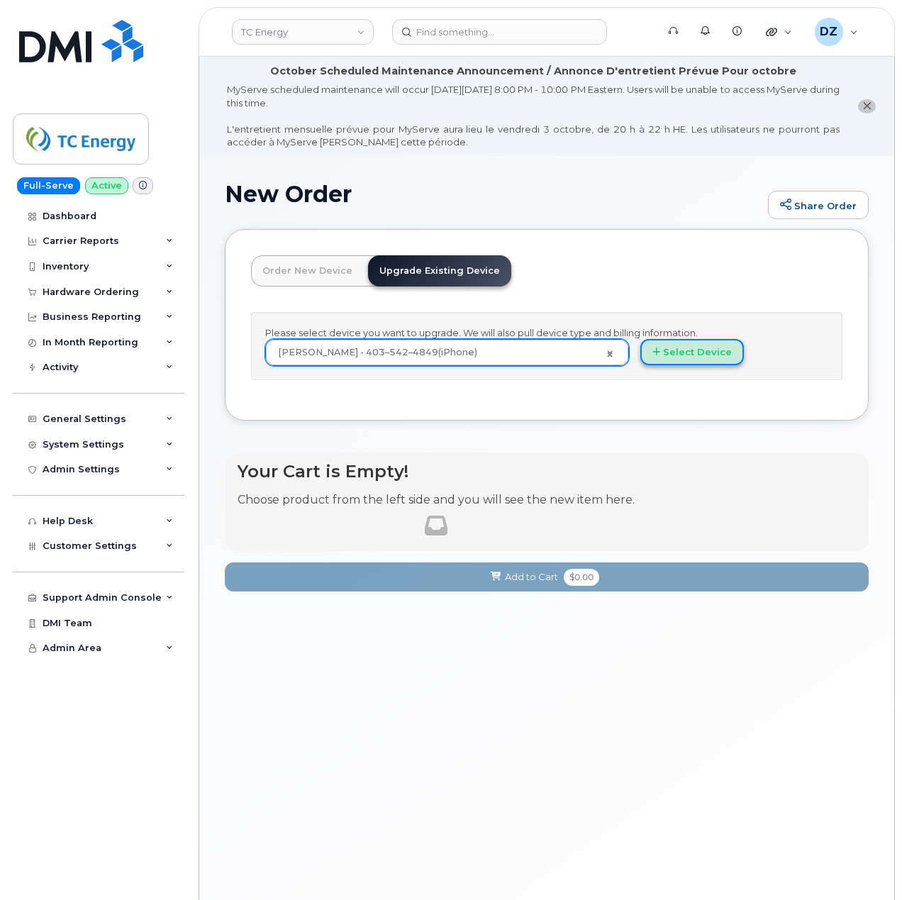
click at [691, 355] on button "Select Device" at bounding box center [693, 352] width 104 height 26
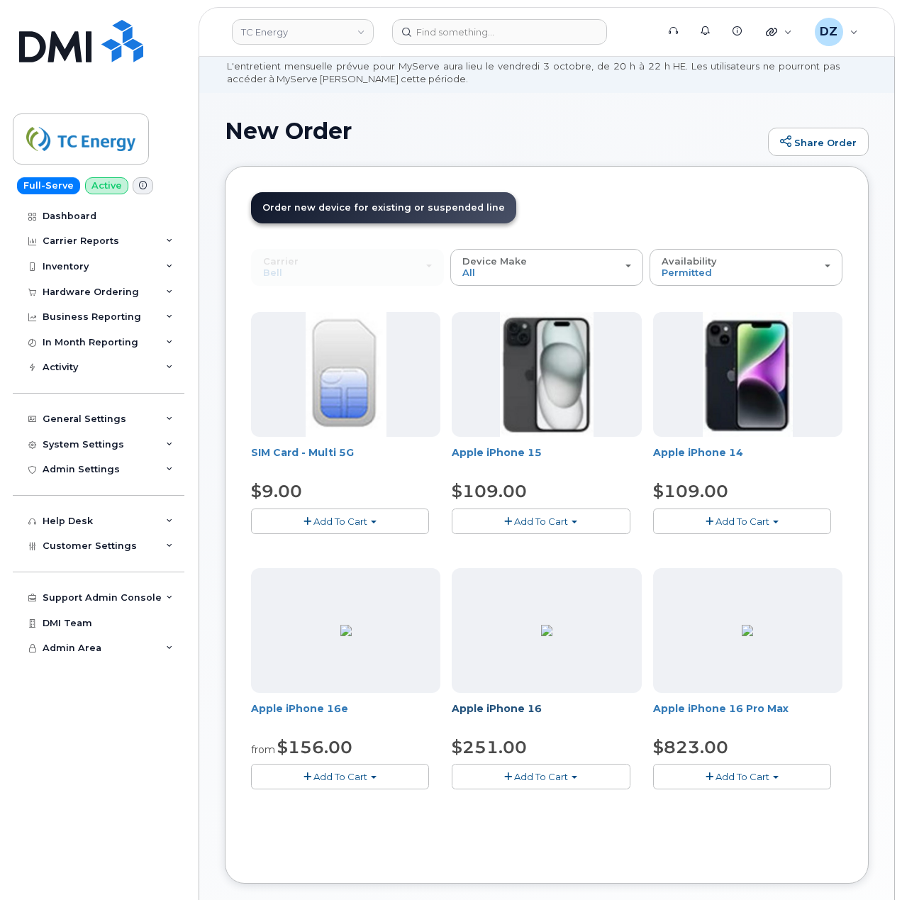
scroll to position [94, 0]
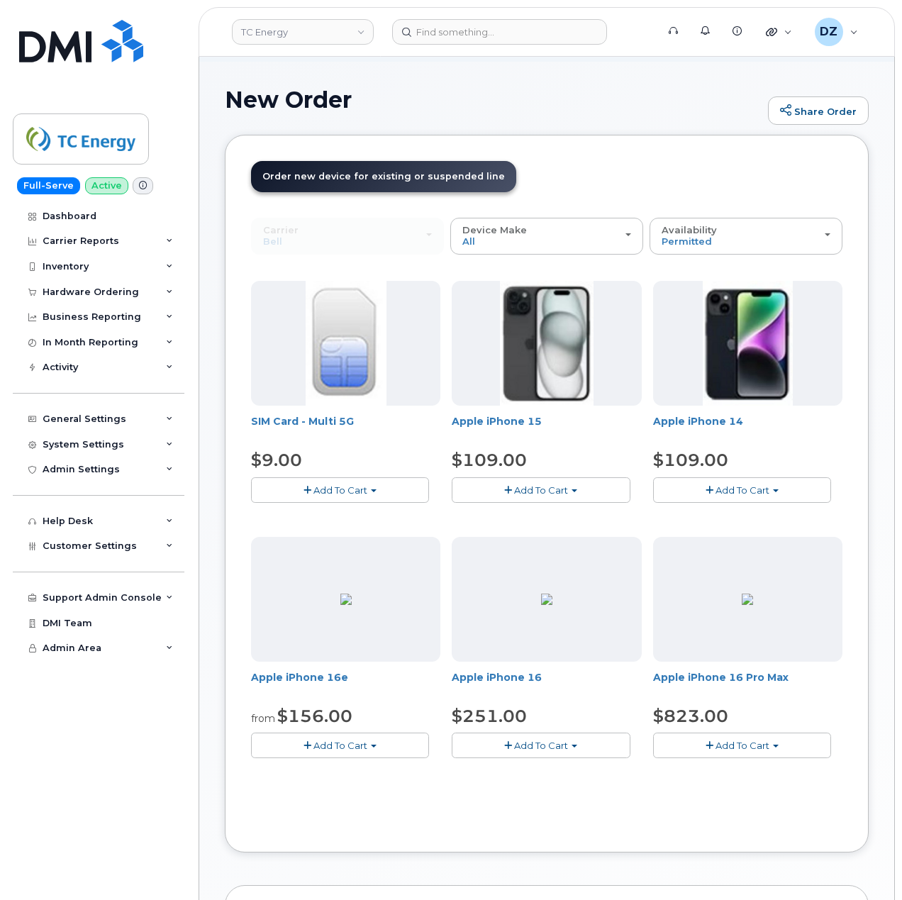
click at [558, 742] on span "Add To Cart" at bounding box center [541, 745] width 54 height 11
click at [543, 793] on link "$251.00 - 3-year upgrade (128GB model)" at bounding box center [566, 789] width 223 height 18
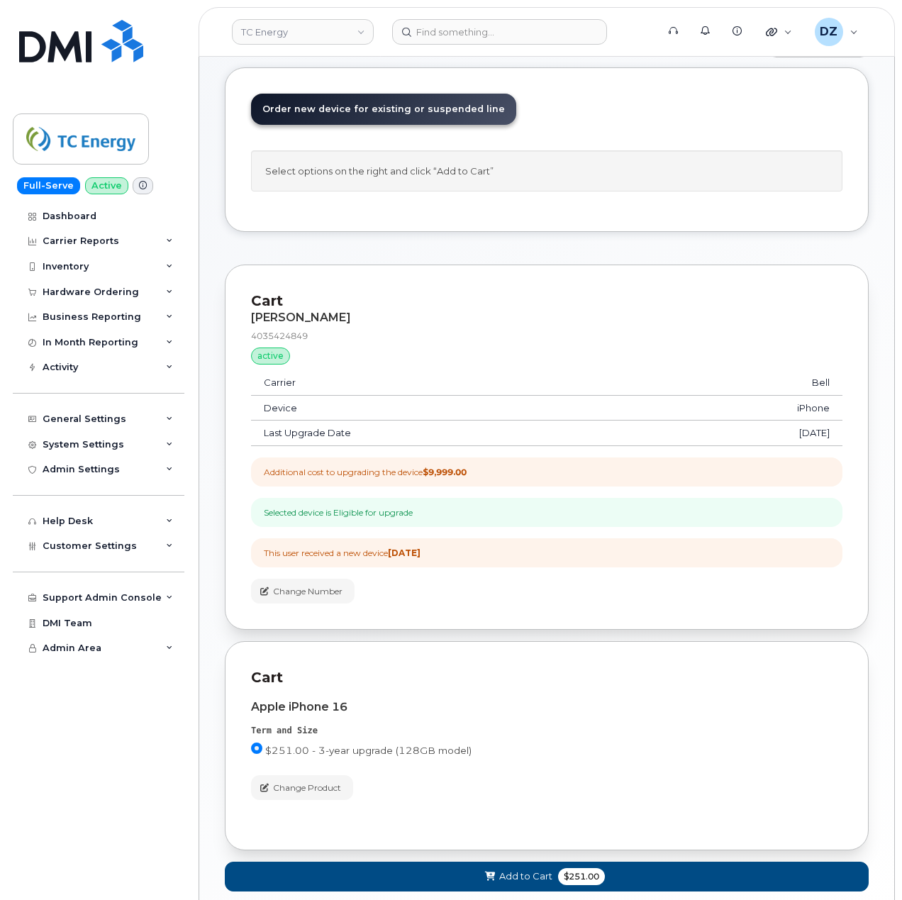
scroll to position [254, 0]
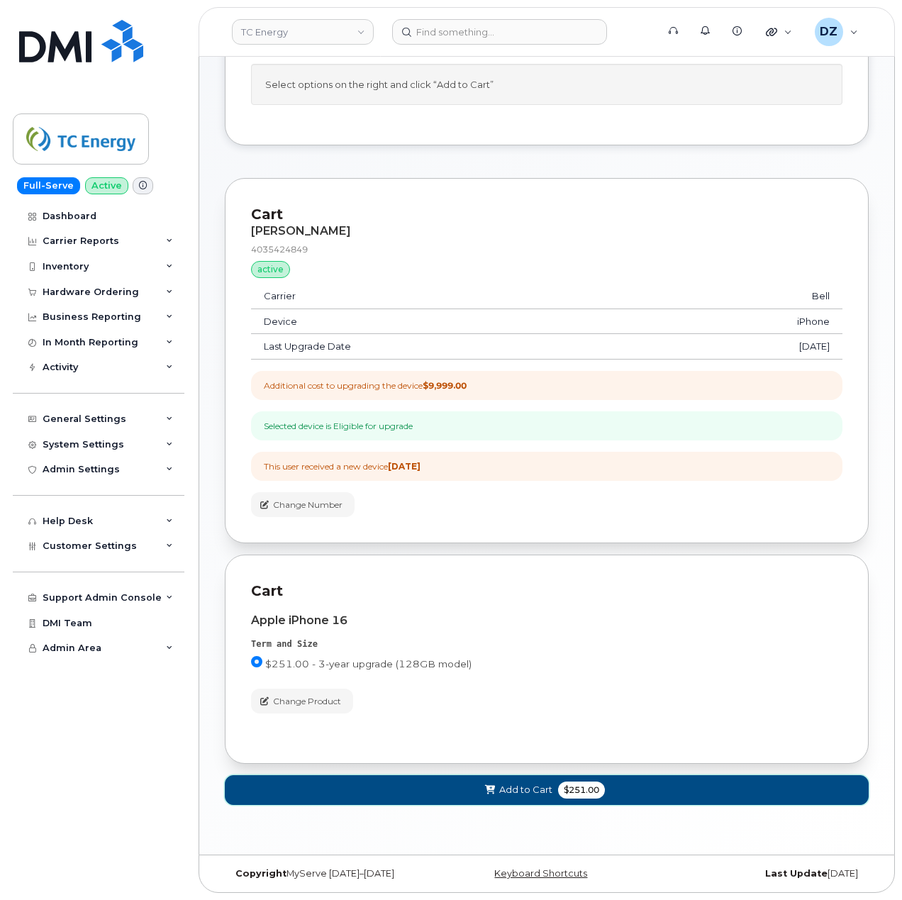
click at [577, 793] on span "$251.00" at bounding box center [581, 790] width 47 height 17
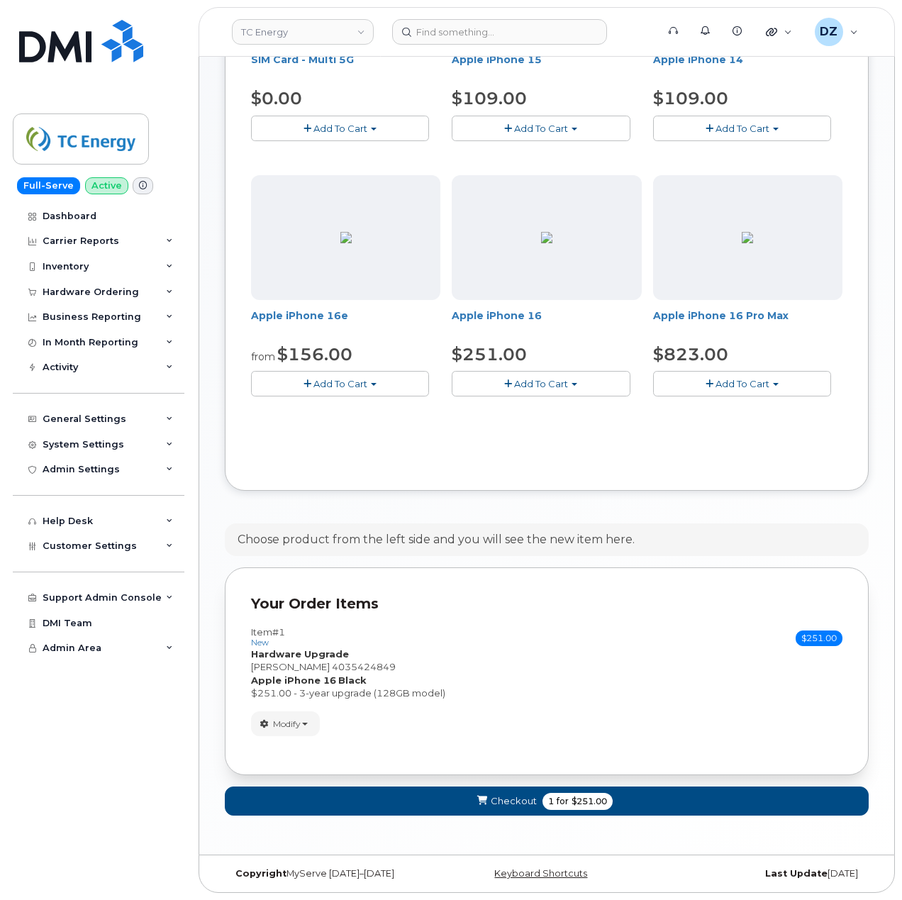
scroll to position [460, 0]
click at [539, 801] on button "Checkout 1 for $251.00" at bounding box center [547, 801] width 644 height 29
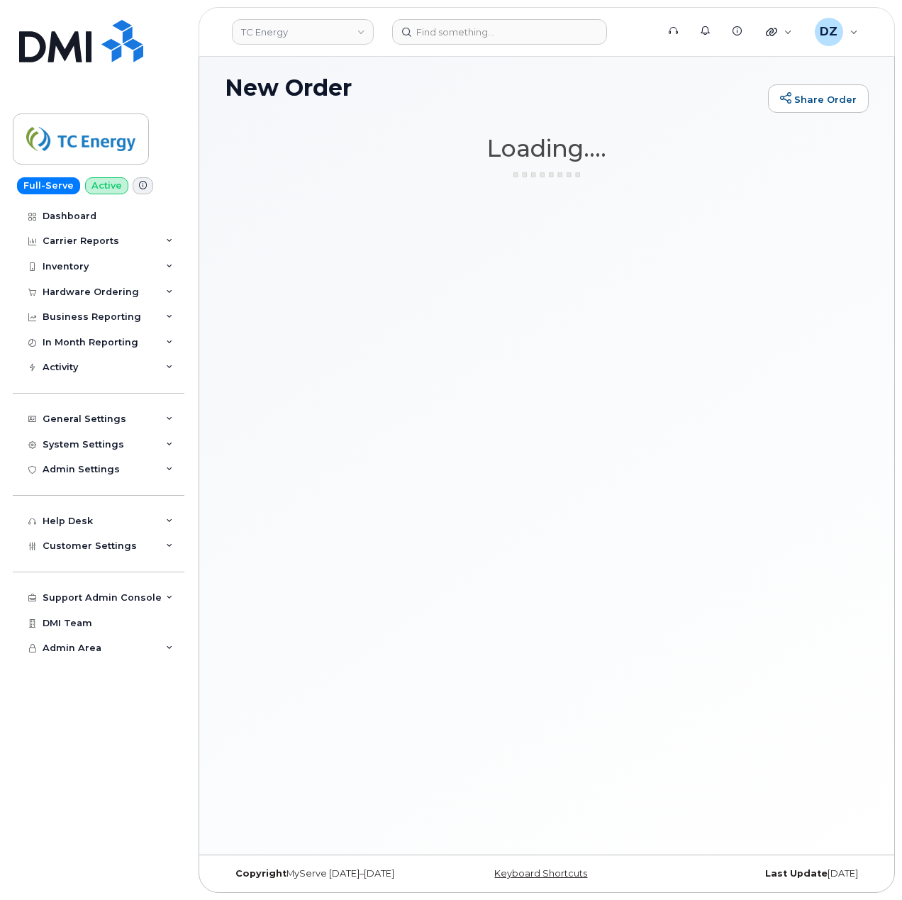
scroll to position [106, 0]
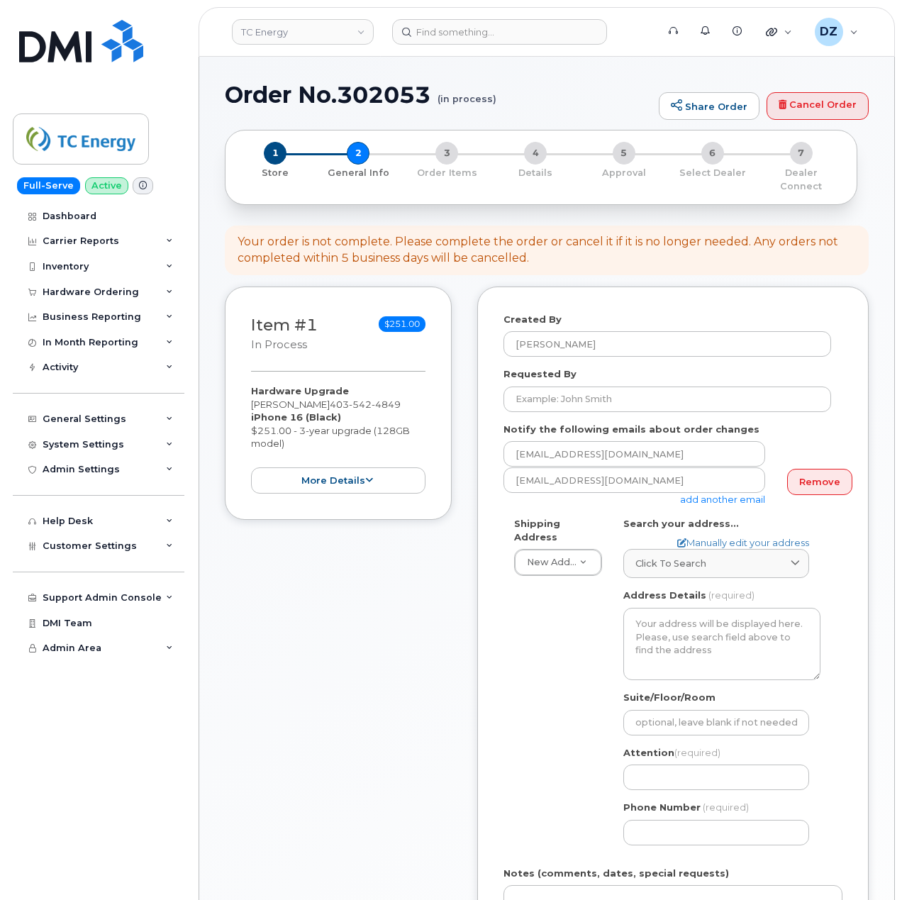
select select
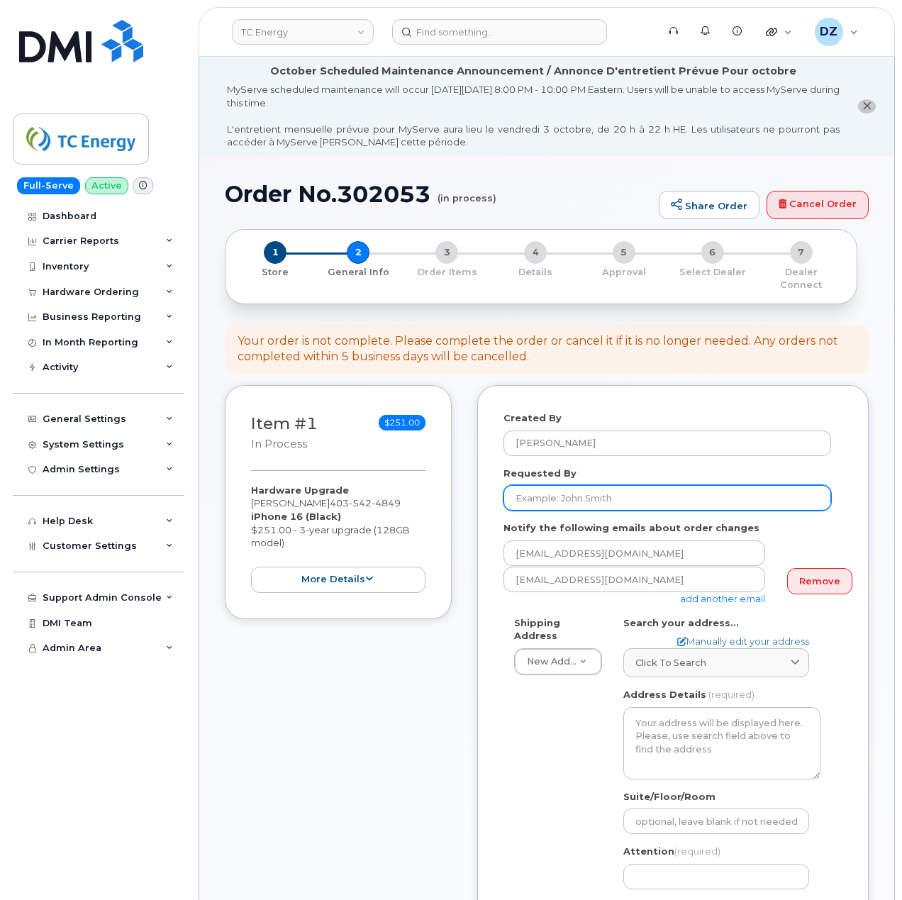
click at [576, 485] on input "Requested By" at bounding box center [668, 498] width 328 height 26
paste input "SCTASK0695794"
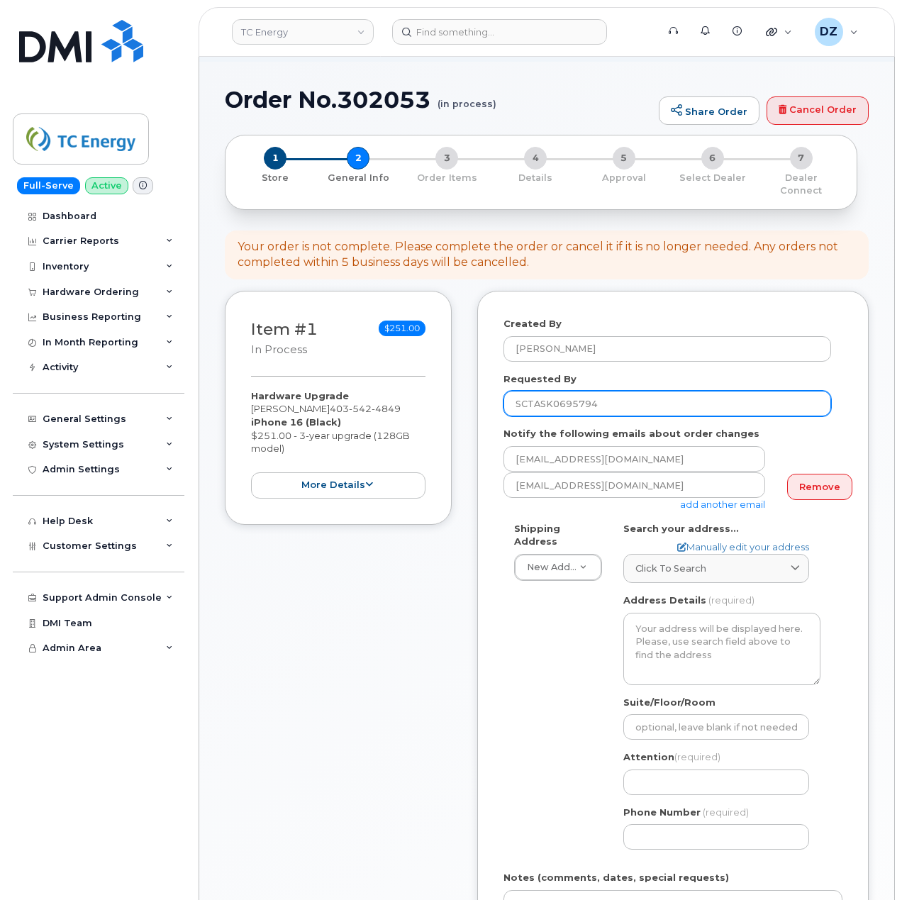
scroll to position [284, 0]
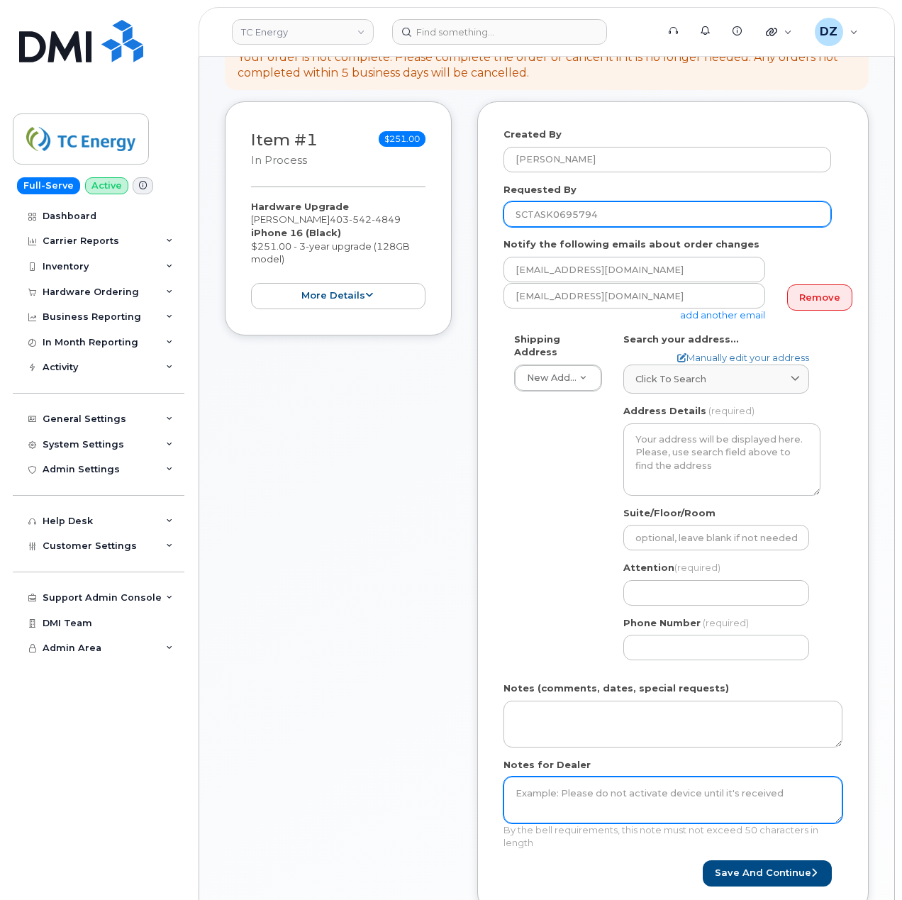
type input "SCTASK0695794"
click at [594, 803] on textarea "Notes for Dealer" at bounding box center [673, 800] width 339 height 47
paste textarea "SCTASK0695794"
type textarea "SCTASK0695794"
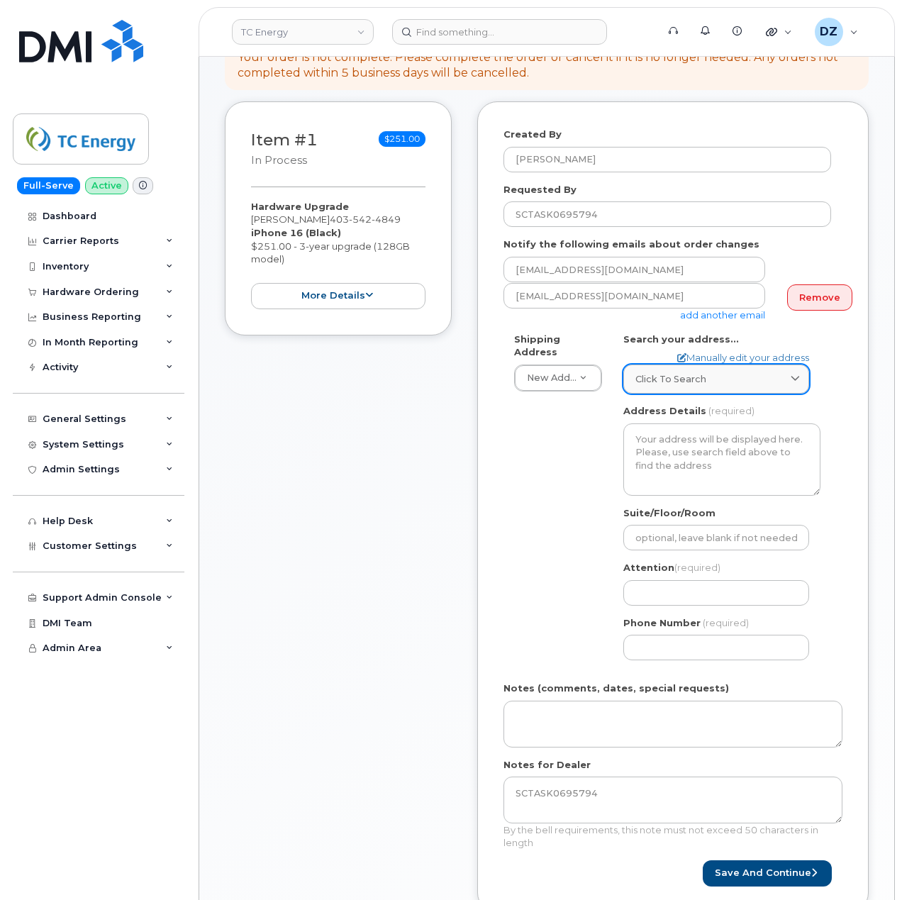
click at [705, 375] on link "Click to search" at bounding box center [717, 379] width 186 height 29
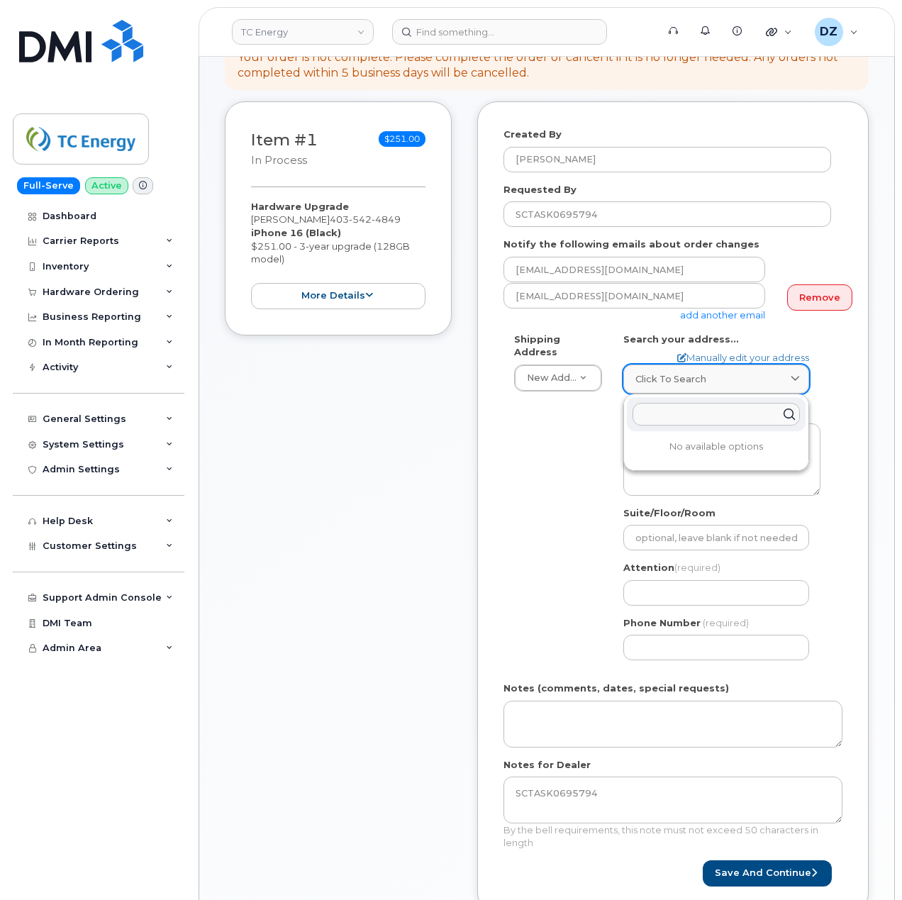
paste input "T2P 5H1"
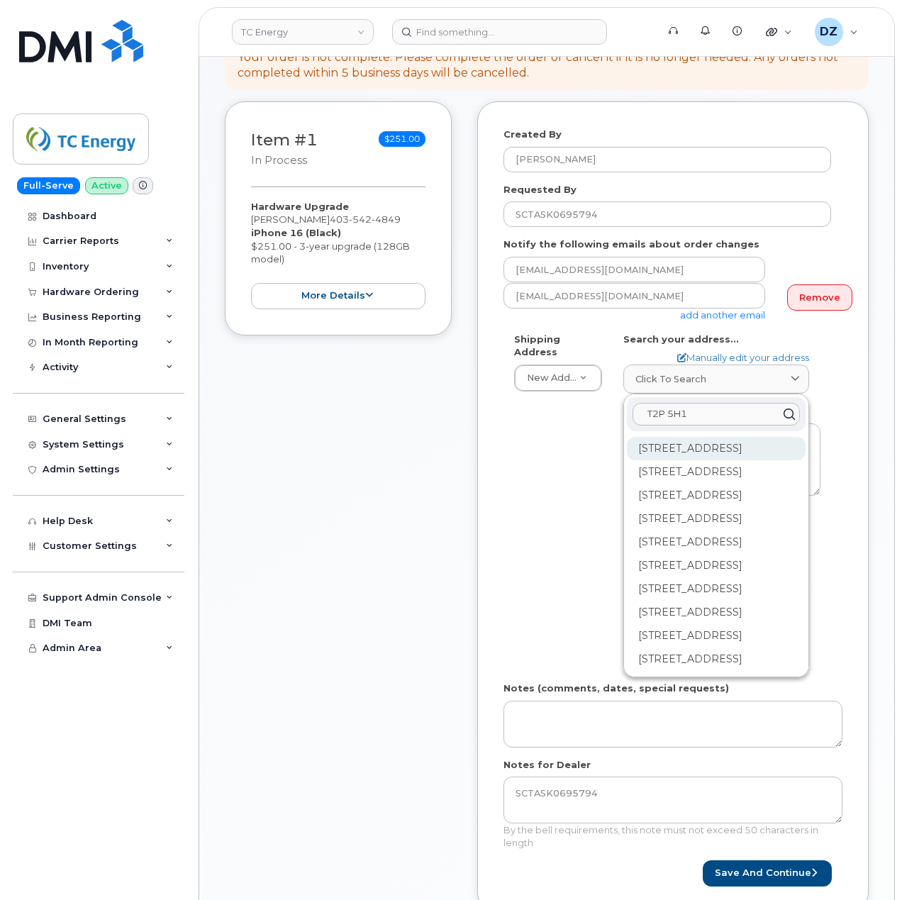
type input "T2P 5H1"
click at [691, 438] on div "[STREET_ADDRESS]" at bounding box center [716, 448] width 179 height 23
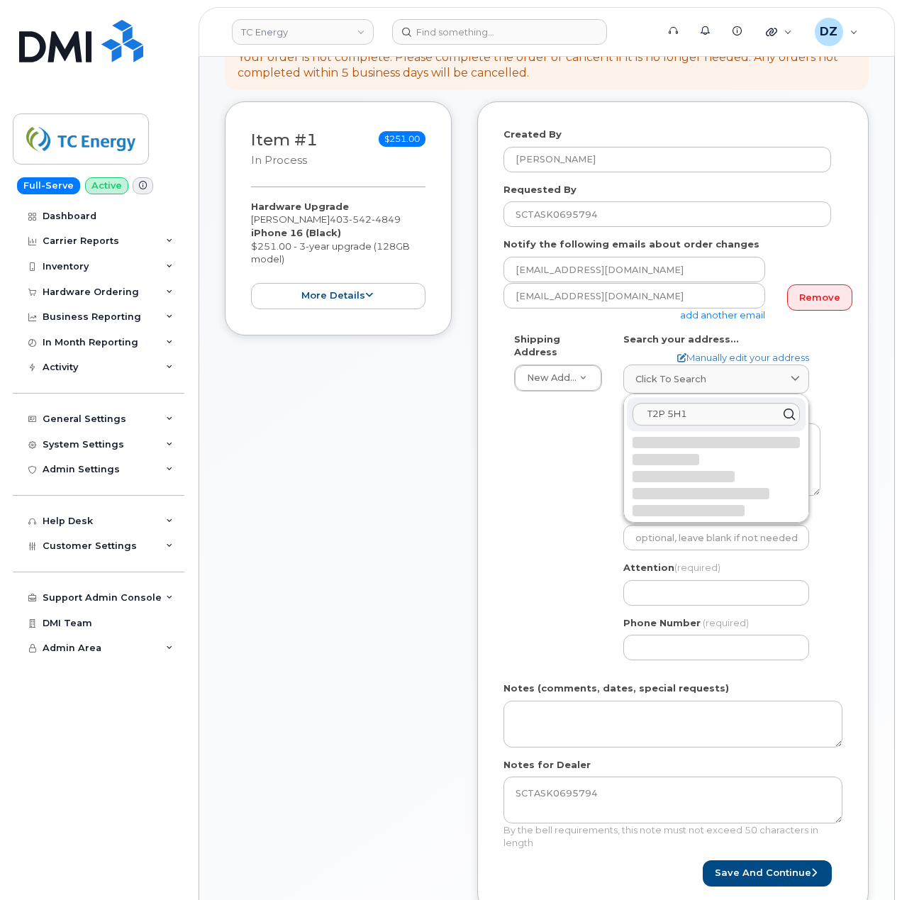
select select
type textarea "450 1 St SW CALGARY AB T2P 5H1 CANADA"
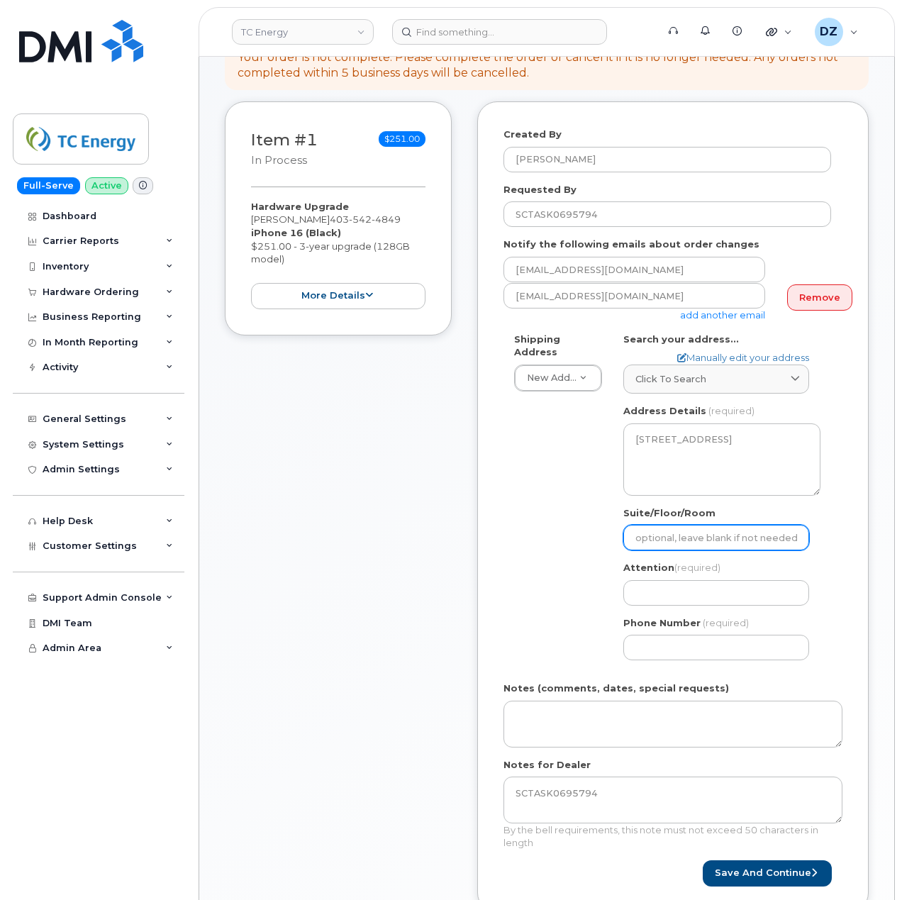
click at [707, 532] on input "Suite/Floor/Room" at bounding box center [717, 538] width 186 height 26
paste input "2578B"
select select
type input "2578B"
click at [497, 542] on div "Created By Devon Zellars Requested By SCTASK0695794 Notify the following emails…" at bounding box center [673, 506] width 392 height 811
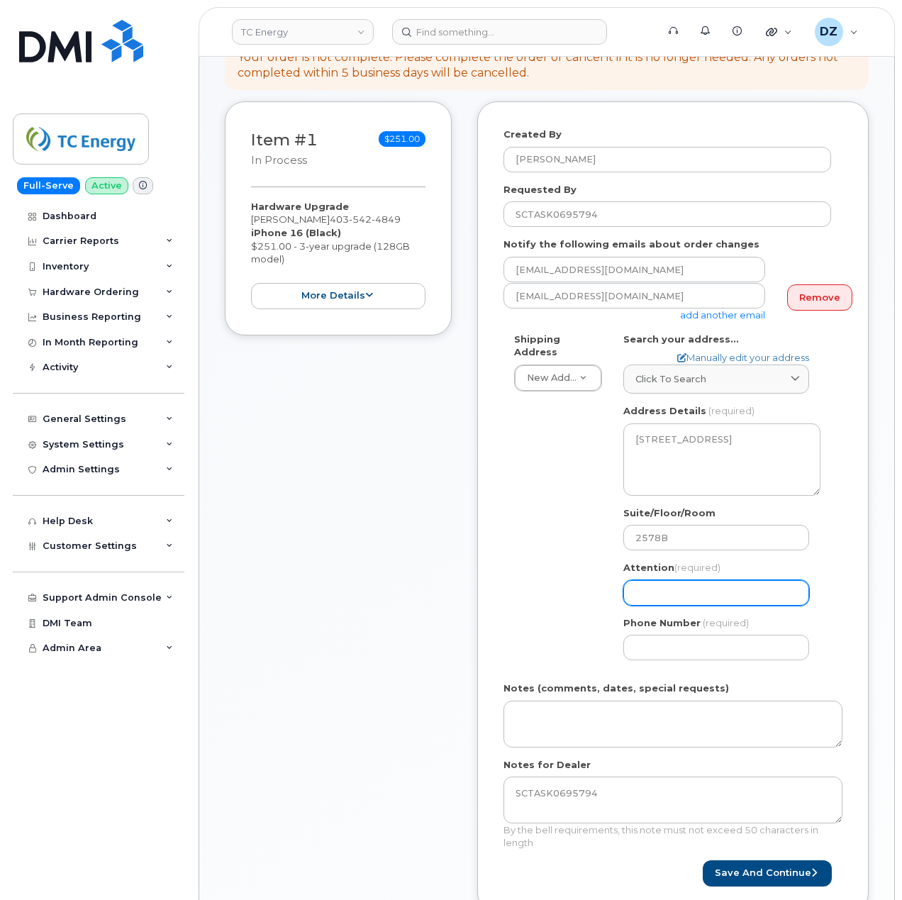
click at [704, 580] on input "Attention (required)" at bounding box center [717, 593] width 186 height 26
paste input "[PERSON_NAME]"
select select
type input "[PERSON_NAME]"
select select
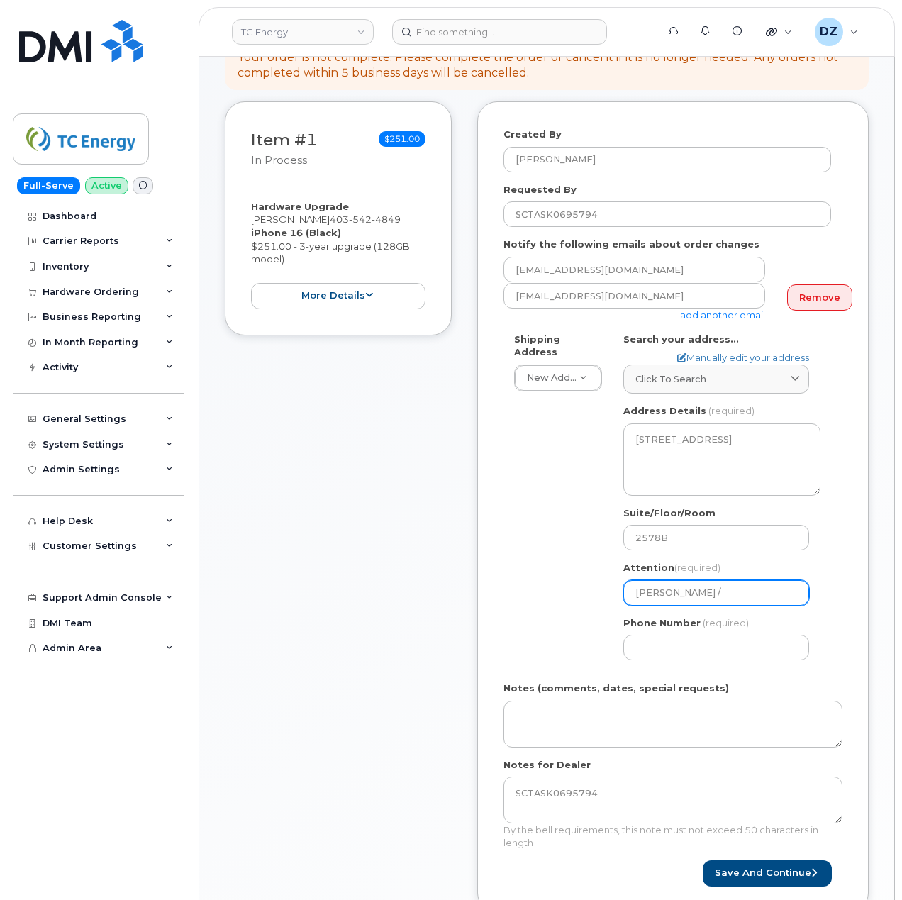
click at [752, 580] on input "Moein Rezazadeh /" at bounding box center [717, 593] width 186 height 26
paste input "Stefan Turchet"
type input "[PERSON_NAME] / [PERSON_NAME]"
select select
type input "[PERSON_NAME] / [PERSON_NAME]"
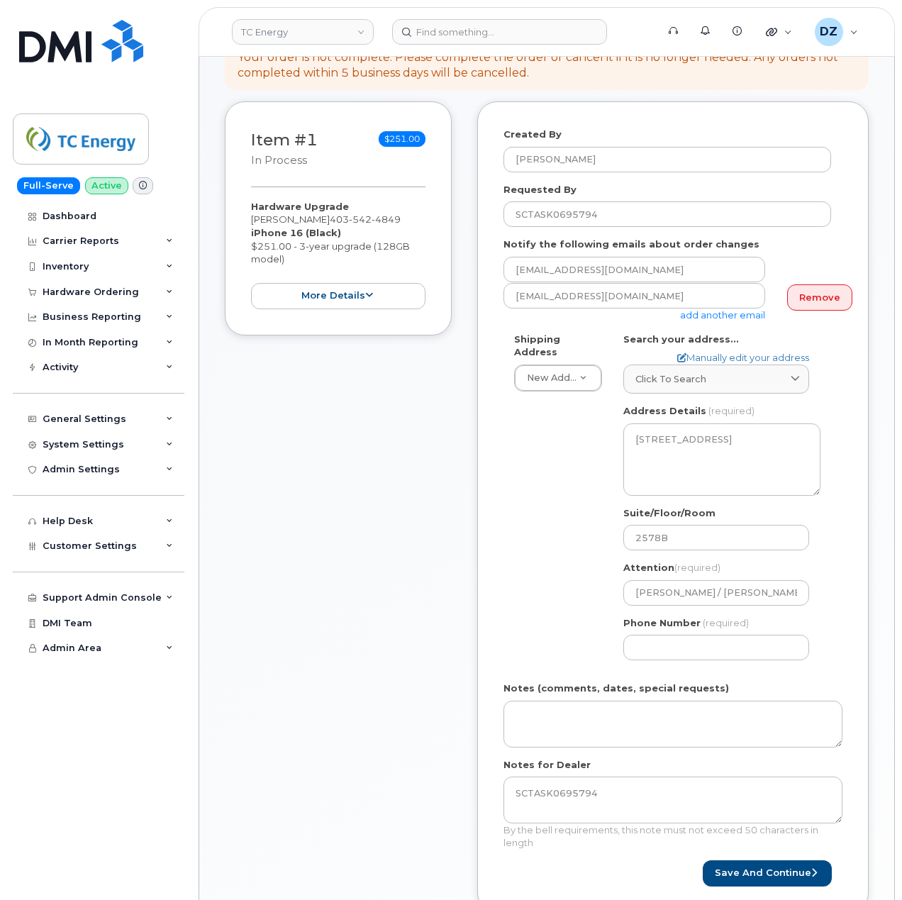
click at [519, 642] on div "Shipping Address New Address New Address 10255 S Washington Ave 117 Kohen Dr 18…" at bounding box center [668, 502] width 328 height 339
click at [690, 639] on input "Phone Number" at bounding box center [717, 648] width 186 height 26
click at [526, 622] on div "Shipping Address New Address New Address 10255 S Washington Ave 117 Kohen Dr 18…" at bounding box center [668, 502] width 328 height 339
click at [708, 637] on input "Phone Number" at bounding box center [717, 648] width 186 height 26
paste input "4039202286"
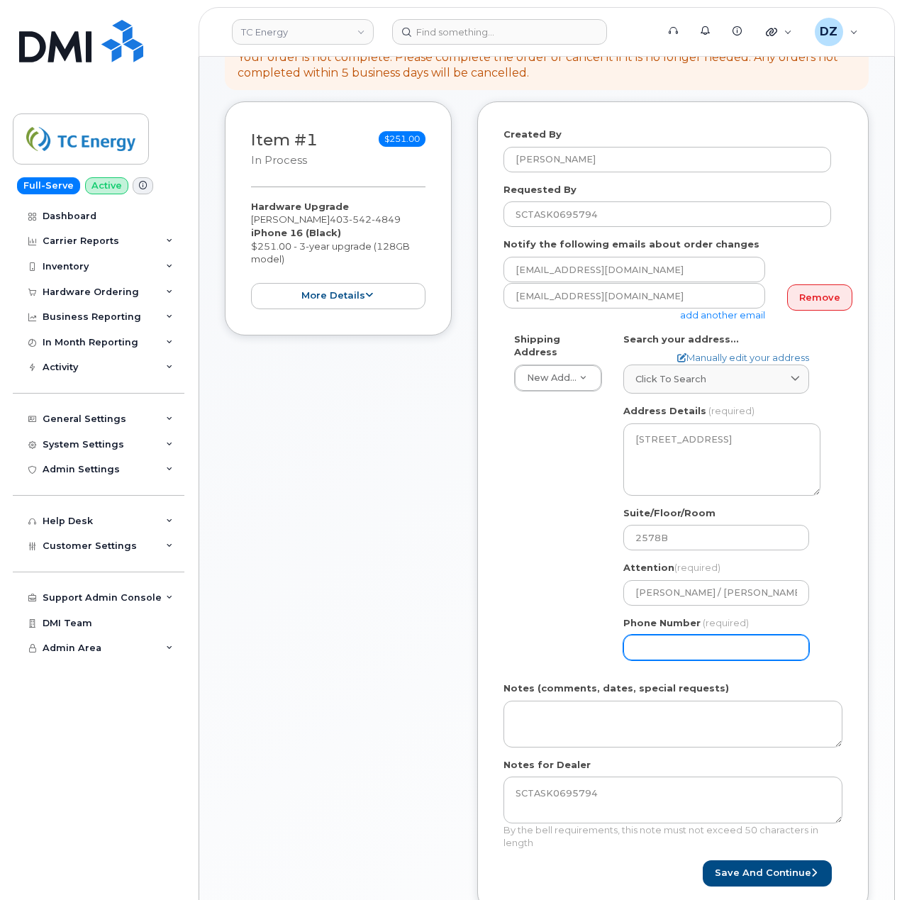
type input "4039202286"
select select
type input "4039202286"
click at [522, 589] on div "Shipping Address New Address New Address 10255 S Washington Ave 117 Kohen Dr 18…" at bounding box center [668, 502] width 328 height 339
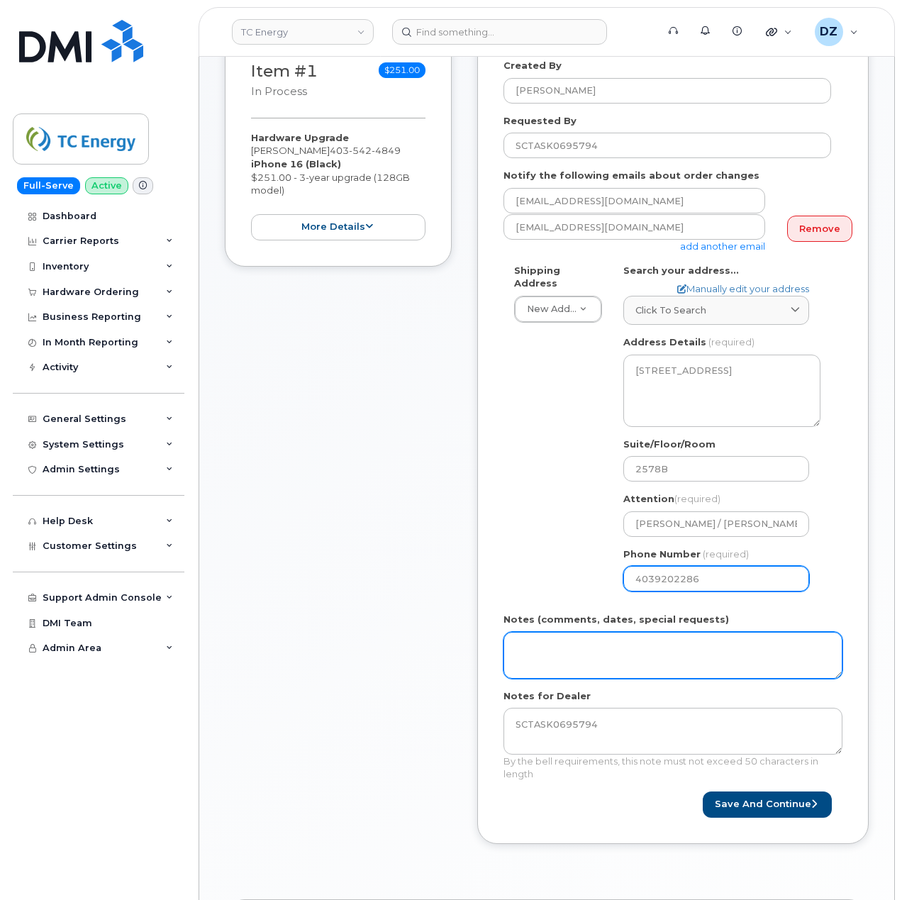
scroll to position [378, 0]
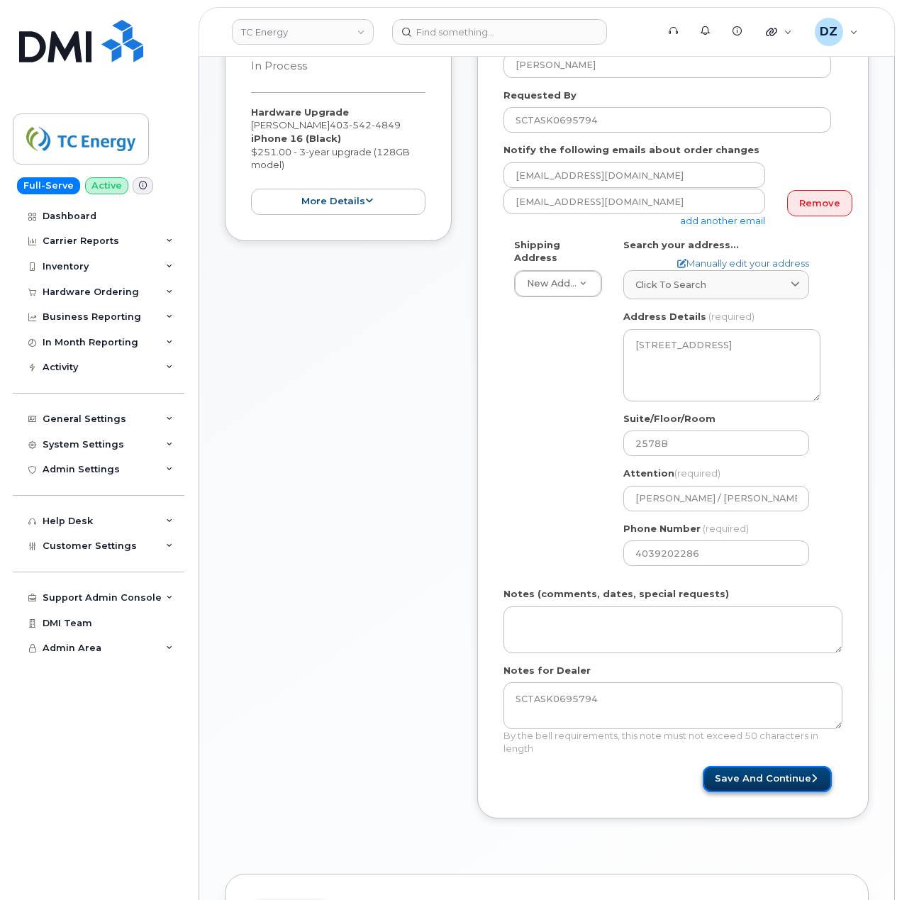
click at [744, 768] on button "Save and Continue" at bounding box center [767, 779] width 129 height 26
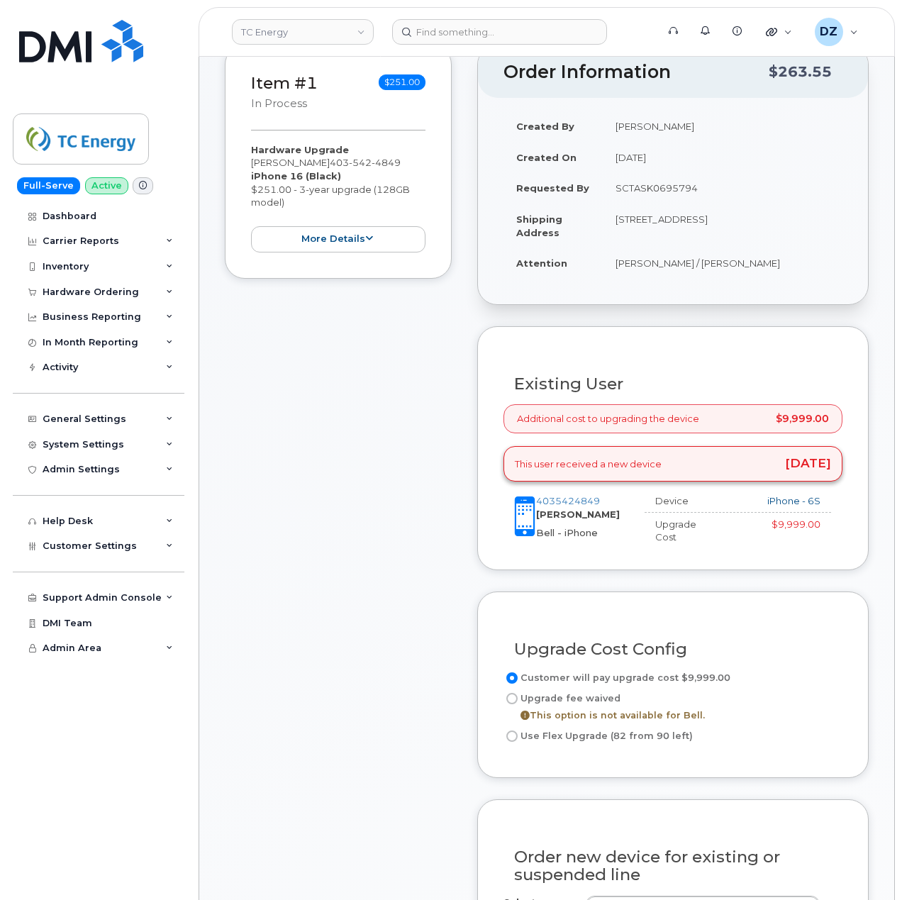
scroll to position [378, 0]
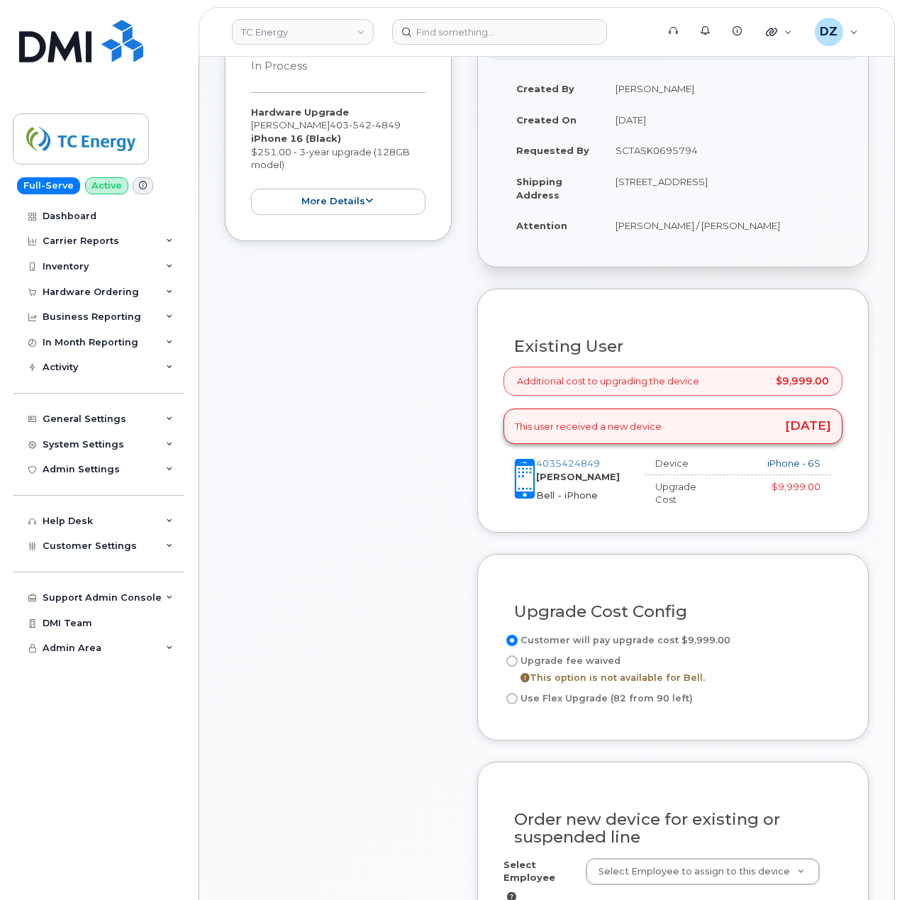
click at [509, 693] on input "Use Flex Upgrade (82 from 90 left)" at bounding box center [512, 698] width 11 height 11
radio input "true"
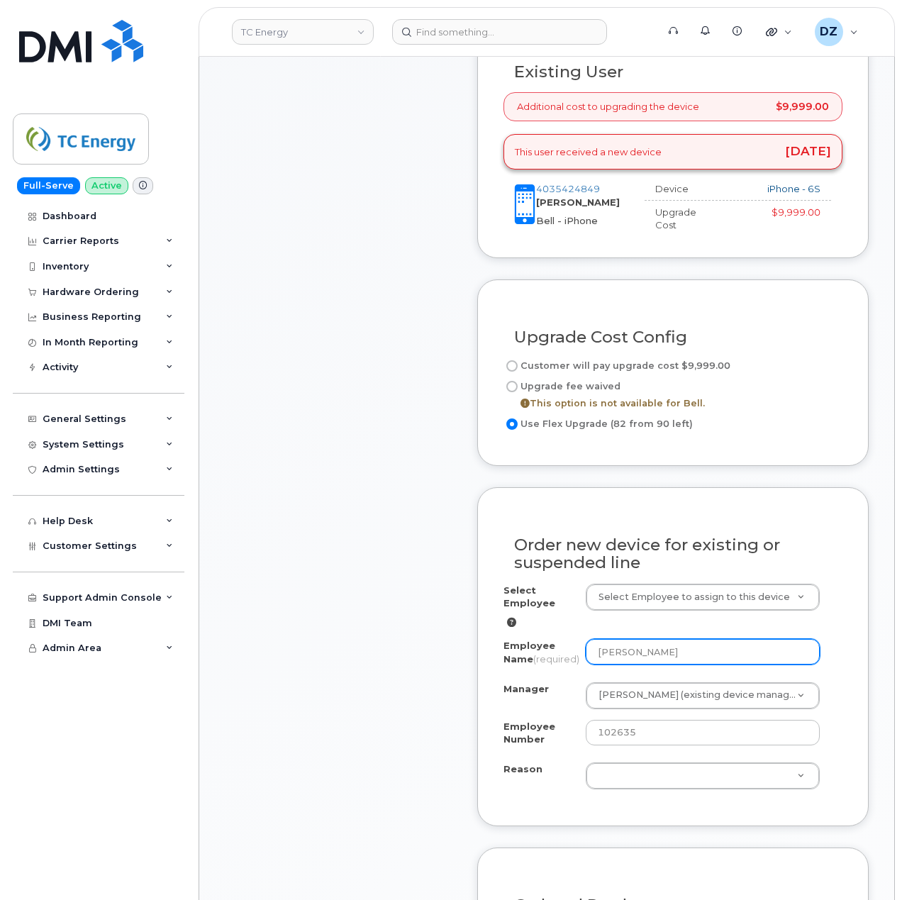
scroll to position [662, 0]
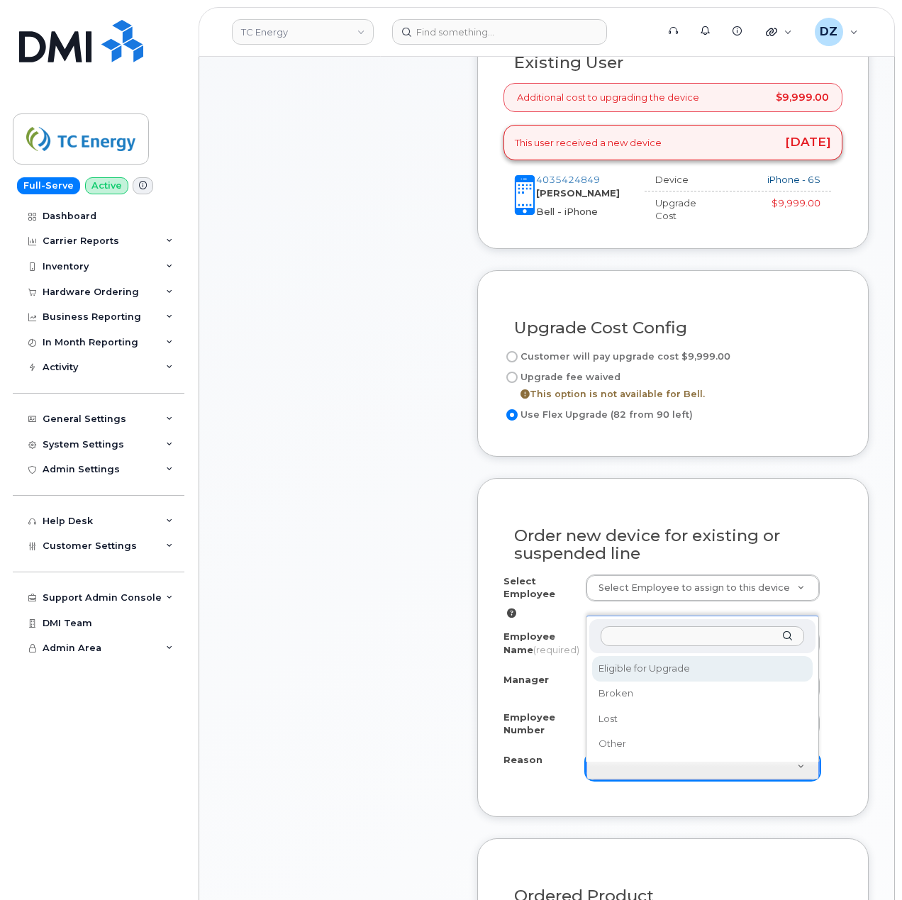
select select "eligible_for_upgrade"
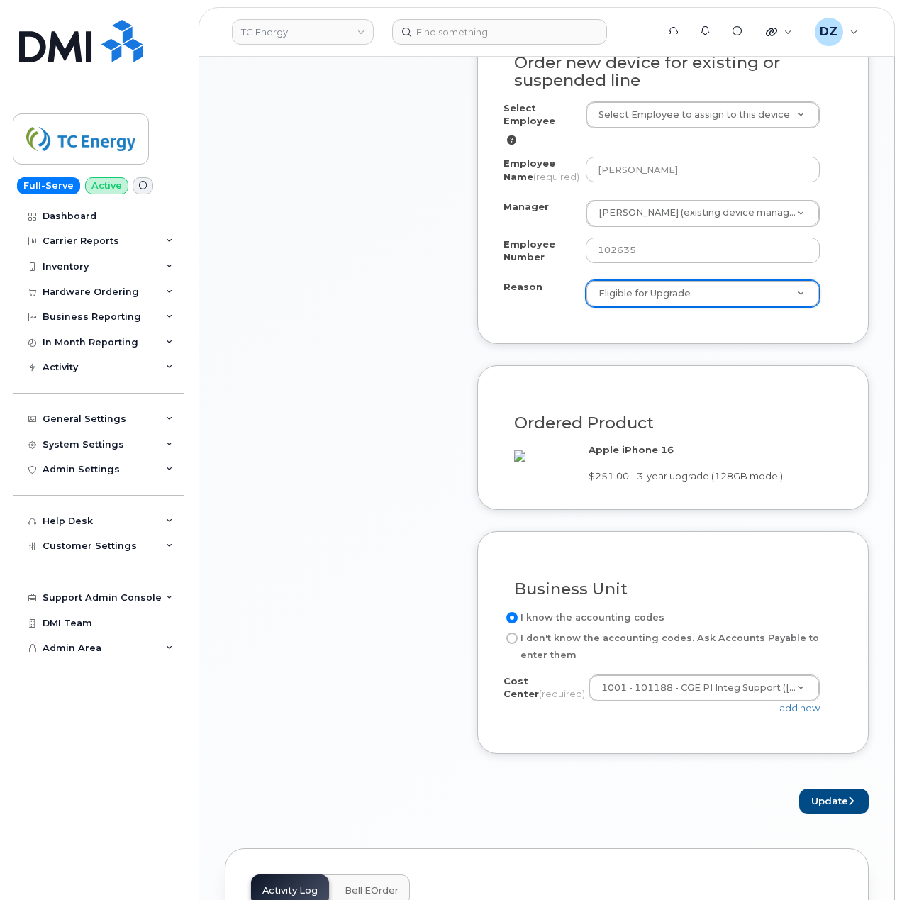
scroll to position [1230, 0]
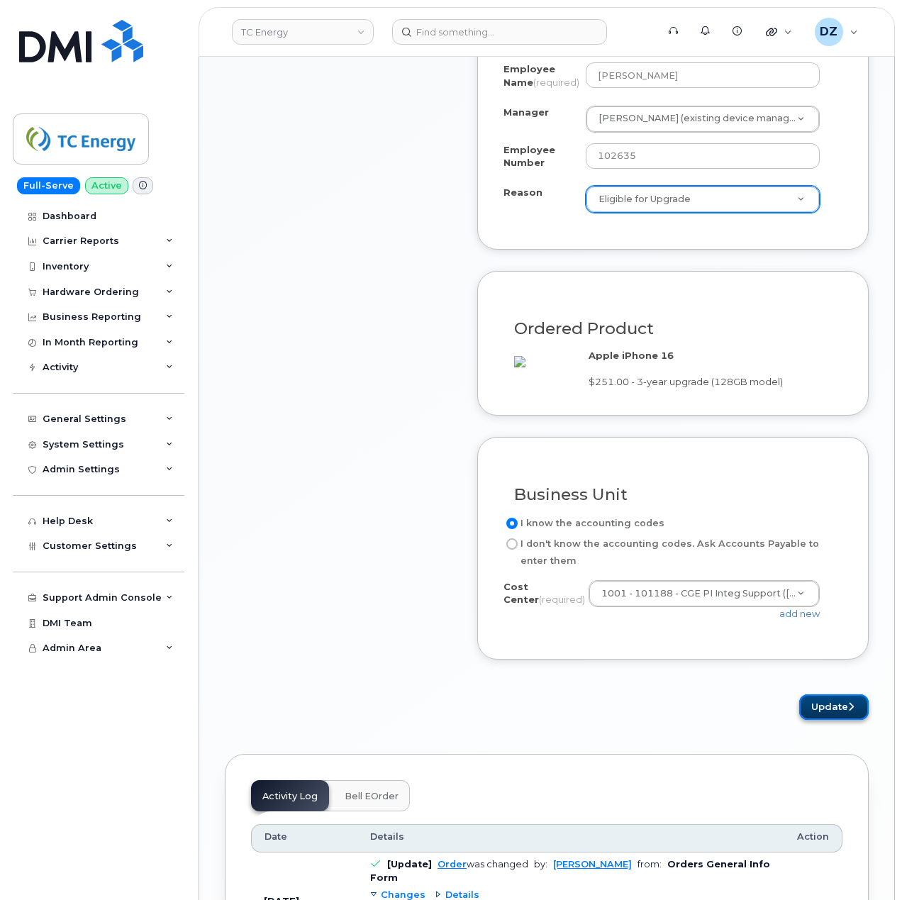
click at [829, 721] on button "Update" at bounding box center [835, 708] width 70 height 26
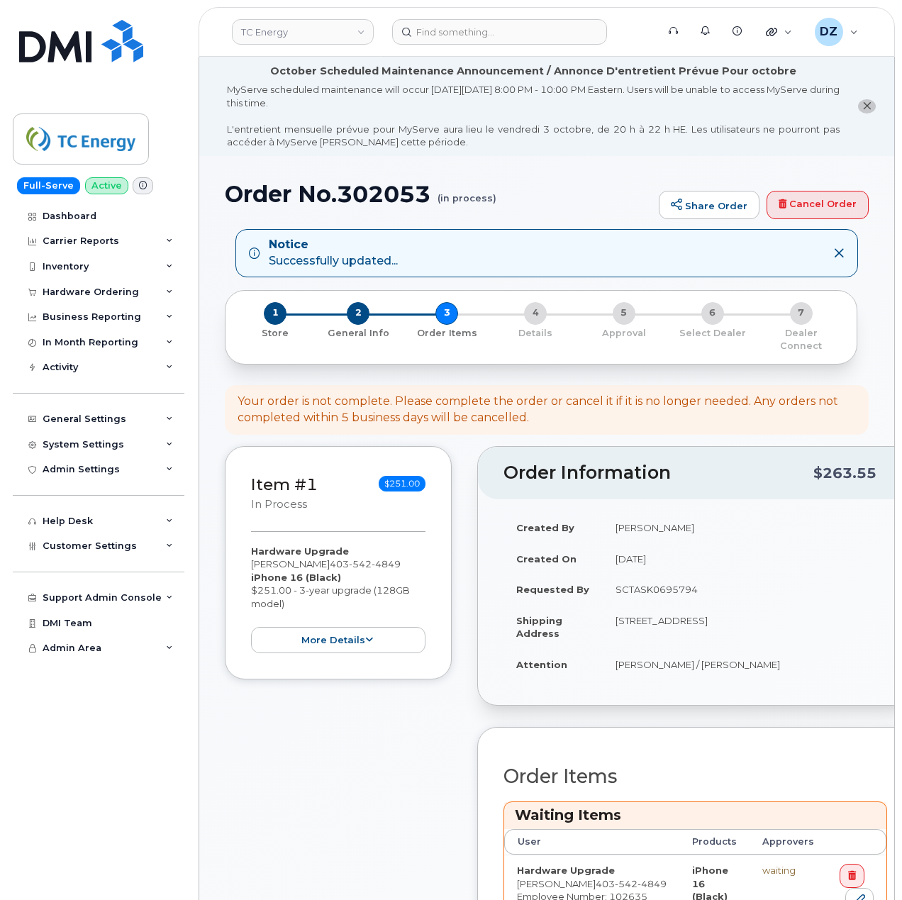
scroll to position [473, 0]
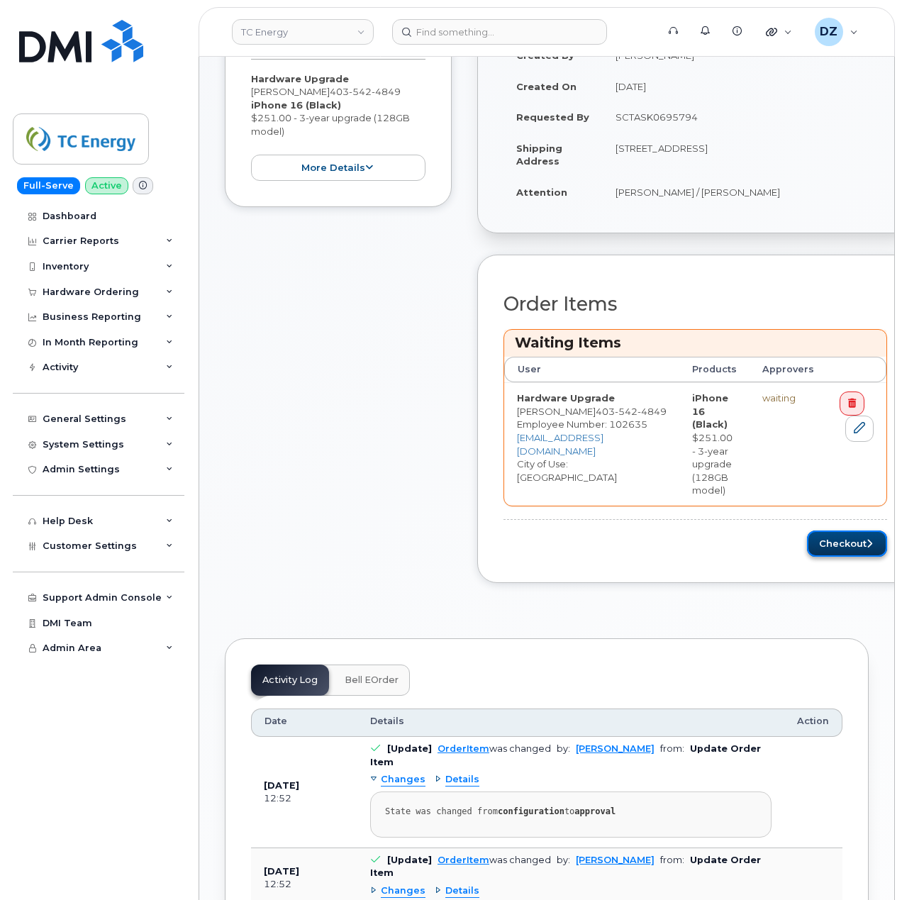
click at [846, 531] on button "Checkout" at bounding box center [847, 544] width 80 height 26
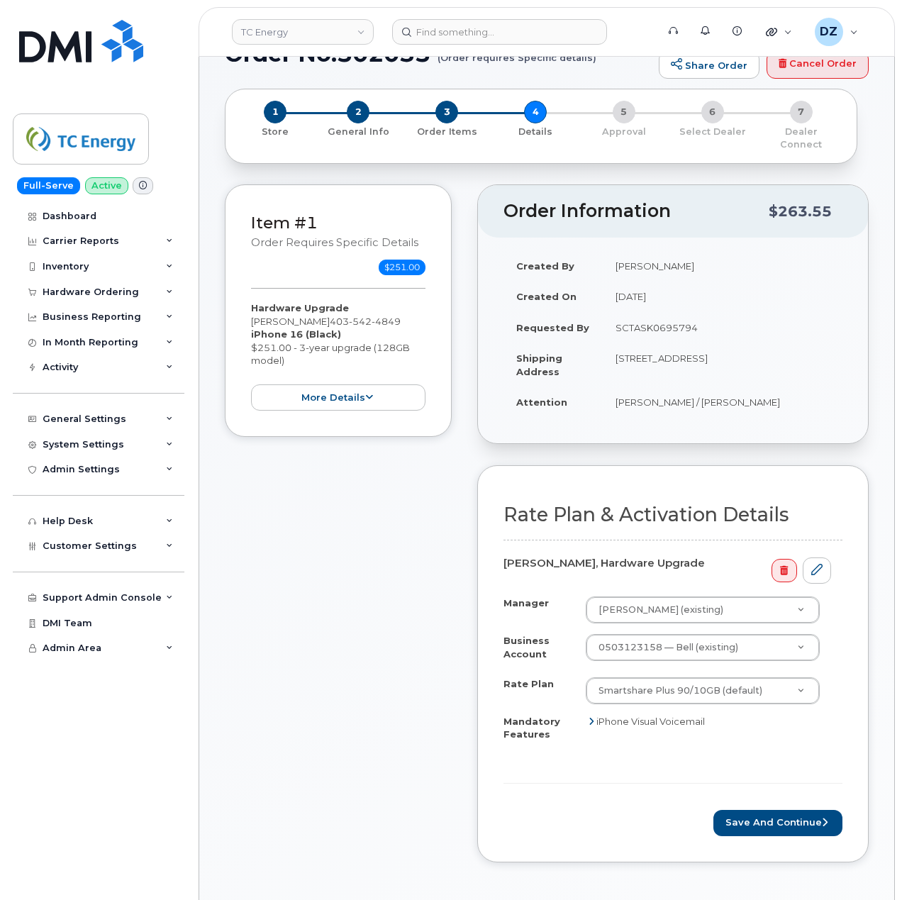
scroll to position [284, 0]
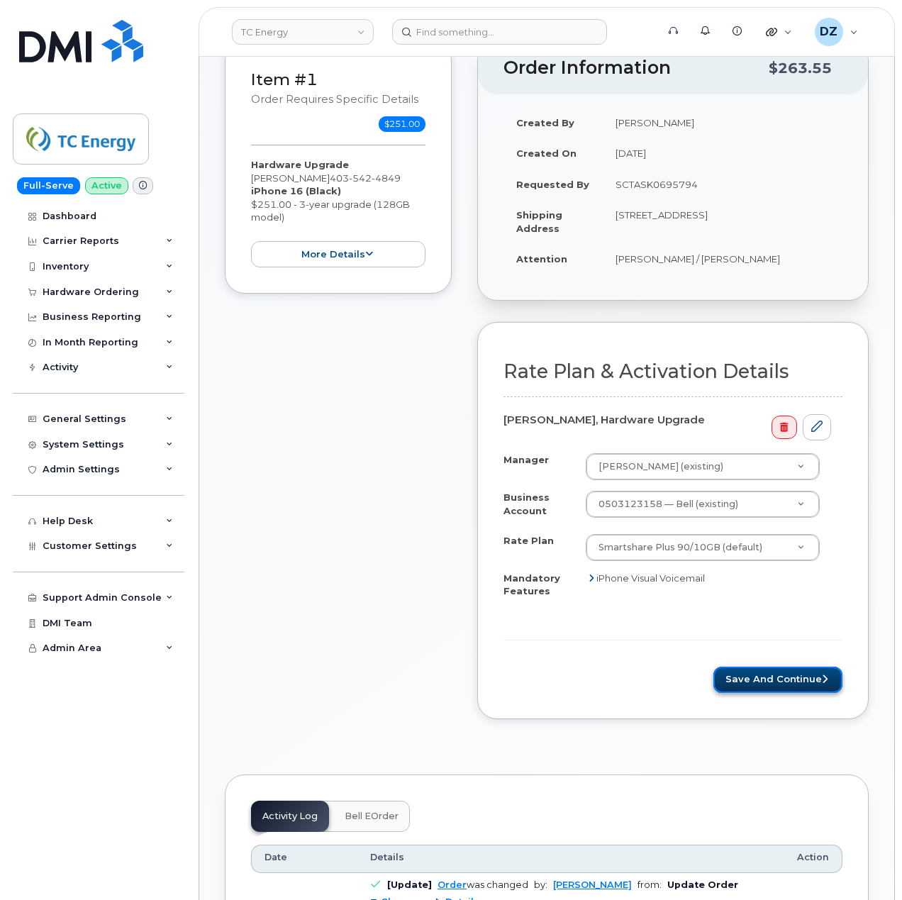
click at [792, 667] on button "Save and Continue" at bounding box center [778, 680] width 129 height 26
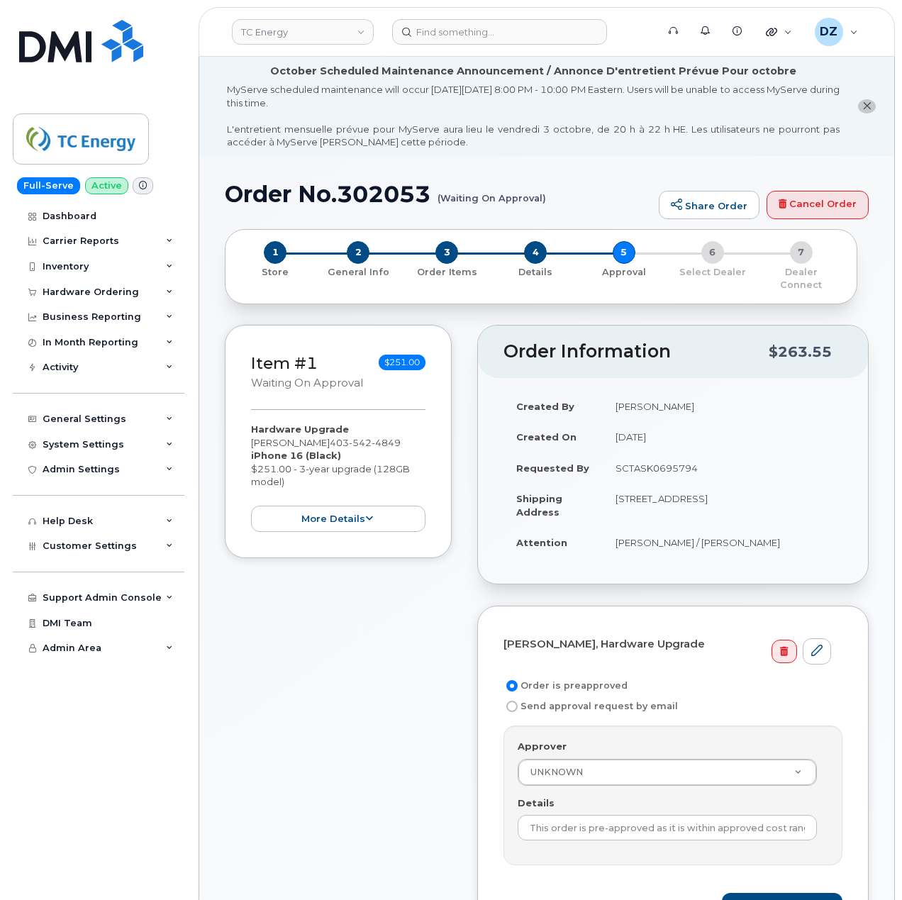
click at [673, 453] on td "SCTASK0695794" at bounding box center [723, 468] width 240 height 31
click at [670, 457] on td "SCTASK0695794" at bounding box center [723, 468] width 240 height 31
copy td "SCTASK0695794"
click at [636, 827] on input "This order is pre-approved as it is within approved cost range." at bounding box center [667, 828] width 299 height 26
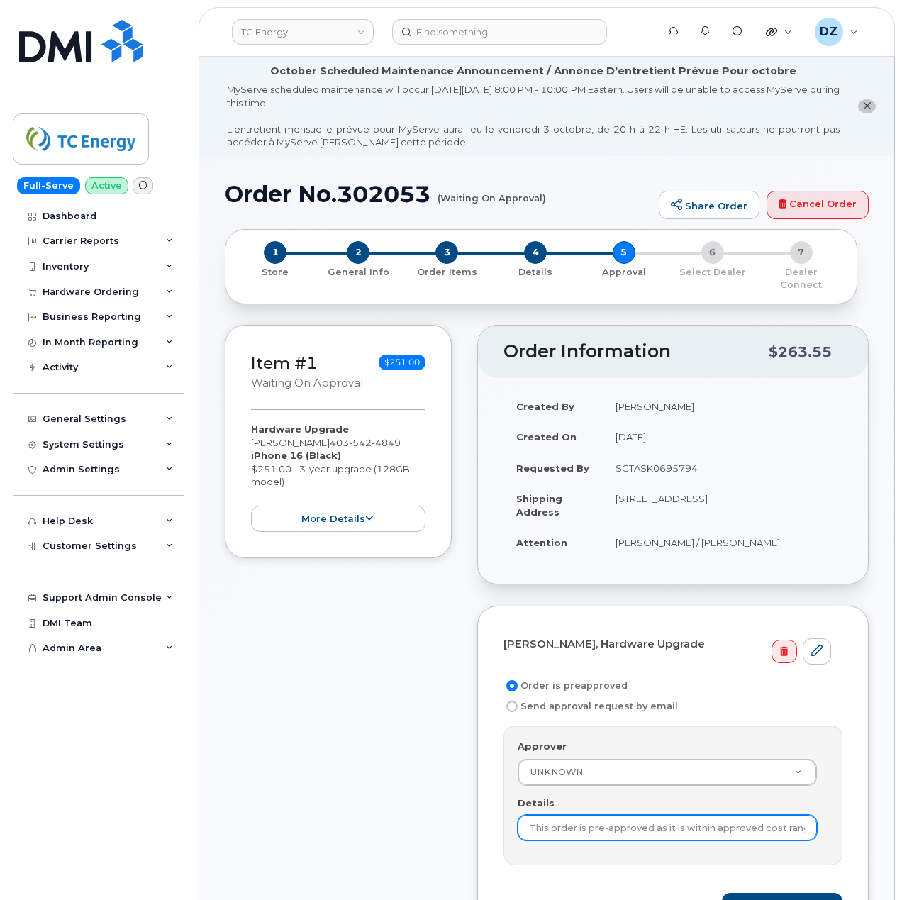
click at [636, 827] on input "This order is pre-approved as it is within approved cost range." at bounding box center [667, 828] width 299 height 26
paste input "SCTASK0695794"
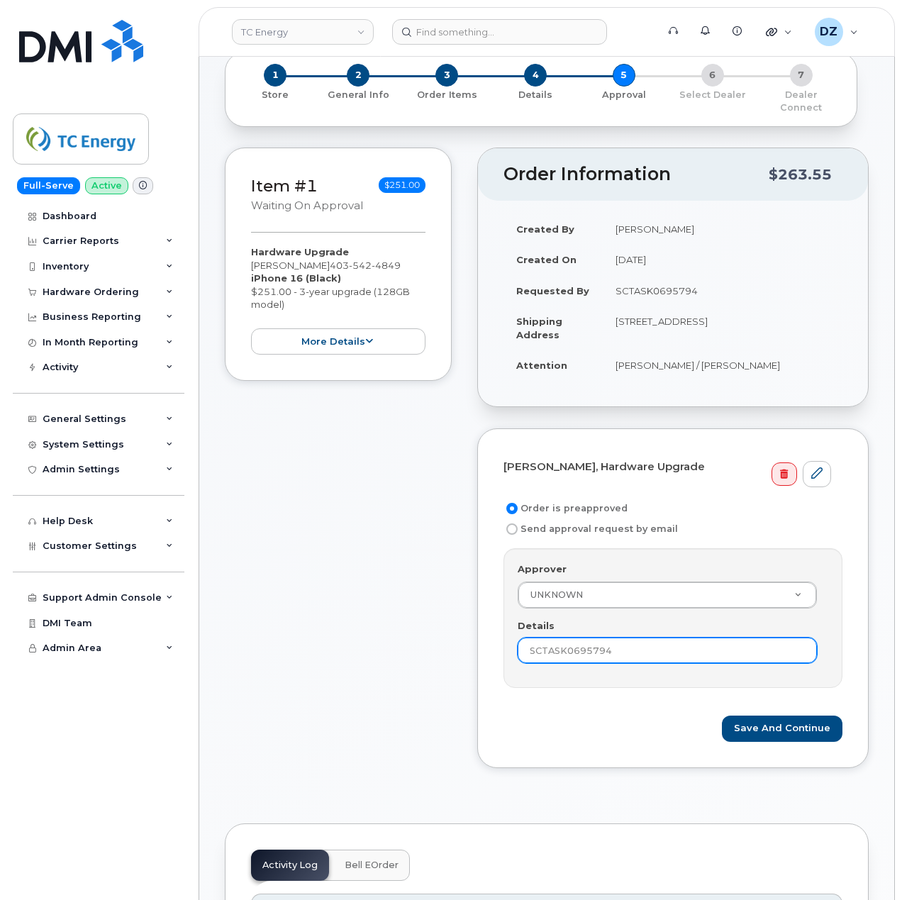
scroll to position [189, 0]
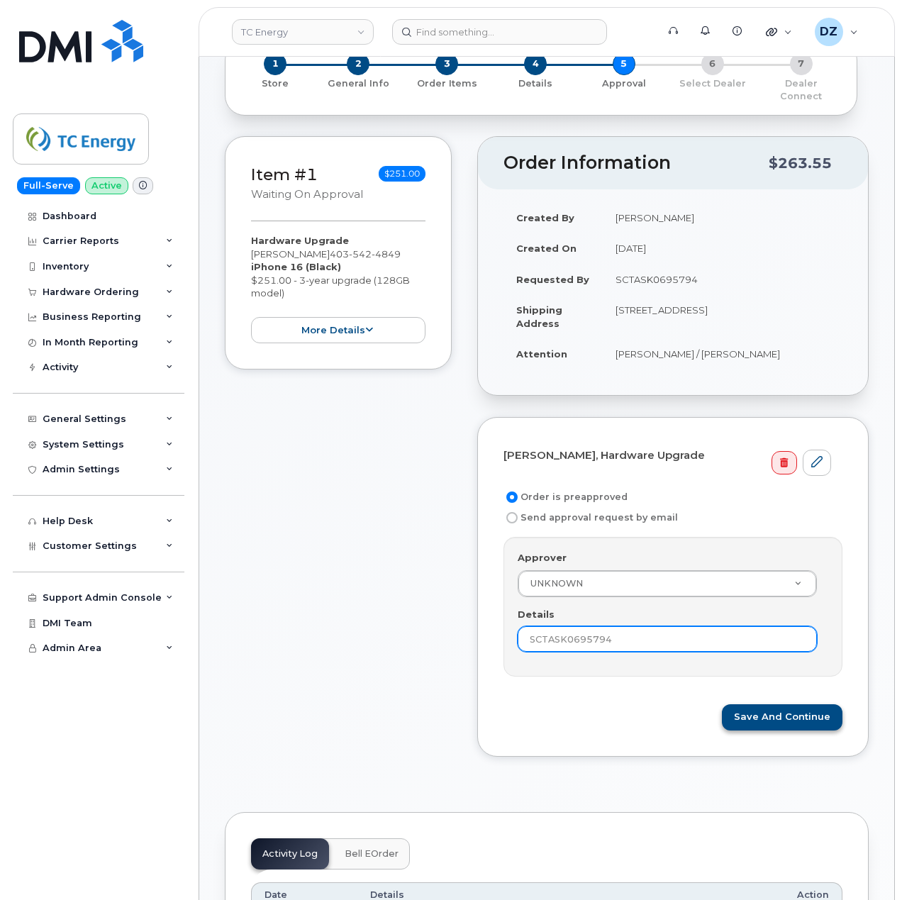
type input "SCTASK0695794"
click at [802, 709] on button "Save and Continue" at bounding box center [782, 718] width 121 height 26
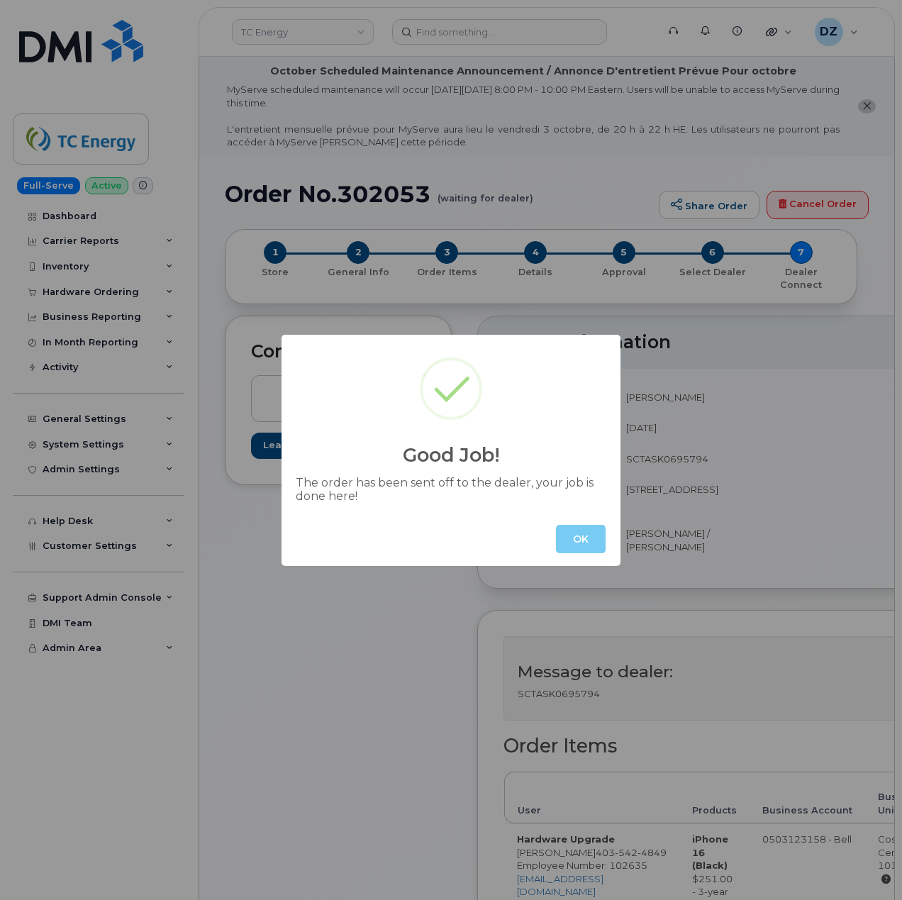
click at [592, 543] on button "OK" at bounding box center [581, 539] width 50 height 28
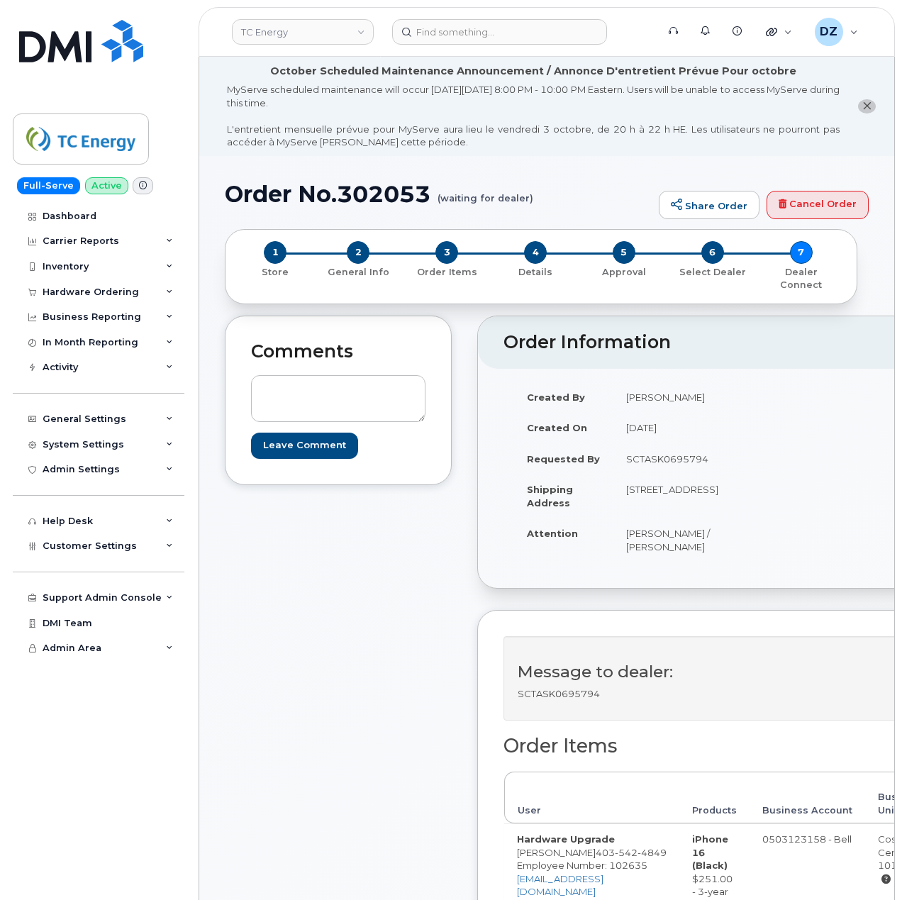
click at [277, 200] on h1 "Order No.302053 (waiting for dealer)" at bounding box center [438, 194] width 427 height 25
click at [349, 197] on h1 "Order No.302053 (waiting for dealer)" at bounding box center [438, 194] width 427 height 25
copy h1 "Order No.302053"
click at [129, 287] on div "Hardware Ordering" at bounding box center [91, 292] width 96 height 11
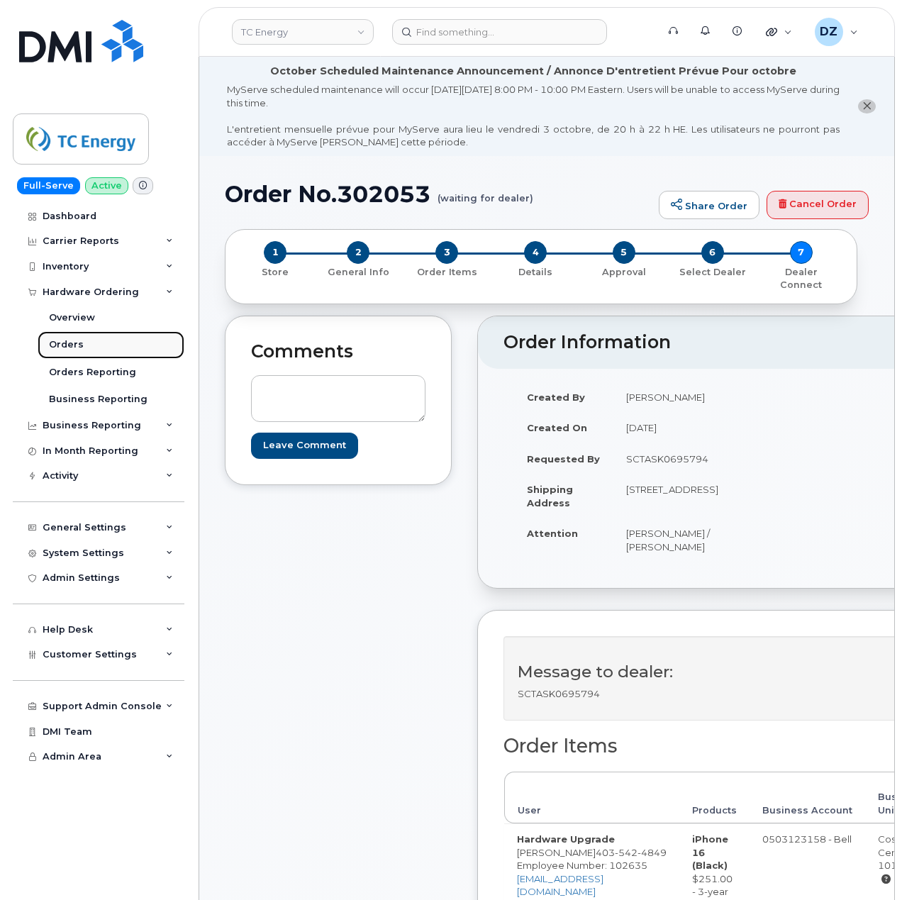
click at [85, 344] on link "Orders" at bounding box center [111, 344] width 147 height 27
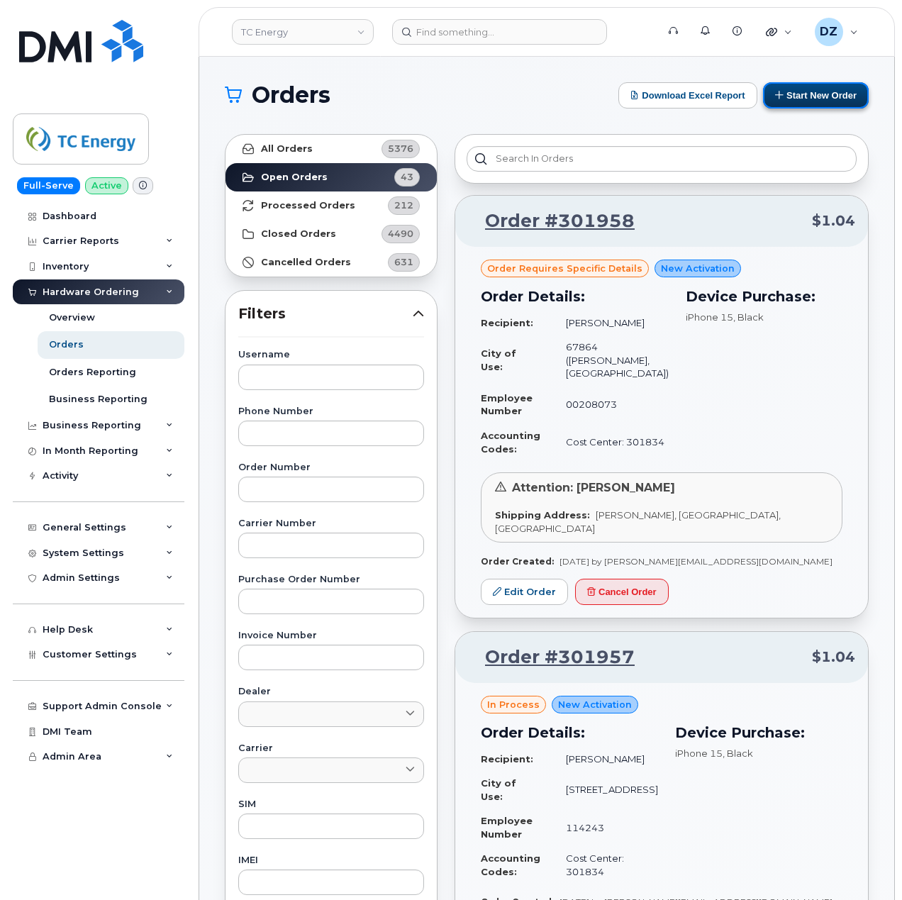
click at [827, 100] on button "Start New Order" at bounding box center [816, 95] width 106 height 26
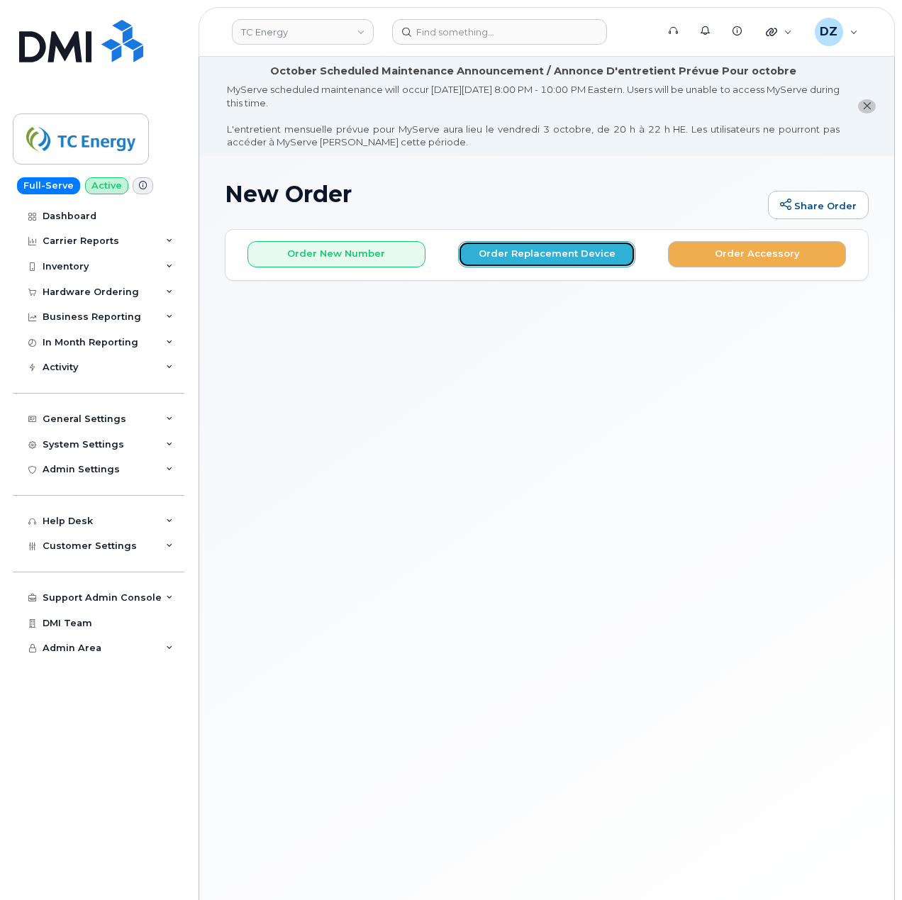
click at [528, 258] on button "Order Replacement Device" at bounding box center [547, 254] width 178 height 26
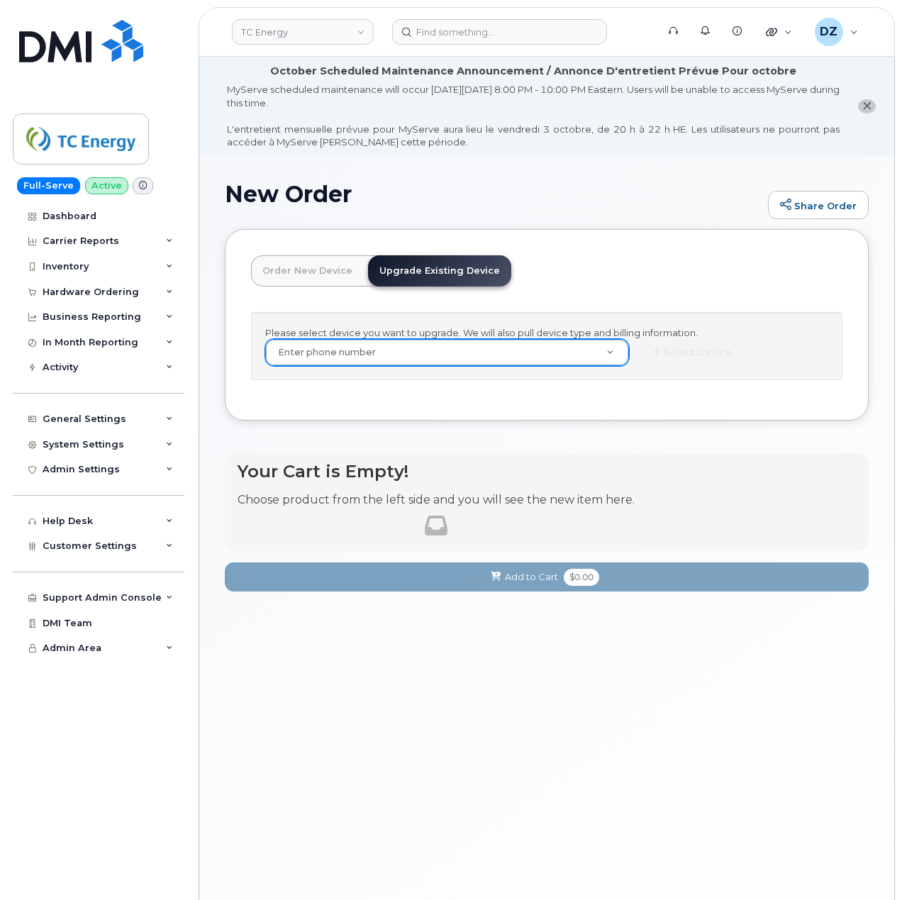
paste input "403)-589-6944"
type input "403)-589-6944"
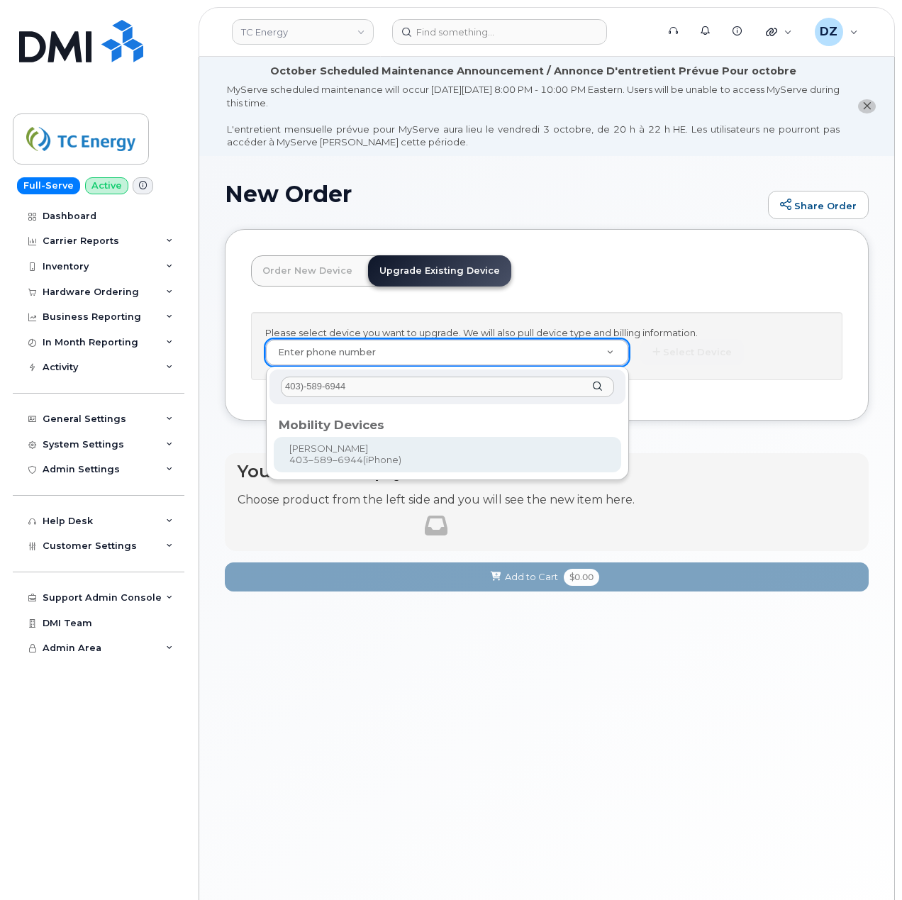
type input "403)-589-6944"
type input "559016"
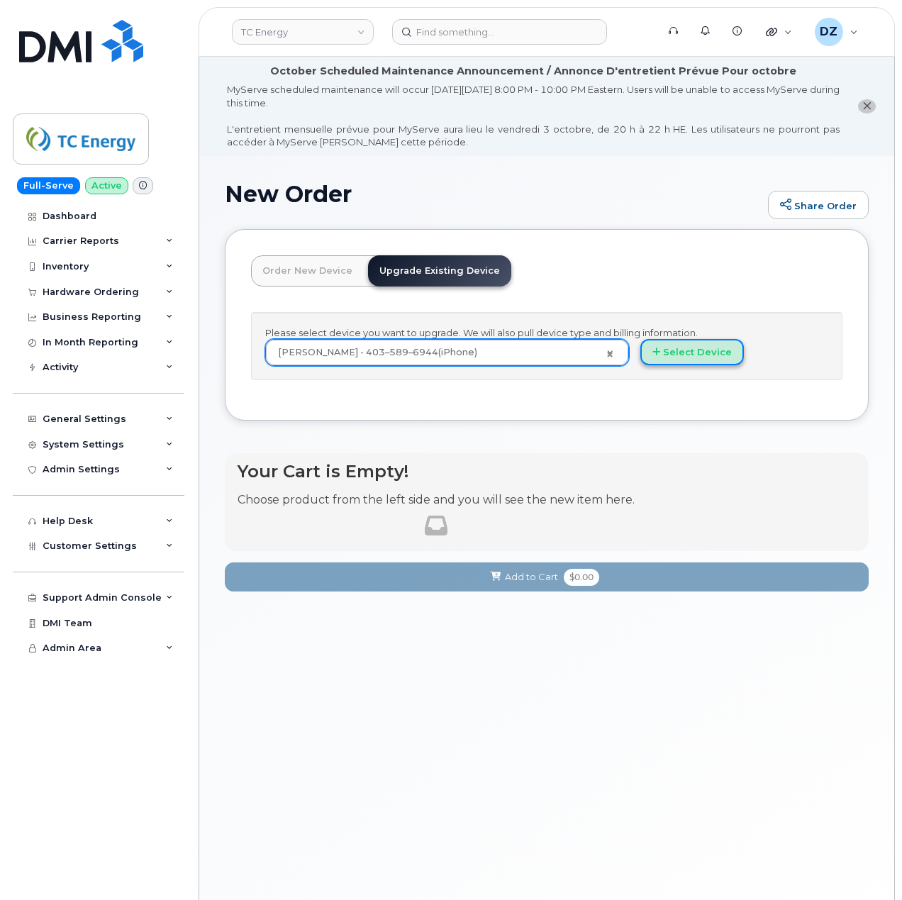
click at [719, 359] on button "Select Device" at bounding box center [693, 352] width 104 height 26
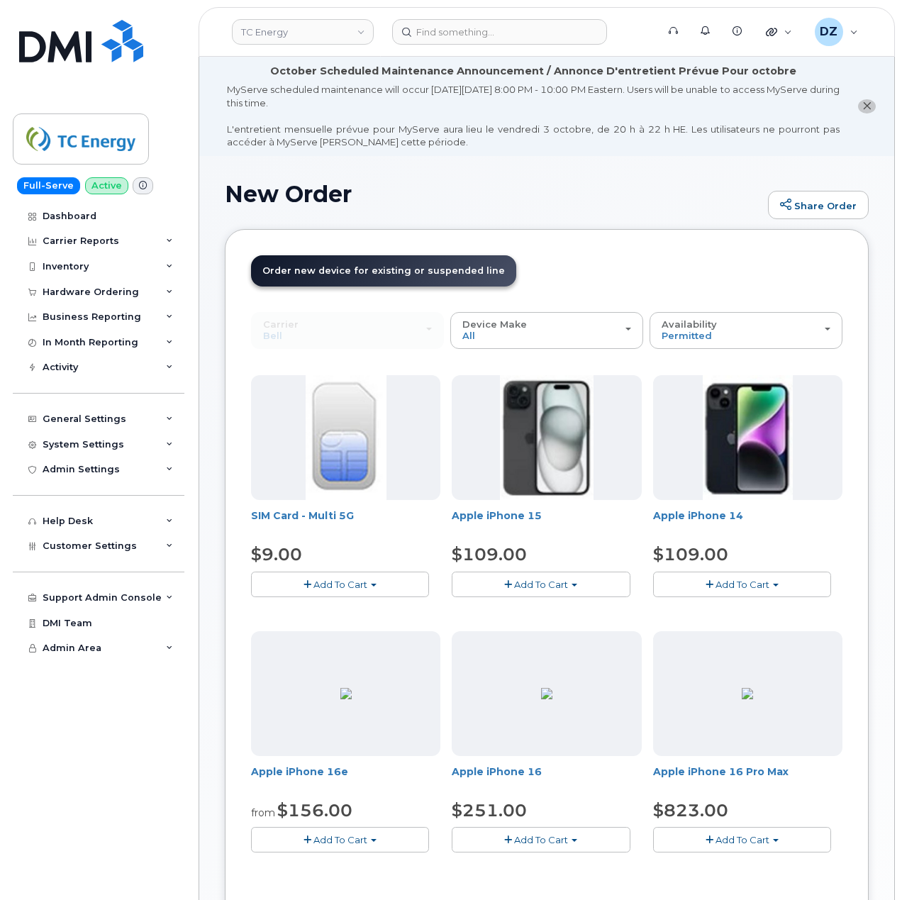
click at [558, 846] on span "Add To Cart" at bounding box center [541, 839] width 54 height 11
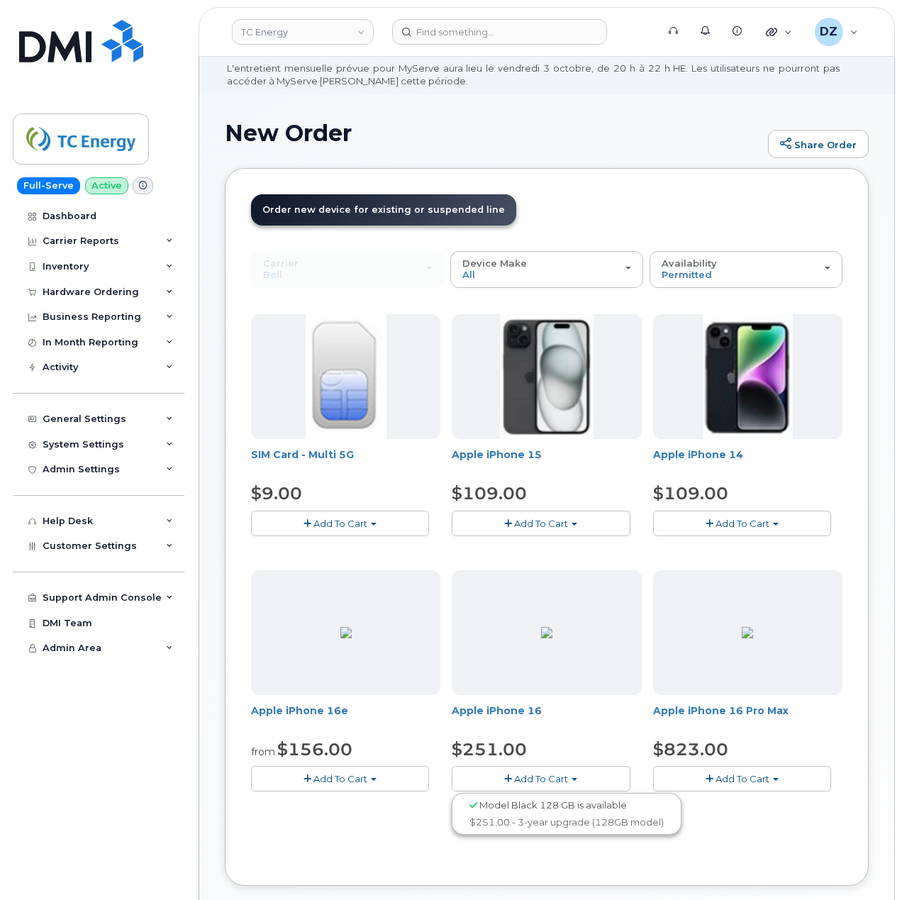
scroll to position [94, 0]
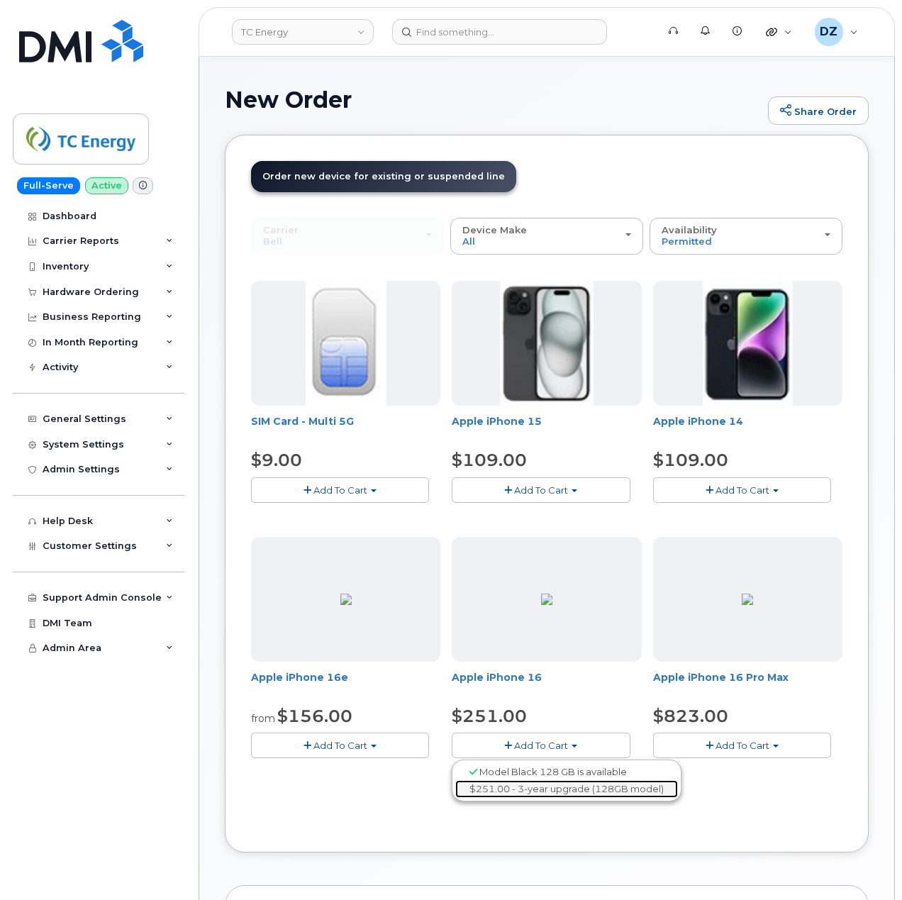
click at [534, 793] on link "$251.00 - 3-year upgrade (128GB model)" at bounding box center [566, 789] width 223 height 18
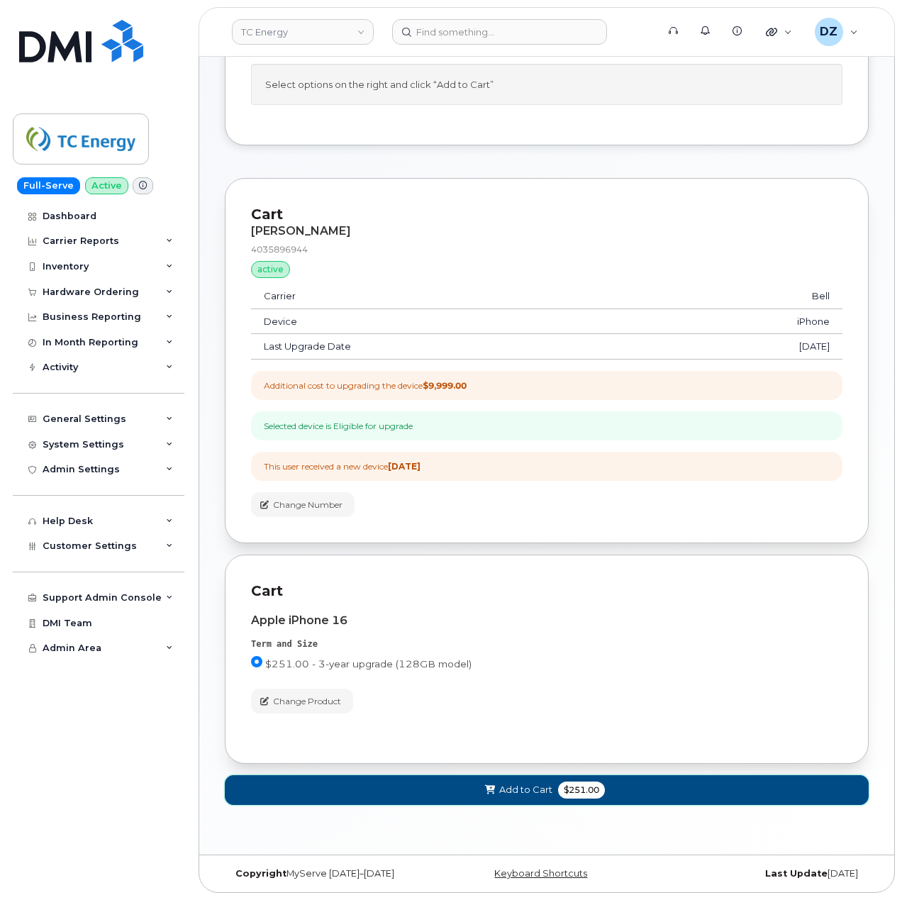
click at [586, 787] on span "$251.00" at bounding box center [581, 790] width 47 height 17
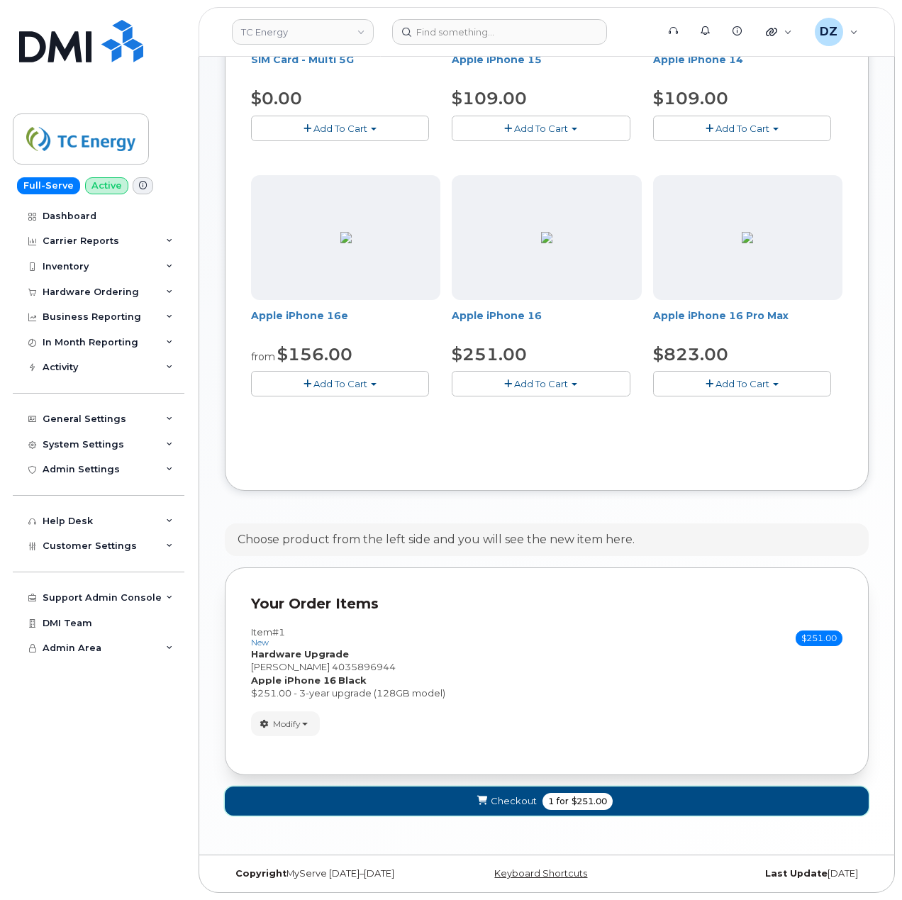
click at [521, 797] on span "Checkout" at bounding box center [514, 801] width 46 height 13
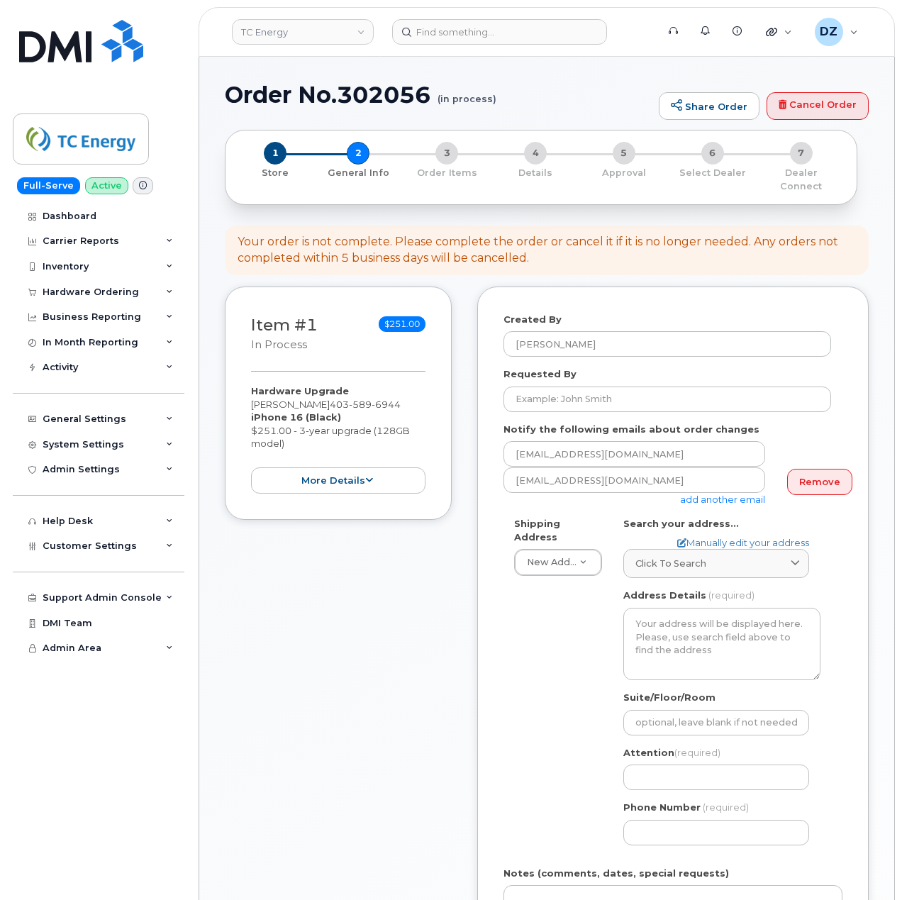
select select
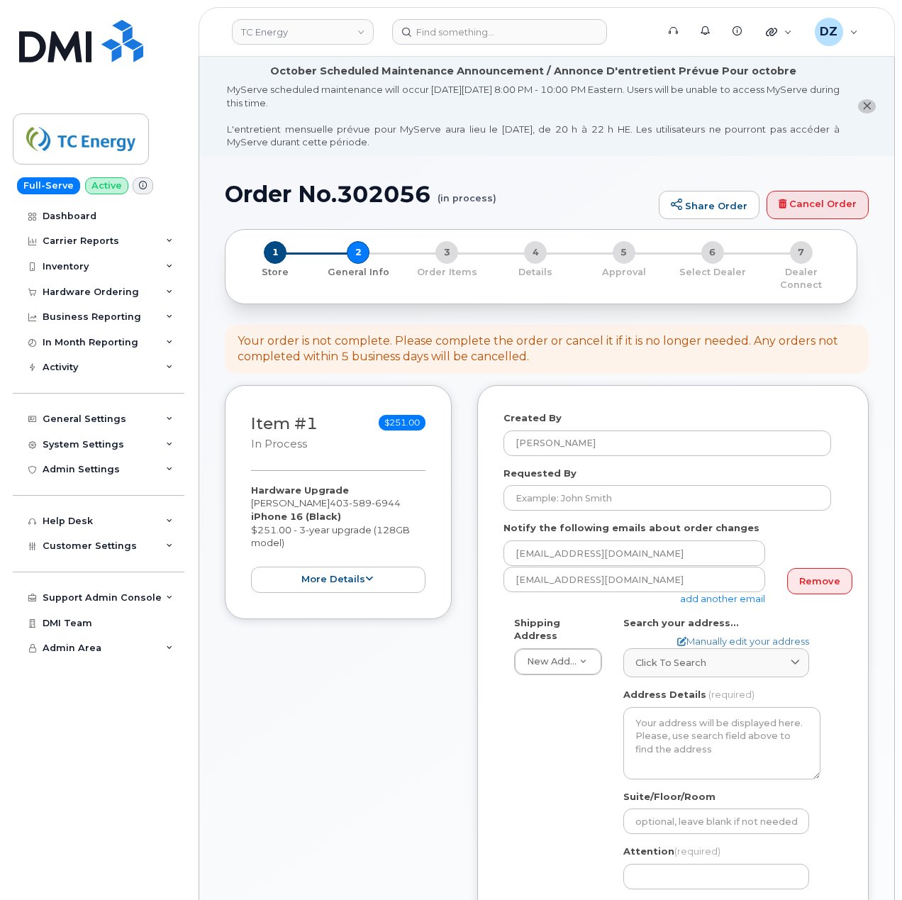
click at [268, 189] on h1 "Order No.302056 (in process)" at bounding box center [438, 194] width 427 height 25
click at [383, 194] on h1 "Order No.302056 (in process)" at bounding box center [438, 194] width 427 height 25
copy h1 "Order No.302056"
click at [594, 485] on input "Requested By" at bounding box center [668, 498] width 328 height 26
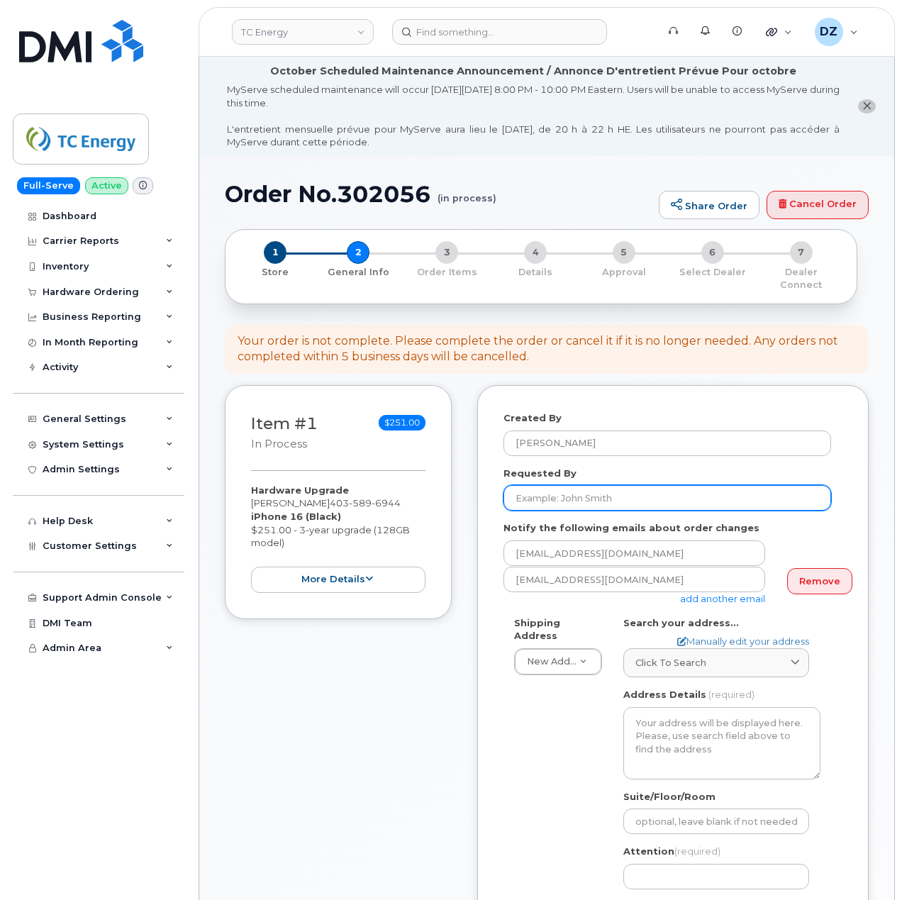
paste input "SCTASK0695794"
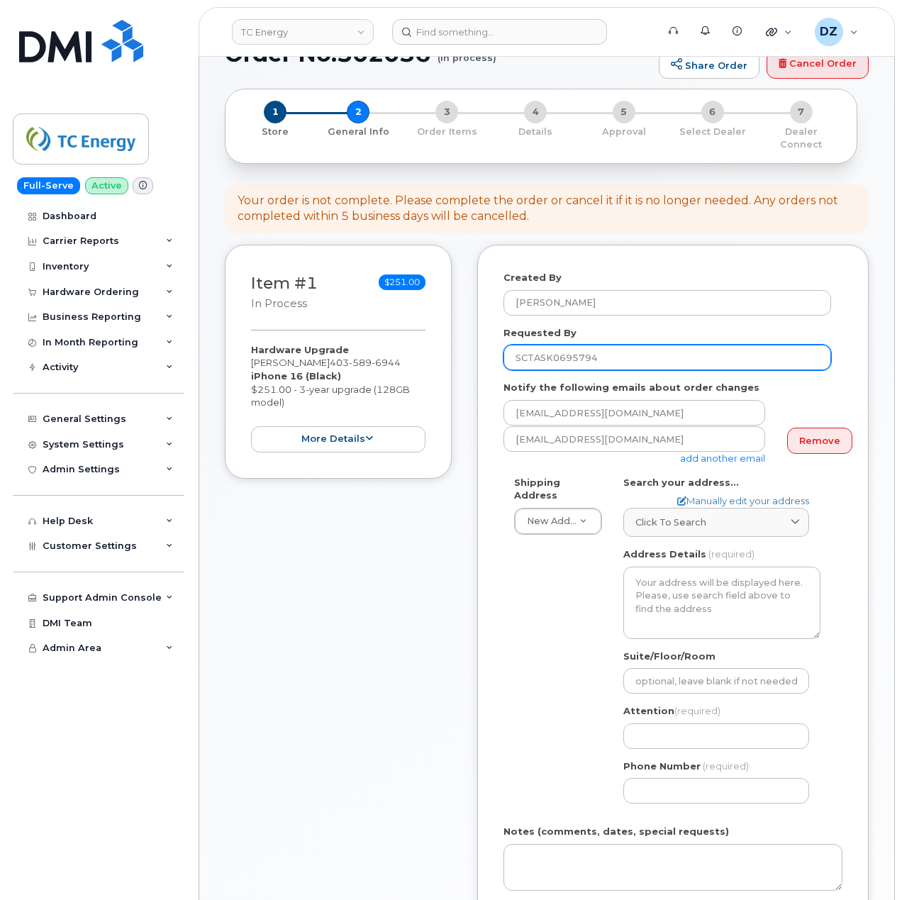
scroll to position [473, 0]
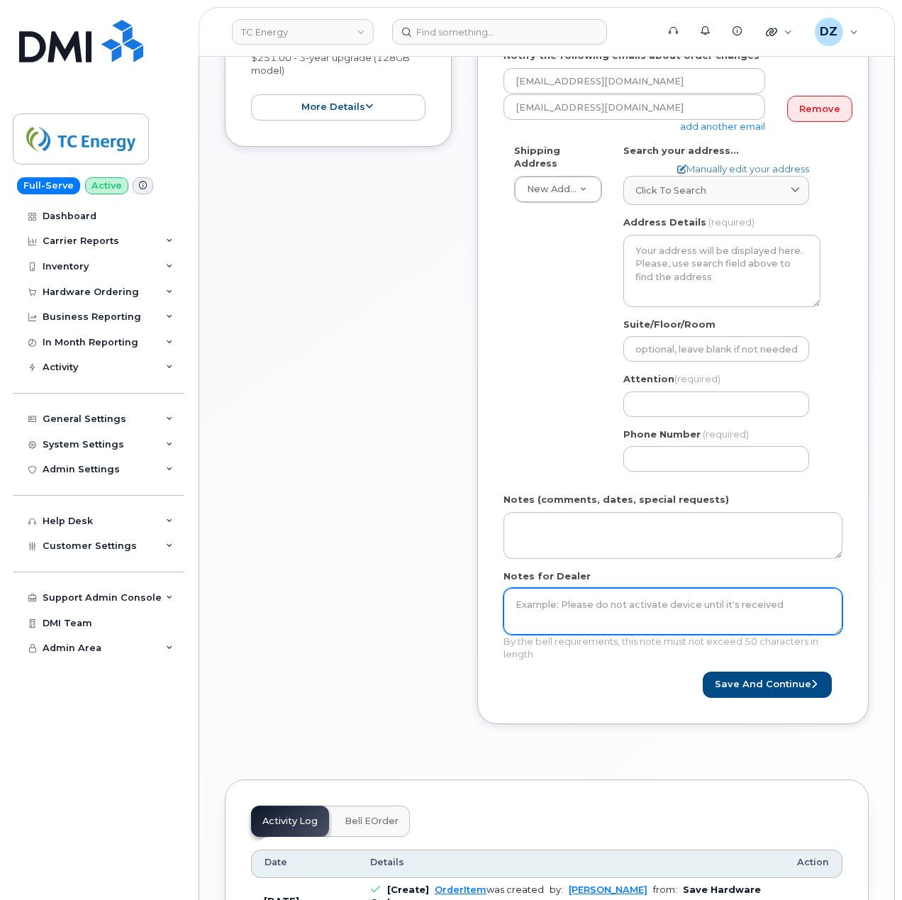
type input "SCTASK0695794"
click at [622, 605] on textarea "Notes for Dealer" at bounding box center [673, 611] width 339 height 47
paste textarea "SCTASK0695794"
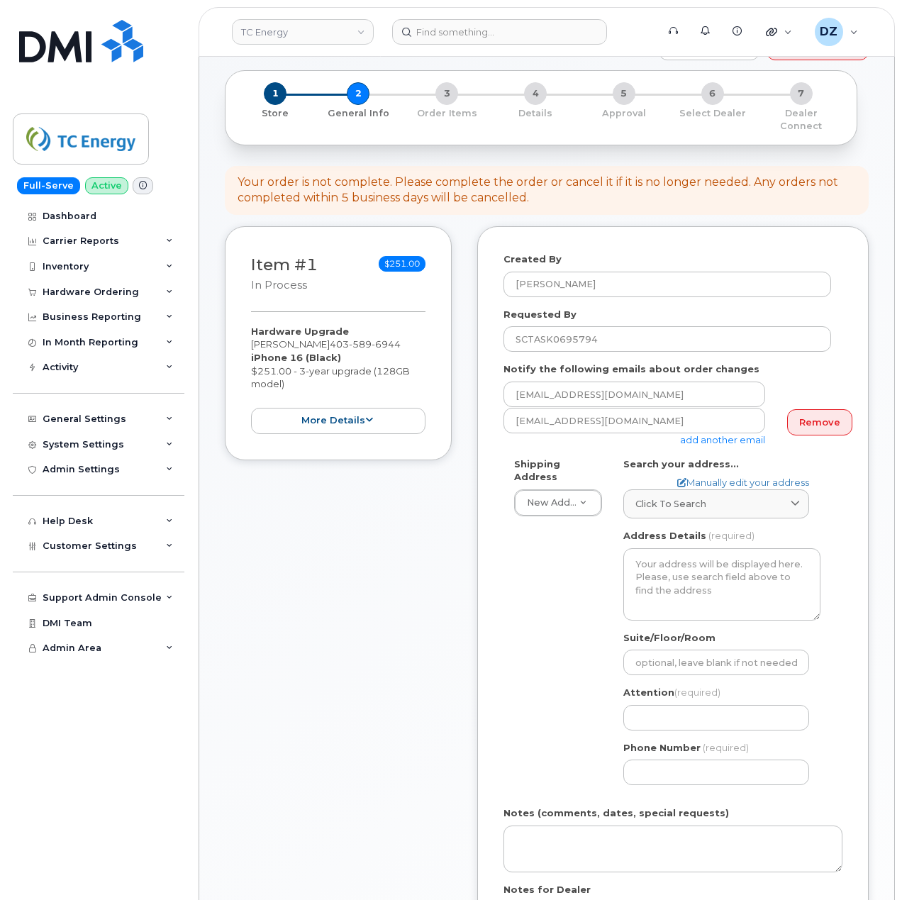
scroll to position [189, 0]
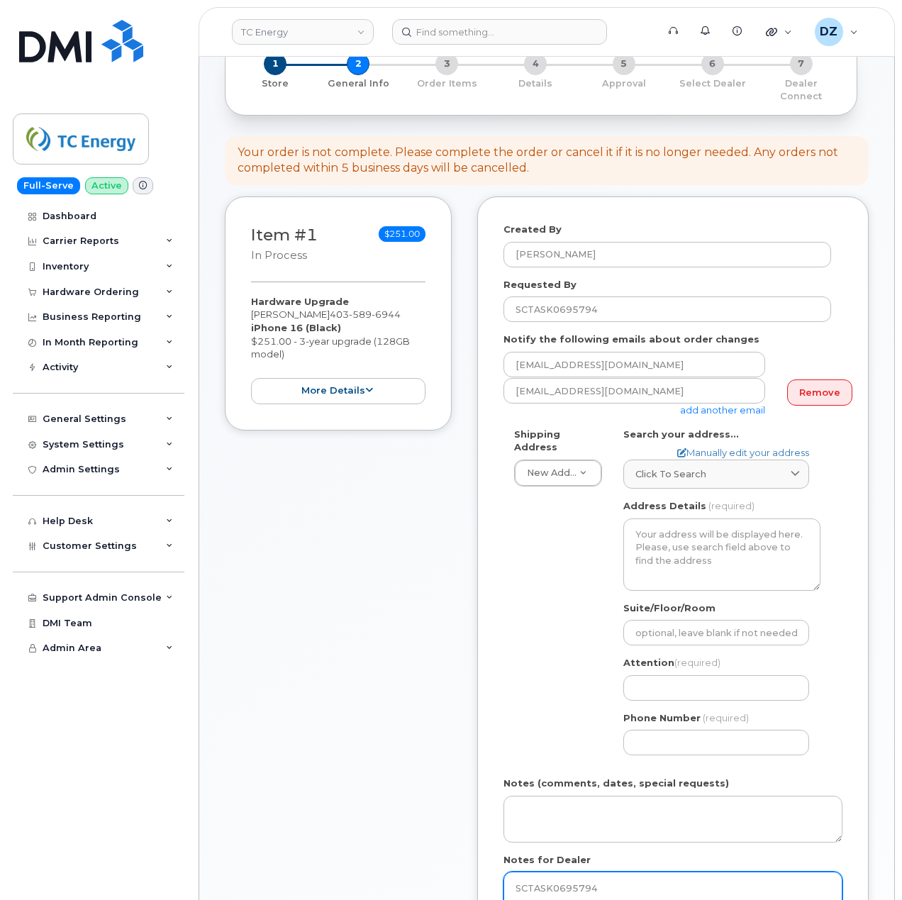
type textarea "SCTASK0695794"
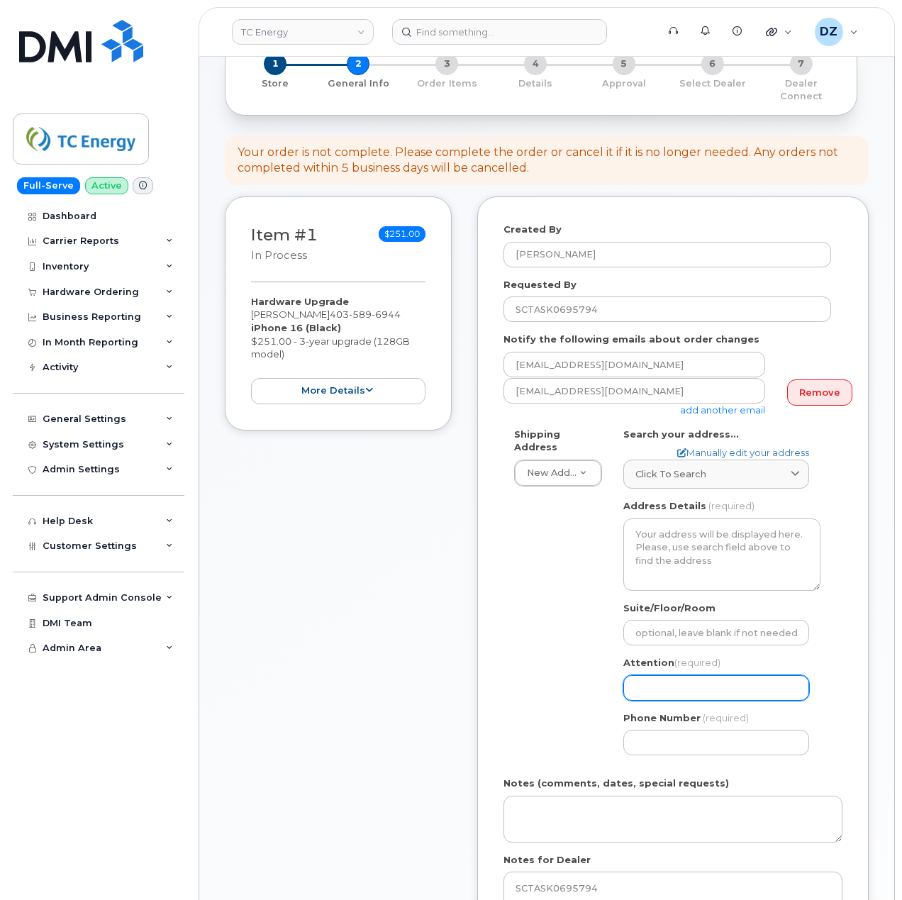
drag, startPoint x: 679, startPoint y: 681, endPoint x: 696, endPoint y: 684, distance: 17.3
click at [679, 681] on input "Attention (required)" at bounding box center [717, 688] width 186 height 26
paste input "[PERSON_NAME]"
type input "[PERSON_NAME]"
select select
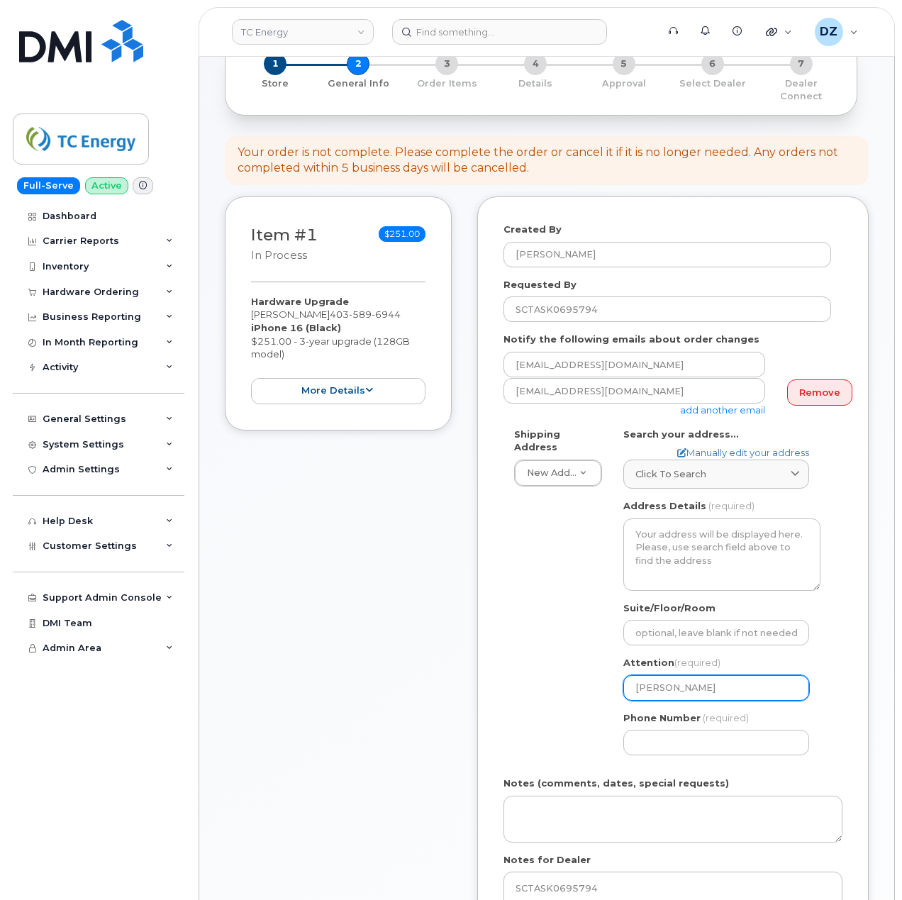
type input "Yeji Soh /"
select select
click at [722, 687] on input "Yeji Soh /" at bounding box center [717, 688] width 186 height 26
paste input "[PERSON_NAME]"
type input "[PERSON_NAME] / [PERSON_NAME]"
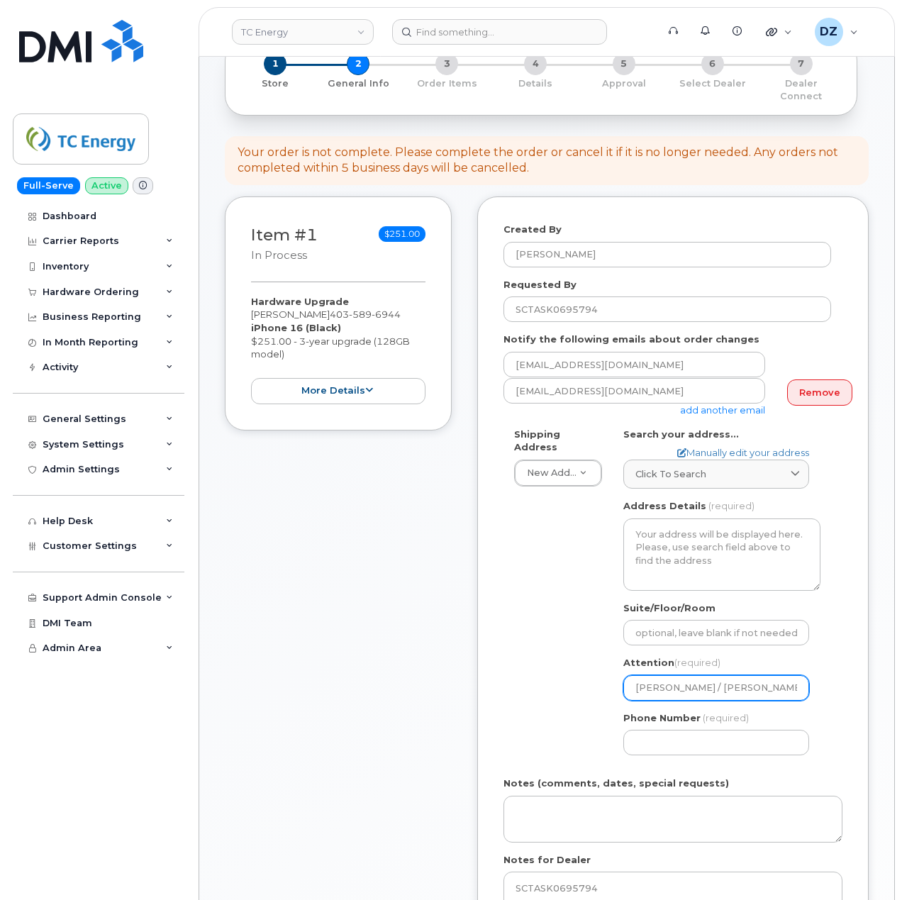
select select
type input "[PERSON_NAME] / [PERSON_NAME]"
drag, startPoint x: 705, startPoint y: 739, endPoint x: 684, endPoint y: 727, distance: 24.1
click at [705, 739] on input "Phone Number" at bounding box center [717, 743] width 186 height 26
paste input "4039202286"
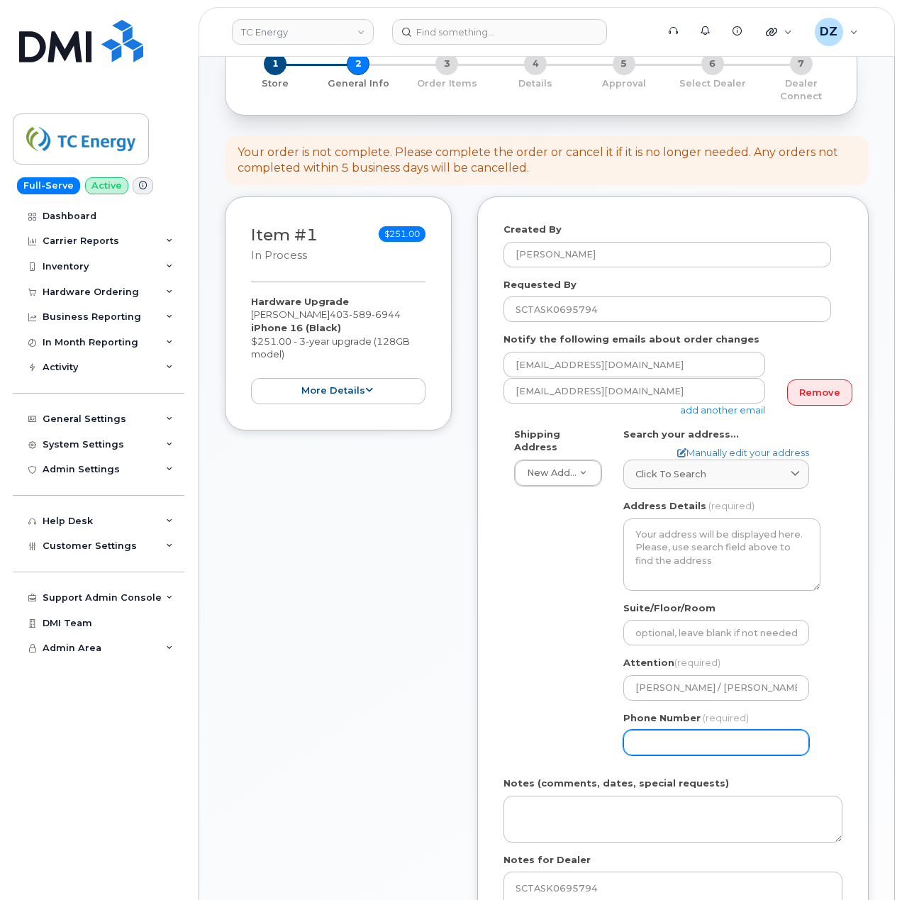
type input "4039202286"
select select
type input "4039202286"
click at [541, 694] on div "Shipping Address New Address New Address 10255 S Washington Ave 117 Kohen Dr 18…" at bounding box center [668, 597] width 328 height 339
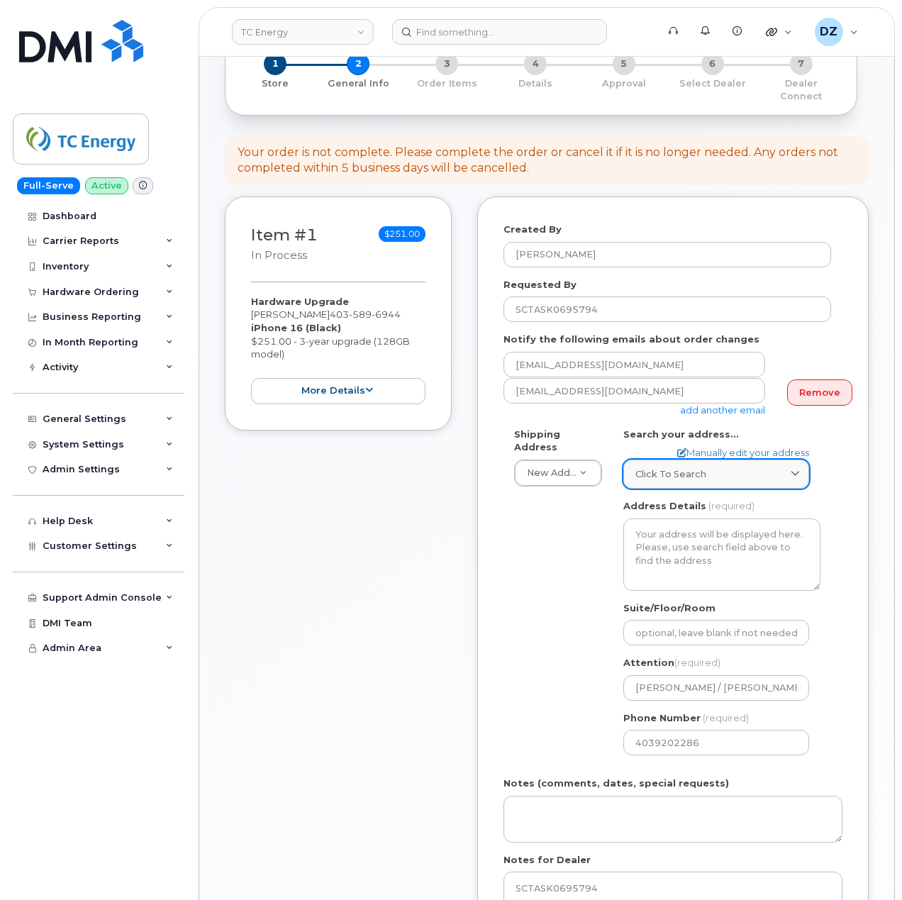
click at [694, 468] on span "Click to search" at bounding box center [671, 474] width 71 height 13
paste input "T2P 5H1"
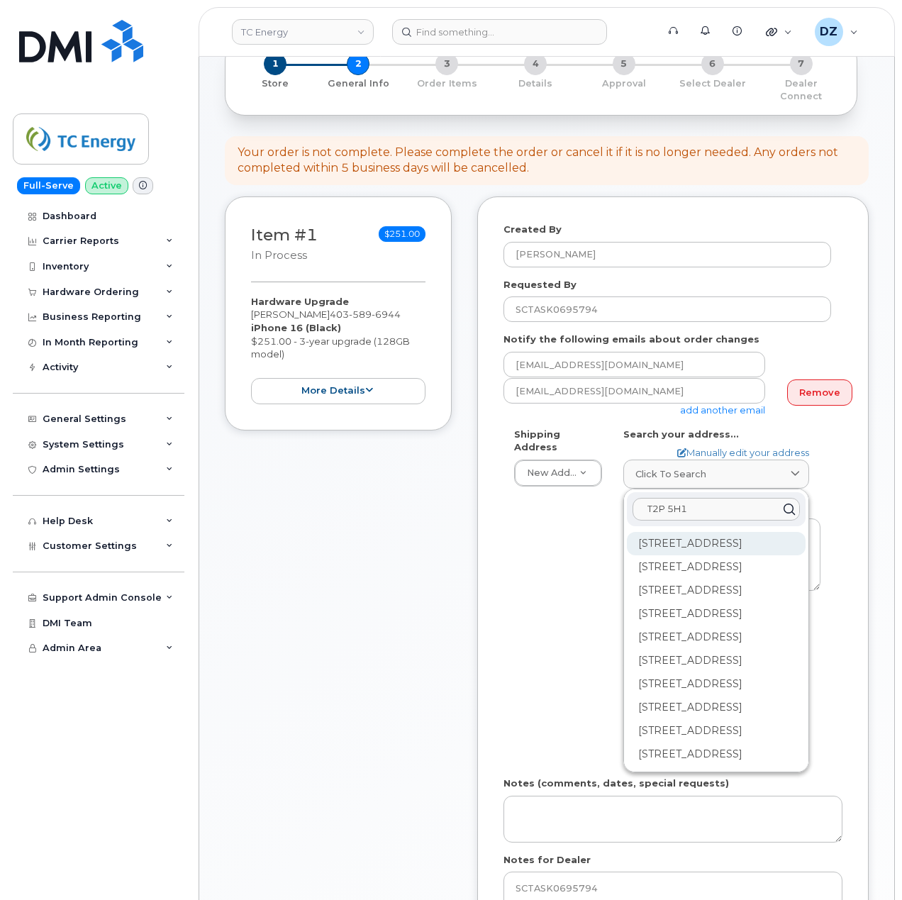
type input "T2P 5H1"
click at [692, 536] on div "450 1 St SW Calgary AB T2P 5H1" at bounding box center [716, 543] width 179 height 23
select select
type textarea "450 1 St SW CALGARY AB T2P 5H1 CANADA"
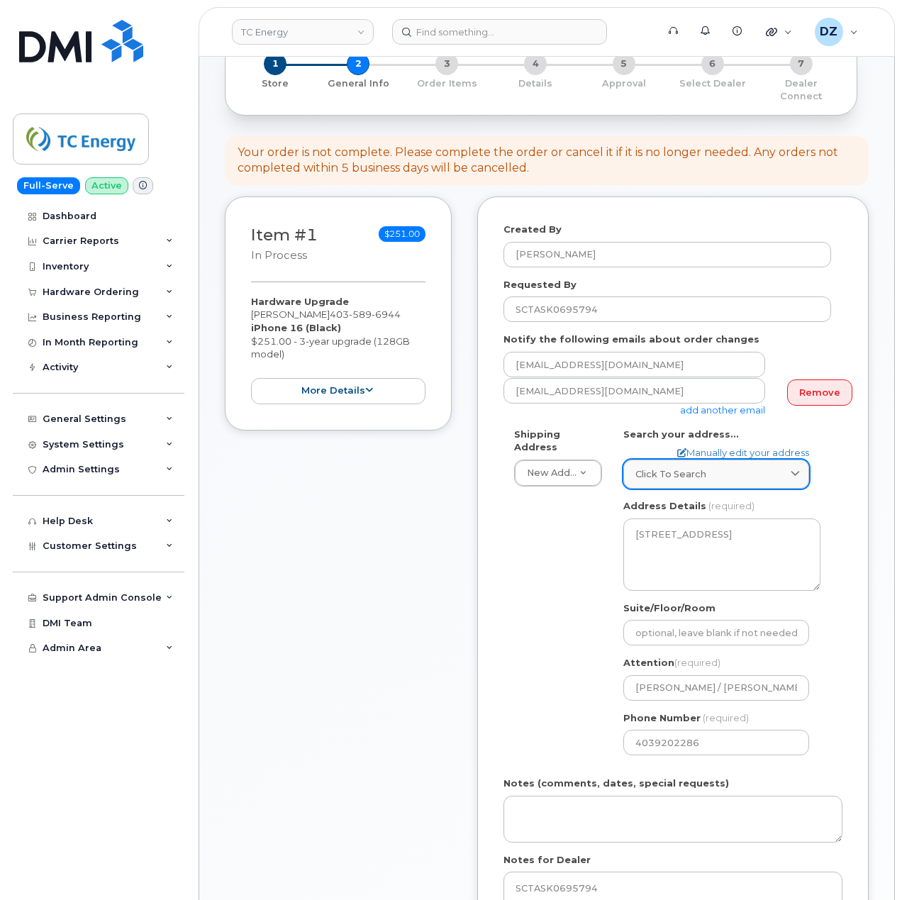
click at [724, 468] on div "Click to search" at bounding box center [717, 474] width 162 height 13
paste input "2576D"
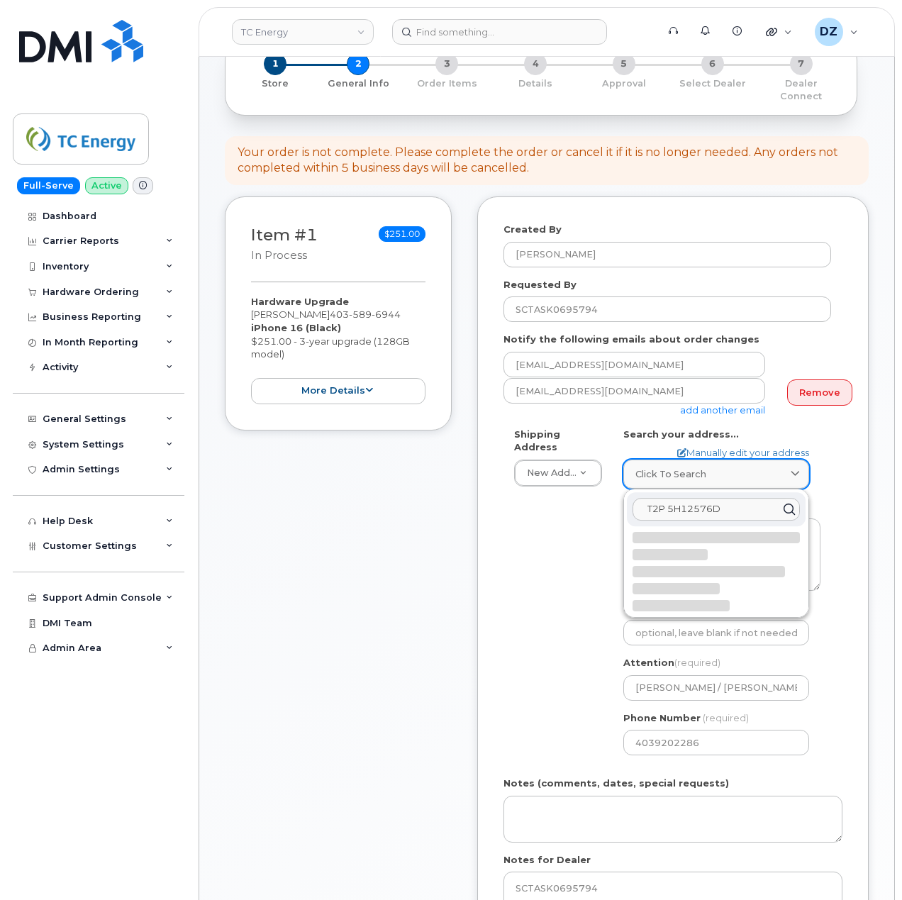
type input "T2P 5H1"
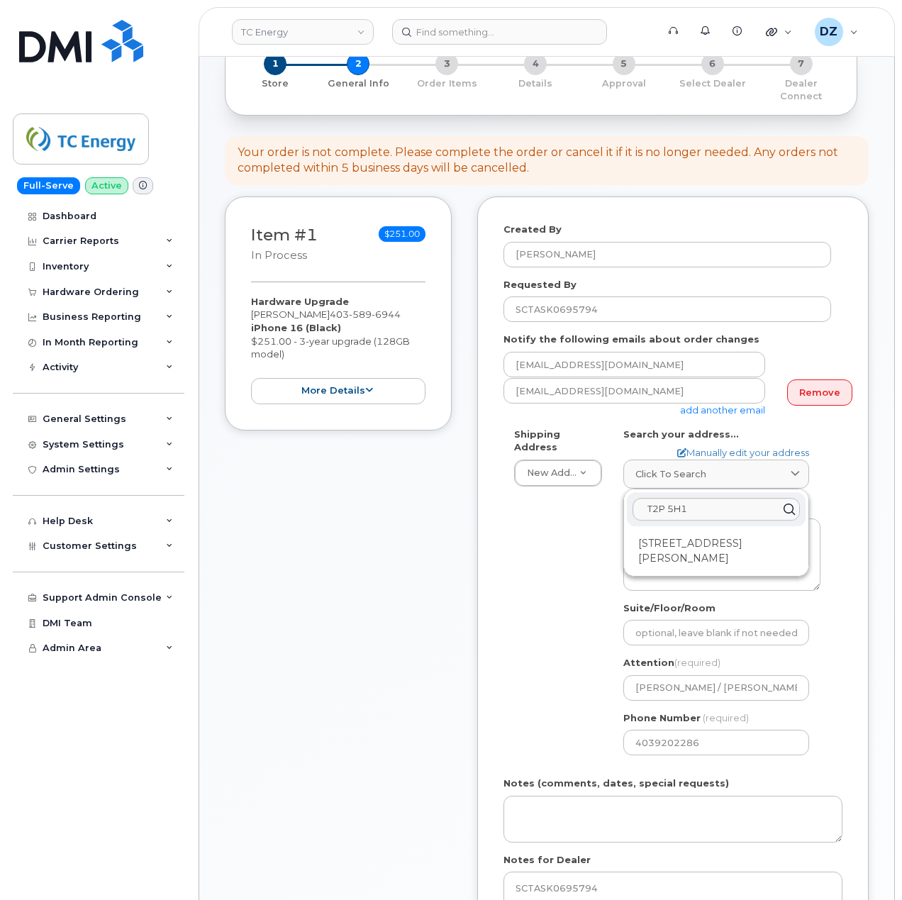
click at [495, 589] on div "Created By Devon Zellars Requested By SCTASK0695794 Notify the following emails…" at bounding box center [673, 602] width 392 height 811
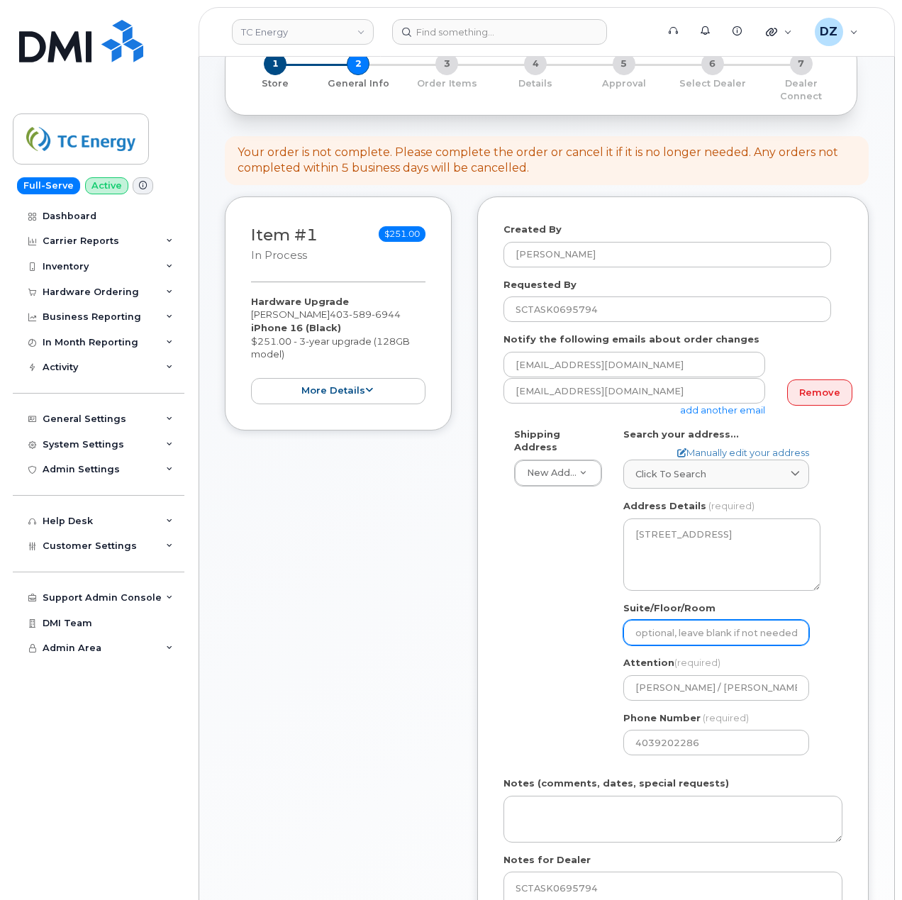
click at [682, 623] on input "Suite/Floor/Room" at bounding box center [717, 633] width 186 height 26
paste input "2576D"
type input "2576D"
select select
type input "2576D"
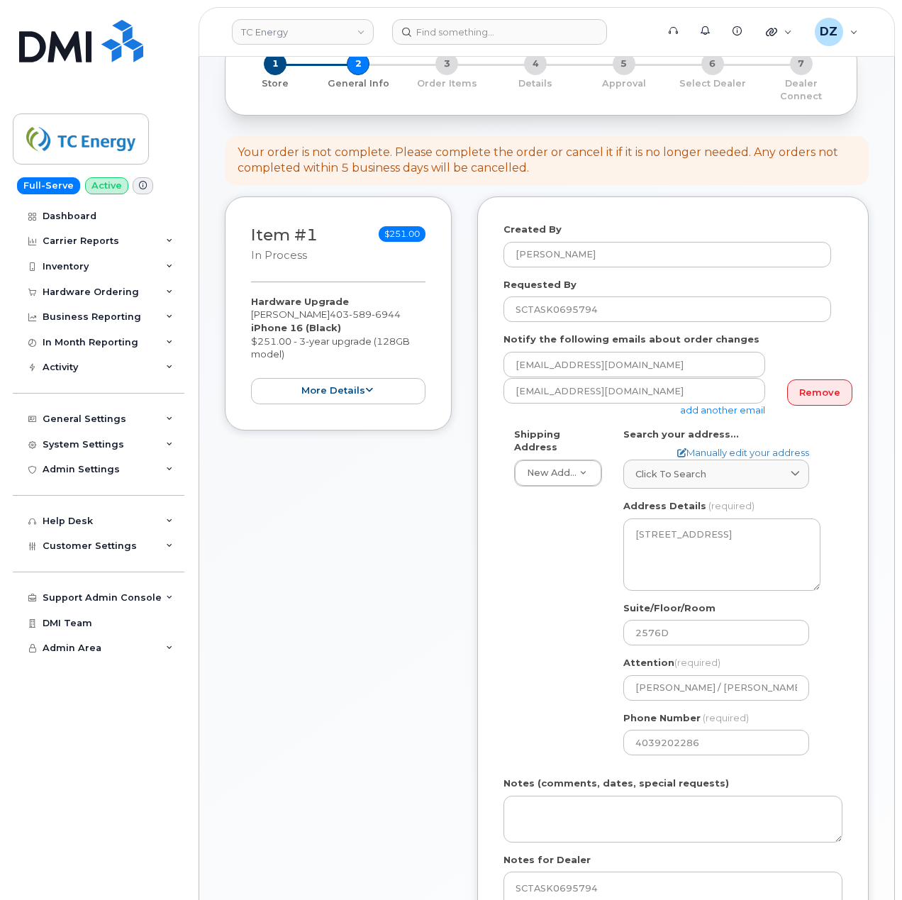
click at [526, 605] on div "Shipping Address New Address New Address 10255 S Washington Ave 117 Kohen Dr 18…" at bounding box center [668, 597] width 328 height 339
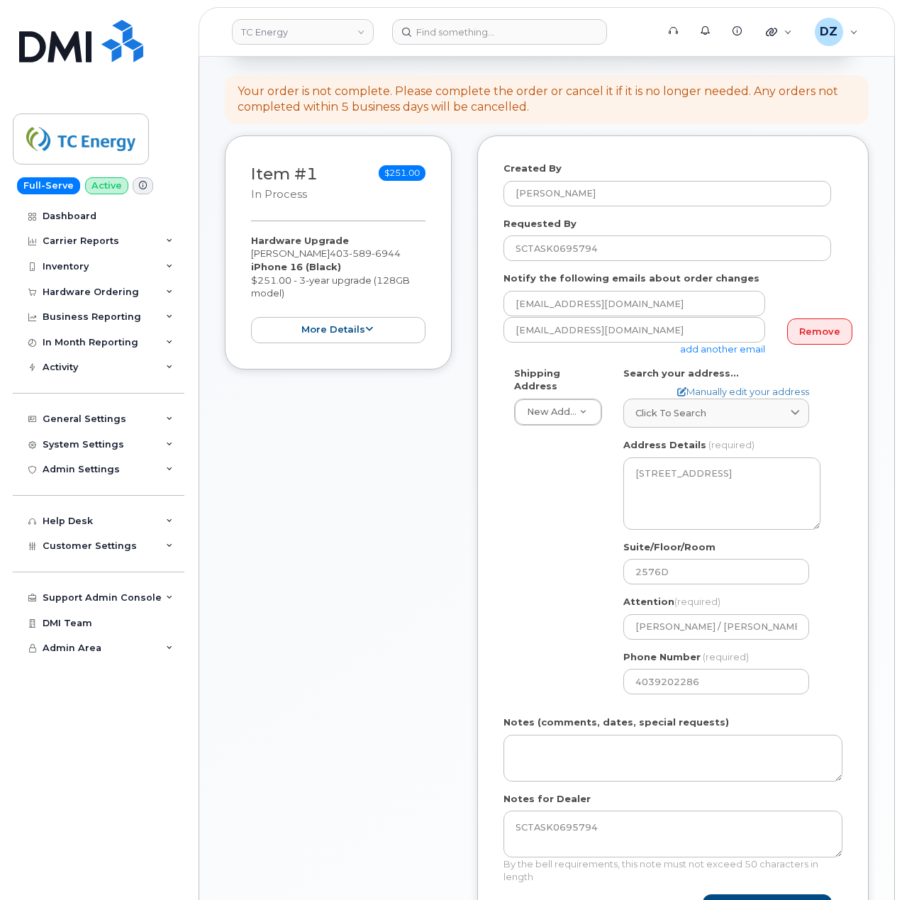
scroll to position [378, 0]
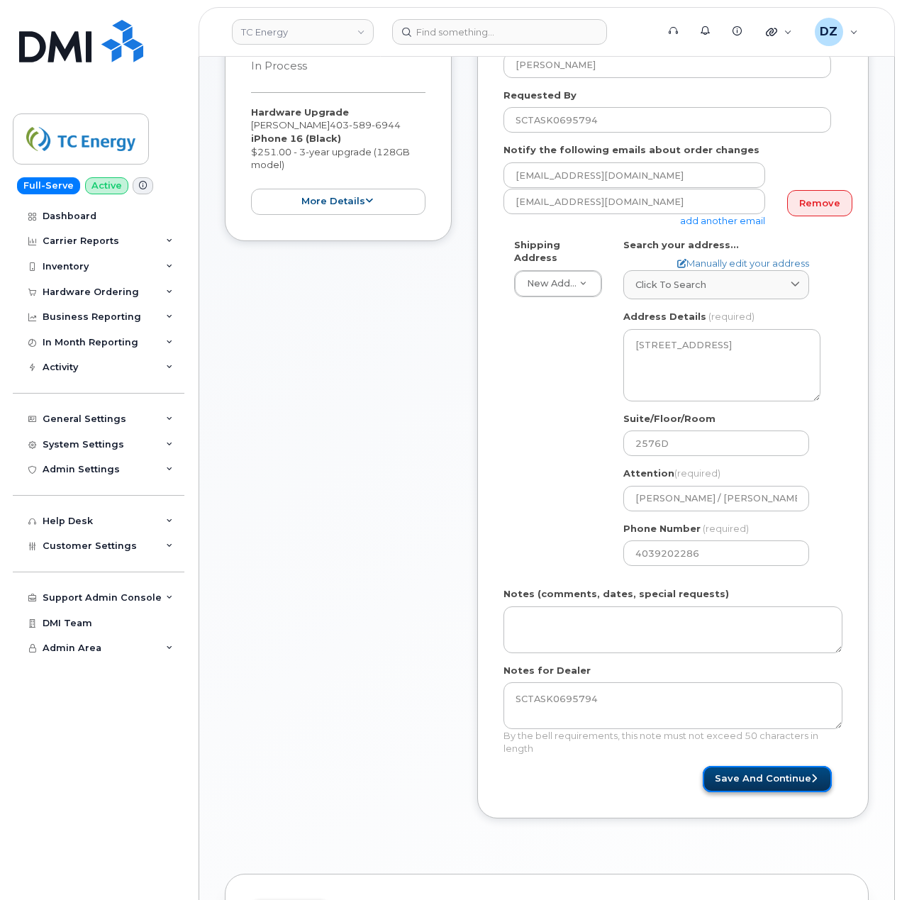
click at [784, 768] on button "Save and Continue" at bounding box center [767, 779] width 129 height 26
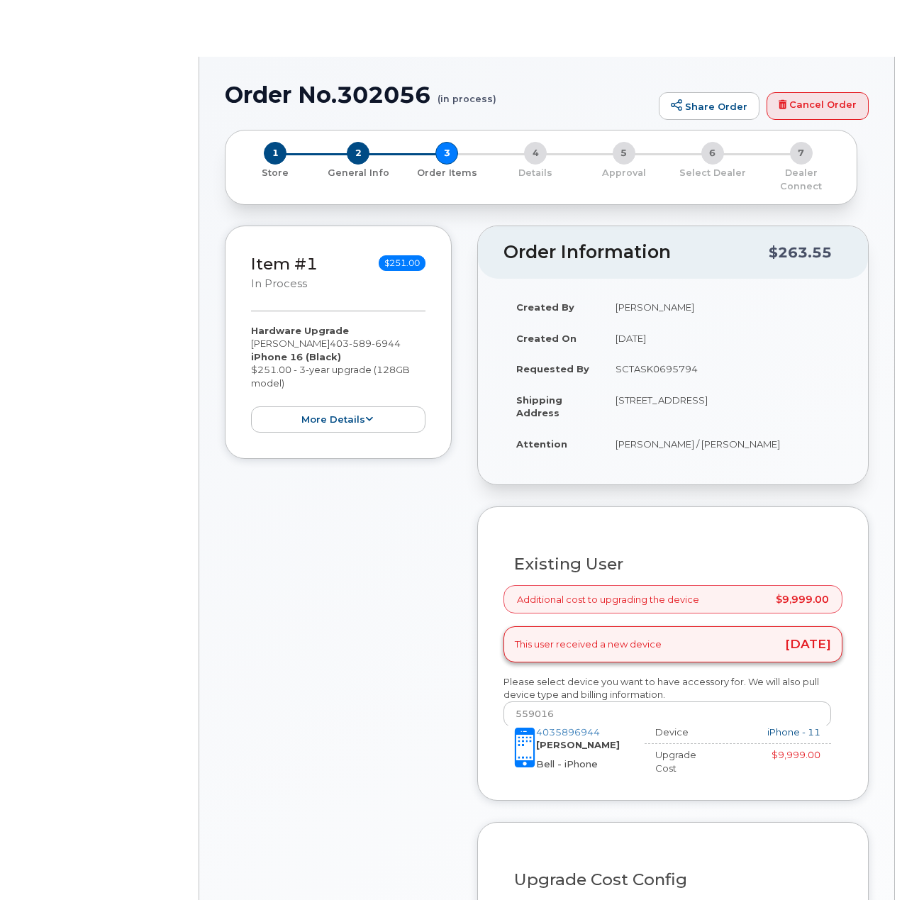
type input "[PERSON_NAME]"
select select "1376755"
radio input "true"
type input "207608"
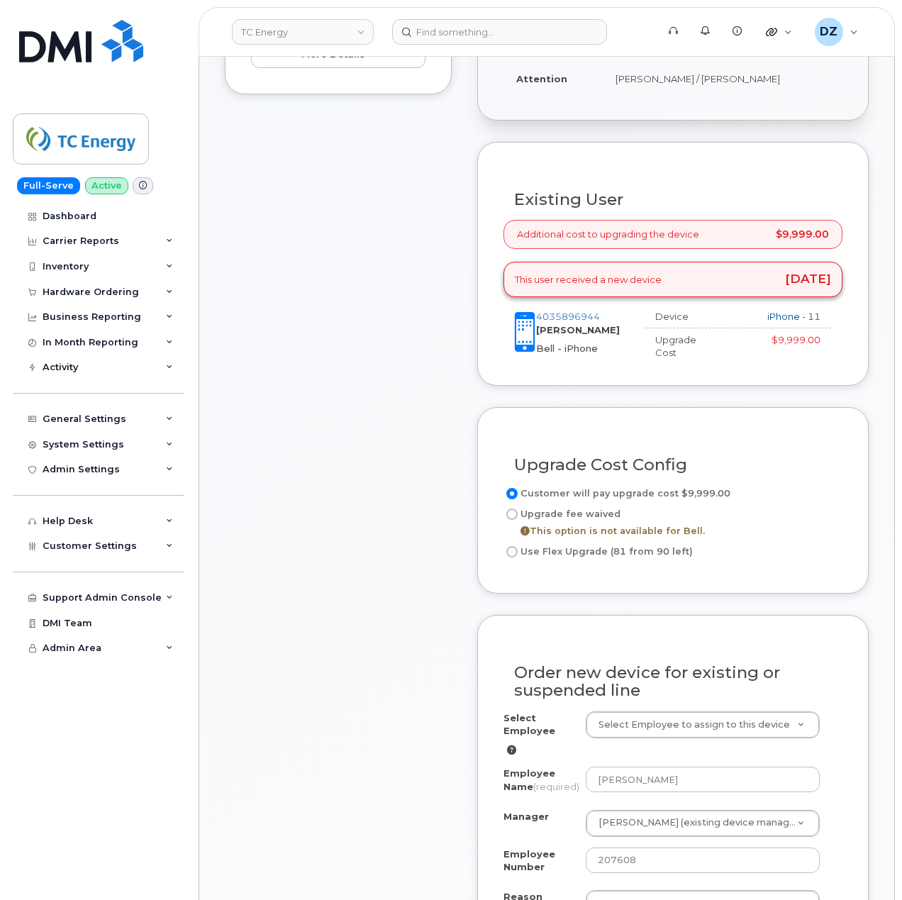
scroll to position [568, 0]
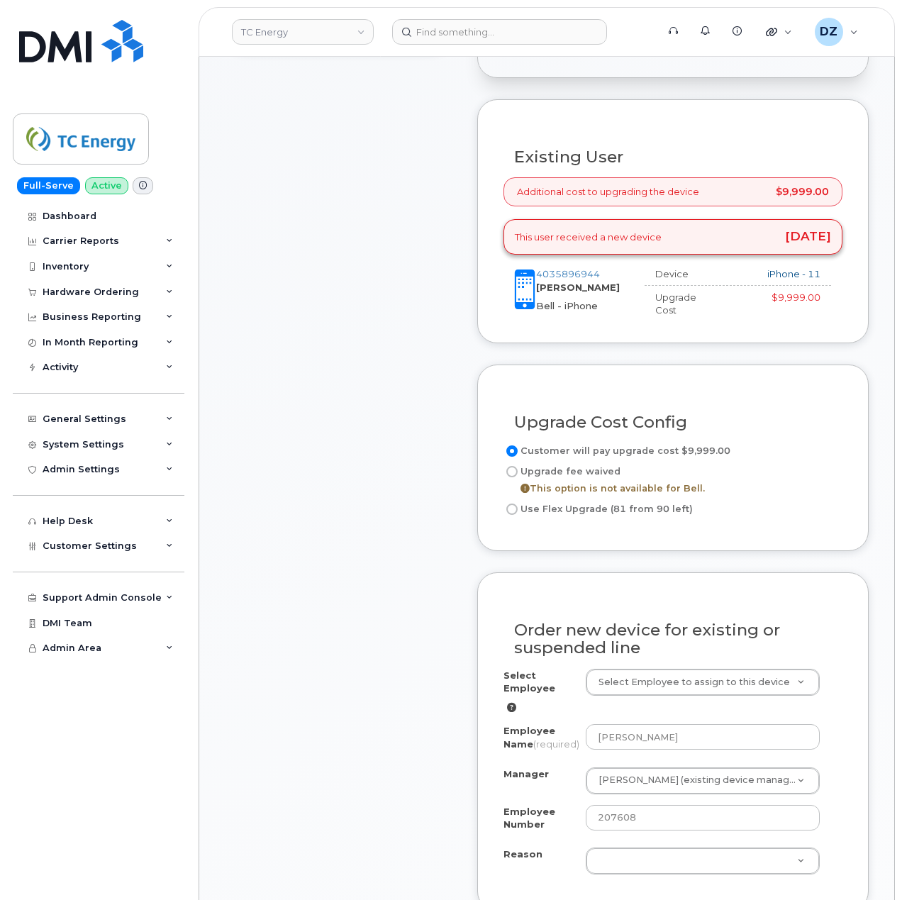
click at [507, 504] on input "Use Flex Upgrade (81 from 90 left)" at bounding box center [512, 509] width 11 height 11
radio input "true"
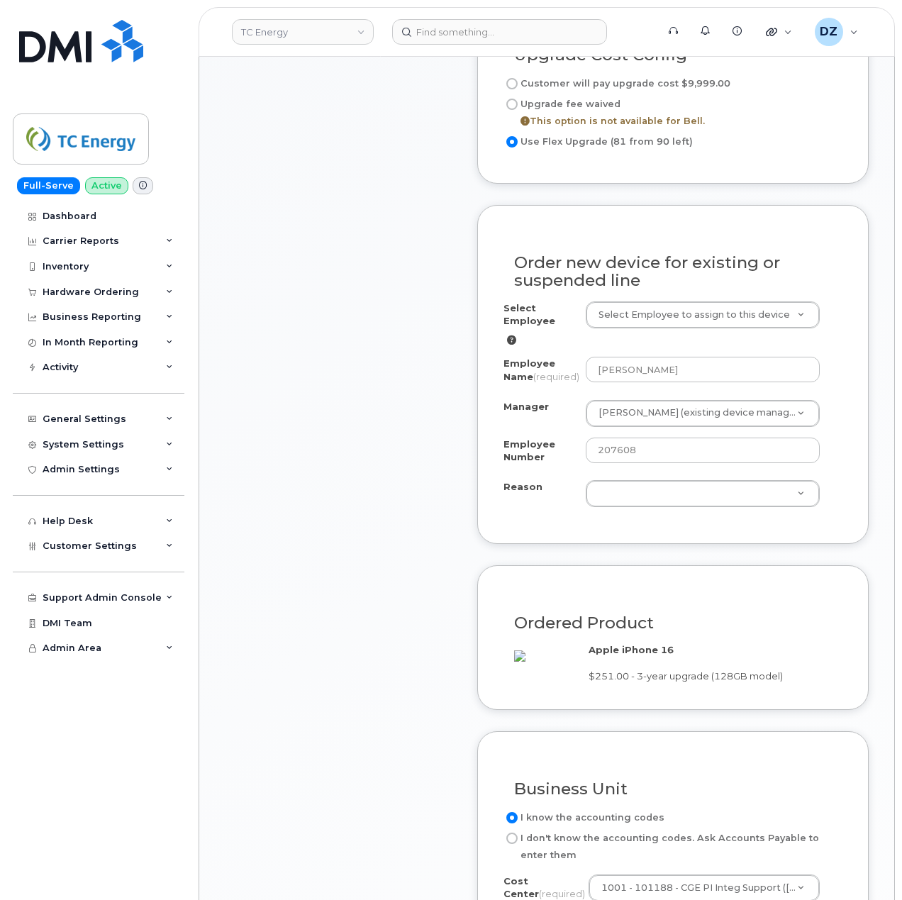
scroll to position [946, 0]
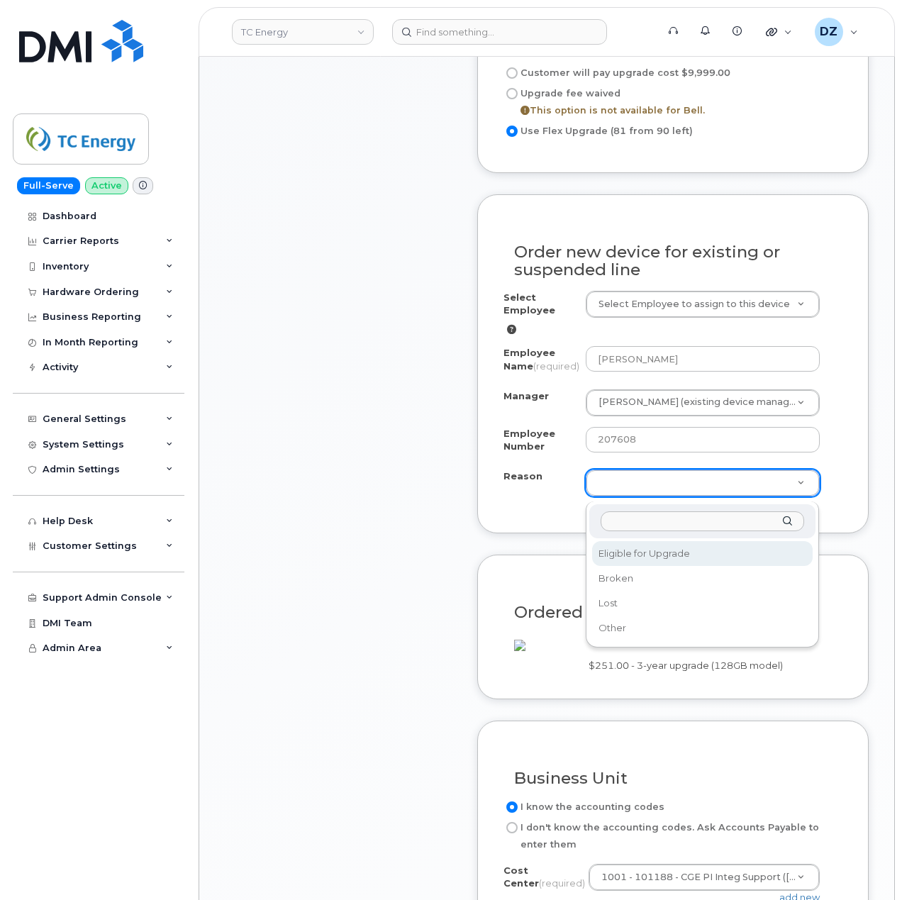
select select "eligible_for_upgrade"
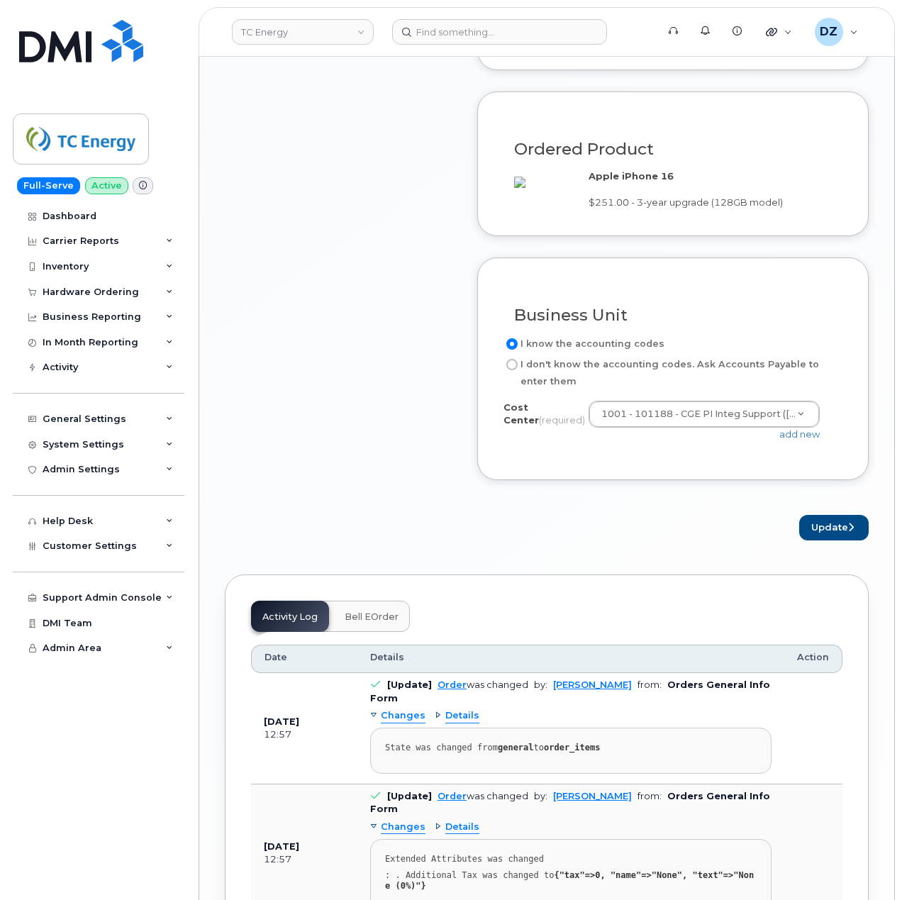
scroll to position [1419, 0]
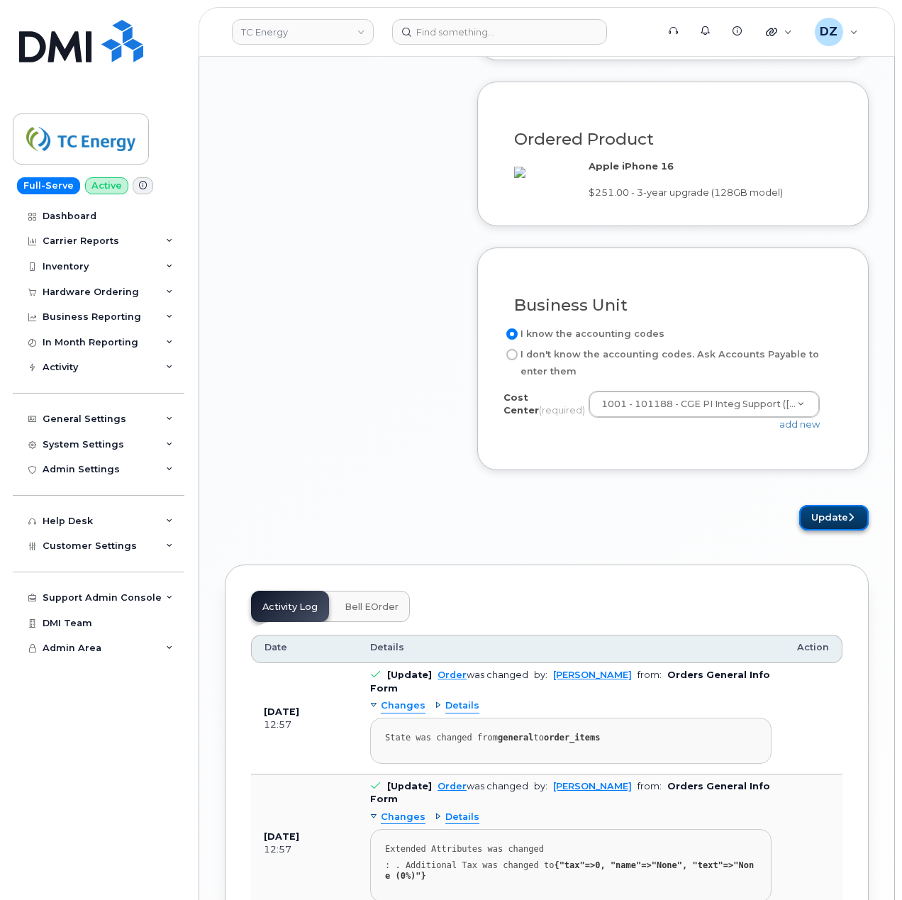
click at [841, 531] on button "Update" at bounding box center [835, 518] width 70 height 26
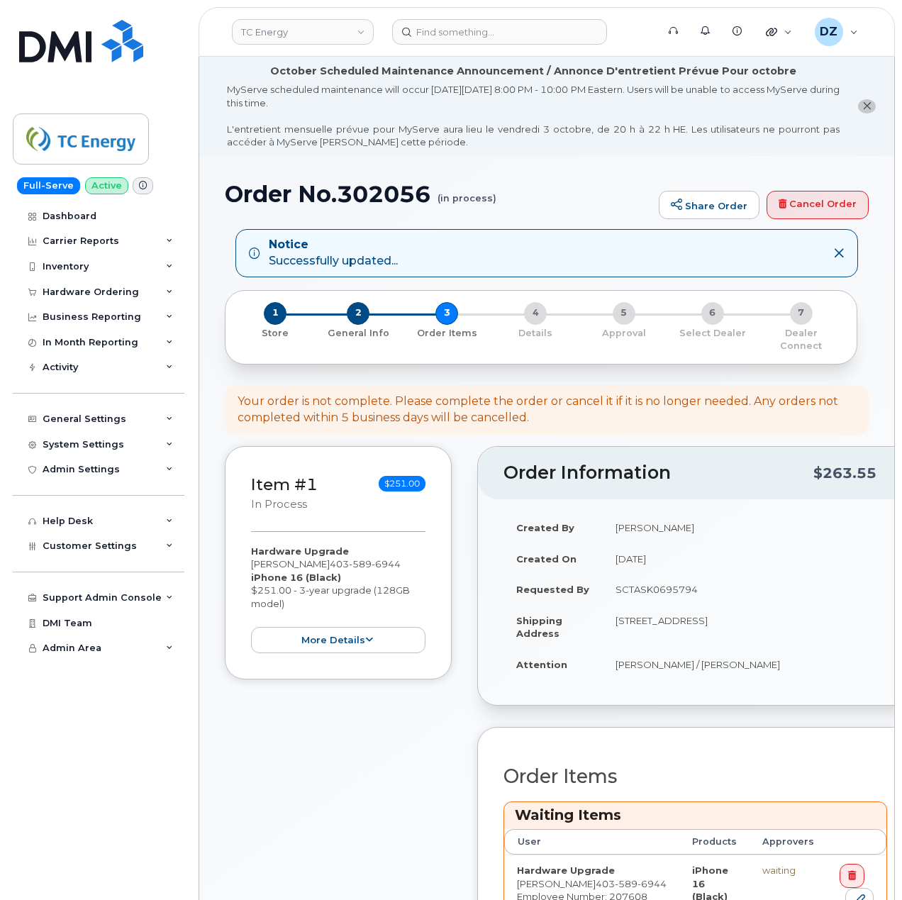
scroll to position [473, 0]
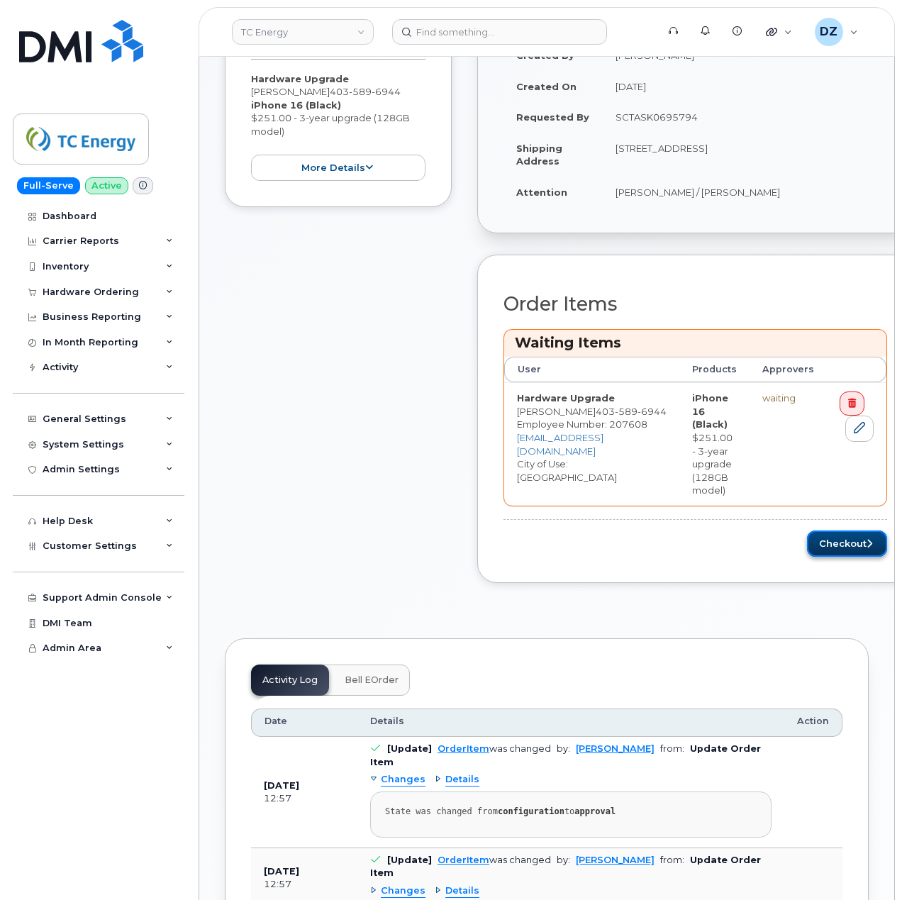
click at [807, 531] on button "Checkout" at bounding box center [847, 544] width 80 height 26
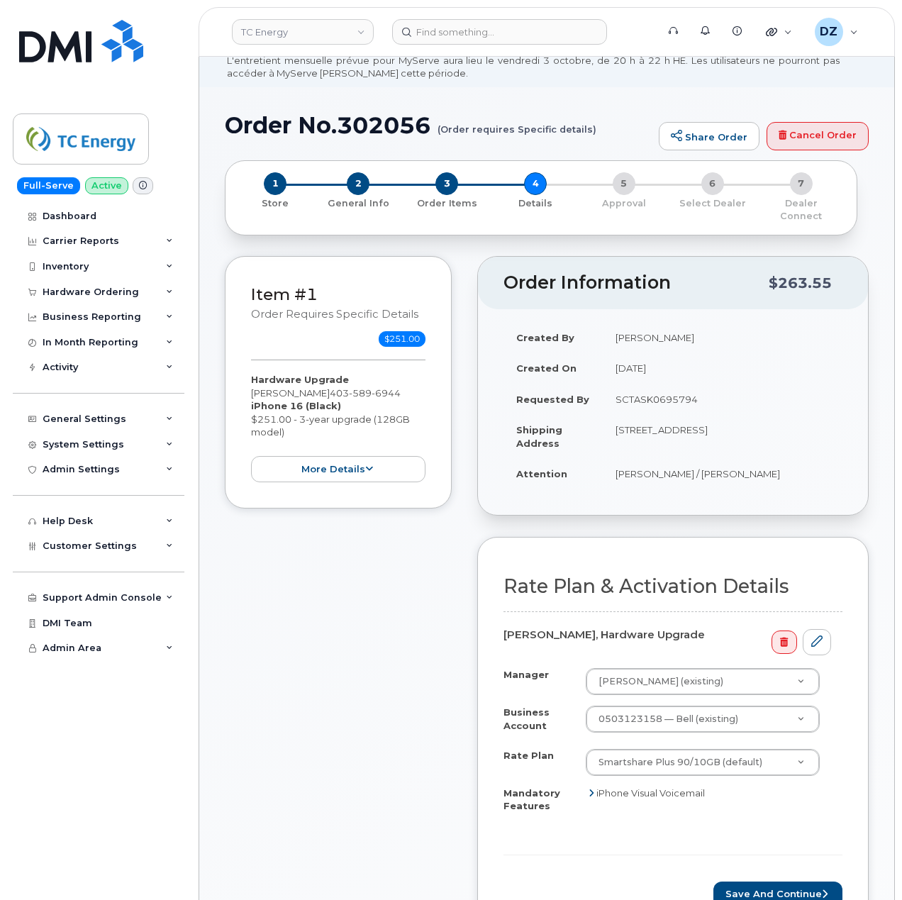
scroll to position [189, 0]
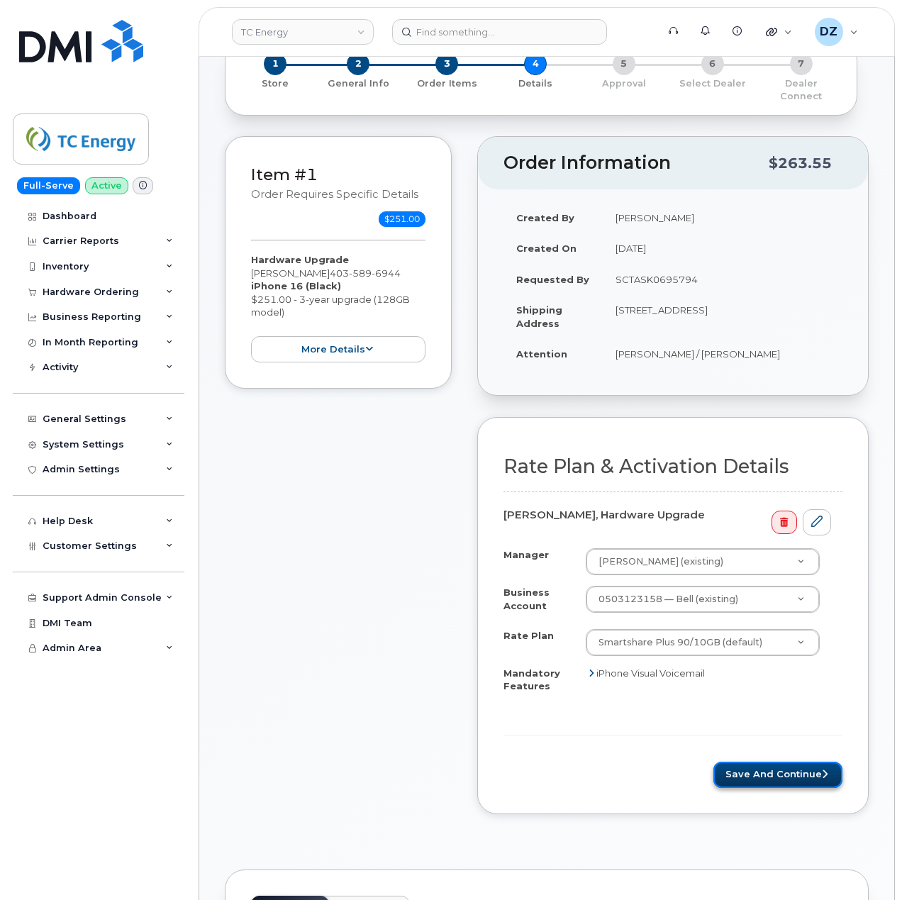
click at [783, 762] on button "Save and Continue" at bounding box center [778, 775] width 129 height 26
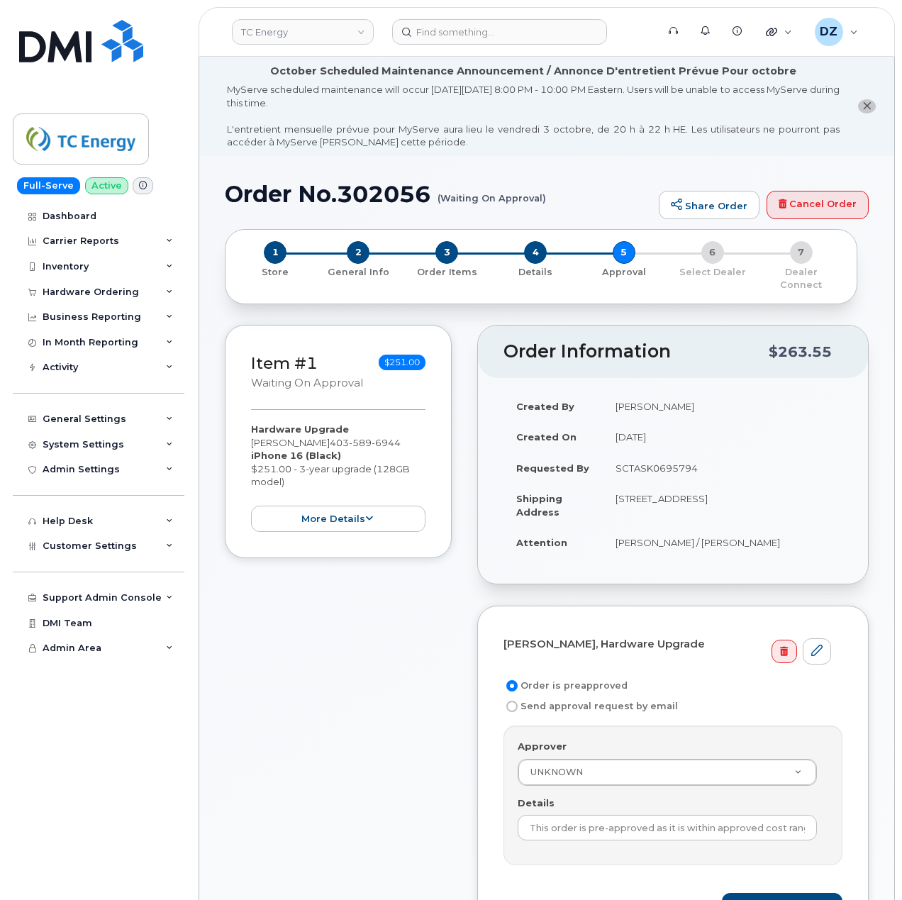
click at [653, 458] on td "SCTASK0695794" at bounding box center [723, 468] width 240 height 31
copy td "SCTASK0695794"
click at [625, 817] on input "This order is pre-approved as it is within approved cost range." at bounding box center [667, 828] width 299 height 26
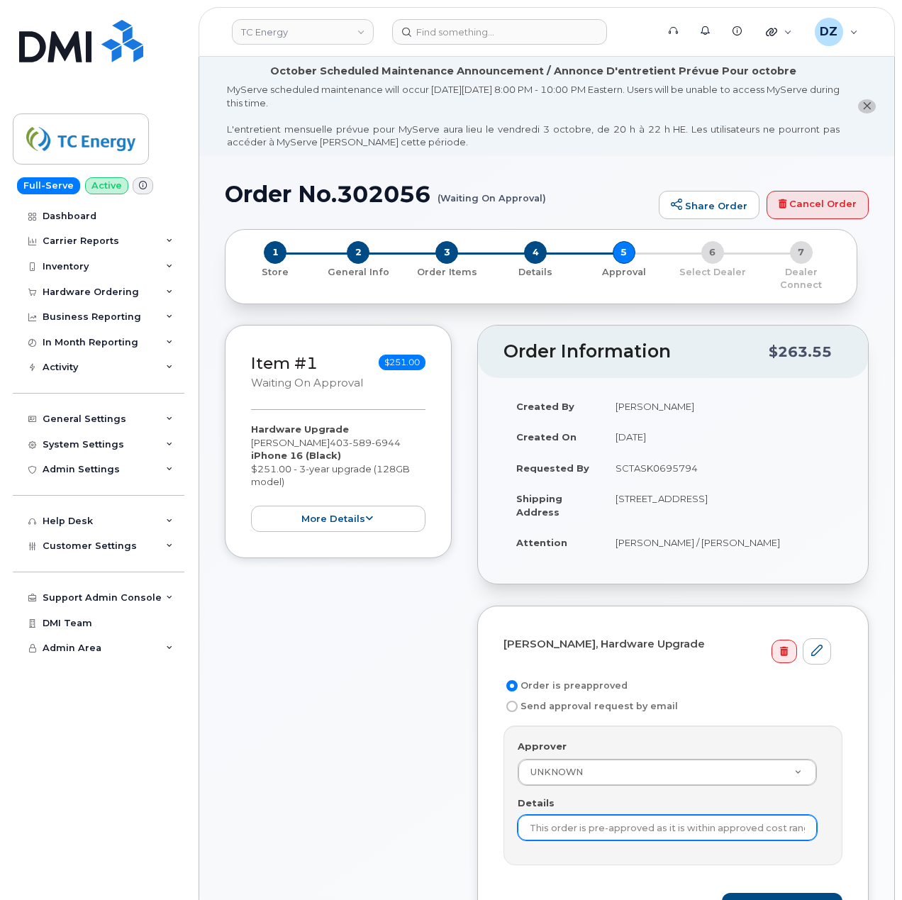
click at [625, 817] on input "This order is pre-approved as it is within approved cost range." at bounding box center [667, 828] width 299 height 26
paste input "SCTASK0695794"
type input "SCTASK0695794"
click at [787, 893] on button "Save and Continue" at bounding box center [782, 906] width 121 height 26
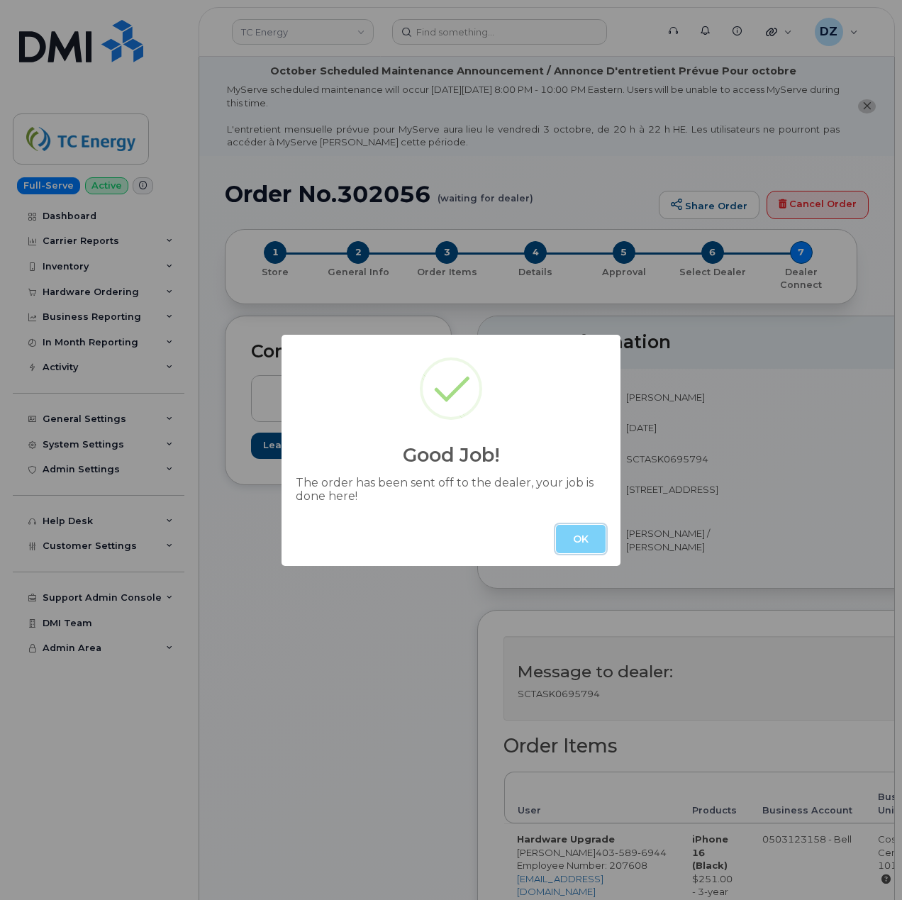
click at [576, 538] on button "OK" at bounding box center [581, 539] width 50 height 28
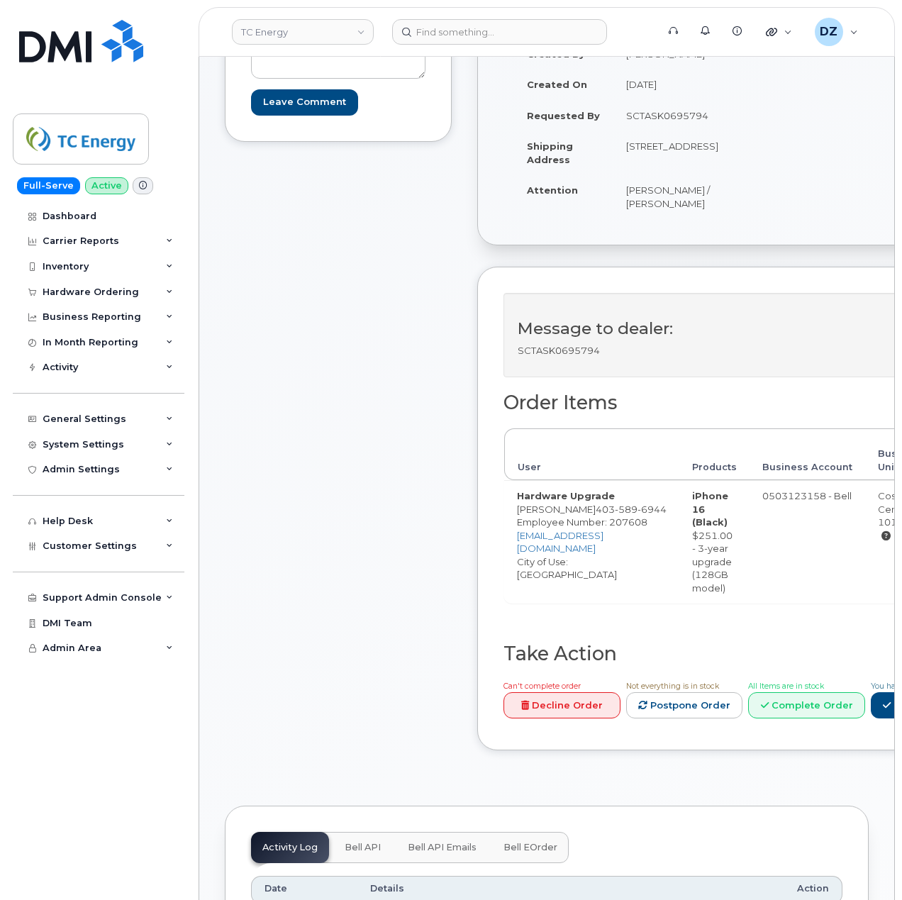
scroll to position [378, 0]
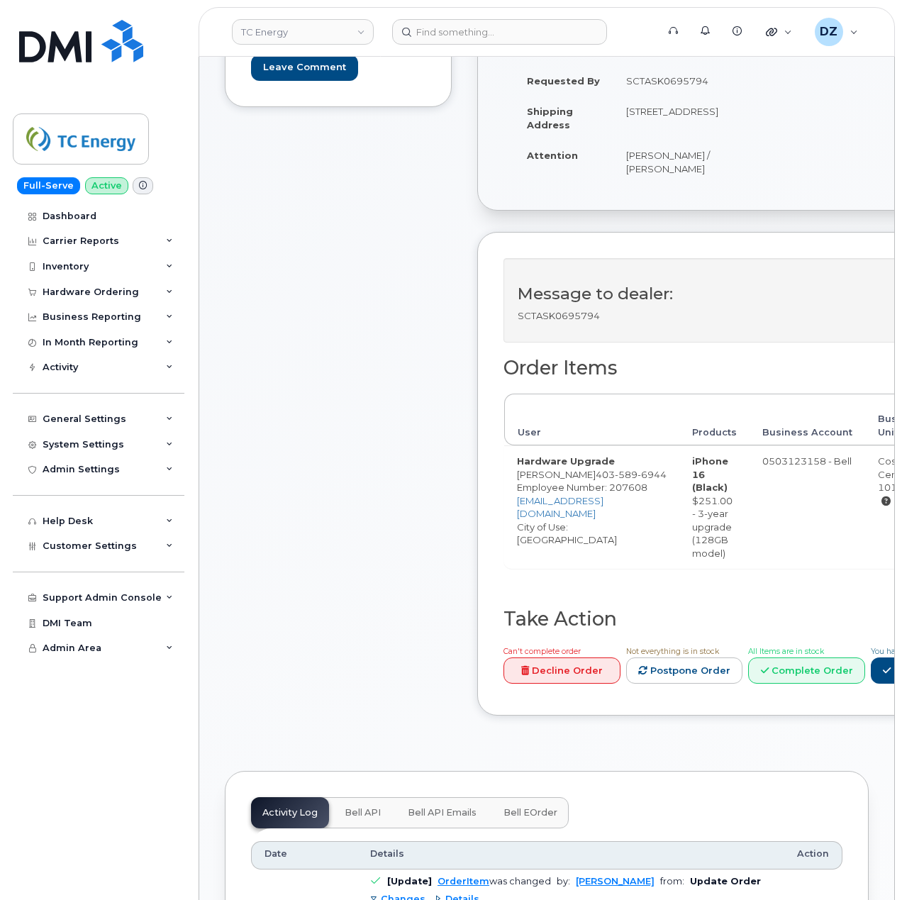
drag, startPoint x: 92, startPoint y: 268, endPoint x: 102, endPoint y: 285, distance: 19.1
click at [92, 268] on div "Inventory" at bounding box center [99, 267] width 172 height 26
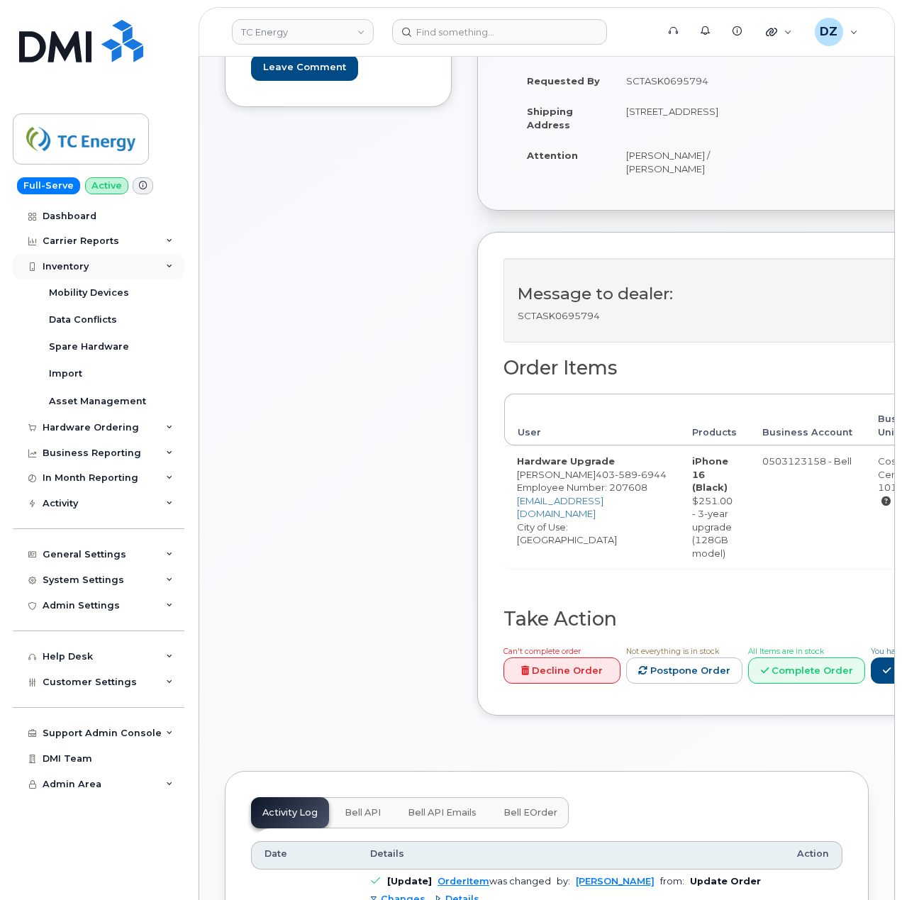
click at [108, 272] on div "Inventory" at bounding box center [99, 267] width 172 height 26
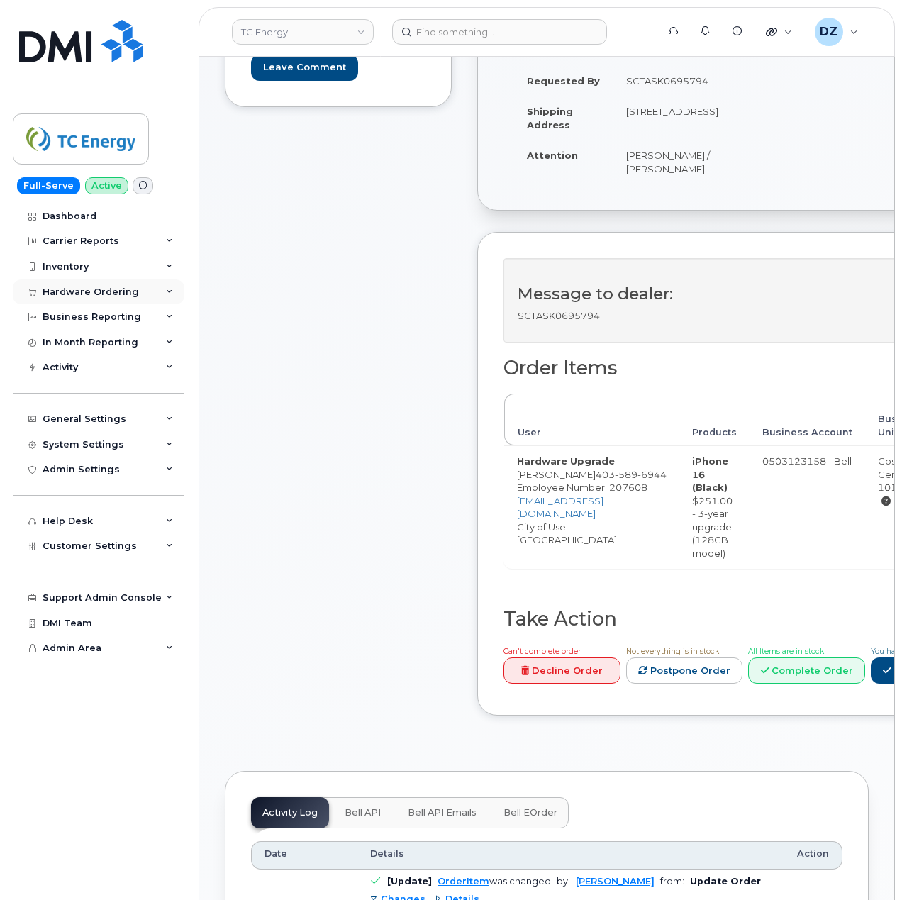
click at [106, 291] on div "Hardware Ordering" at bounding box center [91, 292] width 96 height 11
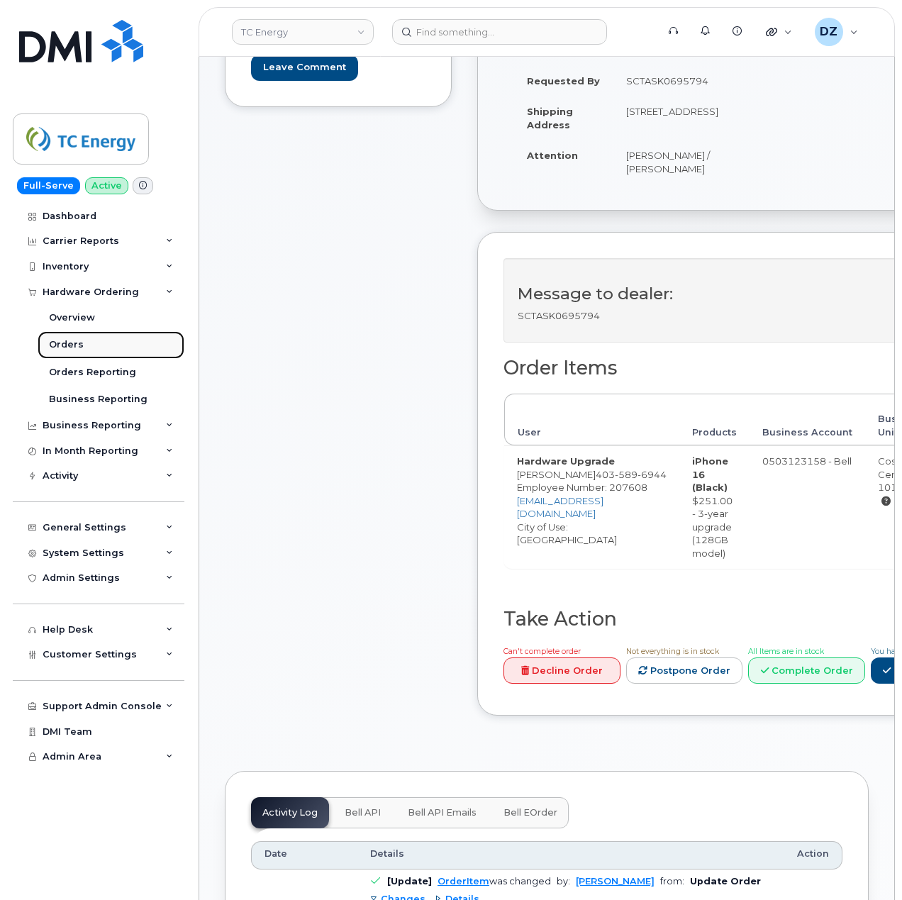
click at [91, 346] on link "Orders" at bounding box center [111, 344] width 147 height 27
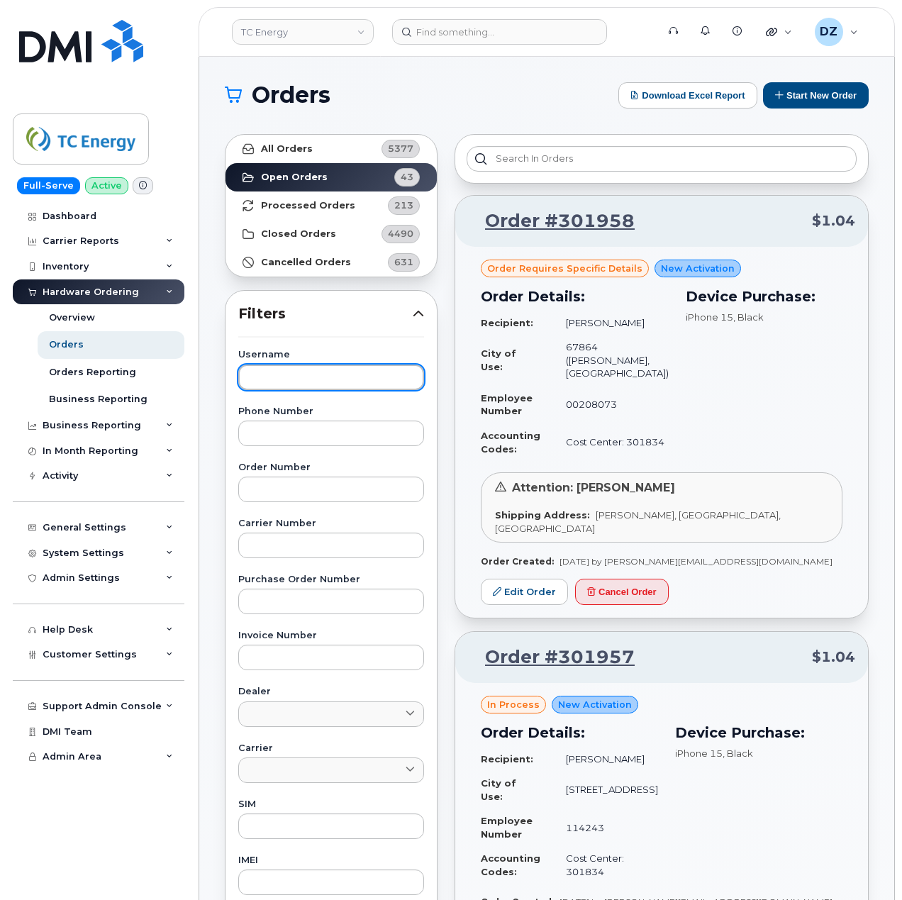
click at [282, 375] on input "text" at bounding box center [331, 378] width 186 height 26
paste input "[PERSON_NAME]"
type input "[PERSON_NAME]"
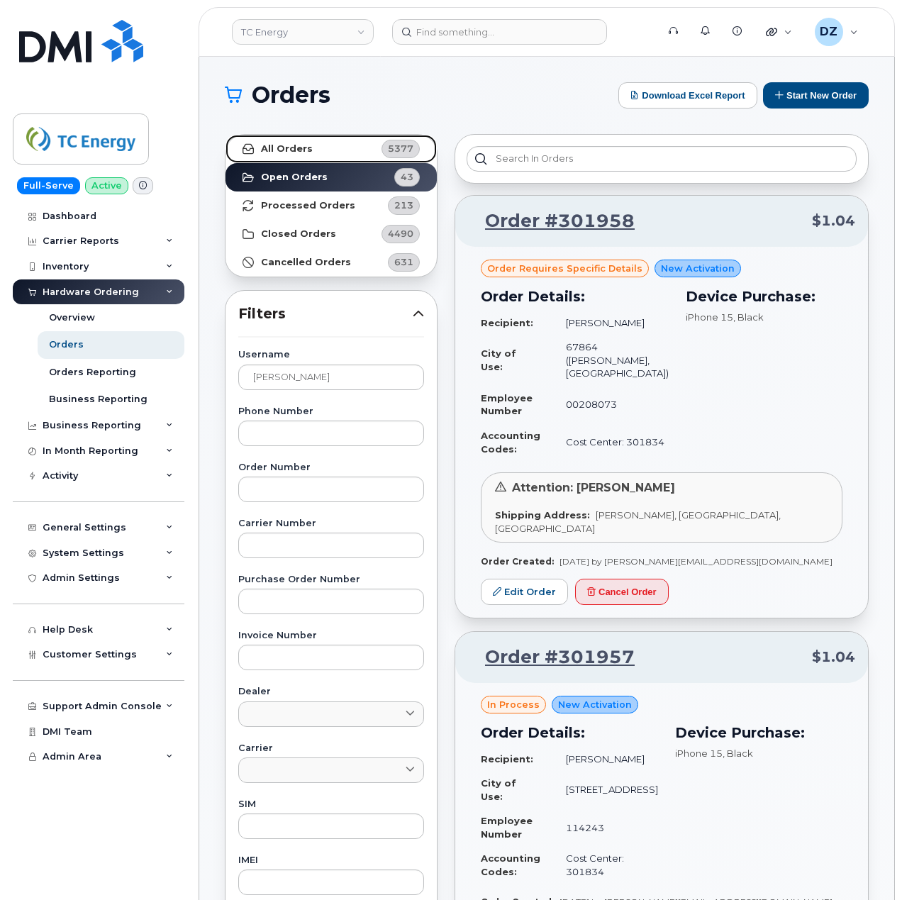
click at [301, 145] on strong "All Orders" at bounding box center [287, 148] width 52 height 11
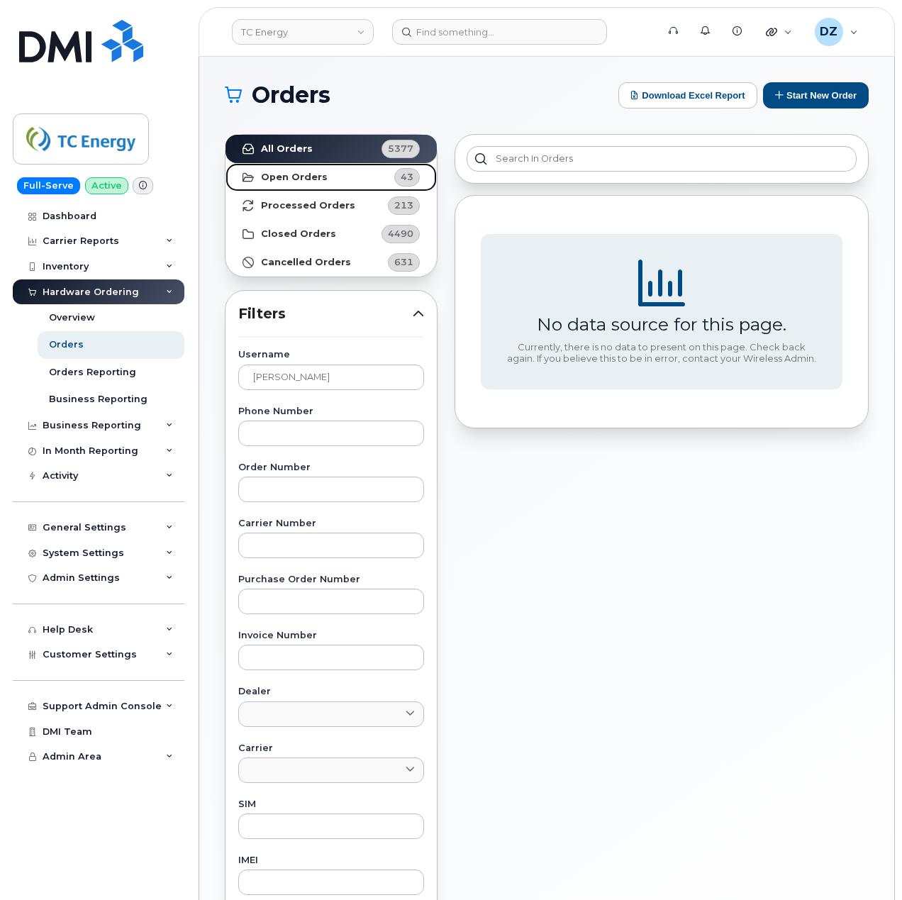
click at [299, 177] on strong "Open Orders" at bounding box center [294, 177] width 67 height 11
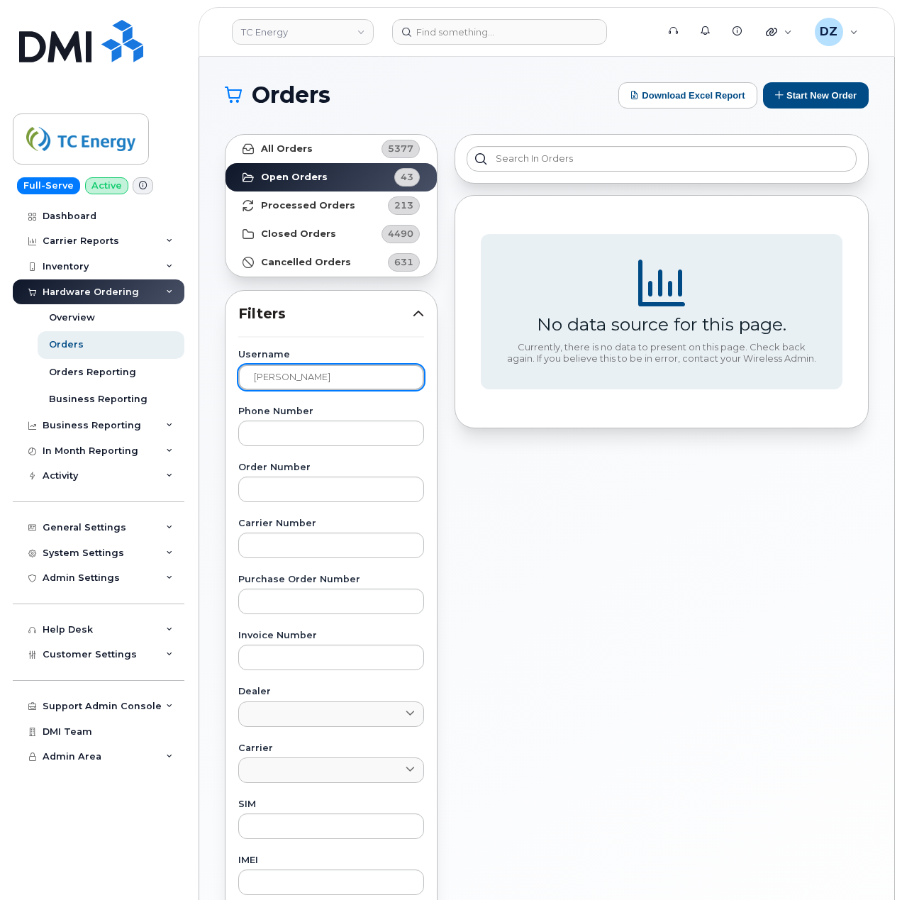
click at [325, 384] on input "[PERSON_NAME]" at bounding box center [331, 378] width 186 height 26
click at [321, 177] on strong "Open Orders" at bounding box center [294, 177] width 67 height 11
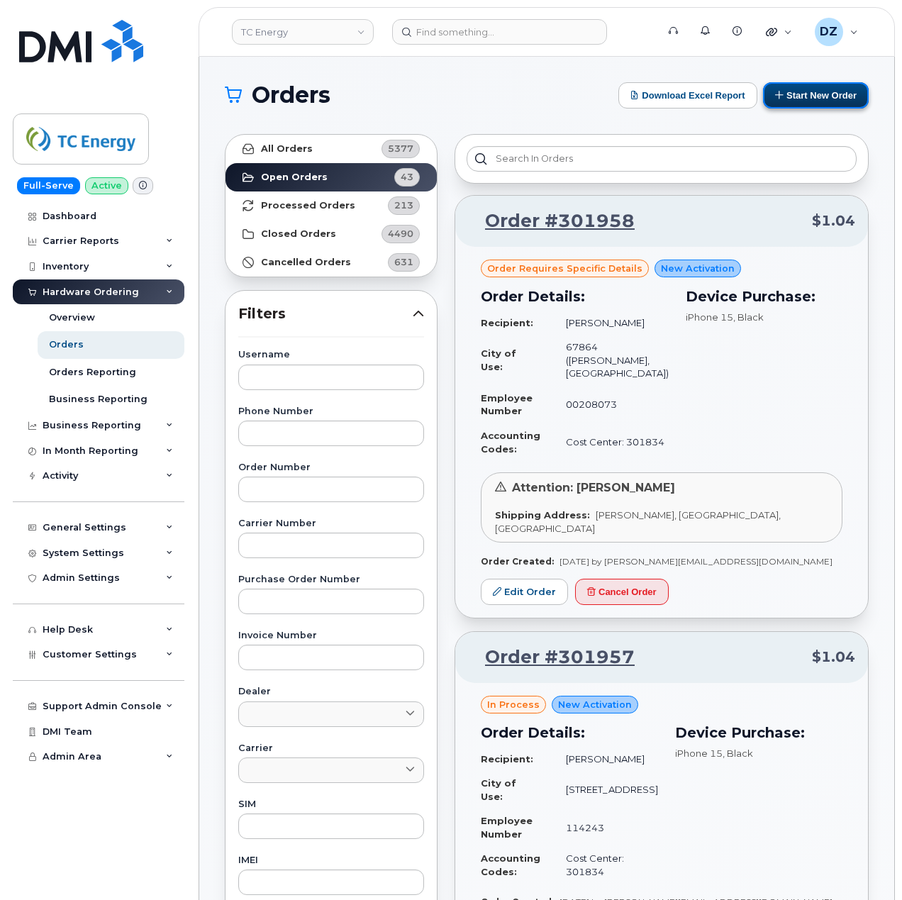
click at [829, 94] on button "Start New Order" at bounding box center [816, 95] width 106 height 26
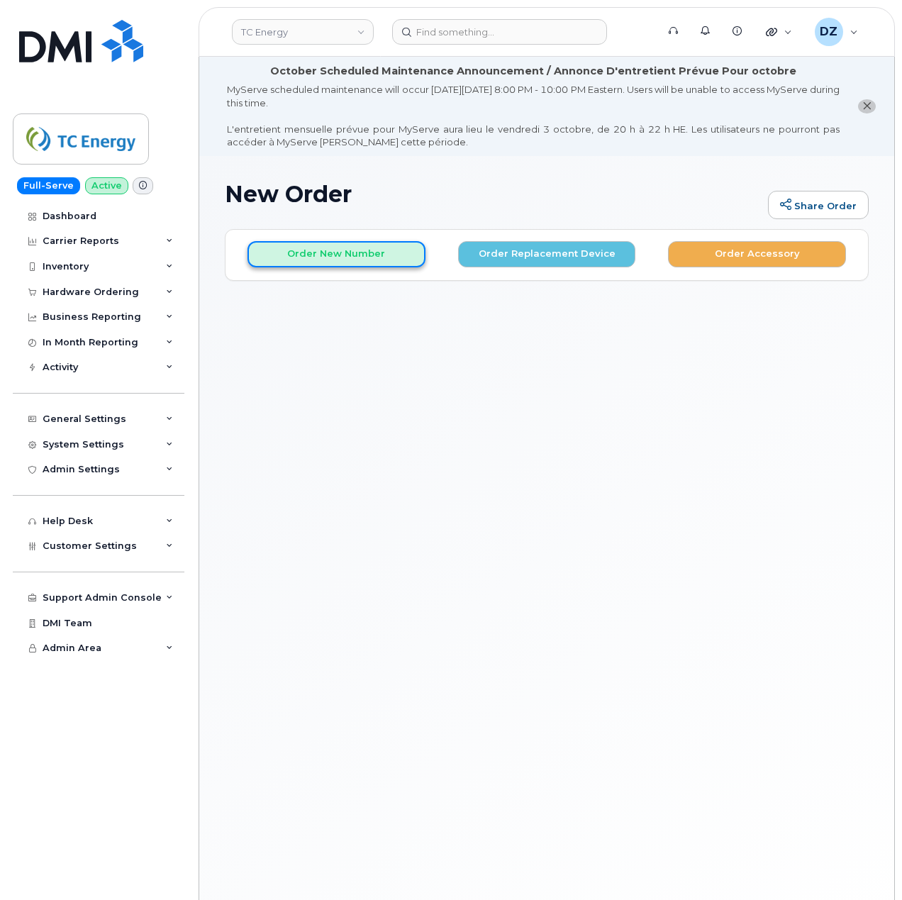
click at [390, 256] on button "Order New Number" at bounding box center [337, 254] width 178 height 26
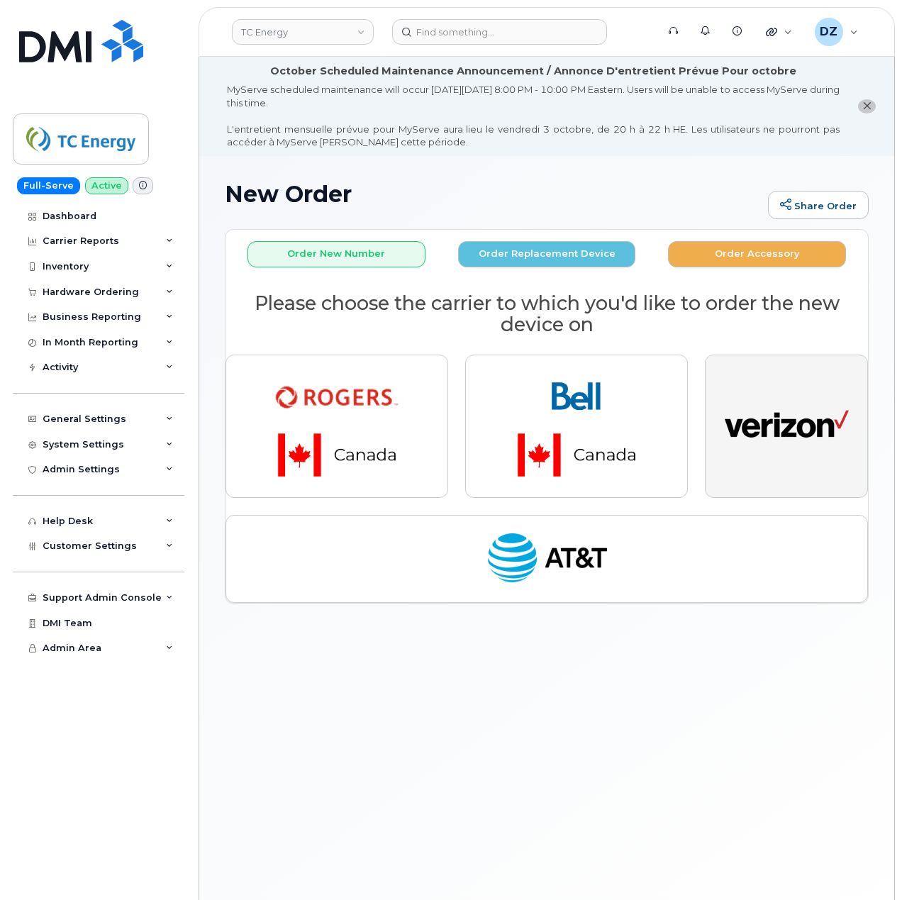
click at [824, 455] on img "button" at bounding box center [787, 426] width 124 height 64
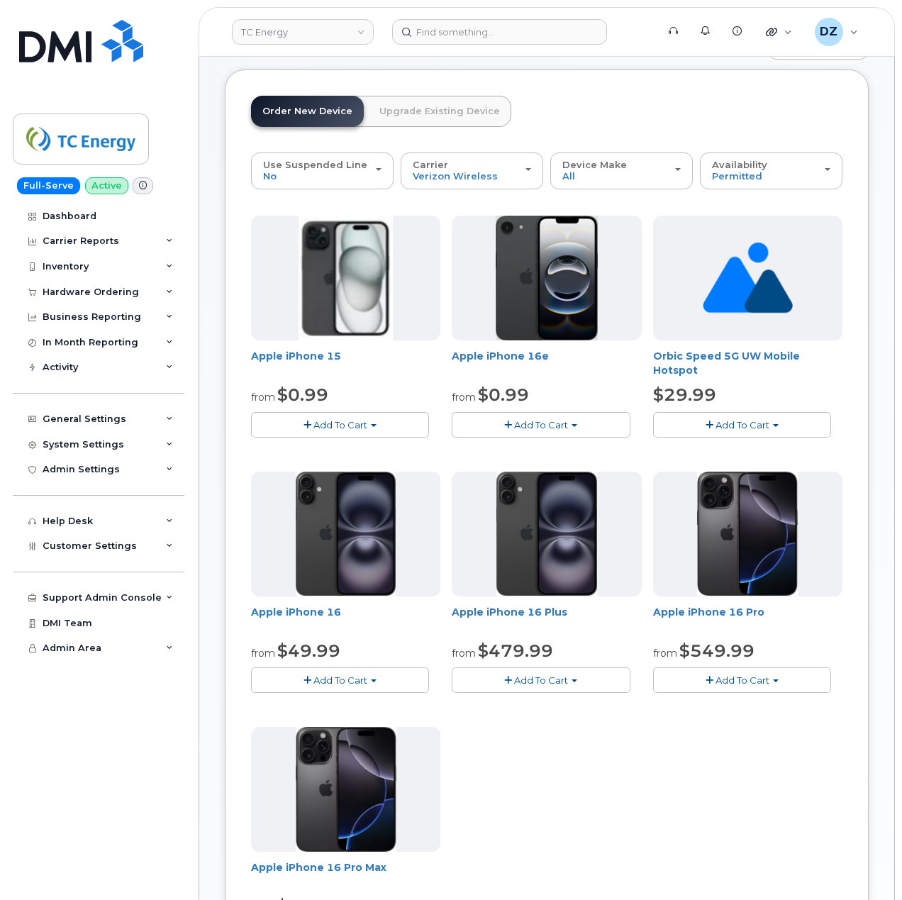
scroll to position [189, 0]
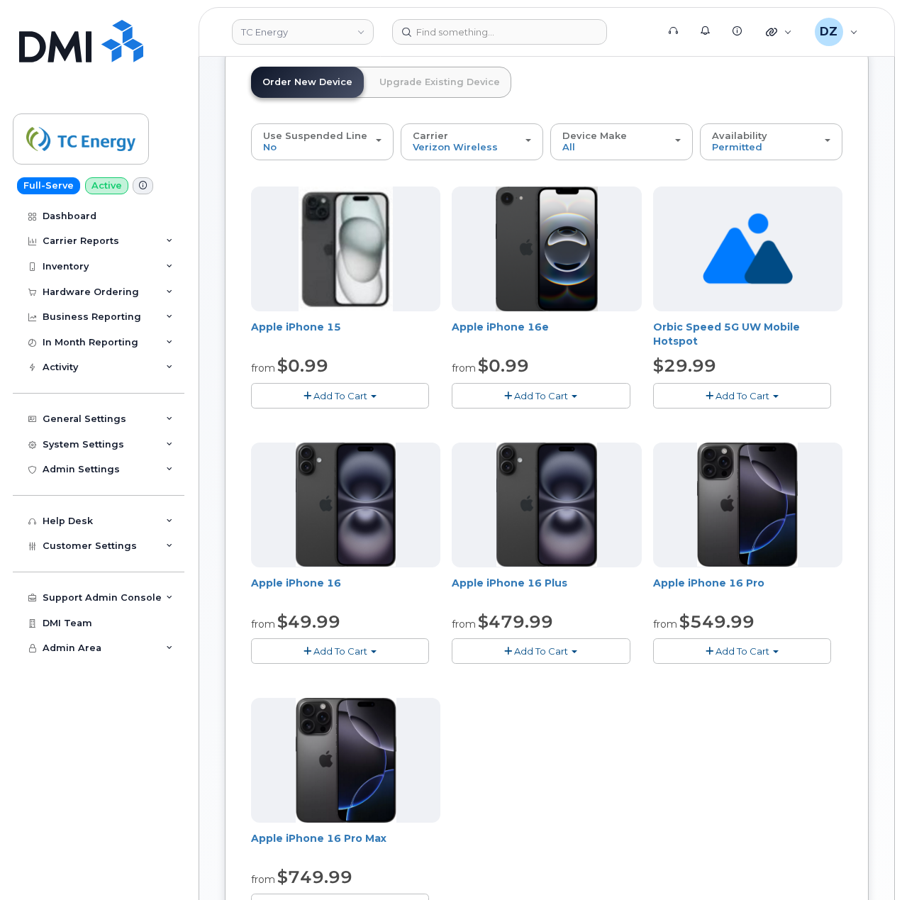
click at [369, 651] on button "Add To Cart" at bounding box center [340, 651] width 178 height 25
click at [362, 677] on link "$49.99 - 2 Year Activation (128 GB)" at bounding box center [354, 678] width 198 height 18
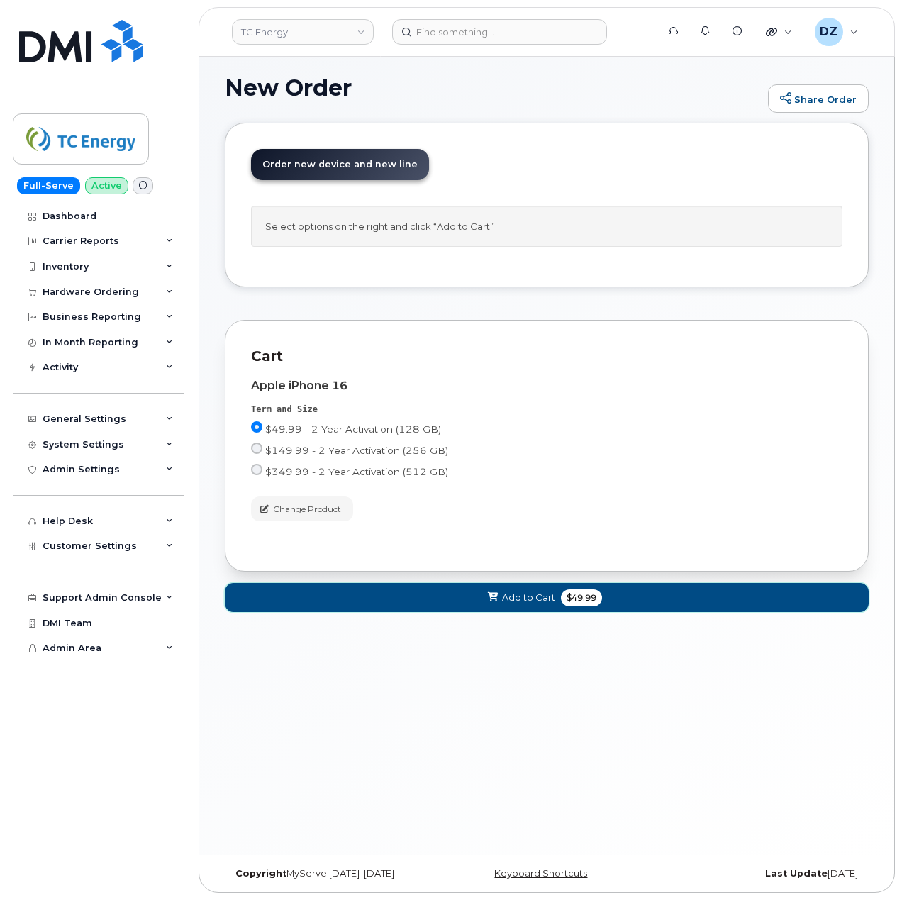
click at [591, 602] on span "$49.99" at bounding box center [581, 598] width 41 height 17
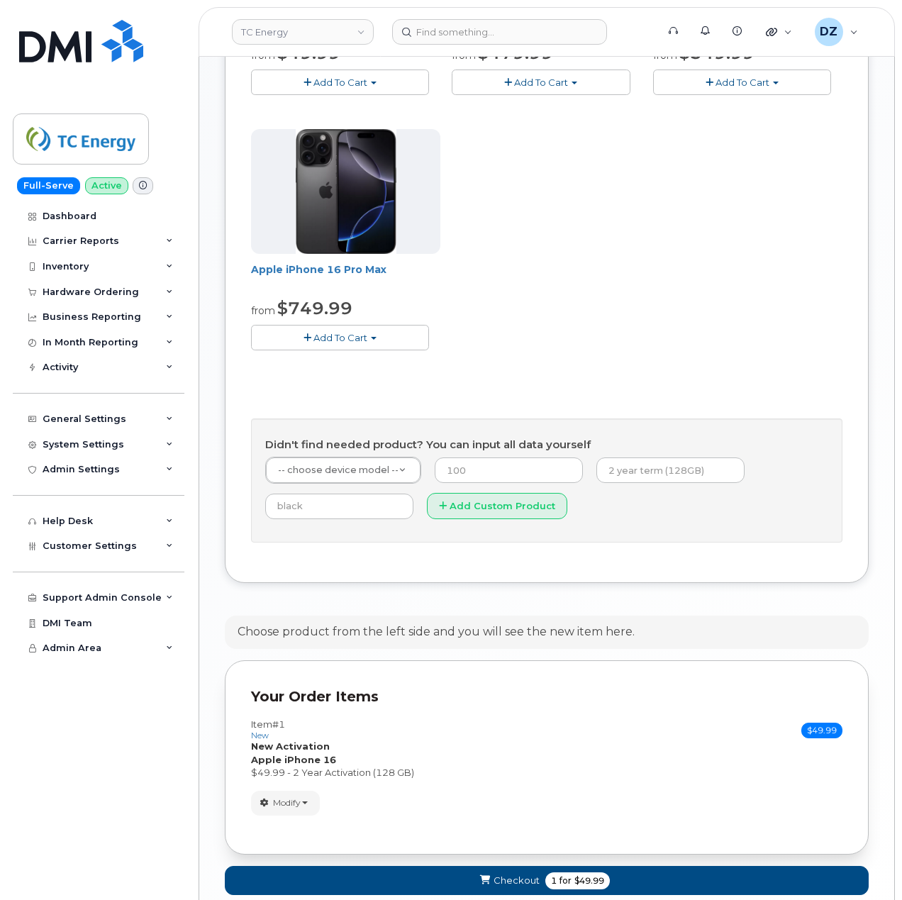
scroll to position [843, 0]
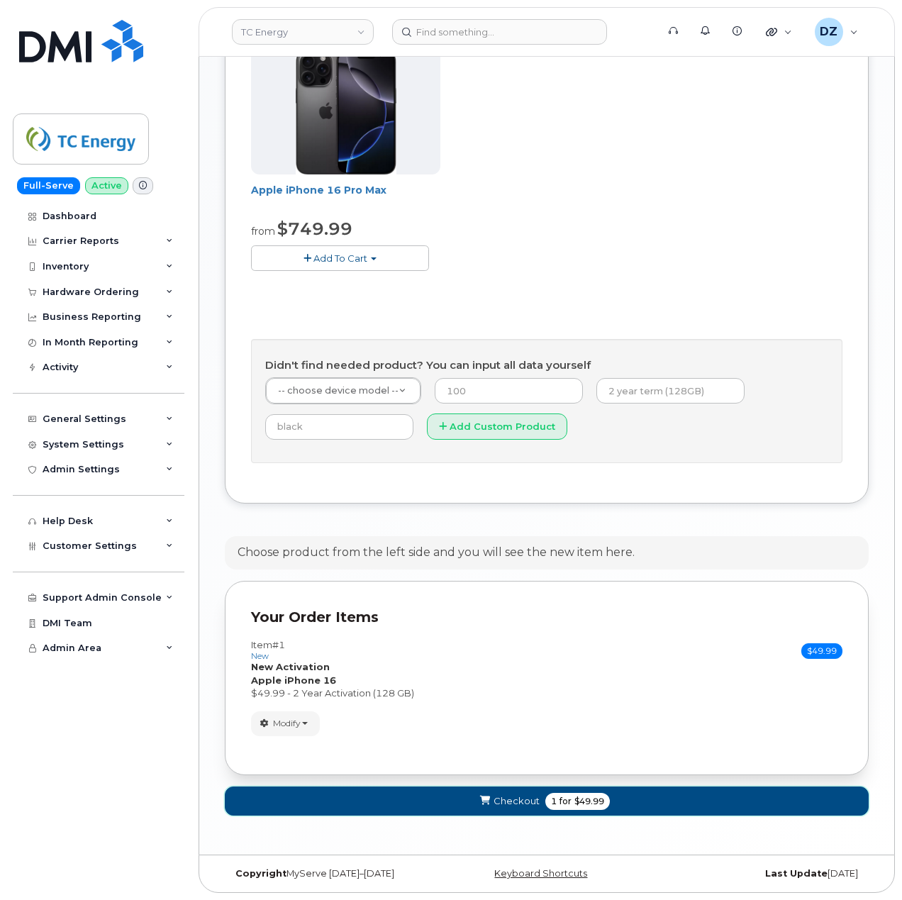
click at [558, 798] on span "for" at bounding box center [566, 801] width 18 height 13
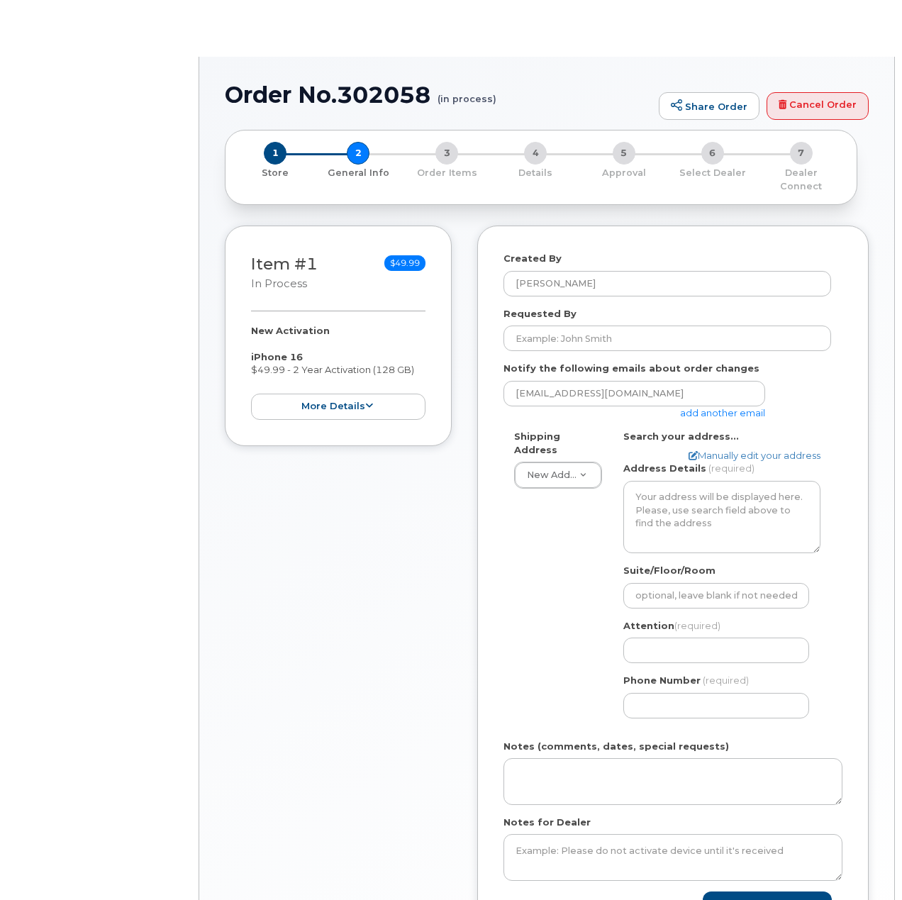
select select
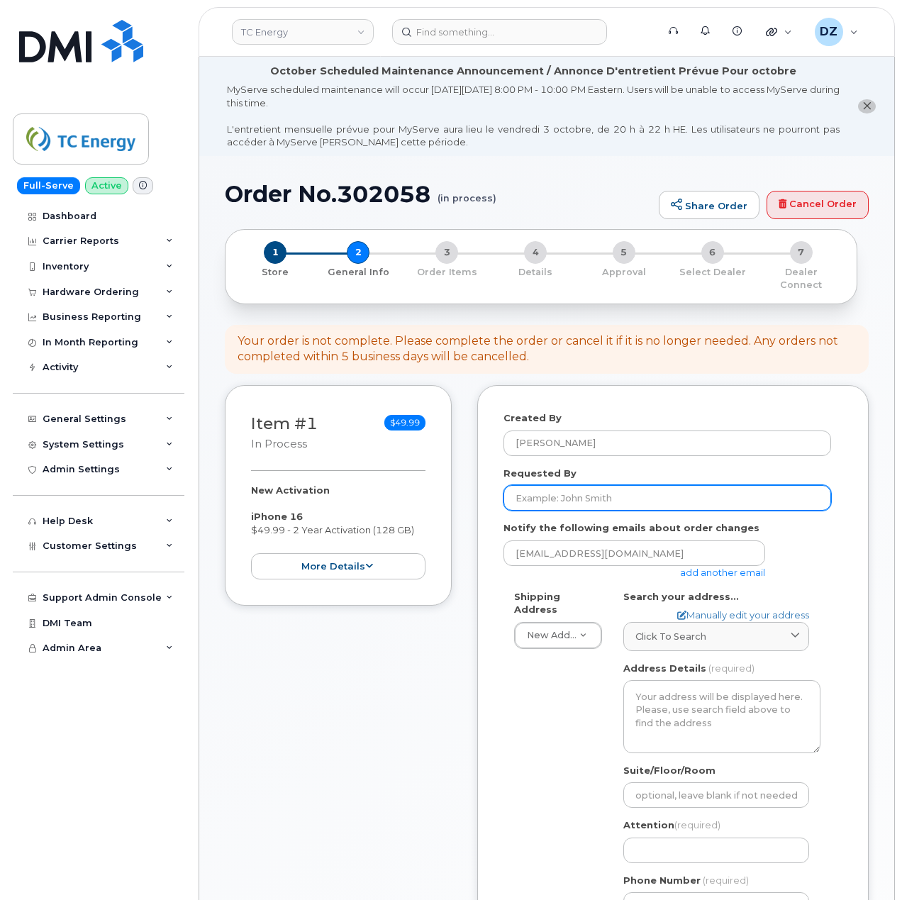
click at [610, 490] on input "Requested By" at bounding box center [668, 498] width 328 height 26
paste input "SCTASK0696661"
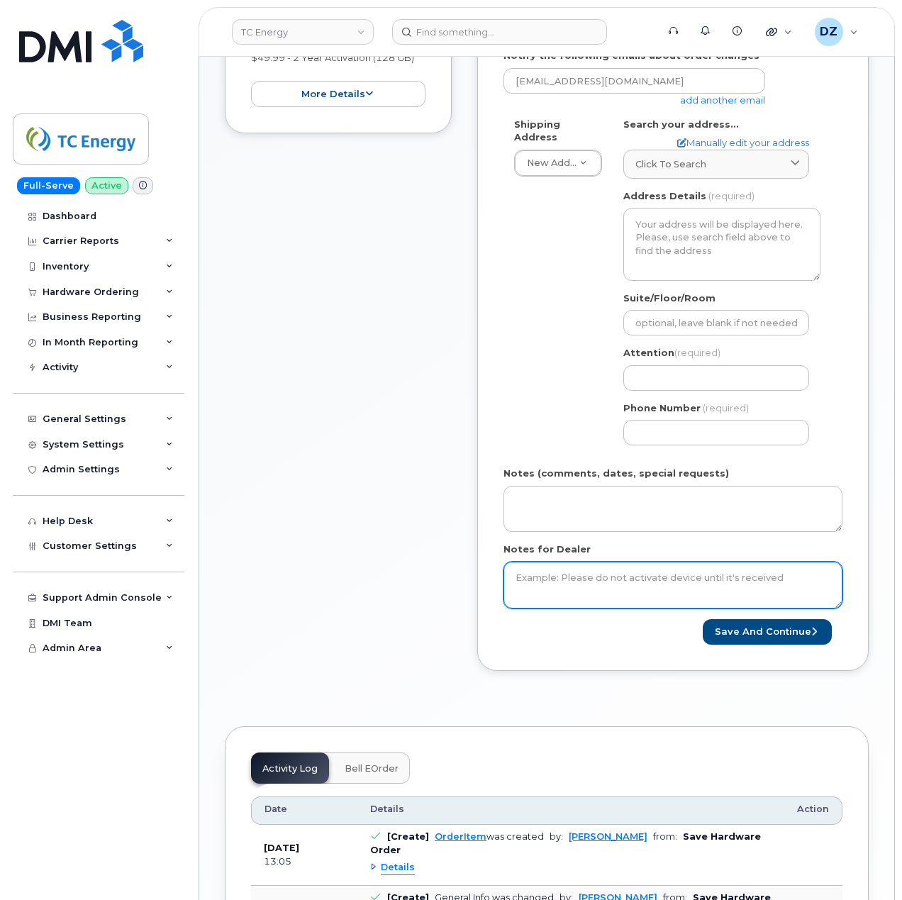
type input "SCTASK0696661"
click at [582, 562] on textarea "Notes for Dealer" at bounding box center [673, 585] width 339 height 47
paste textarea "SCTASK0696661"
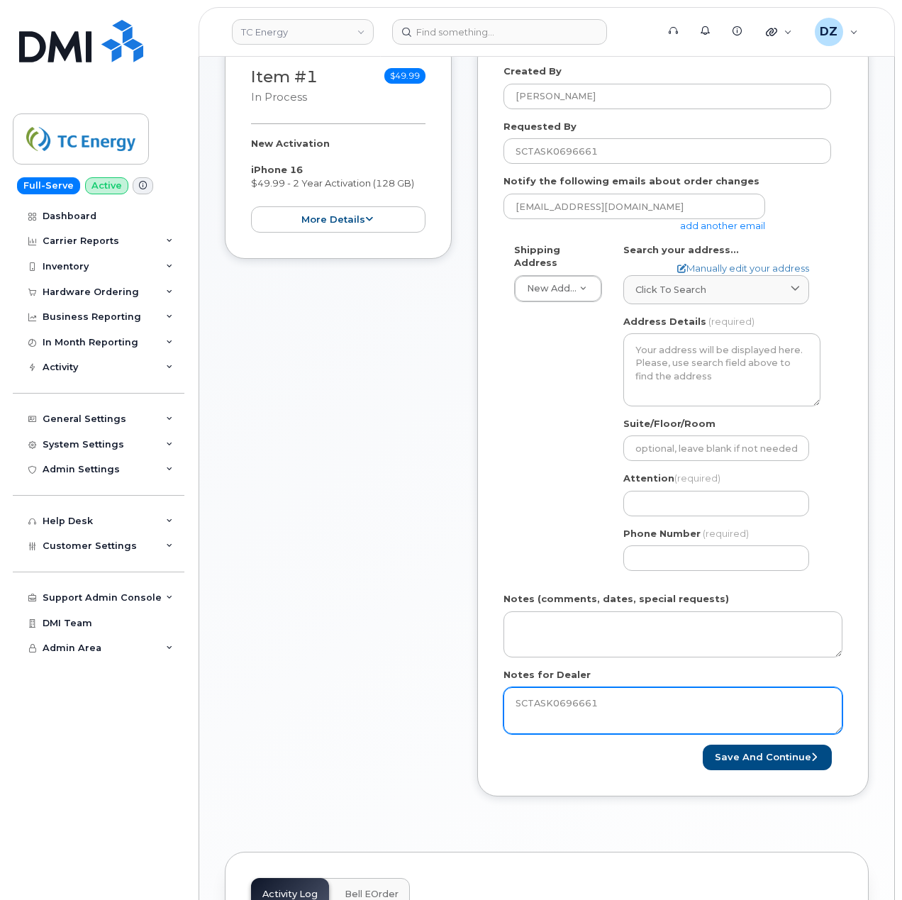
scroll to position [94, 0]
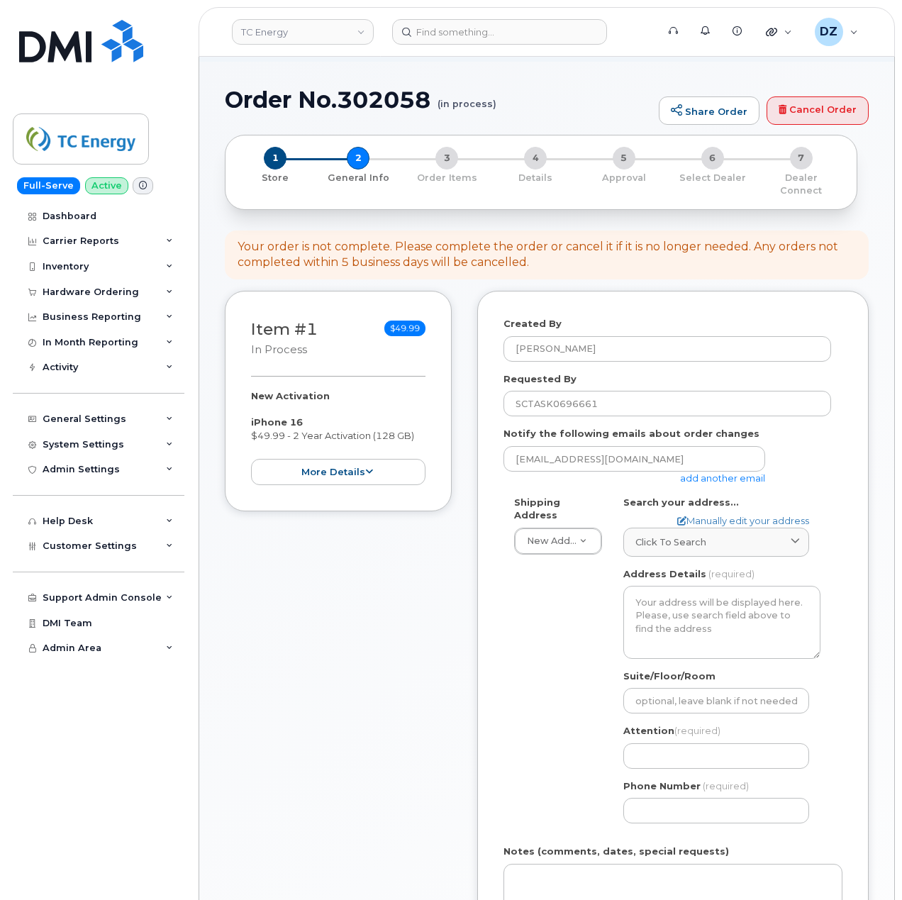
type textarea "SCTASK0696661"
click at [719, 473] on link "add another email" at bounding box center [722, 478] width 85 height 11
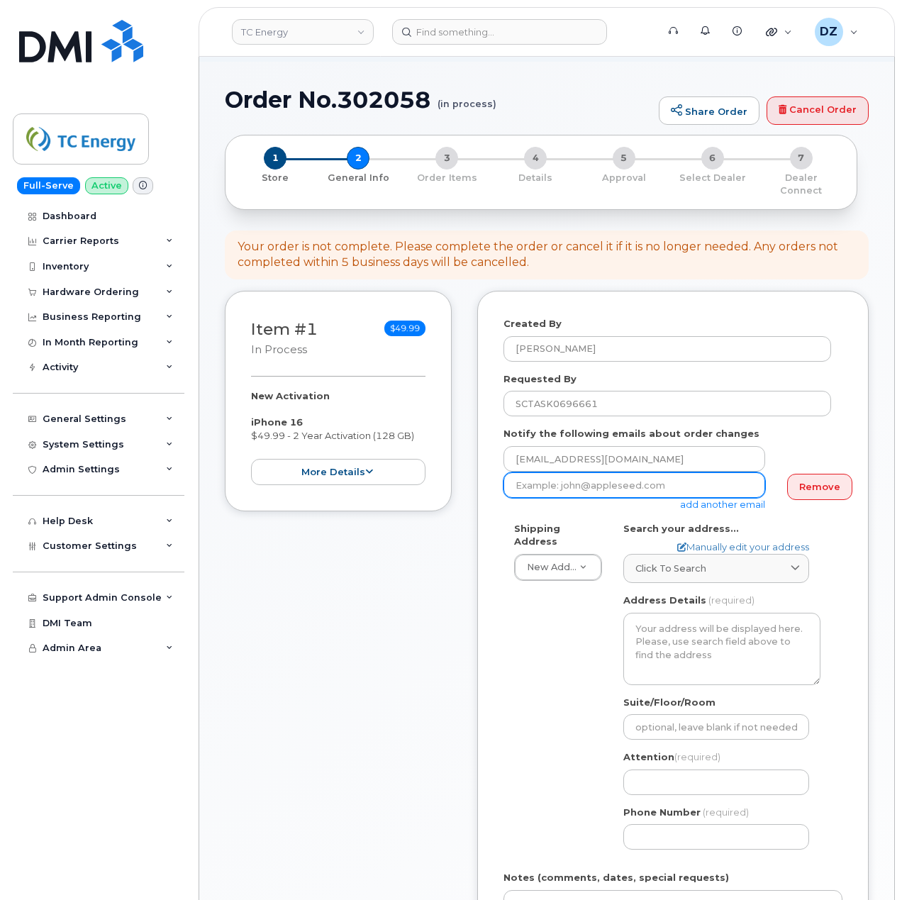
click at [607, 473] on input "email" at bounding box center [635, 486] width 262 height 26
paste input "[PERSON_NAME][EMAIL_ADDRESS][DOMAIN_NAME]"
type input "[PERSON_NAME][EMAIL_ADDRESS][DOMAIN_NAME]"
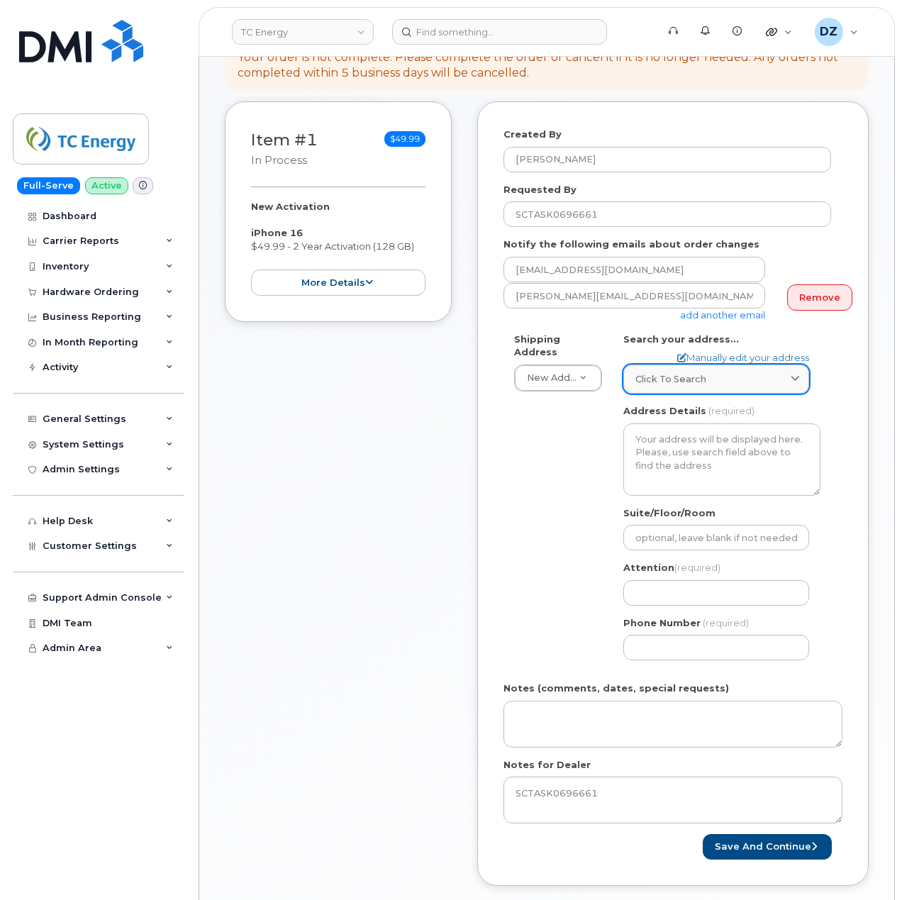
click at [670, 372] on span "Click to search" at bounding box center [671, 378] width 71 height 13
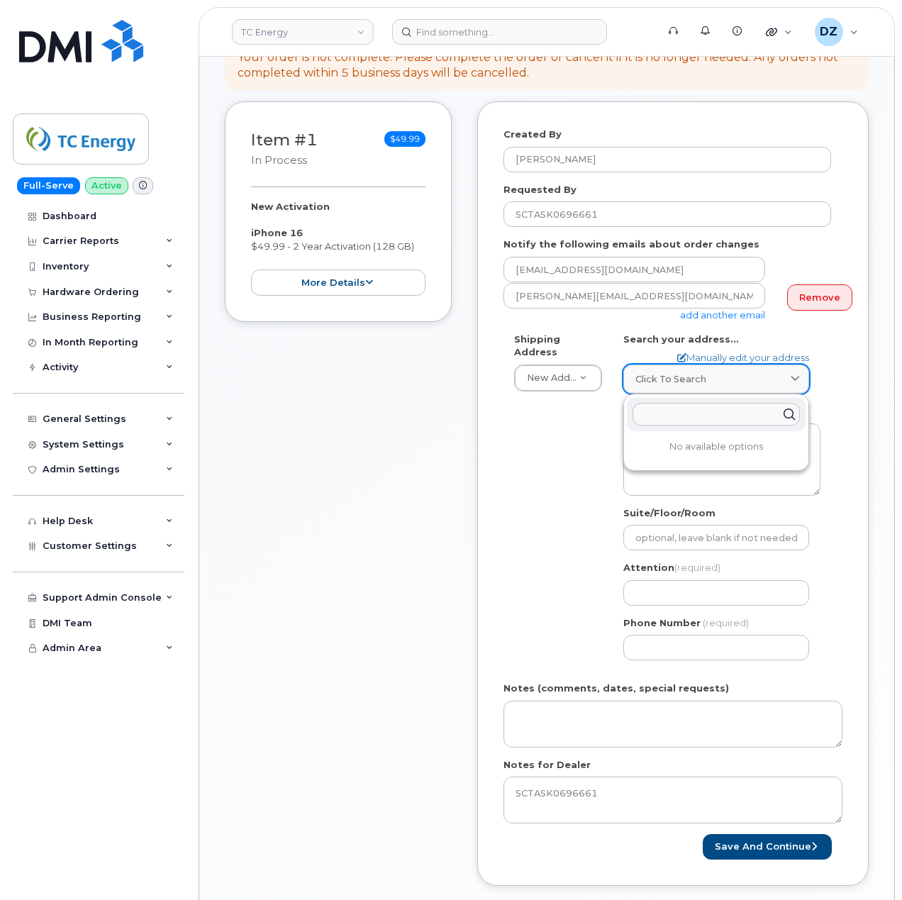
paste input "[STREET_ADDRESS][US_STATE]"
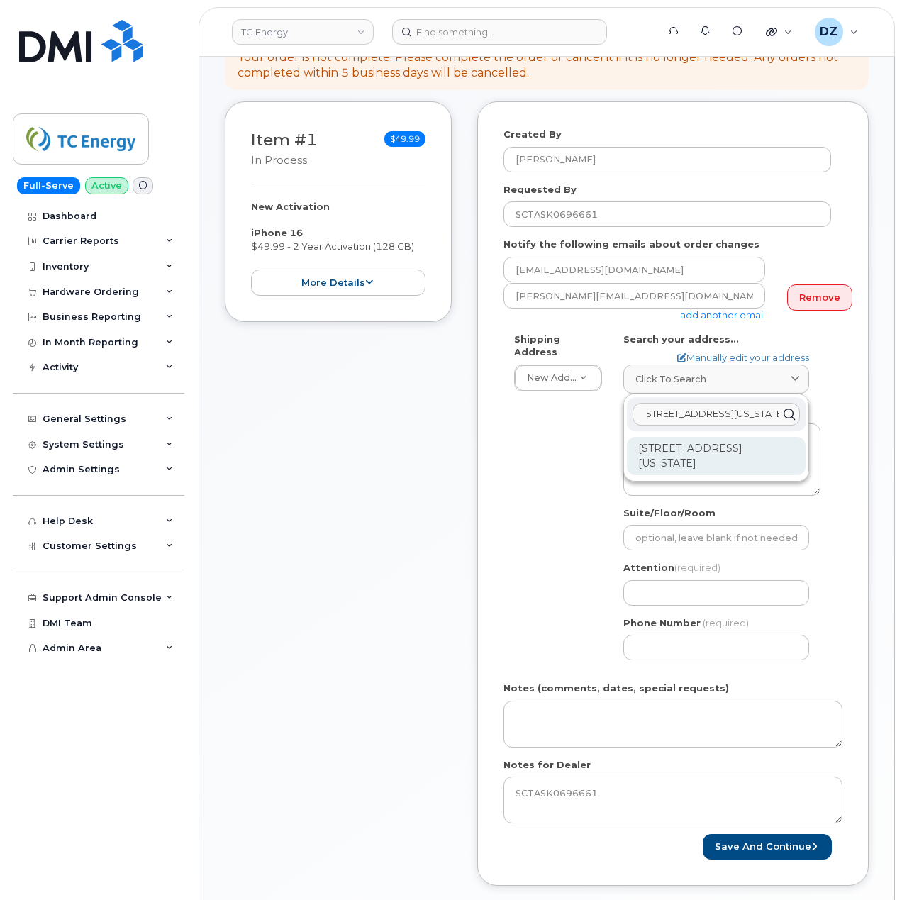
type input "[STREET_ADDRESS][US_STATE]"
click at [670, 448] on div "[STREET_ADDRESS][US_STATE]" at bounding box center [716, 456] width 179 height 38
select select
type textarea "[STREET_ADDRESS][US_STATE]"
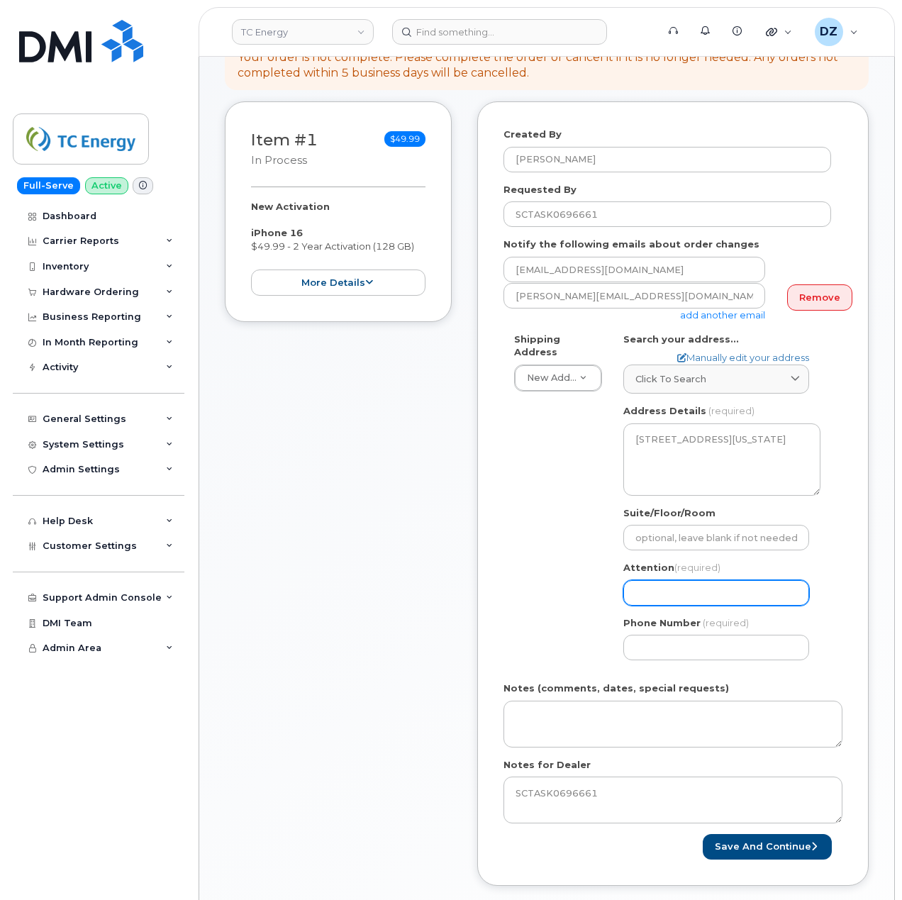
click at [702, 585] on input "Attention (required)" at bounding box center [717, 593] width 186 height 26
paste input "[PERSON_NAME]"
select select
type input "[PERSON_NAME]"
click at [644, 635] on input "Phone Number" at bounding box center [717, 648] width 186 height 26
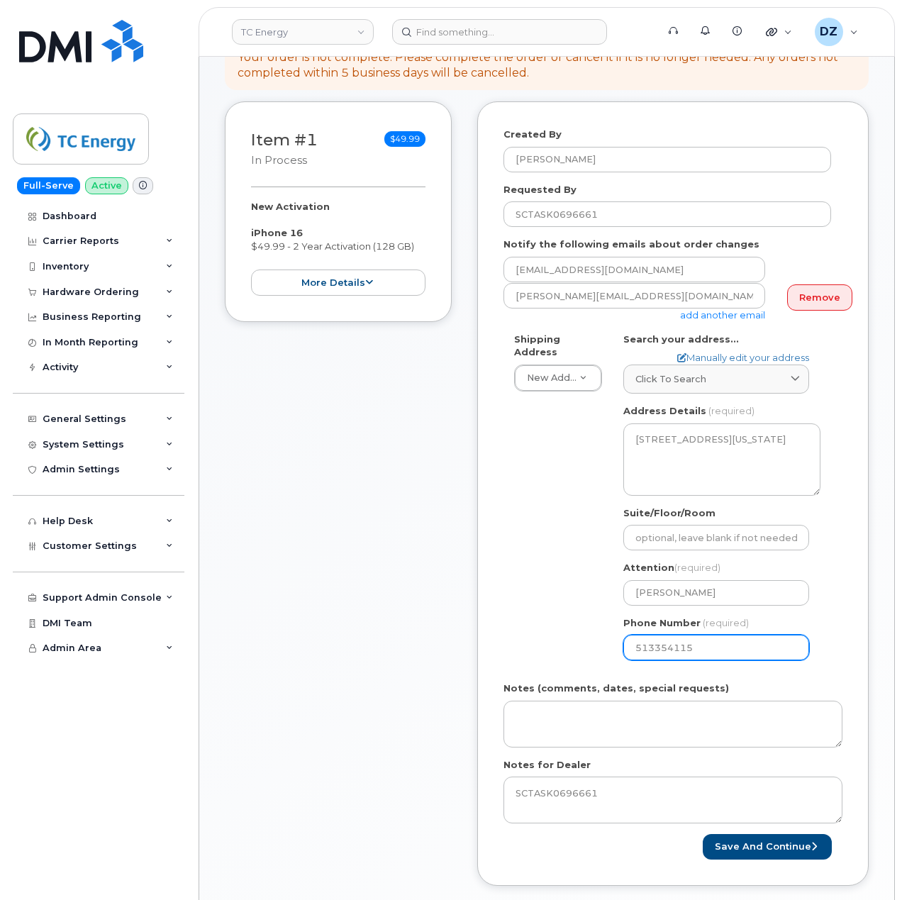
type input "5133541153"
select select
type input "5133541153"
click at [531, 597] on div "Shipping Address New Address New Address [STREET_ADDRESS][GEOGRAPHIC_DATA][US_S…" at bounding box center [668, 502] width 328 height 339
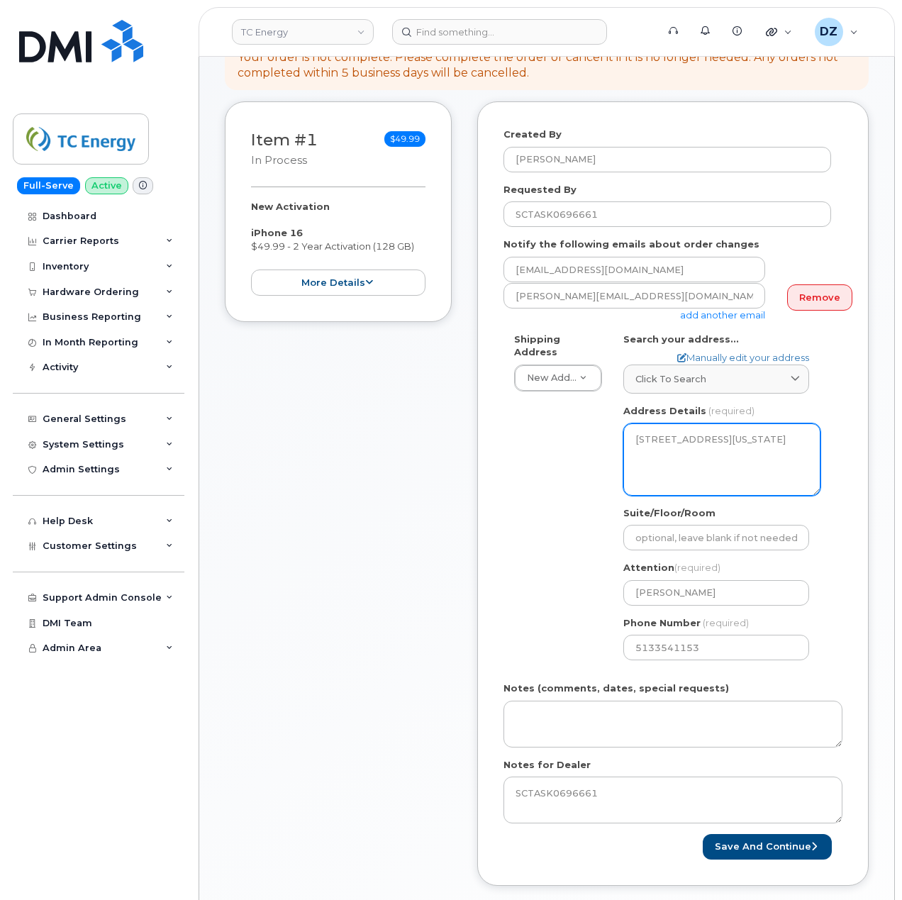
click at [731, 441] on textarea "1250 I St NW Ste 225 WASHINGTON DC 20005-5977 UNITED STATES" at bounding box center [722, 460] width 197 height 72
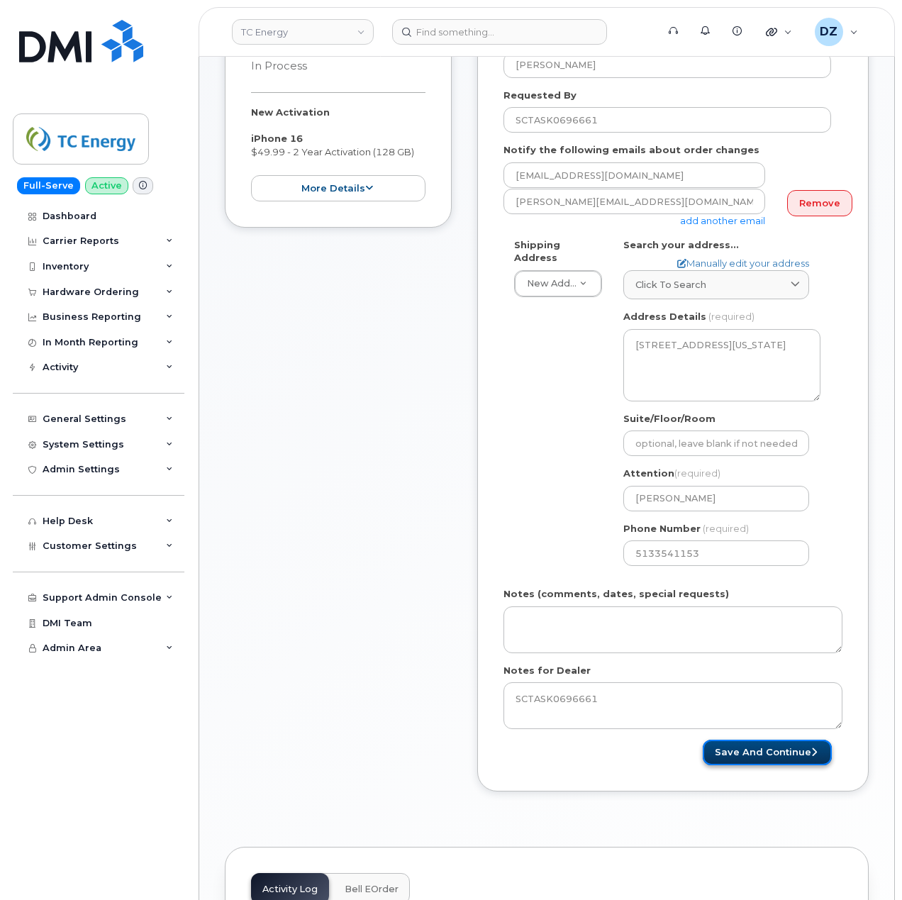
click at [778, 740] on button "Save and Continue" at bounding box center [767, 753] width 129 height 26
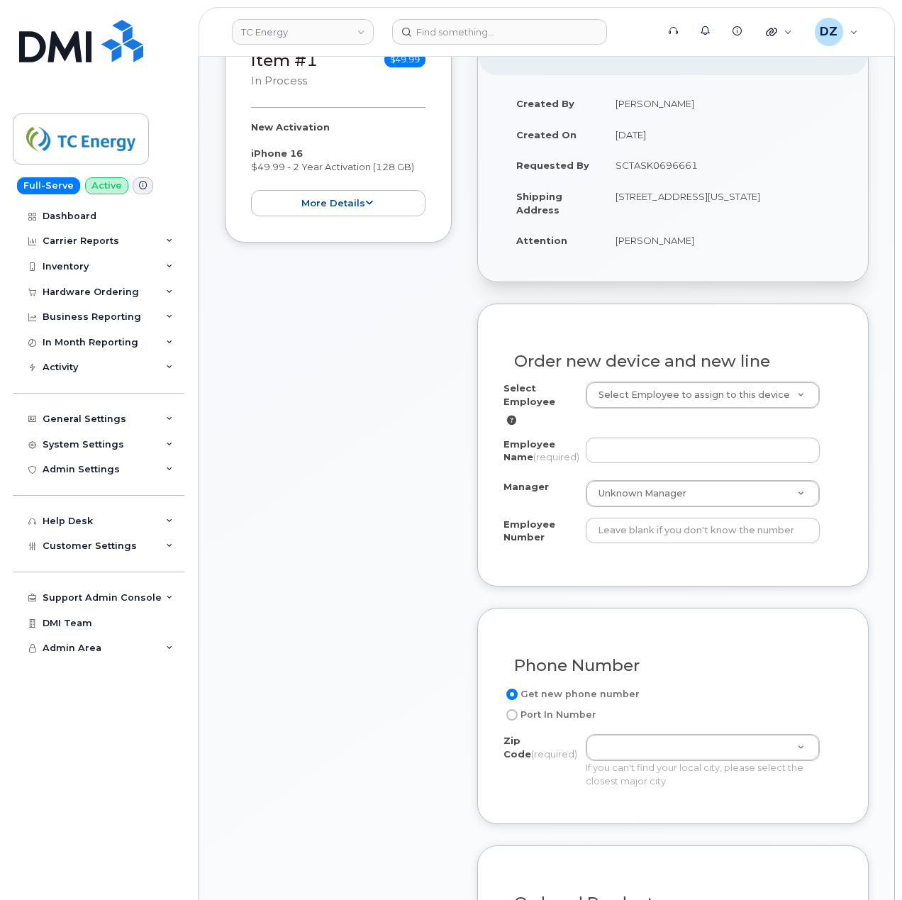
scroll to position [378, 0]
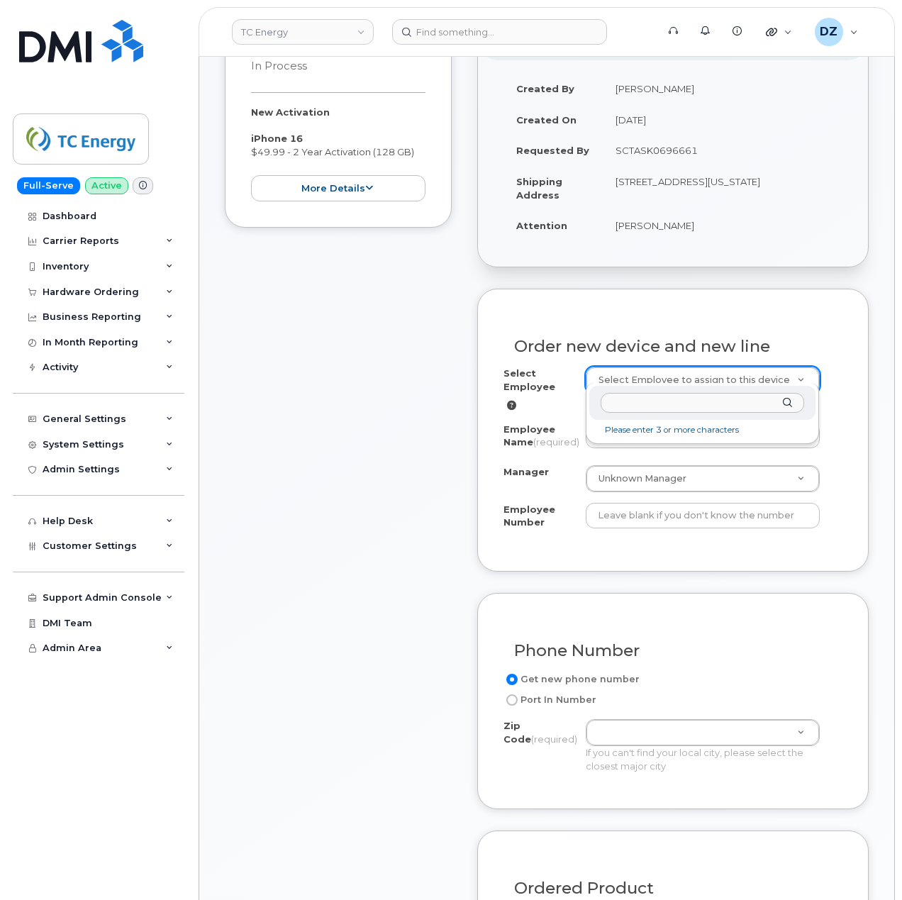
type input "208131"
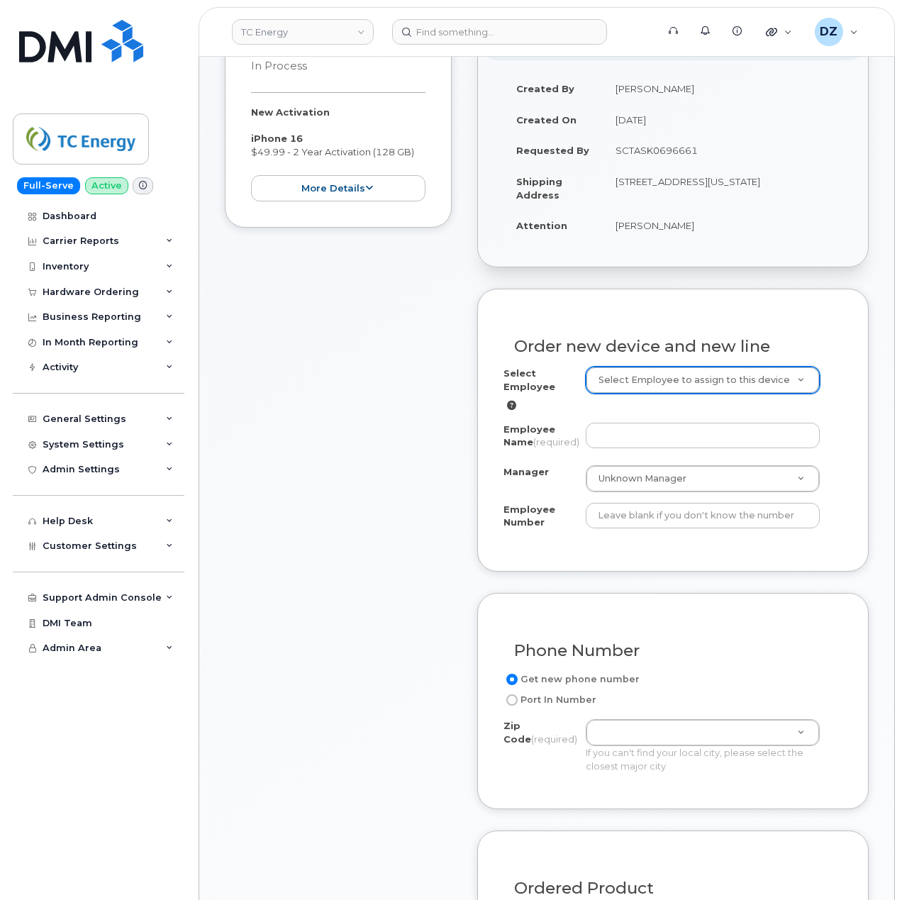
paste input "208131"
type input "208131"
click at [622, 514] on input "Employee Number" at bounding box center [703, 516] width 235 height 26
paste input "208131"
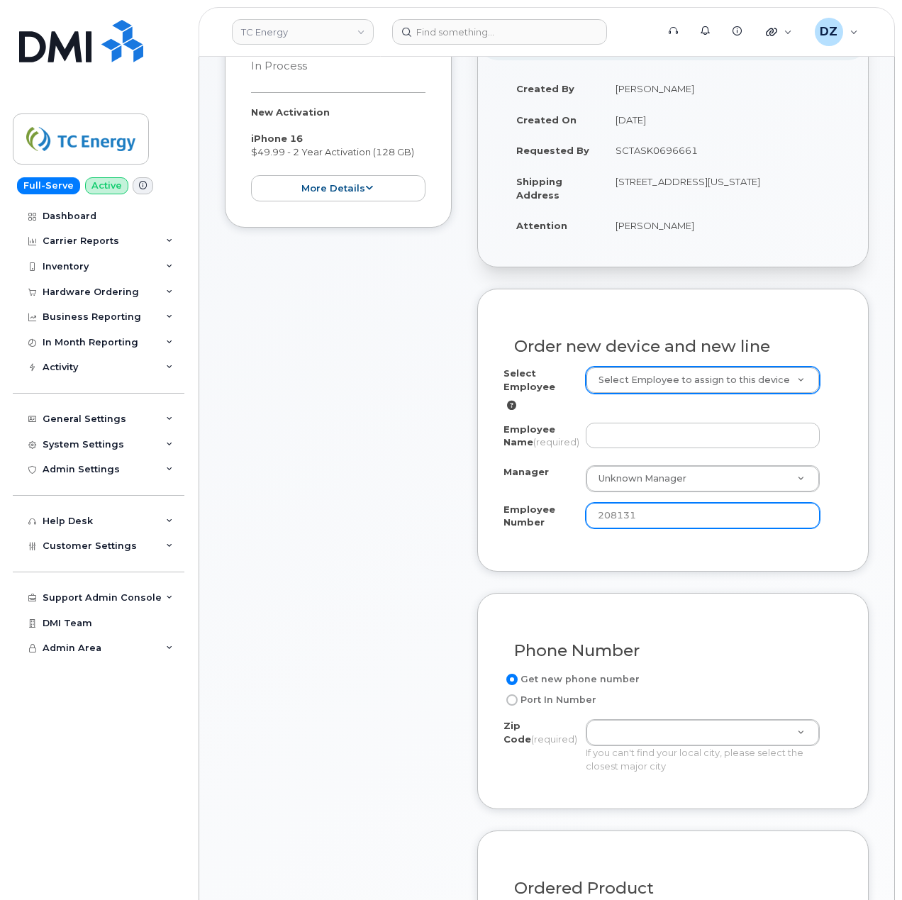
type input "208131"
paste input "Suzanne Wilton"
type input "Suzanne Wilton"
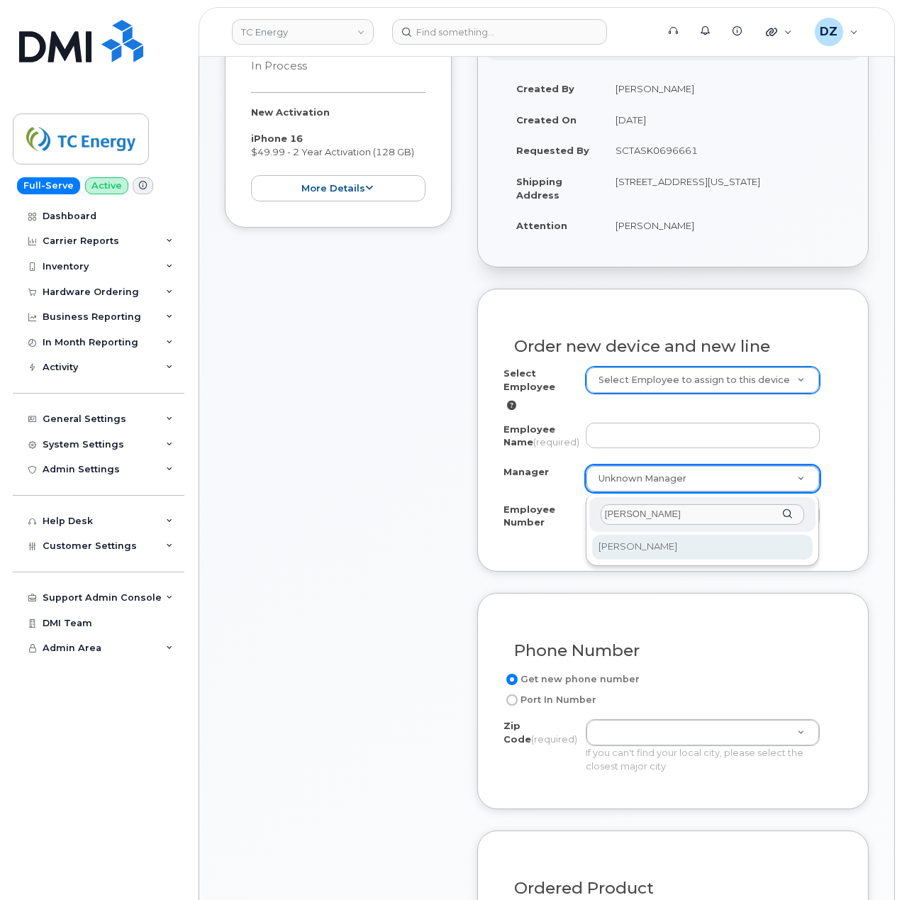
type input "Suzanne Wilton"
select select "1368552"
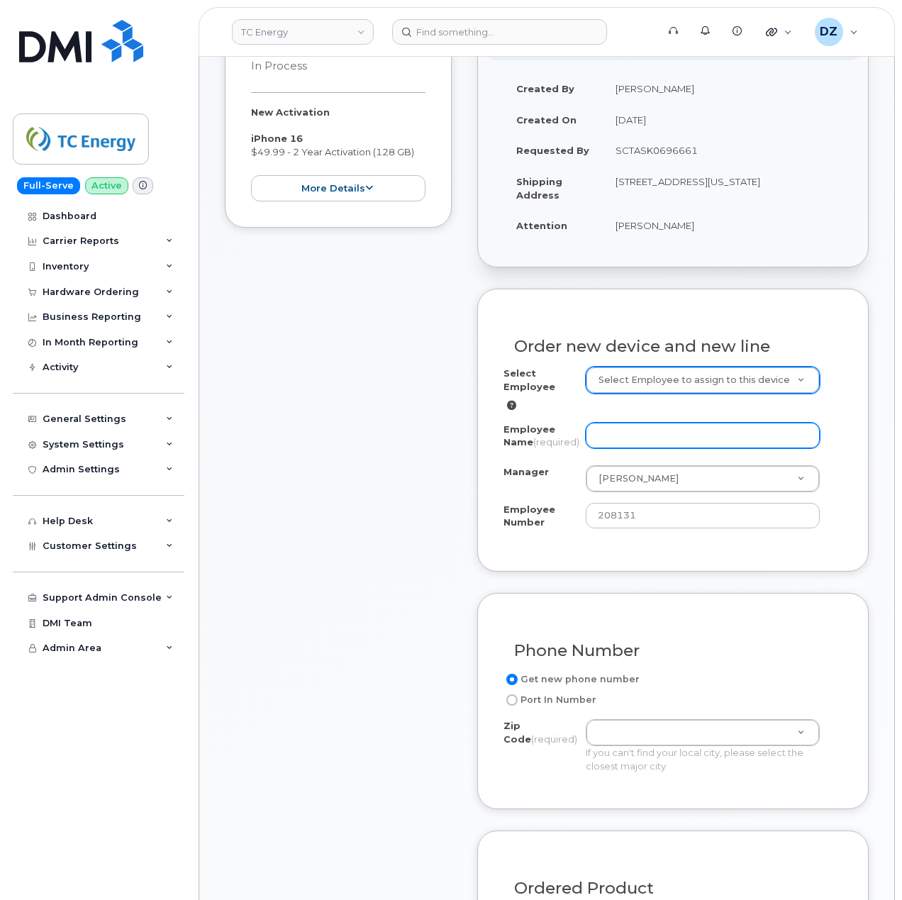
click at [651, 423] on input "Employee Name (required)" at bounding box center [703, 436] width 235 height 26
paste input "Matthew Hanrahan"
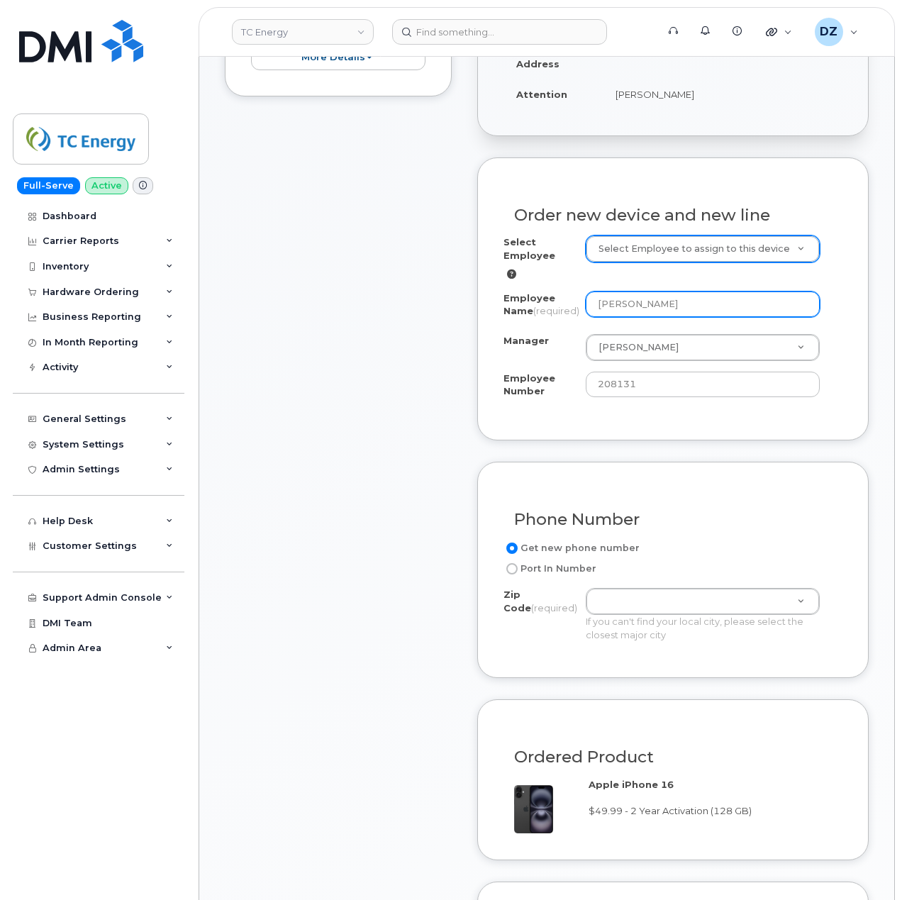
scroll to position [284, 0]
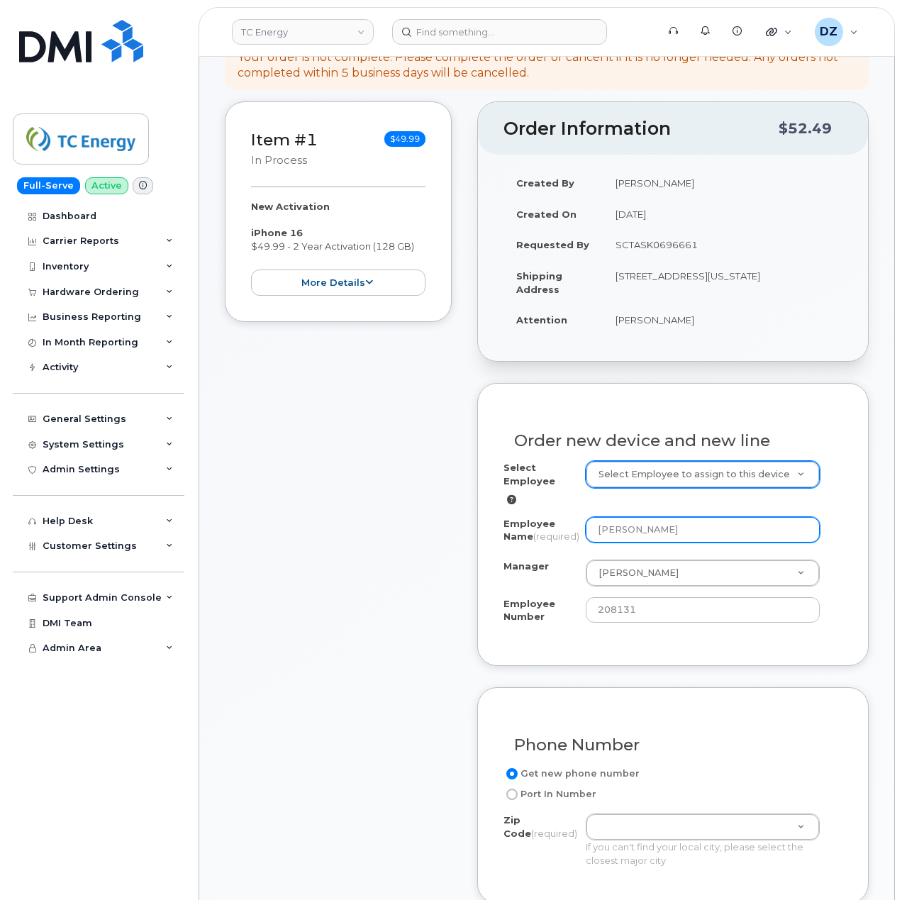
type input "Matthew Hanrahan"
click at [631, 275] on td "1250 I St NW Ste 225 WASHINGTON DC 20005-5977 UNITED STATES" at bounding box center [723, 282] width 240 height 44
copy td "20005"
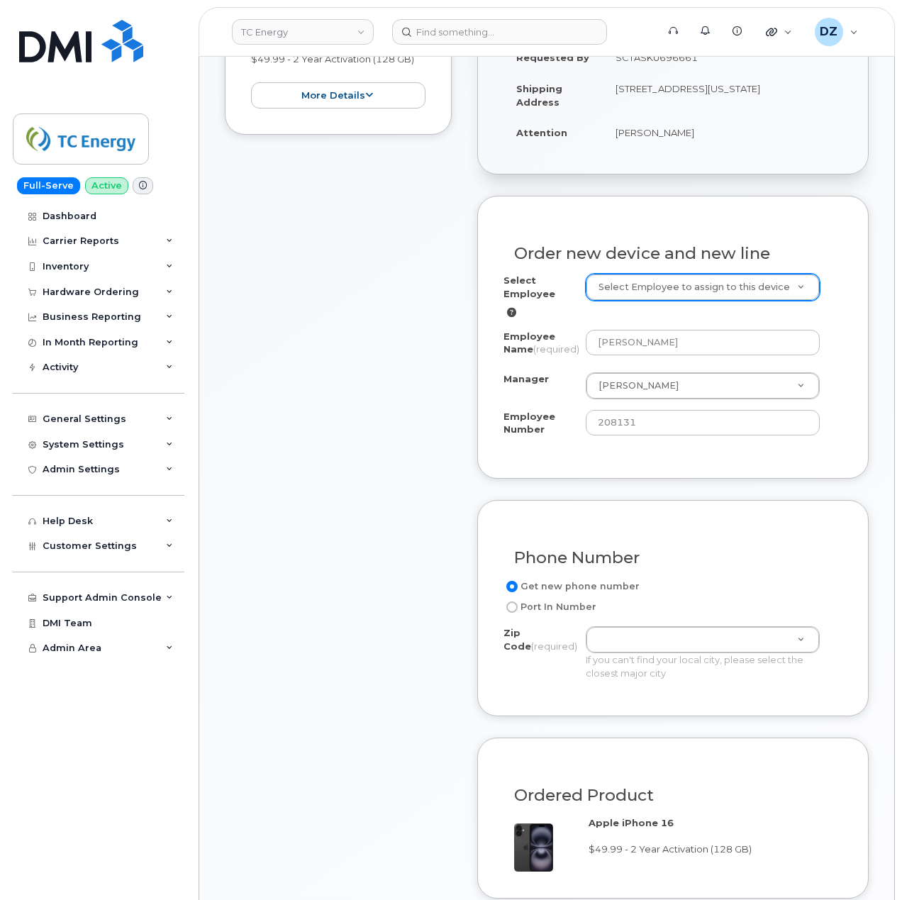
scroll to position [473, 0]
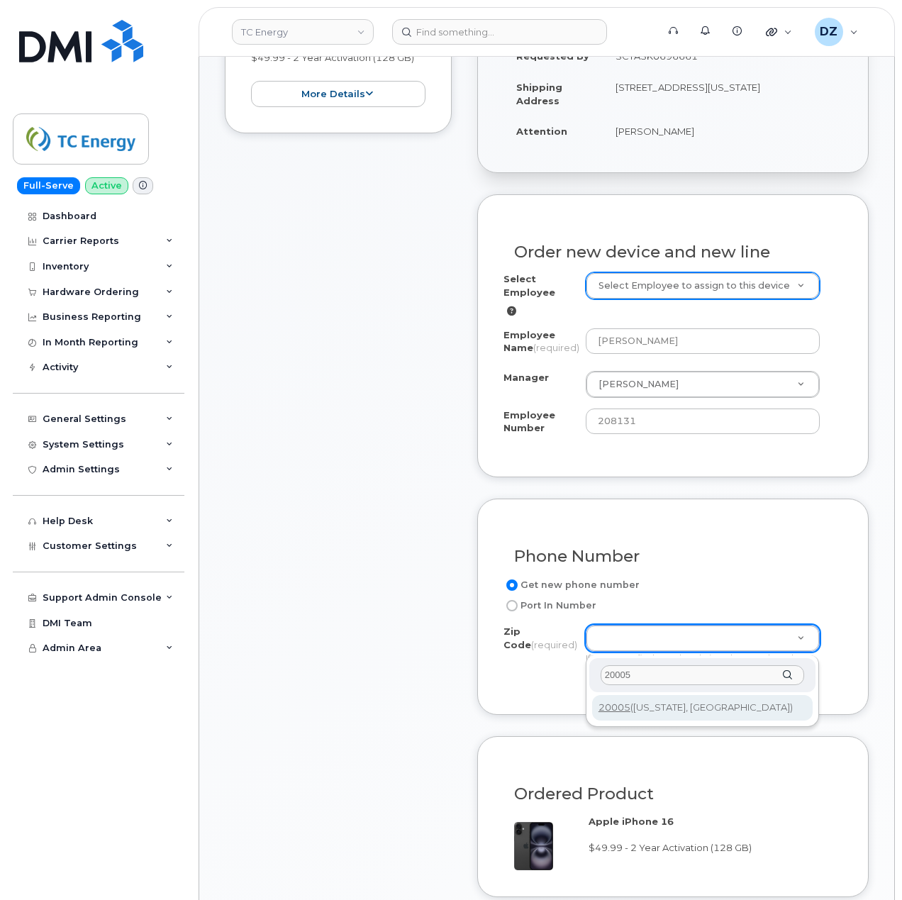
type input "20005"
type input "20005 (Washington, DC)"
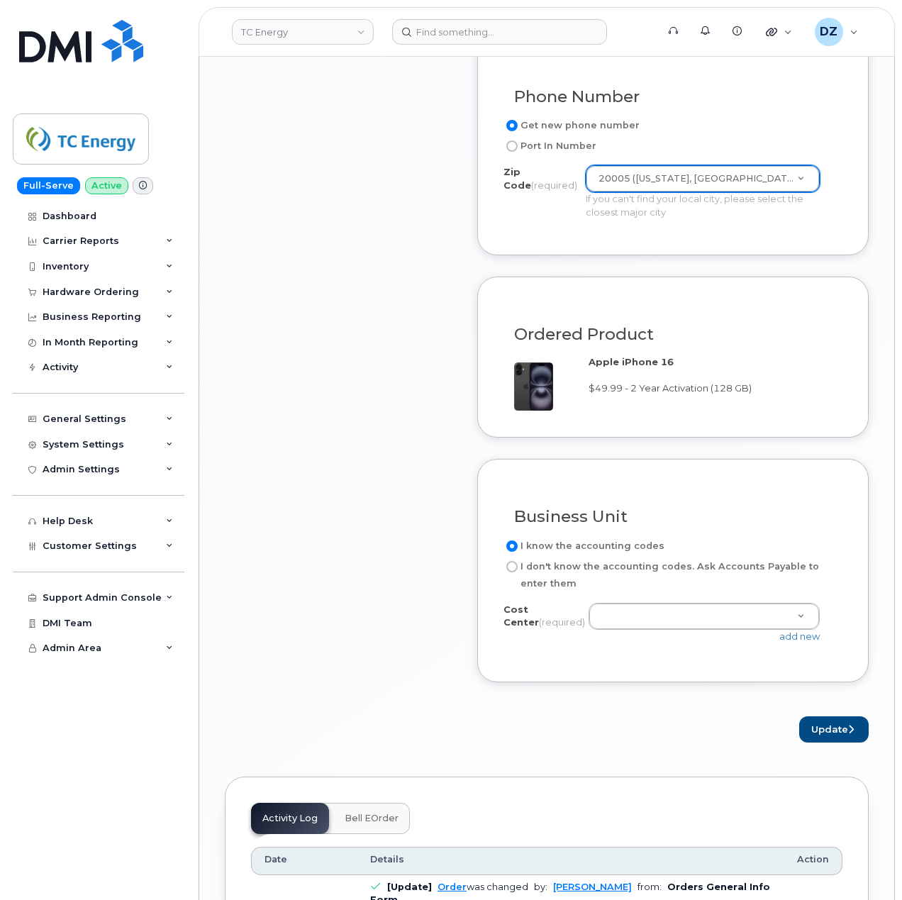
scroll to position [946, 0]
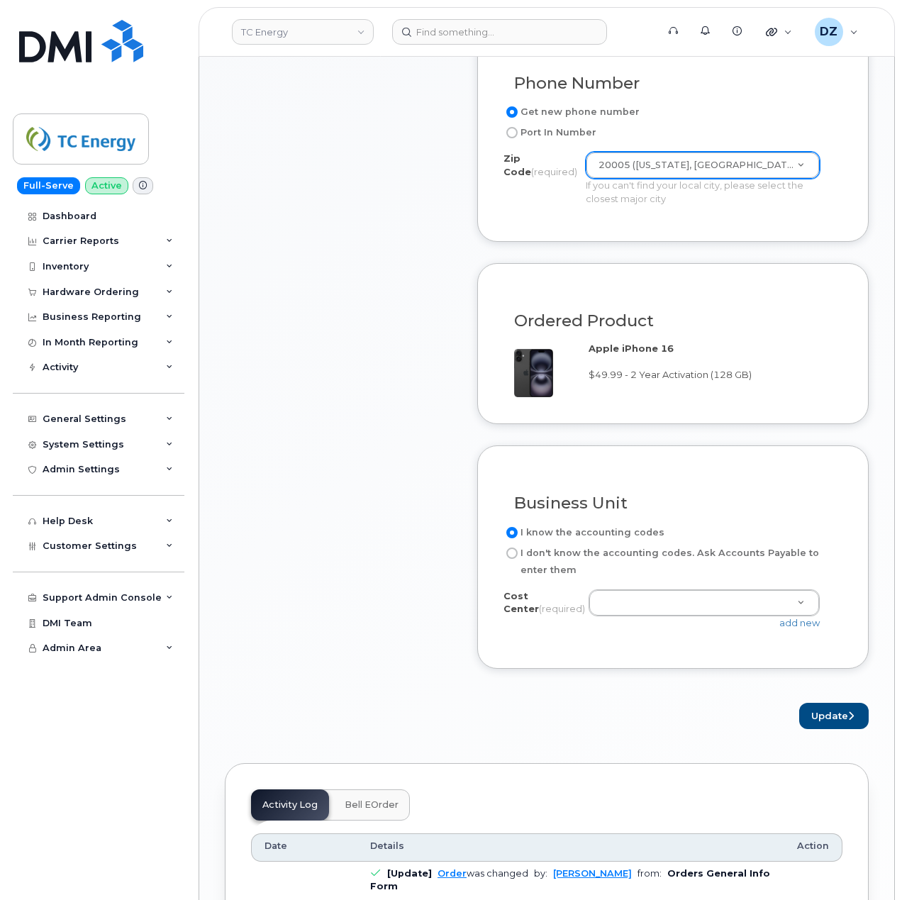
click at [562, 558] on label "I don't know the accounting codes. Ask Accounts Payable to enter them" at bounding box center [668, 562] width 328 height 34
click at [518, 558] on input "I don't know the accounting codes. Ask Accounts Payable to enter them" at bounding box center [512, 553] width 11 height 11
radio input "true"
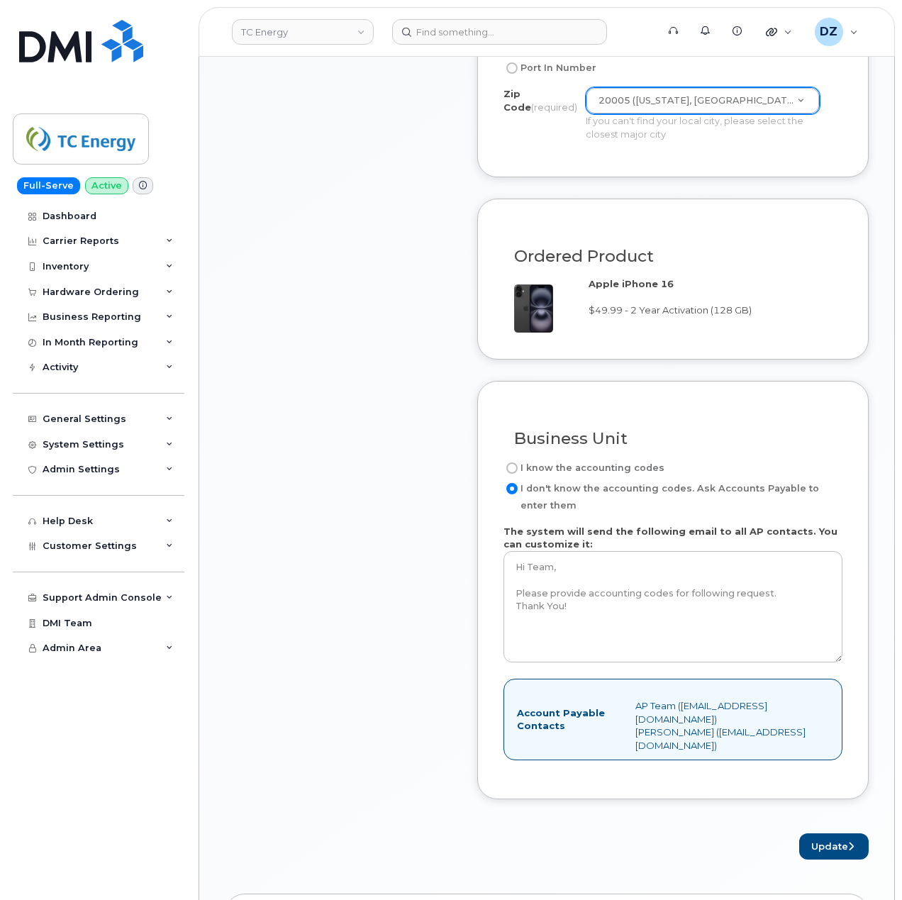
scroll to position [1135, 0]
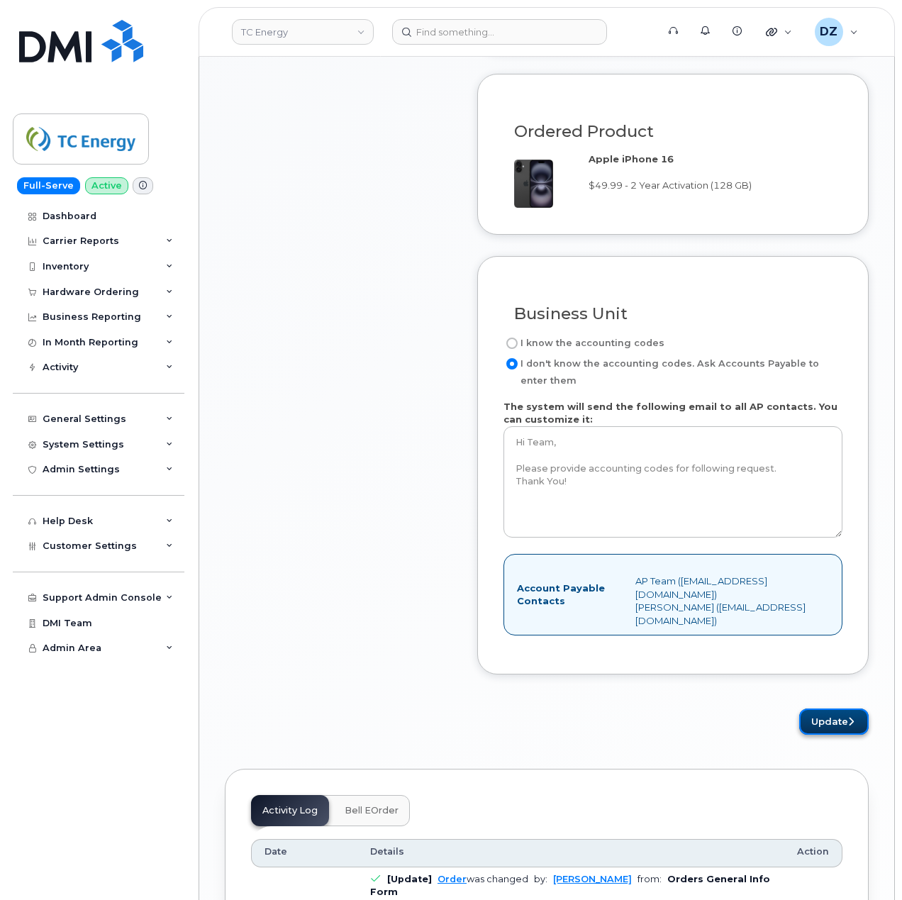
click at [815, 721] on button "Update" at bounding box center [835, 722] width 70 height 26
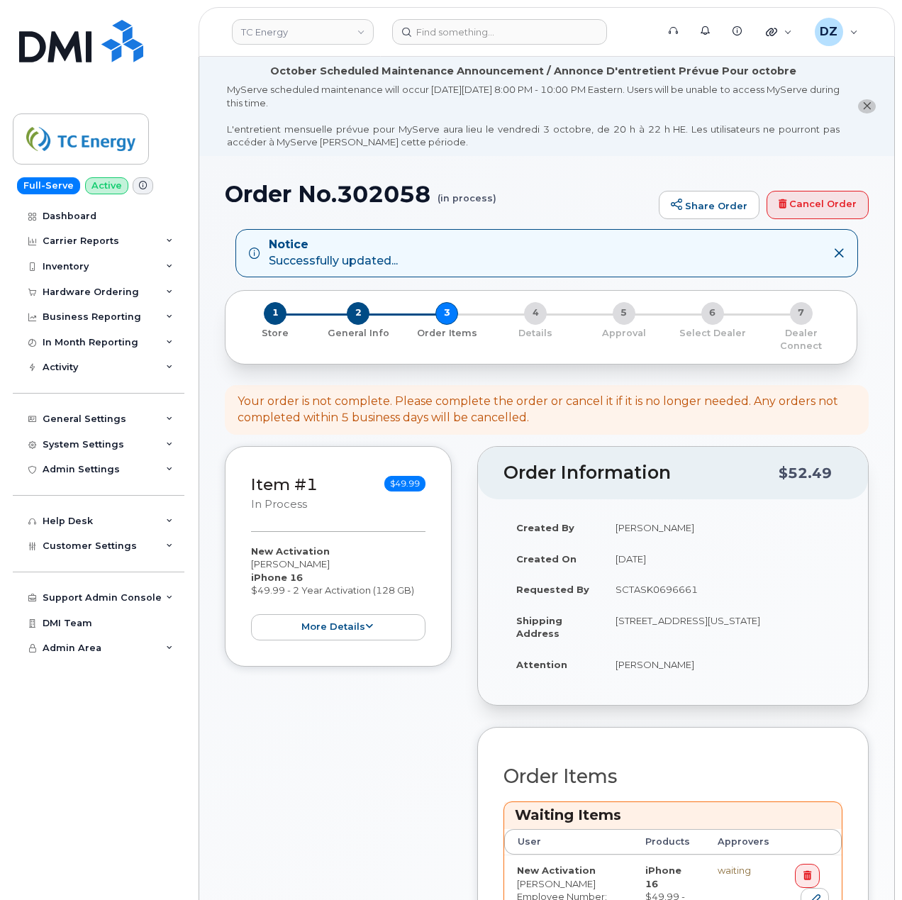
scroll to position [473, 0]
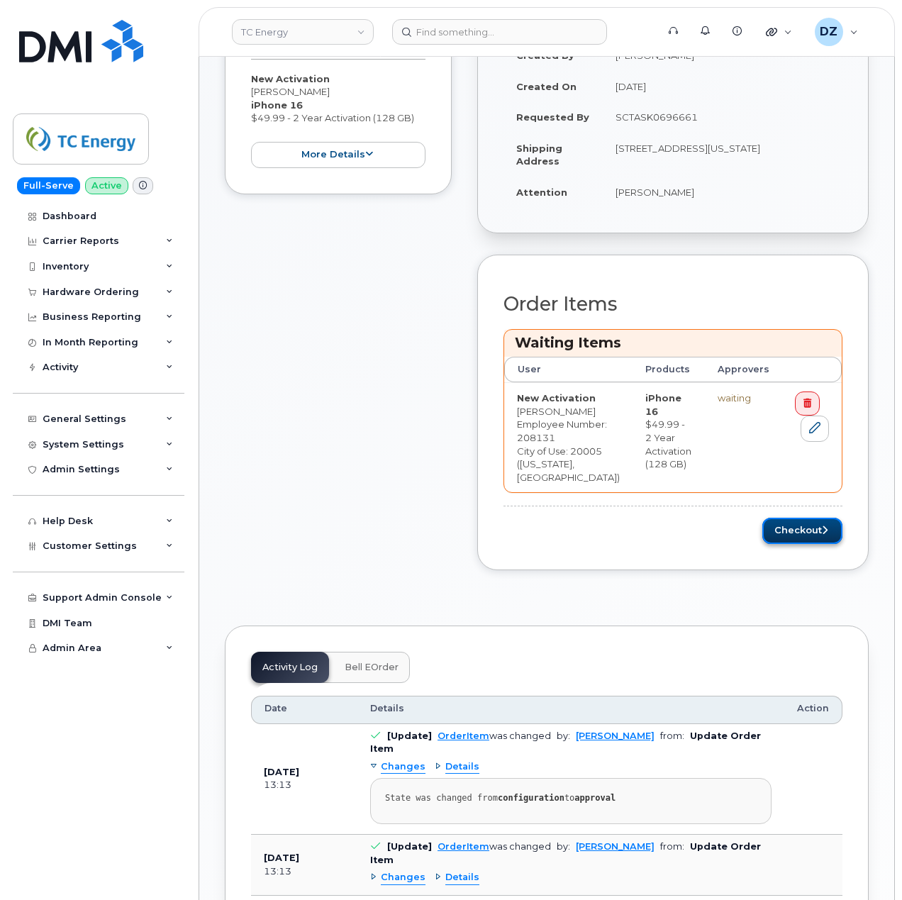
click at [810, 544] on button "Checkout" at bounding box center [803, 531] width 80 height 26
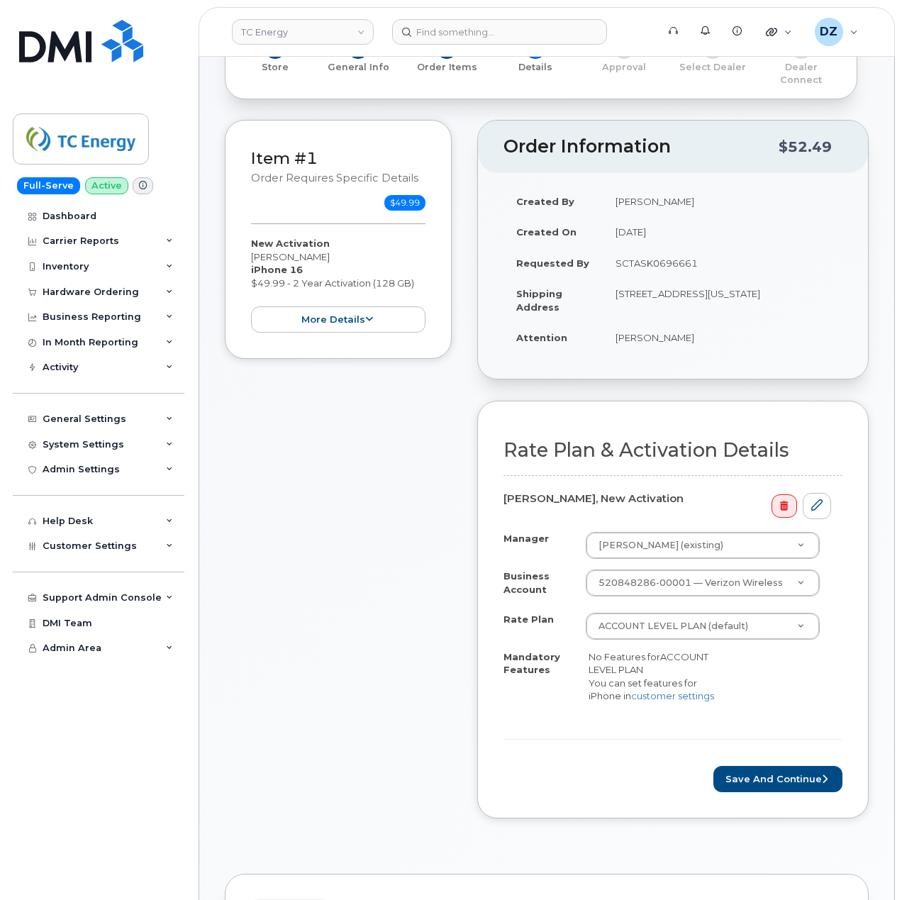
scroll to position [378, 0]
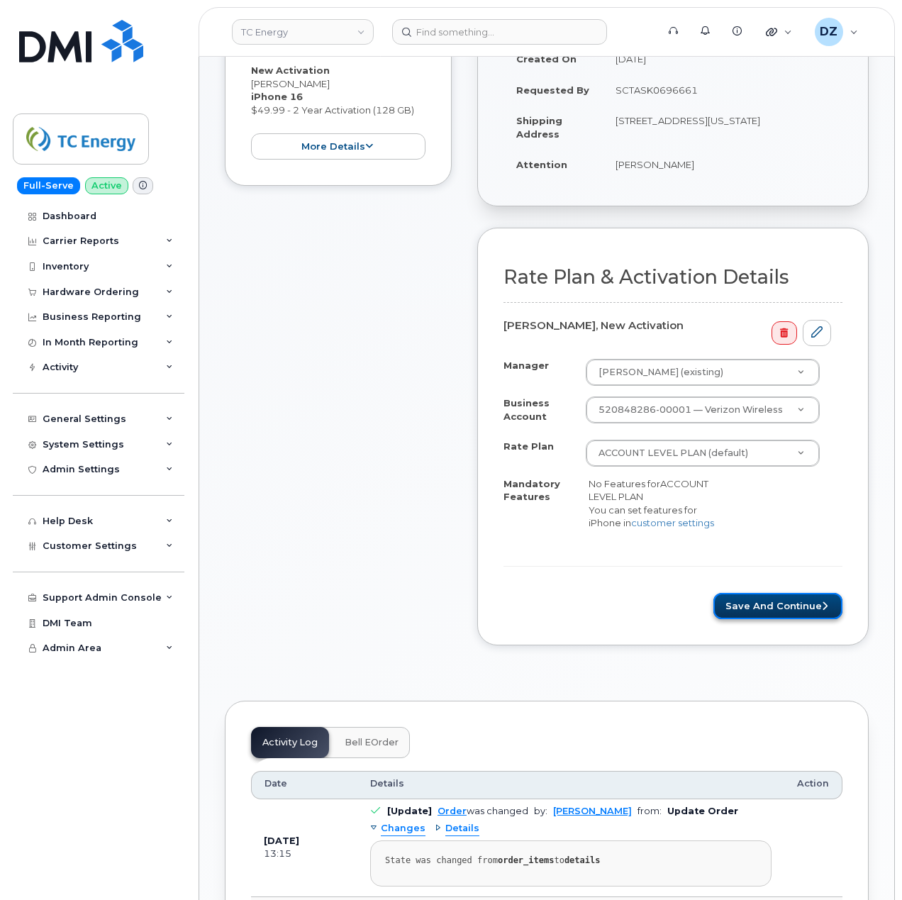
click at [806, 609] on button "Save and Continue" at bounding box center [778, 606] width 129 height 26
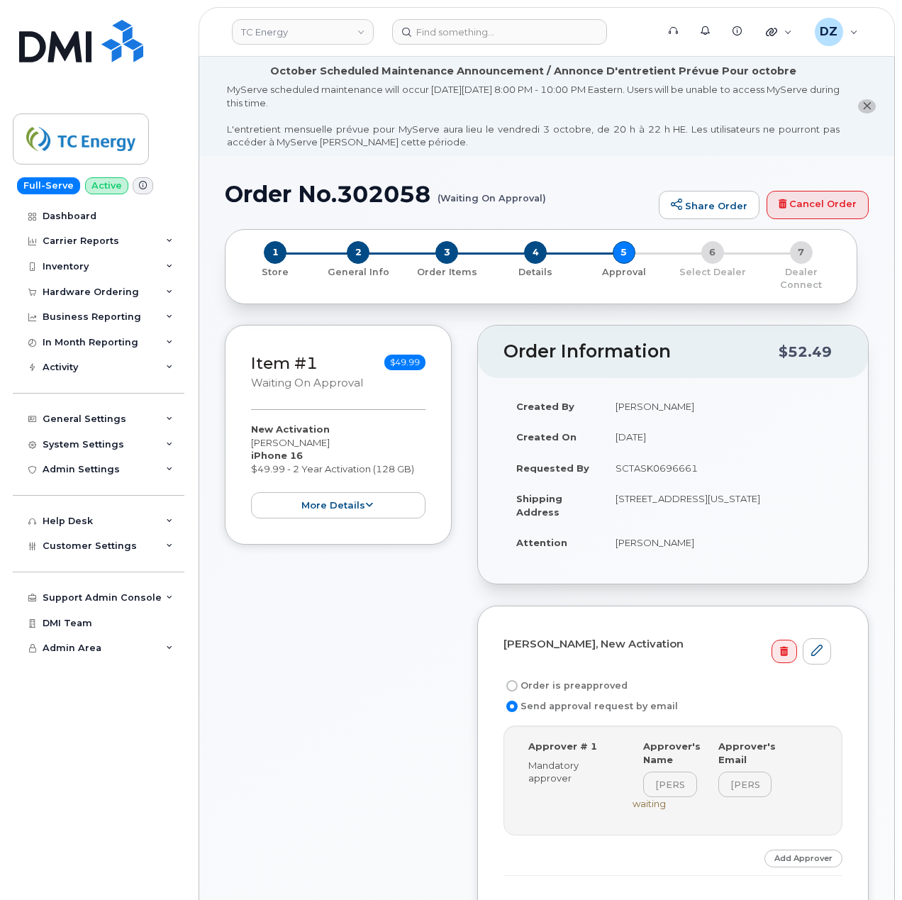
click at [561, 678] on label "Order is preapproved" at bounding box center [566, 686] width 124 height 17
click at [518, 680] on input "Order is preapproved" at bounding box center [512, 685] width 11 height 11
radio input "true"
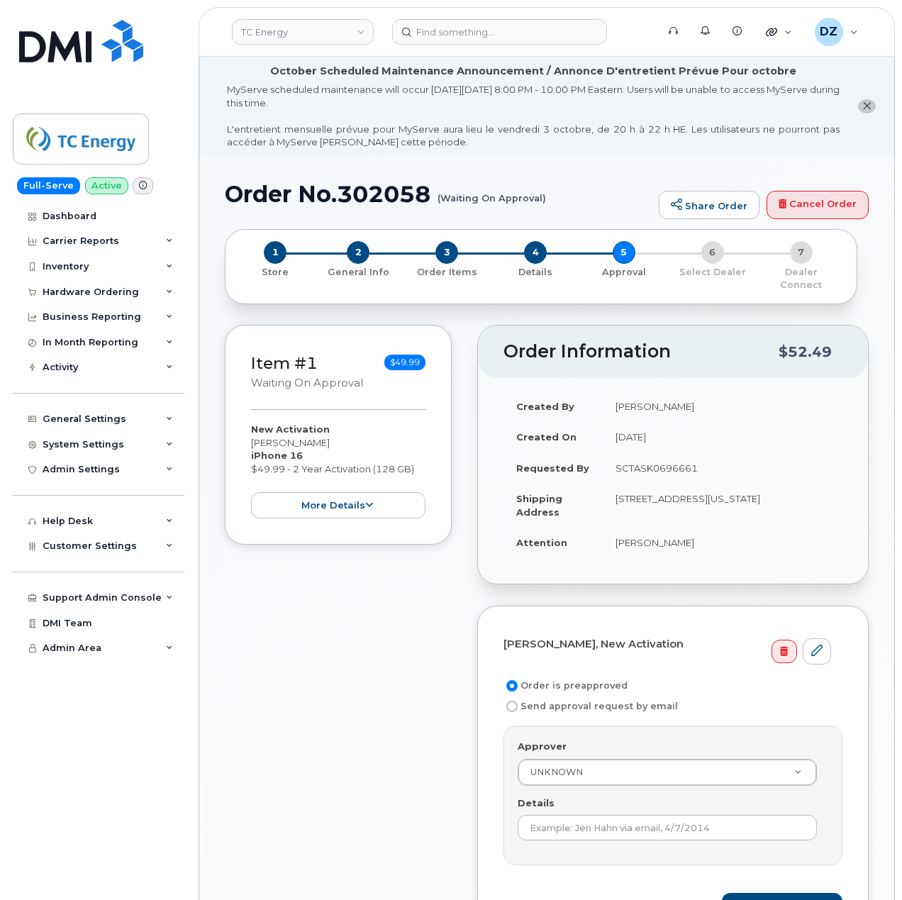
click at [663, 457] on td "SCTASK0696661" at bounding box center [723, 468] width 240 height 31
copy td "SCTASK0696661"
click at [644, 823] on input "Details" at bounding box center [667, 828] width 299 height 26
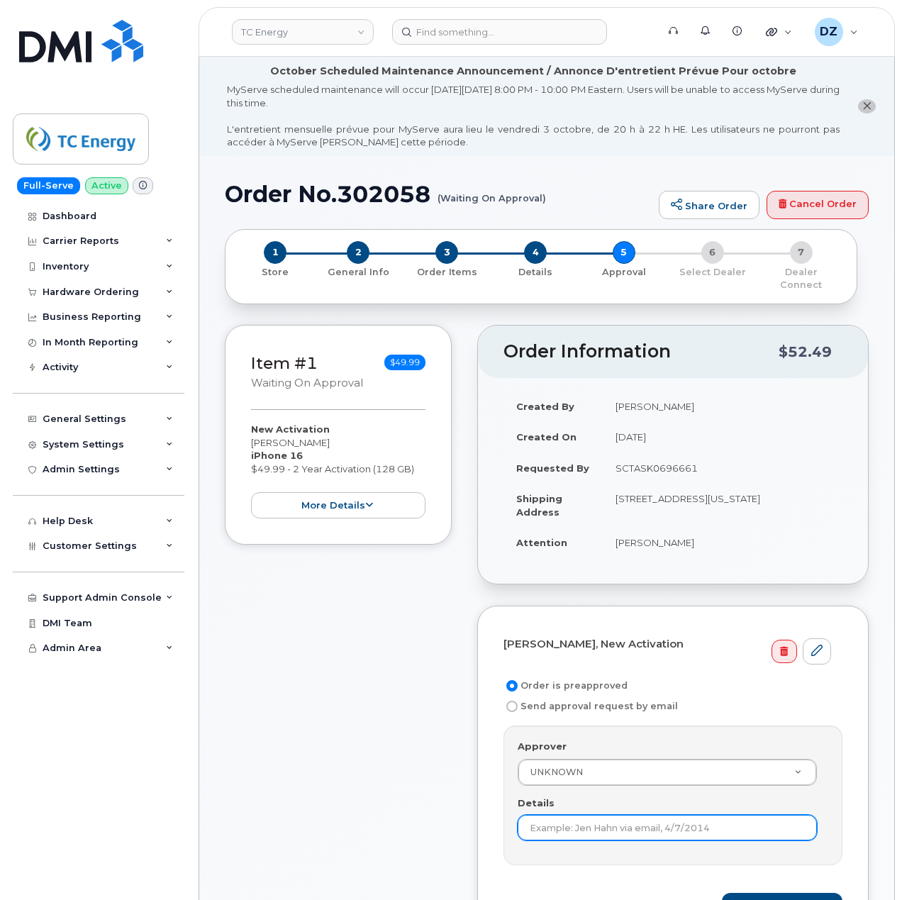
paste input "SCTASK0696661"
type input "SCTASK0696661"
click at [436, 817] on div "Item #1 Waiting On Approval $49.99 New Activation Matthew Hanrahan iPhone 16 $4…" at bounding box center [338, 646] width 227 height 642
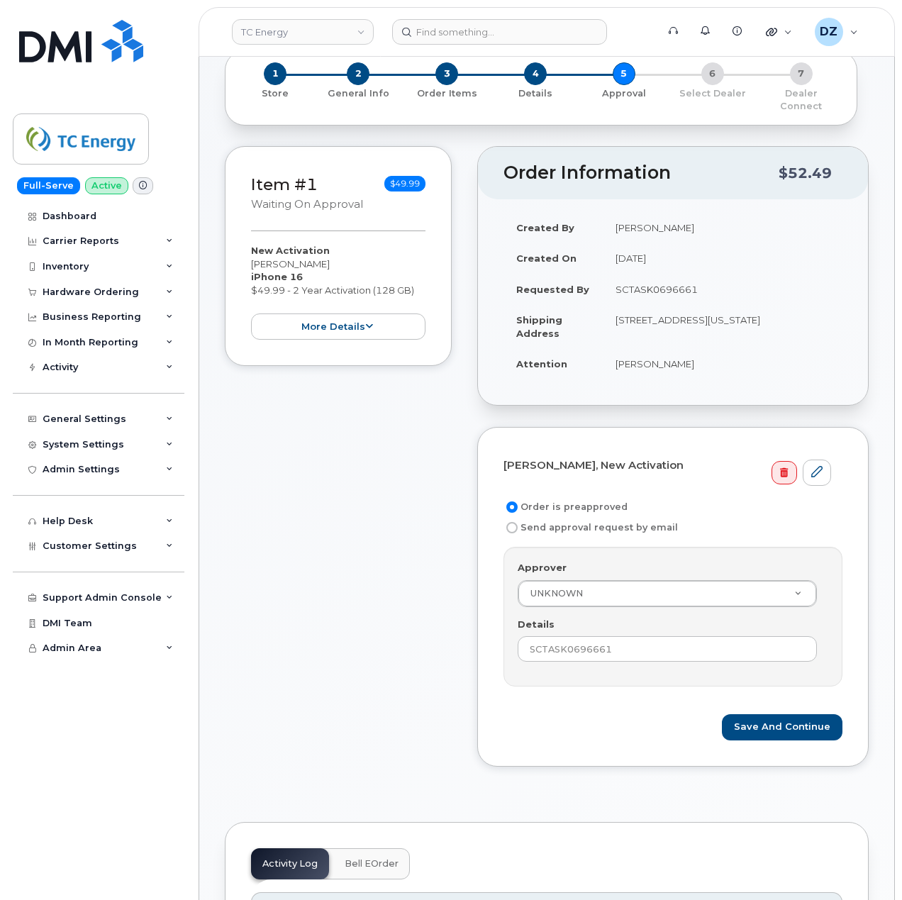
scroll to position [189, 0]
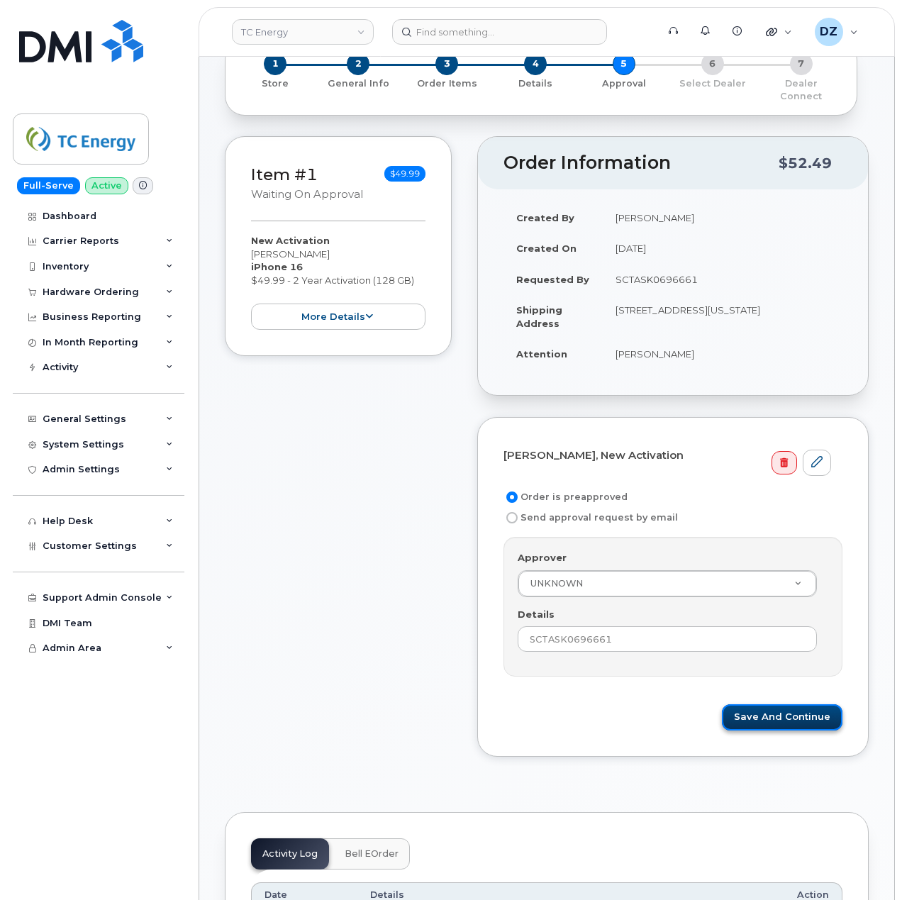
click at [769, 710] on button "Save and Continue" at bounding box center [782, 718] width 121 height 26
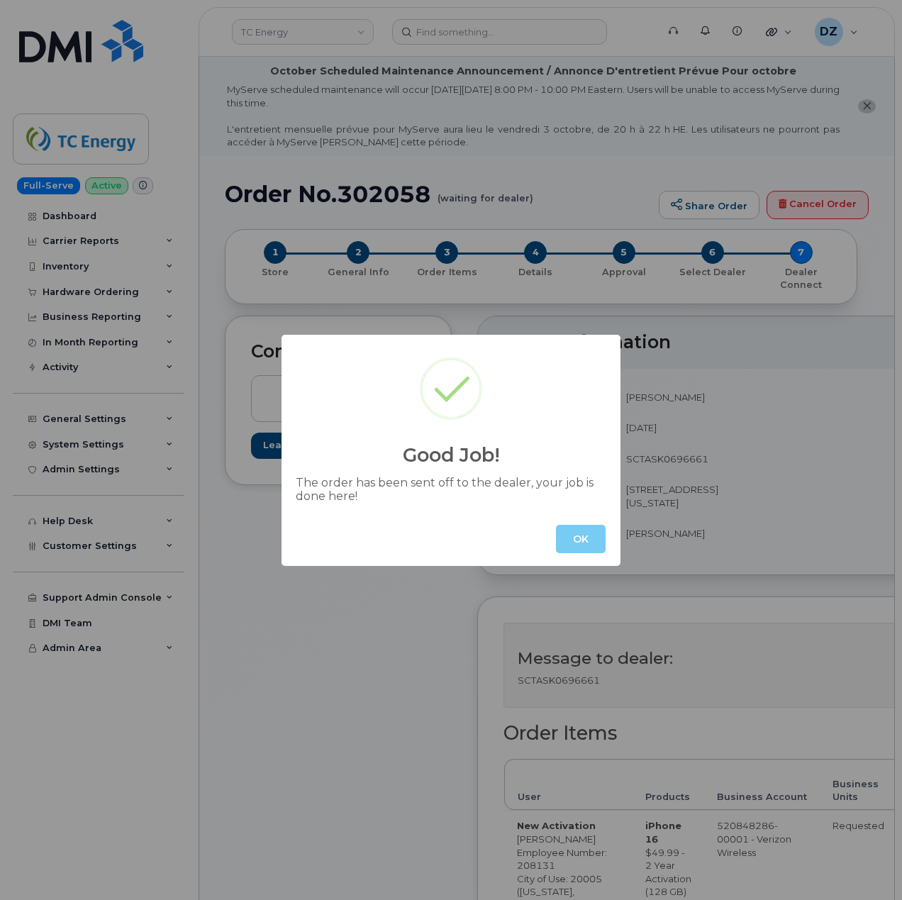
click at [586, 538] on button "OK" at bounding box center [581, 539] width 50 height 28
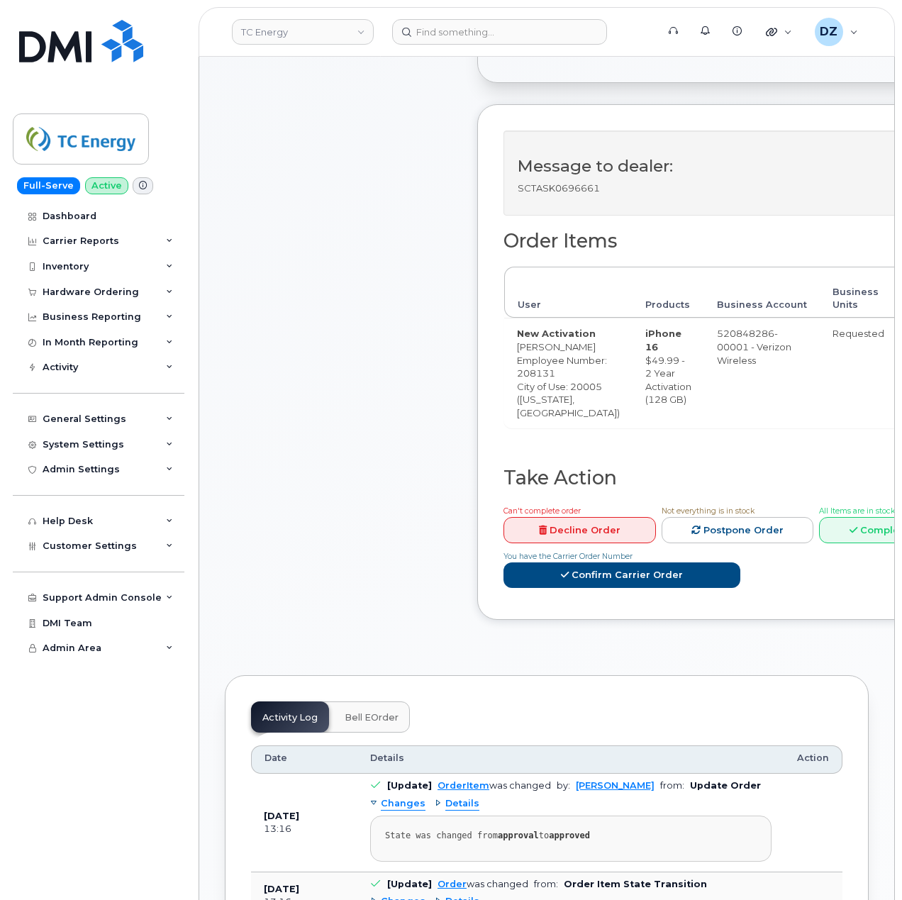
scroll to position [568, 0]
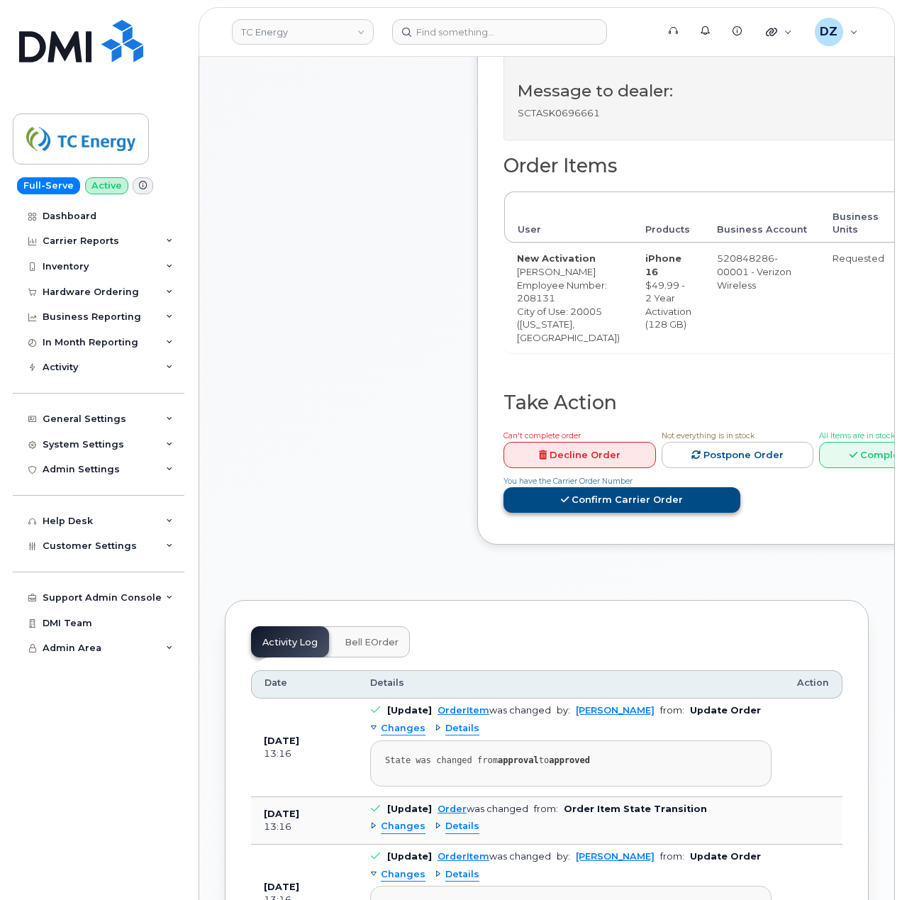
click at [658, 514] on link "Confirm Carrier Order" at bounding box center [622, 500] width 237 height 26
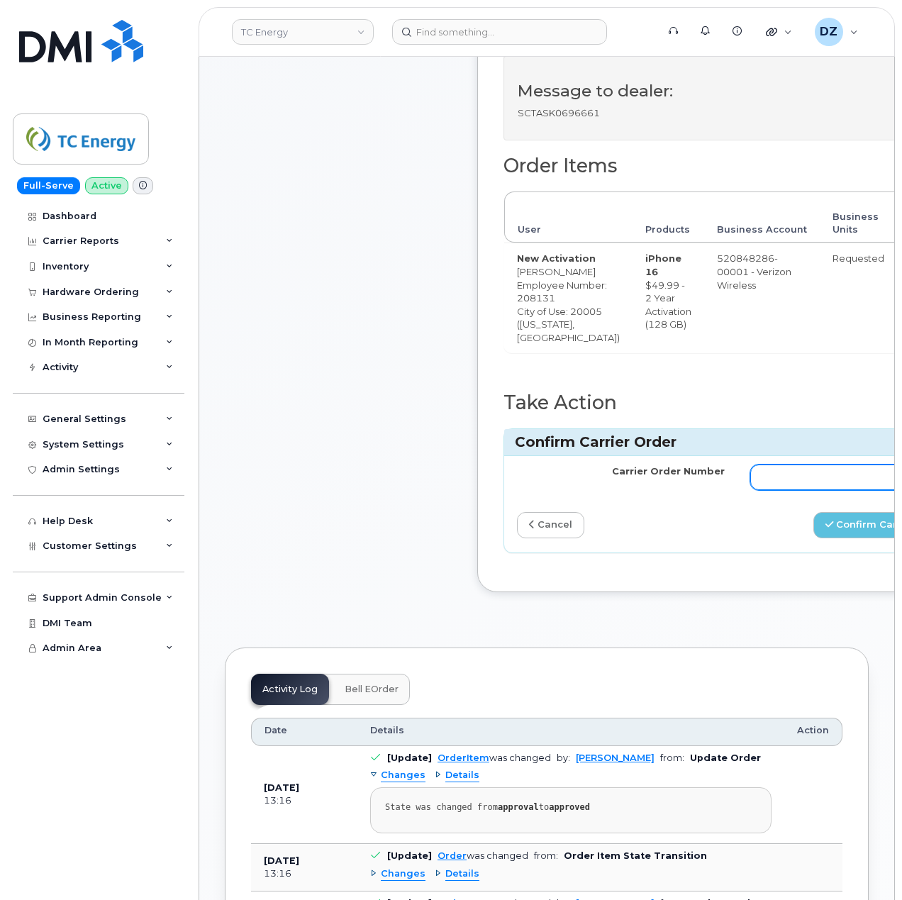
click at [751, 490] on input "Carrier Order Number" at bounding box center [855, 478] width 208 height 26
paste input "MB3000597683602"
type input "MB3000597683602"
click at [455, 549] on div "Comments Leave Comment Order Information $52.49 Created By Devon Zellars Create…" at bounding box center [547, 181] width 644 height 866
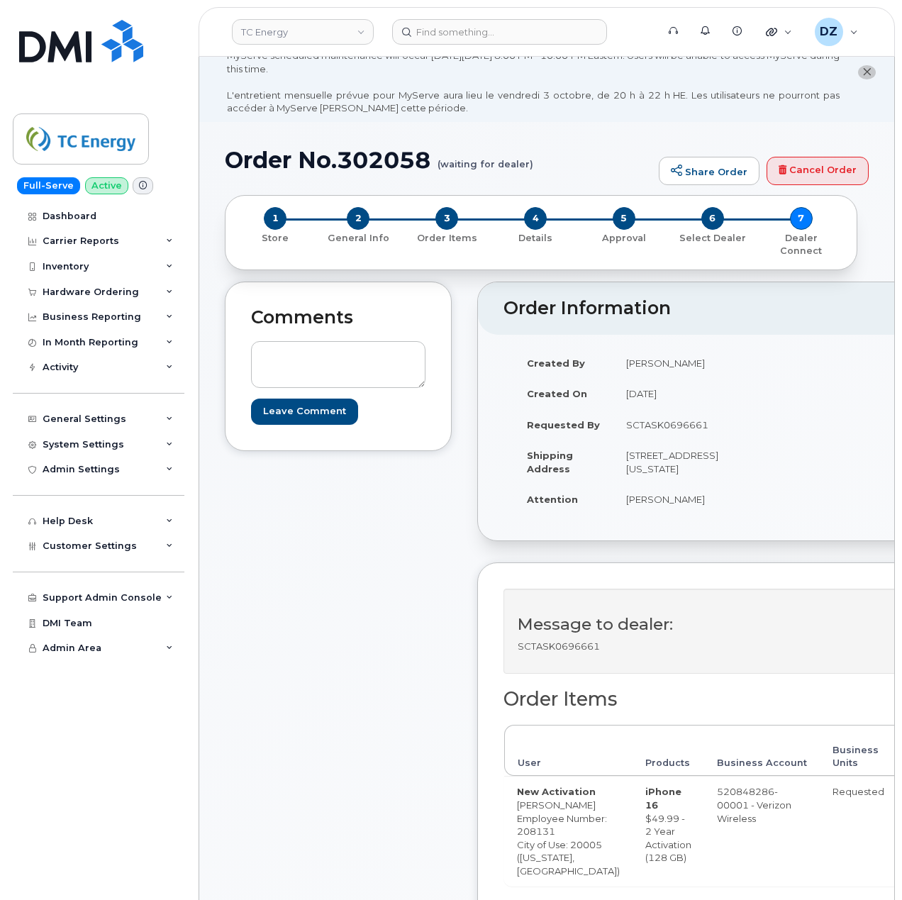
scroll to position [0, 0]
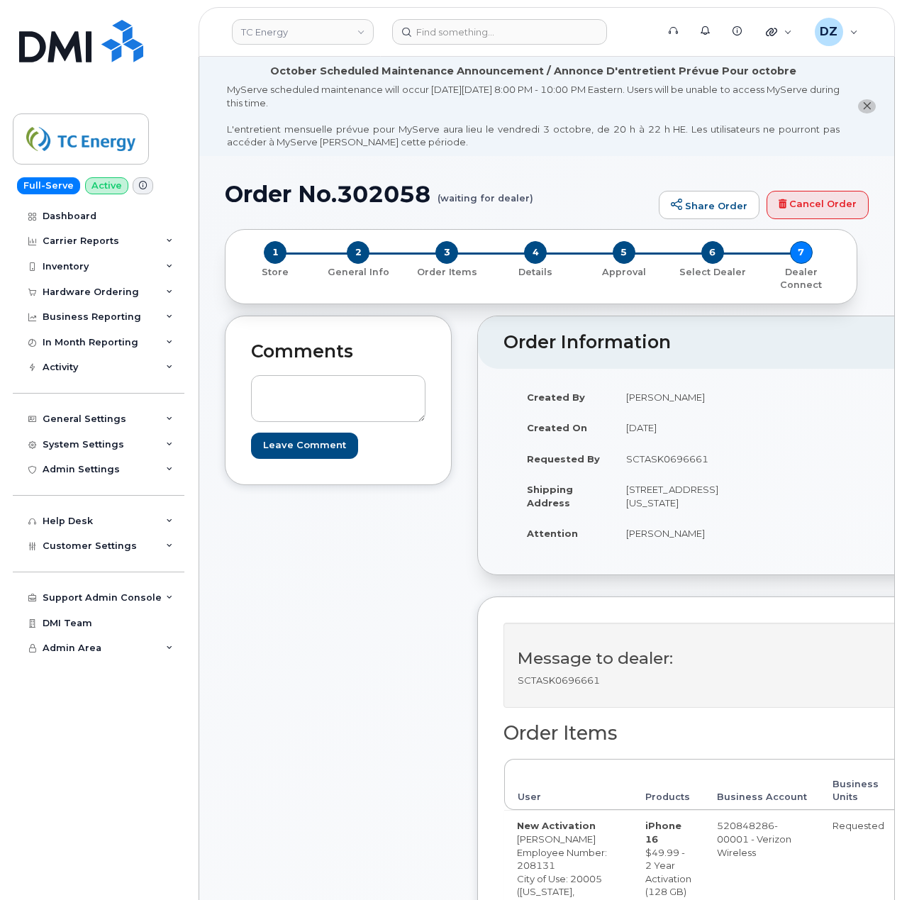
click at [245, 194] on h1 "Order No.302058 (waiting for dealer)" at bounding box center [438, 194] width 427 height 25
click at [381, 196] on h1 "Order No.302058 (waiting for dealer)" at bounding box center [438, 194] width 427 height 25
copy h1 "Order No.302058"
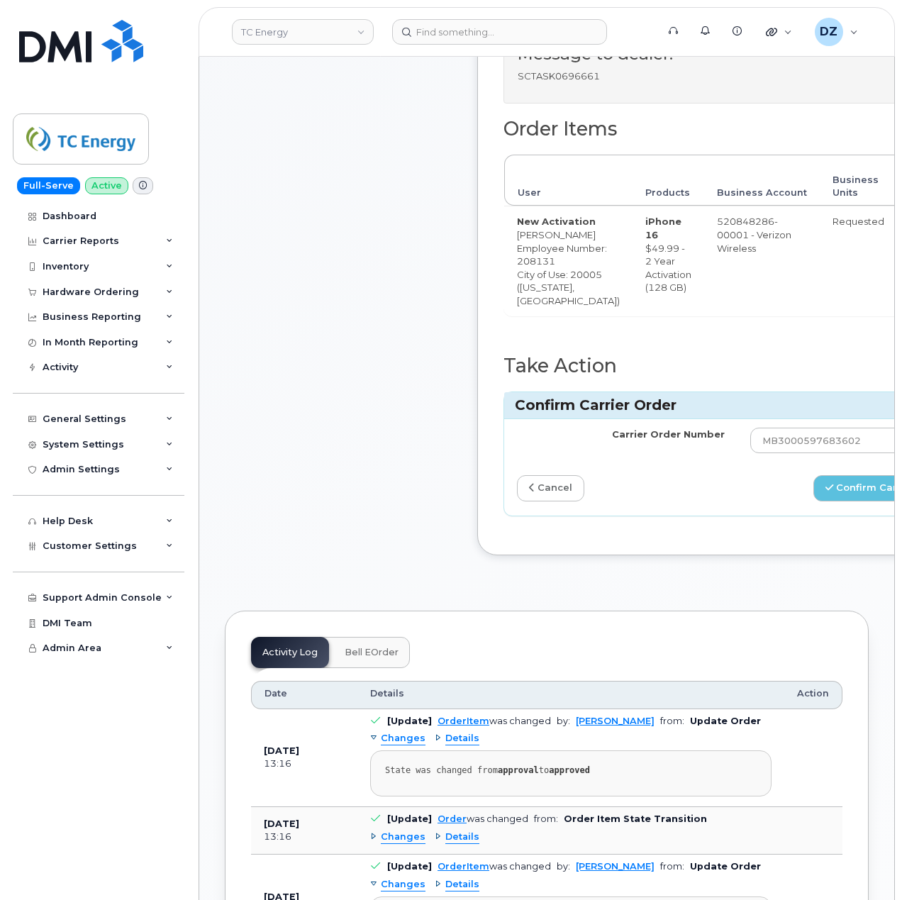
scroll to position [662, 0]
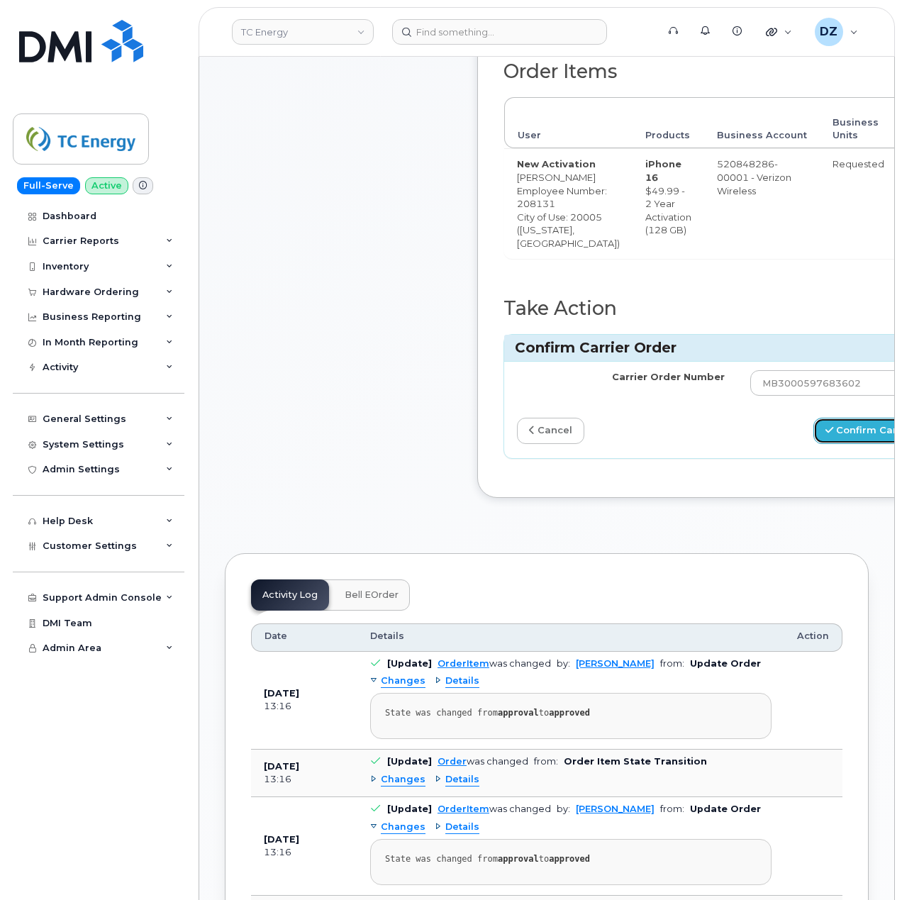
click at [846, 444] on button "Confirm Carrier Order" at bounding box center [887, 431] width 146 height 26
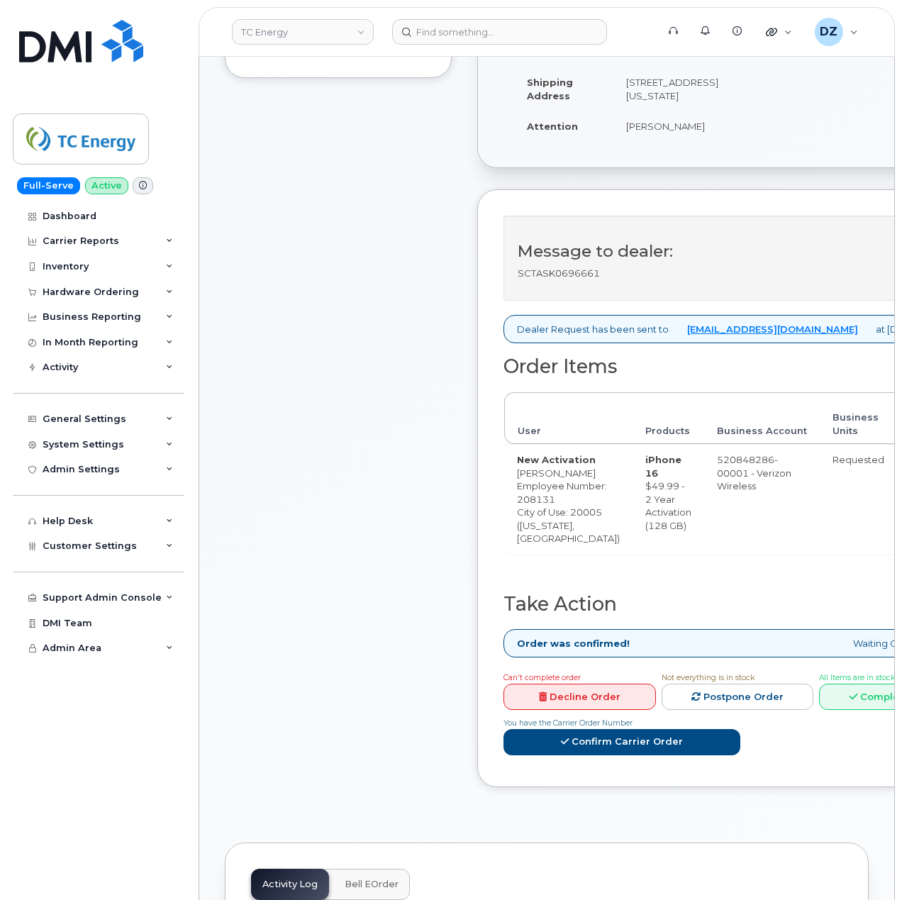
scroll to position [189, 0]
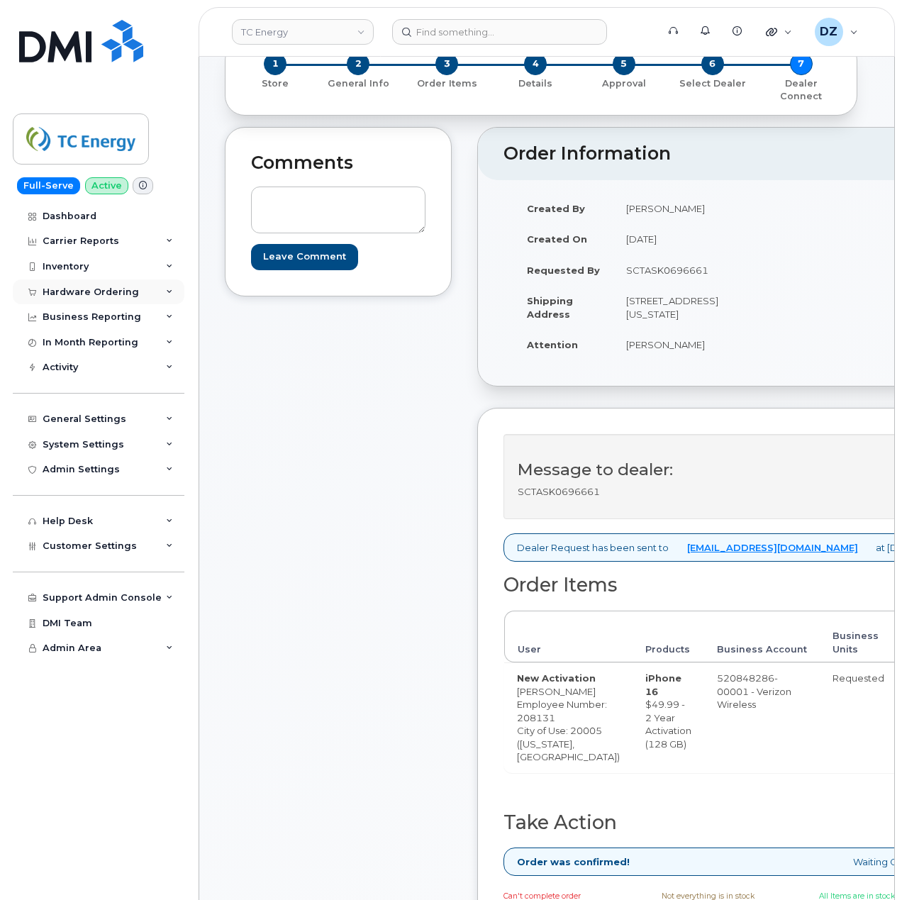
click at [129, 292] on div "Hardware Ordering" at bounding box center [91, 292] width 96 height 11
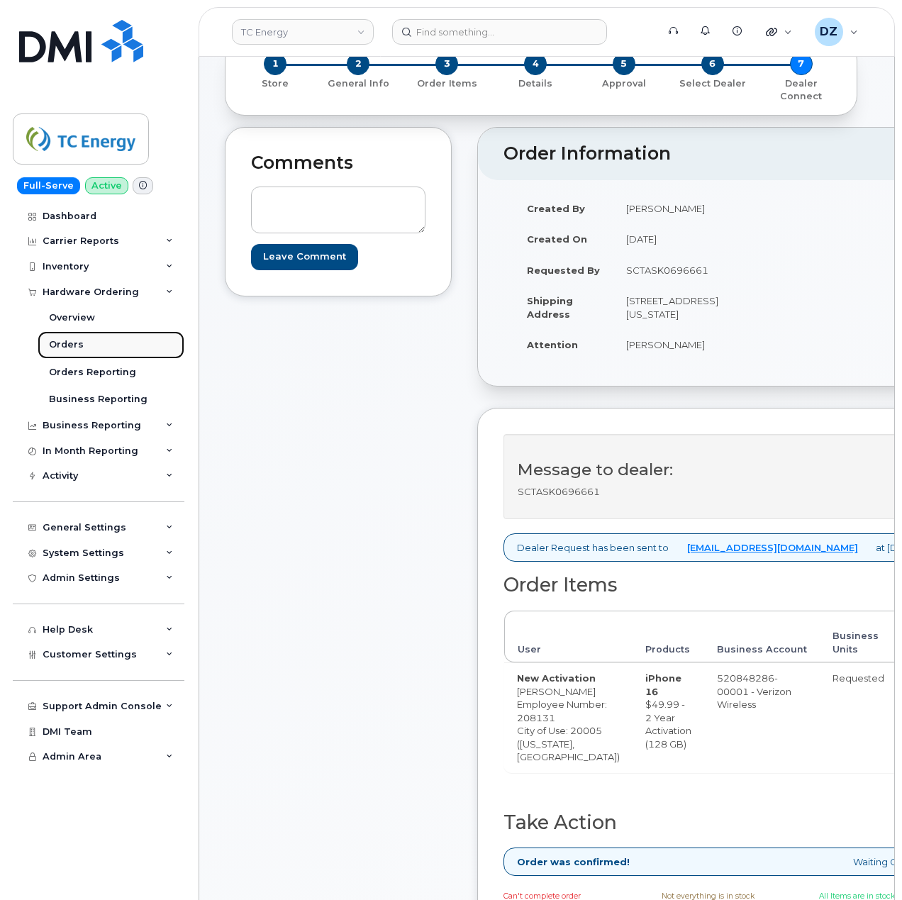
click at [83, 343] on link "Orders" at bounding box center [111, 344] width 147 height 27
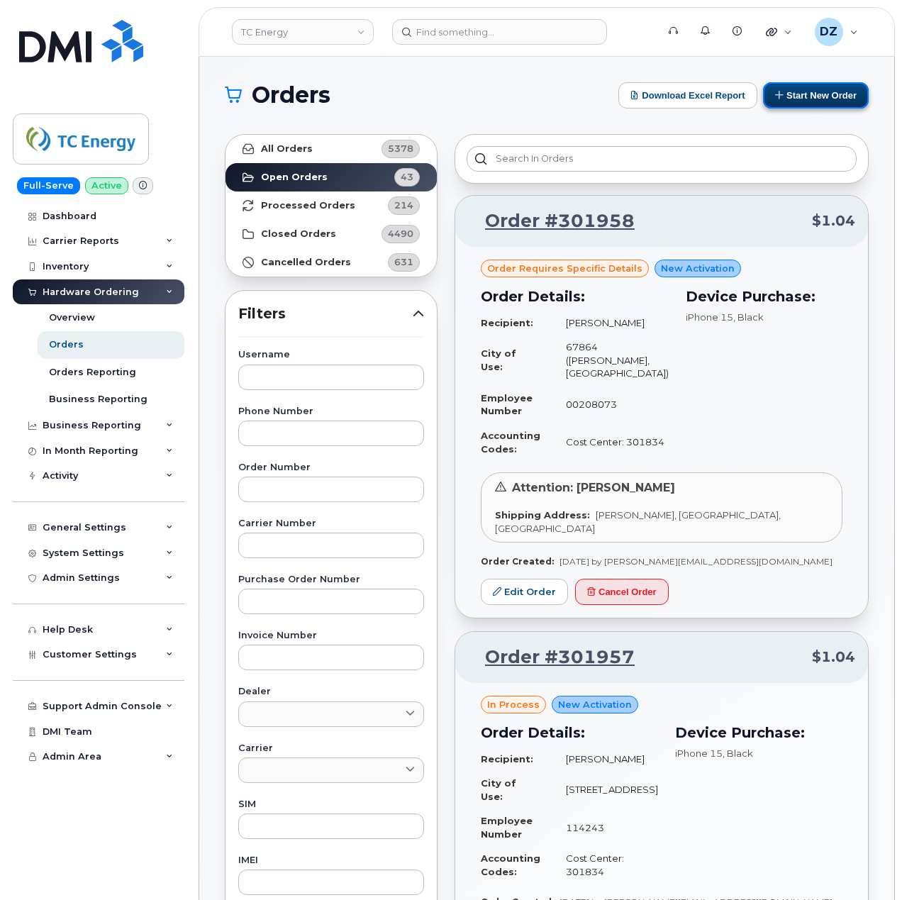
click at [798, 89] on button "Start New Order" at bounding box center [816, 95] width 106 height 26
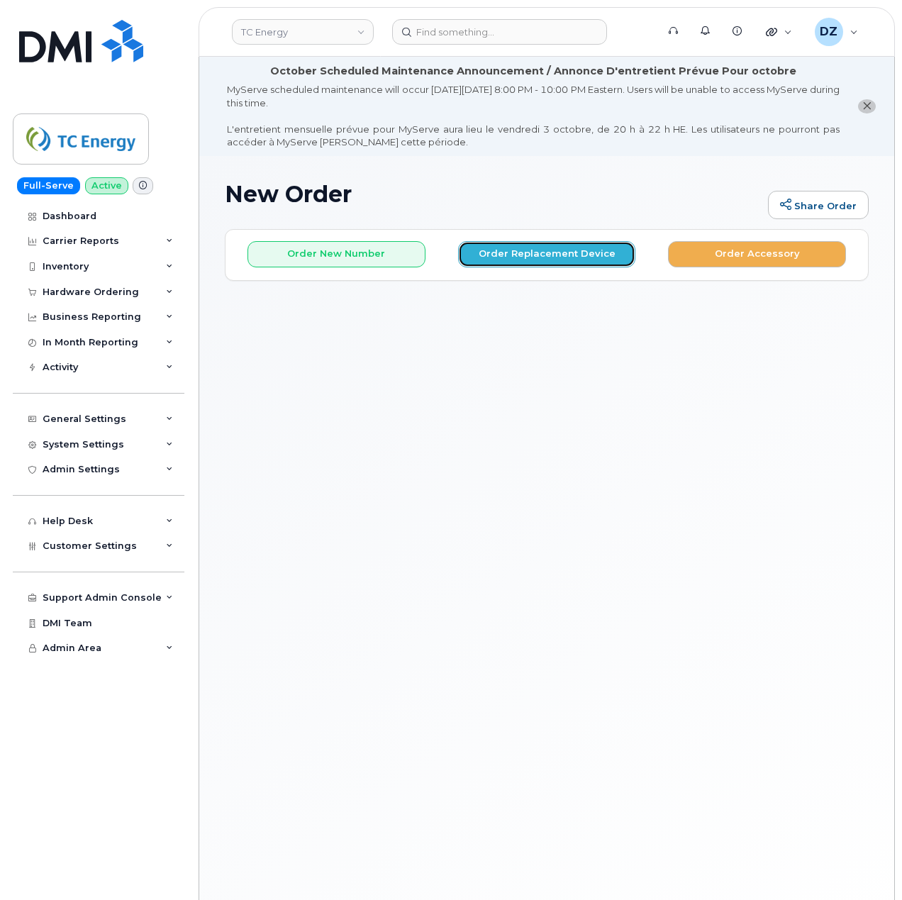
click at [548, 251] on button "Order Replacement Device" at bounding box center [547, 254] width 178 height 26
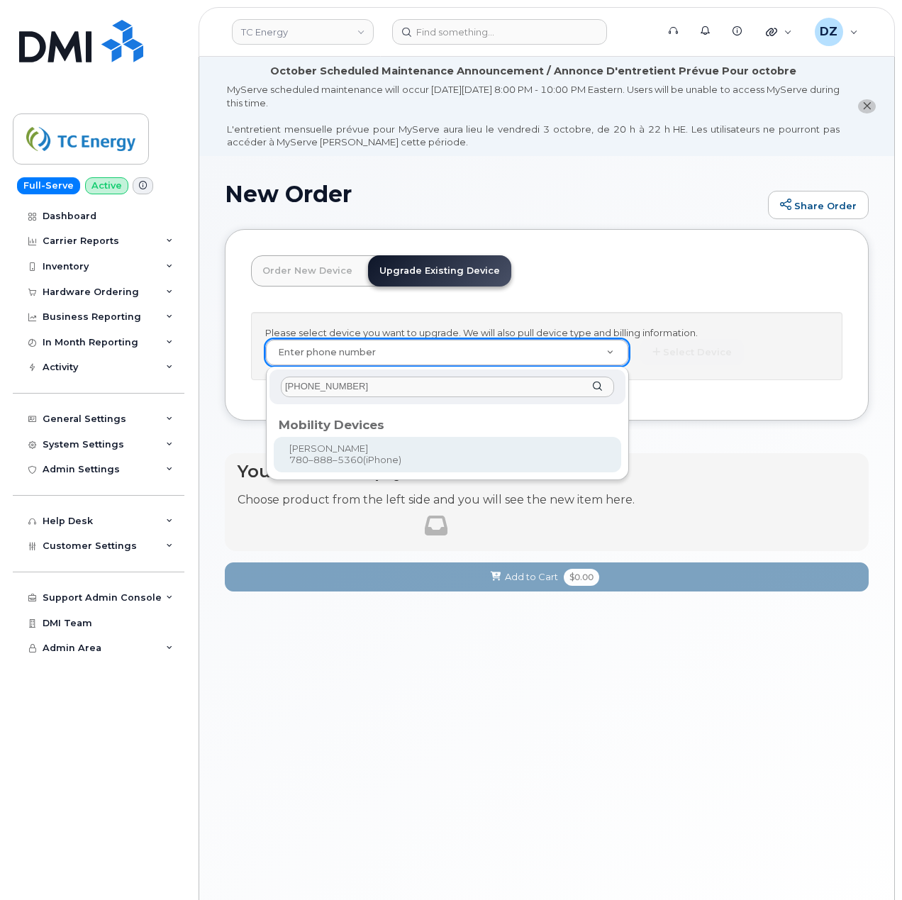
type input "[PHONE_NUMBER]"
type input "731173"
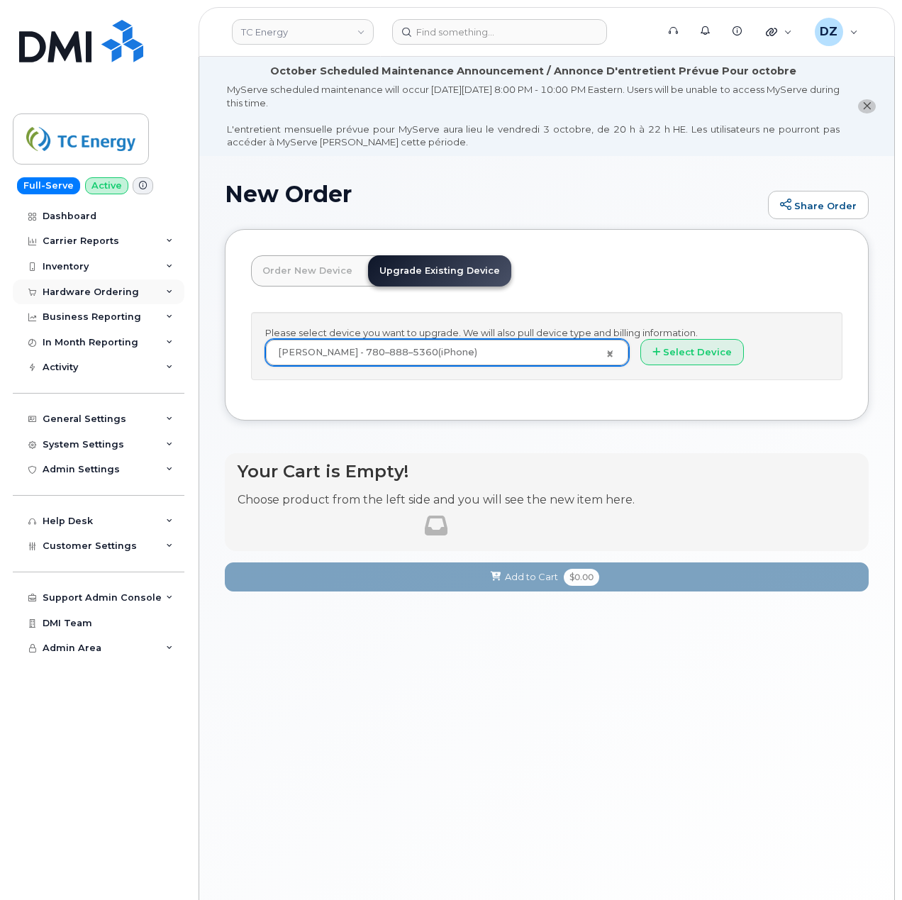
click at [138, 293] on div "Hardware Ordering" at bounding box center [99, 293] width 172 height 26
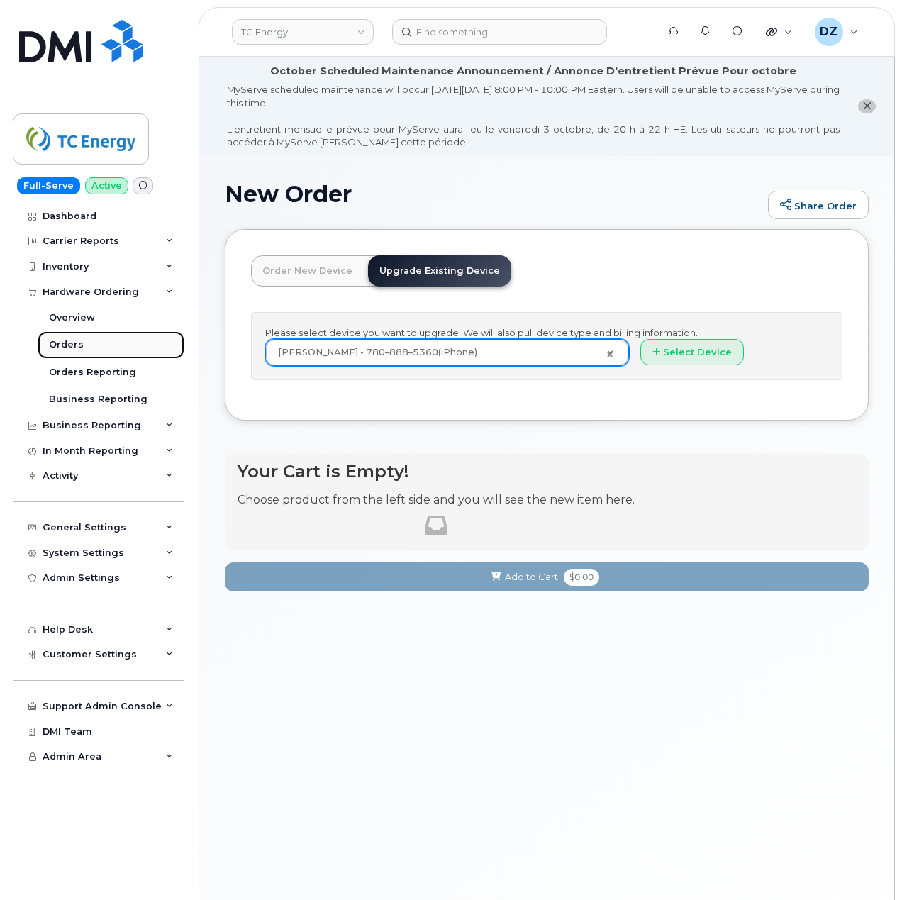
click at [106, 345] on link "Orders" at bounding box center [111, 344] width 147 height 27
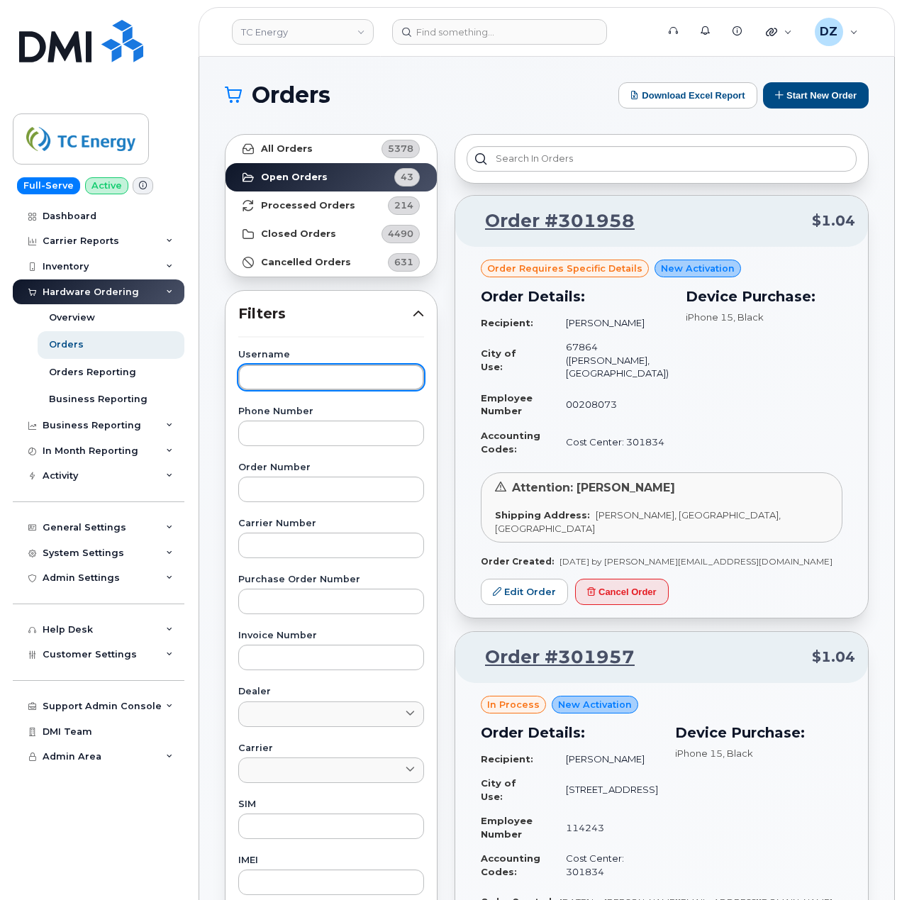
click at [331, 378] on input "text" at bounding box center [331, 378] width 186 height 26
click at [326, 434] on input "text" at bounding box center [331, 434] width 186 height 26
paste input "[PHONE_NUMBER]"
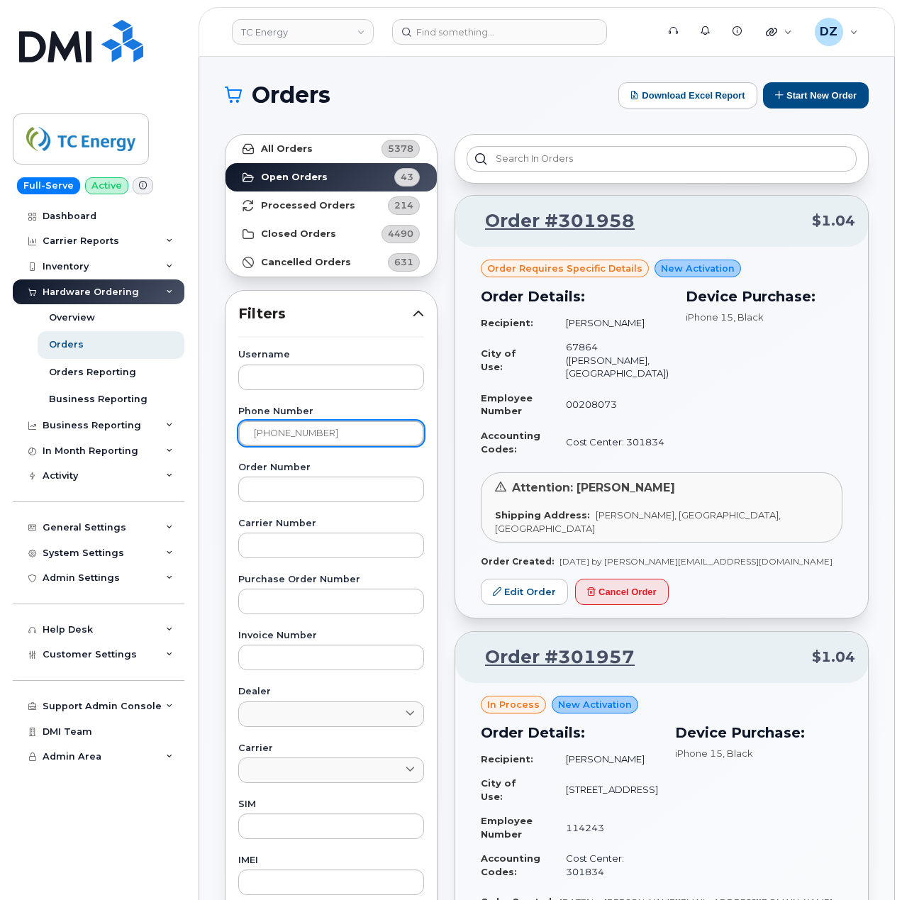
type input "[PHONE_NUMBER]"
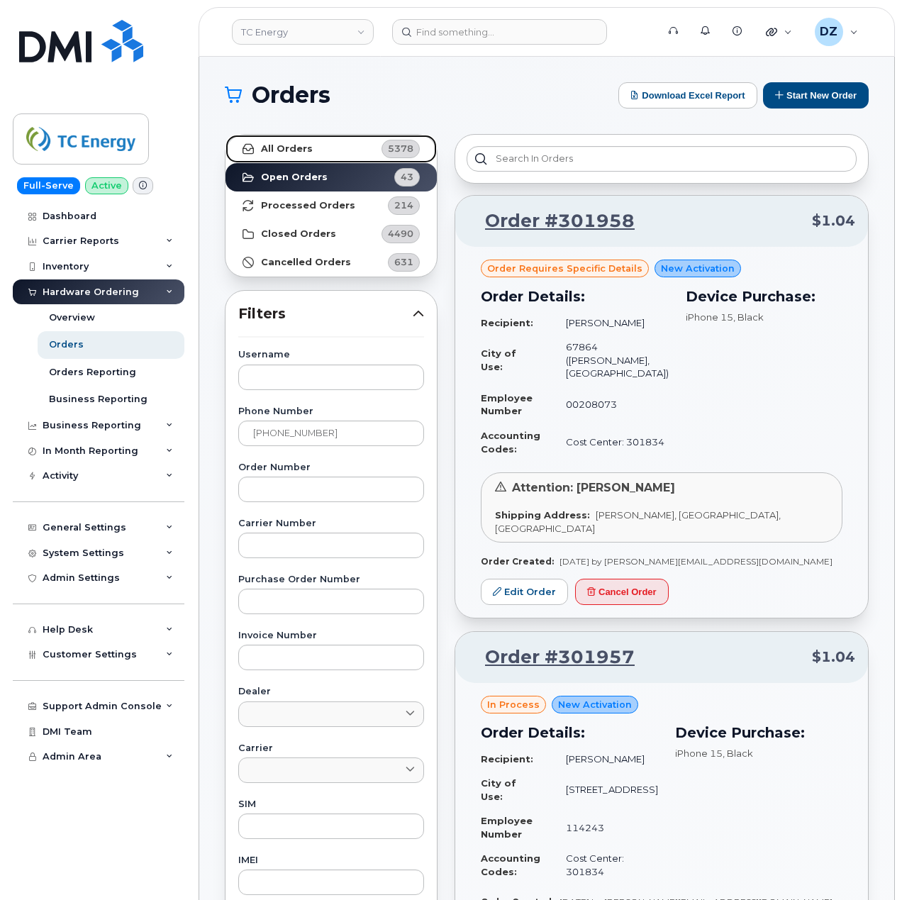
click at [288, 148] on strong "All Orders" at bounding box center [287, 148] width 52 height 11
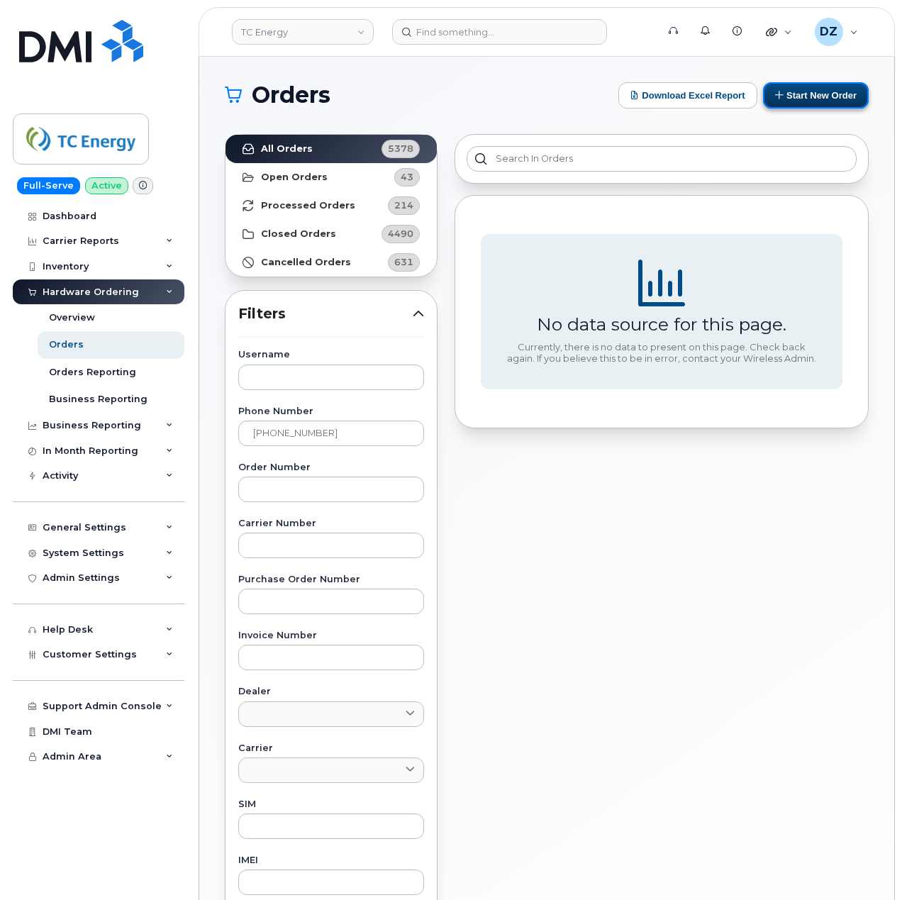
click at [805, 85] on button "Start New Order" at bounding box center [816, 95] width 106 height 26
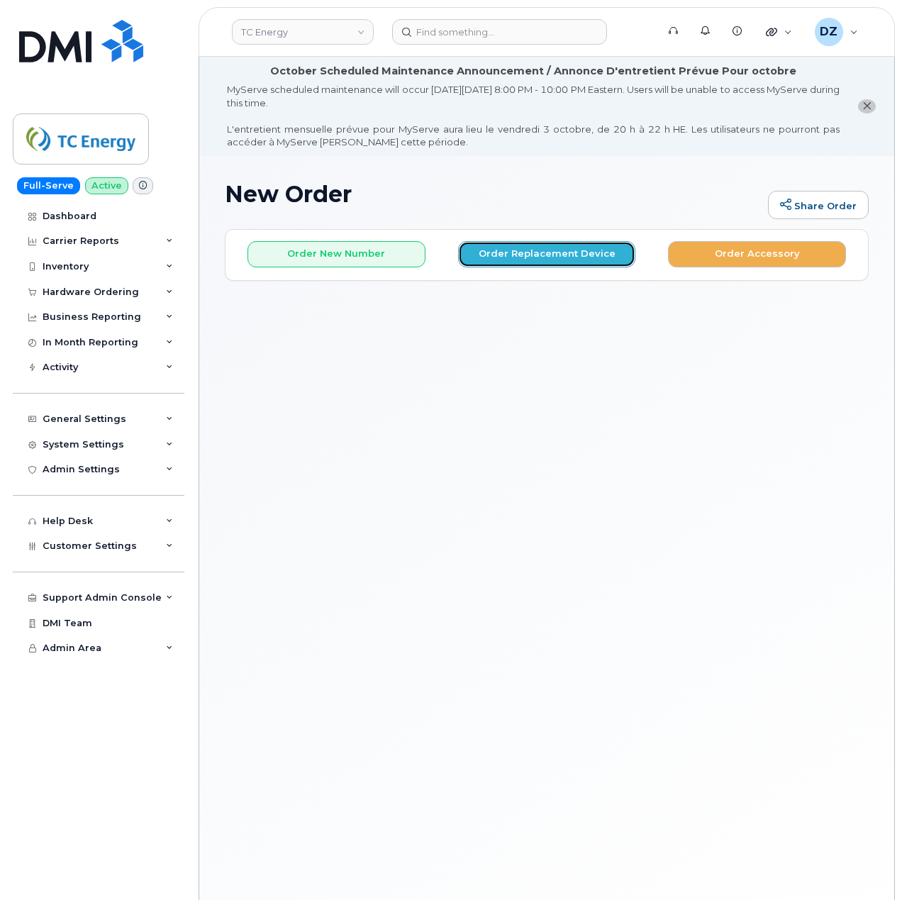
click at [563, 250] on button "Order Replacement Device" at bounding box center [547, 254] width 178 height 26
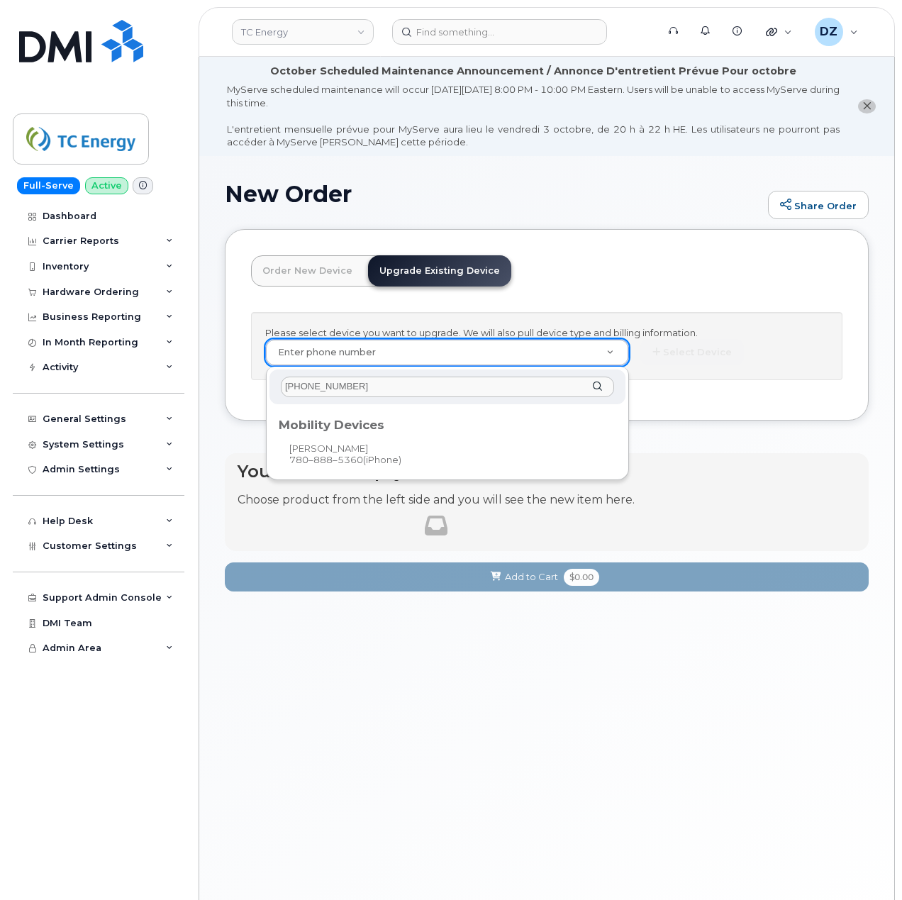
type input "780-888-5360"
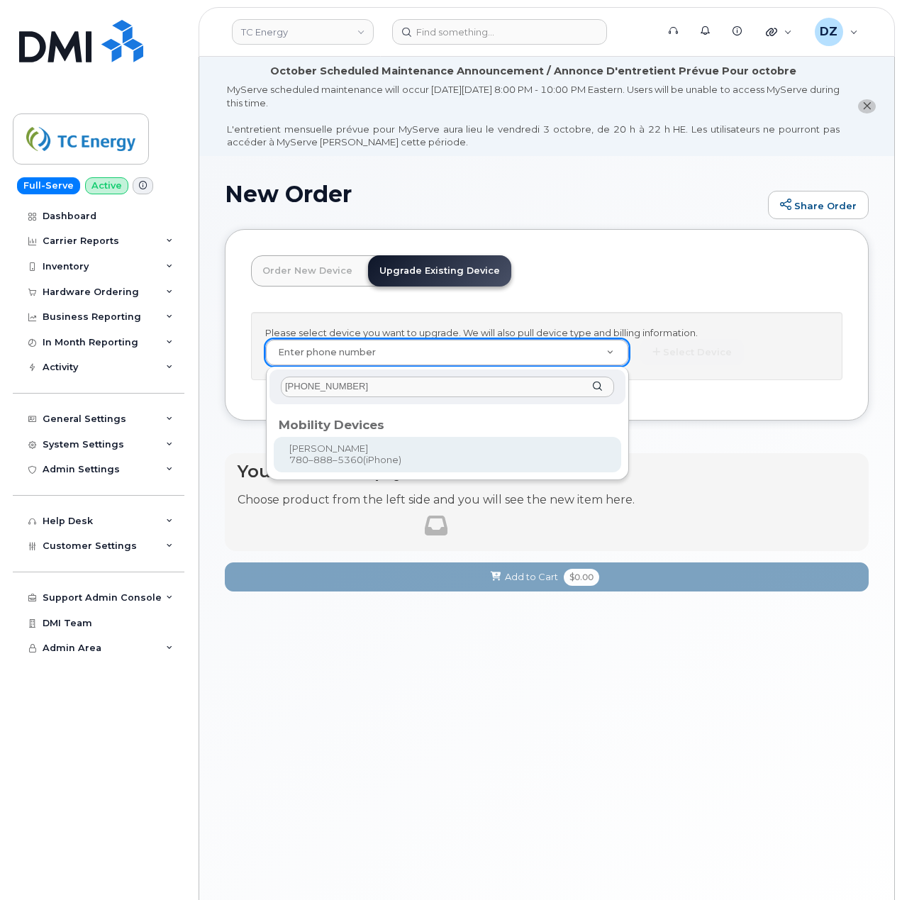
type input "731173"
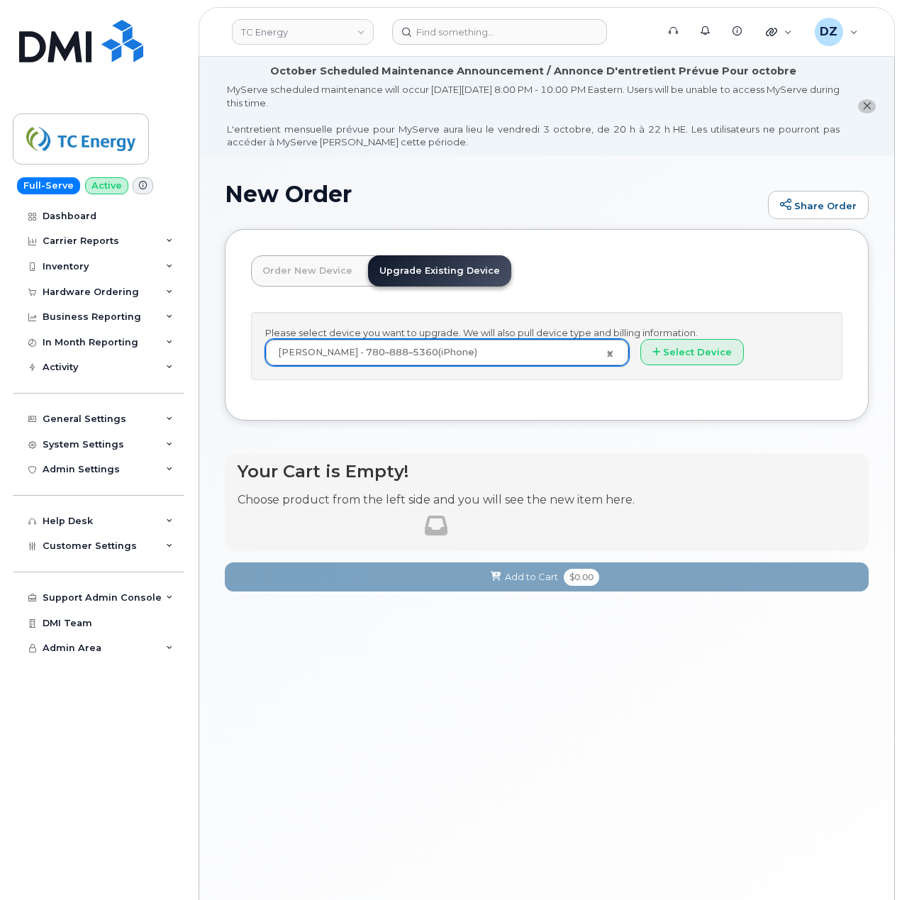
click at [678, 366] on div "Trent Stang - 780–888–5360 (iPhone) 731173 Select Device *" at bounding box center [546, 352] width 563 height 27
click at [690, 358] on button "Select Device" at bounding box center [693, 352] width 104 height 26
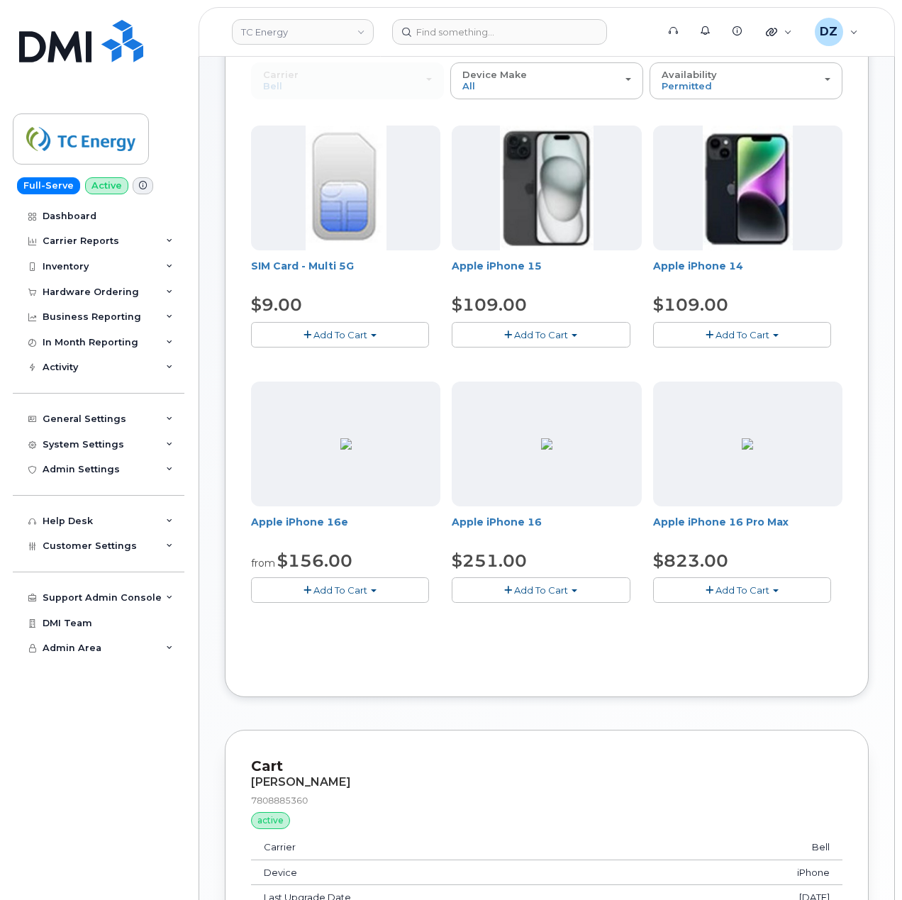
scroll to position [284, 0]
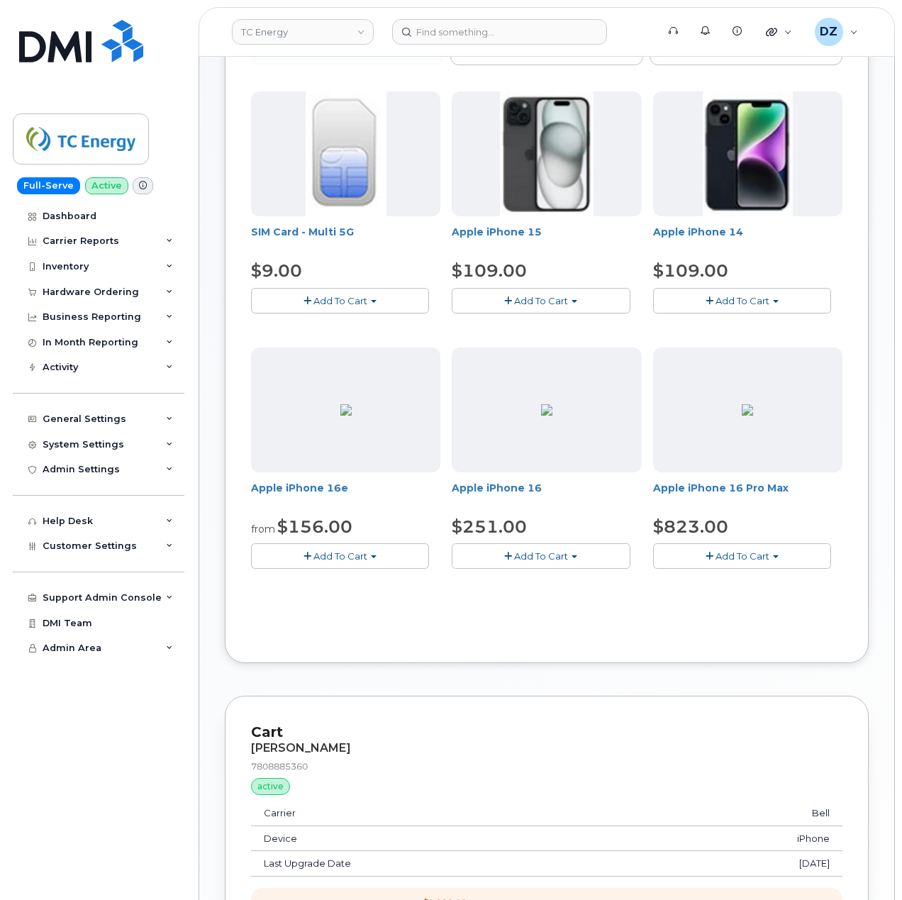
click at [575, 563] on button "Add To Cart" at bounding box center [541, 555] width 178 height 25
click at [571, 604] on link "$251.00 - 3-year upgrade (128GB model)" at bounding box center [566, 600] width 223 height 18
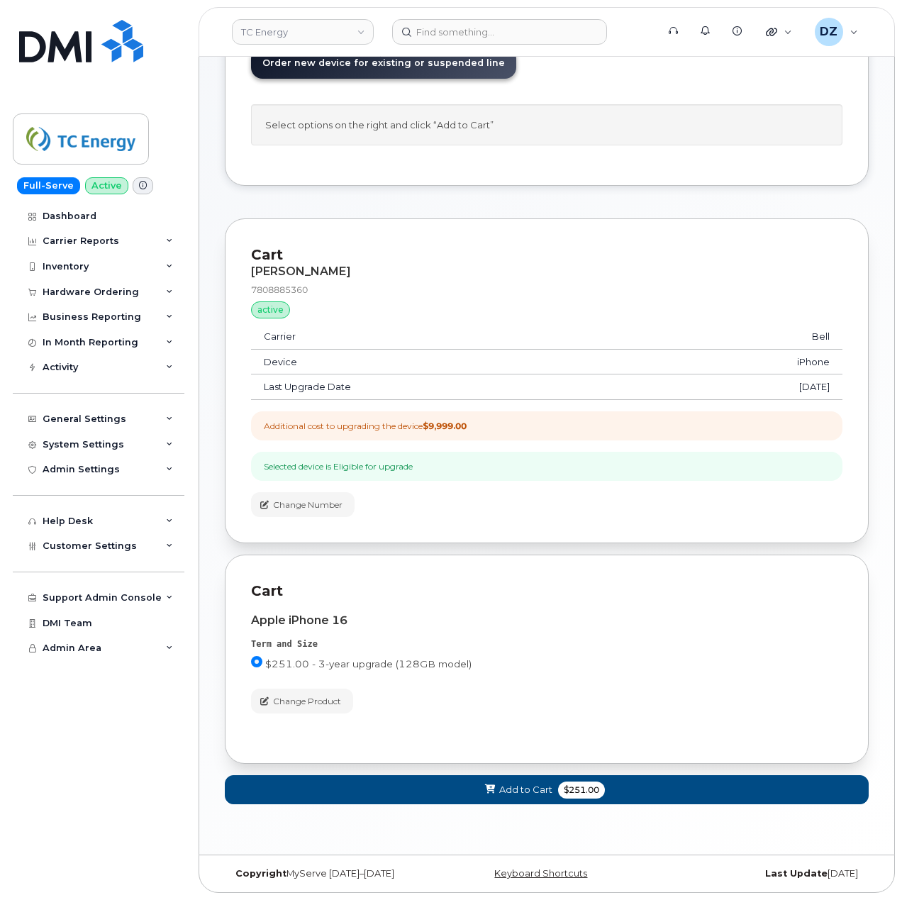
scroll to position [214, 0]
click at [585, 793] on span "$251.00" at bounding box center [581, 790] width 47 height 17
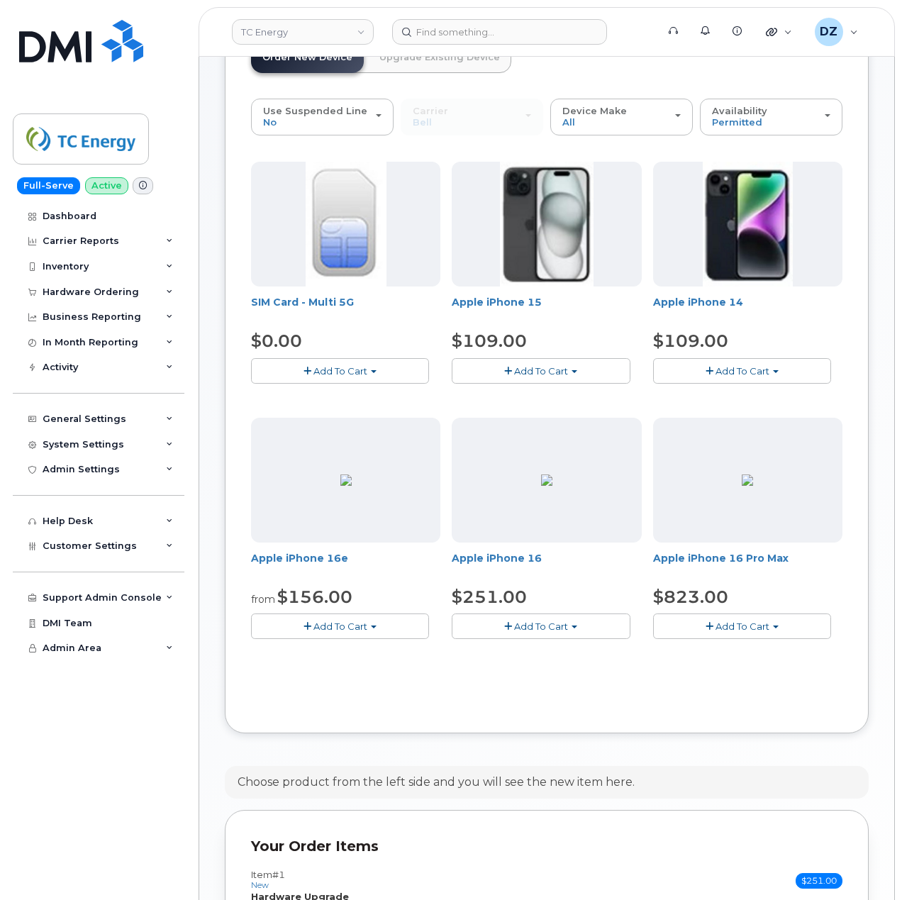
scroll to position [460, 0]
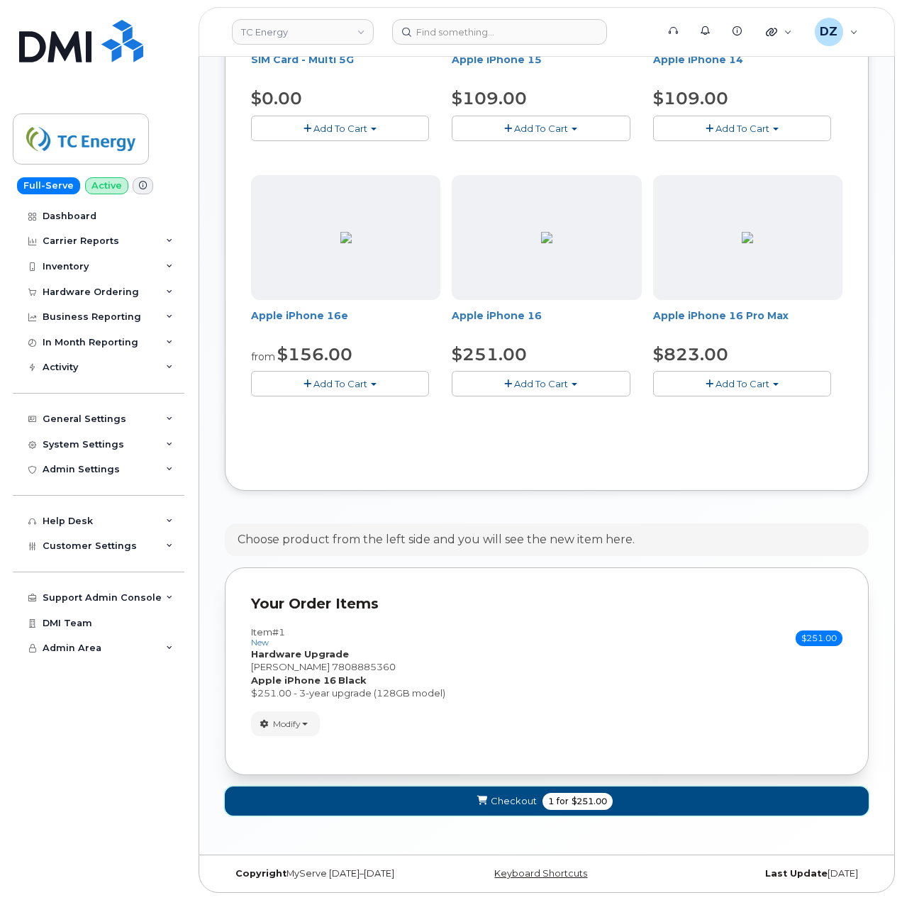
click at [639, 793] on button "Checkout 1 for $251.00" at bounding box center [547, 801] width 644 height 29
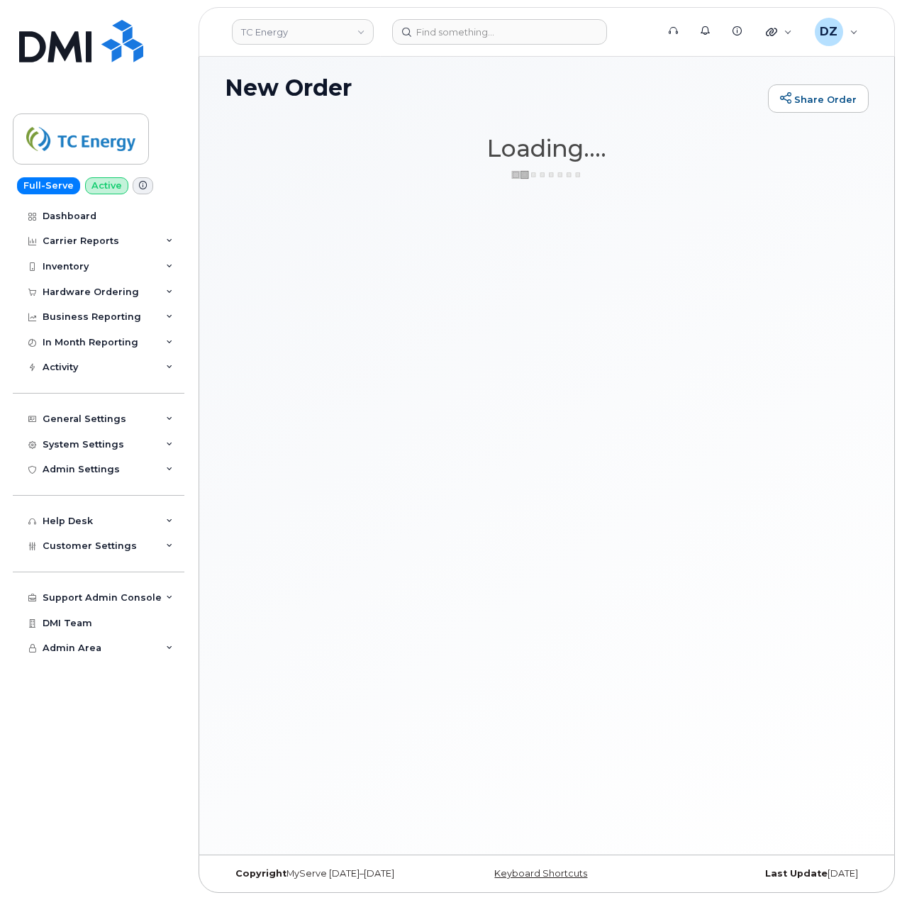
scroll to position [106, 0]
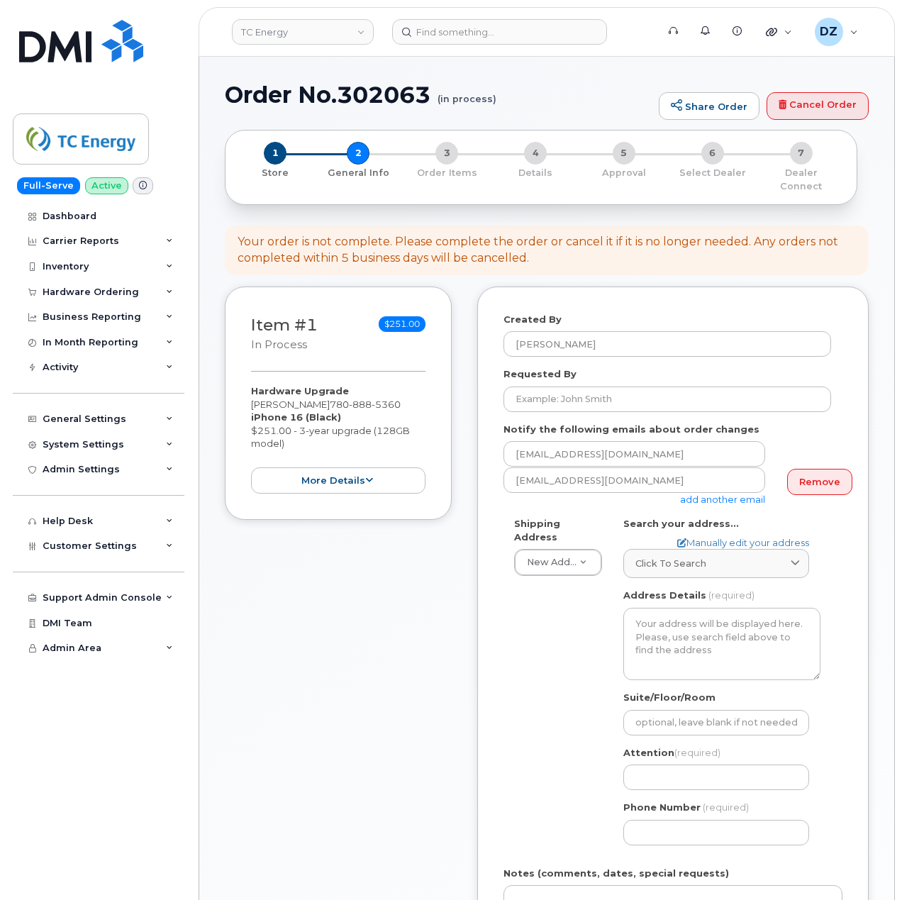
select select
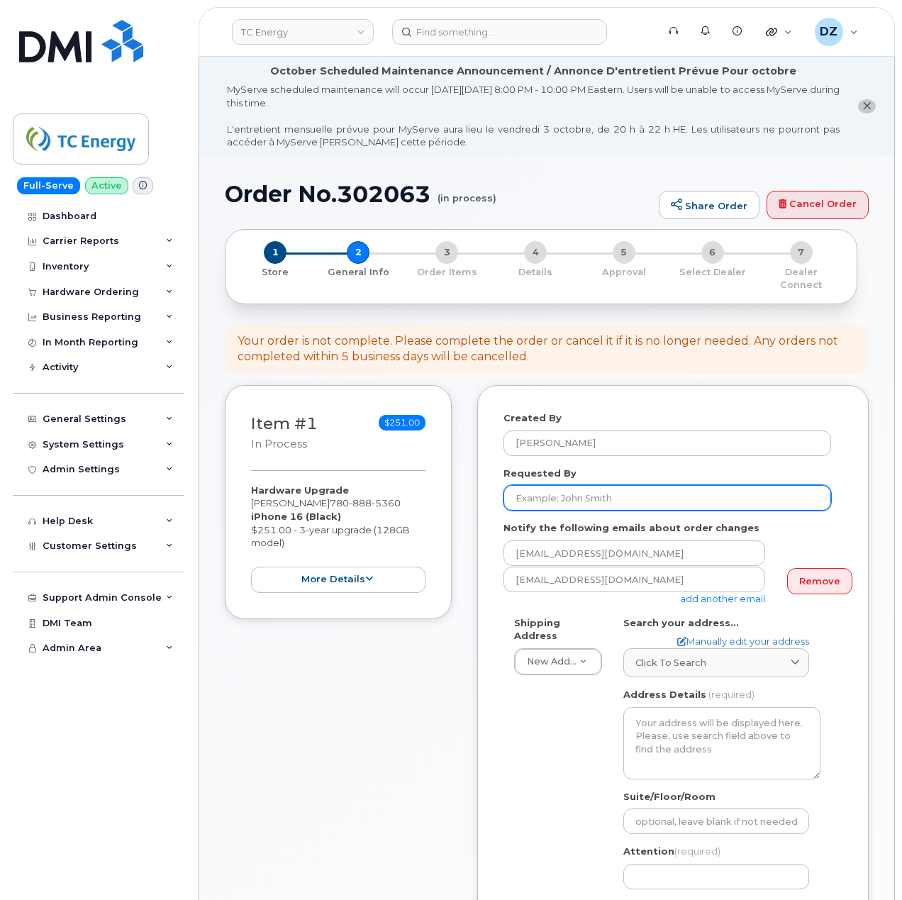
click at [673, 488] on input "Requested By" at bounding box center [668, 498] width 328 height 26
paste input "SCTASK0696601"
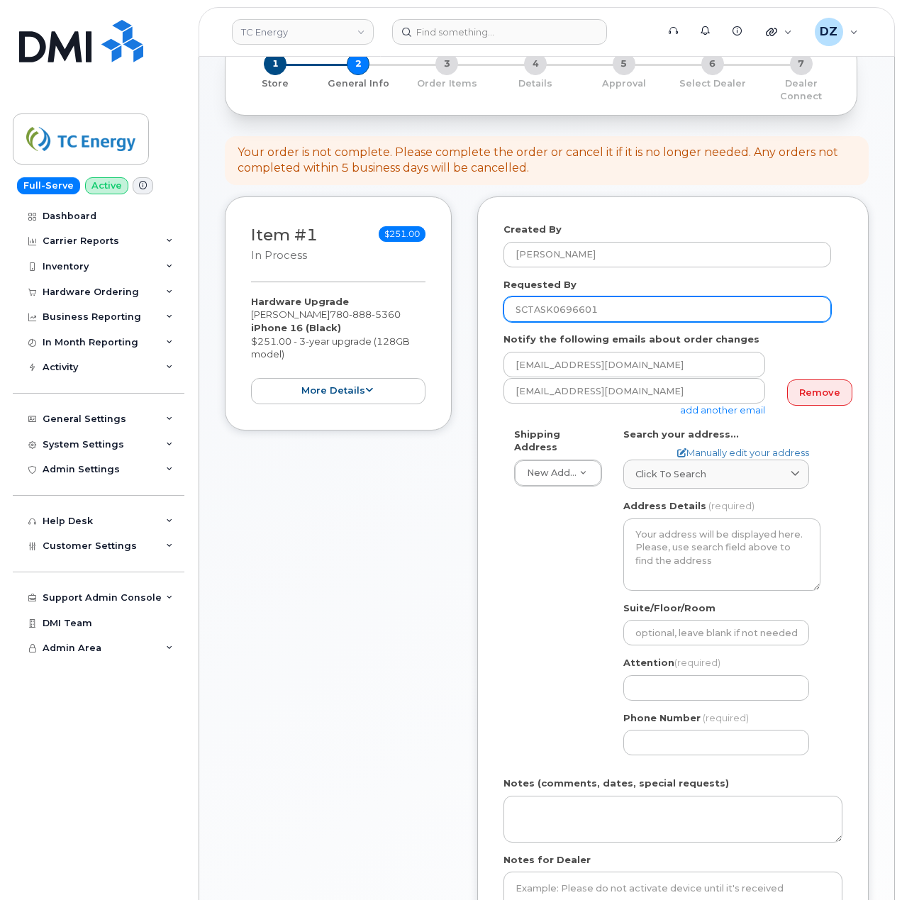
scroll to position [284, 0]
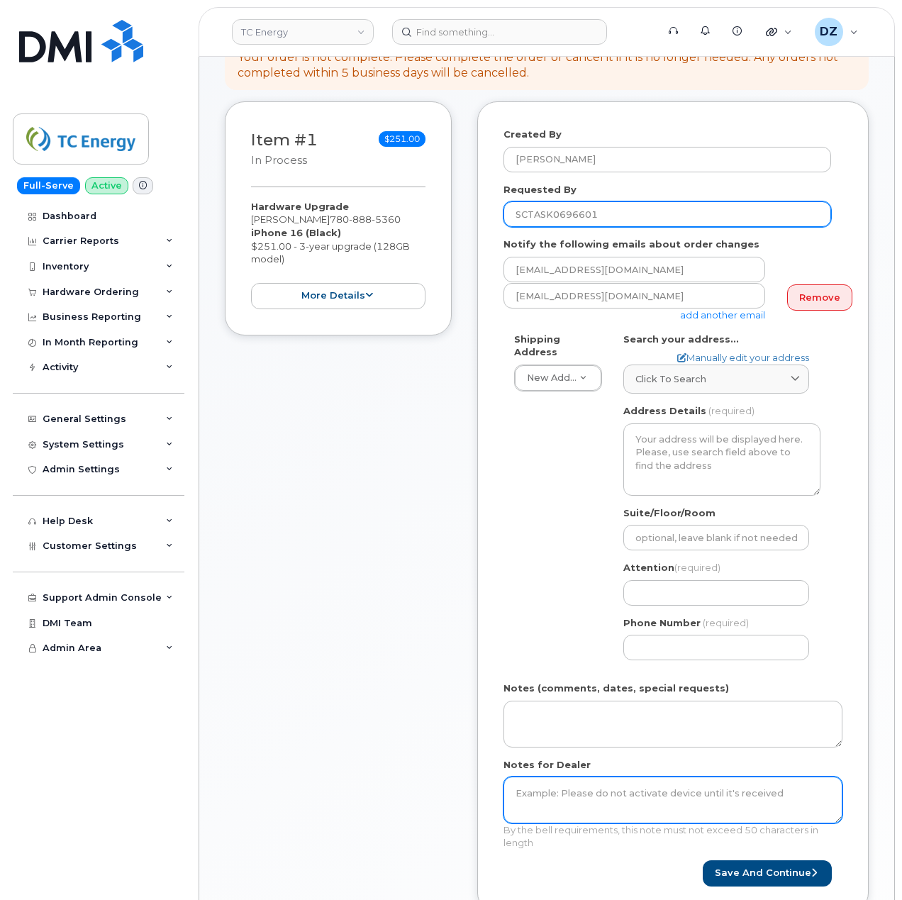
type input "SCTASK0696601"
click at [563, 789] on textarea "Notes for Dealer" at bounding box center [673, 800] width 339 height 47
paste textarea "SCTASK0696601"
type textarea "SCTASK0696601"
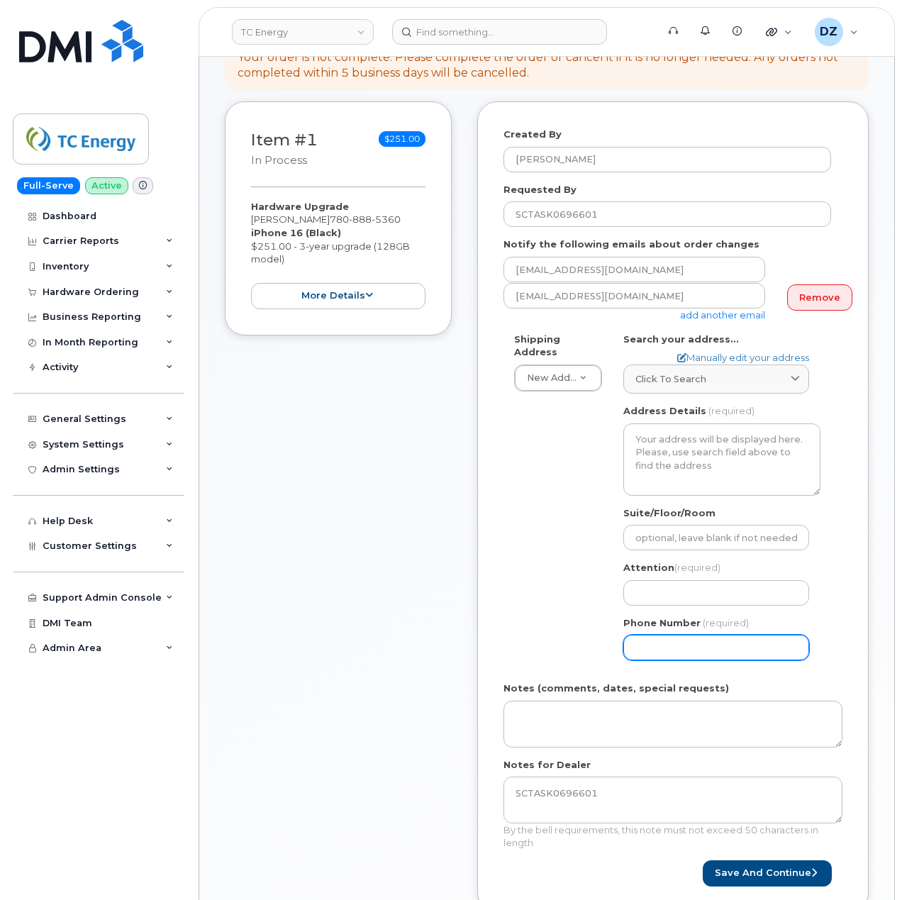
click at [684, 636] on input "Phone Number" at bounding box center [717, 648] width 186 height 26
click at [693, 580] on input "Attention (required)" at bounding box center [717, 593] width 186 height 26
paste input "[PERSON_NAME]"
type input "[PERSON_NAME]"
select select
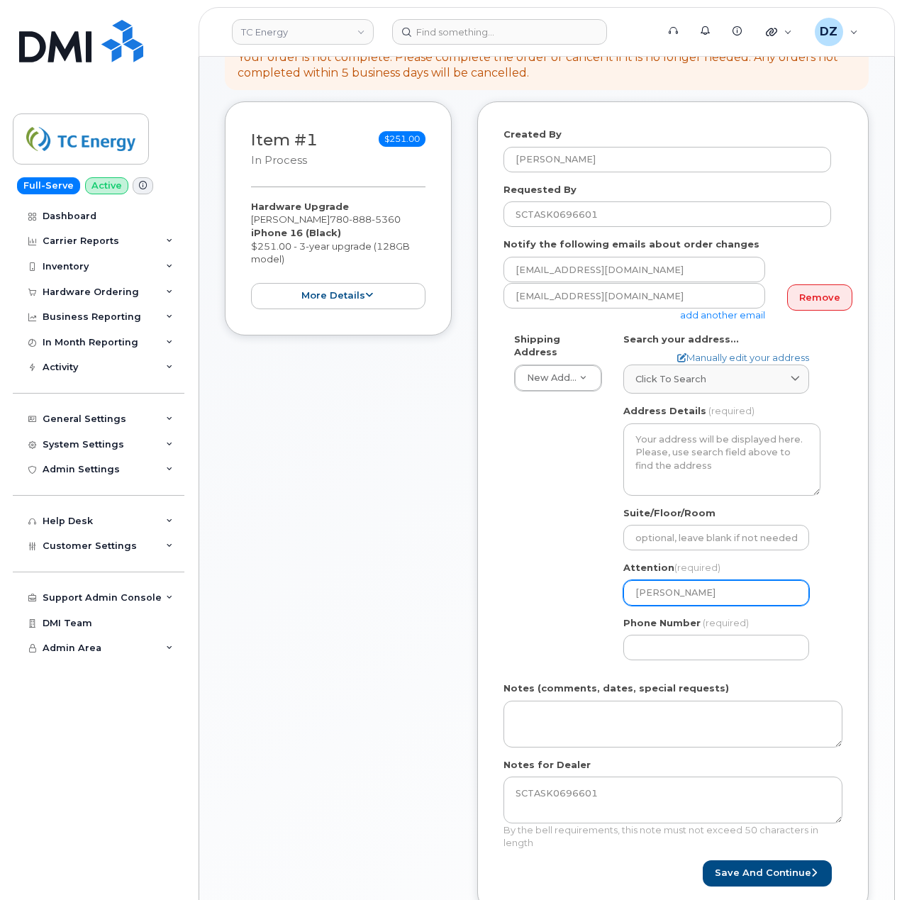
type input "[PERSON_NAME]"
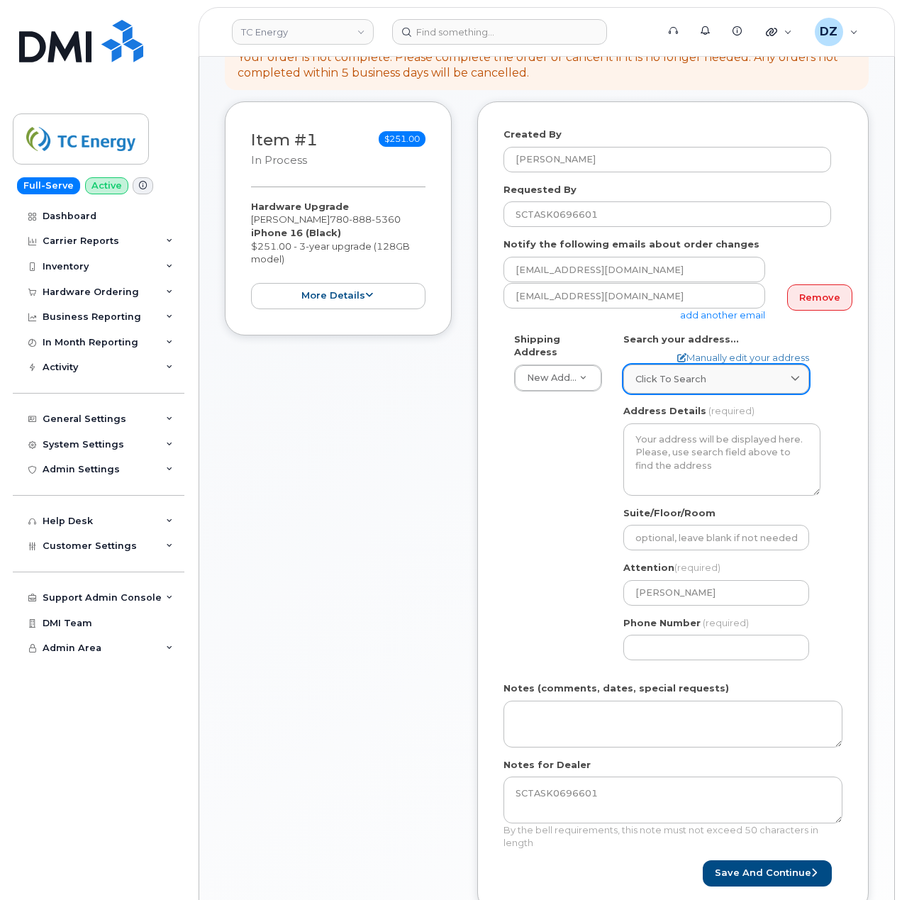
click at [722, 379] on link "Click to search" at bounding box center [717, 379] width 186 height 29
paste input "[STREET_ADDRESS]"
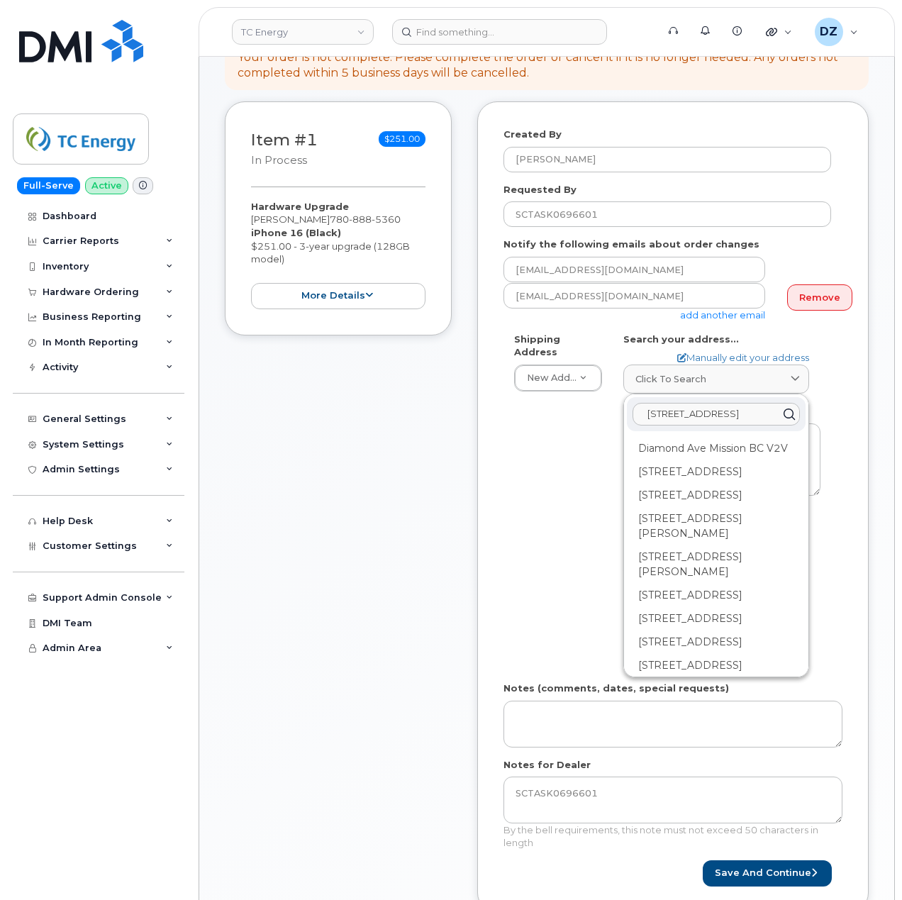
click at [733, 407] on input "[STREET_ADDRESS]" at bounding box center [716, 414] width 167 height 23
paste input "[GEOGRAPHIC_DATA]"
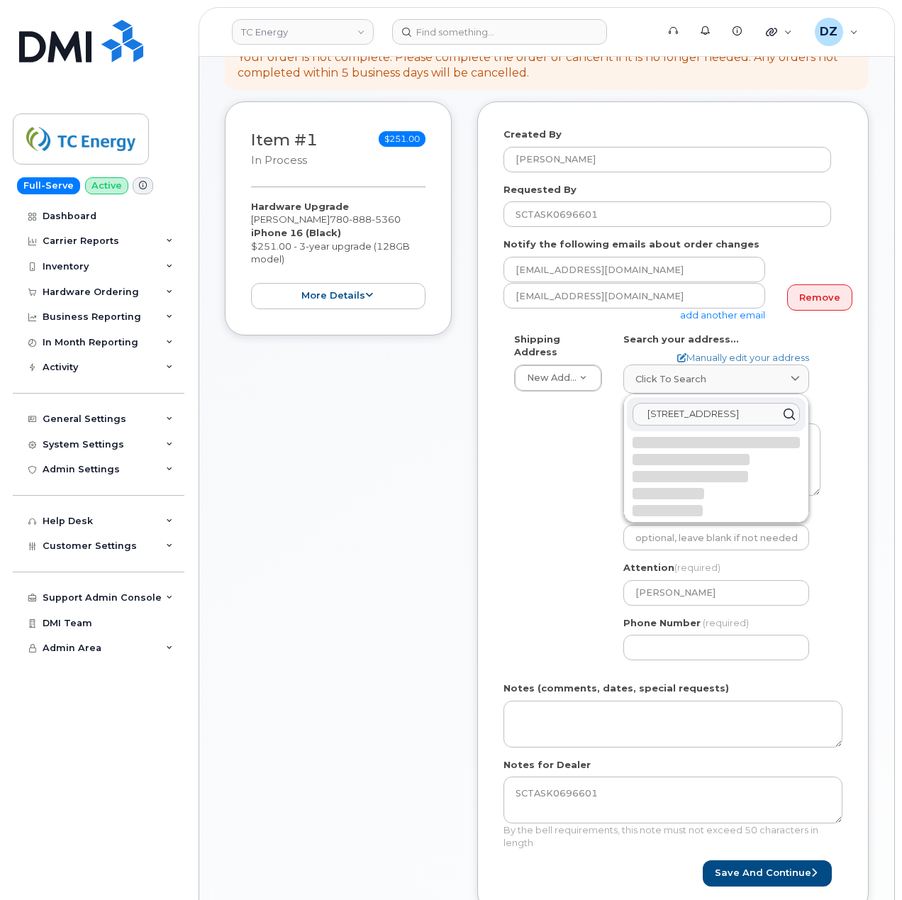
scroll to position [0, 10]
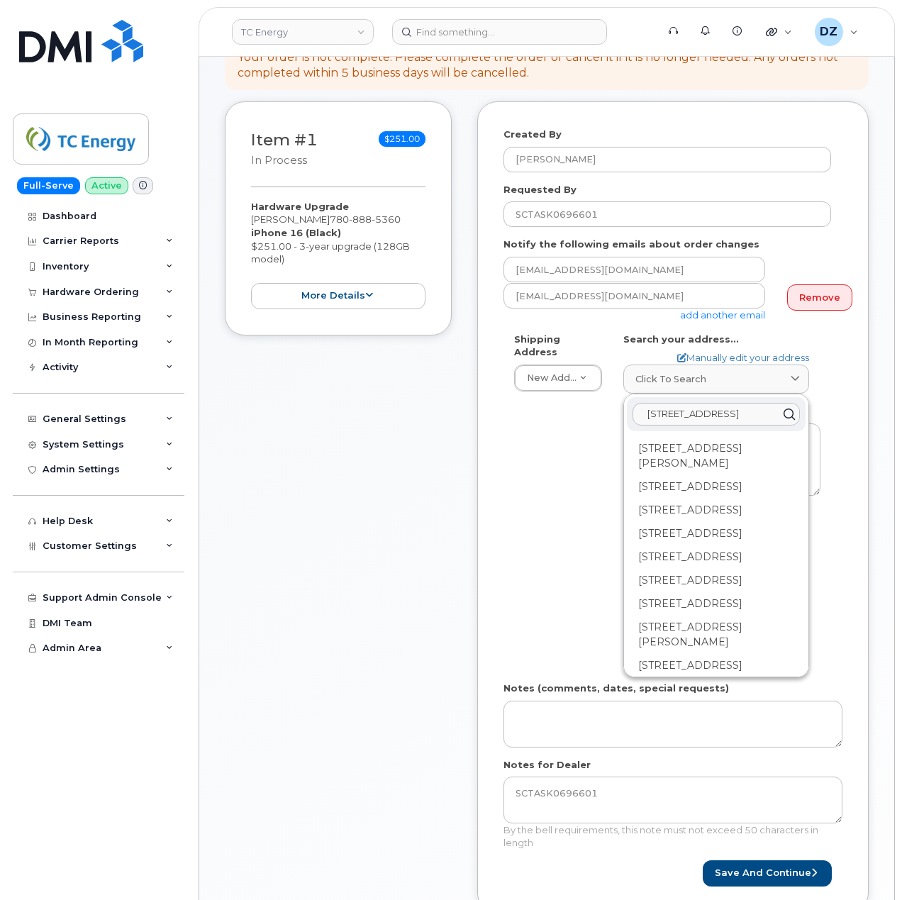
type input "[STREET_ADDRESS]"
click at [543, 457] on div "Shipping Address New Address New Address [STREET_ADDRESS][GEOGRAPHIC_DATA][US_S…" at bounding box center [668, 502] width 328 height 339
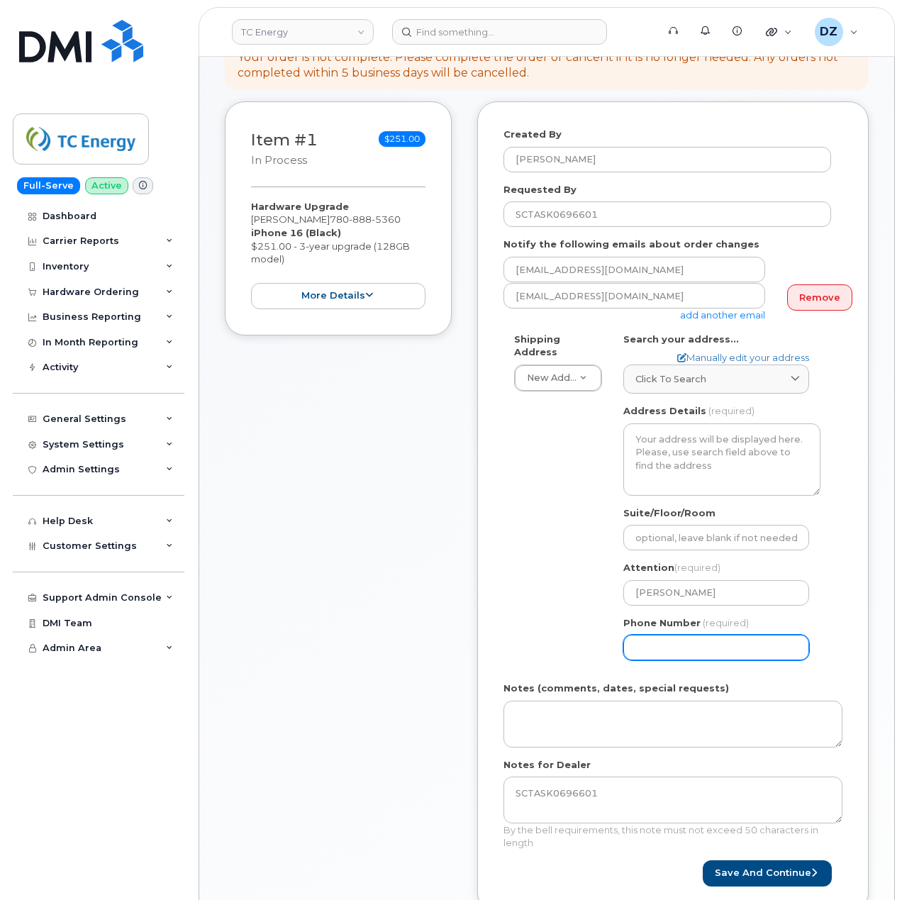
drag, startPoint x: 718, startPoint y: 639, endPoint x: 580, endPoint y: 629, distance: 138.8
click at [580, 630] on div "Shipping Address New Address New Address 10255 S Washington Ave 117 Kohen Dr 18…" at bounding box center [668, 502] width 328 height 339
click at [792, 351] on link "Manually edit your address" at bounding box center [744, 357] width 132 height 13
select select
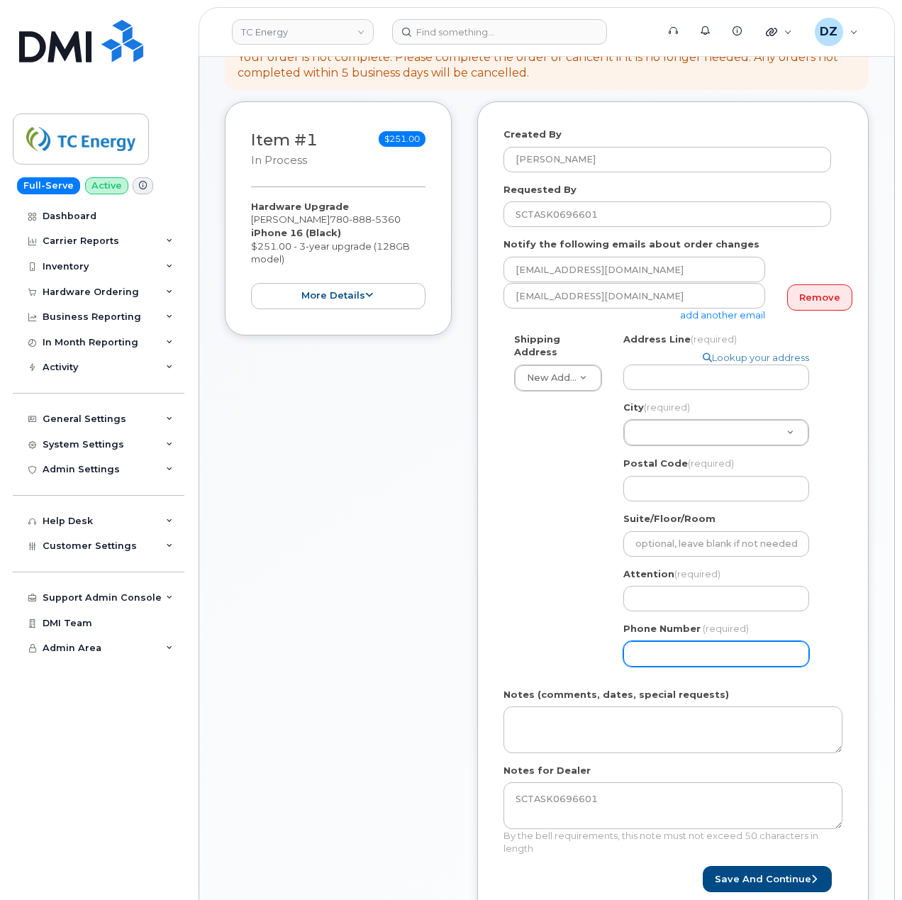
click at [695, 650] on input "Phone Number" at bounding box center [717, 654] width 186 height 26
paste input "7808885360"
select select
type input "7808885360"
click at [668, 592] on input "Attention (required)" at bounding box center [717, 599] width 186 height 26
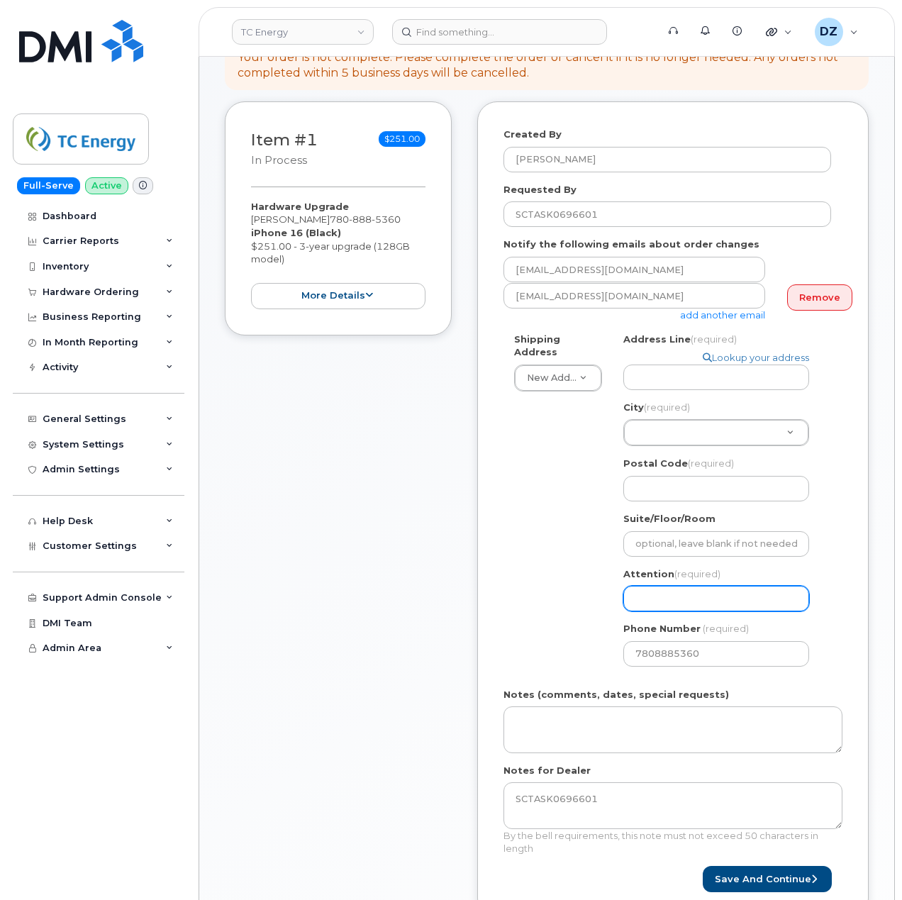
paste input "[PERSON_NAME]"
select select
type input "[PERSON_NAME]"
click at [712, 368] on input "Address Line (required)" at bounding box center [717, 378] width 186 height 26
paste input "425 Diamond Ave"
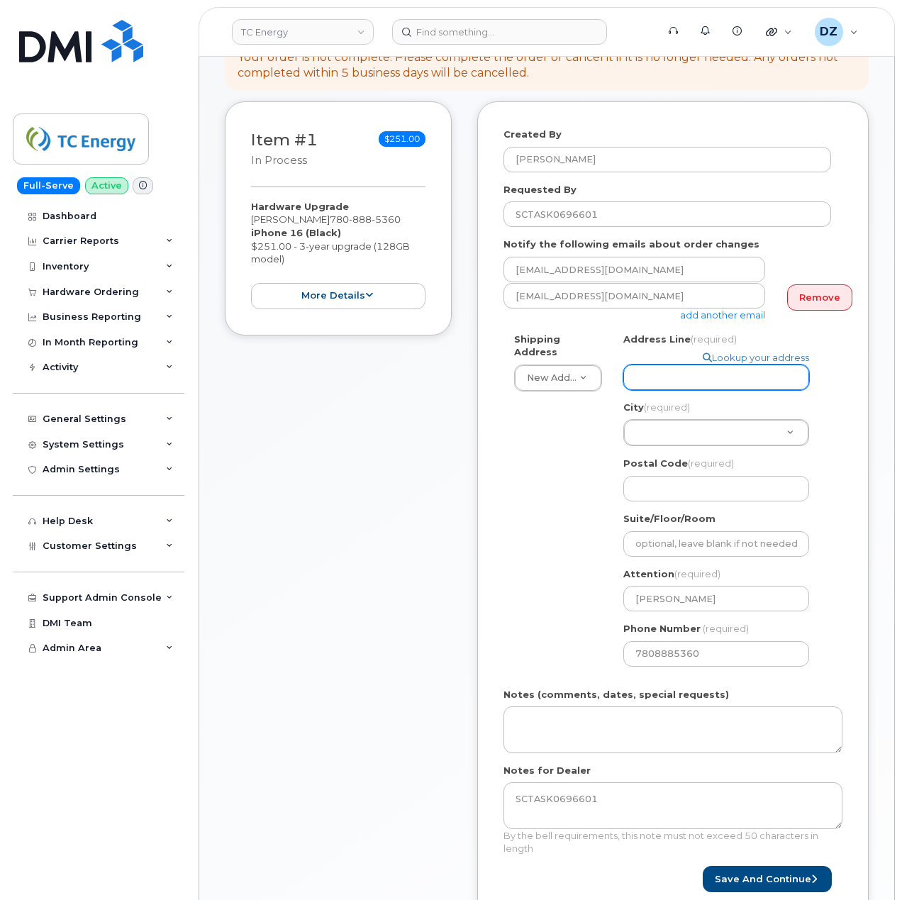
type input "425 Diamond Ave"
select select
type input "425 Diamond Ave"
paste input "Spruce Grove"
type input "Spruce Grove"
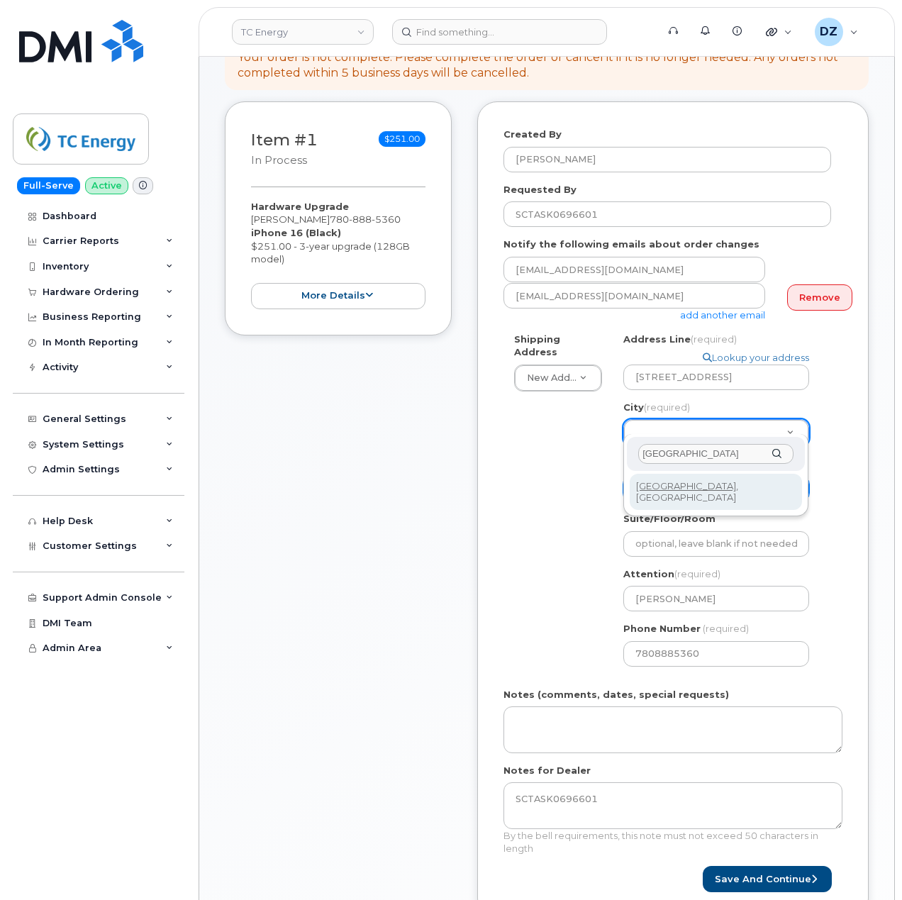
type input "Spruce Grove"
select select
type input "475"
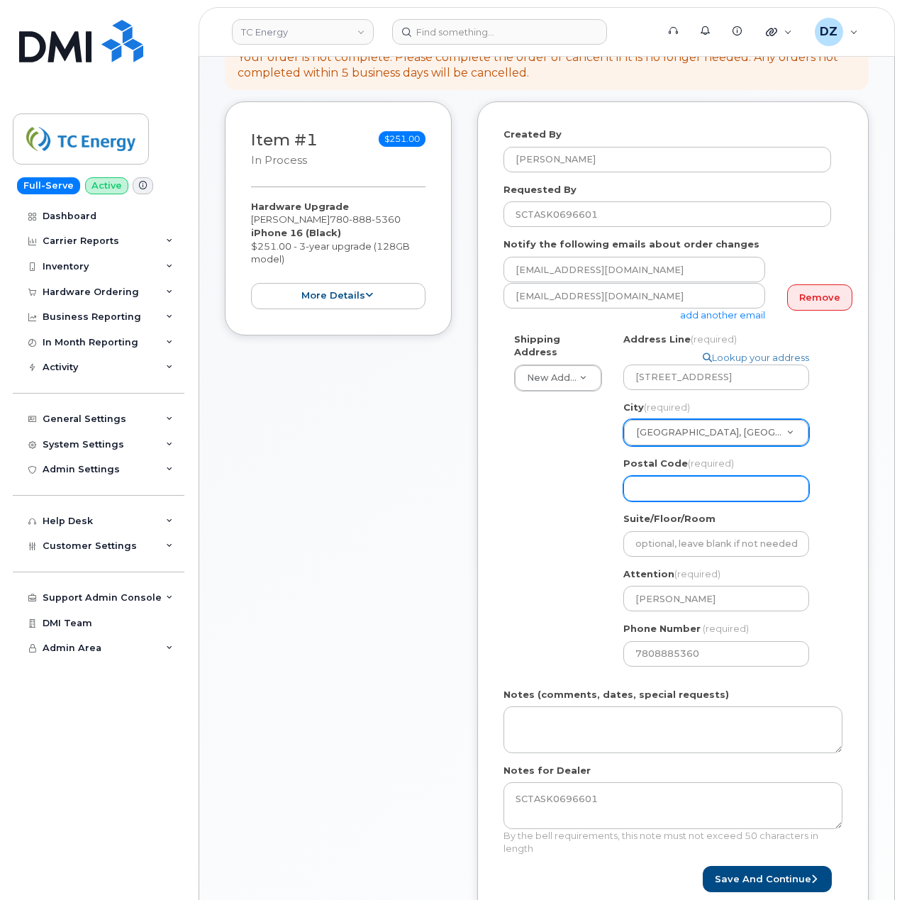
click at [717, 476] on input "Postal Code (required)" at bounding box center [717, 489] width 186 height 26
paste input "T7X 0A1"
type input "T7X 0A1"
select select
type input "T7X 0A1"
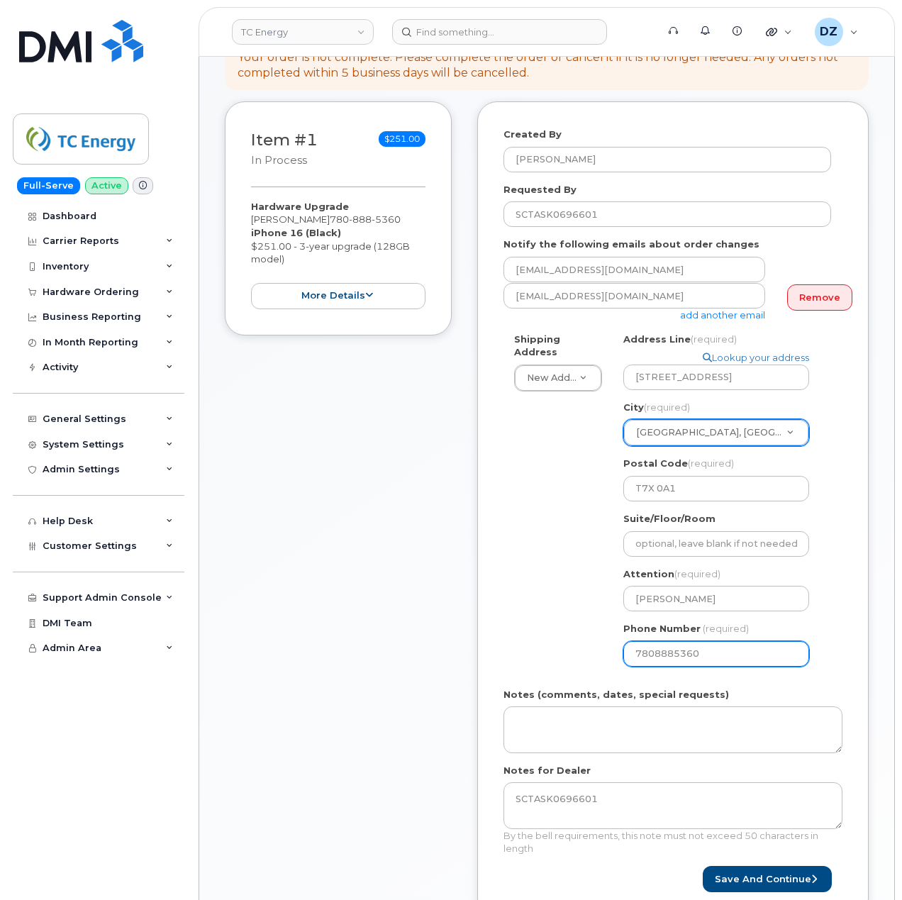
click at [497, 565] on div "Created By Devon Zellars Requested By SCTASK0696601 Notify the following emails…" at bounding box center [673, 509] width 392 height 817
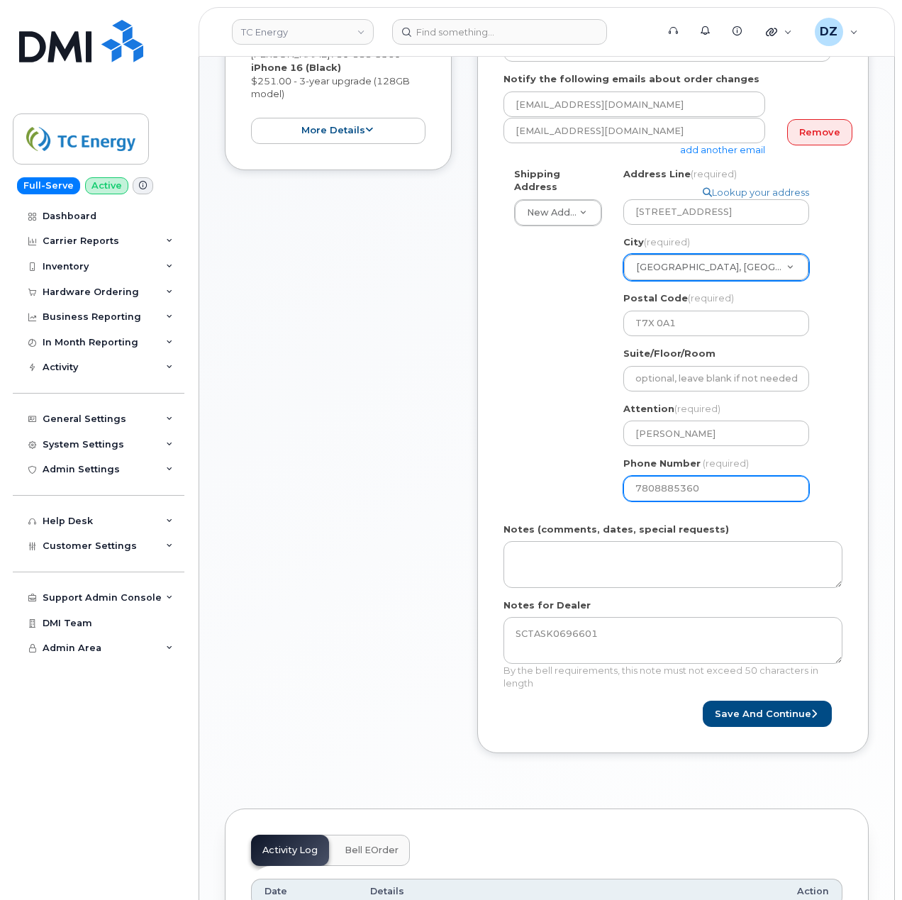
scroll to position [473, 0]
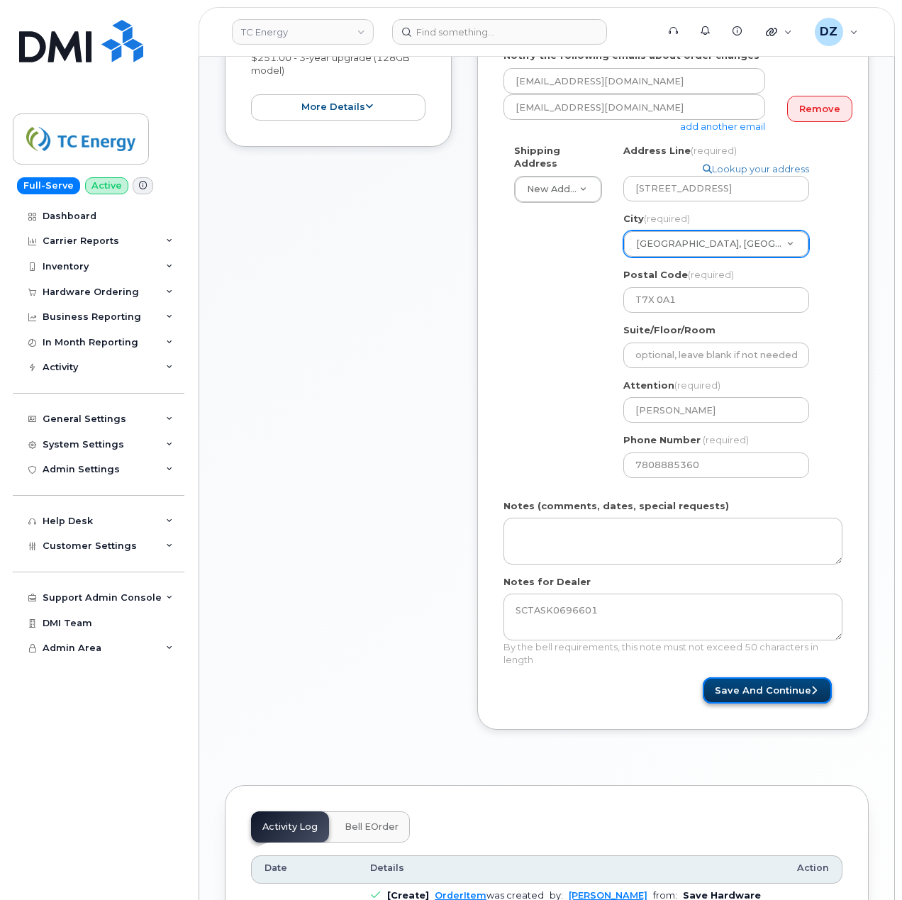
click at [789, 681] on button "Save and Continue" at bounding box center [767, 691] width 129 height 26
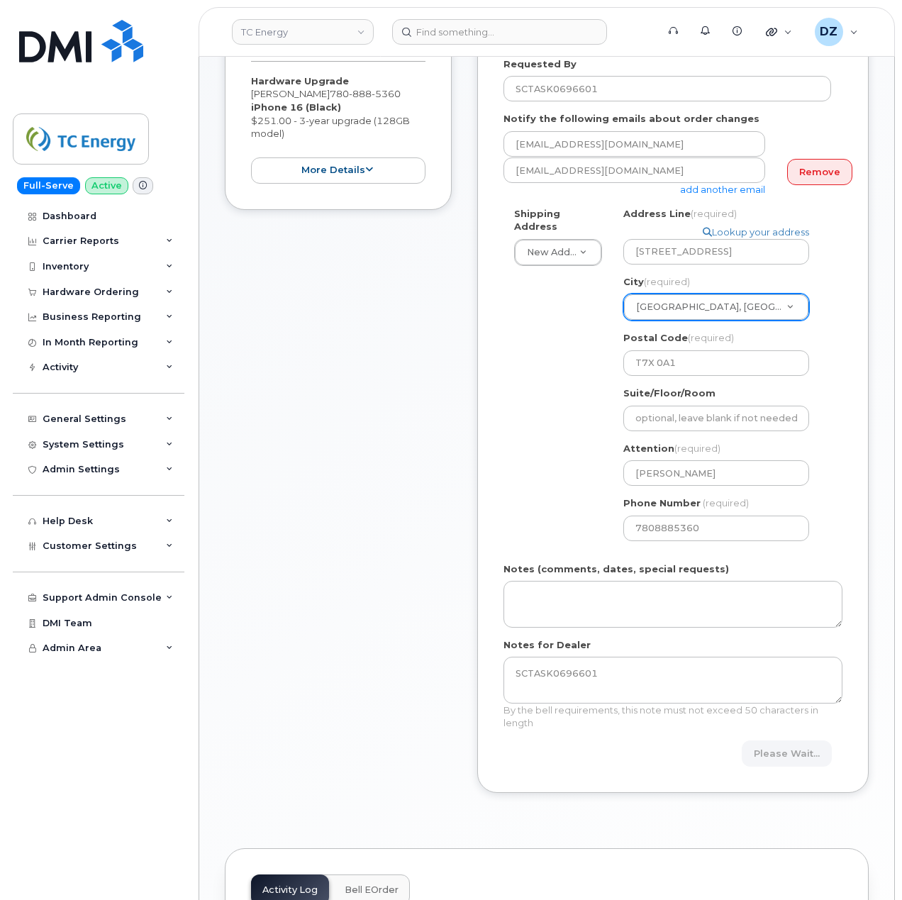
scroll to position [378, 0]
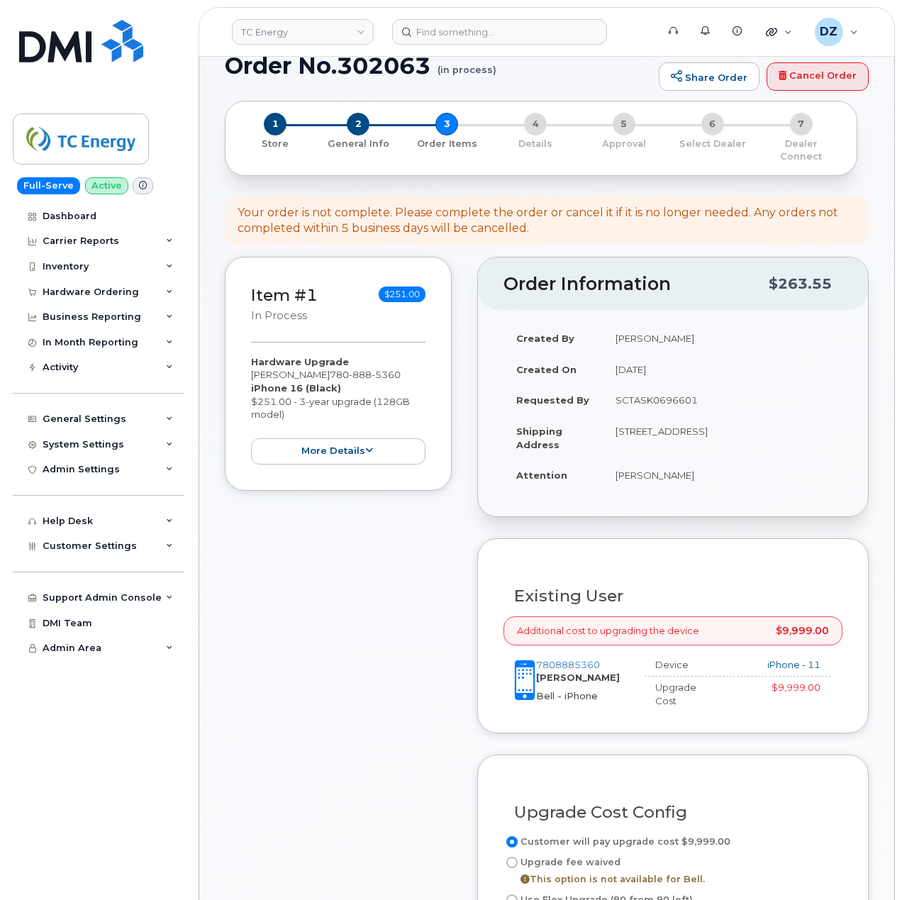
scroll to position [473, 0]
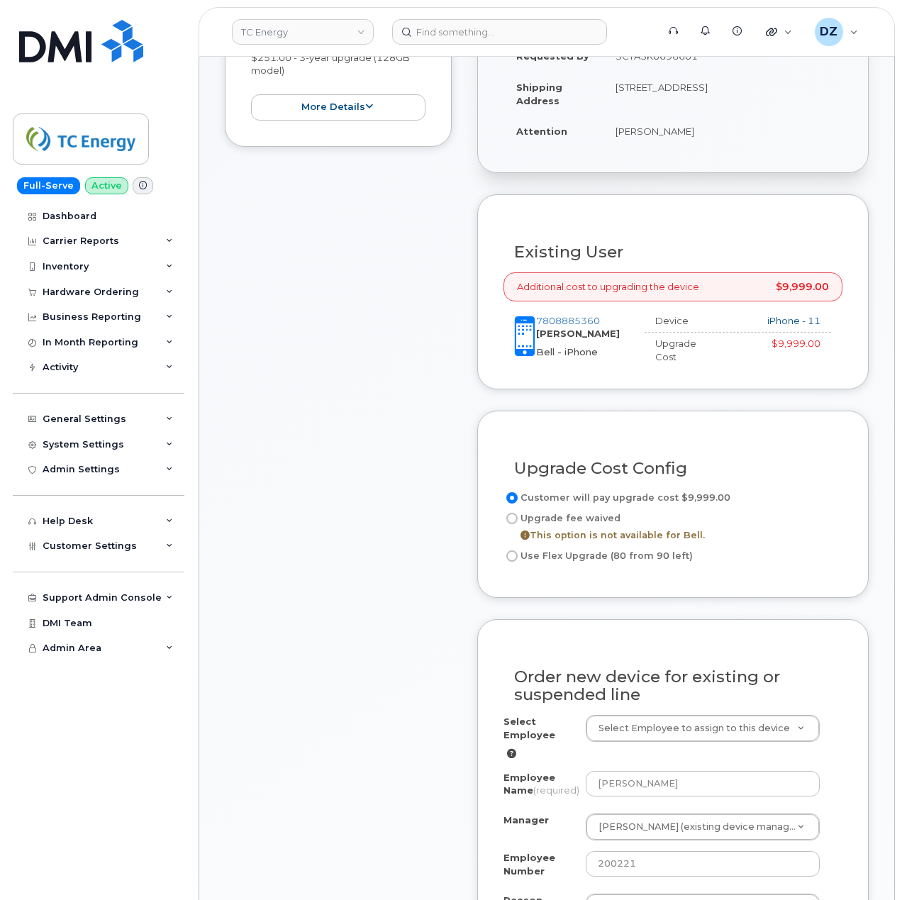
click at [508, 551] on input "Use Flex Upgrade (80 from 90 left)" at bounding box center [512, 556] width 11 height 11
radio input "true"
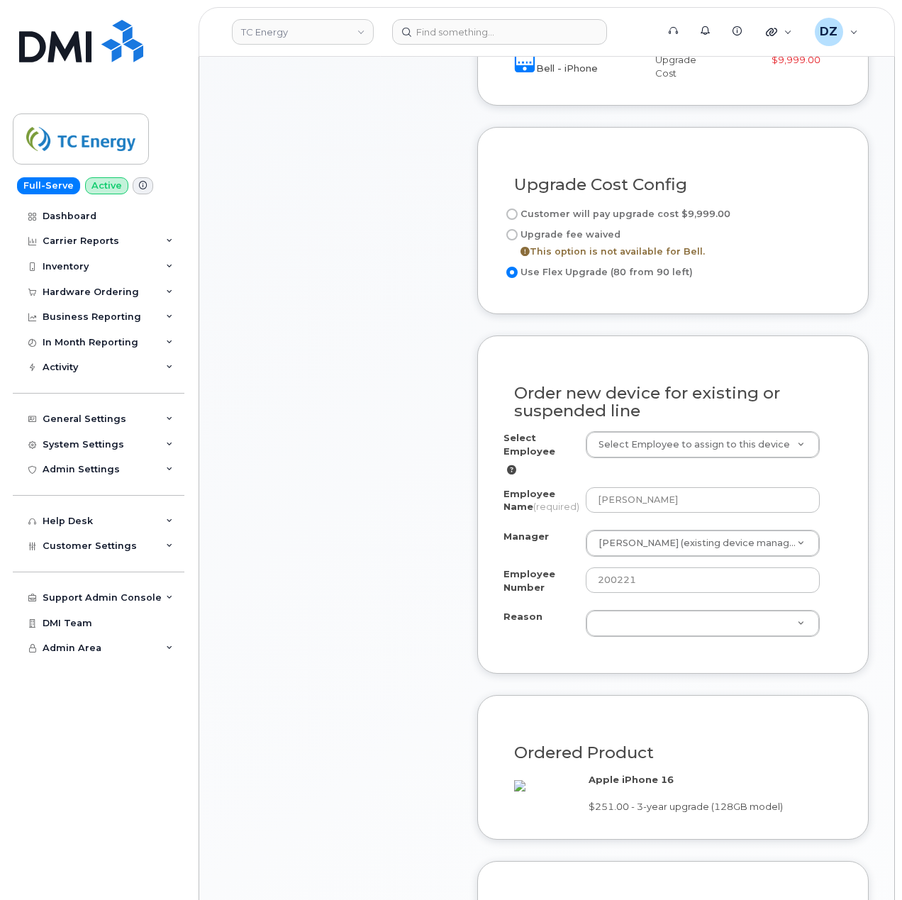
scroll to position [851, 0]
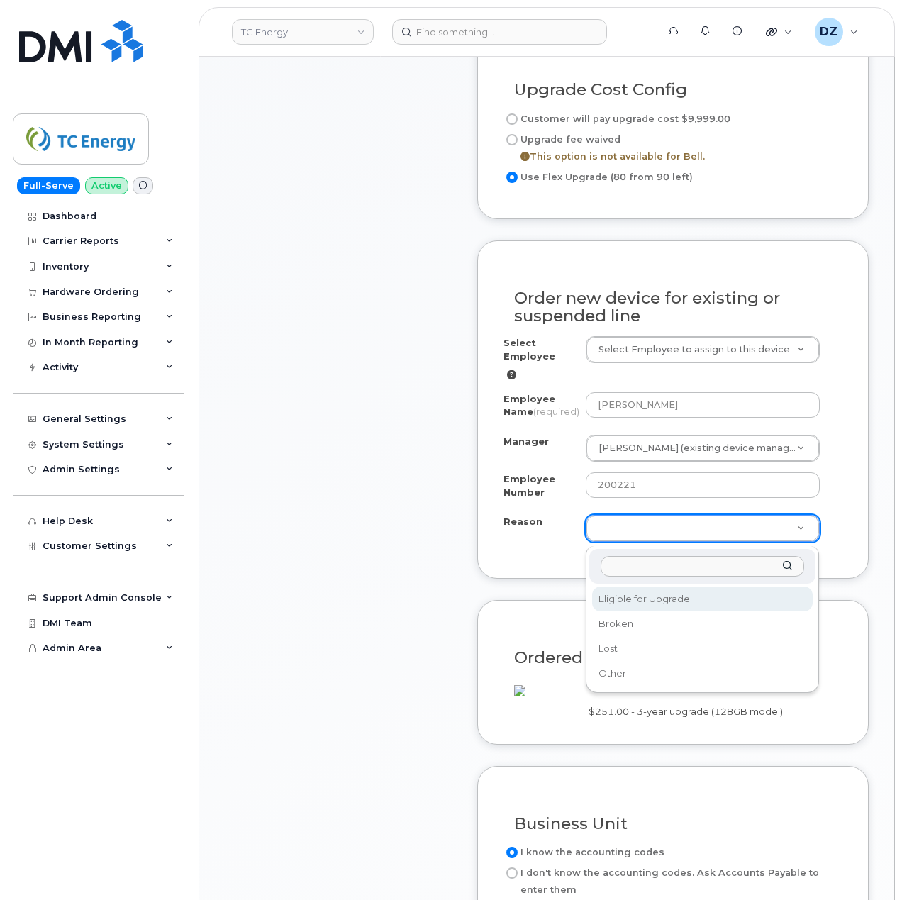
select select "eligible_for_upgrade"
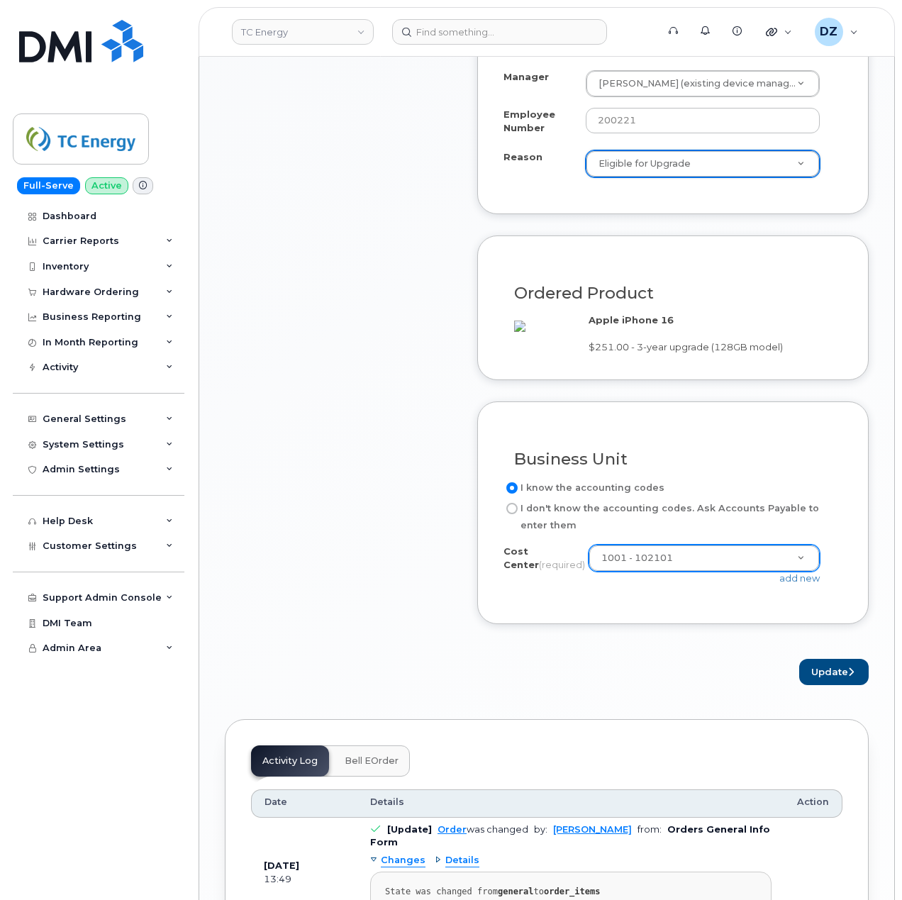
scroll to position [1230, 0]
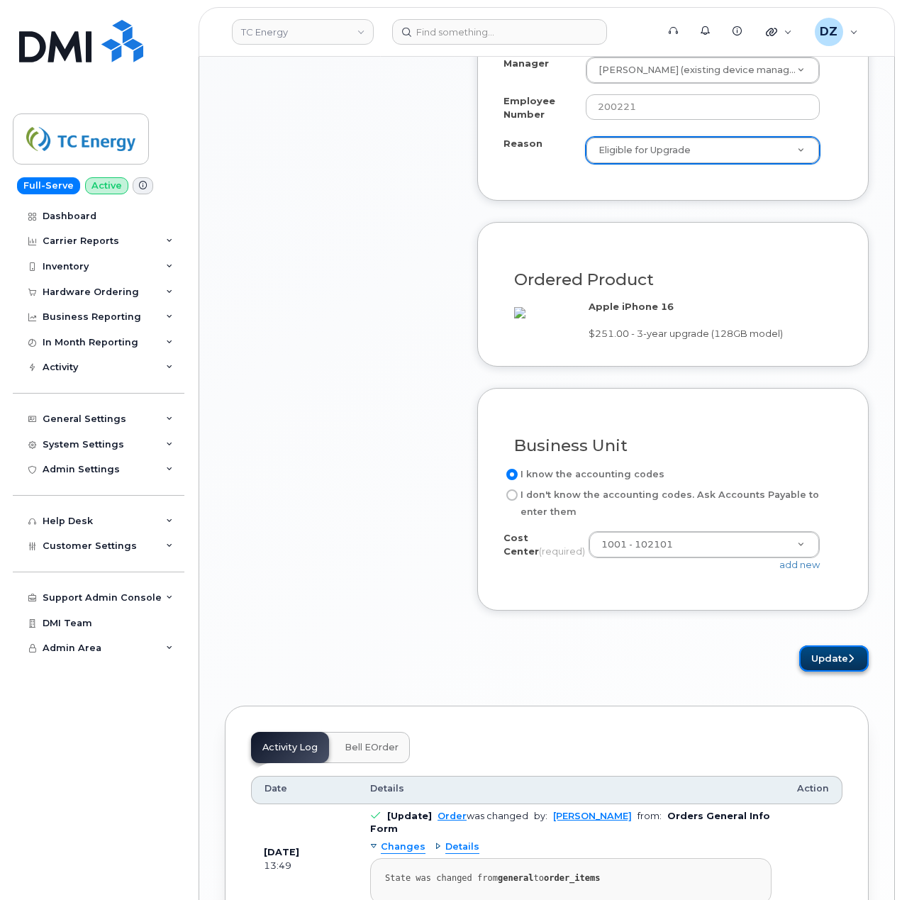
click at [851, 663] on icon "submit" at bounding box center [852, 658] width 6 height 9
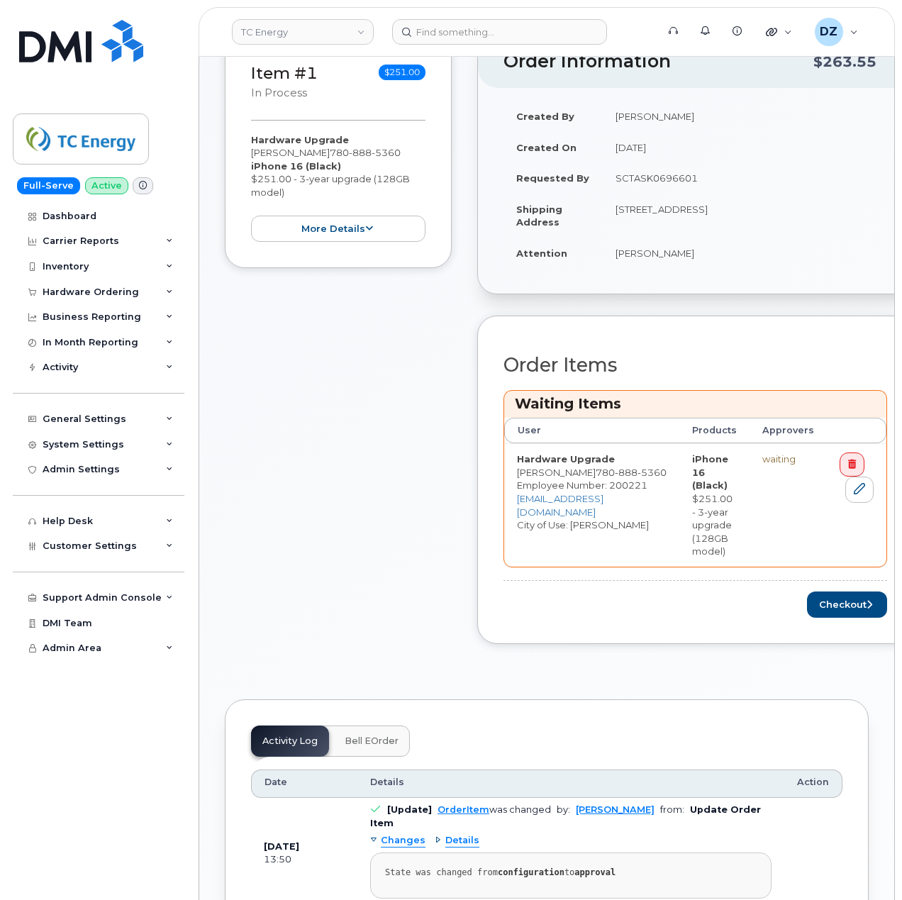
scroll to position [473, 0]
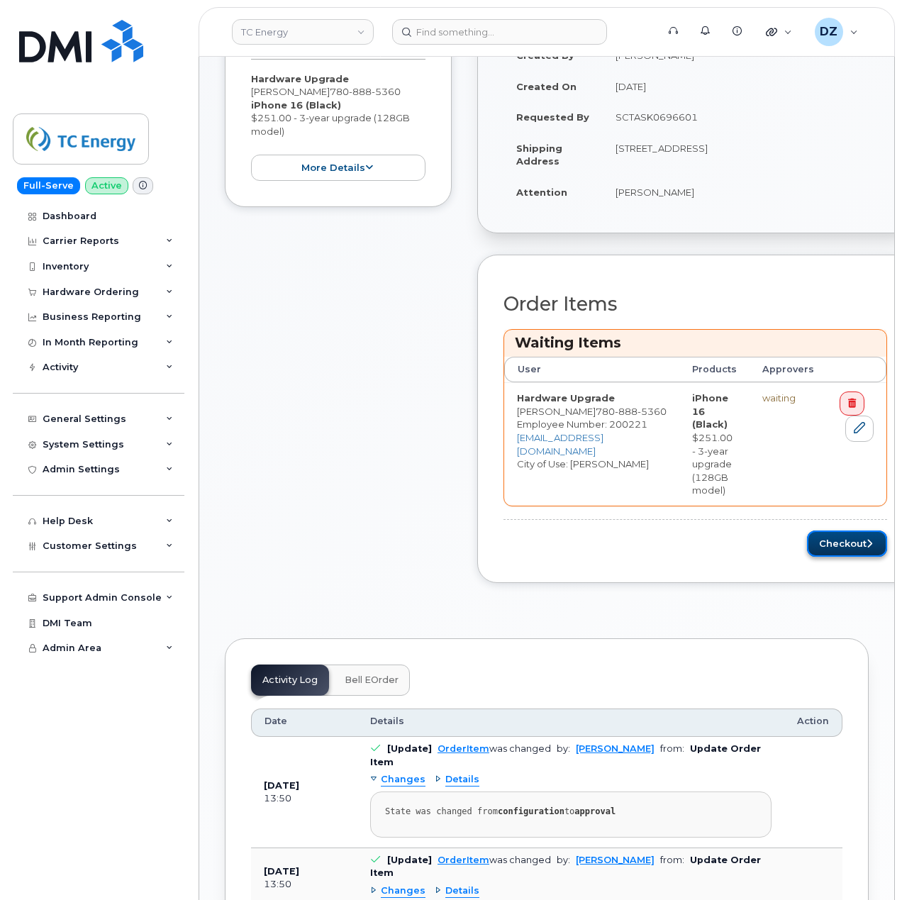
click at [813, 541] on button "Checkout" at bounding box center [847, 544] width 80 height 26
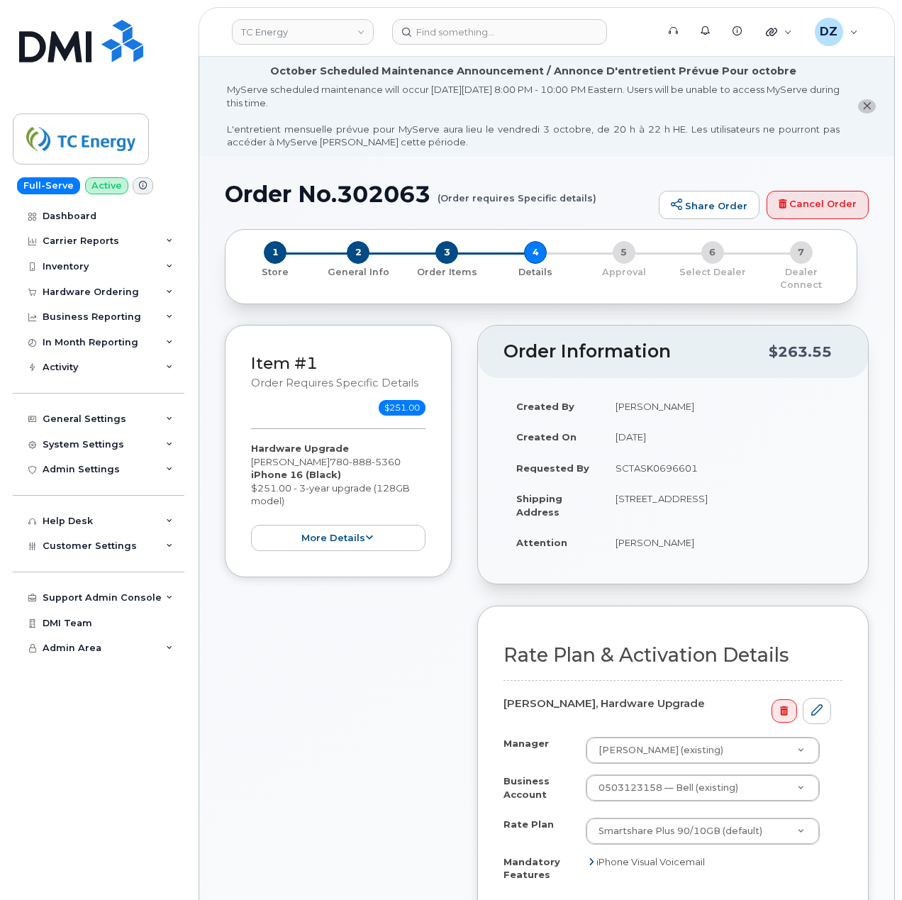
scroll to position [378, 0]
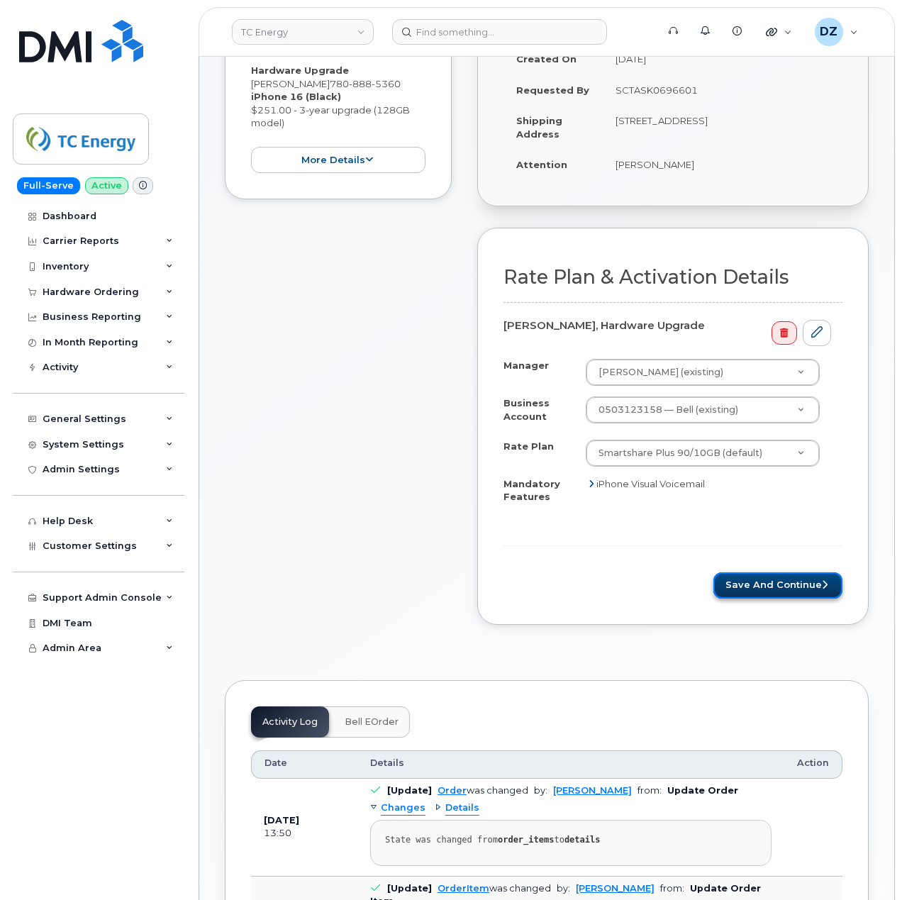
click at [801, 573] on button "Save and Continue" at bounding box center [778, 586] width 129 height 26
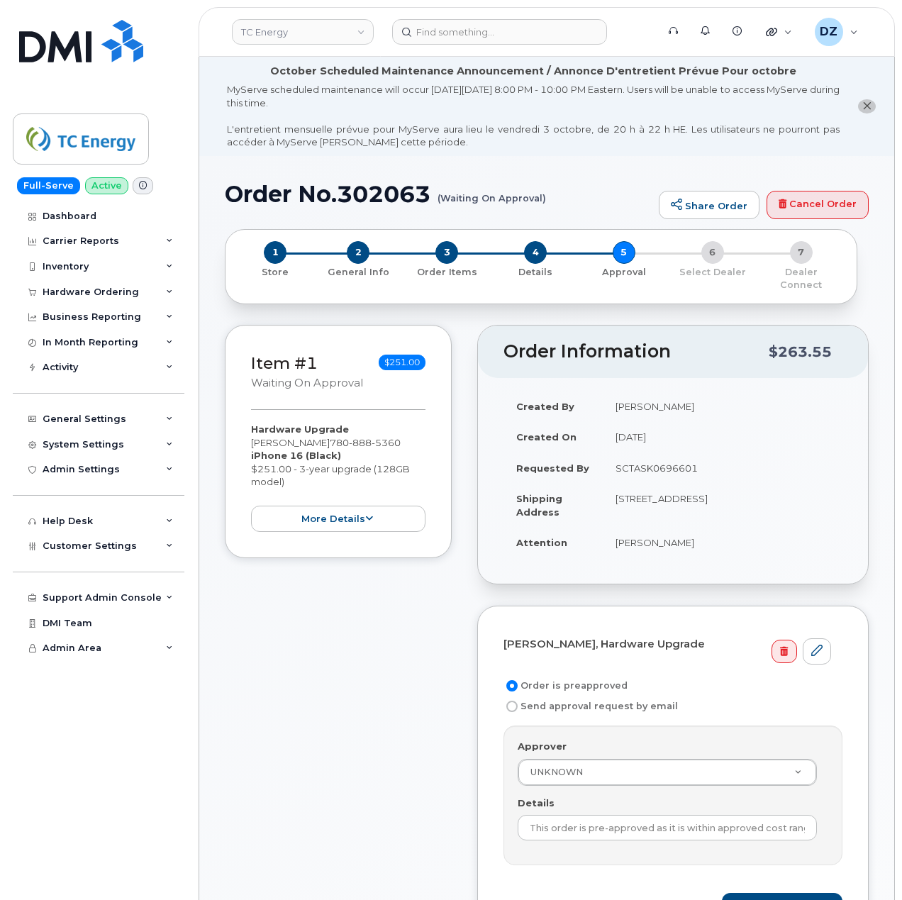
click at [666, 455] on td "SCTASK0696601" at bounding box center [723, 468] width 240 height 31
copy td "SCTASK0696601"
click at [631, 818] on input "This order is pre-approved as it is within approved cost range." at bounding box center [667, 828] width 299 height 26
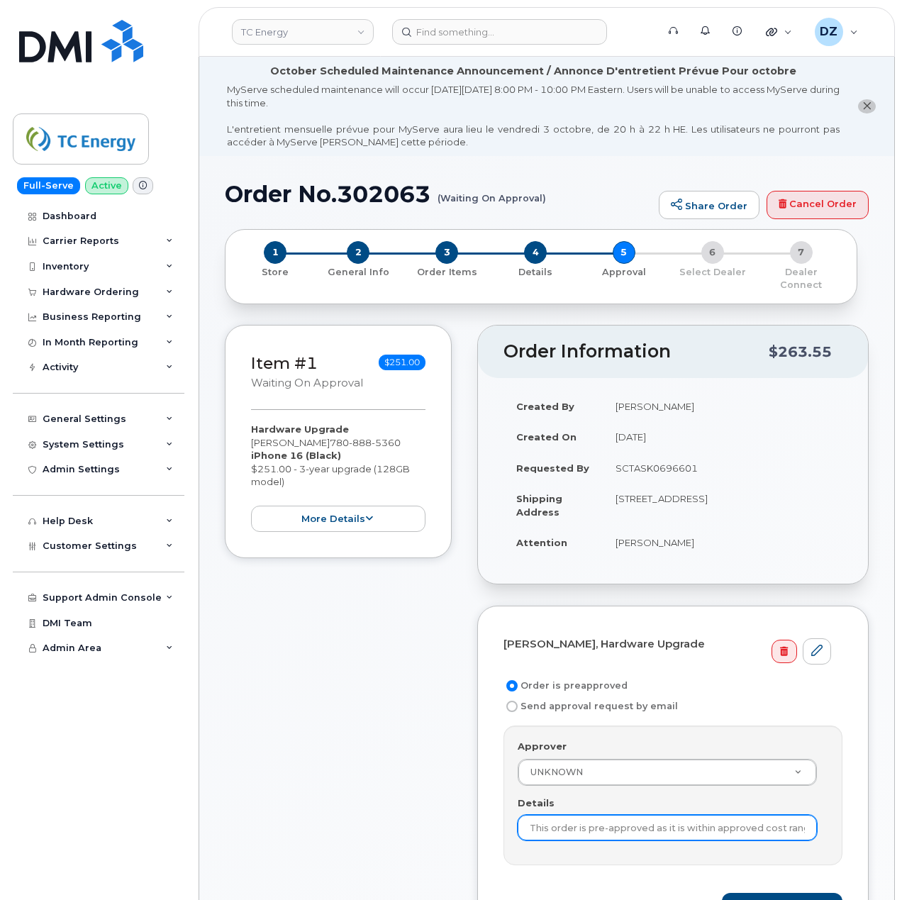
click at [631, 818] on input "This order is pre-approved as it is within approved cost range." at bounding box center [667, 828] width 299 height 26
paste input "SCTASK0696601"
type input "SCTASK0696601"
click at [437, 765] on div "Item #1 Waiting On Approval $251.00 Hardware Upgrade Trent Stang 780 888 5360 i…" at bounding box center [338, 646] width 227 height 642
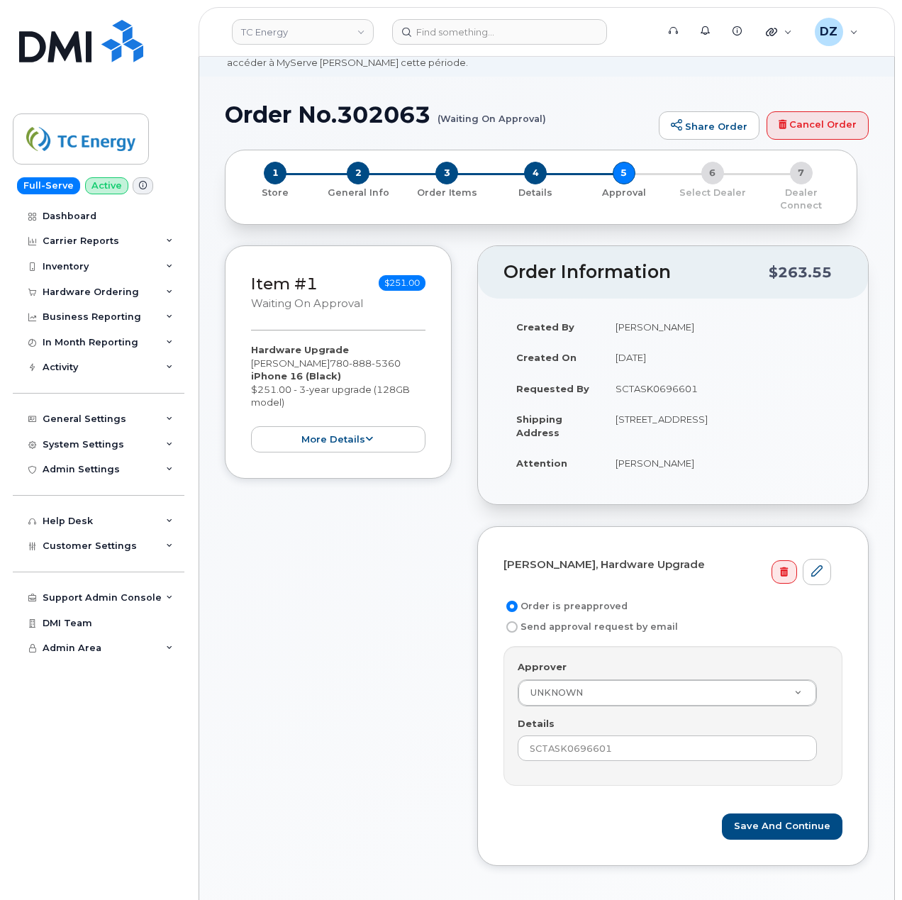
scroll to position [189, 0]
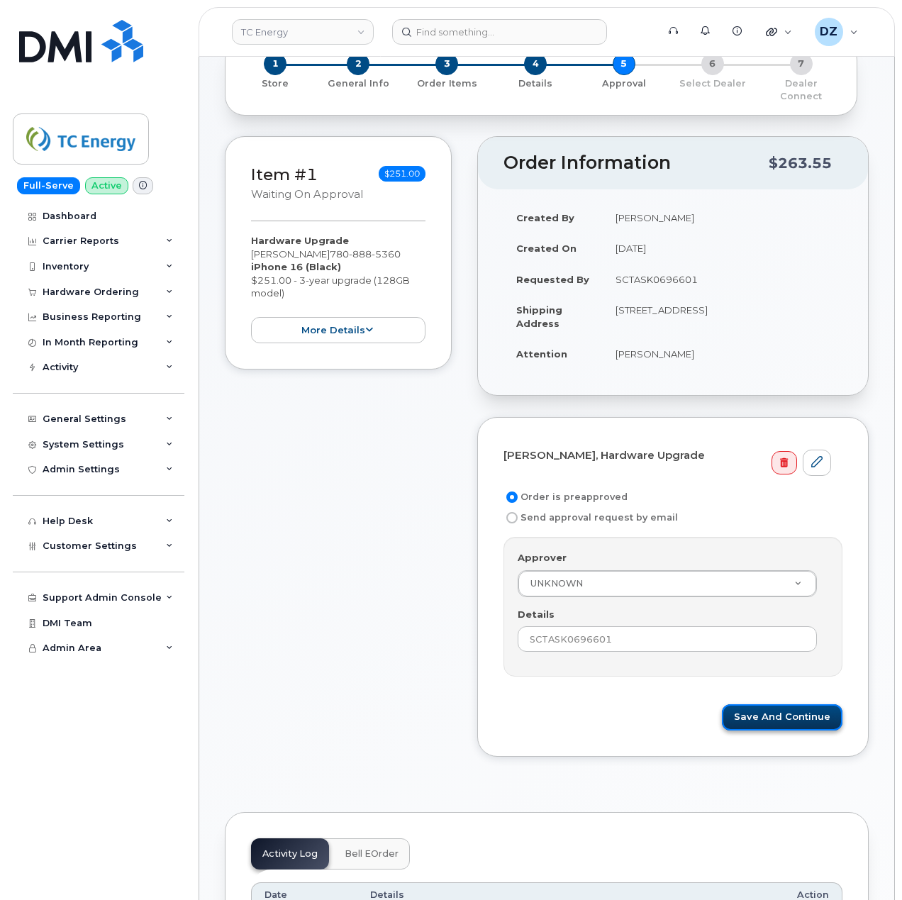
click at [786, 707] on button "Save and Continue" at bounding box center [782, 718] width 121 height 26
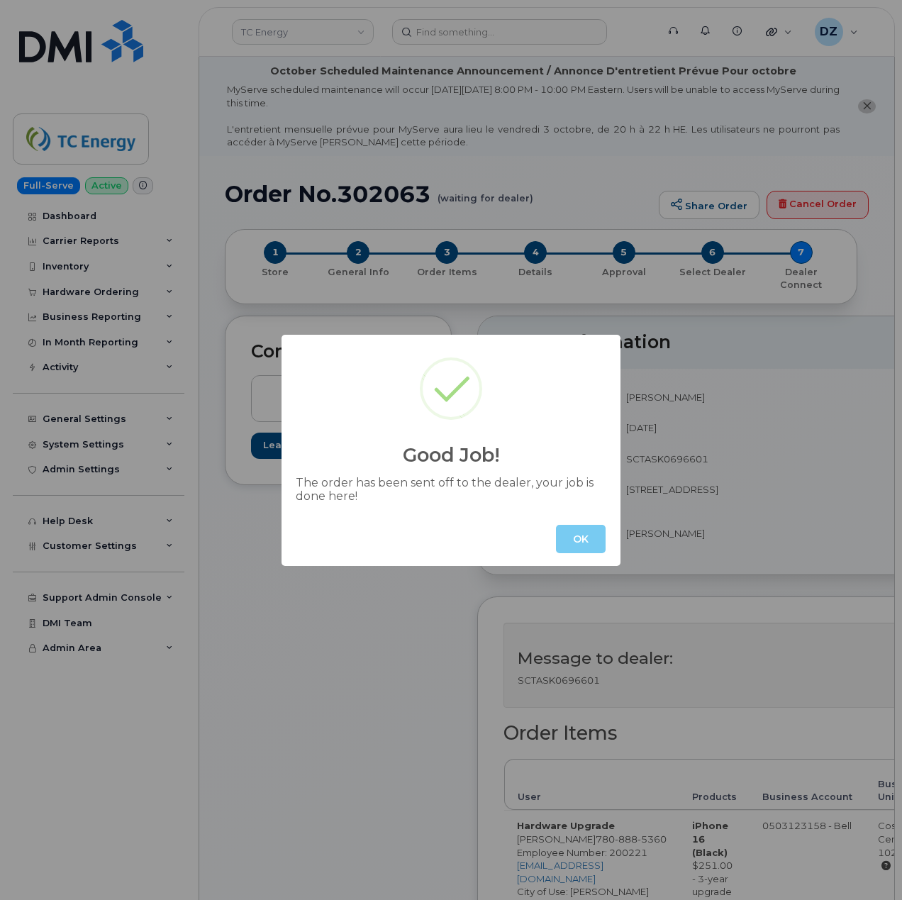
click at [580, 537] on button "OK" at bounding box center [581, 539] width 50 height 28
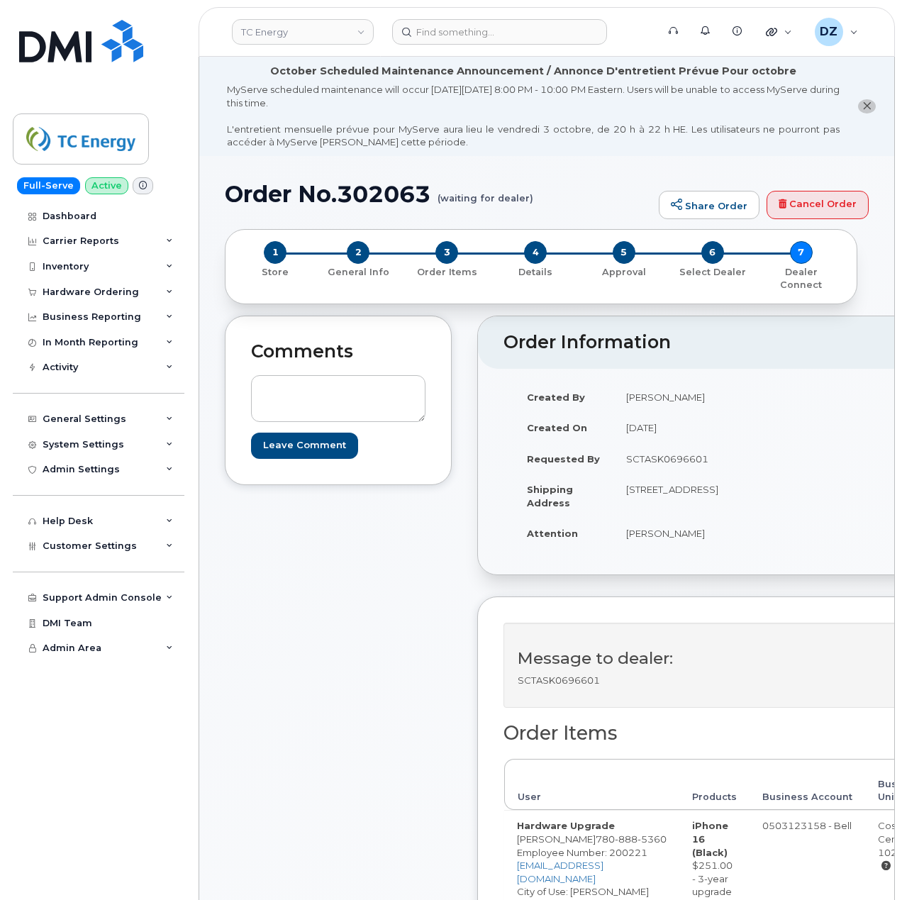
click at [257, 199] on h1 "Order No.302063 (waiting for dealer)" at bounding box center [438, 194] width 427 height 25
click at [393, 194] on h1 "Order No.302063 (waiting for dealer)" at bounding box center [438, 194] width 427 height 25
copy h1 "Order No.302063"
click at [125, 287] on div "Hardware Ordering" at bounding box center [91, 292] width 96 height 11
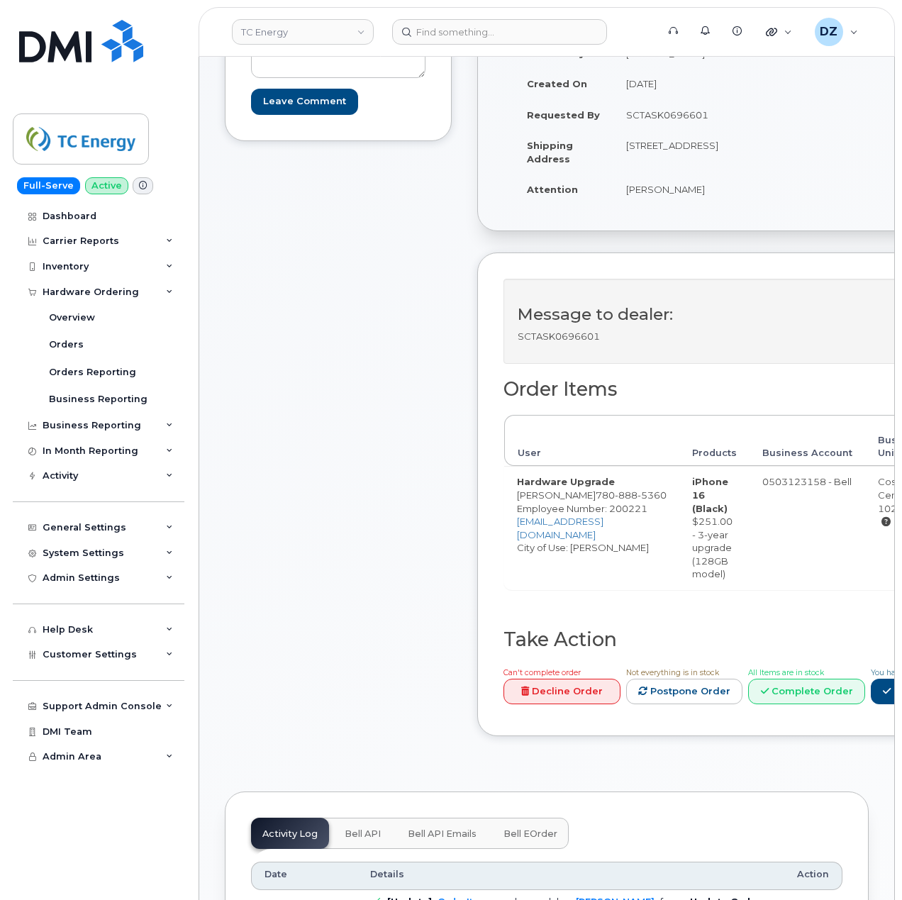
scroll to position [94, 0]
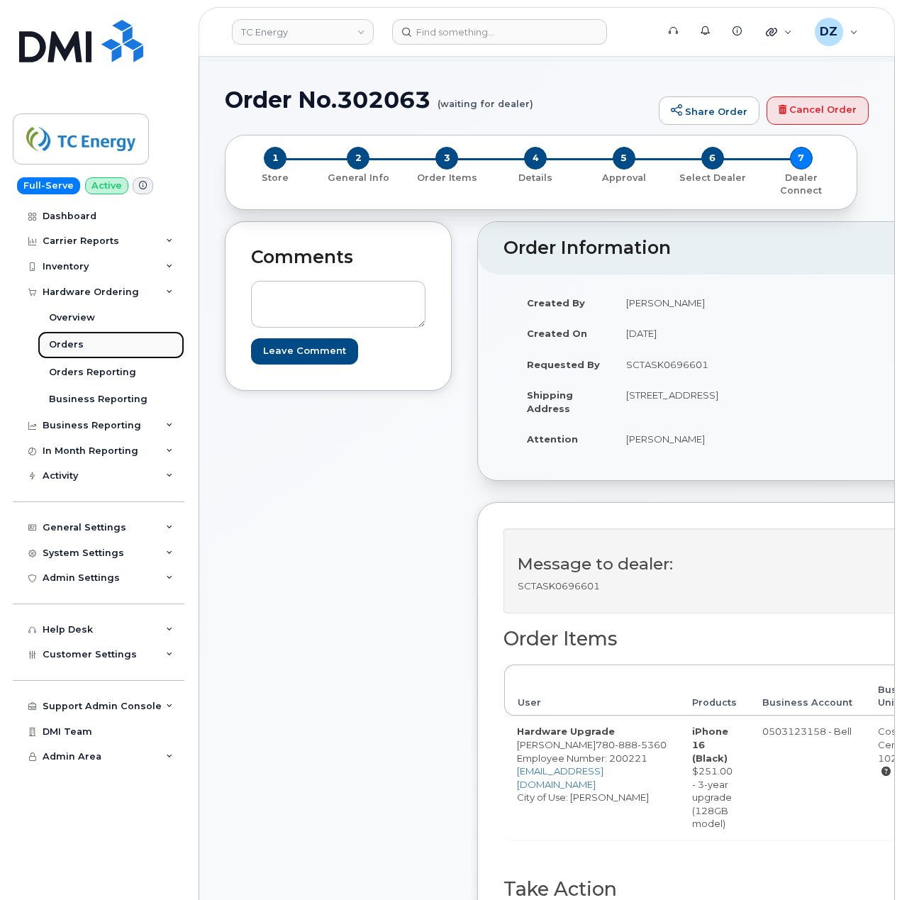
click at [97, 341] on link "Orders" at bounding box center [111, 344] width 147 height 27
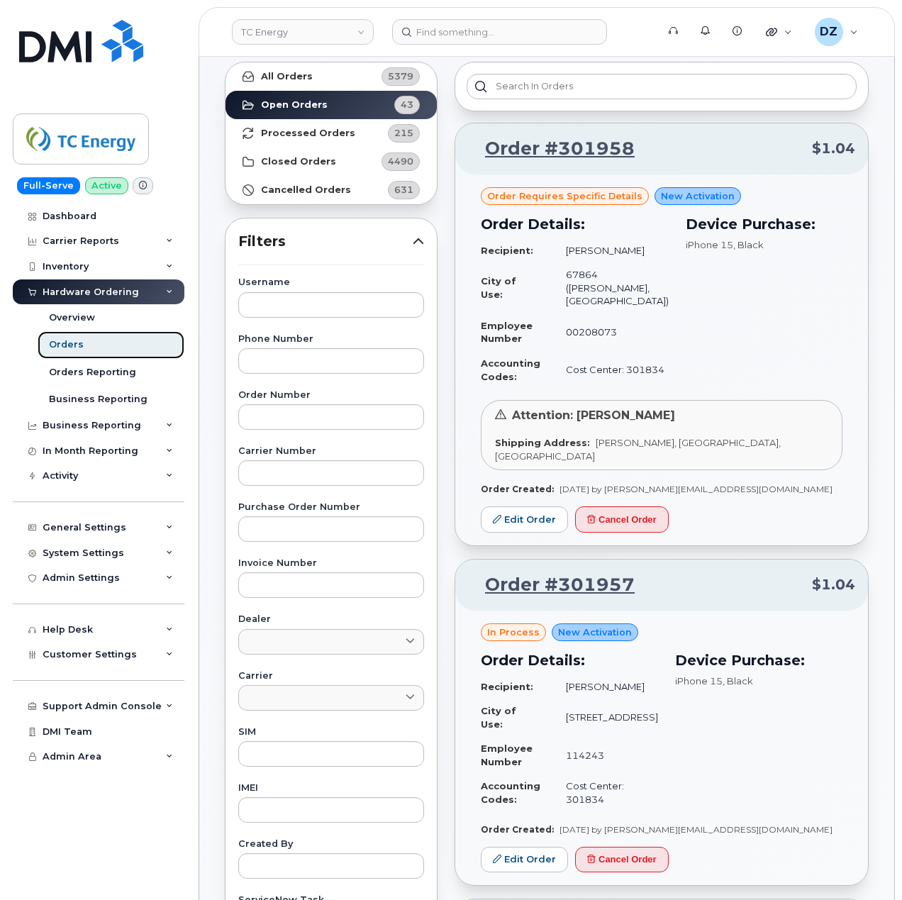
scroll to position [94, 0]
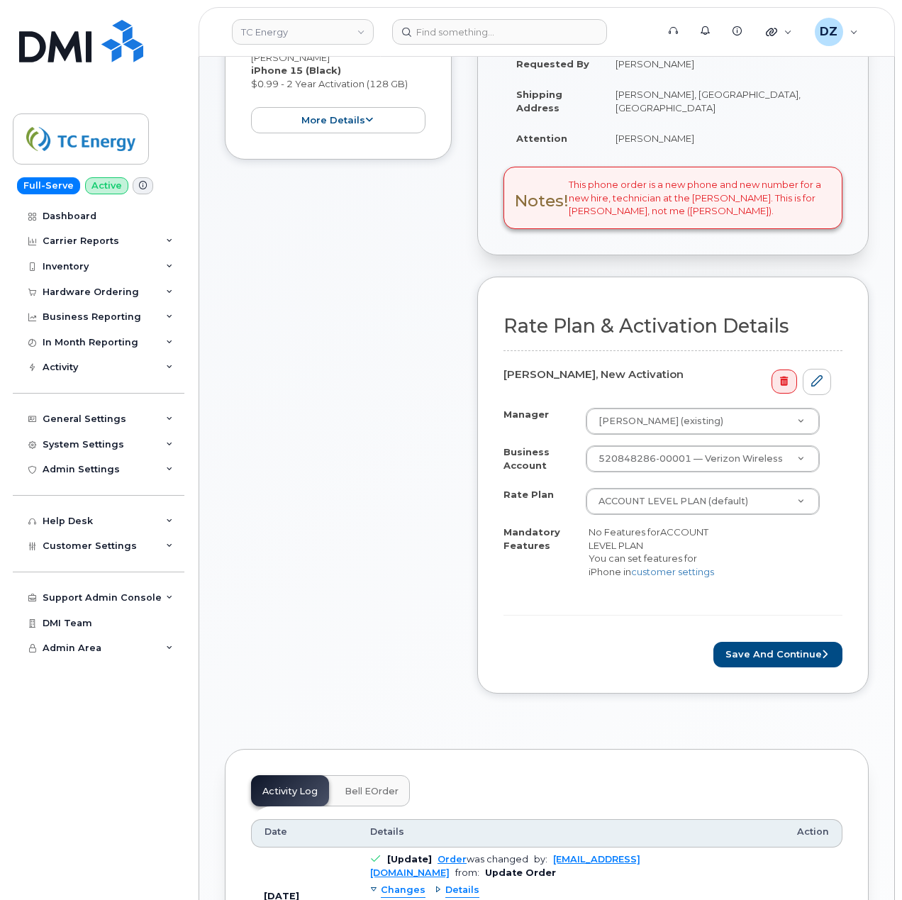
scroll to position [383, 0]
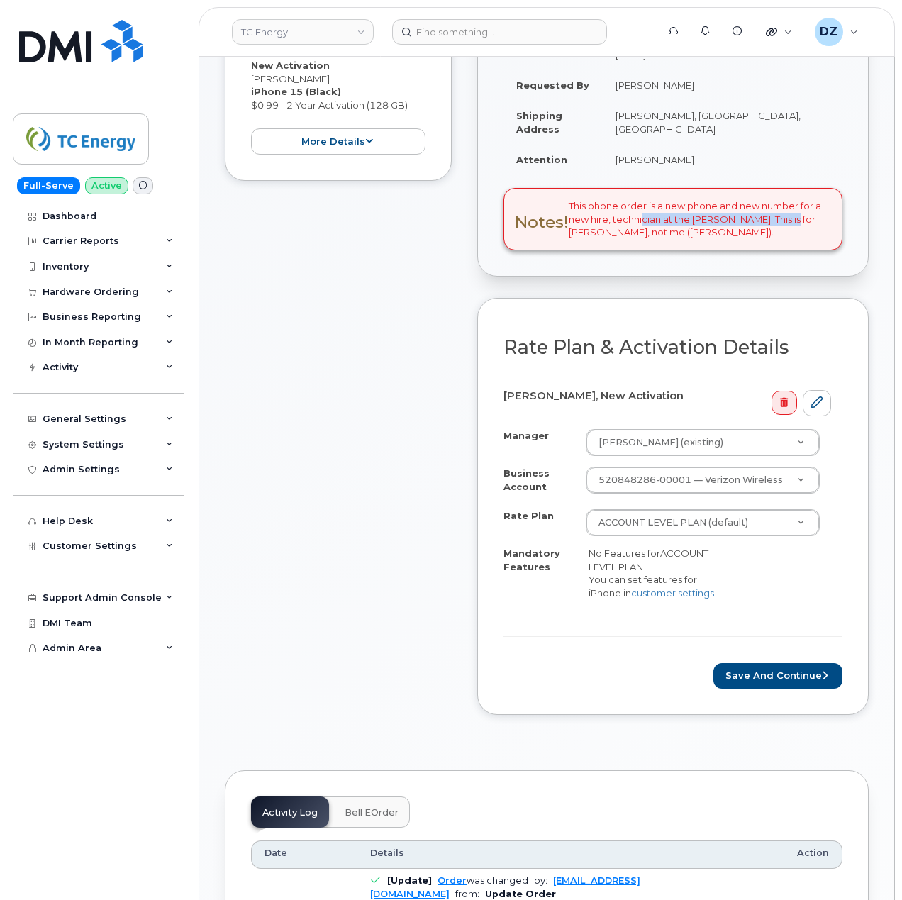
drag, startPoint x: 639, startPoint y: 205, endPoint x: 787, endPoint y: 204, distance: 147.6
click at [787, 204] on div "Notes! This phone order is a new phone and new number for a new hire, technicia…" at bounding box center [673, 219] width 339 height 62
click at [778, 677] on button "Save and Continue" at bounding box center [778, 676] width 129 height 26
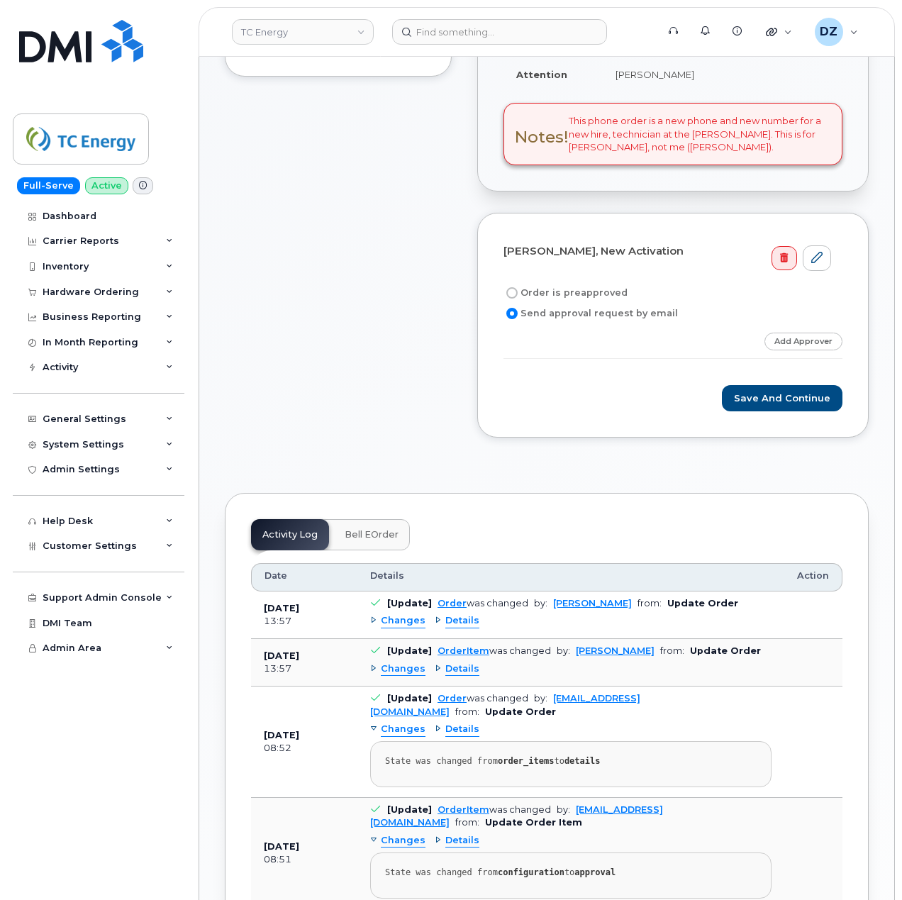
scroll to position [473, 0]
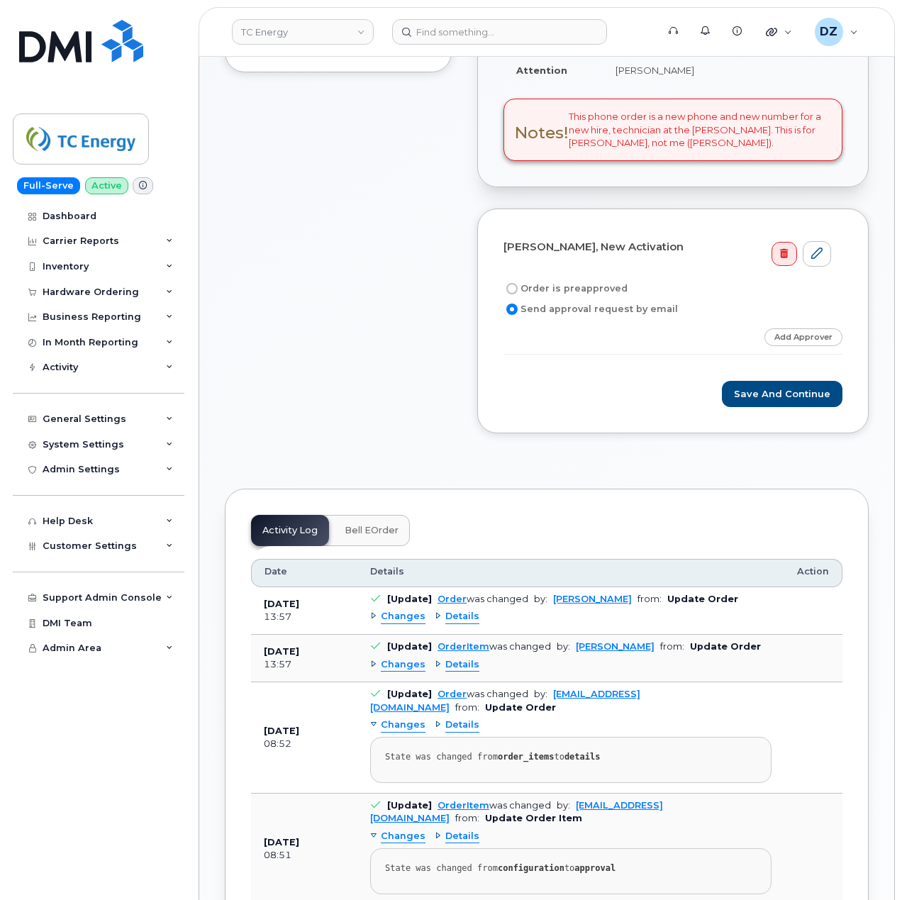
click at [560, 280] on label "Order is preapproved" at bounding box center [566, 288] width 124 height 17
click at [518, 283] on input "Order is preapproved" at bounding box center [512, 288] width 11 height 11
radio input "true"
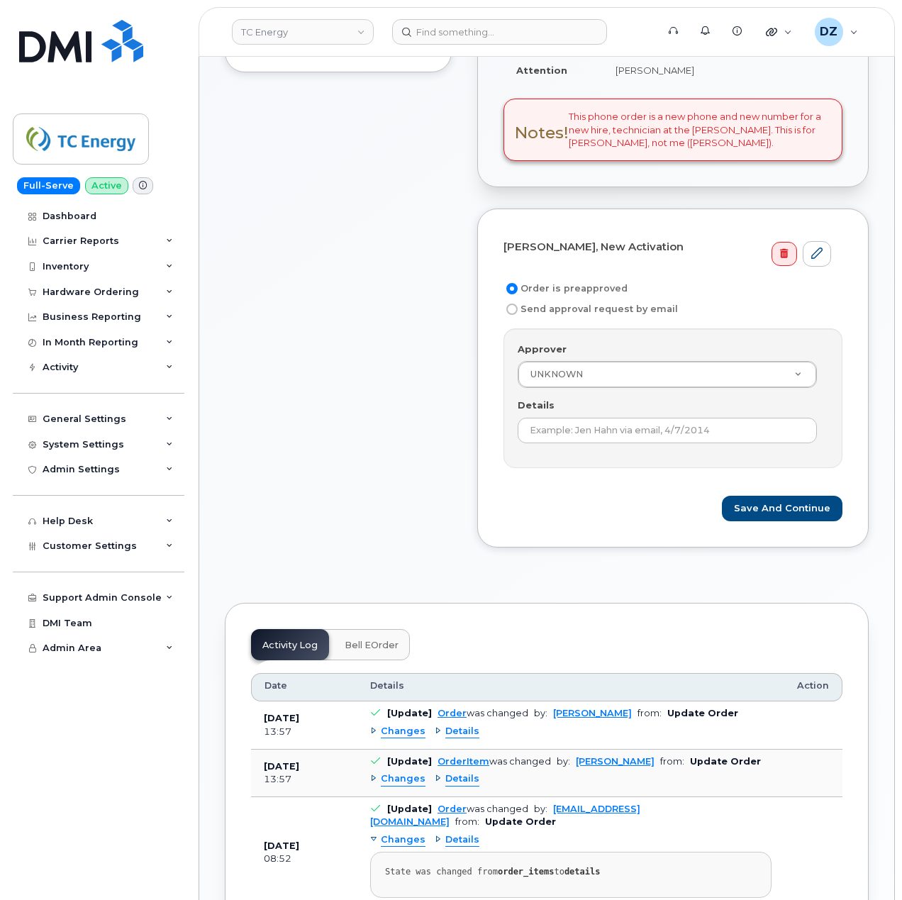
click at [557, 304] on label "Send approval request by email" at bounding box center [591, 309] width 175 height 17
click at [518, 304] on input "Send approval request by email" at bounding box center [512, 309] width 11 height 11
radio input "true"
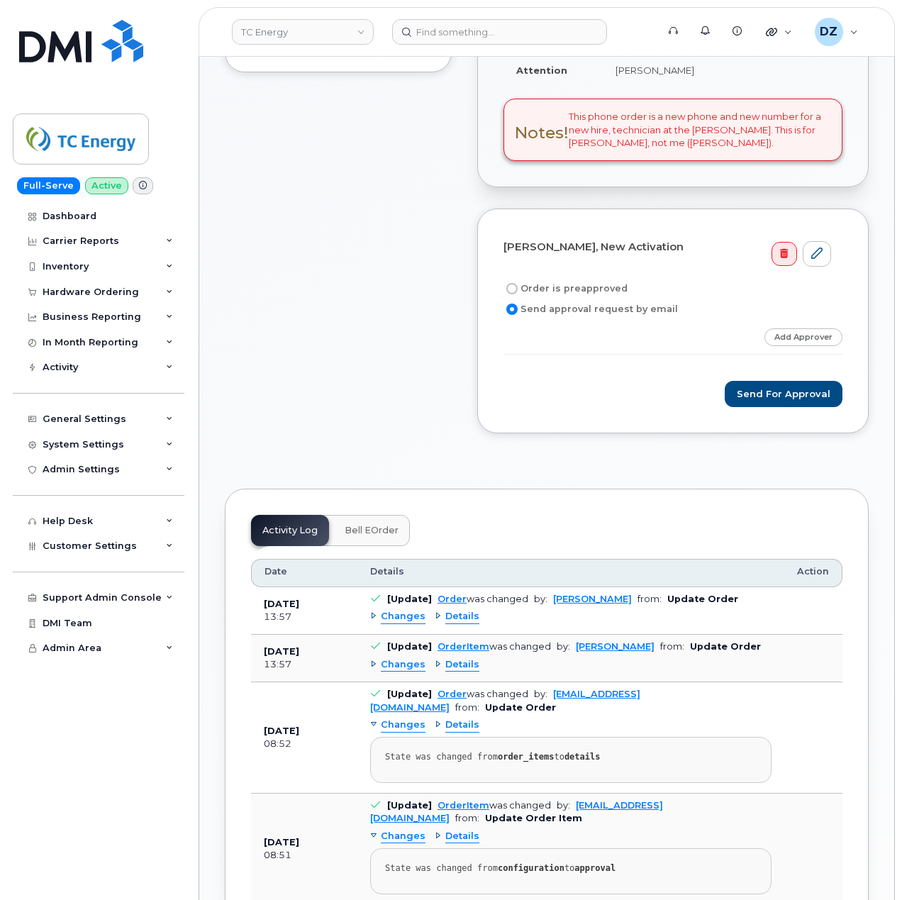
click at [574, 280] on label "Order is preapproved" at bounding box center [566, 288] width 124 height 17
click at [518, 283] on input "Order is preapproved" at bounding box center [512, 288] width 11 height 11
radio input "true"
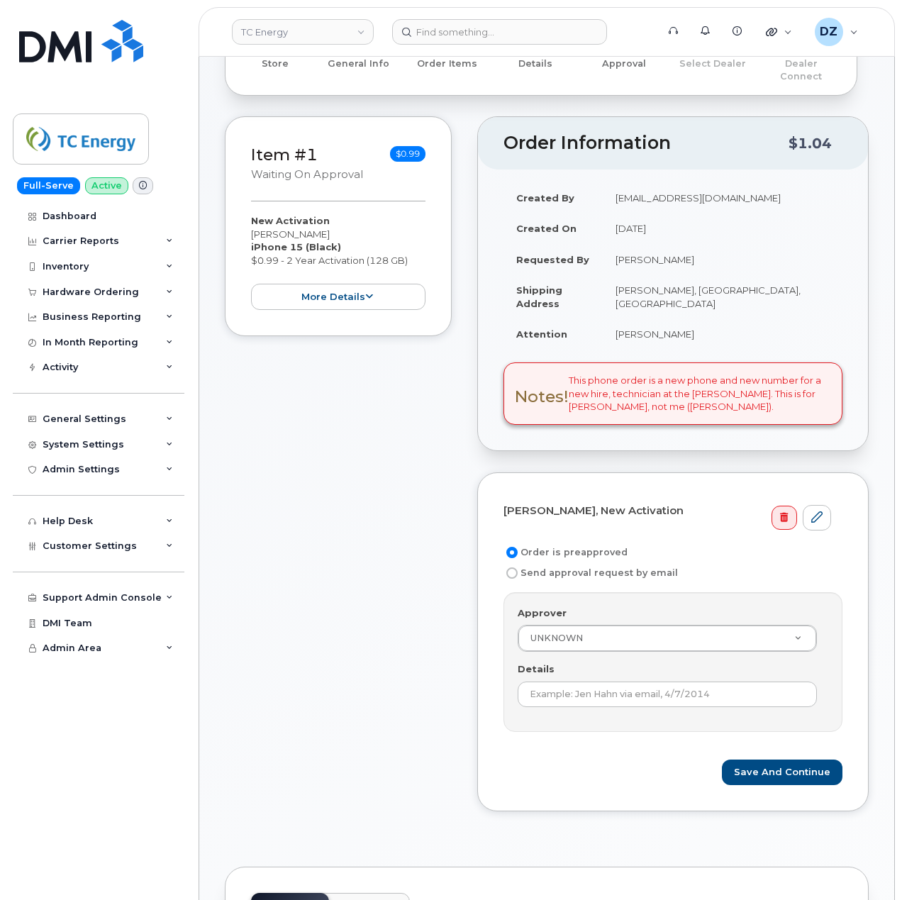
scroll to position [189, 0]
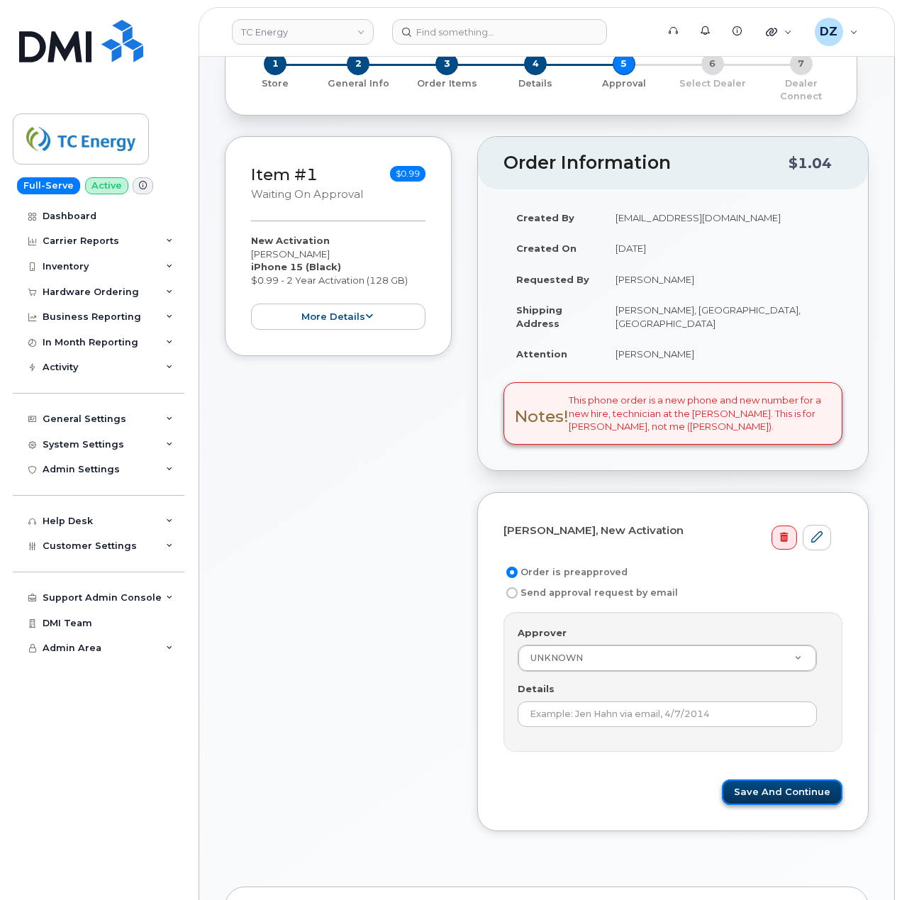
click at [756, 781] on button "Save and Continue" at bounding box center [782, 793] width 121 height 26
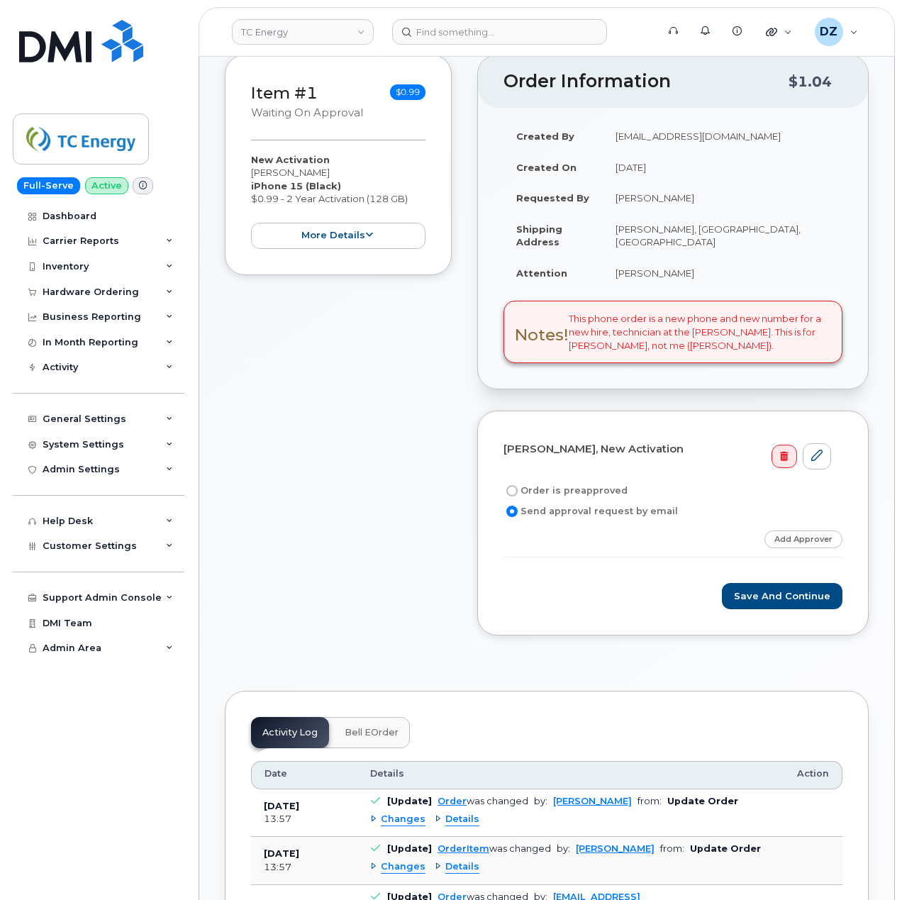
scroll to position [378, 0]
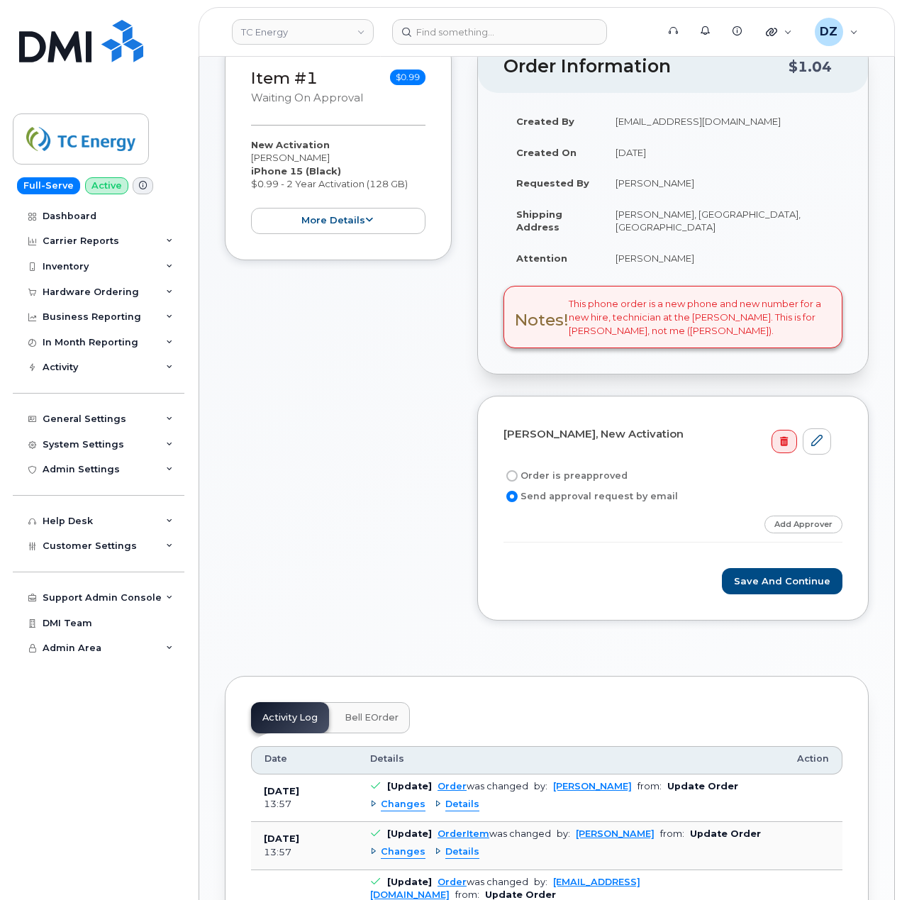
click at [591, 468] on label "Order is preapproved" at bounding box center [566, 476] width 124 height 17
click at [518, 470] on input "Order is preapproved" at bounding box center [512, 475] width 11 height 11
radio input "true"
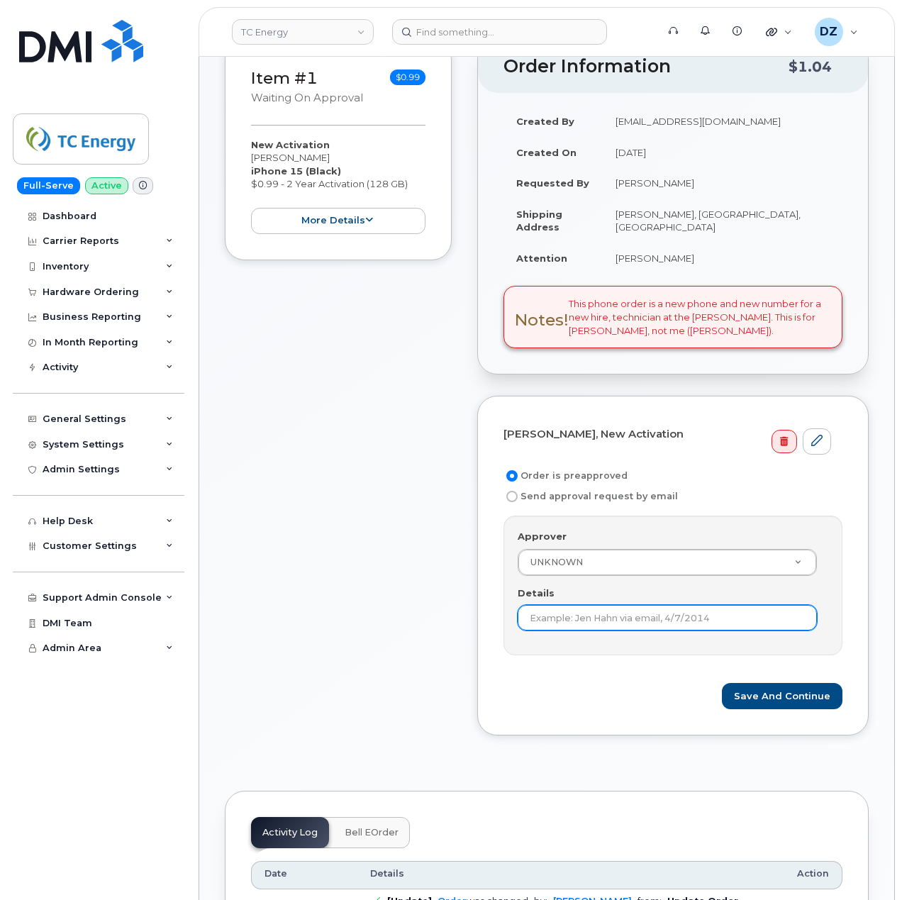
click at [565, 606] on input "Details" at bounding box center [667, 618] width 299 height 26
type input "Preapproved"
click at [775, 683] on button "Save and Continue" at bounding box center [782, 696] width 121 height 26
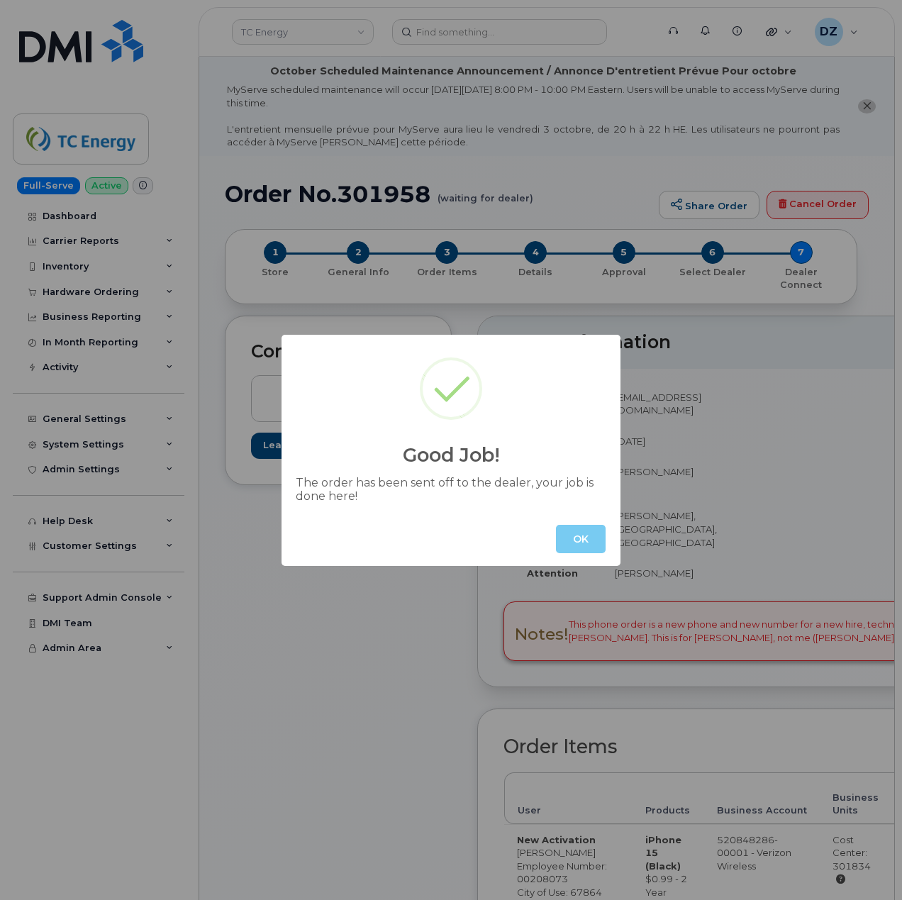
click at [571, 540] on button "OK" at bounding box center [581, 539] width 50 height 28
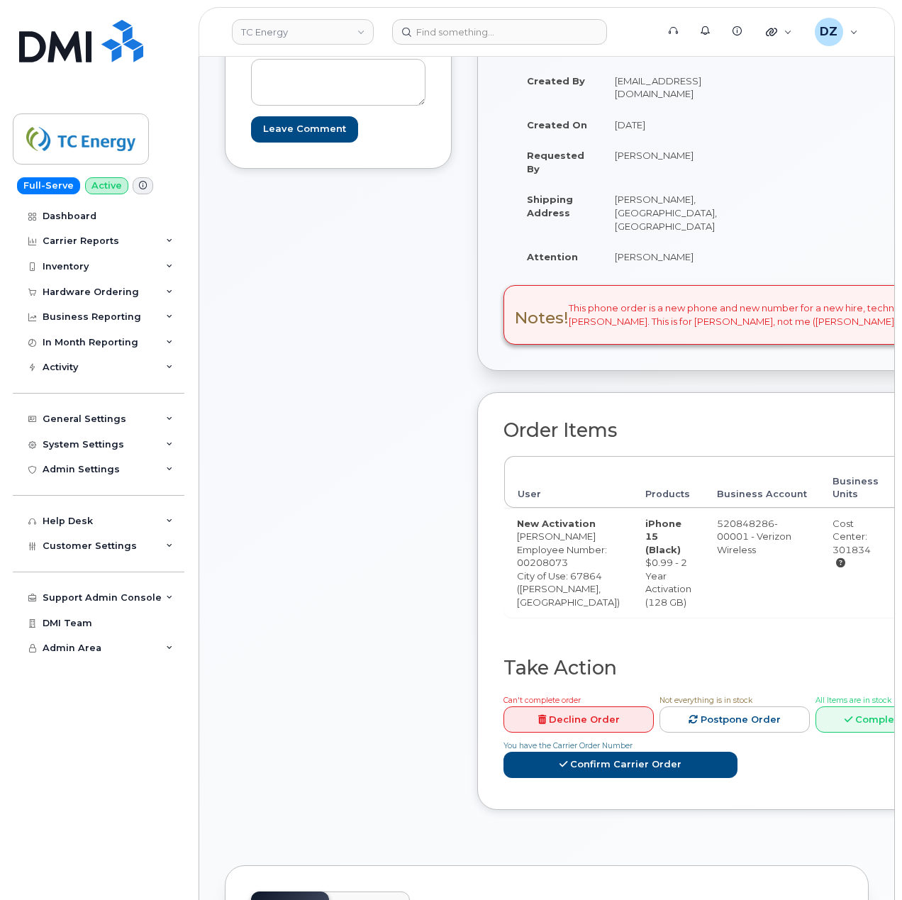
scroll to position [284, 0]
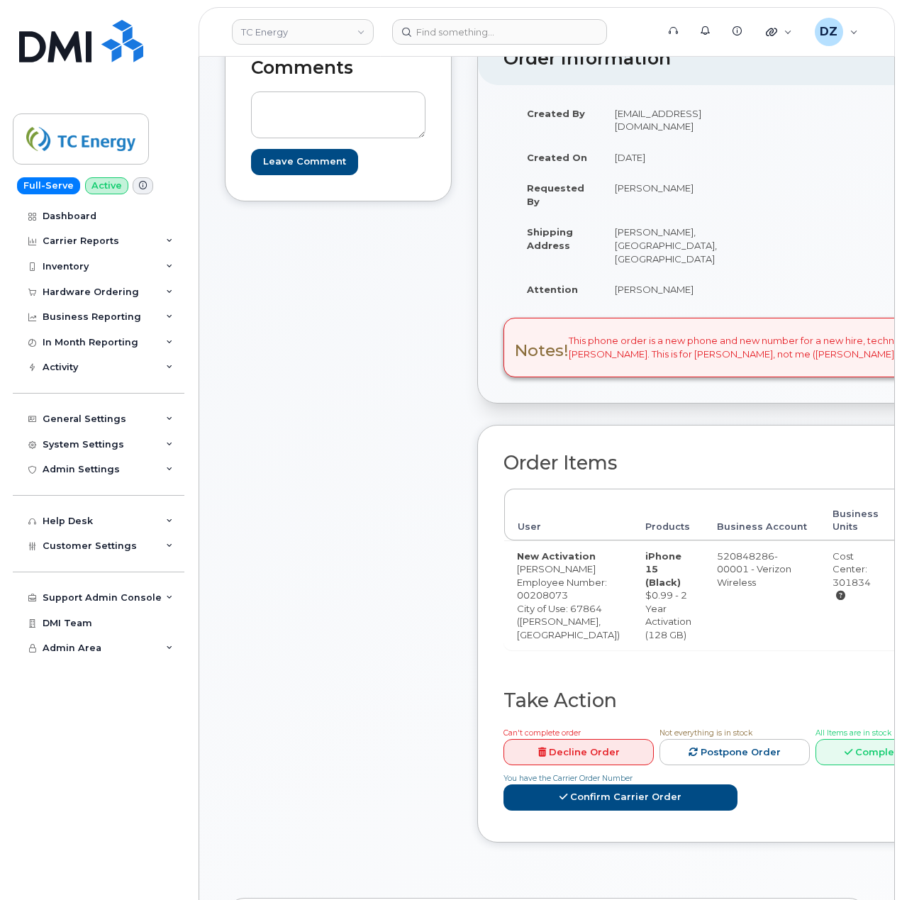
click at [661, 239] on td "[PERSON_NAME], [GEOGRAPHIC_DATA], [GEOGRAPHIC_DATA]" at bounding box center [666, 244] width 128 height 57
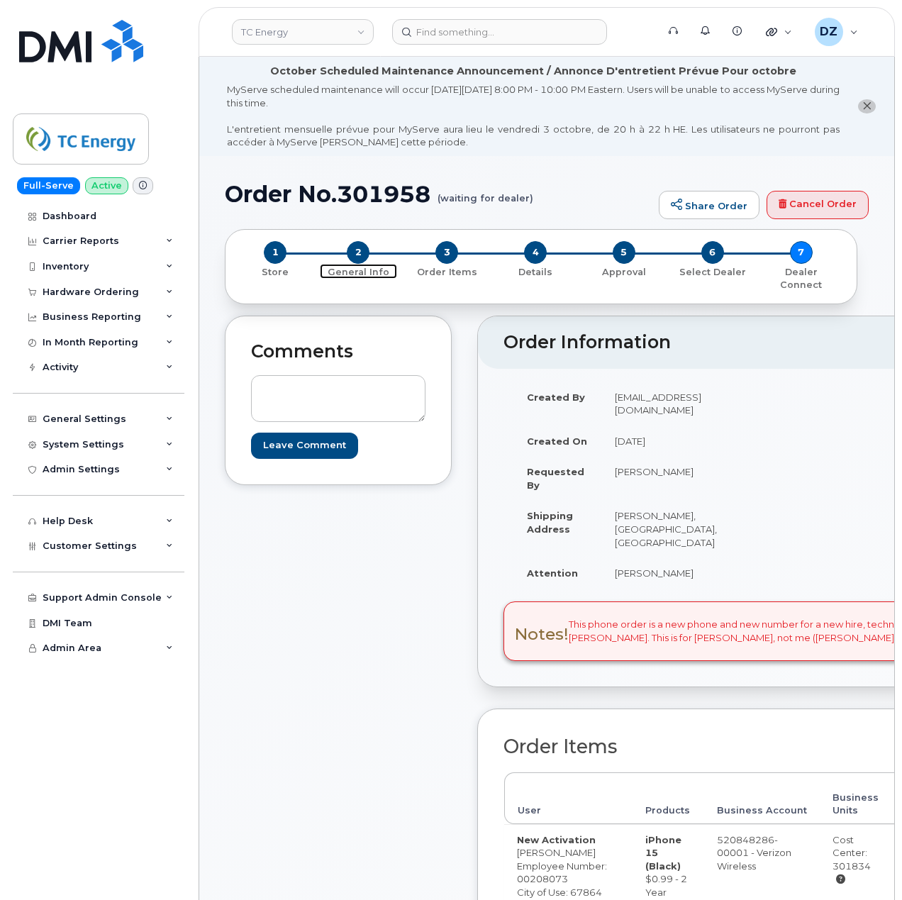
click at [363, 256] on span "2" at bounding box center [358, 252] width 23 height 23
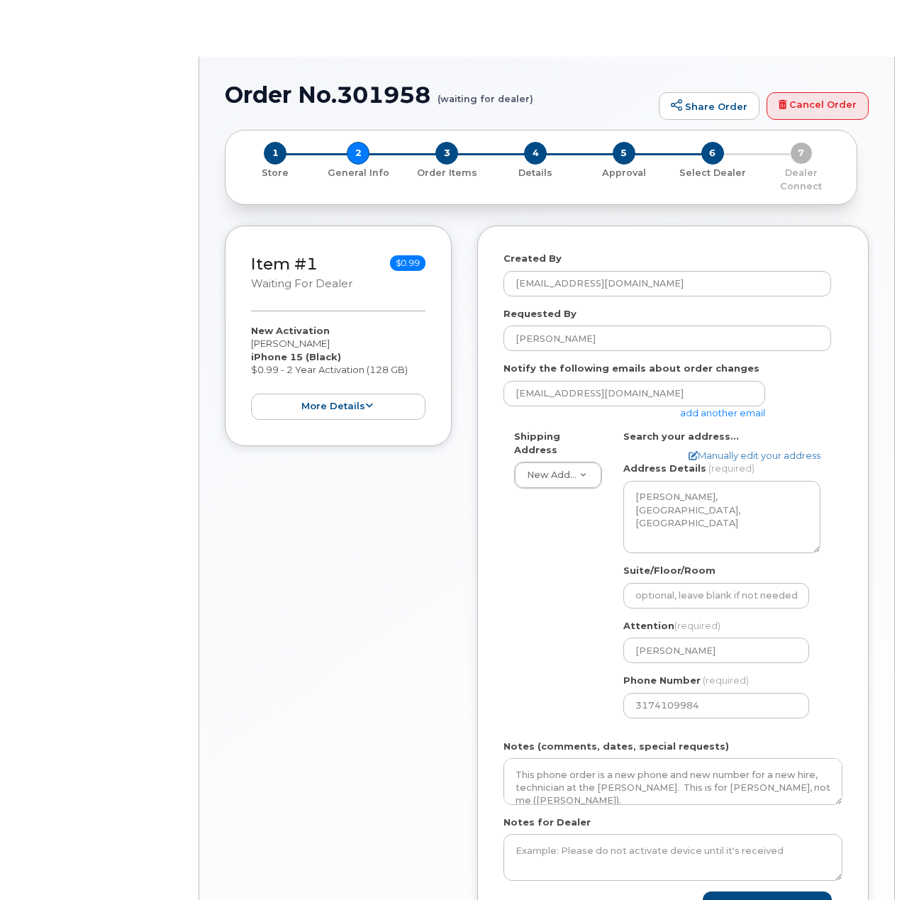
select select
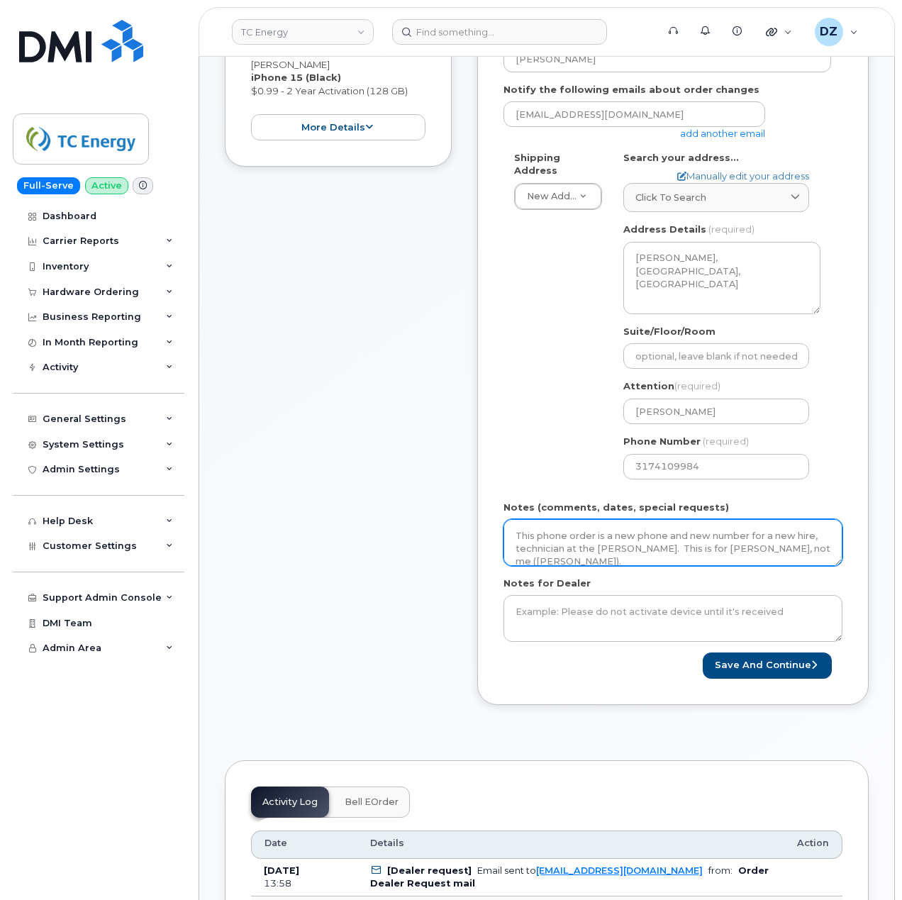
click at [702, 539] on textarea "This phone order is a new phone and new number for a new hire, technician at th…" at bounding box center [673, 542] width 339 height 47
click at [748, 539] on textarea "This phone order is a new phone and new number for a new hire, technician at th…" at bounding box center [673, 542] width 339 height 47
click at [707, 191] on div "Click to search" at bounding box center [717, 197] width 162 height 13
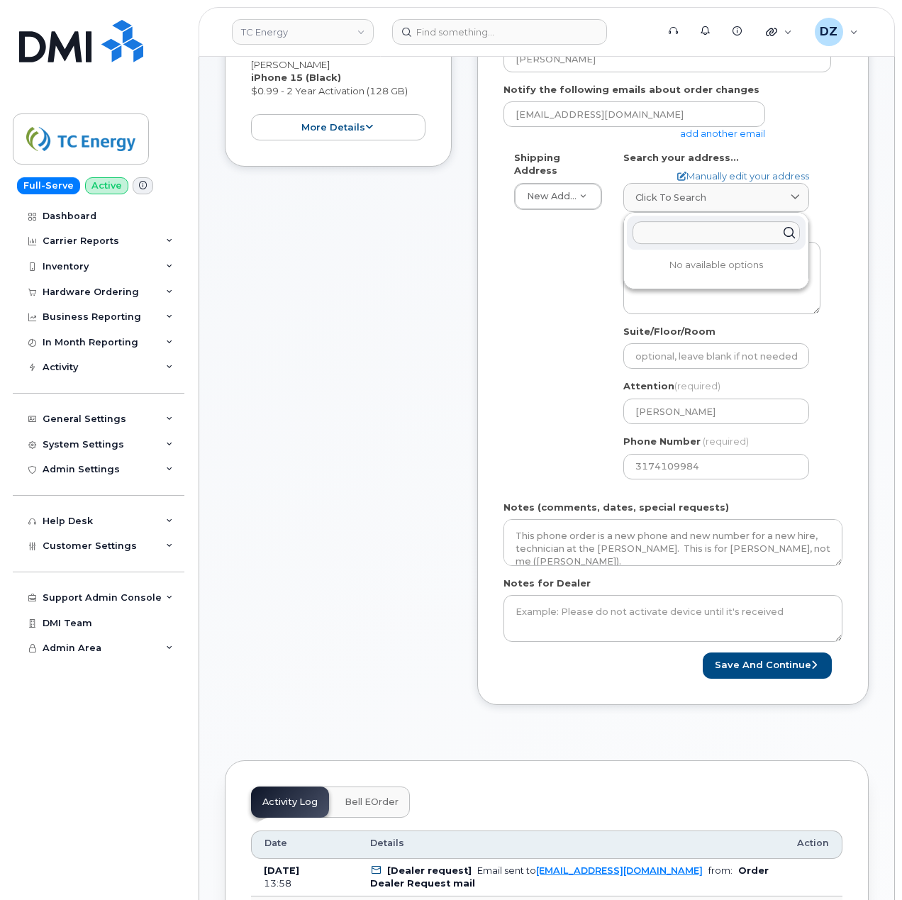
paste input "[STREET_ADDRESS][PERSON_NAME]"
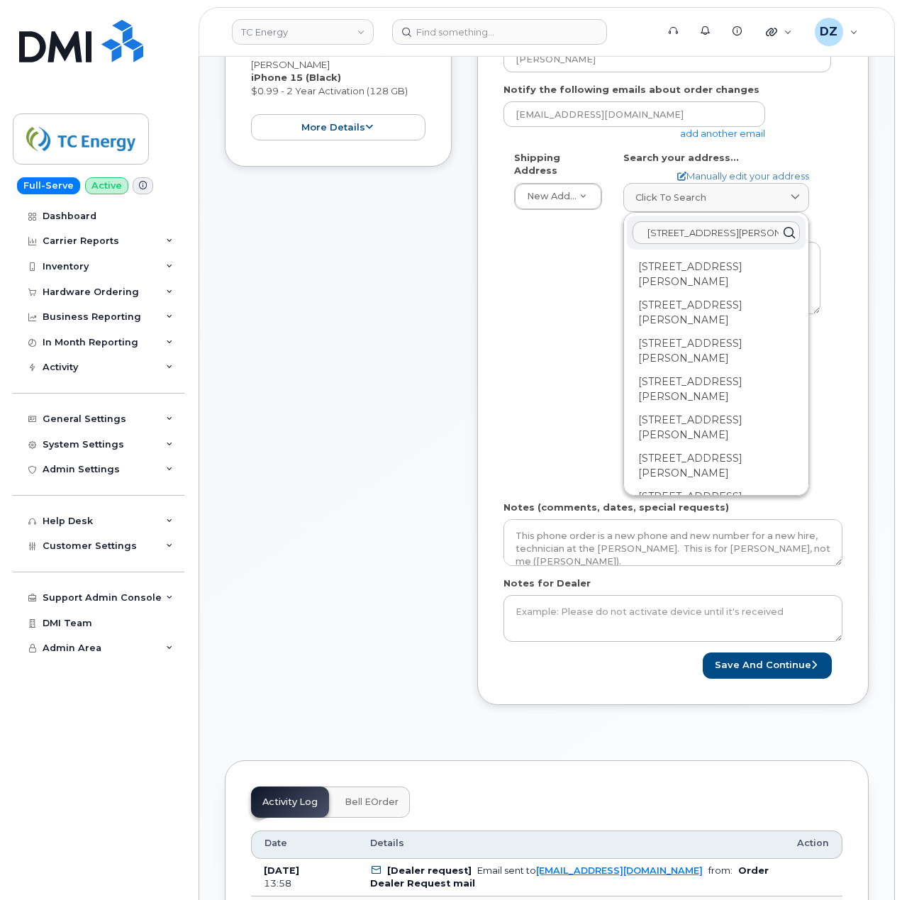
type input "[STREET_ADDRESS][PERSON_NAME]"
click at [387, 366] on div "Item #1 waiting for dealer $0.99 New Activation [PERSON_NAME] iPhone 15 (Black)…" at bounding box center [338, 337] width 227 height 780
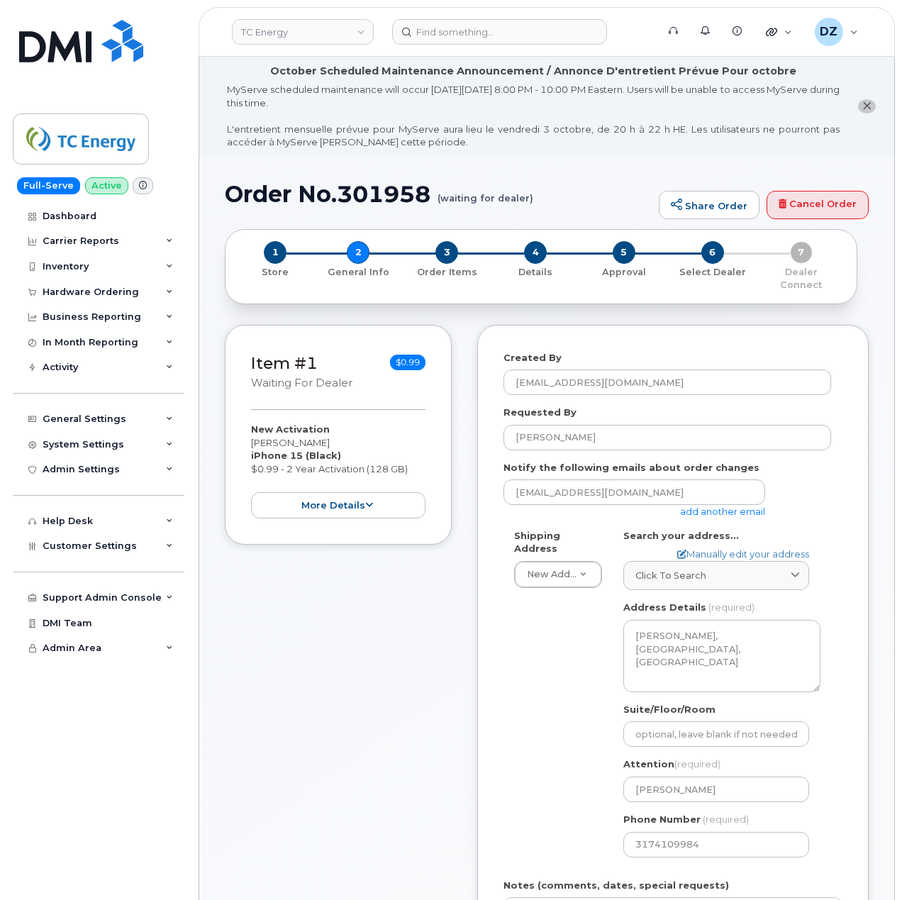
click at [802, 248] on div "1 Store 2 General Info 3 Order Items 4 Details 5 Approval 6 Select Dealer 7 Dea…" at bounding box center [541, 266] width 609 height 51
click at [708, 255] on span "6" at bounding box center [713, 252] width 23 height 23
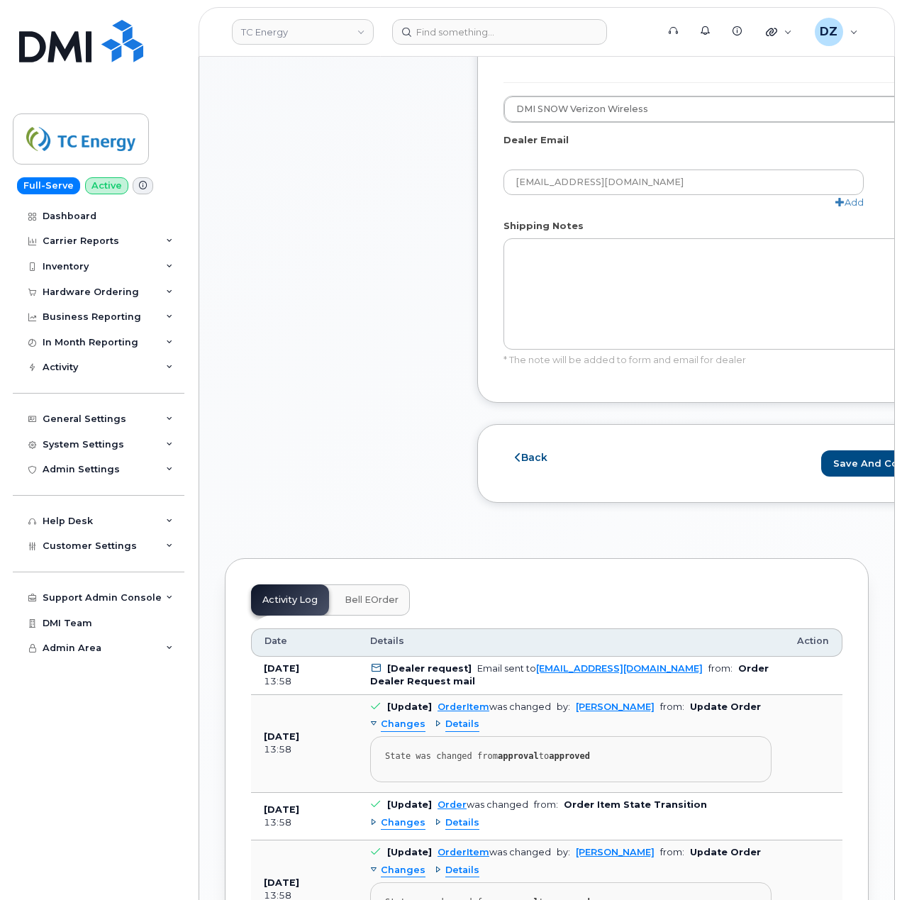
scroll to position [946, 0]
click at [835, 476] on button "Save and Continue" at bounding box center [886, 463] width 129 height 26
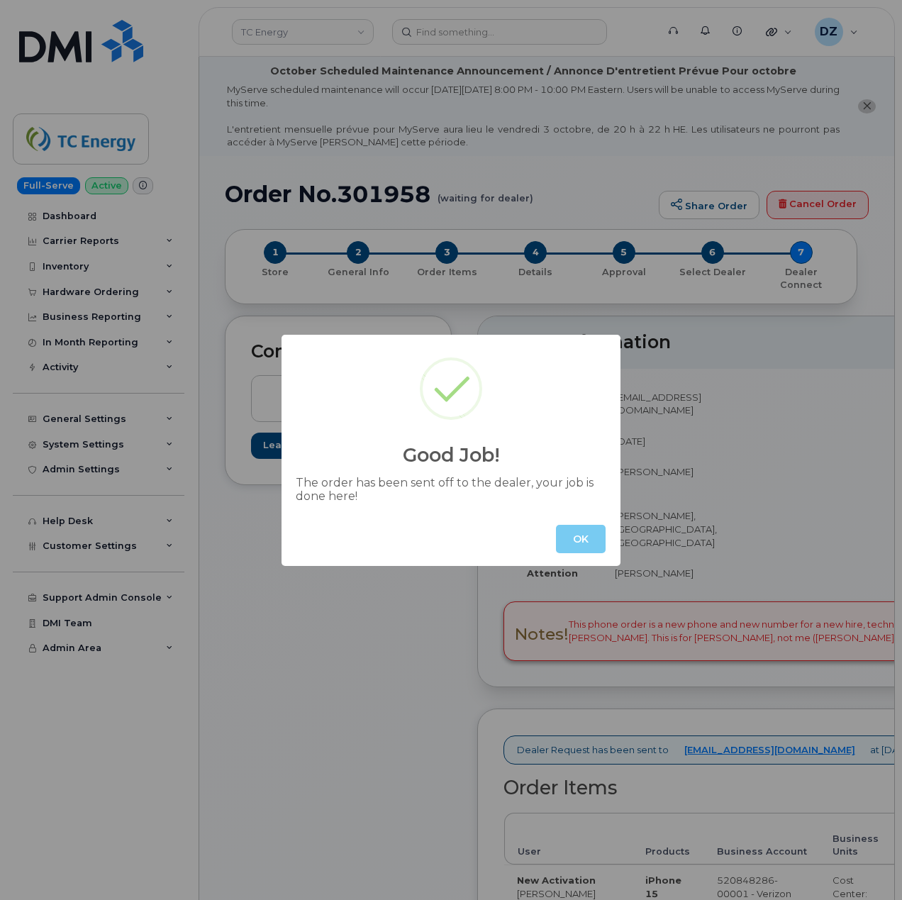
click at [589, 532] on button "OK" at bounding box center [581, 539] width 50 height 28
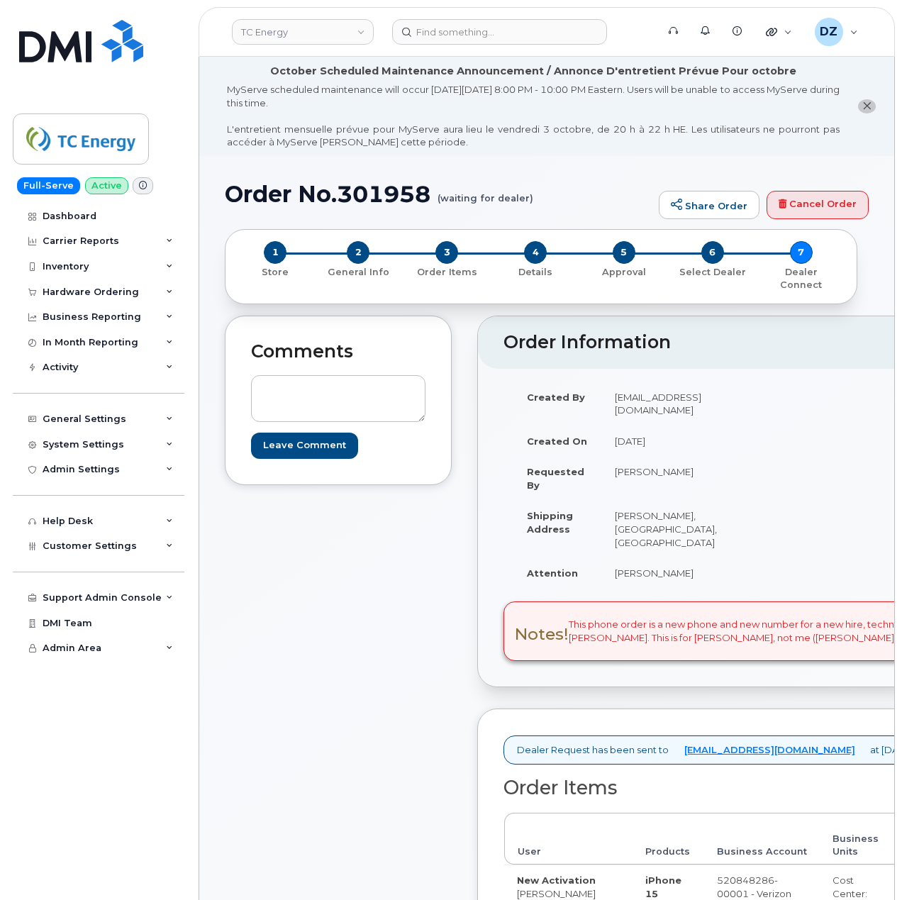
scroll to position [568, 0]
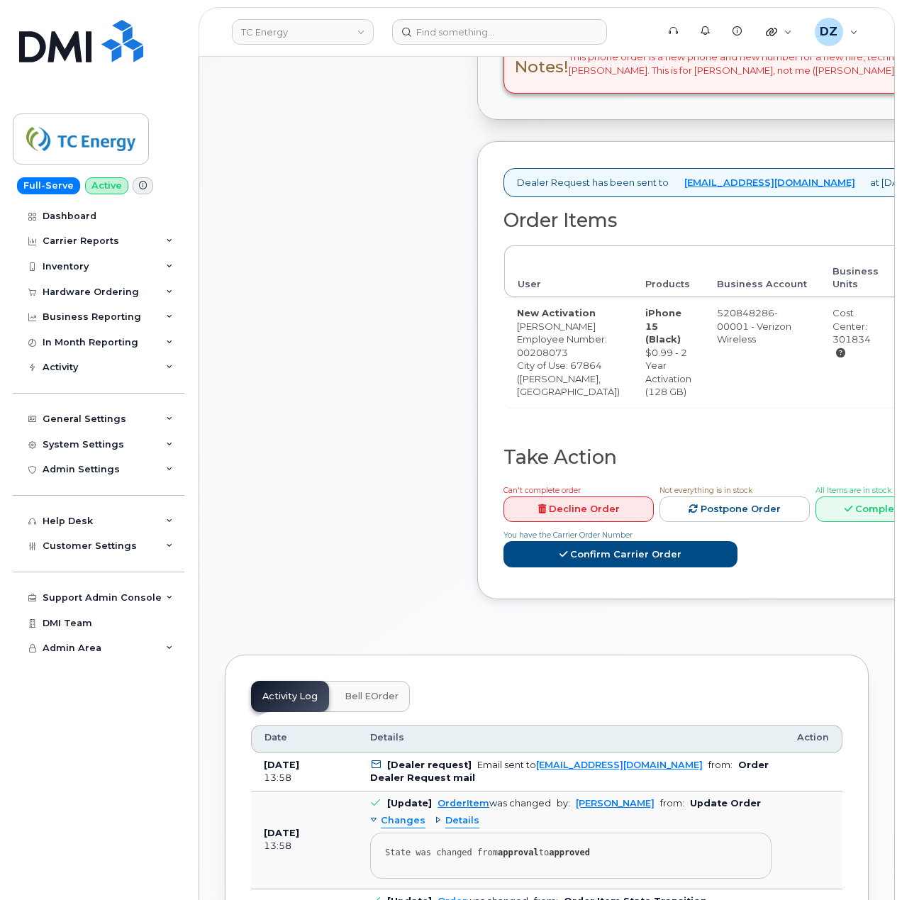
click at [534, 341] on td "New Activation Jimmy Johannsen Employee Number: 00208073 City of Use: 67864 (Me…" at bounding box center [568, 352] width 128 height 110
click at [537, 355] on td "New Activation Jimmy Johannsen Employee Number: 00208073 City of Use: 67864 (Me…" at bounding box center [568, 352] width 128 height 110
copy td "[PERSON_NAME]"
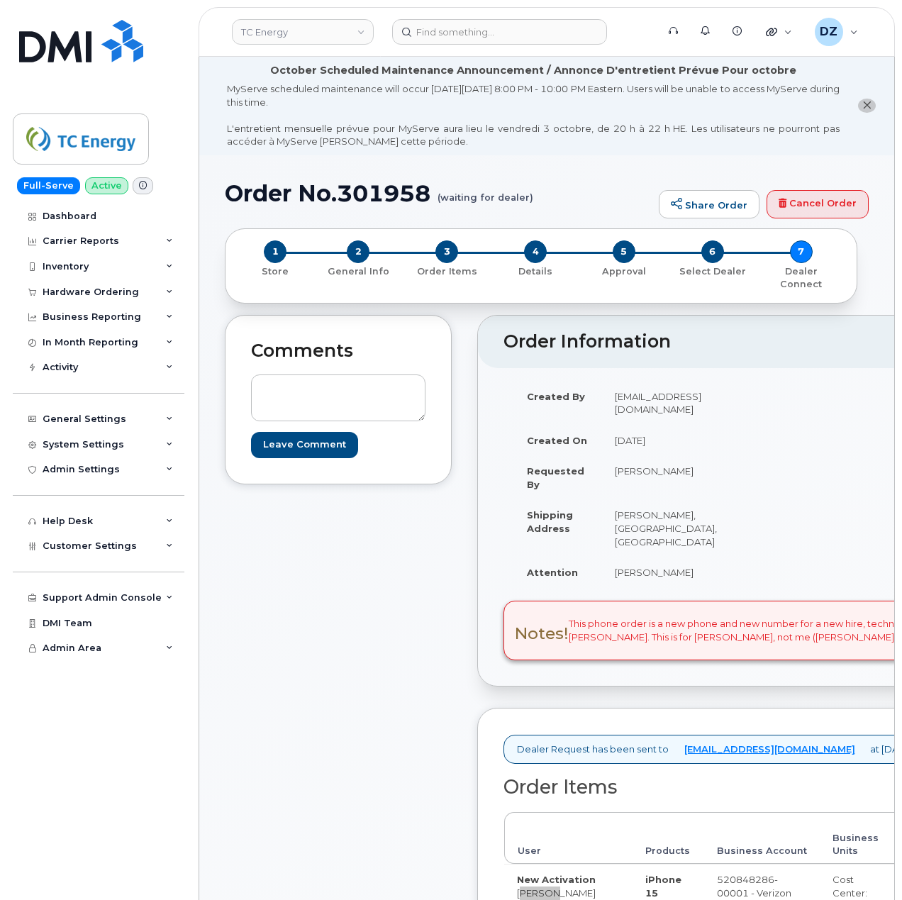
scroll to position [0, 0]
click at [256, 187] on h1 "Order No.301958 (waiting for dealer)" at bounding box center [438, 194] width 427 height 25
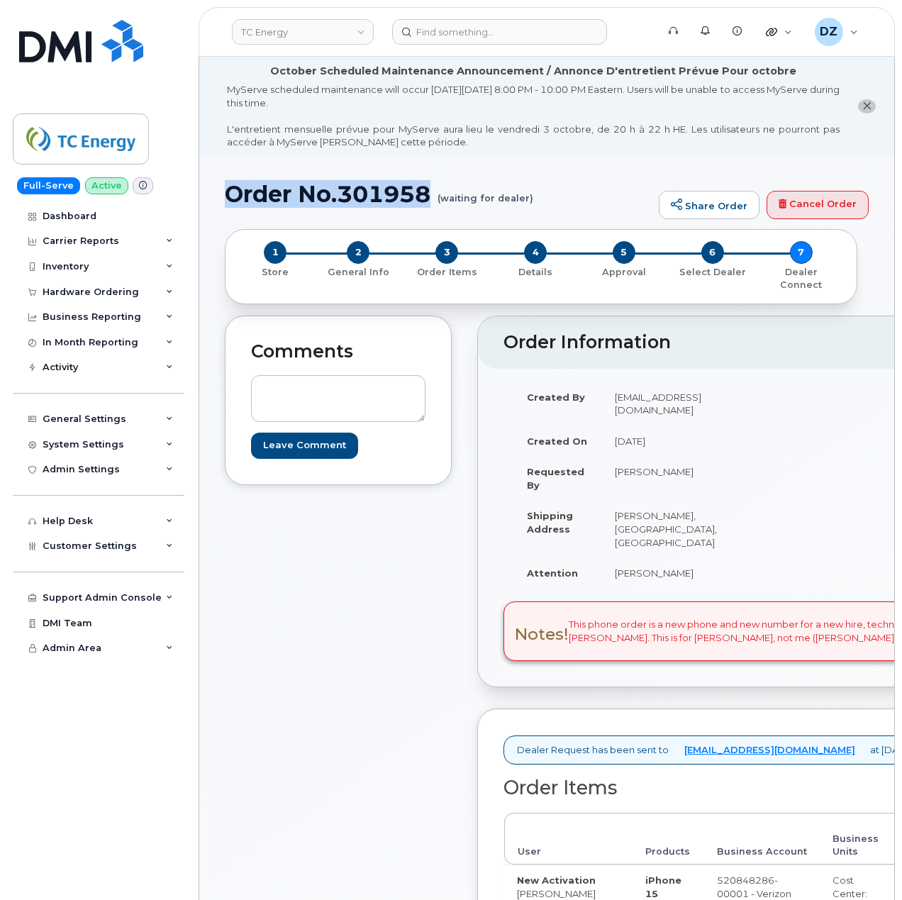
click at [366, 192] on h1 "Order No.301958 (waiting for dealer)" at bounding box center [438, 194] width 427 height 25
copy h1 "Order No.301958"
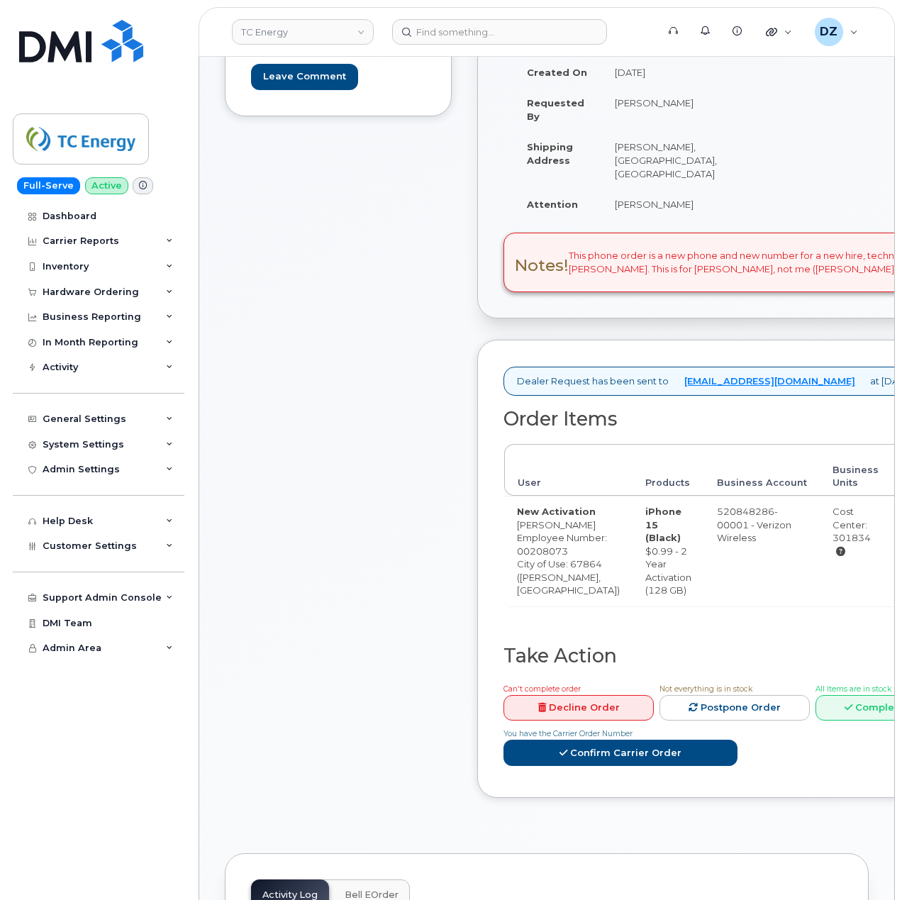
scroll to position [378, 0]
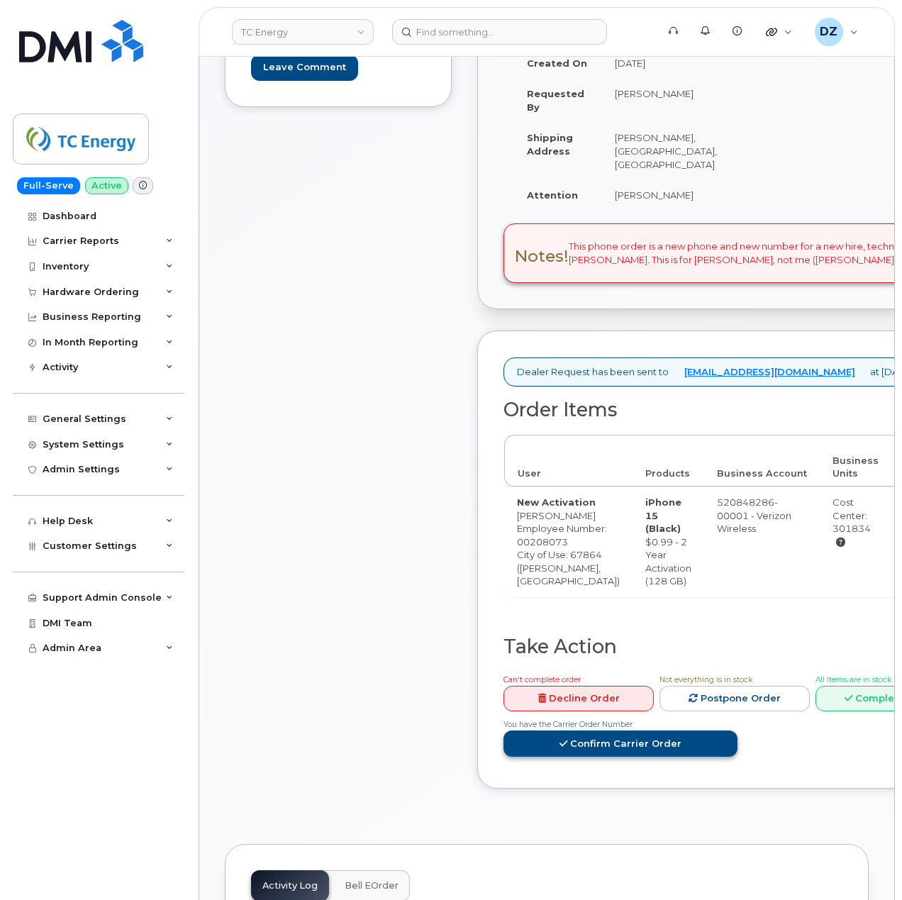
click at [631, 757] on link "Confirm Carrier Order" at bounding box center [621, 744] width 234 height 26
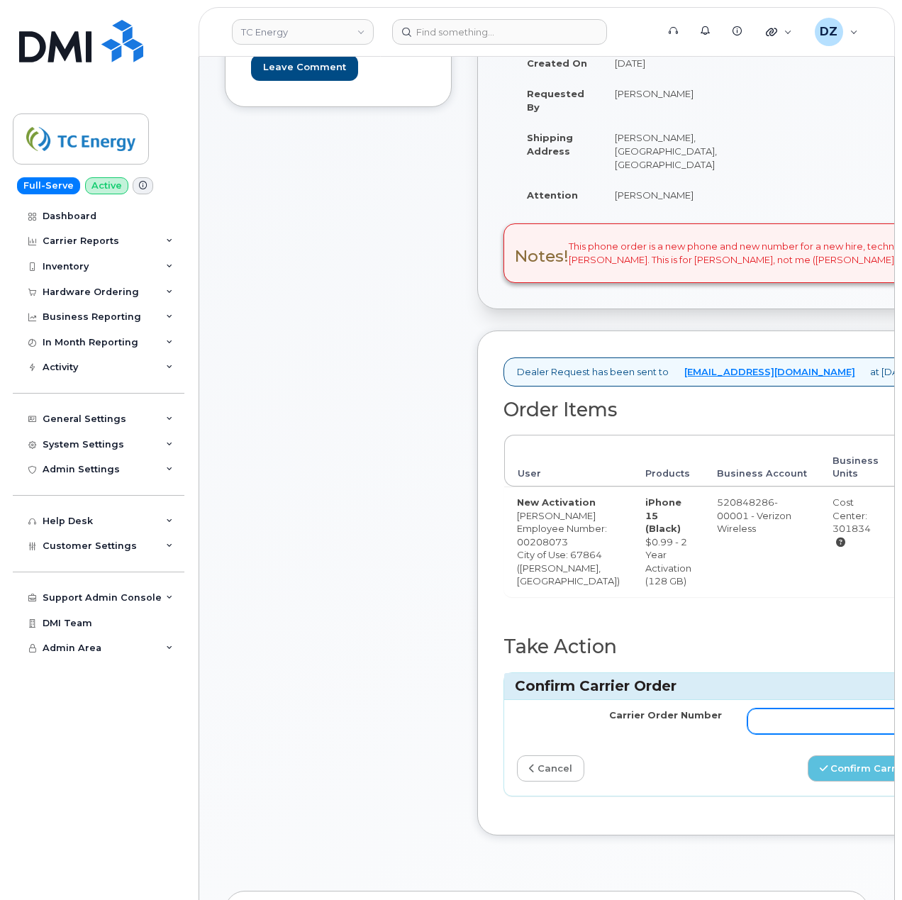
click at [787, 734] on input "Carrier Order Number" at bounding box center [850, 722] width 205 height 26
paste input "MB3000597711154"
type input "MB3000597711154"
click at [808, 782] on button "Confirm Carrier Order" at bounding box center [881, 769] width 146 height 26
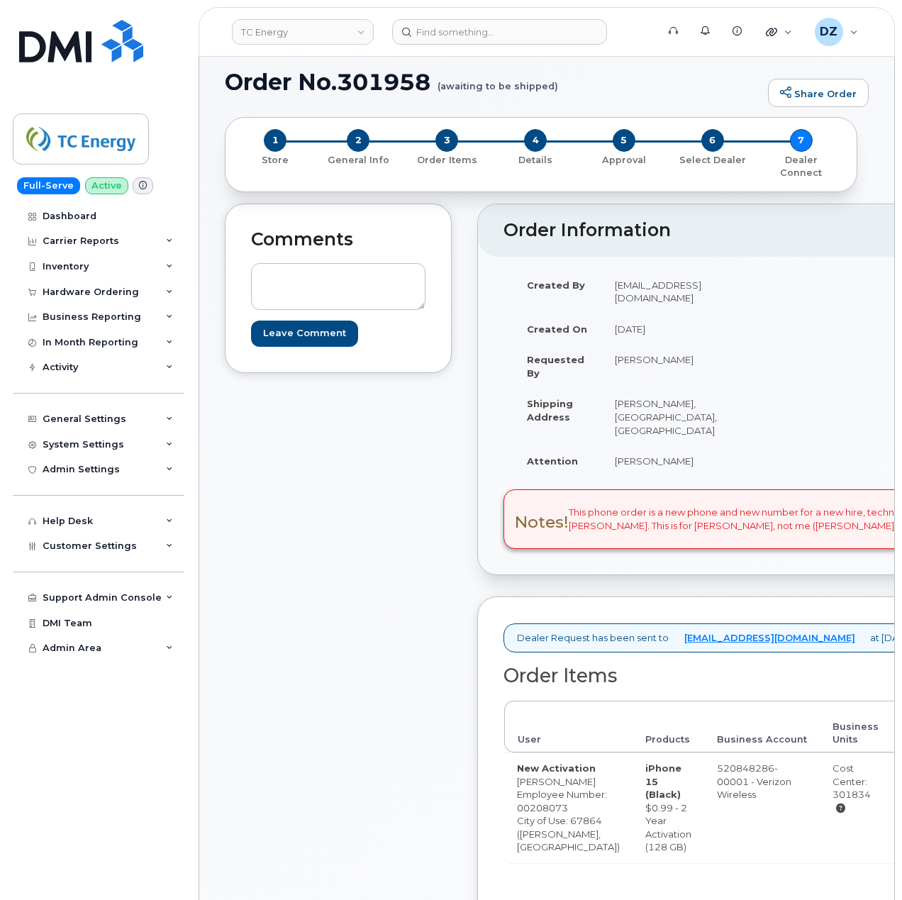
scroll to position [94, 0]
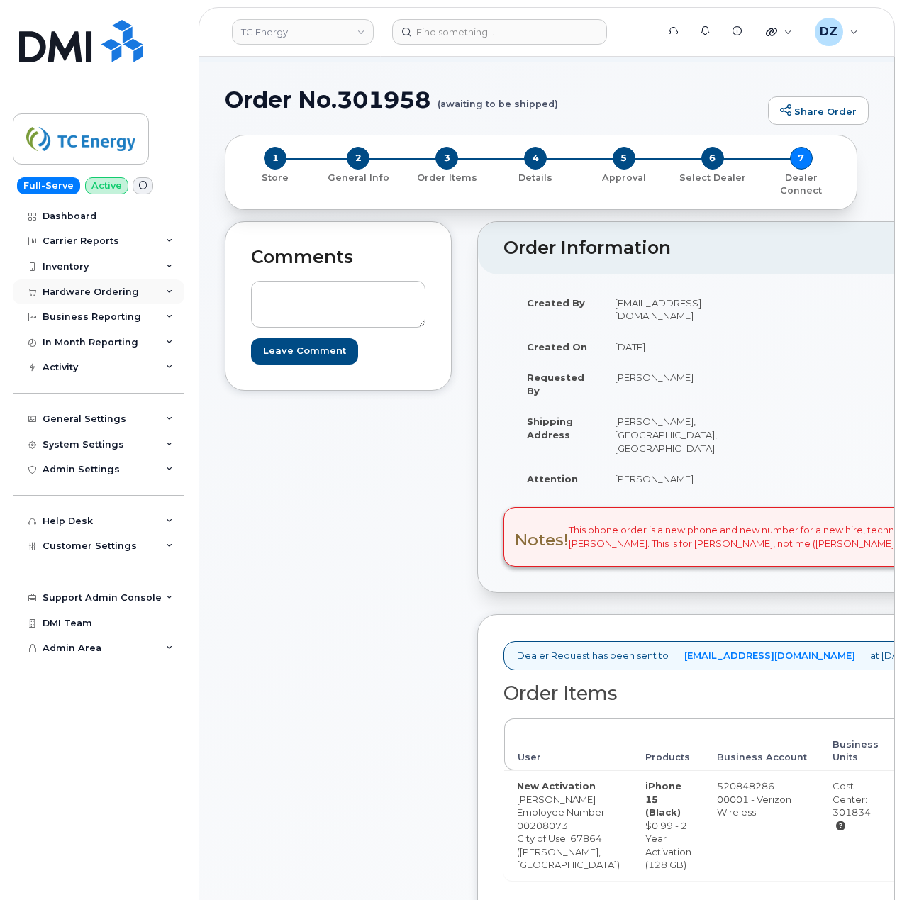
click at [138, 291] on div "Hardware Ordering" at bounding box center [99, 293] width 172 height 26
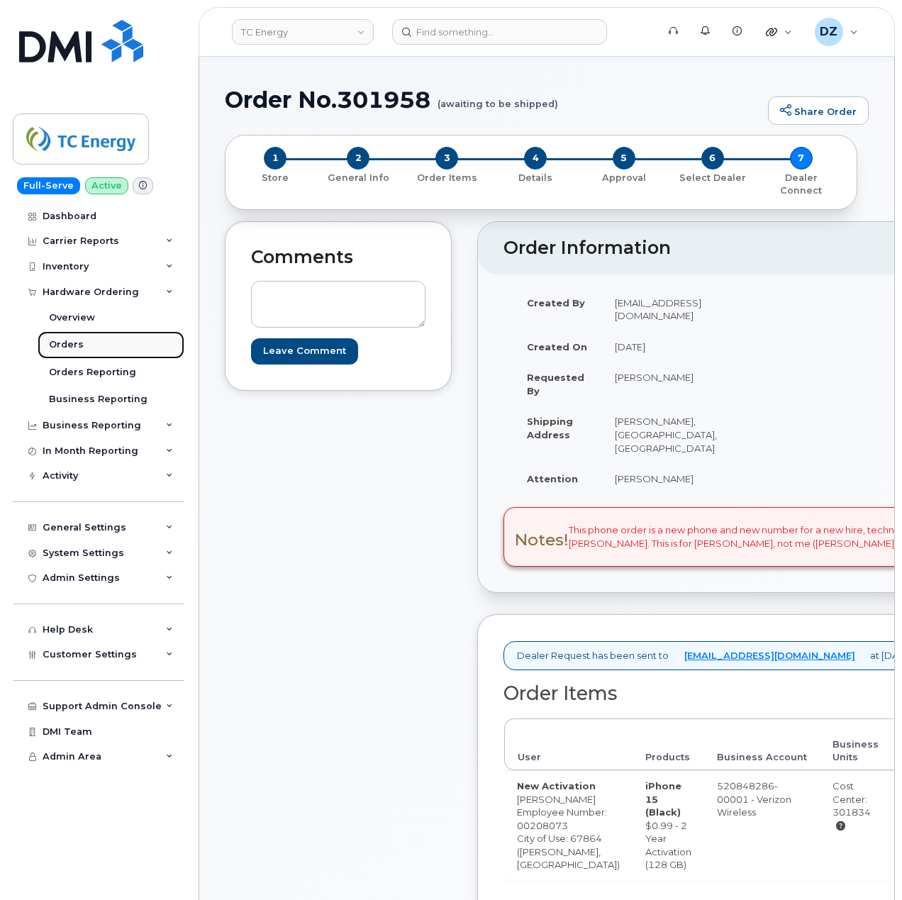
click at [119, 347] on link "Orders" at bounding box center [111, 344] width 147 height 27
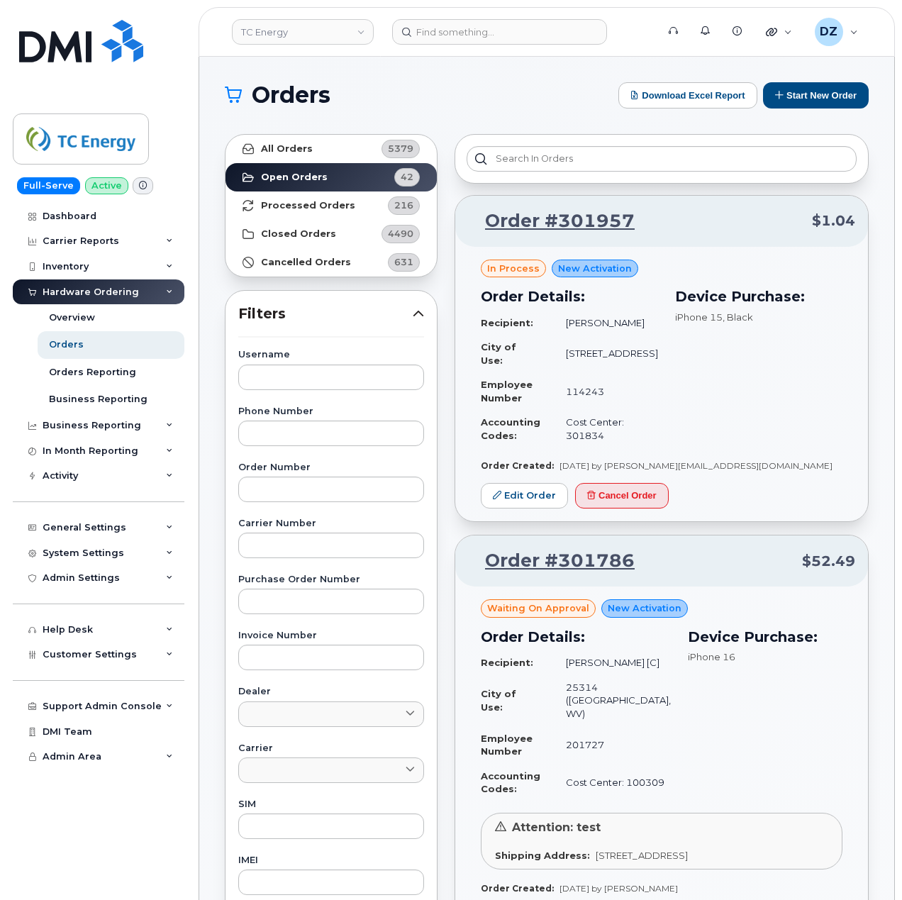
drag, startPoint x: 585, startPoint y: 345, endPoint x: 616, endPoint y: 355, distance: 33.0
click at [616, 355] on td "15175 County Road 9" at bounding box center [605, 354] width 105 height 38
click at [590, 363] on td "15175 County Road 9" at bounding box center [605, 354] width 105 height 38
drag, startPoint x: 583, startPoint y: 347, endPoint x: 617, endPoint y: 359, distance: 36.1
click at [617, 359] on td "15175 County Road 9" at bounding box center [605, 354] width 105 height 38
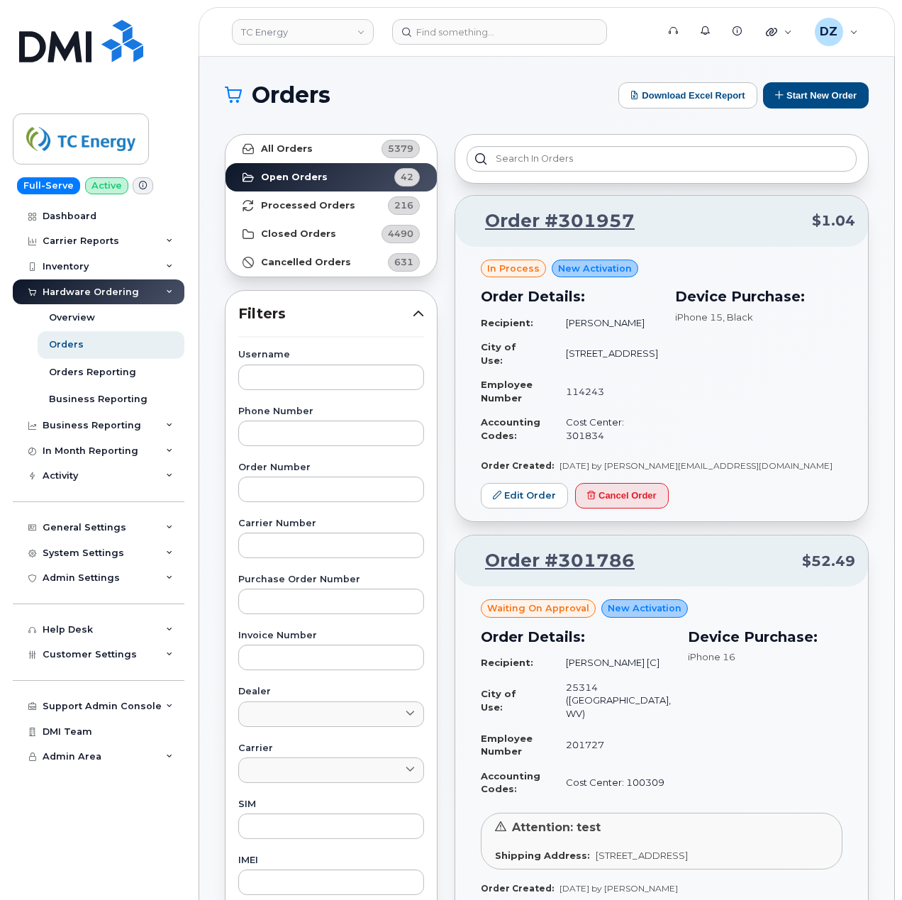
copy td "15175 County Road 9"
click at [338, 201] on strong "Processed Orders" at bounding box center [308, 205] width 94 height 11
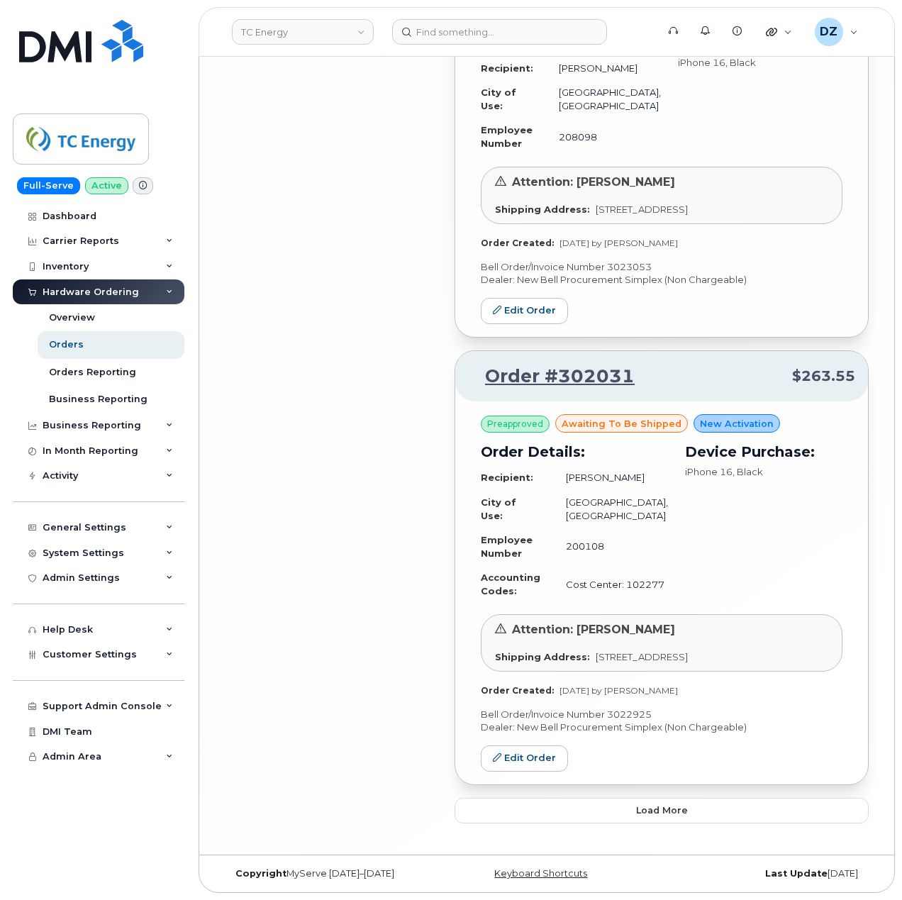
scroll to position [2937, 0]
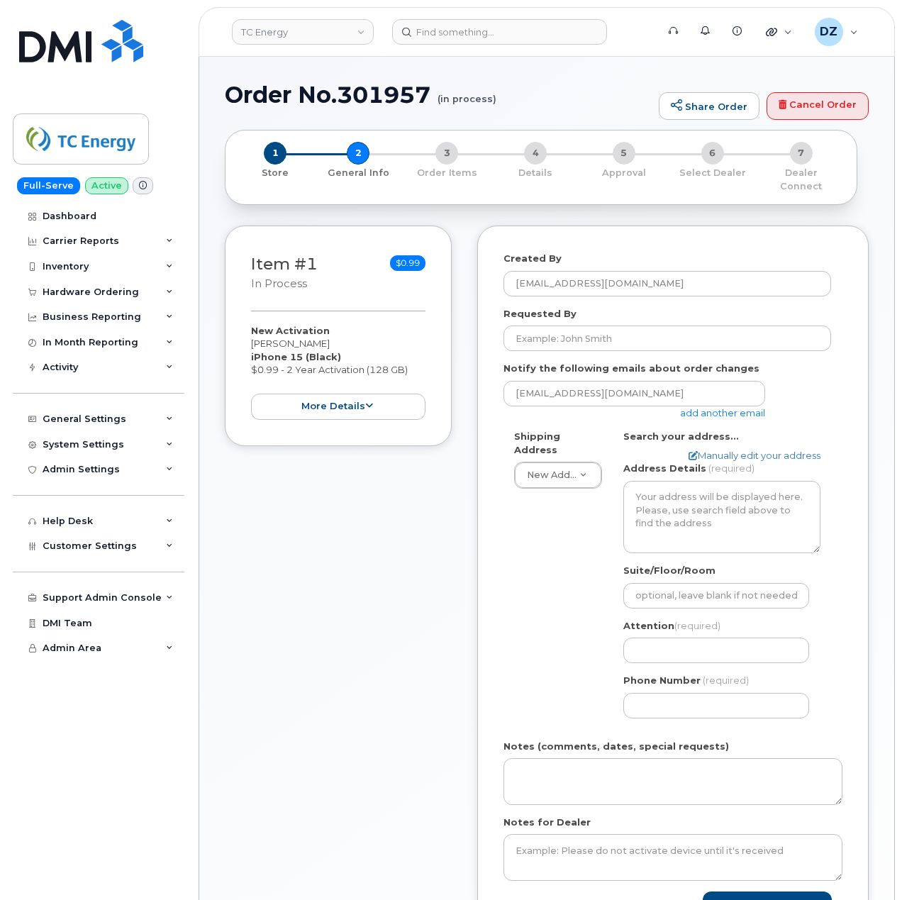
select select
